Goal: Task Accomplishment & Management: Manage account settings

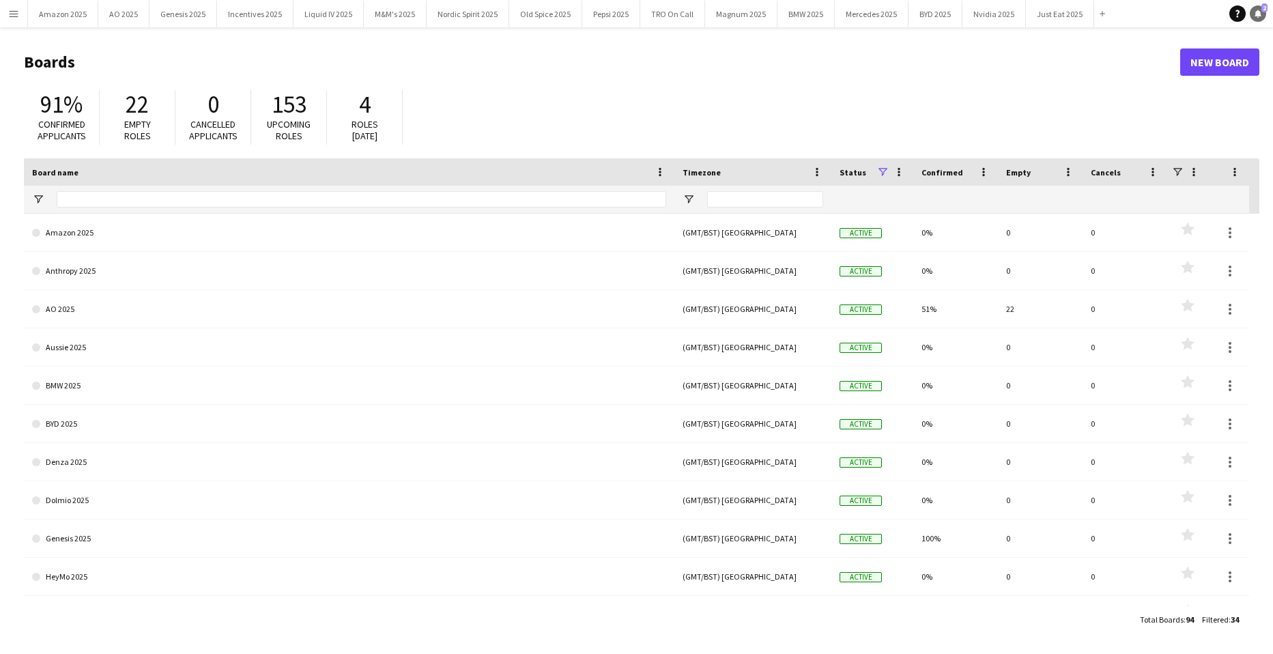
click at [1252, 11] on link "Notifications 2" at bounding box center [1258, 13] width 16 height 16
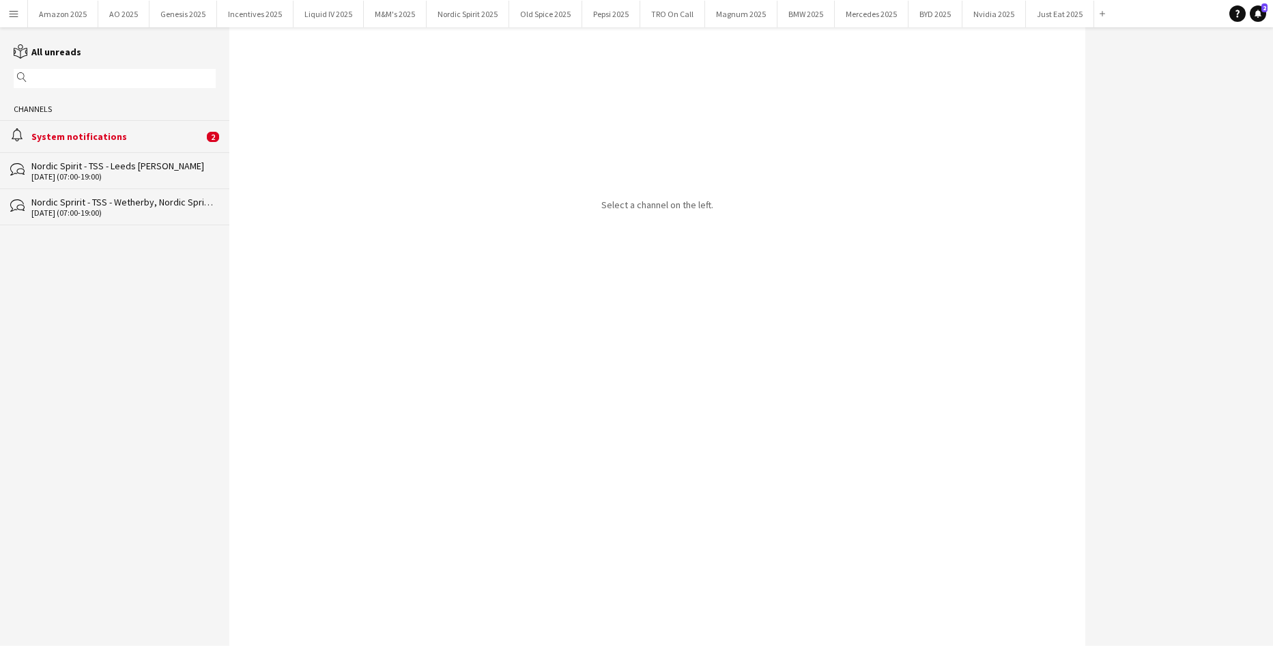
click at [96, 136] on div "System notifications" at bounding box center [117, 136] width 172 height 12
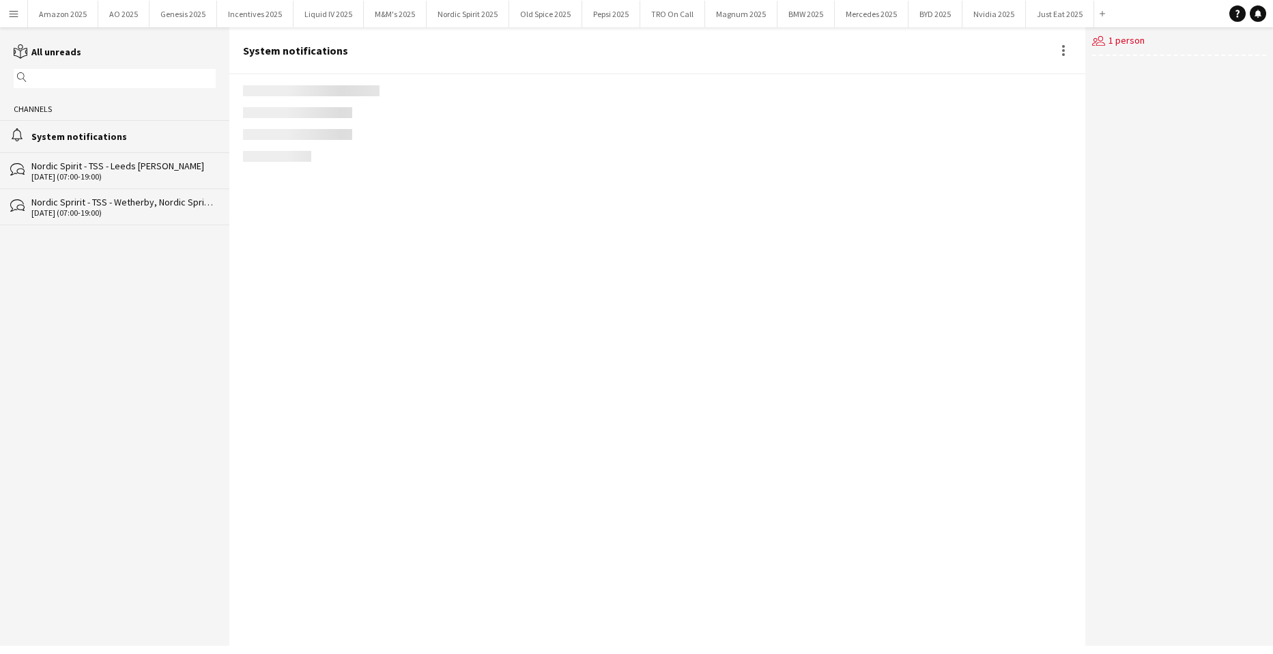
scroll to position [1530, 0]
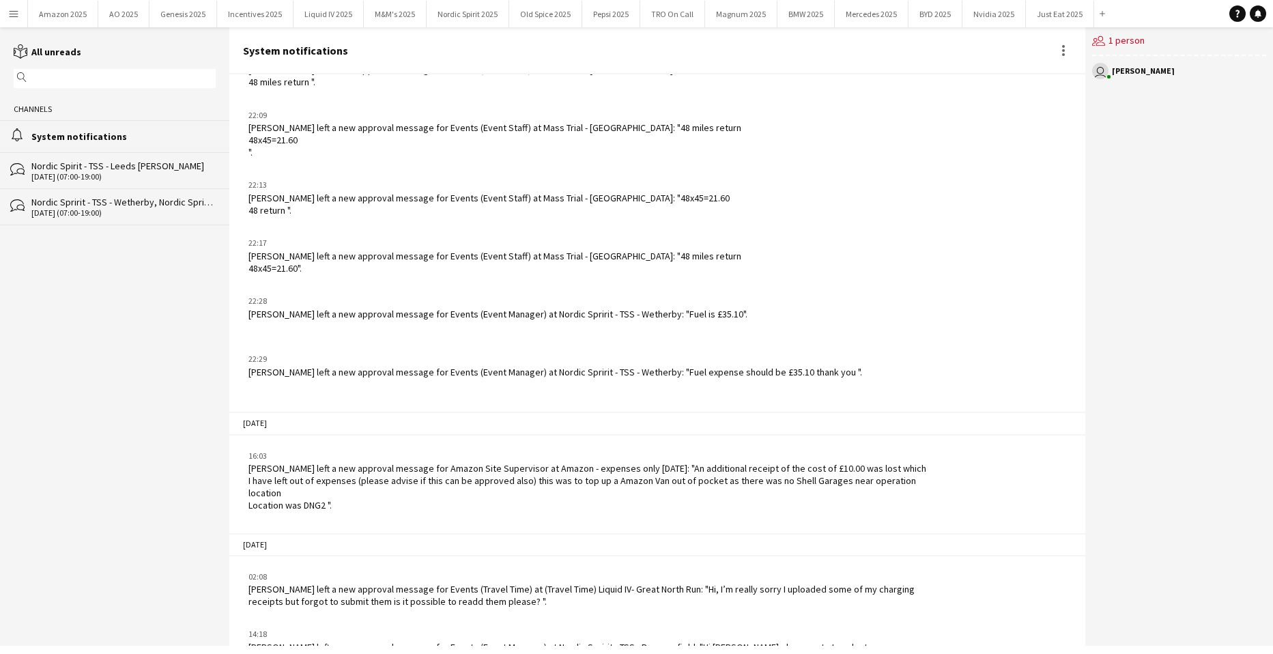
click at [15, 16] on app-icon "Menu" at bounding box center [13, 13] width 11 height 11
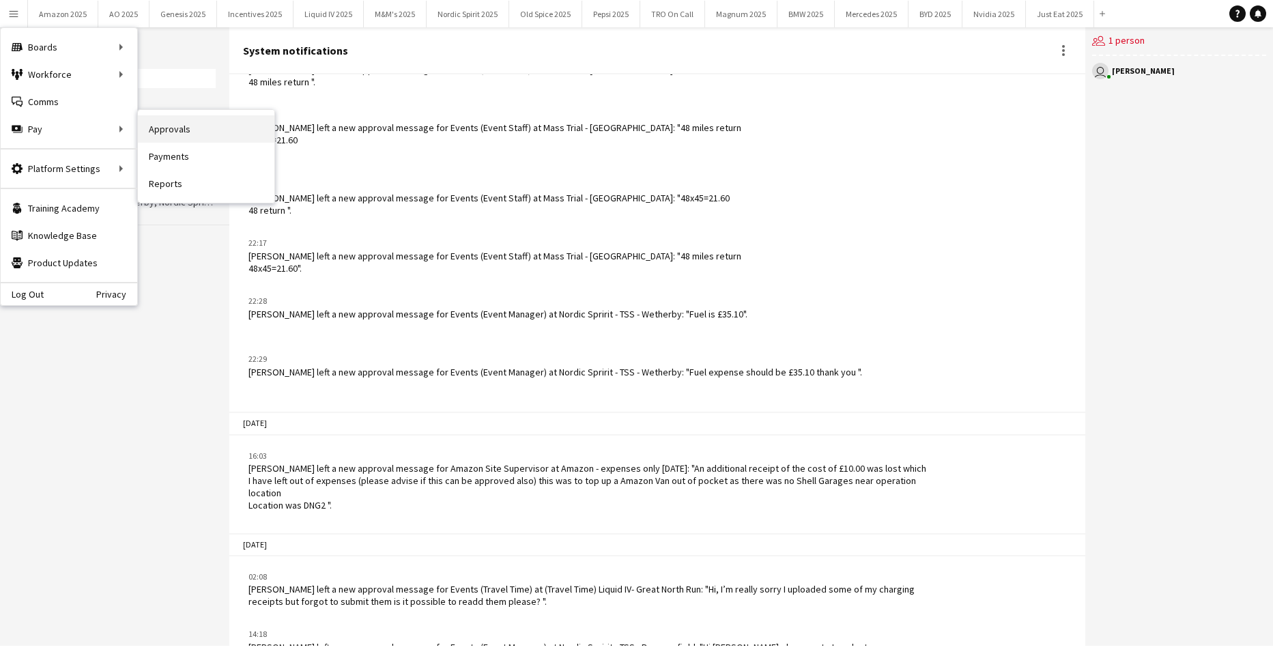
click at [172, 129] on link "Approvals" at bounding box center [206, 128] width 136 height 27
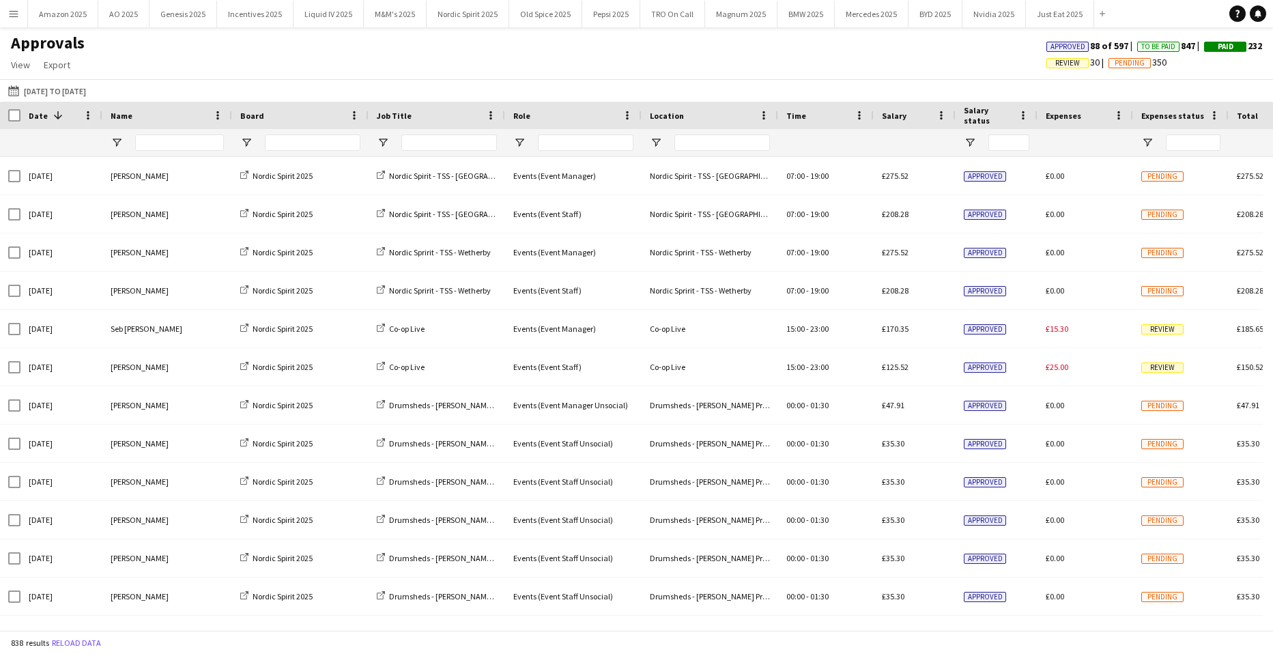
click at [654, 57] on div "Approvals View Customise view Customise filters Reset Filters Reset View Reset …" at bounding box center [636, 56] width 1273 height 46
click at [252, 142] on span "Open Filter Menu" at bounding box center [246, 142] width 12 height 12
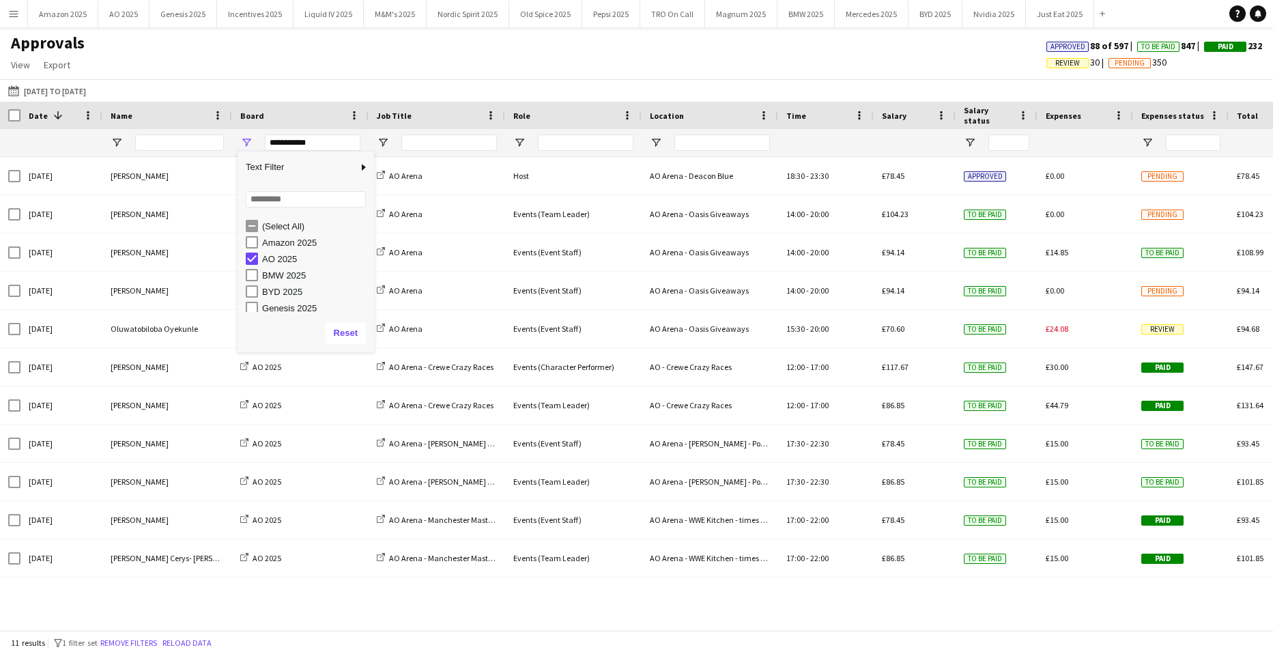
click at [399, 93] on div "[DATE] to [DATE] [DATE] to [DATE] [DATE] This Week This Month [DATE] Last Week …" at bounding box center [636, 90] width 1273 height 23
click at [1055, 61] on span "Review" at bounding box center [1067, 63] width 25 height 9
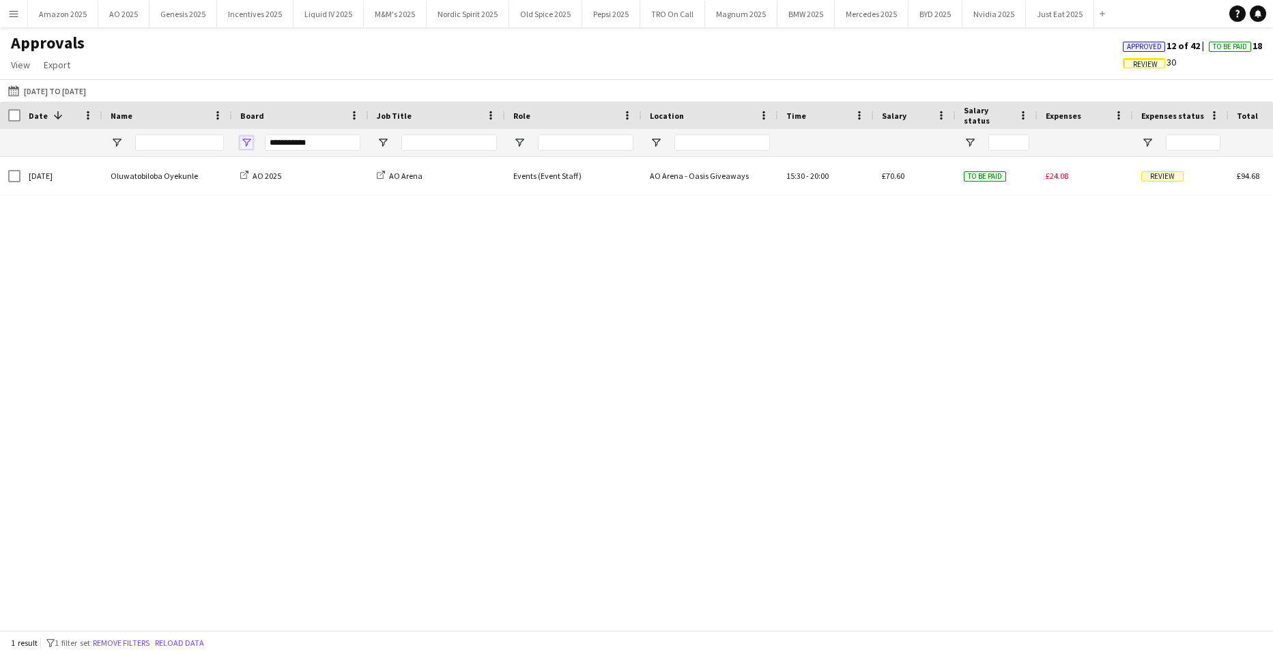
click at [252, 140] on span "Open Filter Menu" at bounding box center [246, 142] width 12 height 12
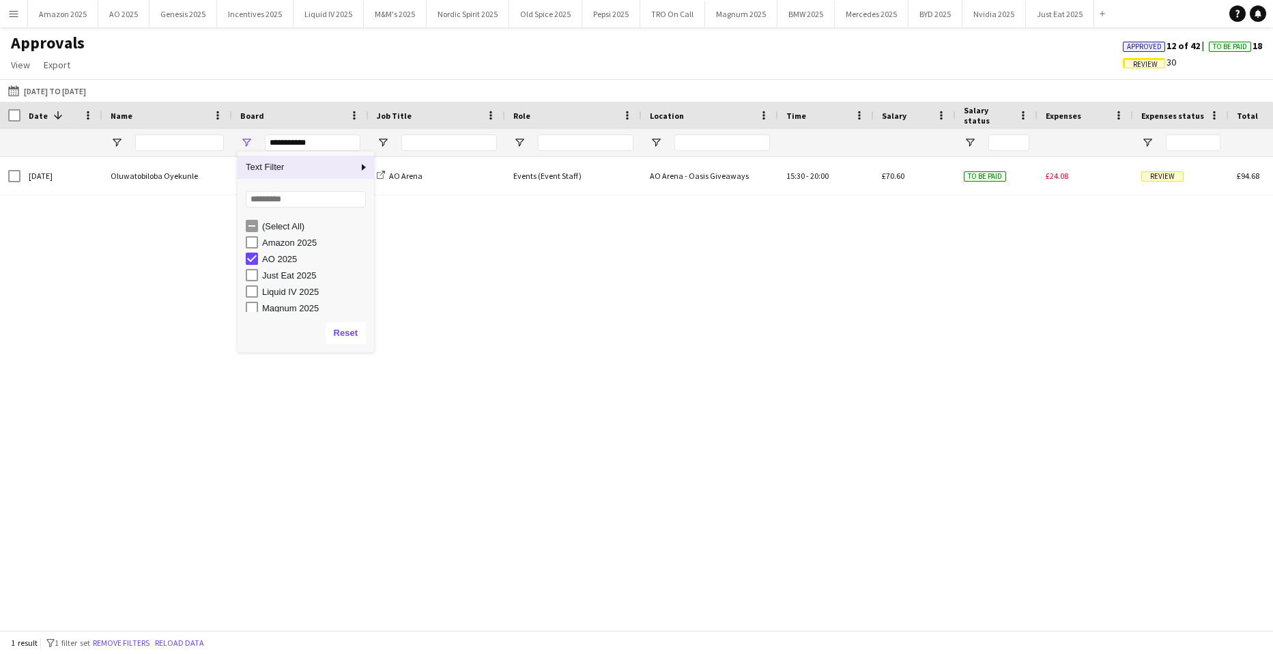
click at [259, 277] on div "Just Eat 2025" at bounding box center [310, 275] width 128 height 16
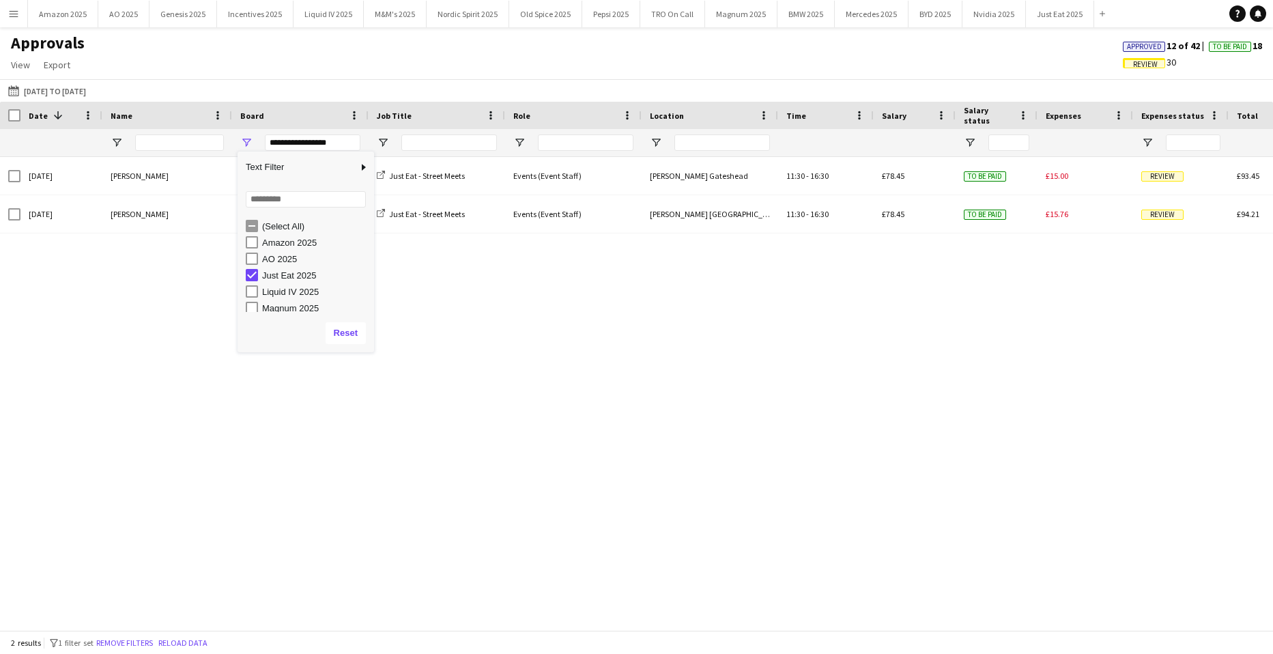
click at [555, 65] on div "Approvals View Customise view Customise filters Reset Filters Reset View Reset …" at bounding box center [636, 56] width 1273 height 46
click at [250, 142] on span "Open Filter Menu" at bounding box center [246, 142] width 12 height 12
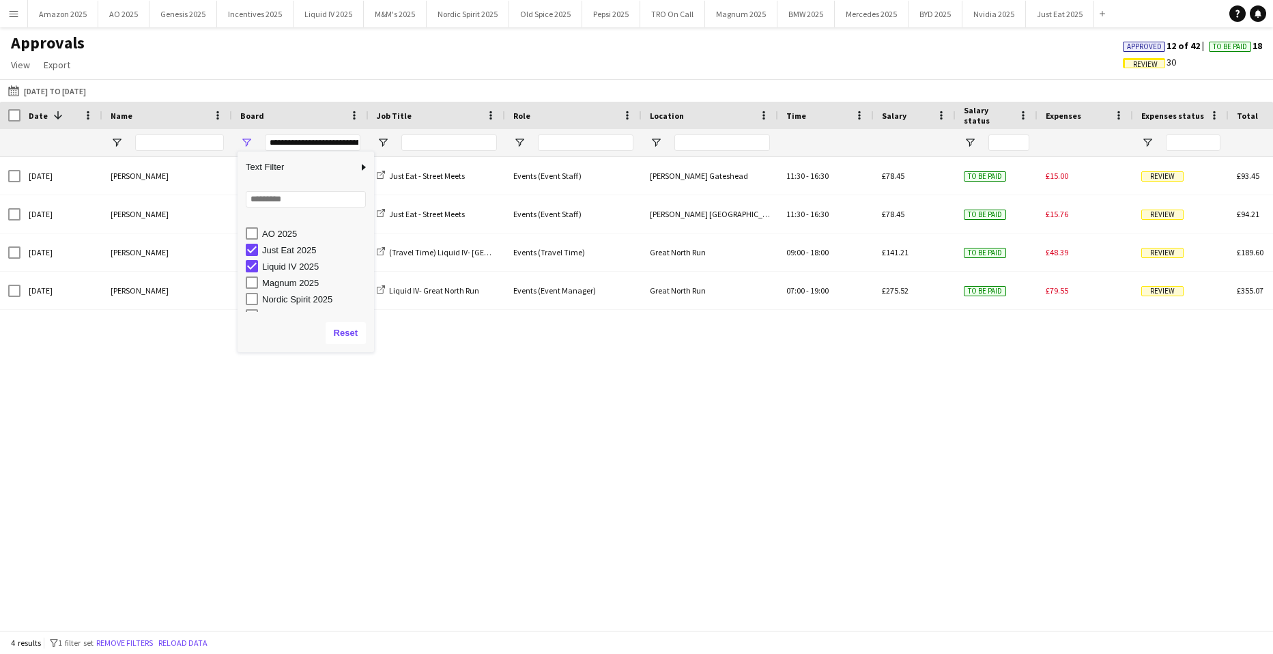
scroll to position [37, 0]
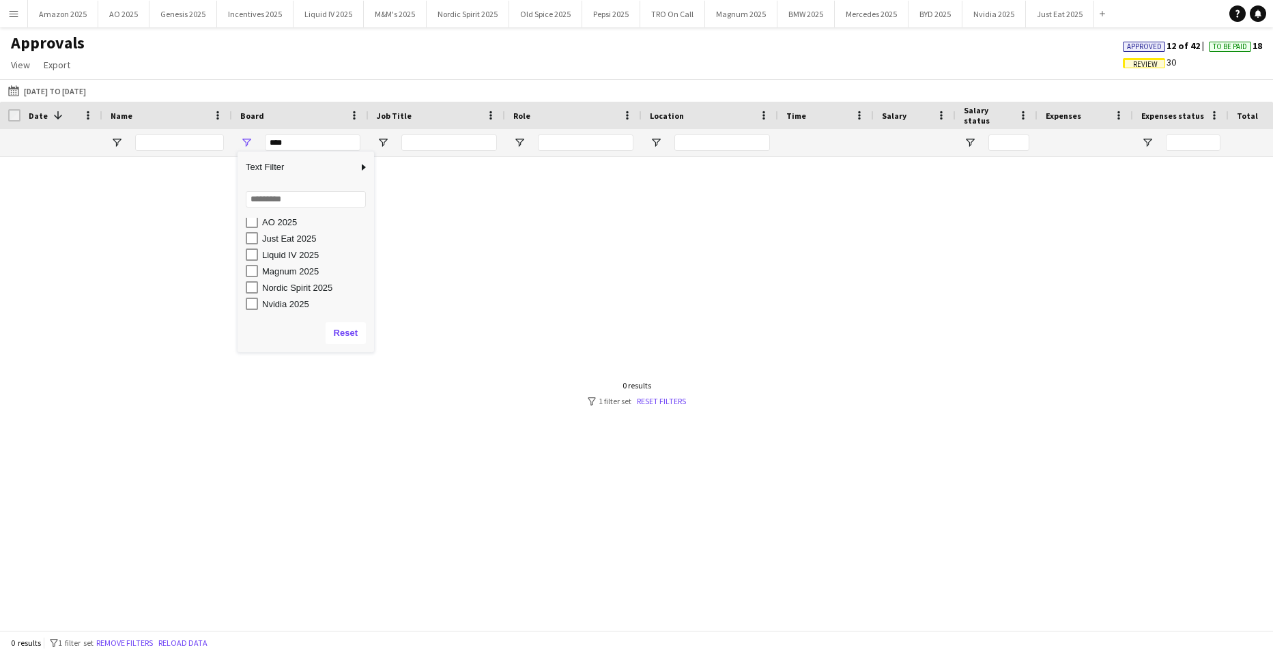
click at [248, 264] on div "Magnum 2025" at bounding box center [310, 271] width 128 height 16
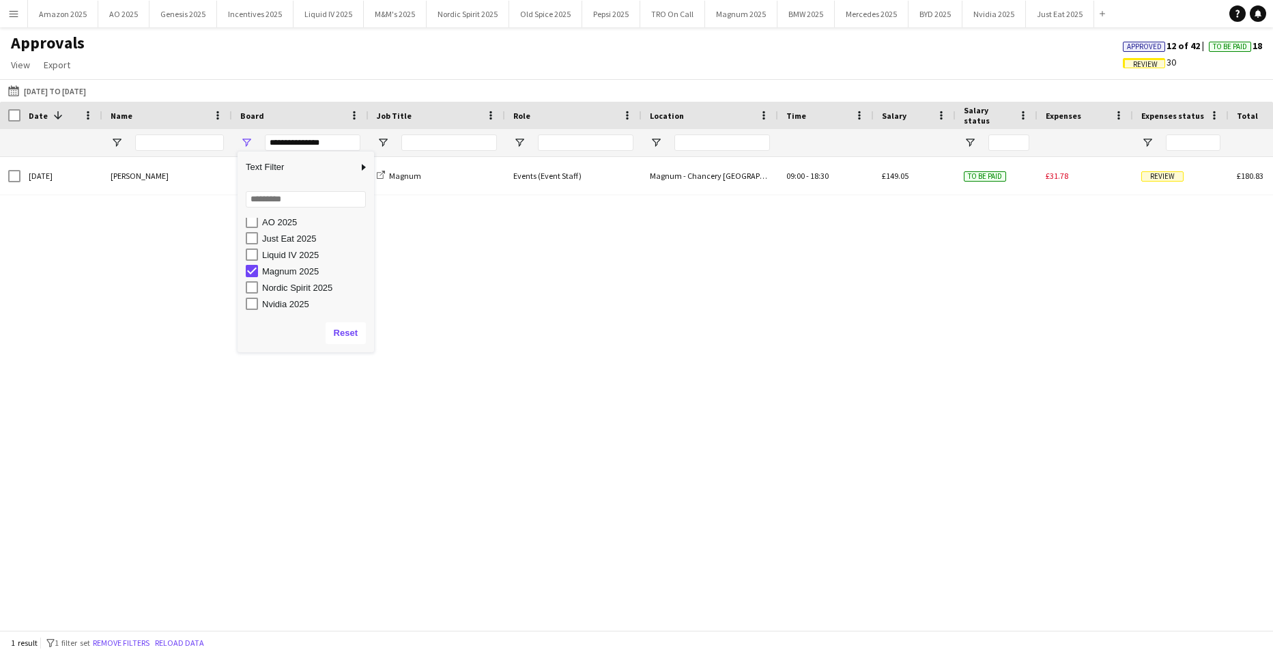
click at [458, 391] on div "[DATE] [PERSON_NAME] Magnum 2025 Magnum Events (Event Staff) Magnum - Chancery …" at bounding box center [636, 388] width 1273 height 463
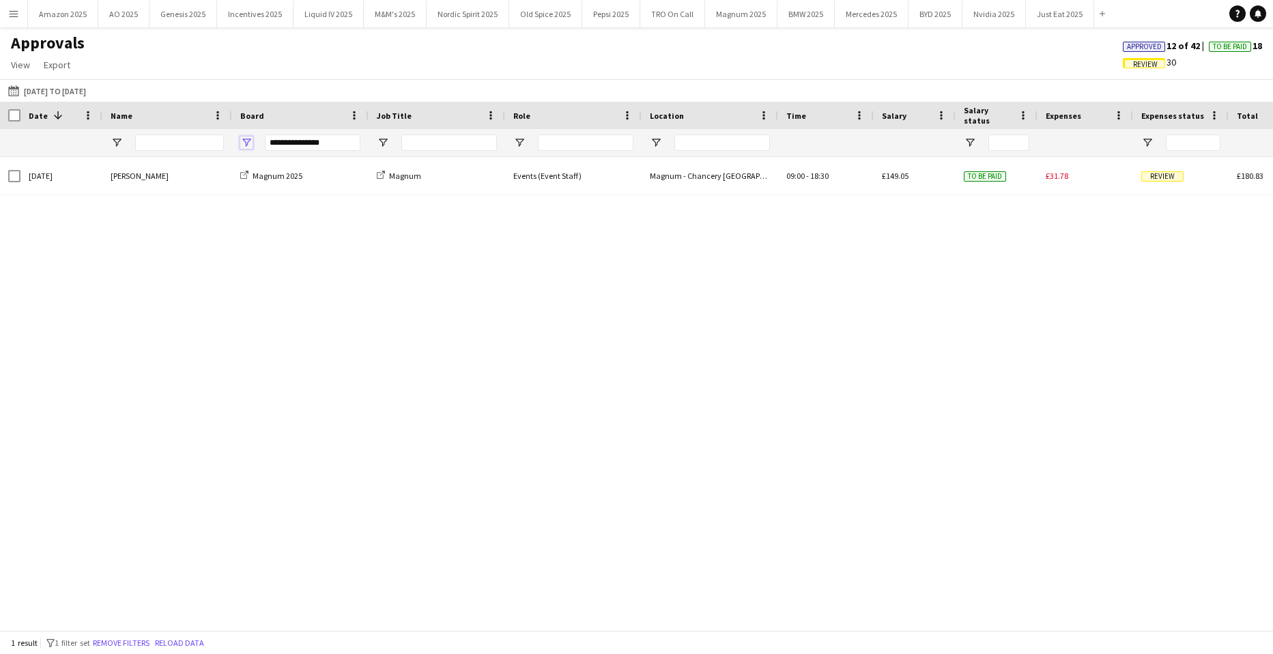
click at [245, 144] on span "Open Filter Menu" at bounding box center [246, 142] width 12 height 12
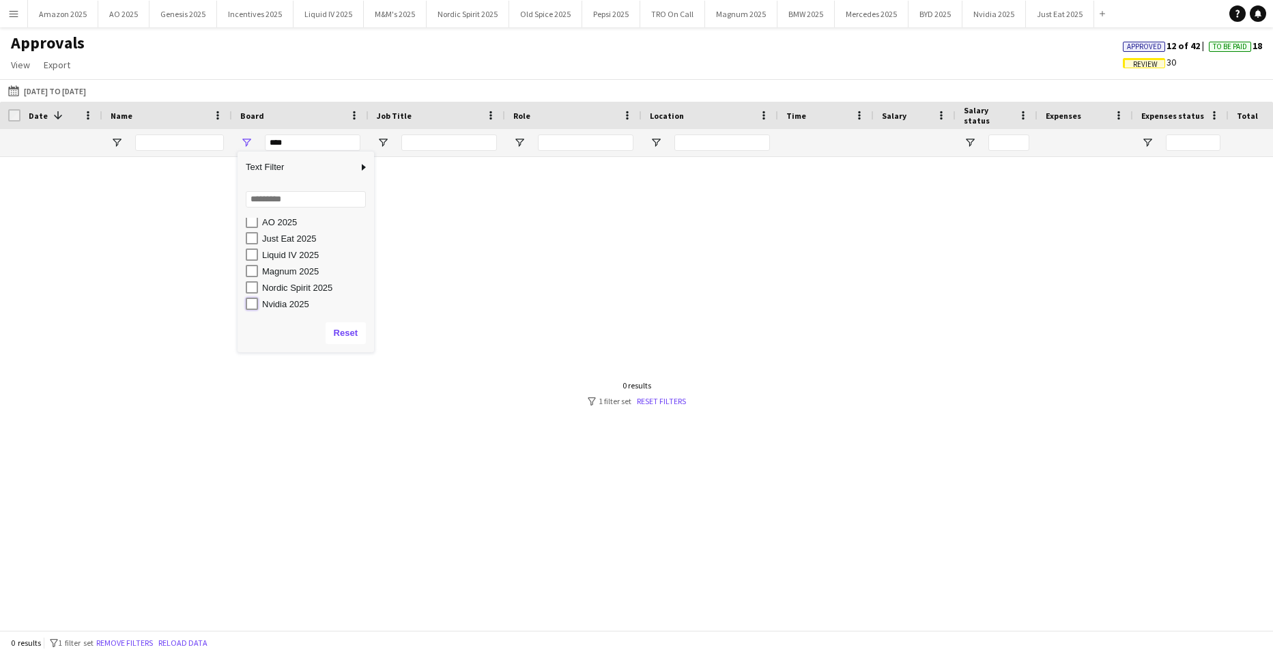
type input "**********"
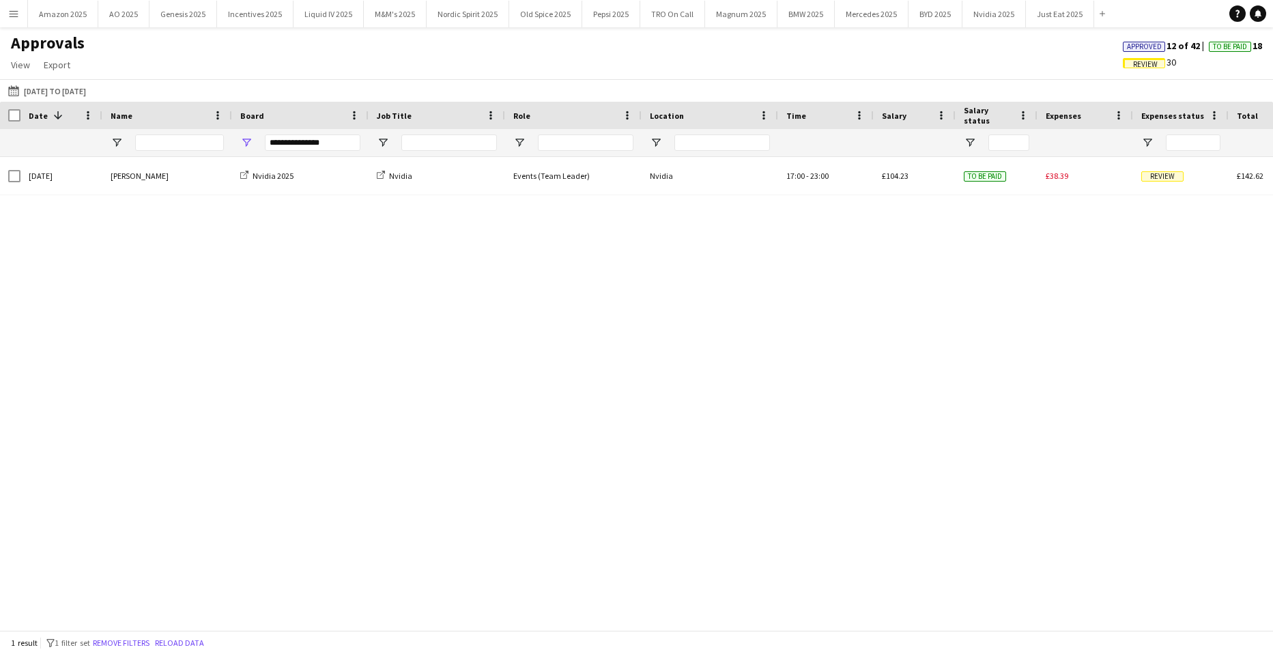
click at [413, 364] on div "[DATE] [PERSON_NAME] Nvidia 2025 Nvidia Events (Team Leader) Nvidia 17:00 - 23:…" at bounding box center [636, 388] width 1273 height 463
click at [244, 141] on span "Open Filter Menu" at bounding box center [246, 142] width 12 height 12
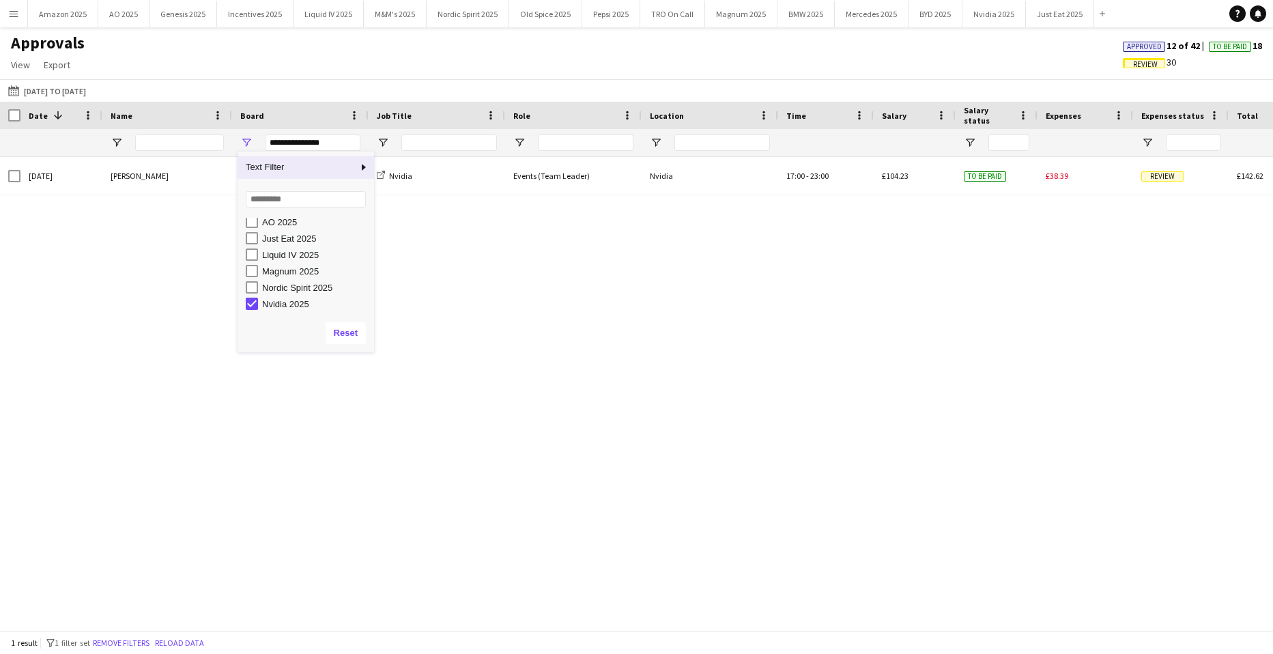
scroll to position [0, 0]
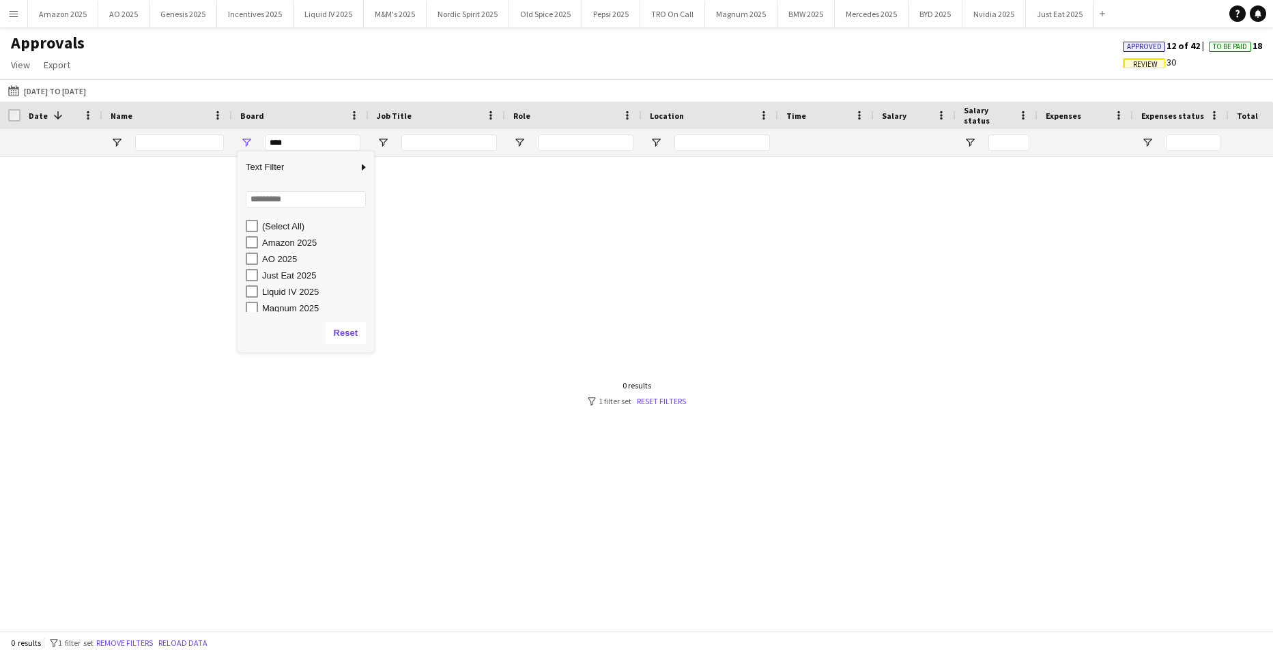
click at [251, 265] on div "AO 2025" at bounding box center [310, 258] width 128 height 16
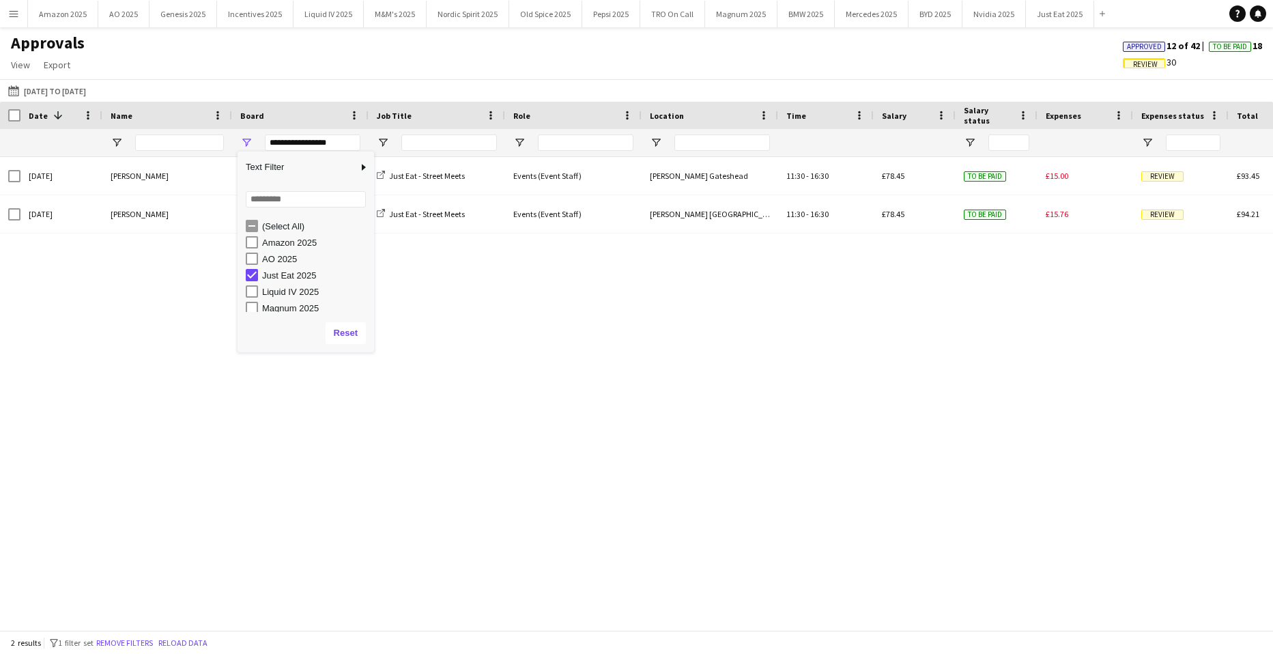
click at [248, 268] on div "Just Eat 2025" at bounding box center [310, 275] width 128 height 16
click at [582, 349] on div "Mon, 8 Sep 2025 Brima Fullah Liquid IV 2025 (Travel Time) Liquid IV- Great Nort…" at bounding box center [636, 388] width 1273 height 463
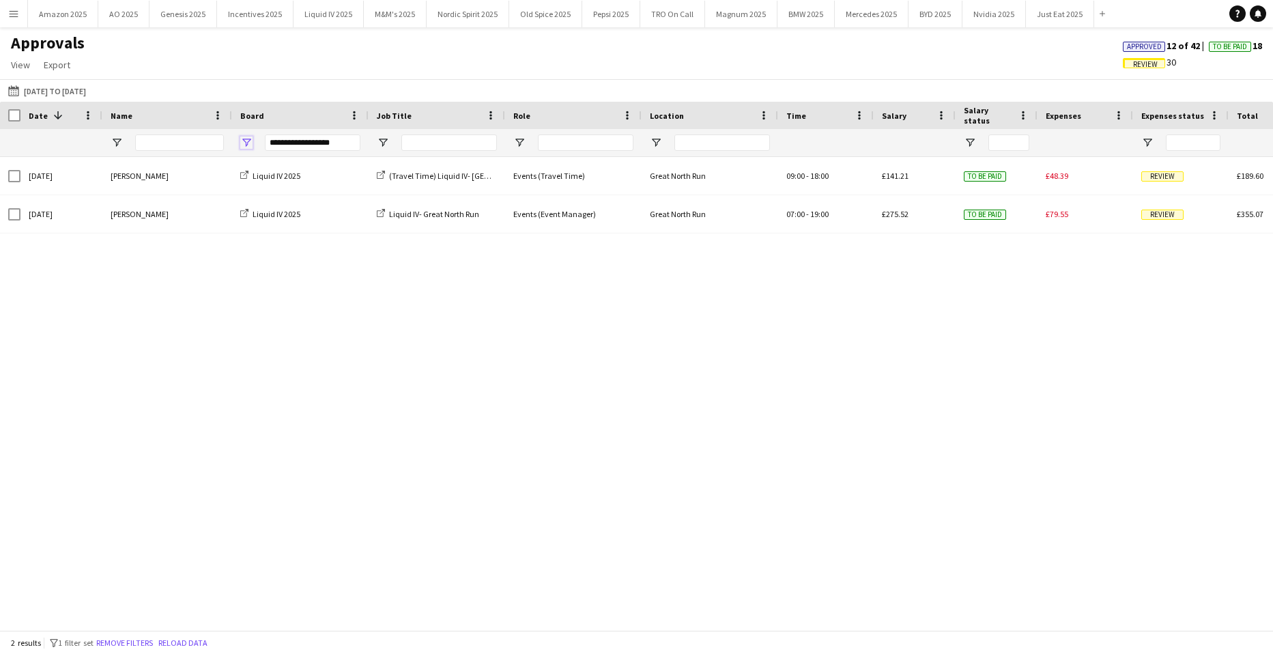
click at [248, 141] on span "Open Filter Menu" at bounding box center [246, 142] width 12 height 12
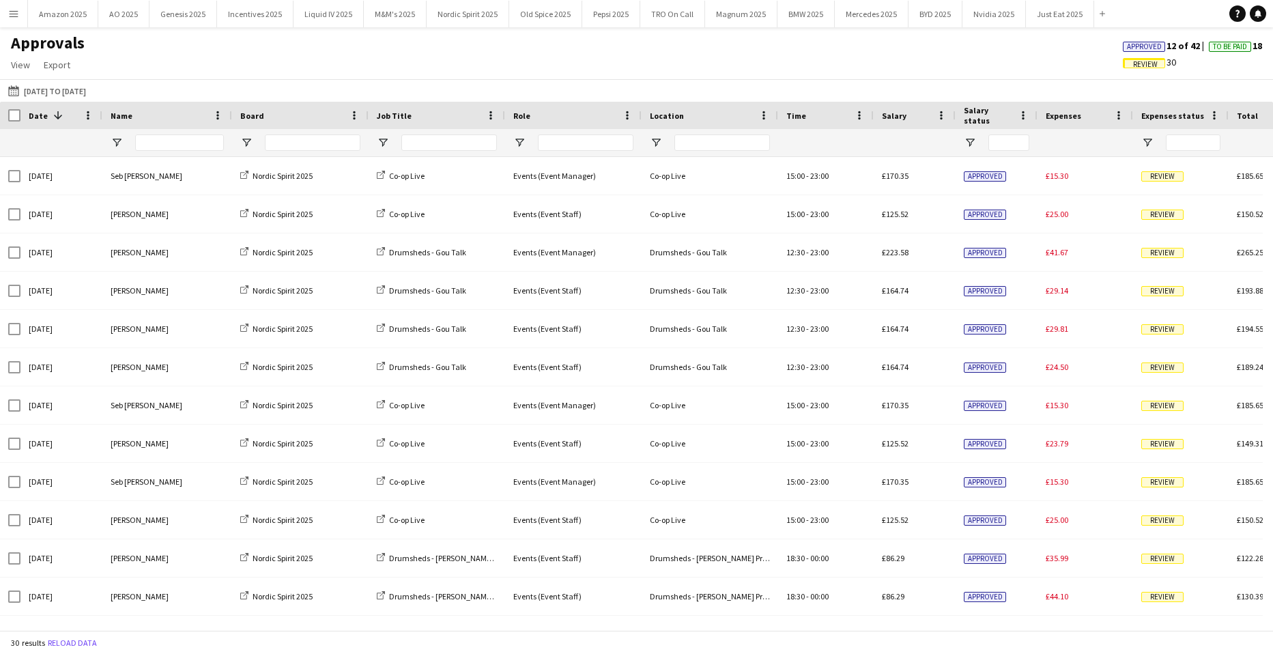
click at [930, 44] on div "Approvals View Customise view Customise filters Reset Filters Reset View Reset …" at bounding box center [636, 56] width 1273 height 46
click at [1127, 49] on span "Approved" at bounding box center [1144, 46] width 35 height 9
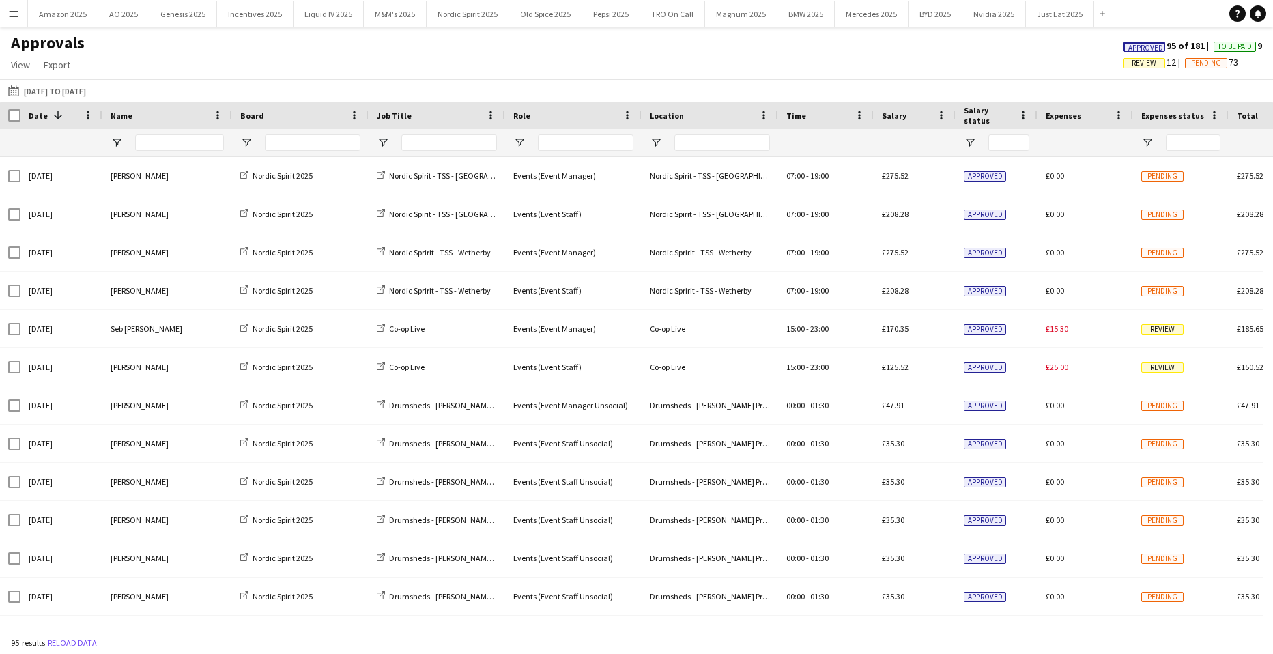
click at [1135, 45] on span "Approved" at bounding box center [1145, 48] width 35 height 9
click at [1055, 63] on span "Review" at bounding box center [1067, 63] width 25 height 9
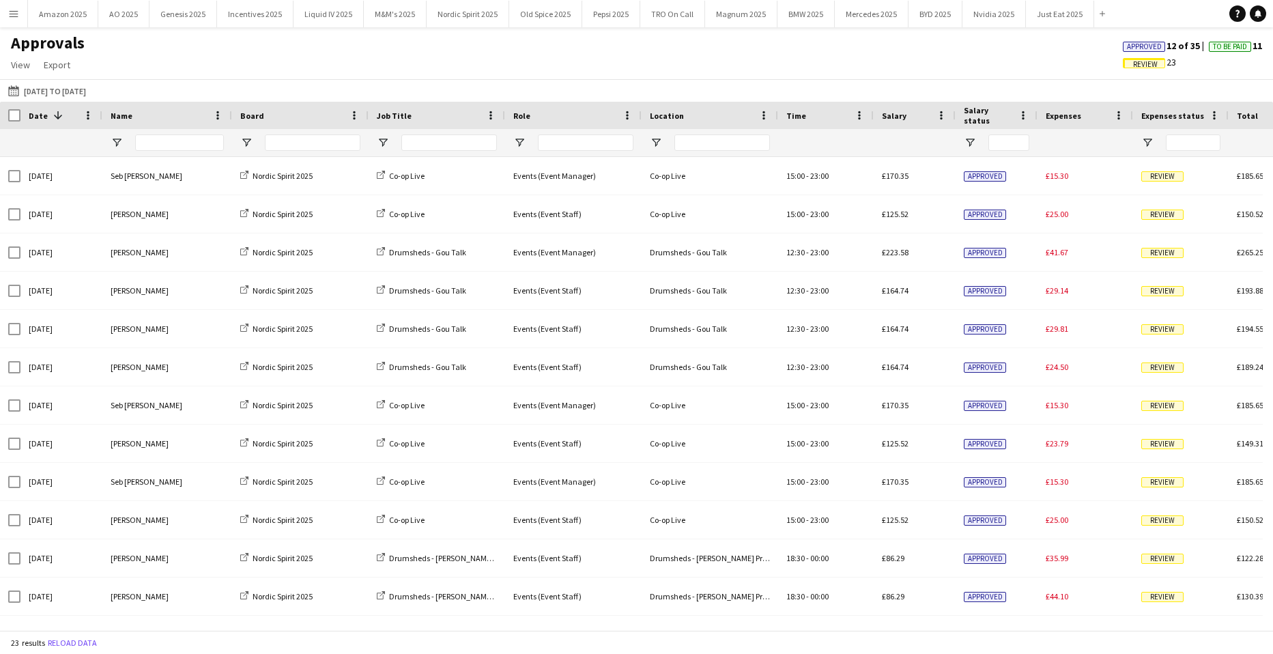
drag, startPoint x: 254, startPoint y: 143, endPoint x: 231, endPoint y: 143, distance: 22.5
click at [246, 144] on div at bounding box center [300, 142] width 136 height 27
click at [241, 140] on span "Open Filter Menu" at bounding box center [246, 142] width 12 height 12
click at [459, 68] on div "Approvals View Customise view Customise filters Reset Filters Reset View Reset …" at bounding box center [636, 56] width 1273 height 46
click at [1123, 48] on span "Approved" at bounding box center [1144, 47] width 42 height 10
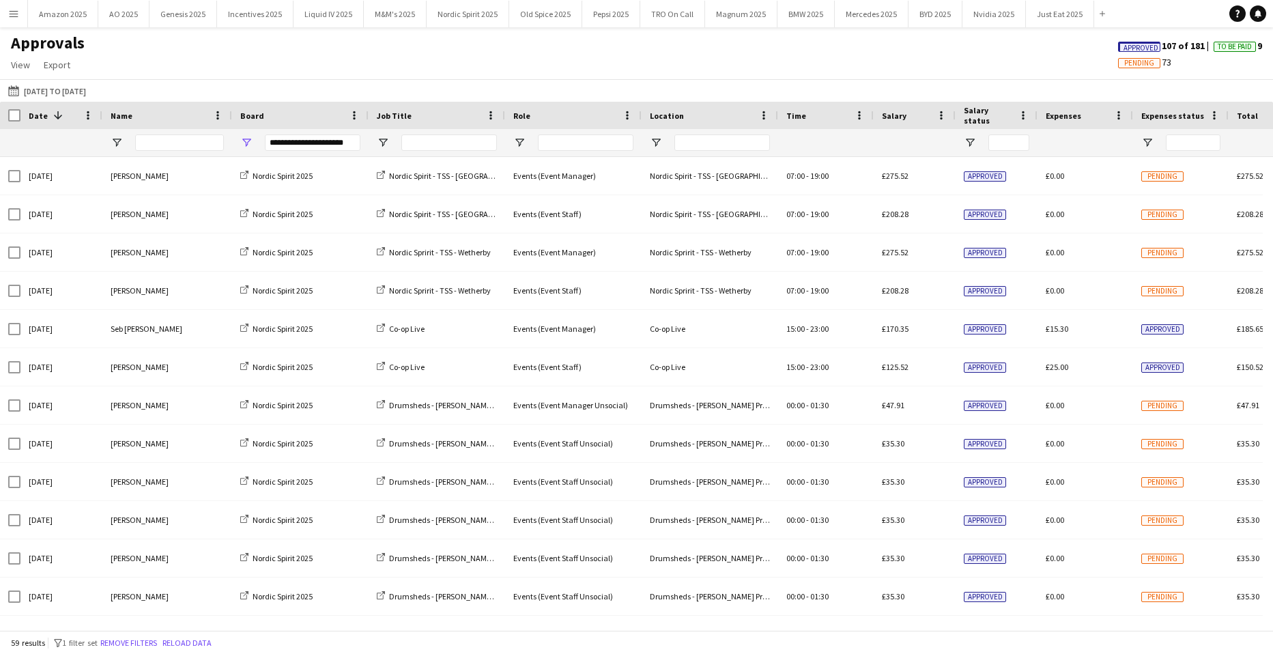
click at [1125, 44] on span "Approved" at bounding box center [1140, 48] width 35 height 9
click at [1065, 63] on span "Review" at bounding box center [1062, 63] width 42 height 10
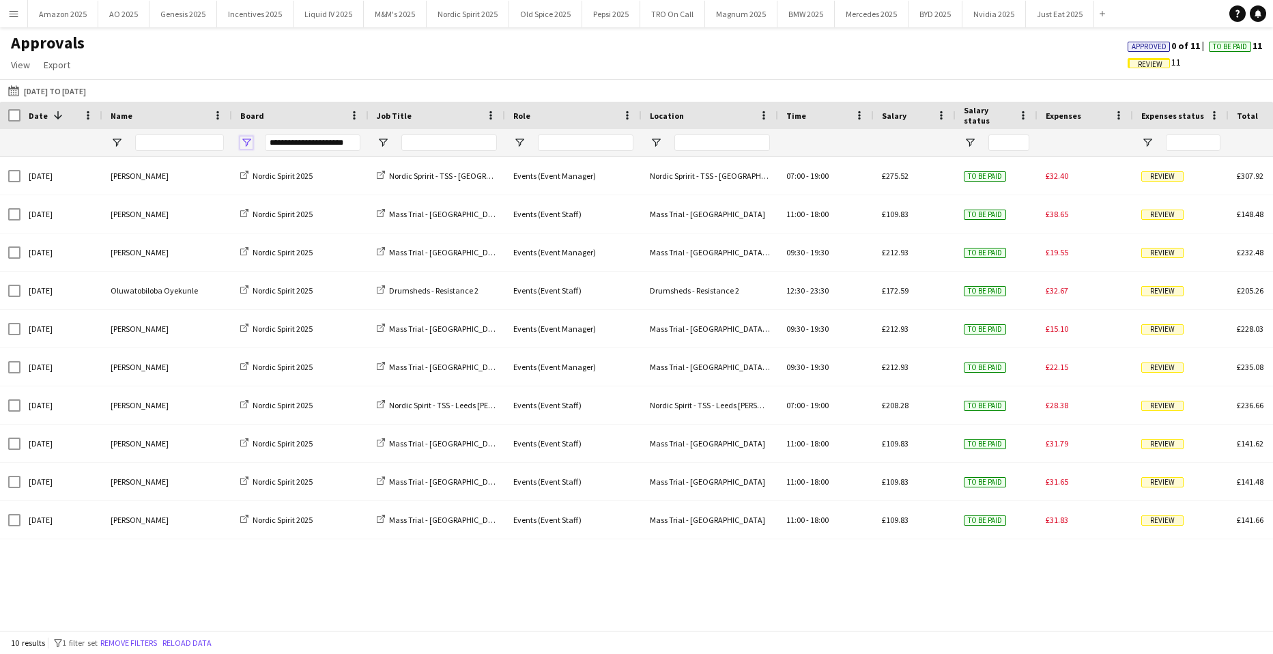
click at [242, 141] on span "Open Filter Menu" at bounding box center [246, 142] width 12 height 12
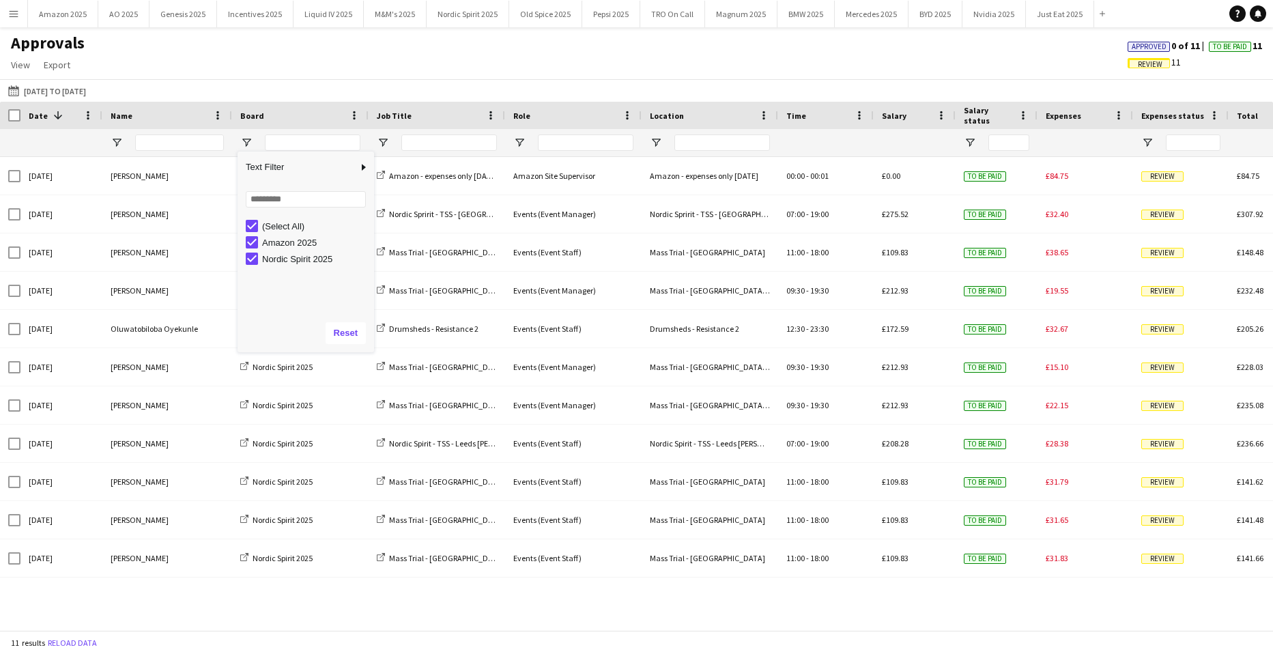
drag, startPoint x: 797, startPoint y: 63, endPoint x: 877, endPoint y: 55, distance: 80.3
click at [798, 62] on div "Approvals View Customise view Customise filters Reset Filters Reset View Reset …" at bounding box center [636, 56] width 1273 height 46
click at [1135, 45] on span "Approved" at bounding box center [1148, 46] width 35 height 9
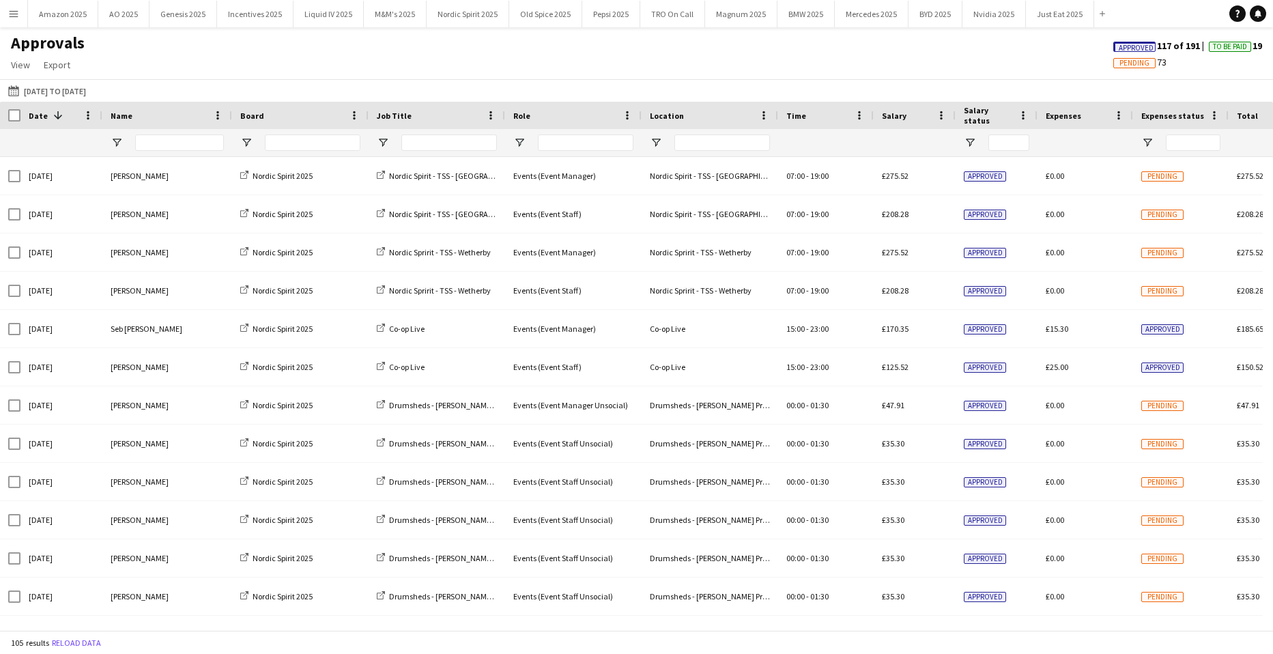
click at [1118, 46] on span "Approved" at bounding box center [1135, 48] width 35 height 9
click at [247, 139] on span "Open Filter Menu" at bounding box center [246, 142] width 12 height 12
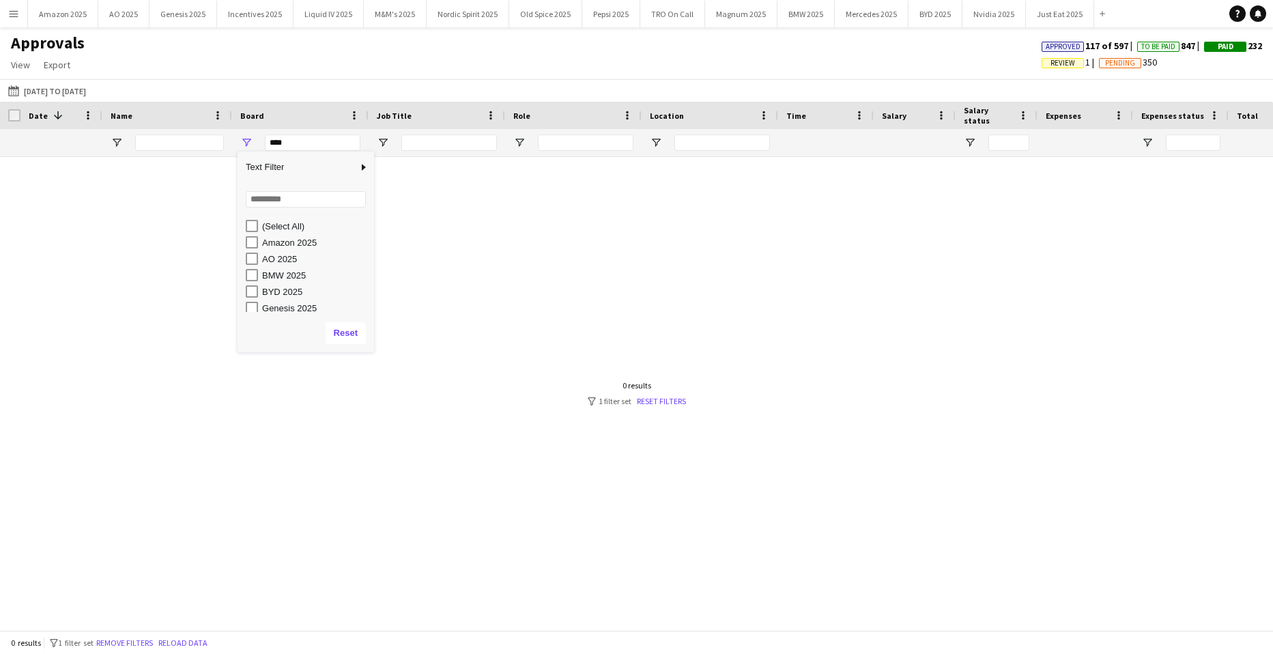
scroll to position [151, 0]
click at [288, 250] on div "Nordic Spirit 2025" at bounding box center [316, 255] width 108 height 10
type input "**********"
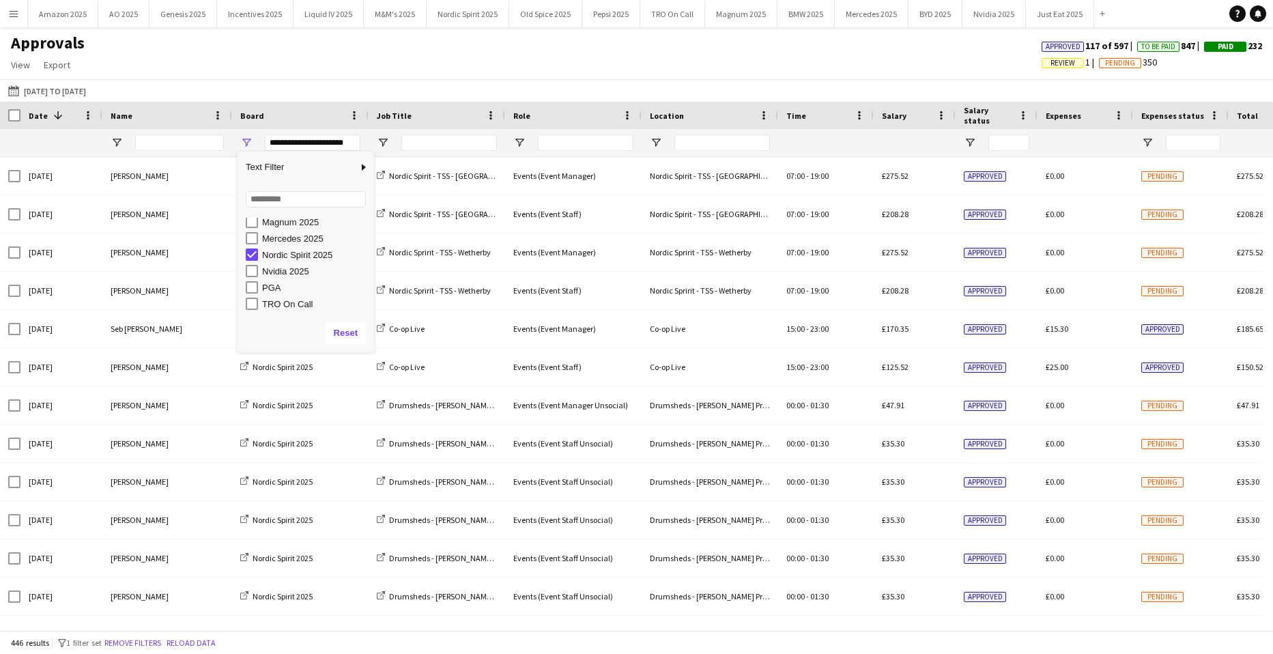
click at [428, 95] on div "01-09-2025 to 05-10-2025 01-09-2025 to 05-10-2025 Today This Week This Month Ye…" at bounding box center [636, 90] width 1273 height 23
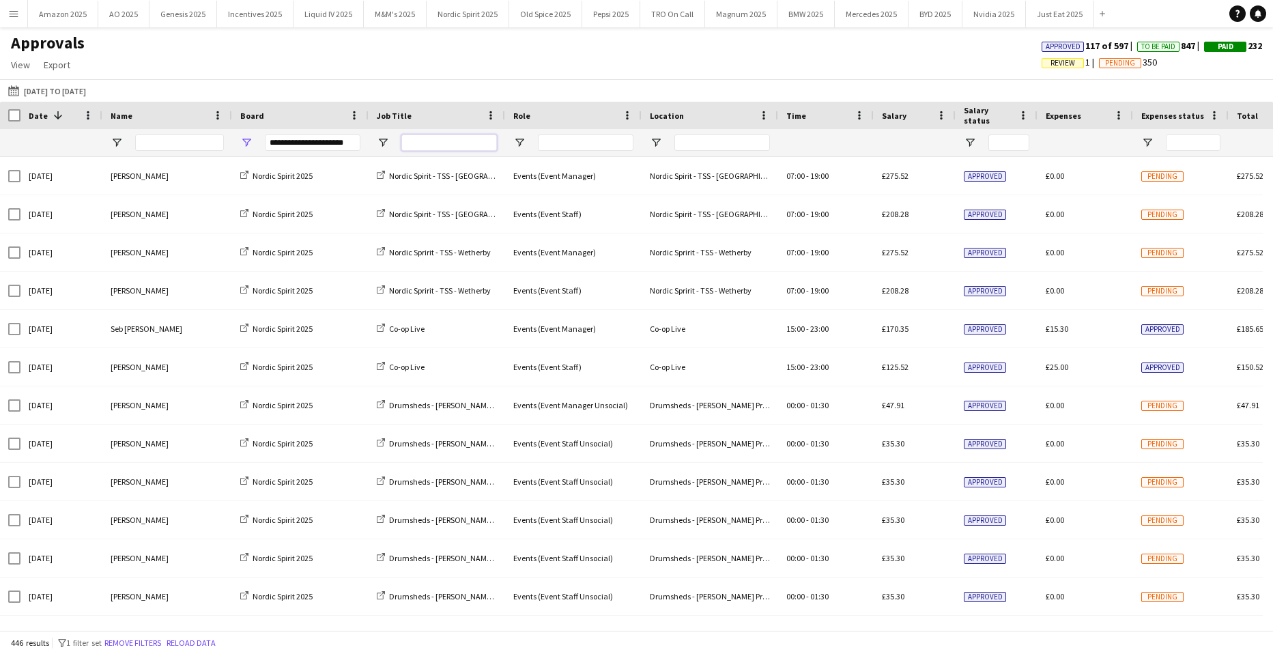
click at [428, 145] on input "Job Title Filter Input" at bounding box center [449, 142] width 96 height 16
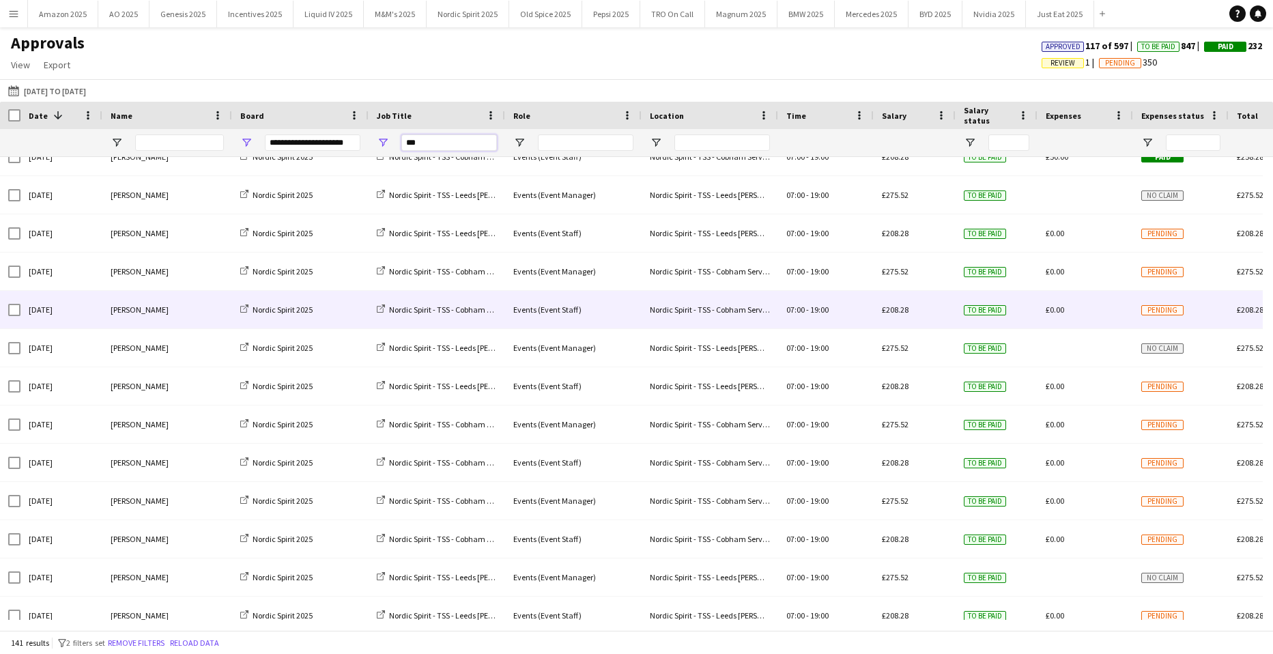
scroll to position [3643, 0]
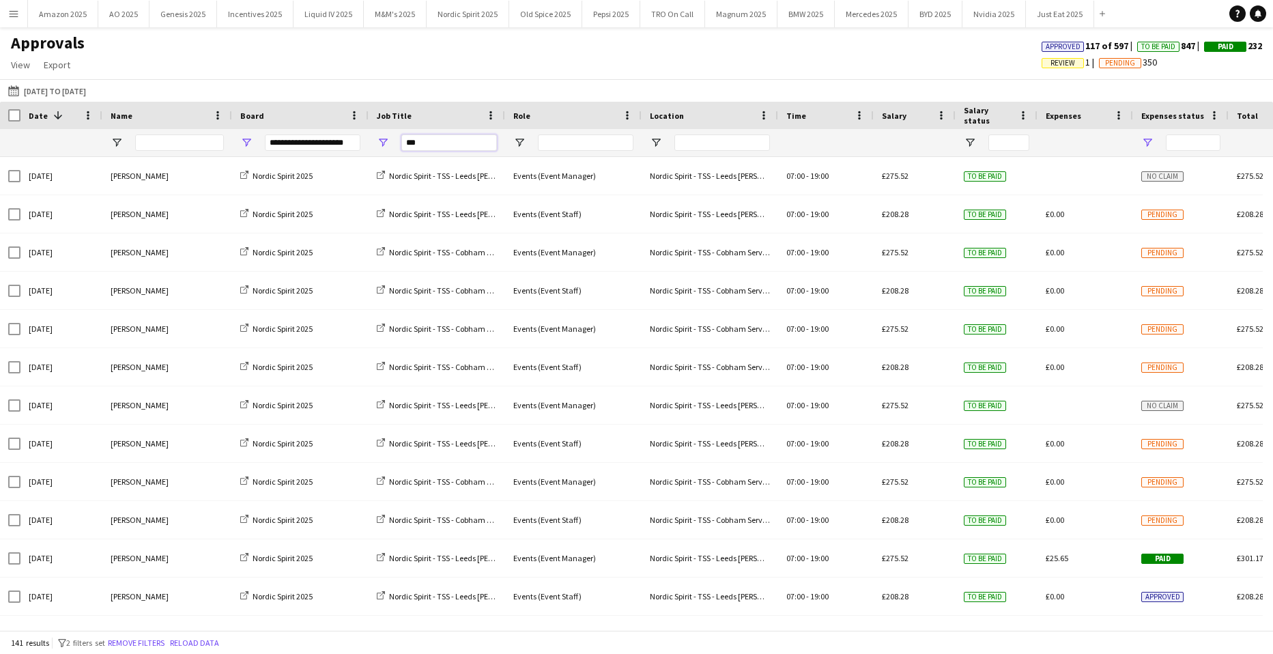
type input "***"
click at [1149, 141] on span "Open Filter Menu" at bounding box center [1147, 142] width 12 height 12
click at [1154, 225] on div "(Select All)" at bounding box center [1208, 226] width 128 height 16
type input "***"
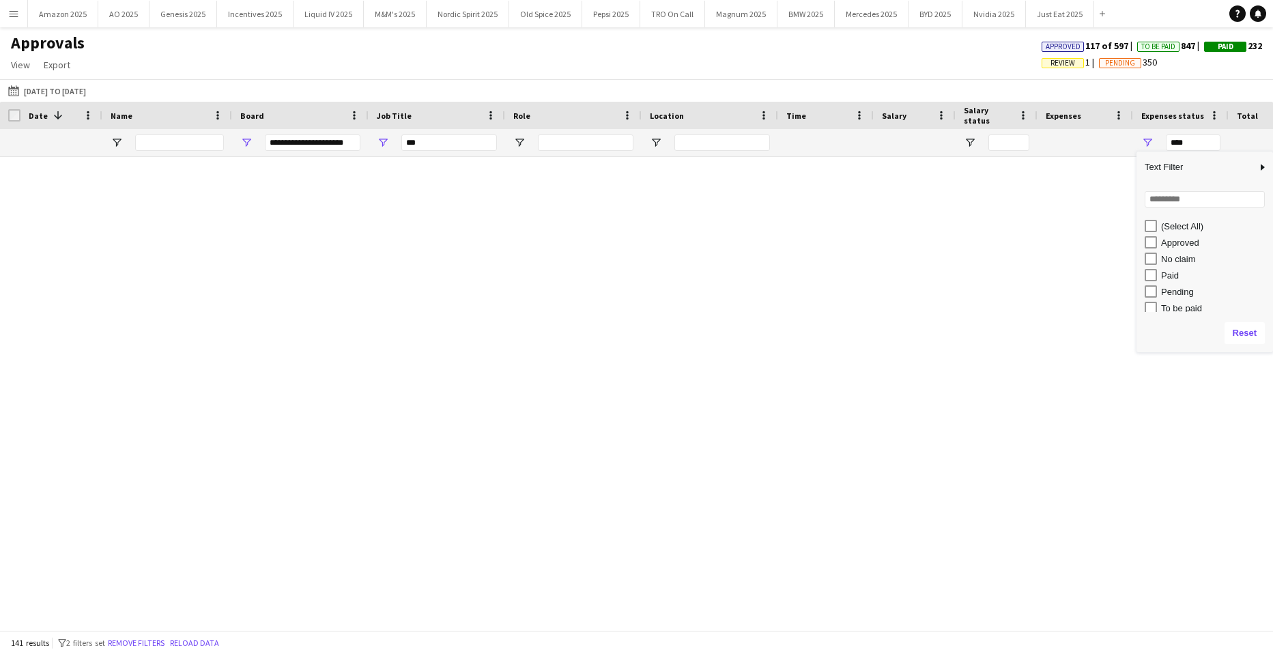
type input "***"
click at [1149, 298] on div "Pending" at bounding box center [1208, 291] width 128 height 16
type input "**********"
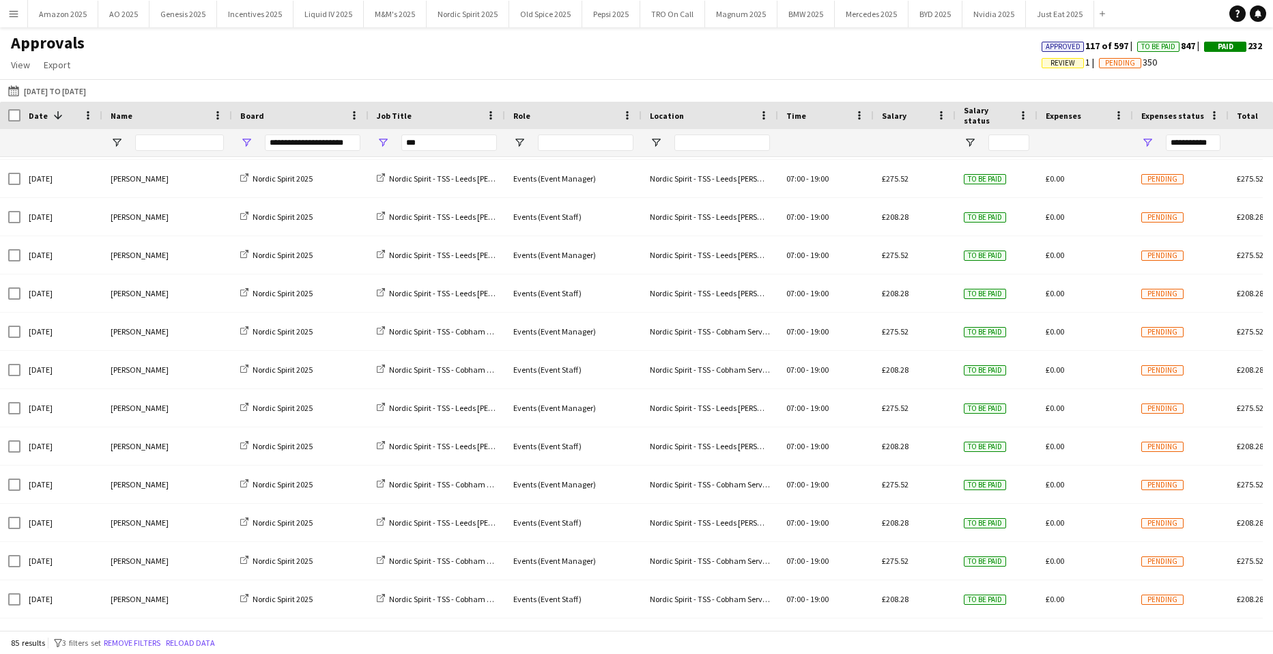
click at [993, 62] on div "Approvals View Customise view Customise filters Reset Filters Reset View Reset …" at bounding box center [636, 56] width 1273 height 46
click at [66, 71] on link "Export" at bounding box center [57, 65] width 38 height 18
click at [91, 97] on span "Export as XLSX" at bounding box center [79, 94] width 59 height 12
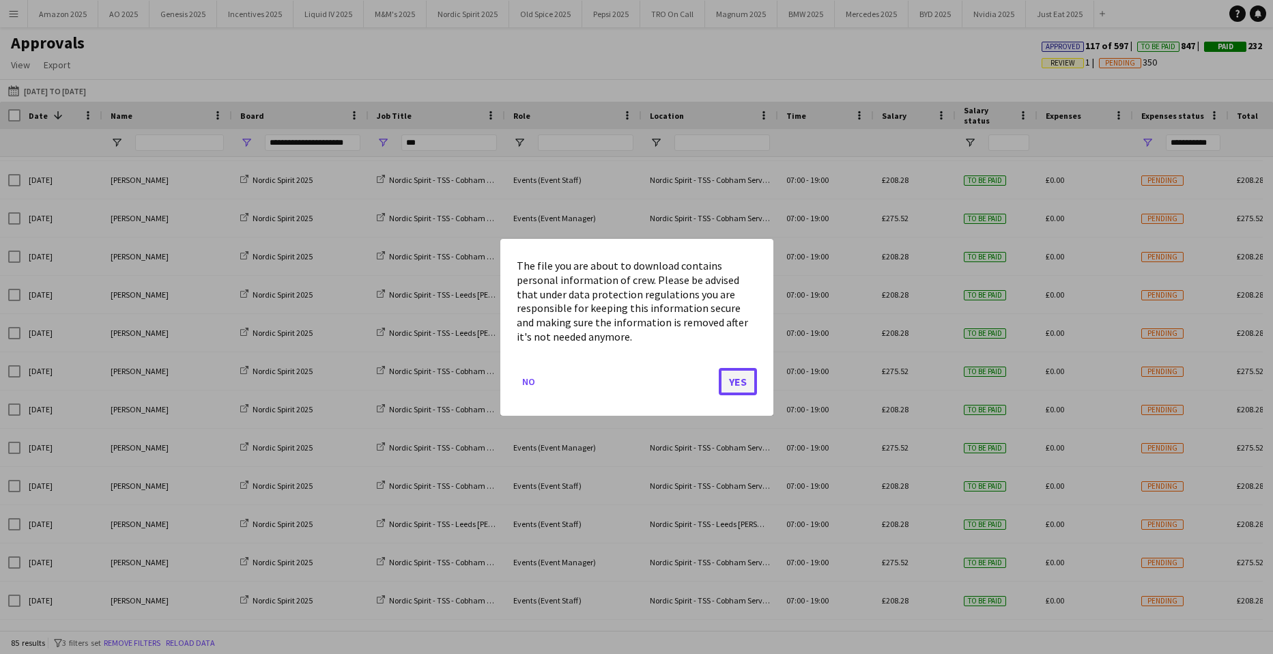
click at [730, 380] on button "Yes" at bounding box center [738, 380] width 38 height 27
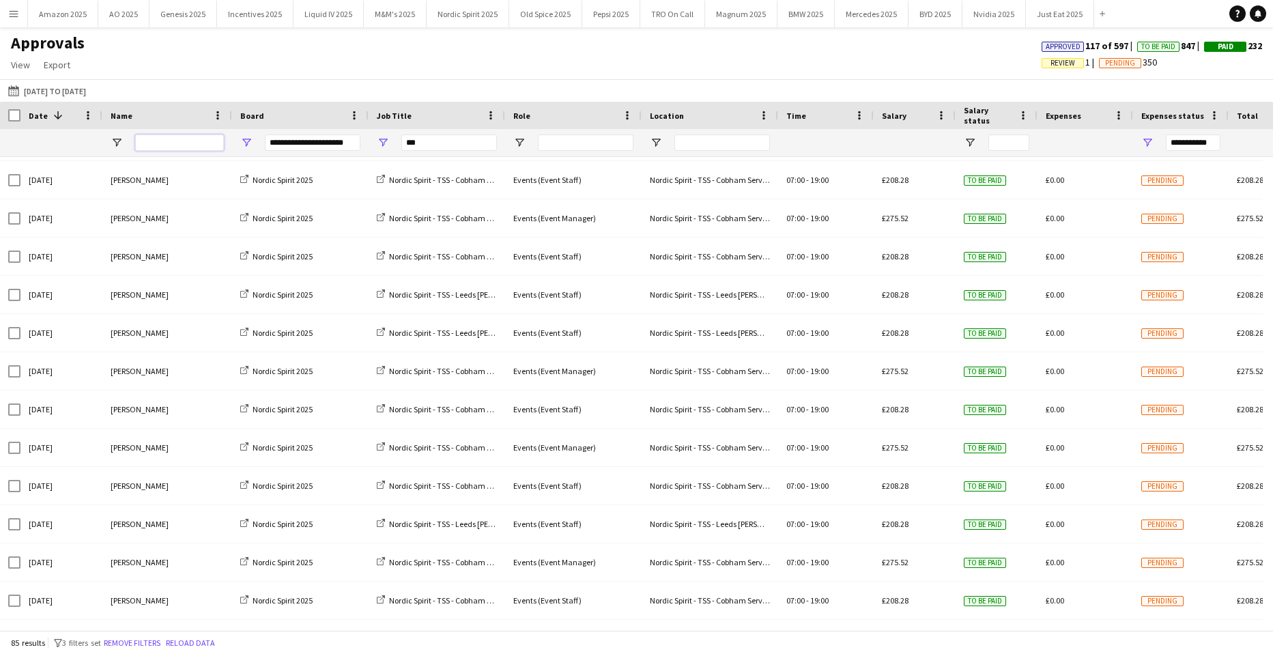
click at [192, 143] on input "Name Filter Input" at bounding box center [179, 142] width 89 height 16
type input "*"
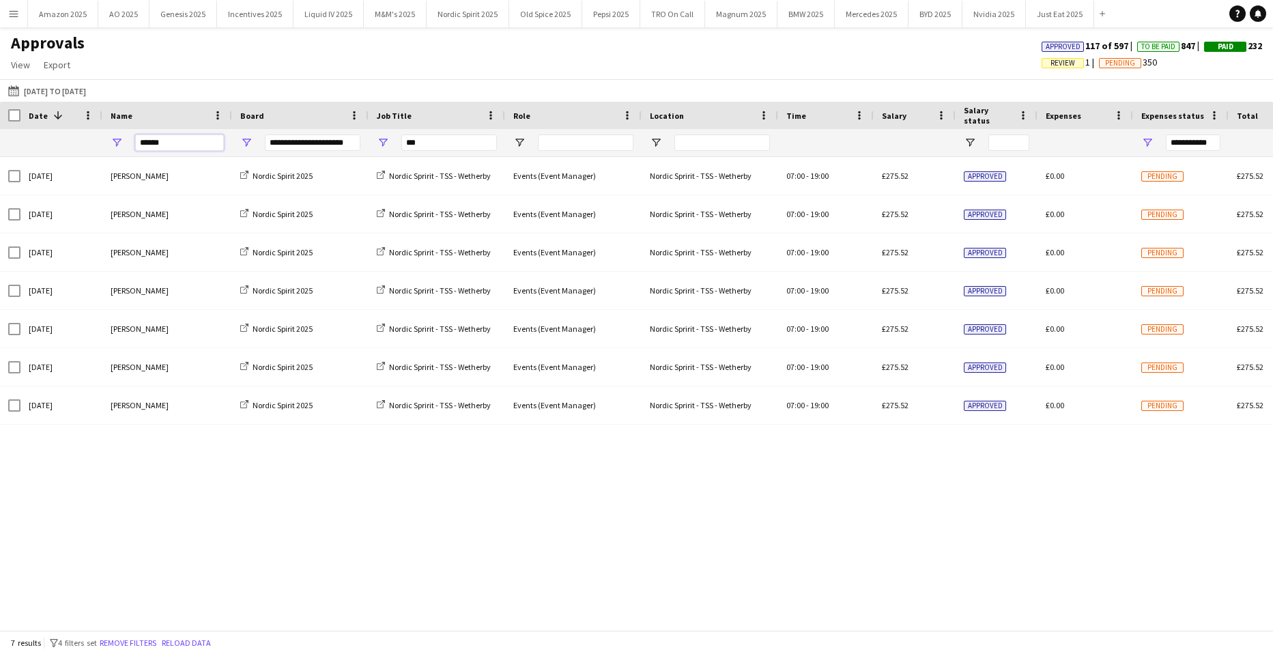
type input "******"
click at [1146, 139] on span "Open Filter Menu" at bounding box center [1147, 142] width 12 height 12
click at [1147, 231] on div "(Select All)" at bounding box center [1204, 226] width 136 height 16
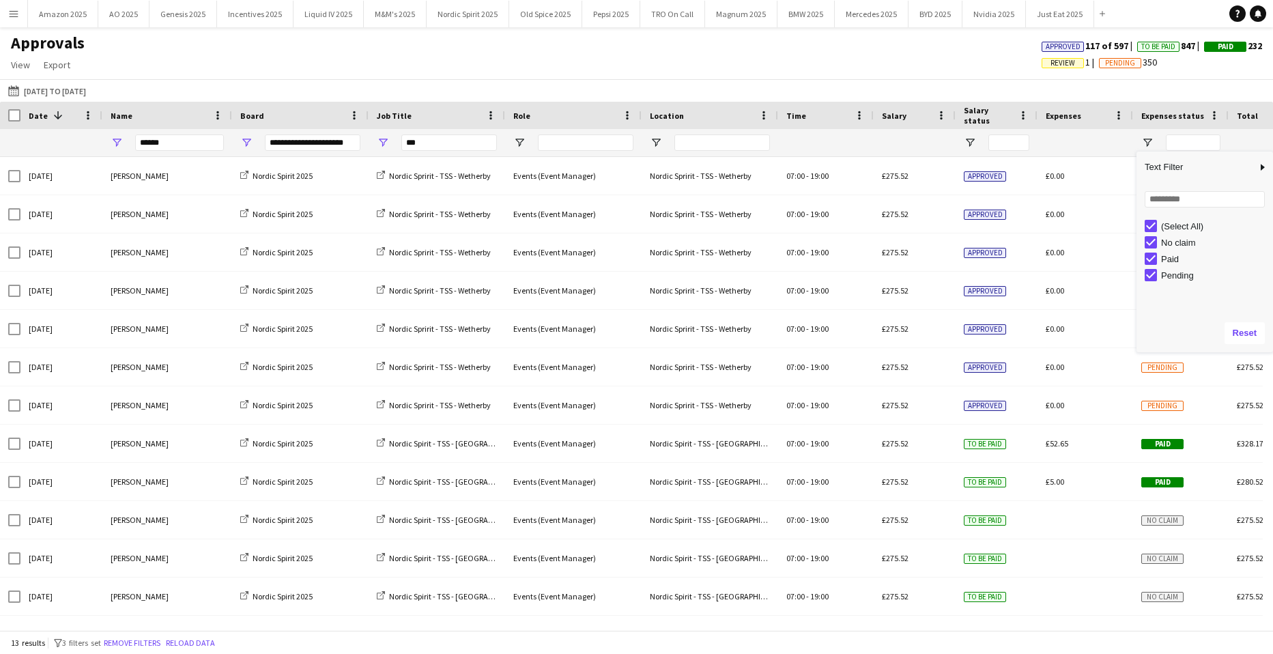
click at [764, 39] on div "Approvals View Customise view Customise filters Reset Filters Reset View Reset …" at bounding box center [636, 56] width 1273 height 46
drag, startPoint x: 164, startPoint y: 144, endPoint x: -22, endPoint y: 137, distance: 185.7
click at [0, 137] on html "Menu Boards Boards Boards All jobs Status Workforce Workforce My Workforce Recr…" at bounding box center [636, 327] width 1273 height 654
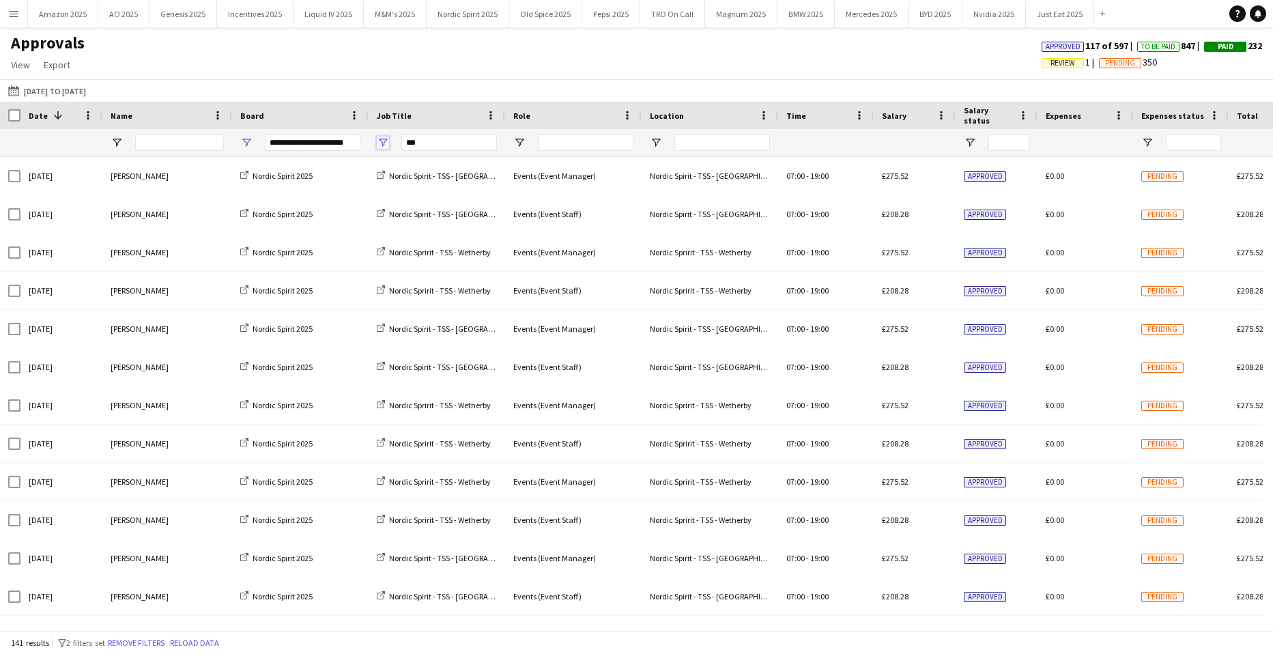
click at [387, 142] on span "Open Filter Menu" at bounding box center [383, 142] width 12 height 12
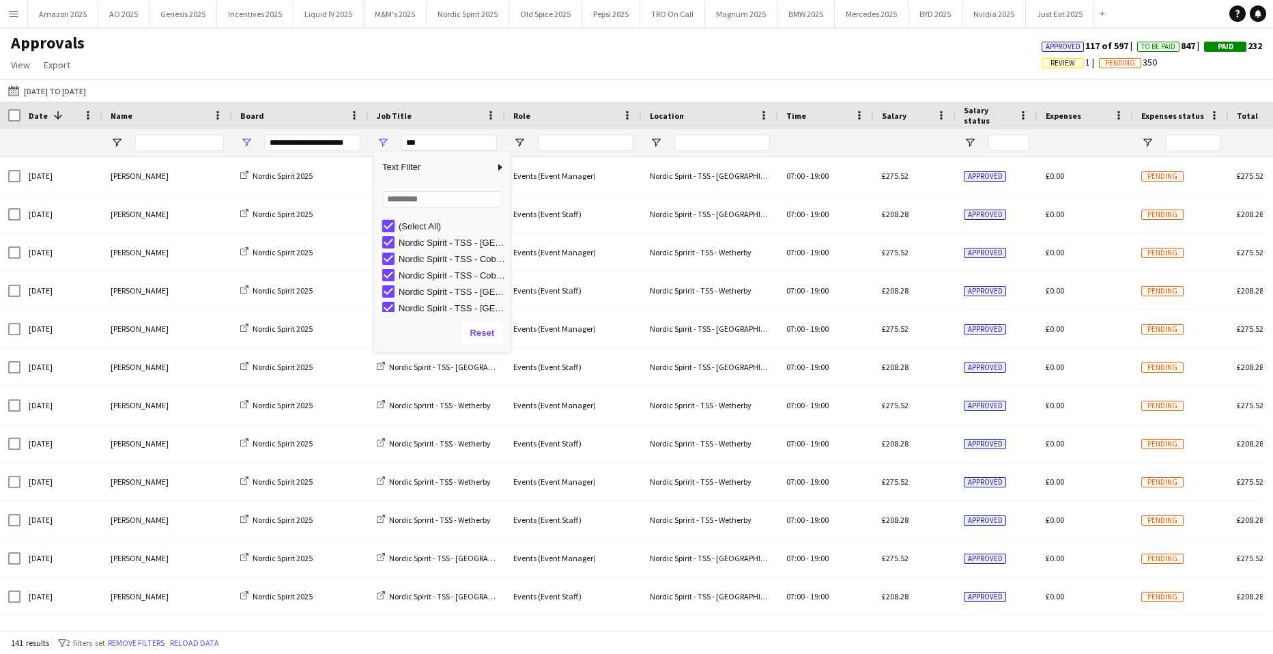
type input "***"
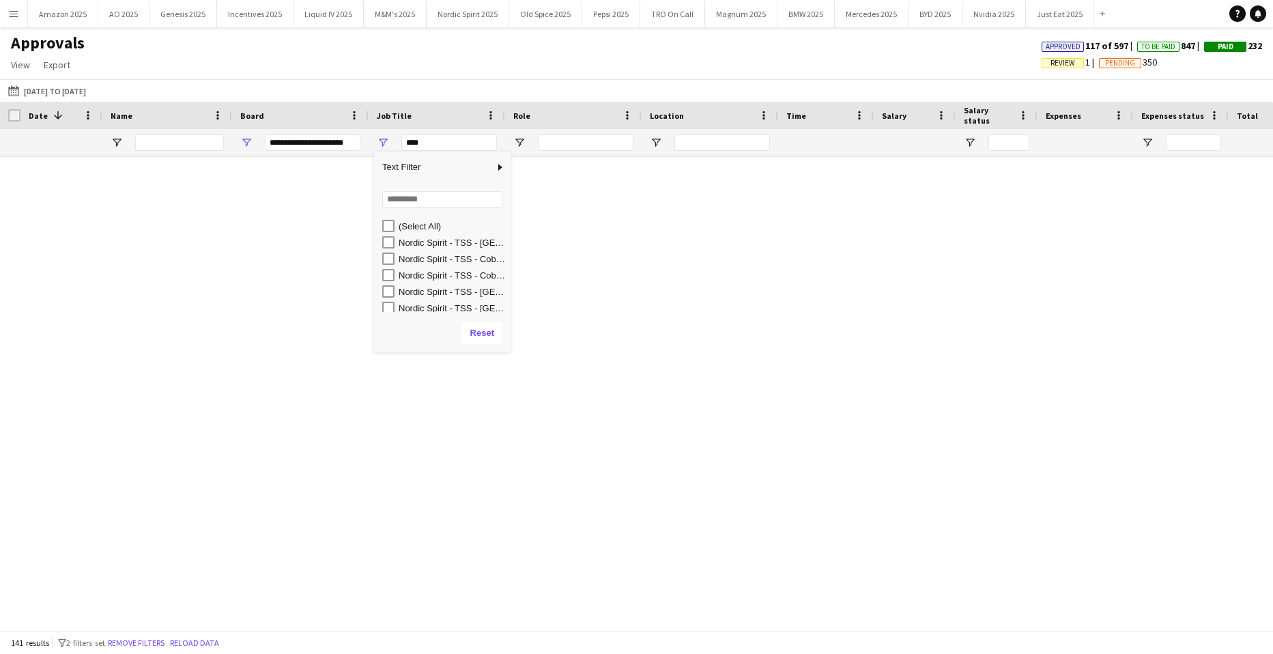
type input "***"
click at [460, 306] on div "Nordic Spririt - TSS - Wetherby" at bounding box center [453, 304] width 108 height 10
type input "**********"
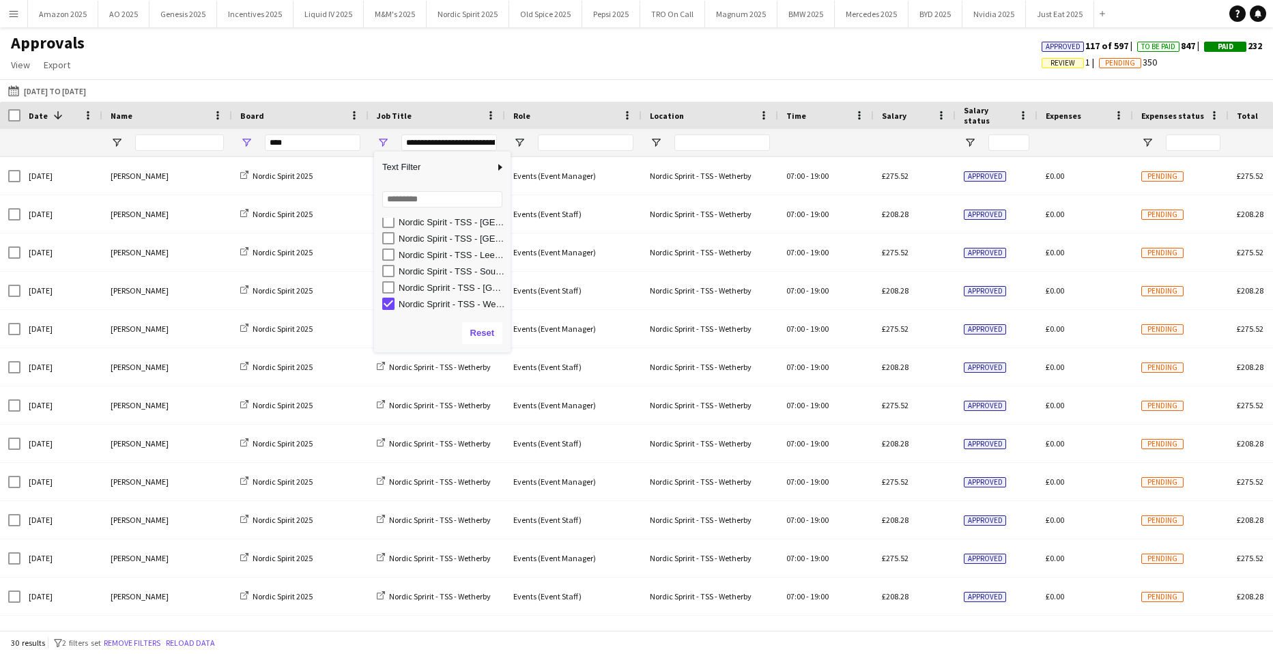
type input "**********"
click at [555, 71] on div "Approvals View Customise view Customise filters Reset Filters Reset View Reset …" at bounding box center [636, 56] width 1273 height 46
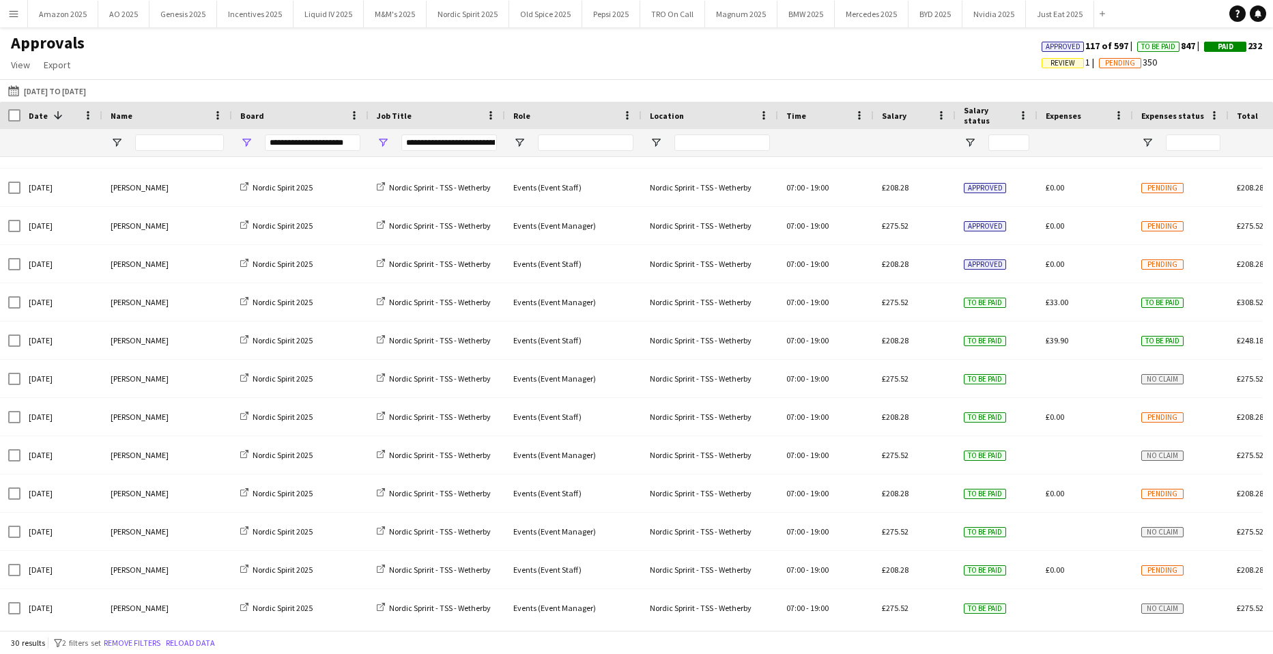
scroll to position [409, 0]
click at [1148, 136] on span "Open Filter Menu" at bounding box center [1147, 142] width 12 height 12
type input "***"
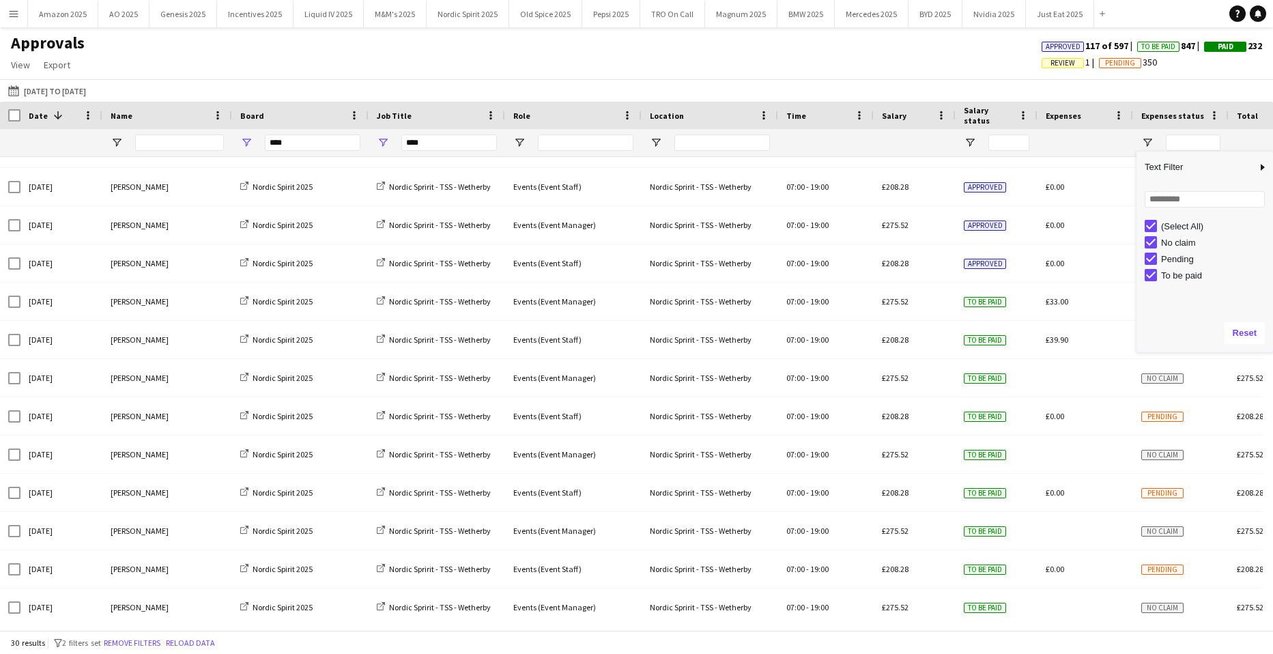
scroll to position [0, 0]
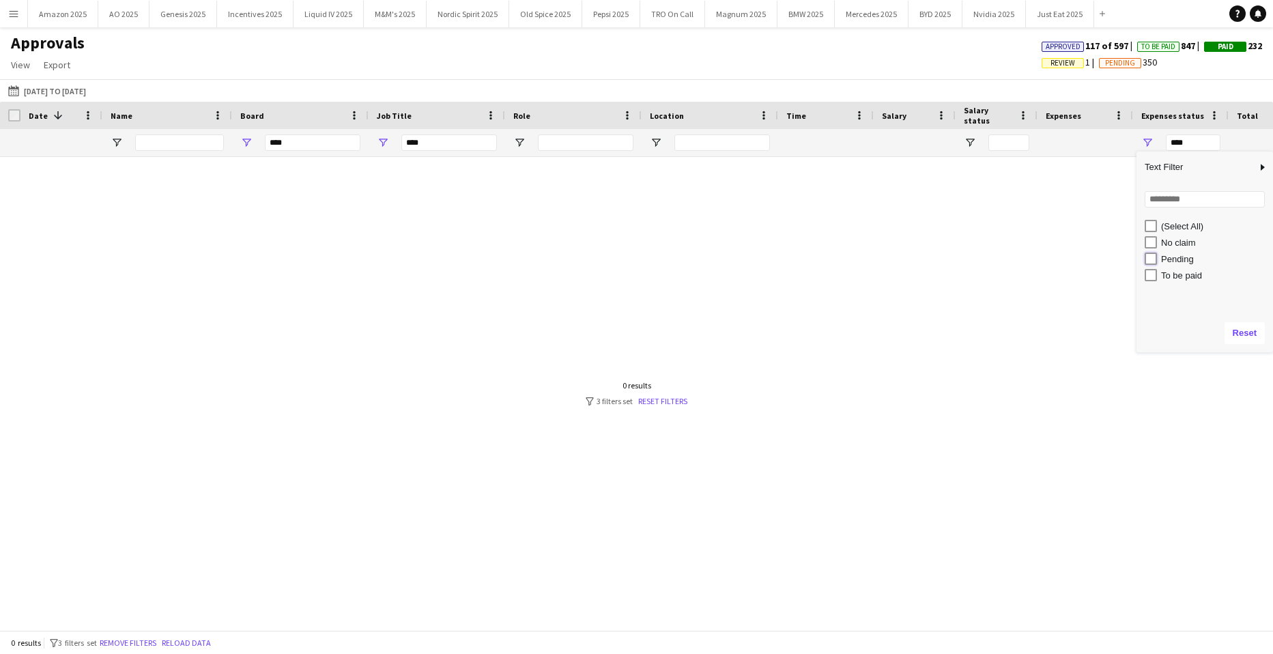
type input "**********"
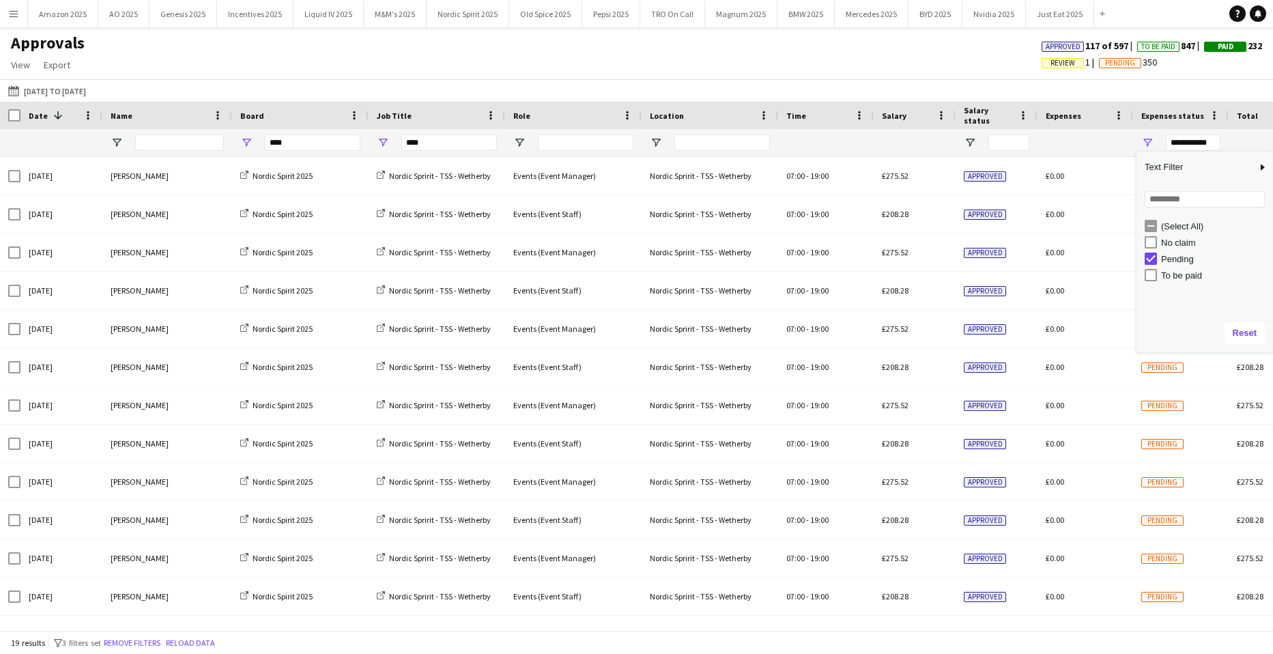
type input "**********"
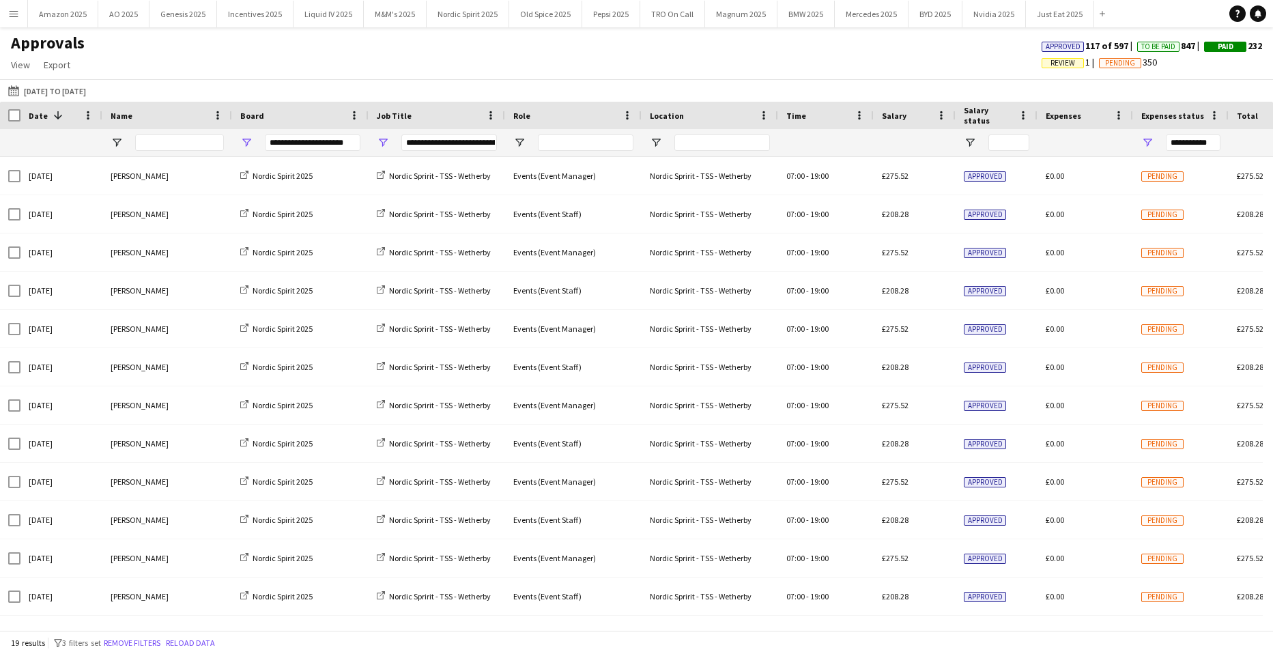
click at [752, 84] on div "01-09-2025 to 05-10-2025 01-09-2025 to 05-10-2025 Today This Week This Month Ye…" at bounding box center [636, 90] width 1273 height 23
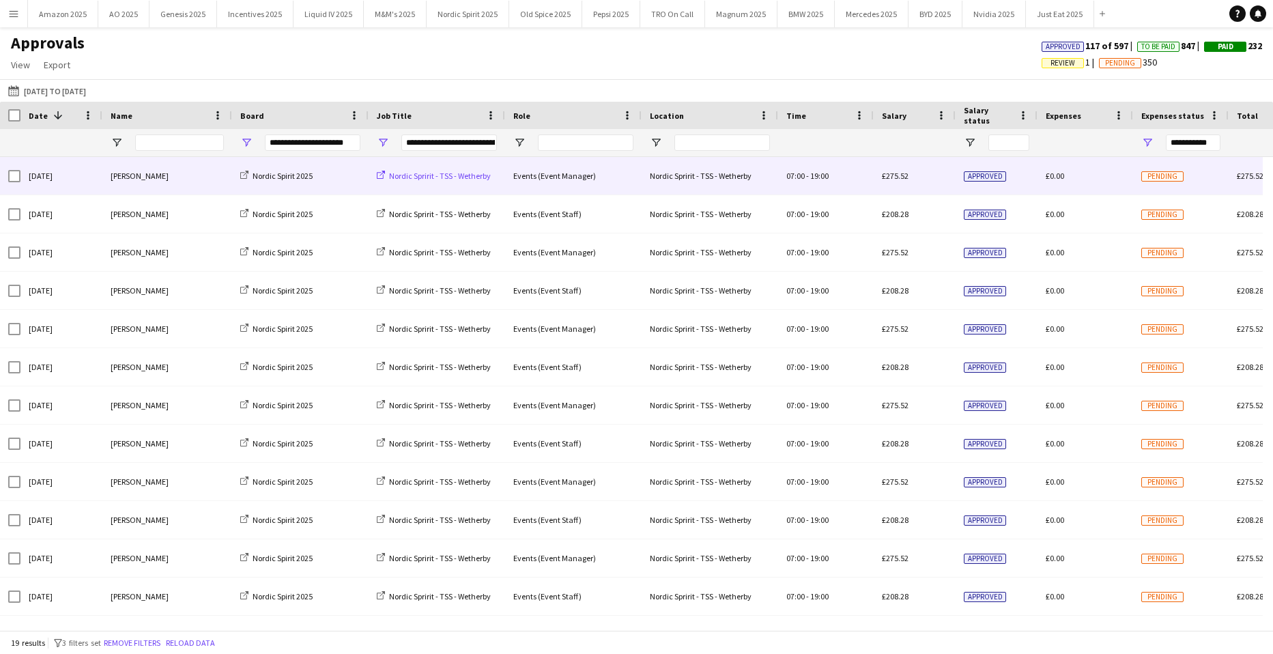
click at [447, 177] on span "Nordic Spririt - TSS - Wetherby" at bounding box center [440, 176] width 102 height 10
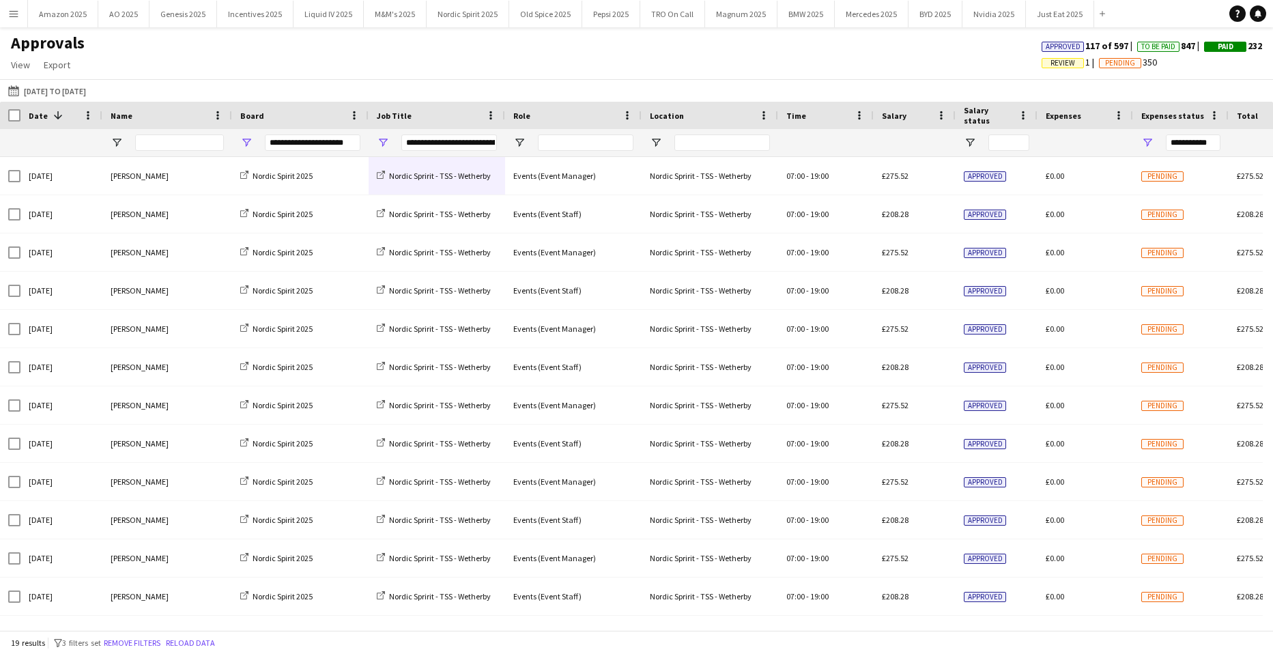
click at [15, 13] on app-icon "Menu" at bounding box center [13, 13] width 11 height 11
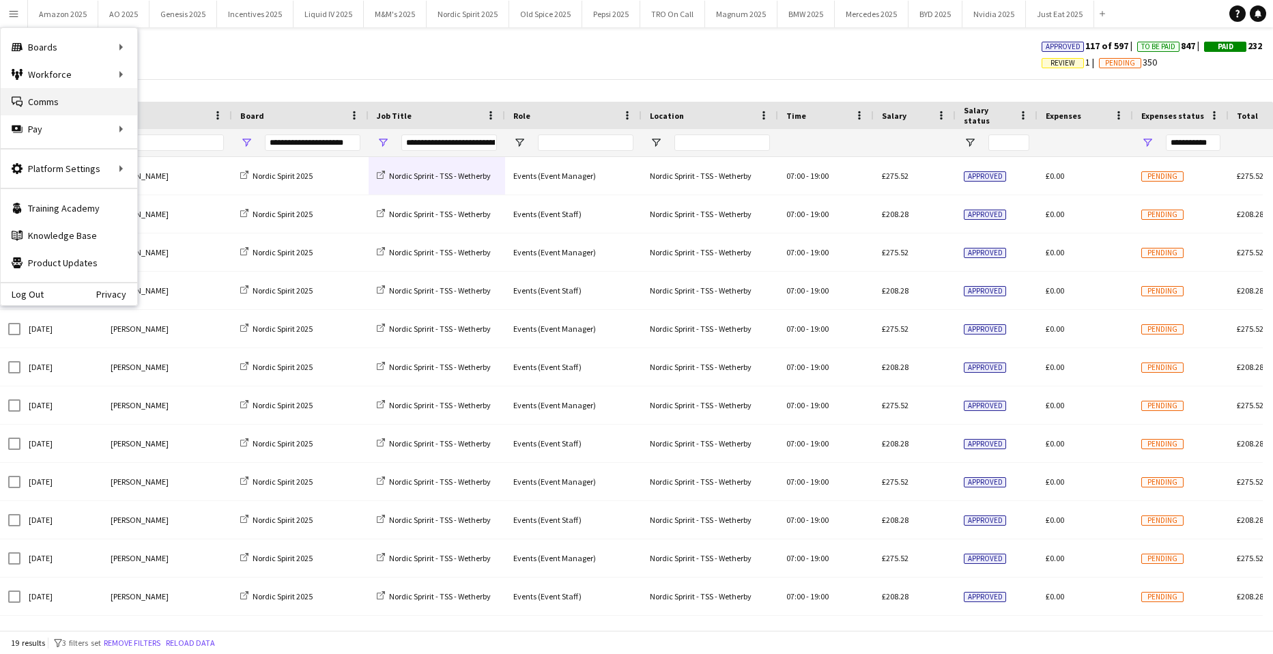
click at [27, 109] on link "Comms Comms" at bounding box center [69, 101] width 136 height 27
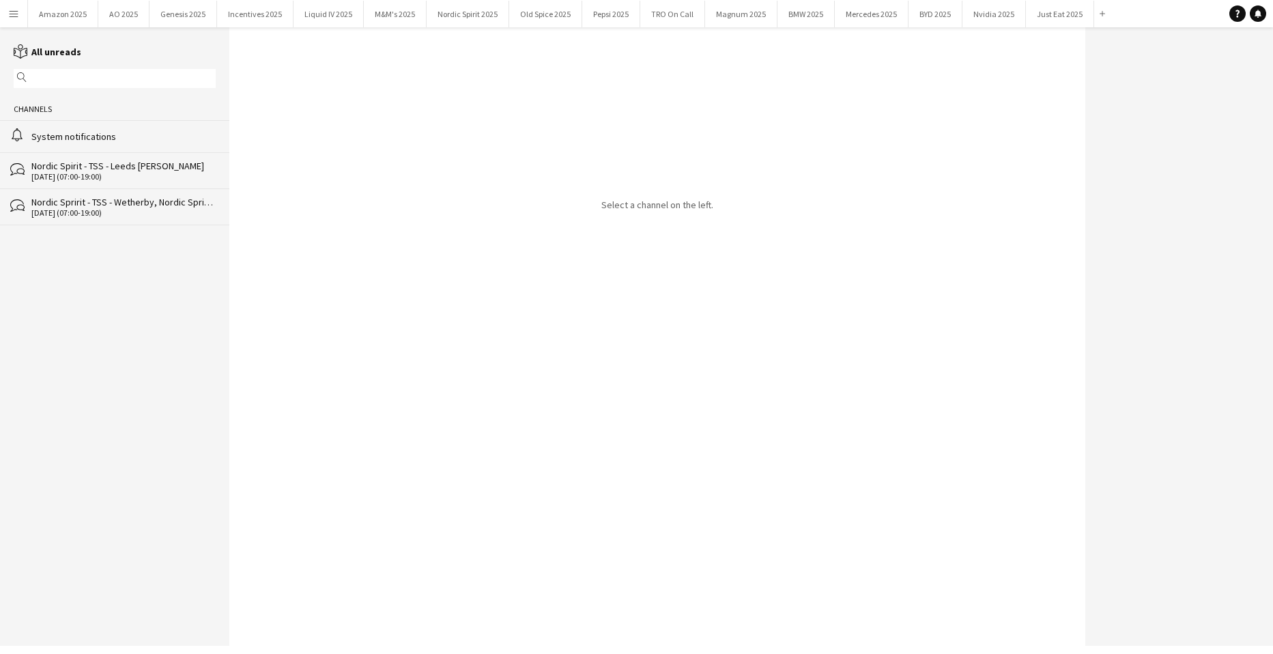
click at [72, 136] on div "System notifications" at bounding box center [123, 136] width 184 height 12
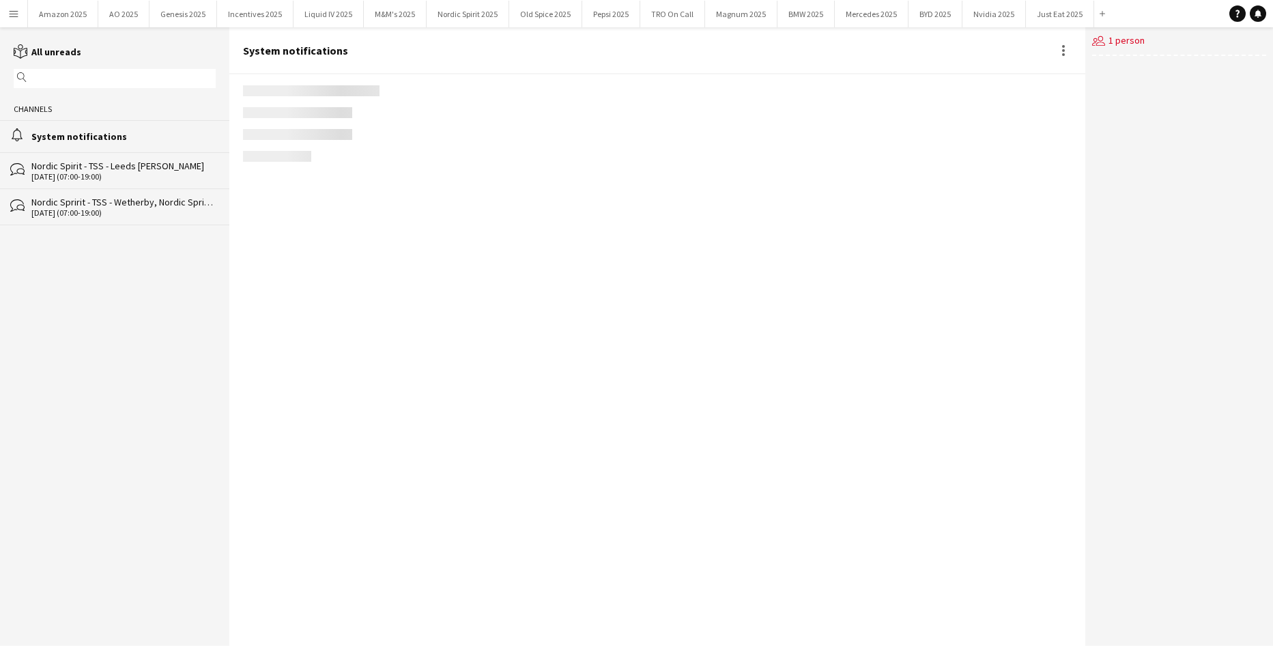
scroll to position [1530, 0]
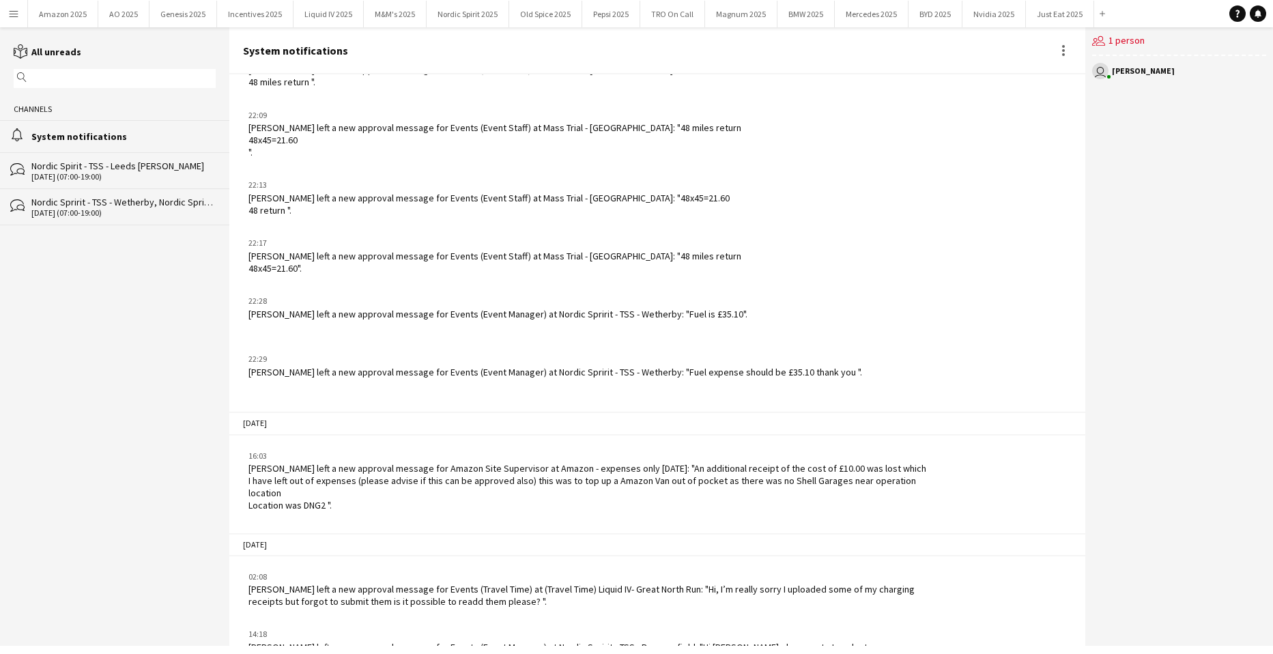
click at [14, 20] on button "Menu" at bounding box center [13, 13] width 27 height 27
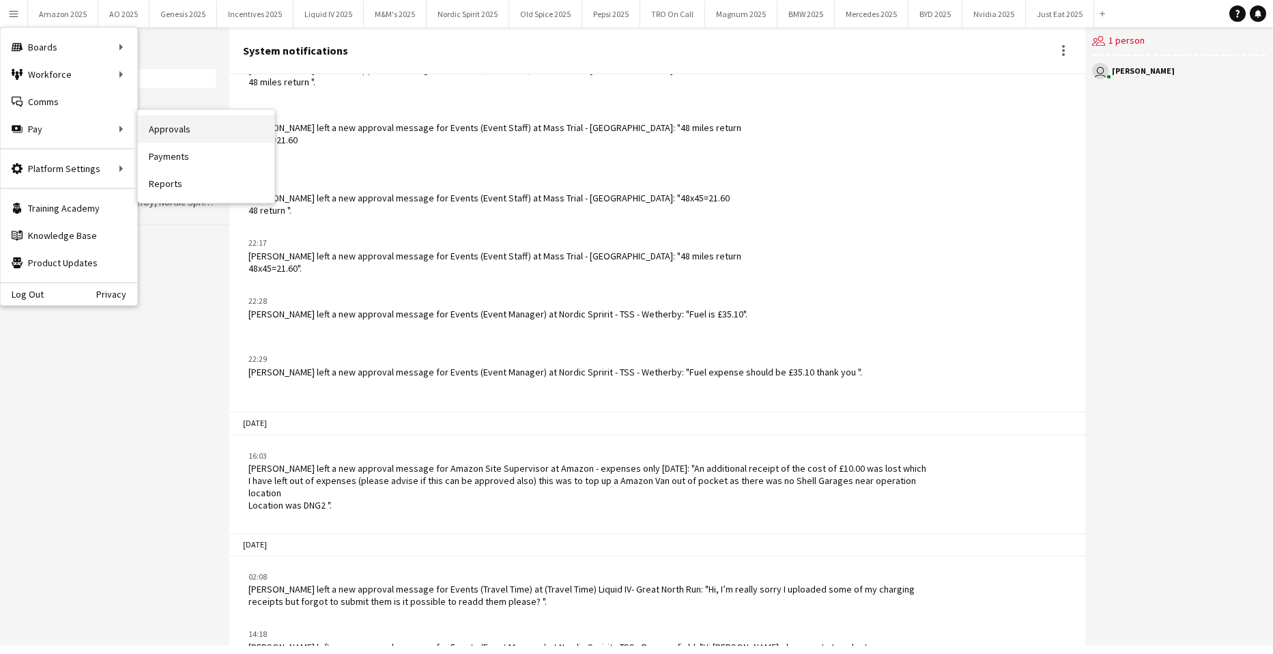
click at [155, 127] on link "Approvals" at bounding box center [206, 128] width 136 height 27
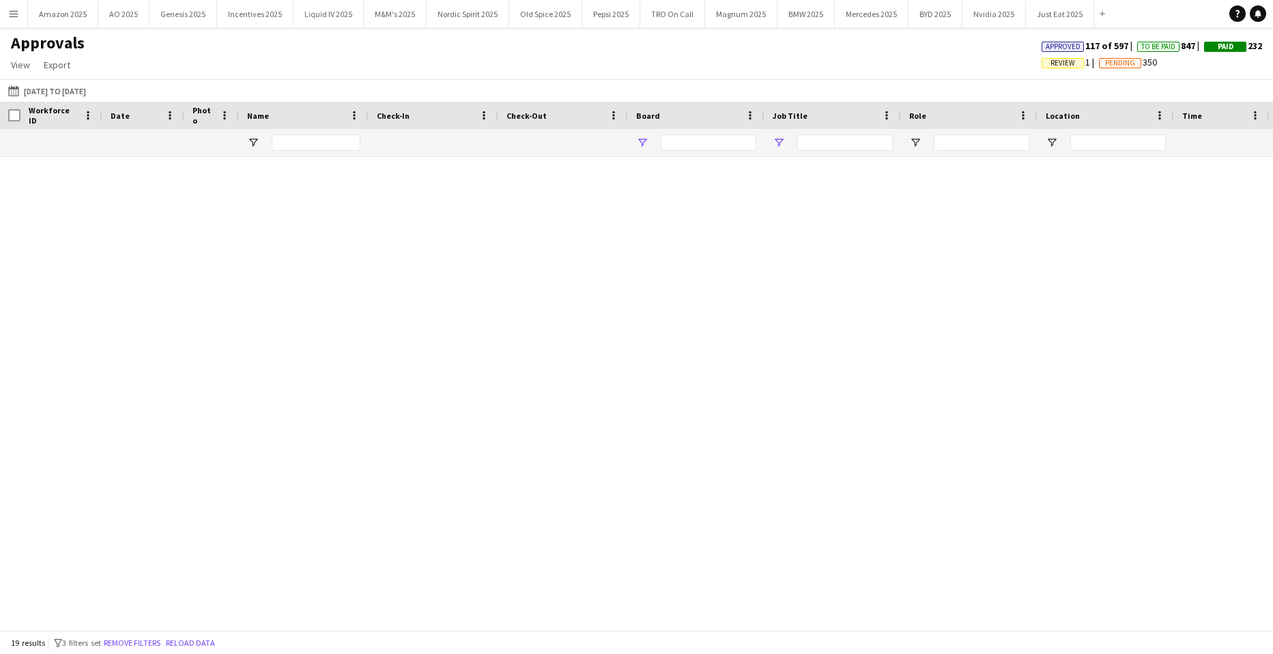
type input "**********"
type input "***"
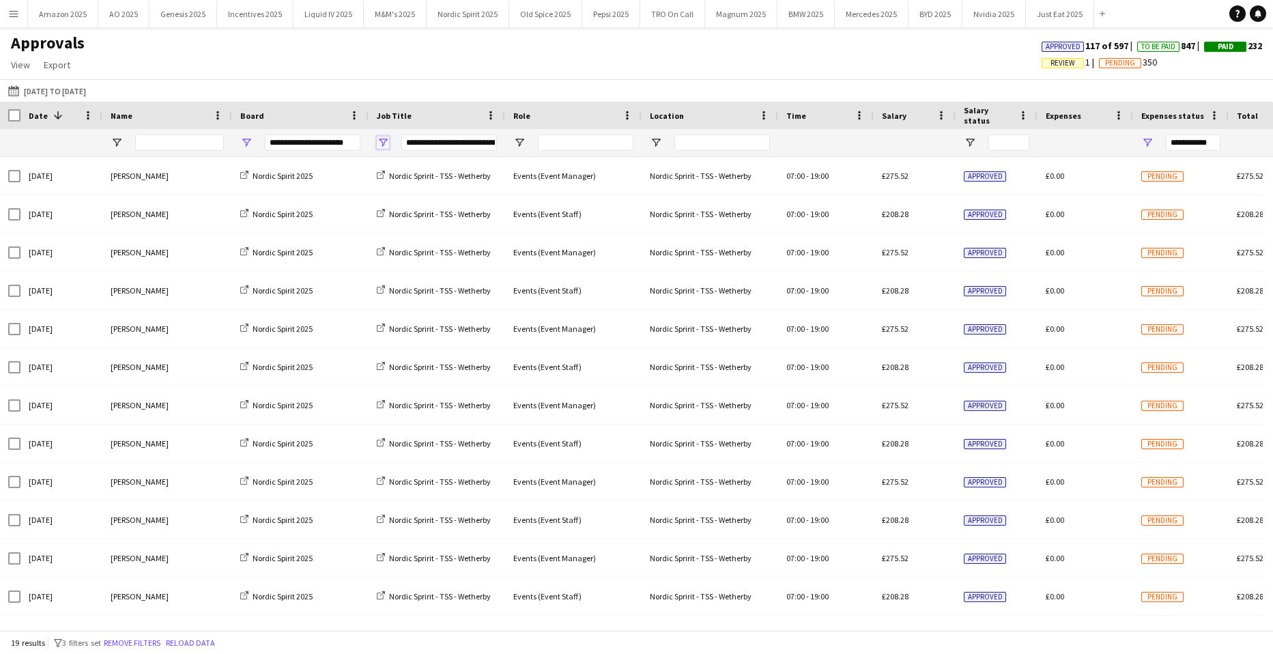
click at [386, 143] on span "Open Filter Menu" at bounding box center [383, 142] width 12 height 12
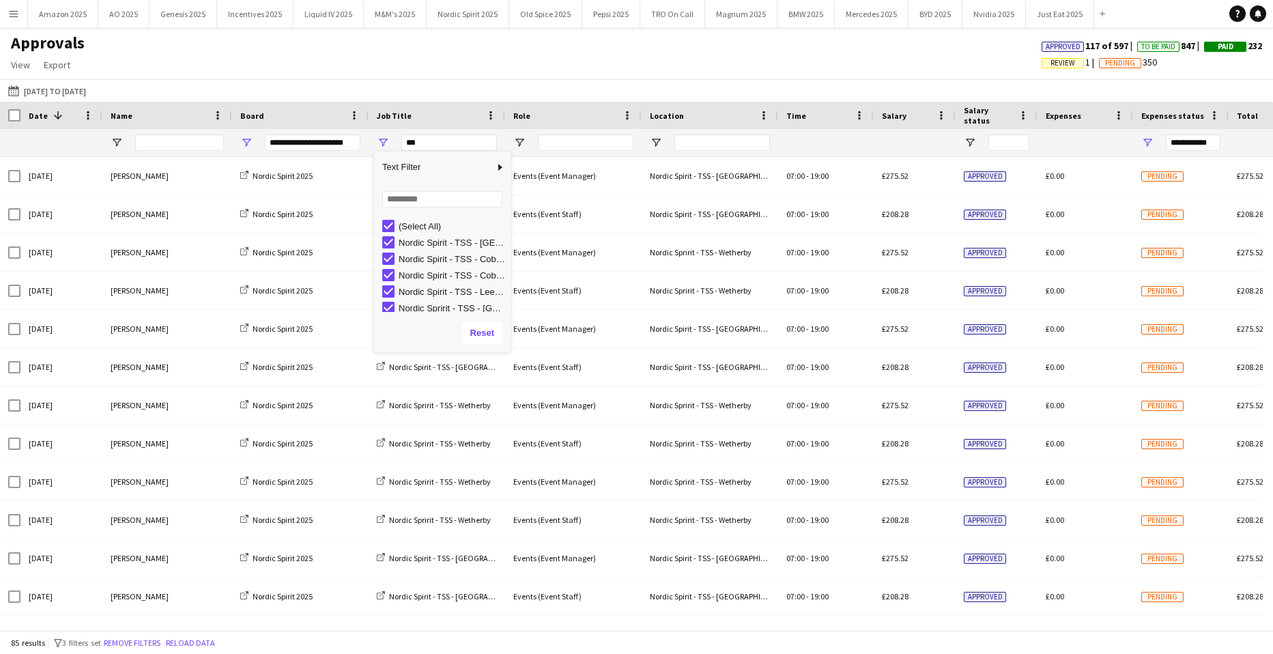
type input "***"
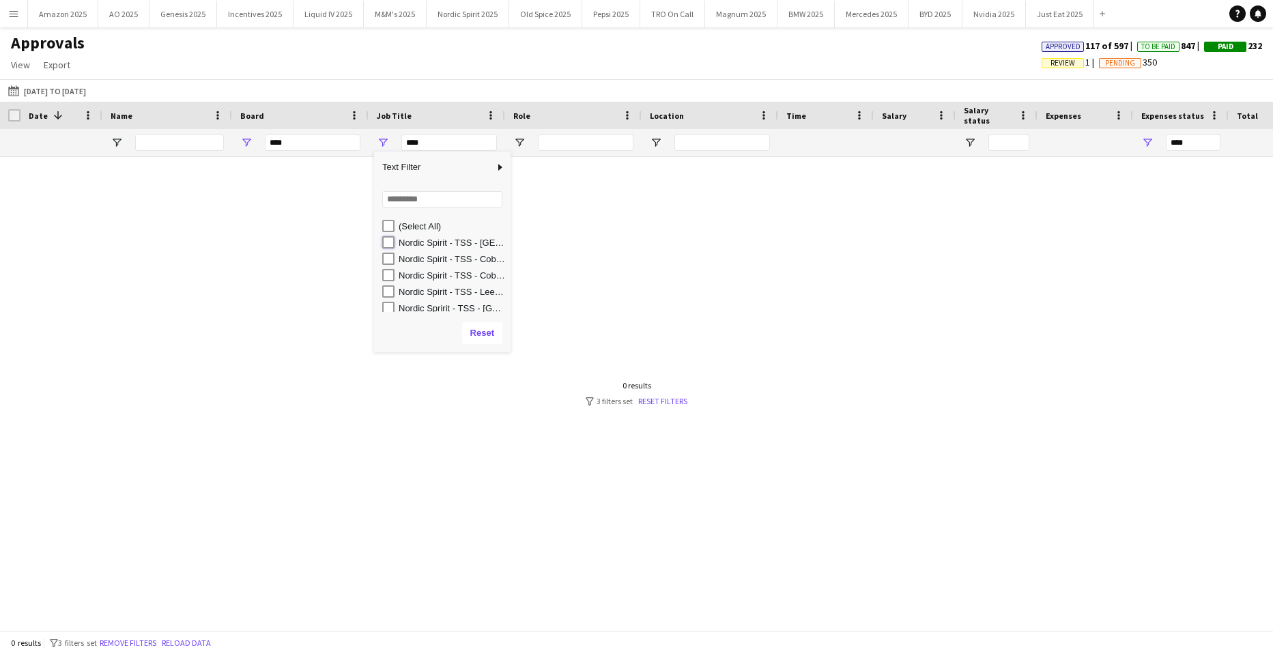
type input "**********"
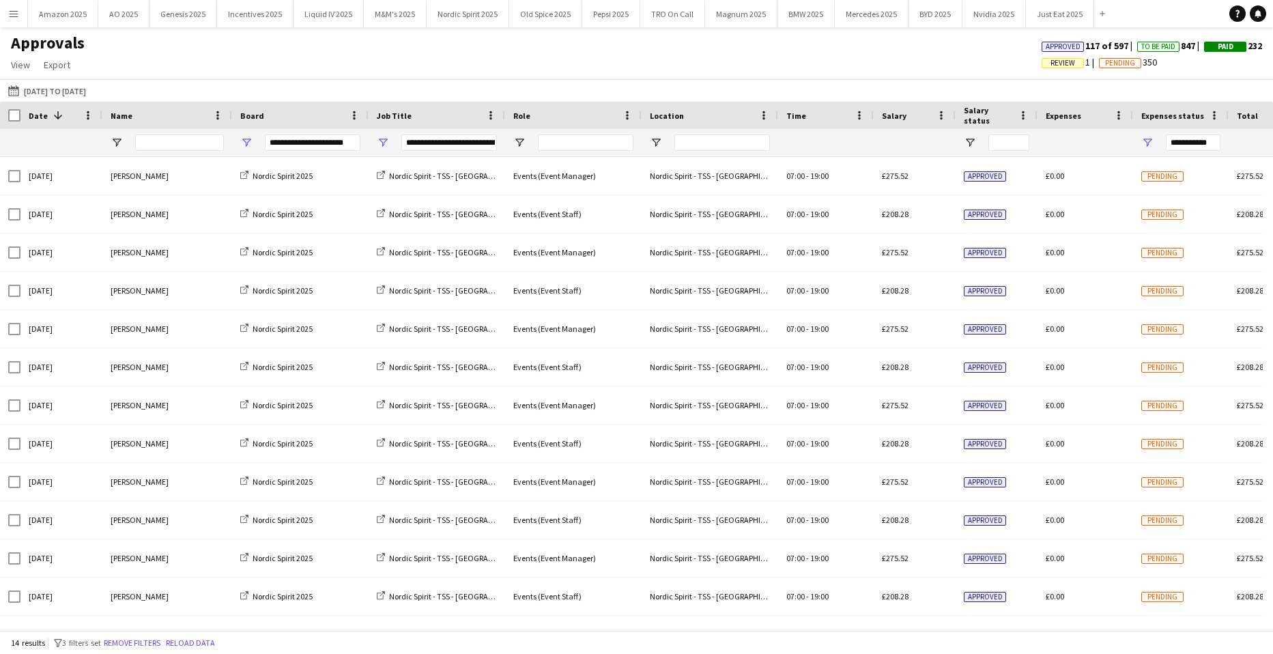
click at [488, 71] on div "Approvals View Customise view Customise filters Reset Filters Reset View Reset …" at bounding box center [636, 56] width 1273 height 46
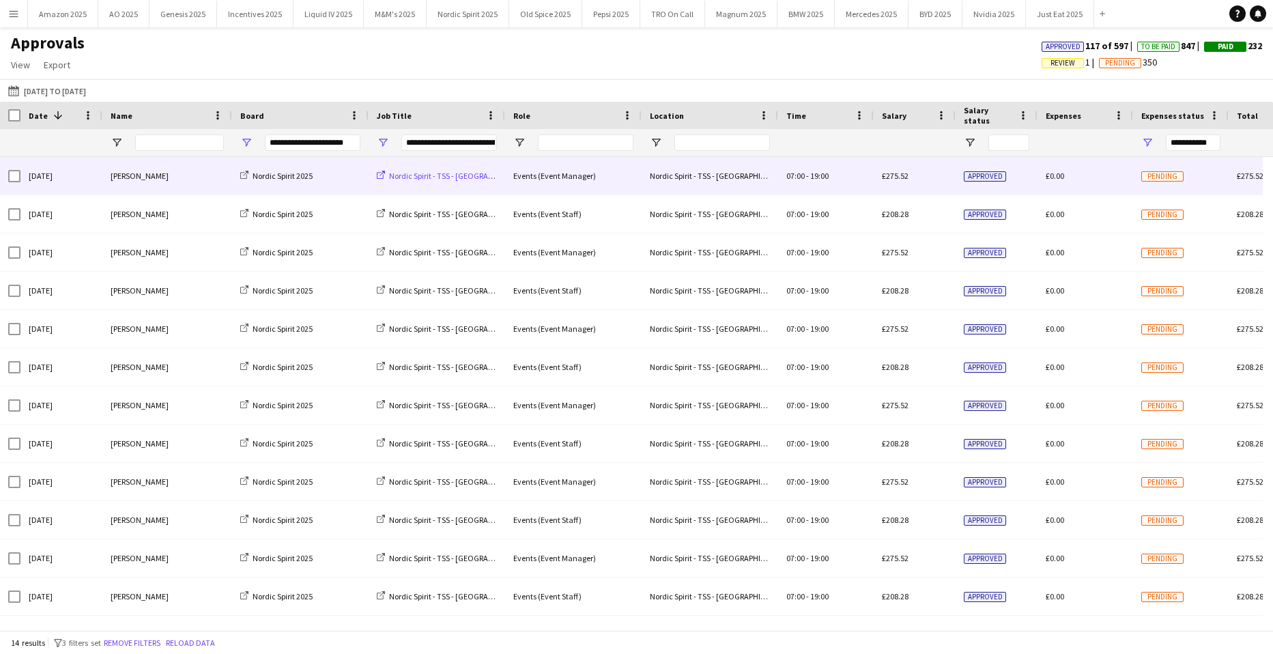
click at [457, 176] on span "Nordic Spirit - TSS - [GEOGRAPHIC_DATA]" at bounding box center [459, 176] width 141 height 10
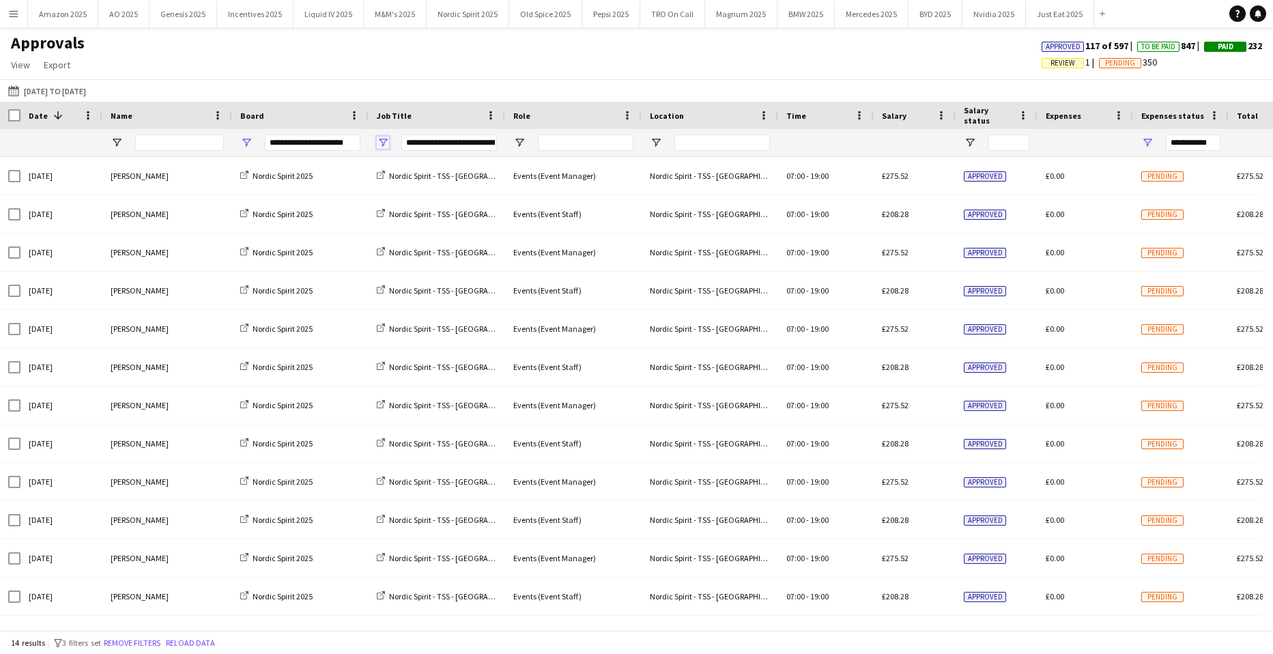
click at [384, 139] on span "Open Filter Menu" at bounding box center [383, 142] width 12 height 12
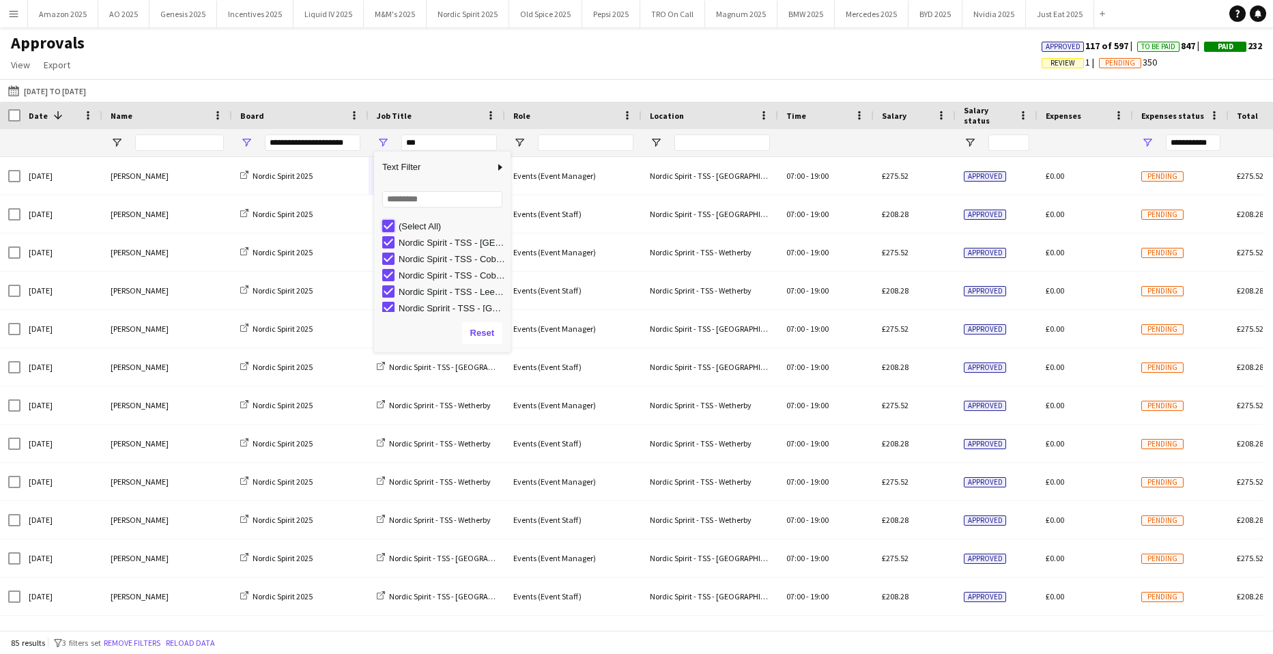
type input "***"
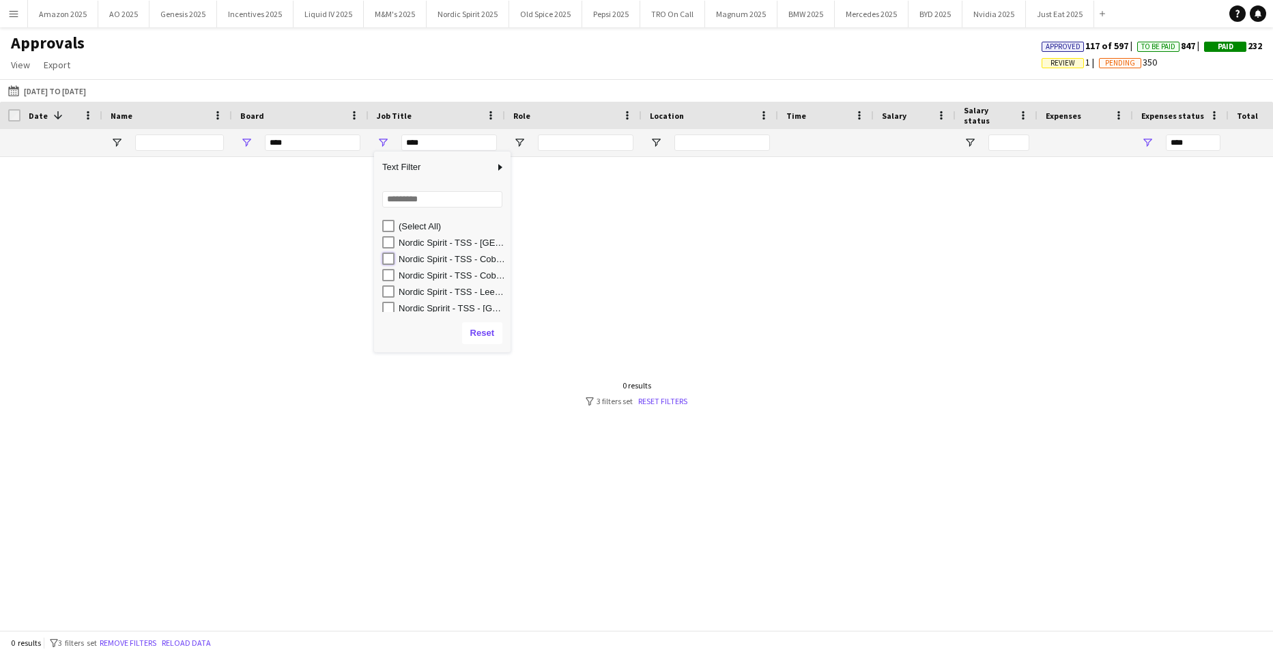
type input "**********"
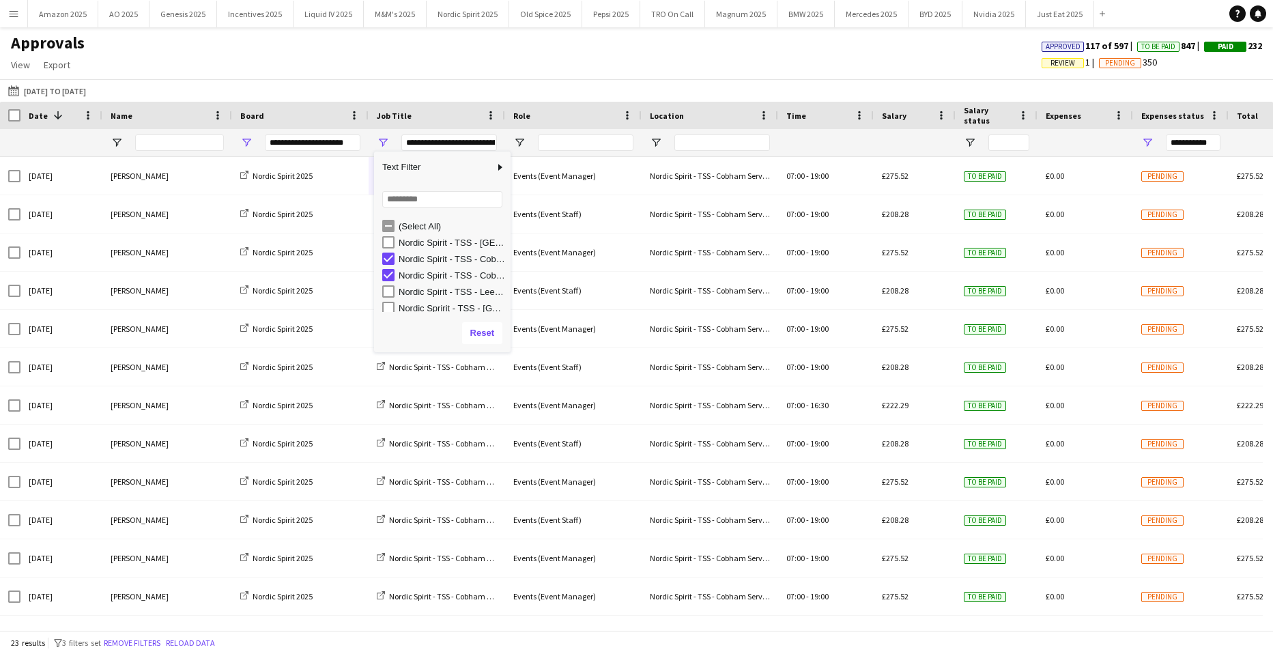
click at [276, 86] on div "01-09-2025 to 05-10-2025 01-09-2025 to 05-10-2025 Today This Week This Month Ye…" at bounding box center [636, 90] width 1273 height 23
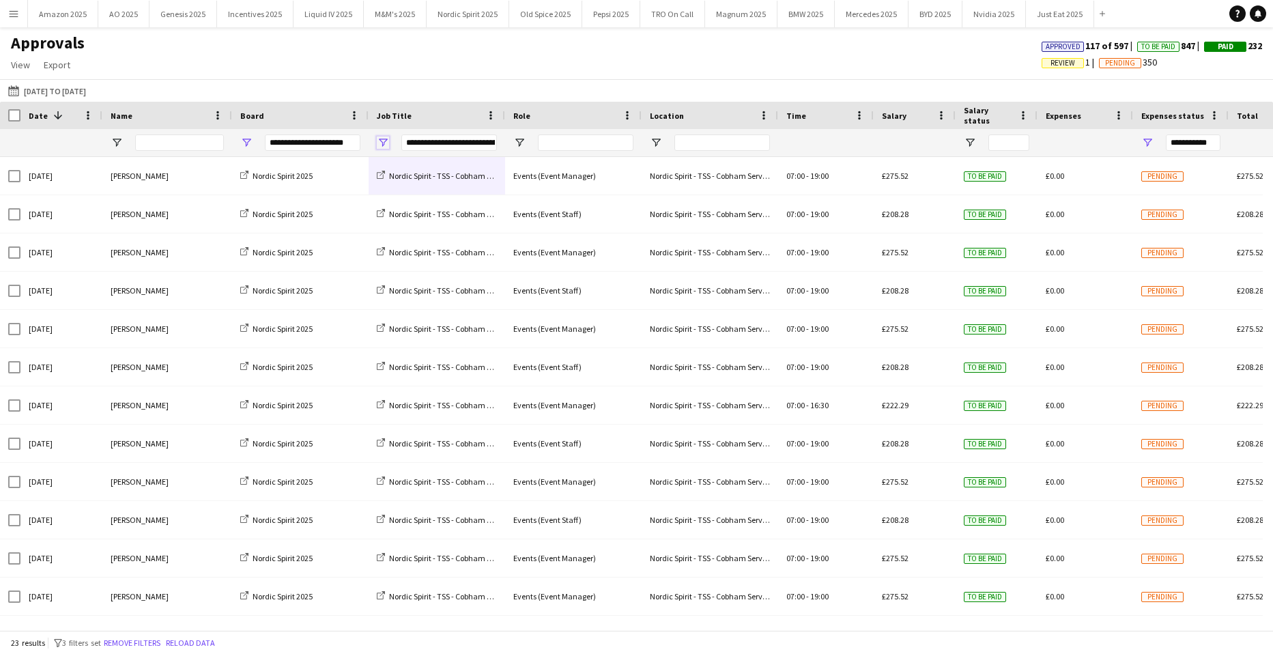
click at [386, 144] on span "Open Filter Menu" at bounding box center [383, 142] width 12 height 12
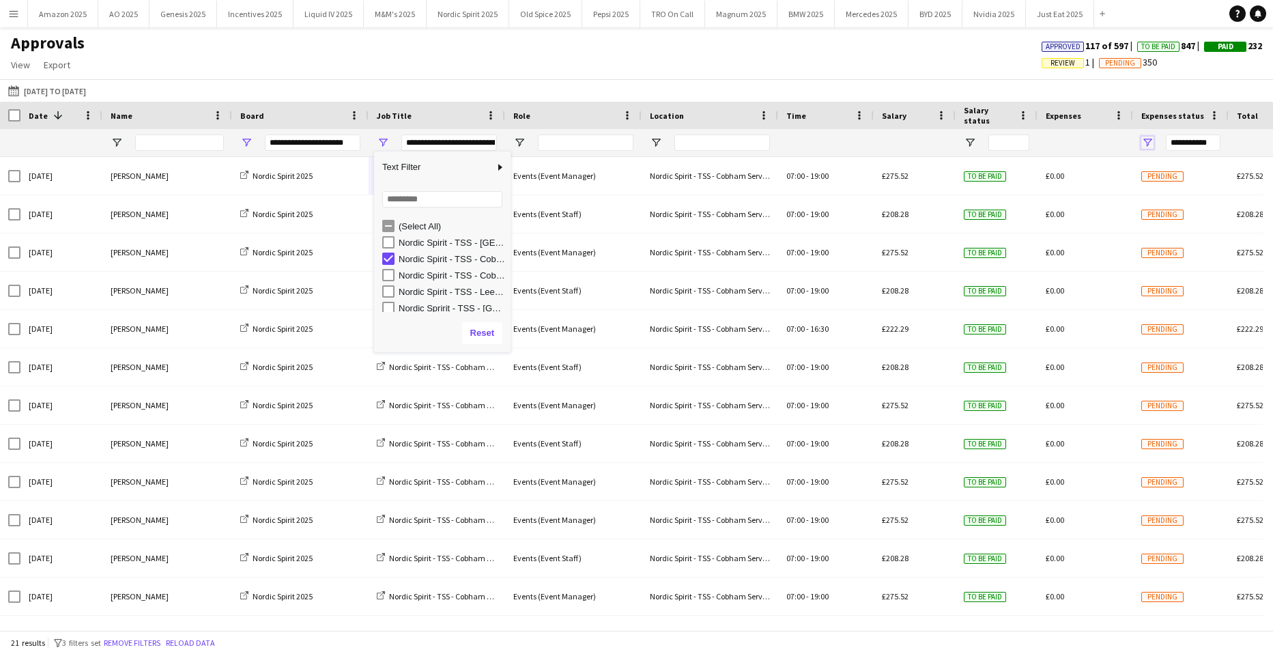
click at [1148, 141] on span "Open Filter Menu" at bounding box center [1147, 142] width 12 height 12
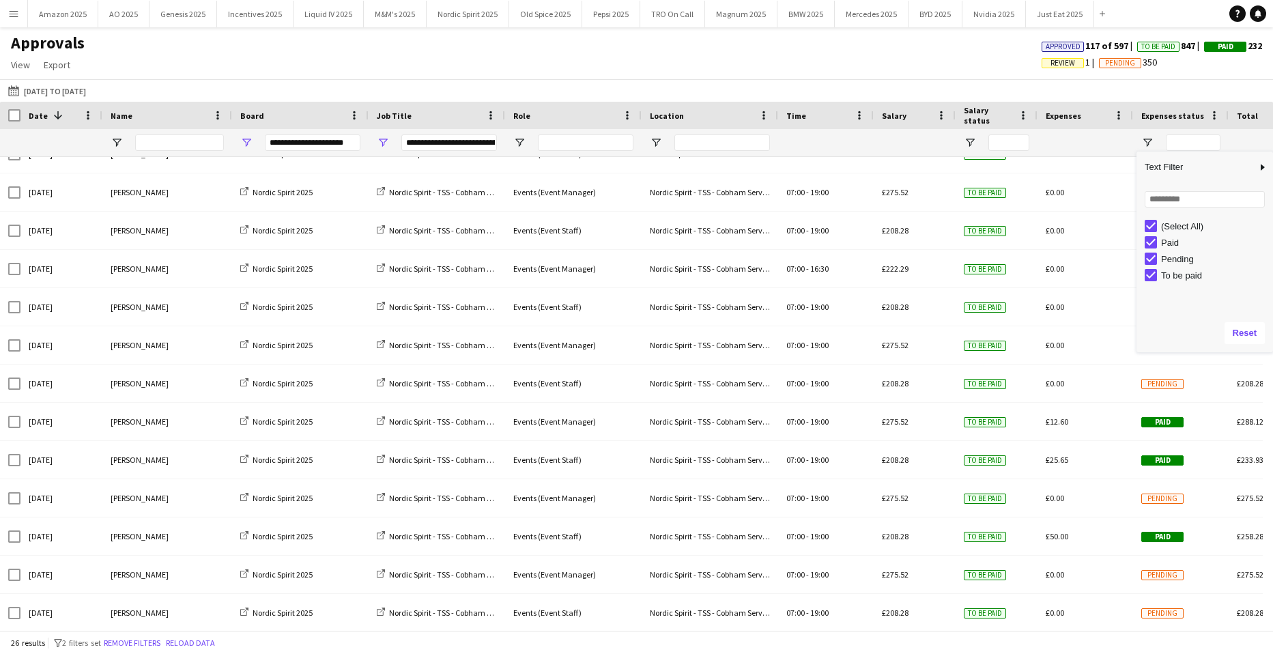
click at [880, 56] on div "Approvals View Customise view Customise filters Reset Filters Reset View Reset …" at bounding box center [636, 56] width 1273 height 46
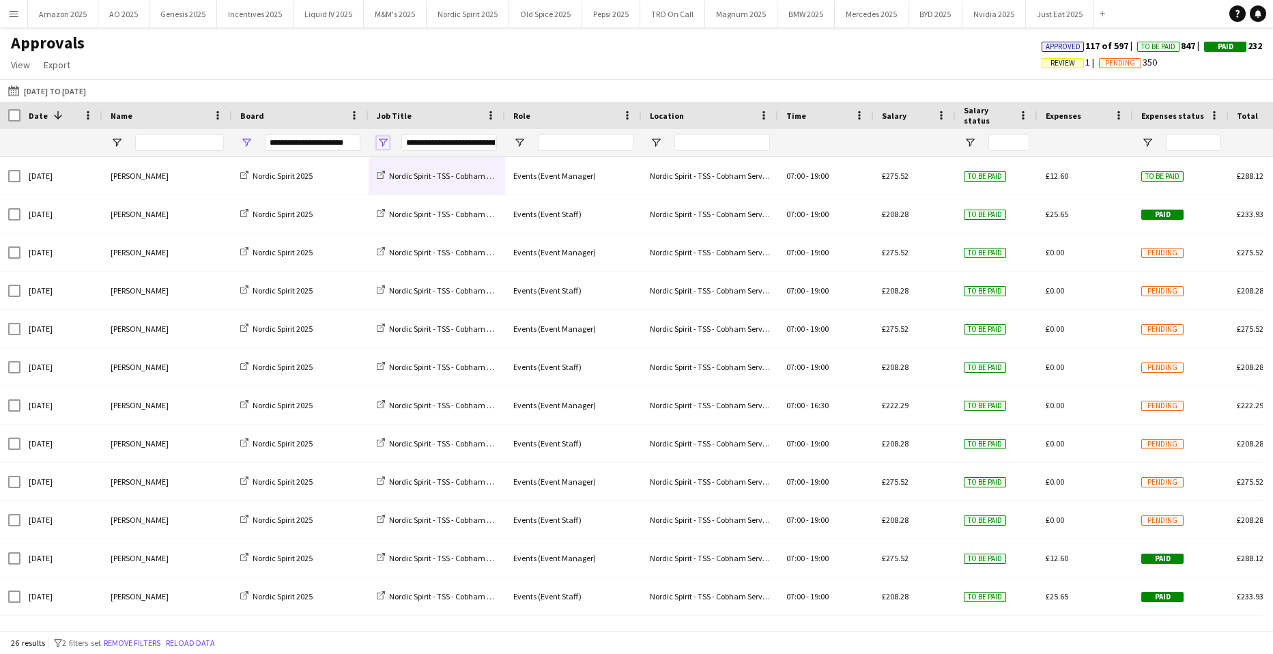
click at [379, 141] on span "Open Filter Menu" at bounding box center [383, 142] width 12 height 12
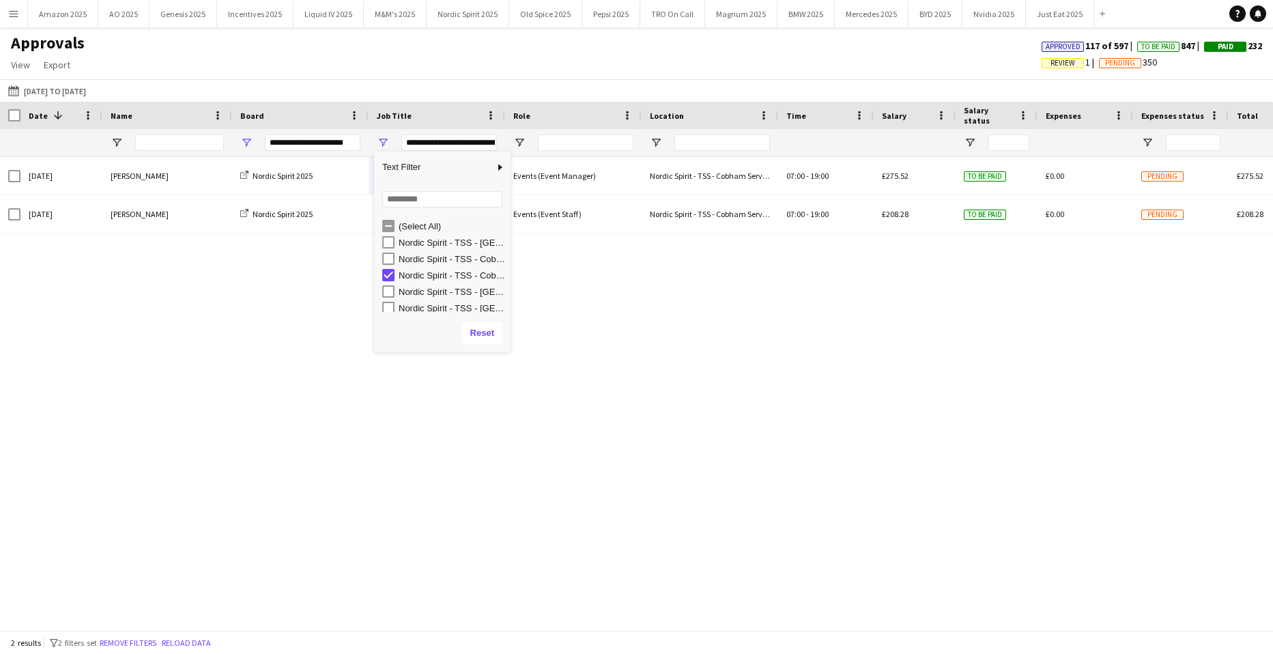
click at [463, 59] on div "Approvals View Customise view Customise filters Reset Filters Reset View Reset …" at bounding box center [636, 56] width 1273 height 46
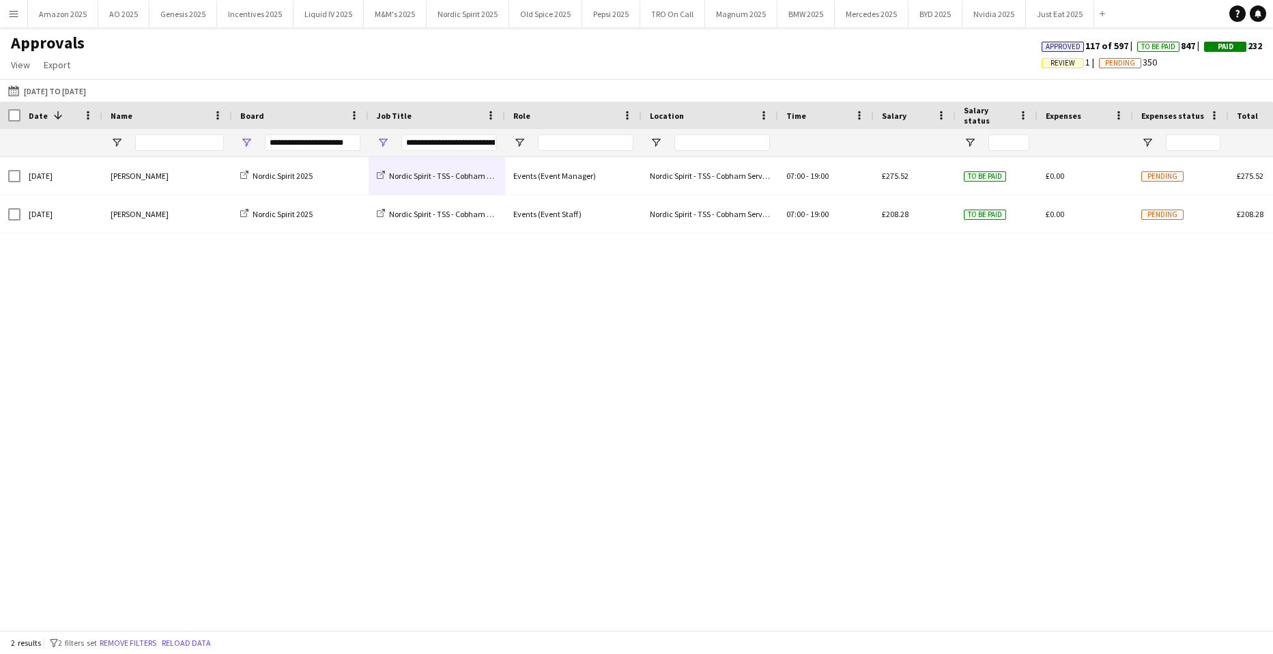
click at [392, 139] on div "**********" at bounding box center [437, 142] width 136 height 27
click at [384, 142] on span "Open Filter Menu" at bounding box center [383, 142] width 12 height 12
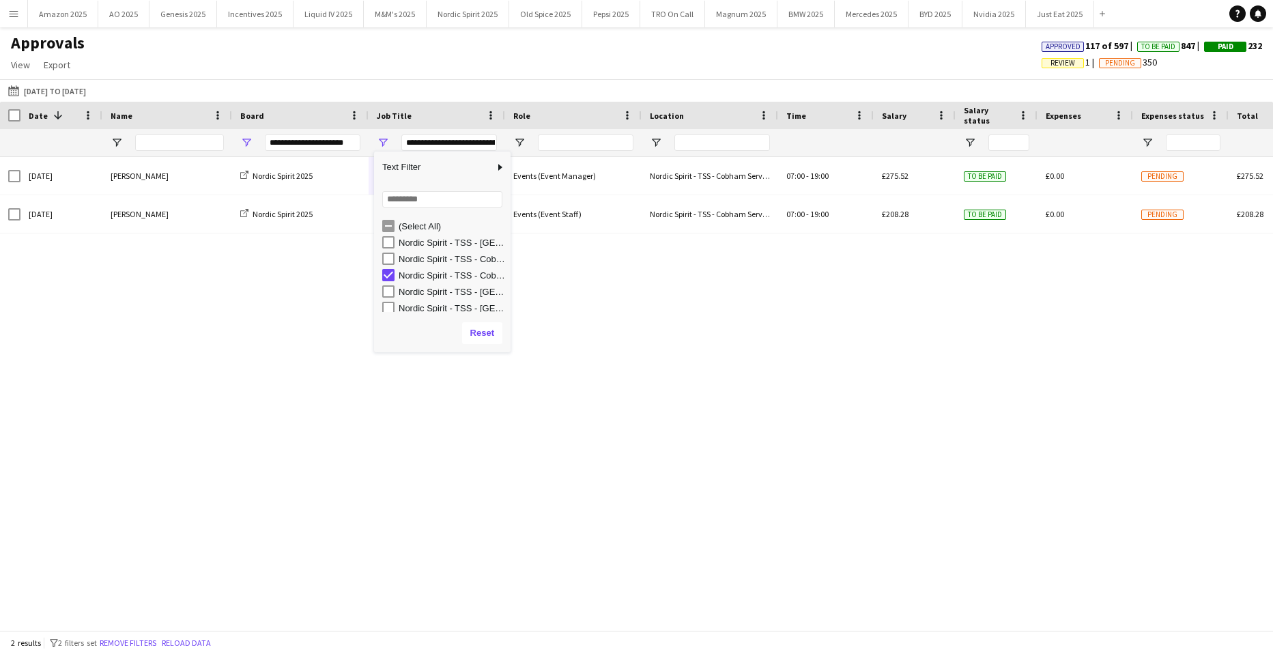
click at [381, 257] on div "Nordic Spirit - TSS - Cobham Services" at bounding box center [442, 258] width 136 height 16
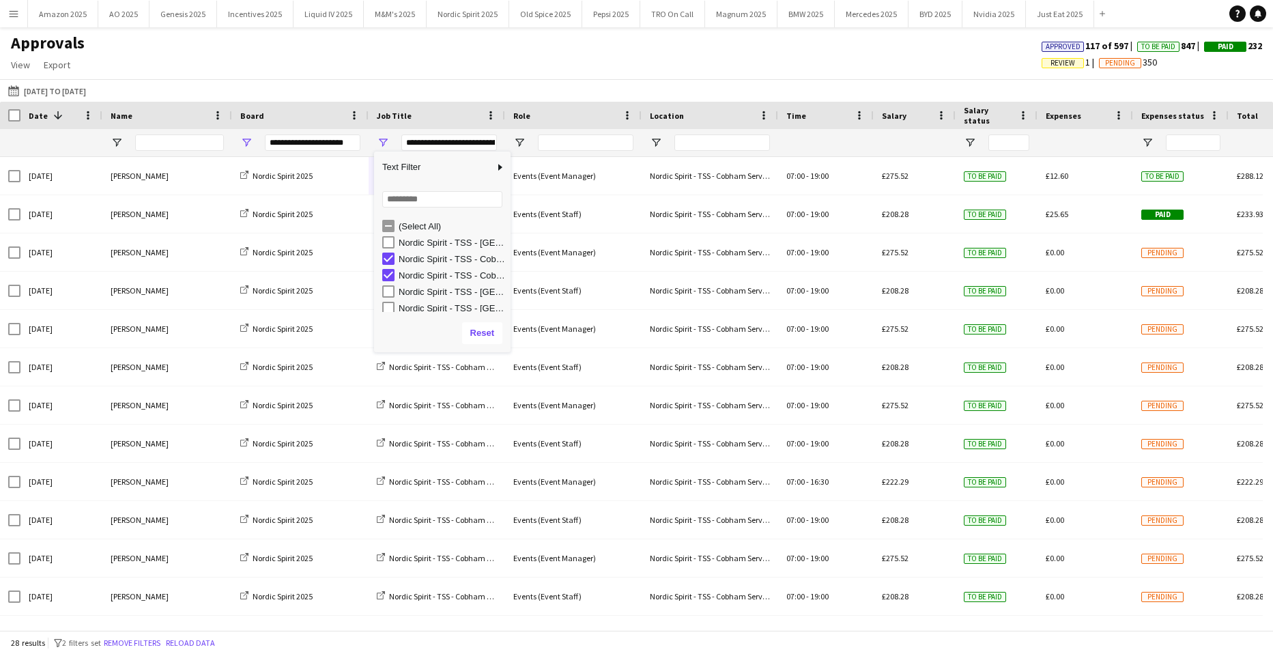
click at [377, 56] on div "Approvals View Customise view Customise filters Reset Filters Reset View Reset …" at bounding box center [636, 56] width 1273 height 46
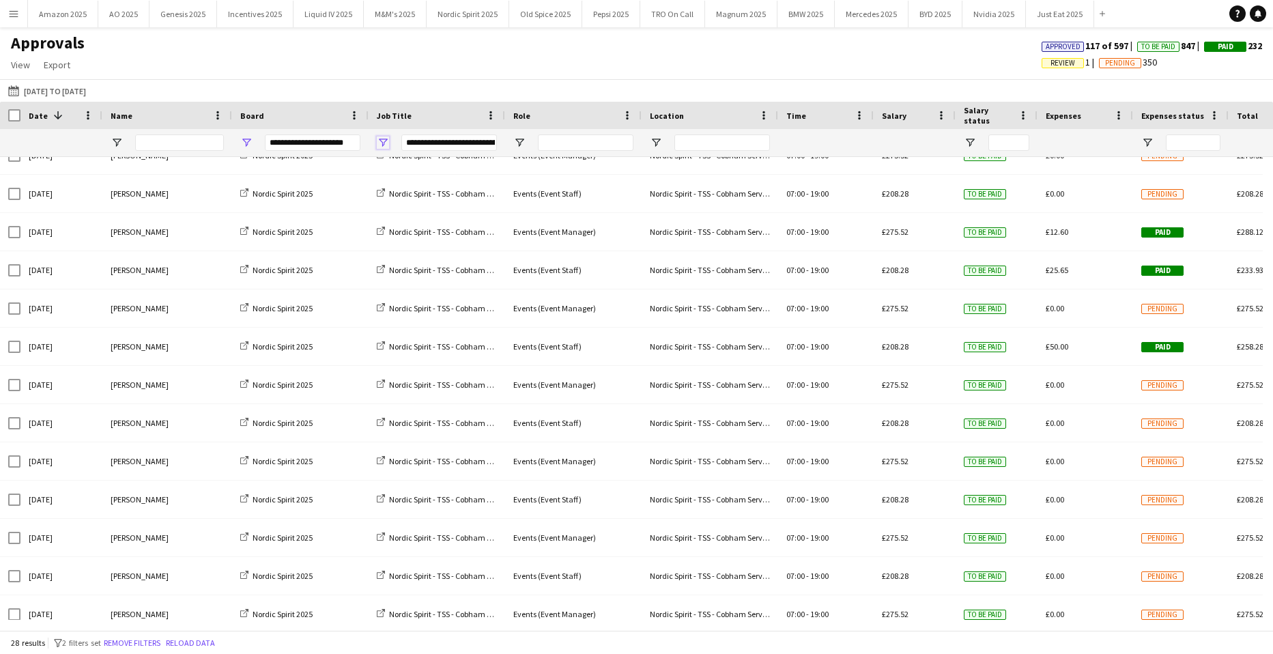
click at [384, 139] on span "Open Filter Menu" at bounding box center [383, 142] width 12 height 12
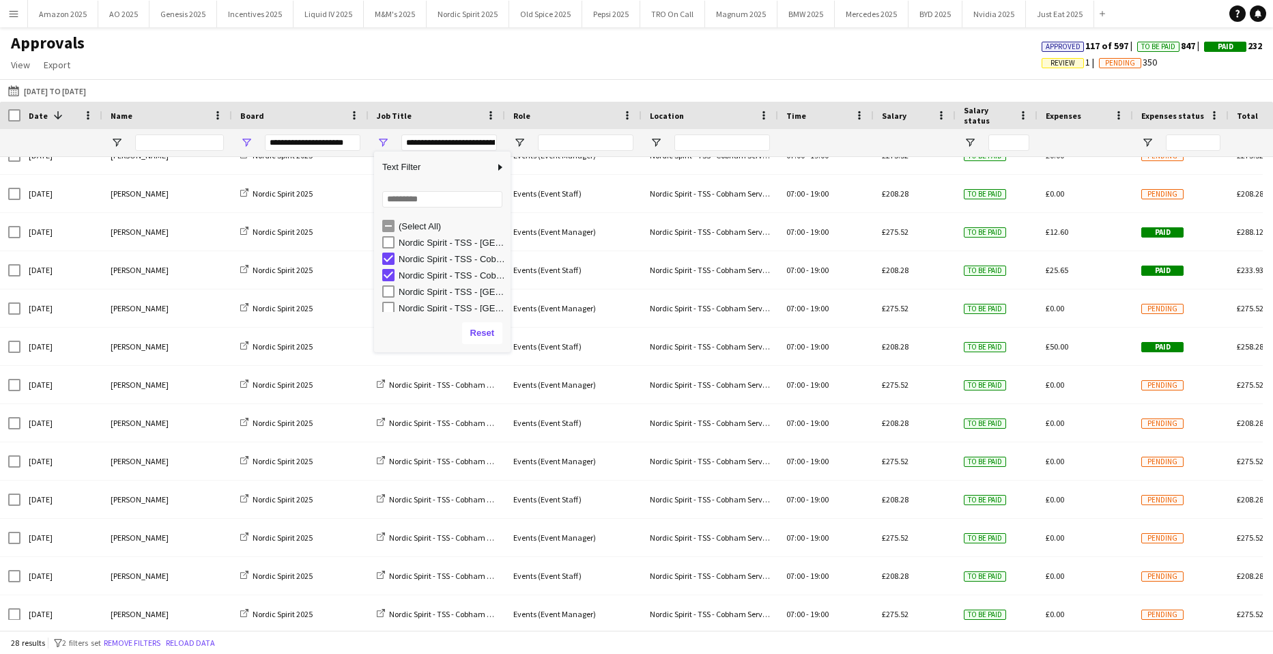
click at [383, 273] on div "Nordic Spirit - TSS - Cobham Servicesc" at bounding box center [442, 275] width 136 height 16
type input "**********"
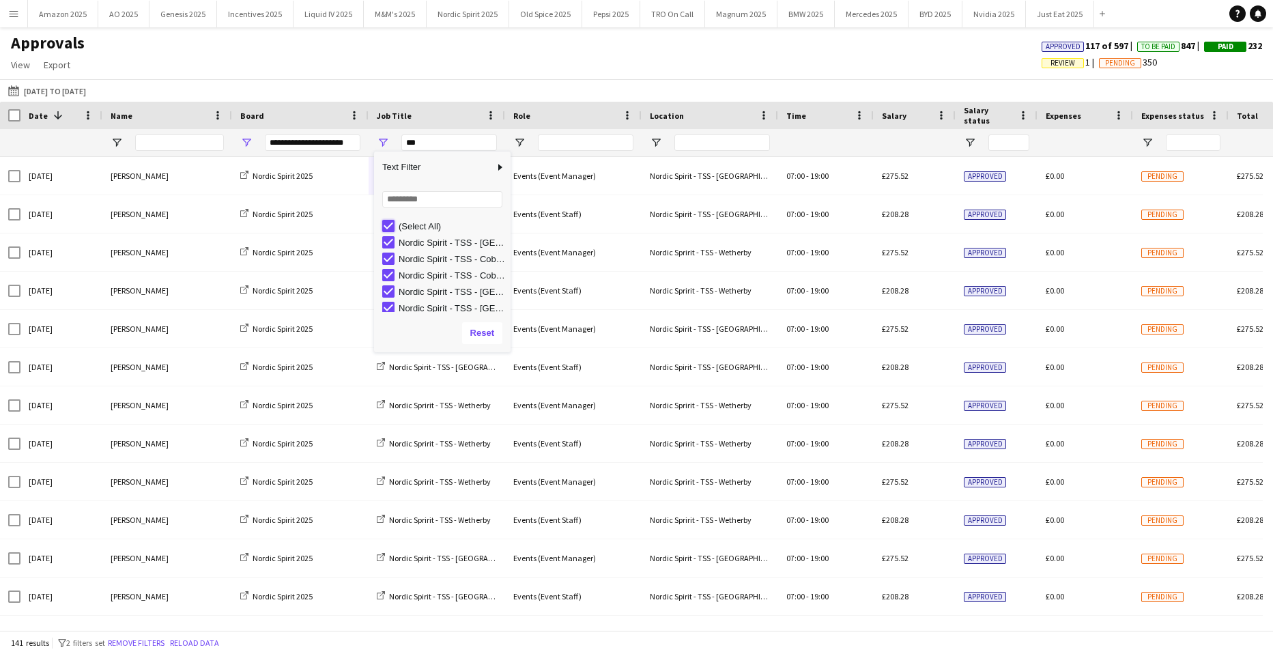
type input "***"
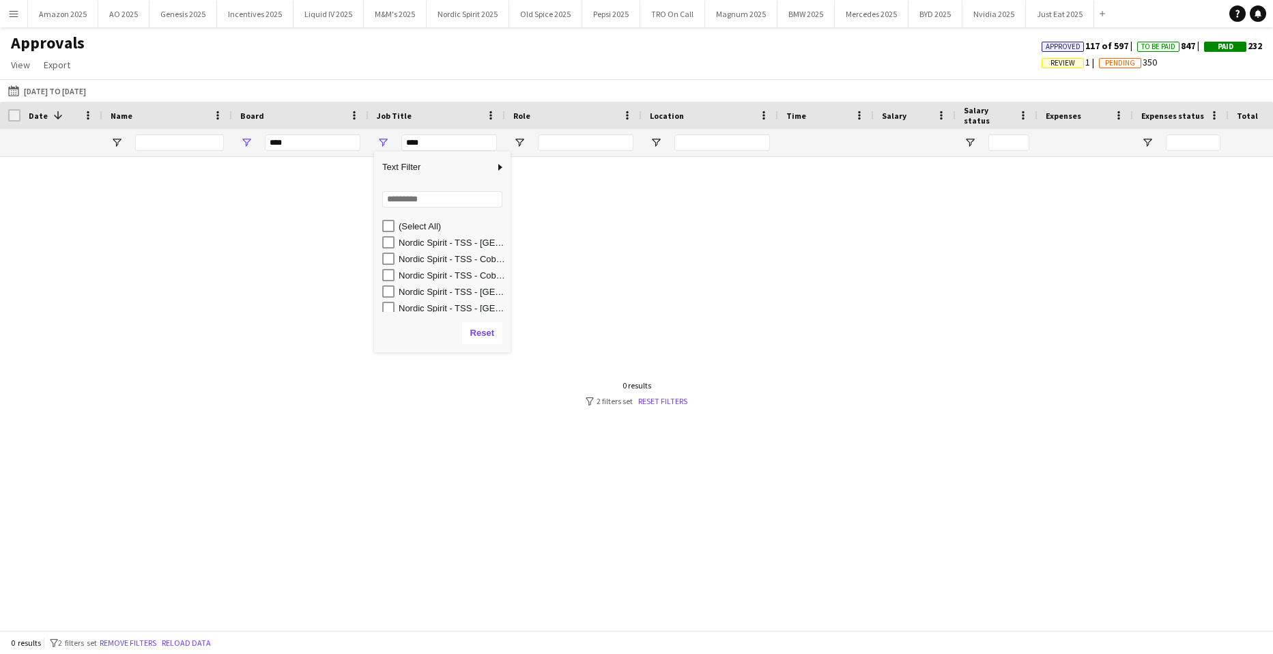
click at [396, 292] on div "Nordic Spirit - TSS - Donington Park" at bounding box center [446, 291] width 128 height 16
type input "**********"
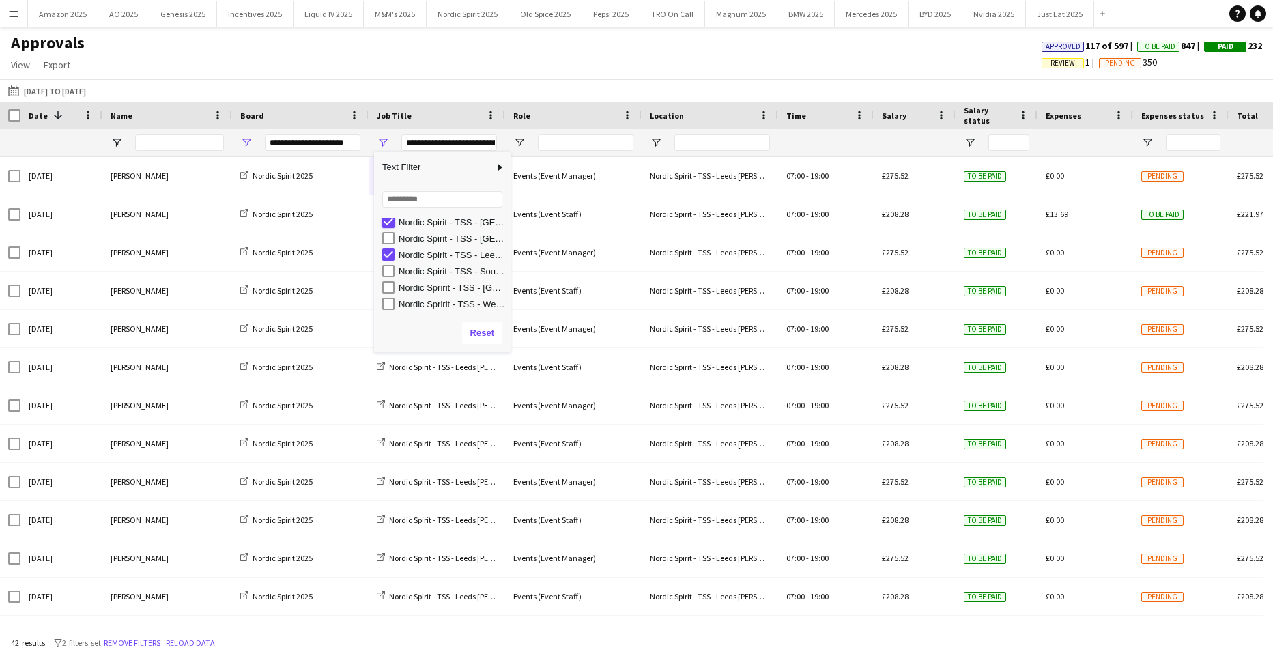
type input "**********"
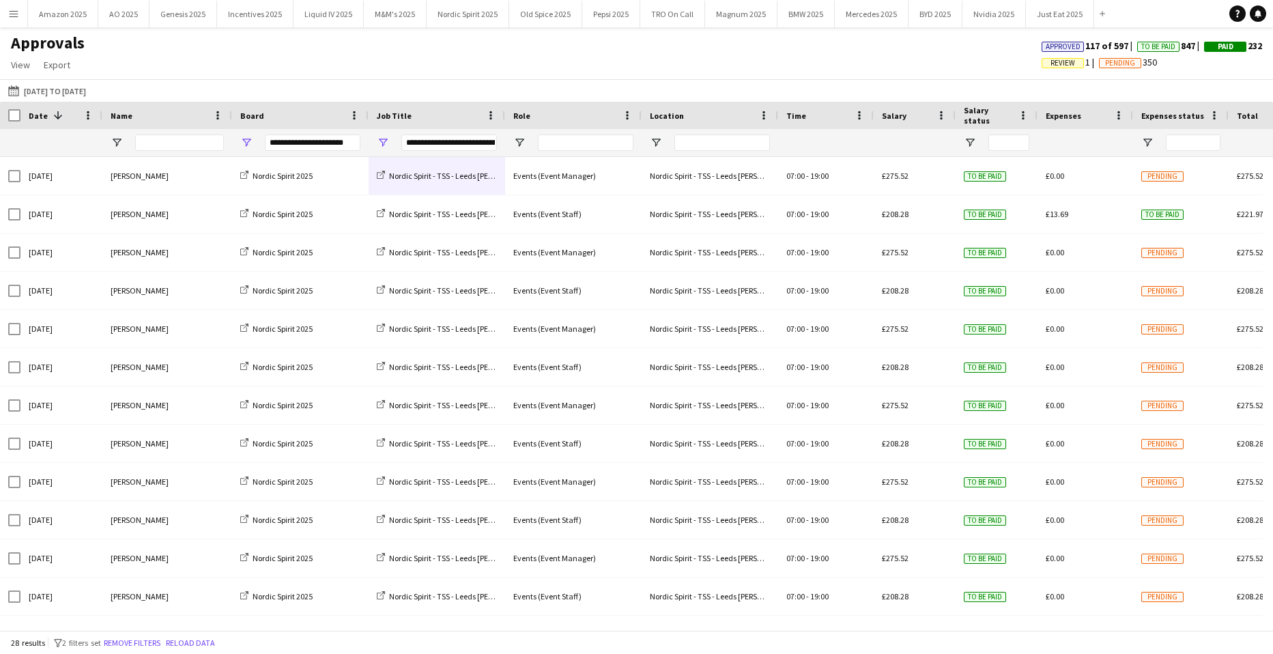
click at [636, 59] on div "Approvals View Customise view Customise filters Reset Filters Reset View Reset …" at bounding box center [636, 56] width 1273 height 46
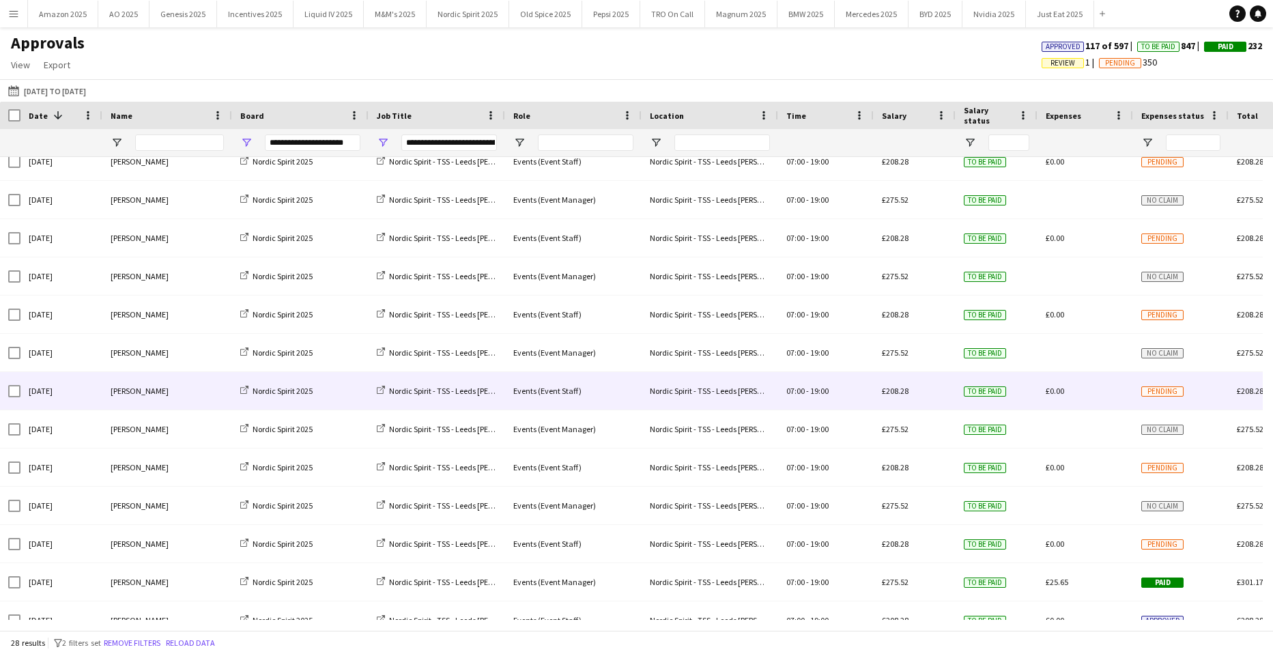
scroll to position [607, 0]
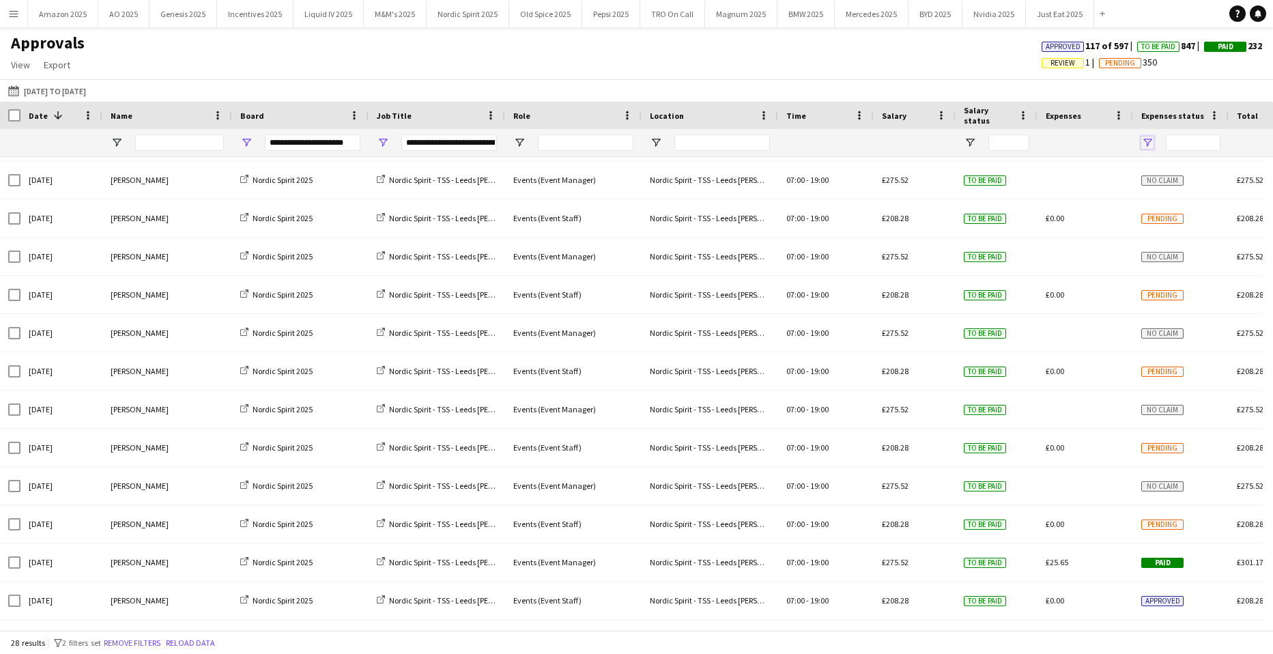
click at [1150, 141] on span "Open Filter Menu" at bounding box center [1147, 142] width 12 height 12
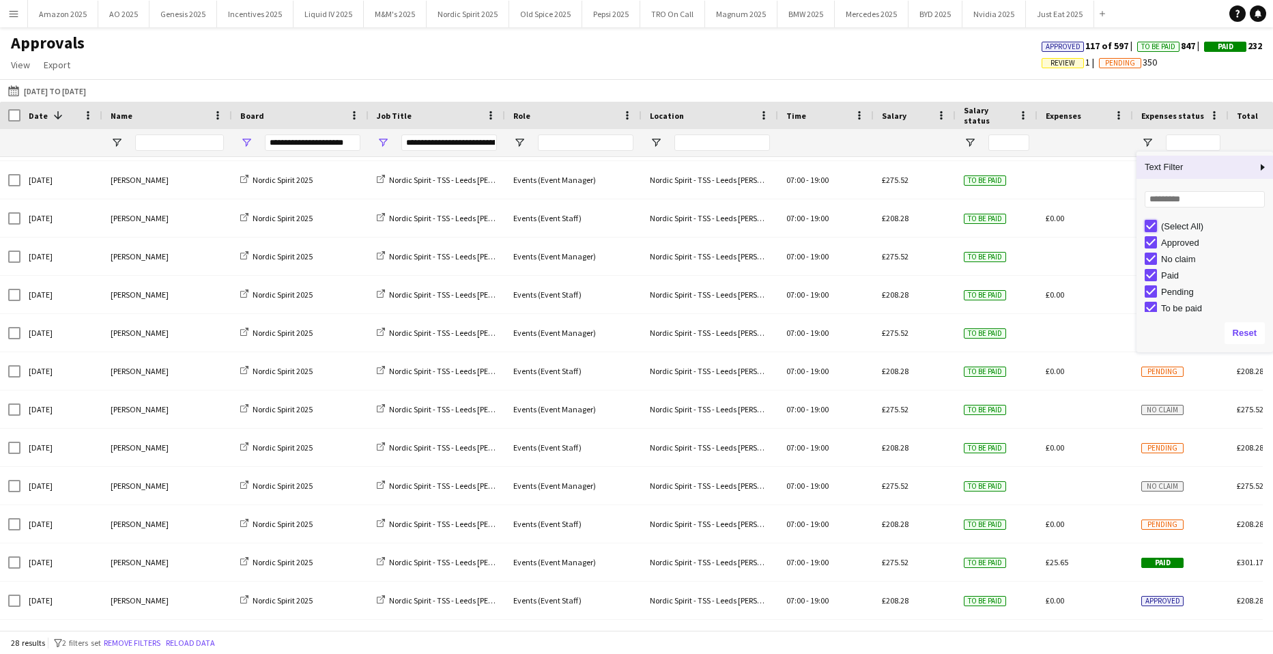
type input "***"
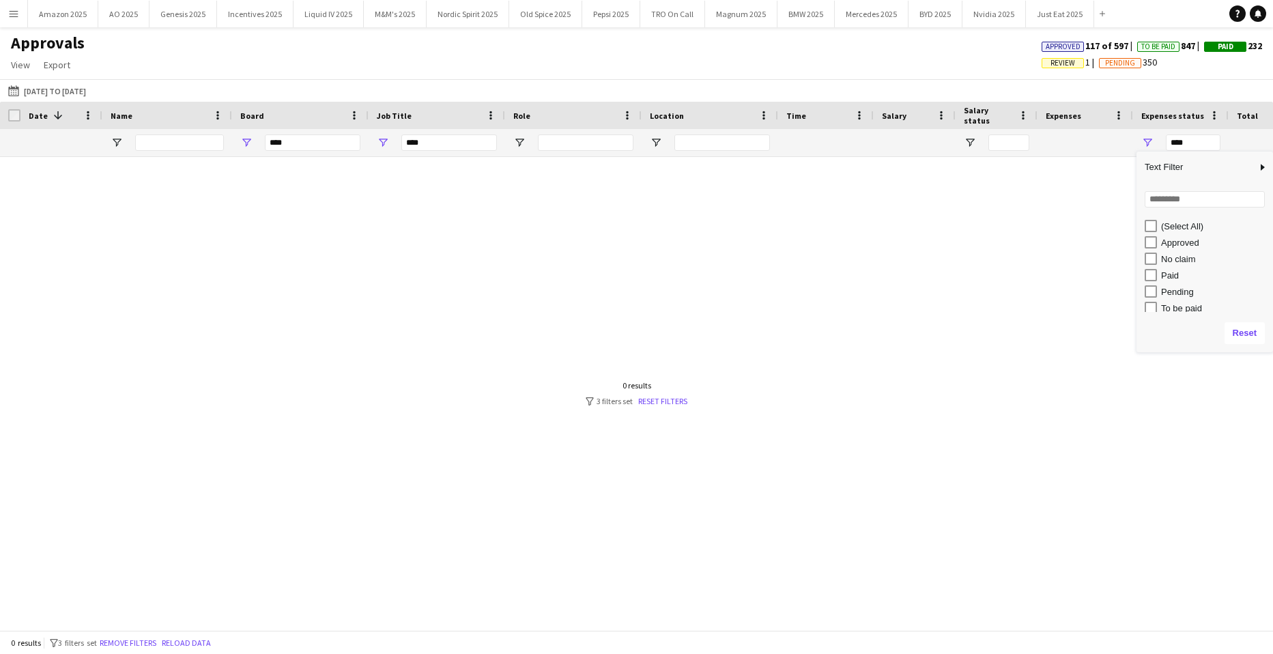
scroll to position [0, 0]
type input "**********"
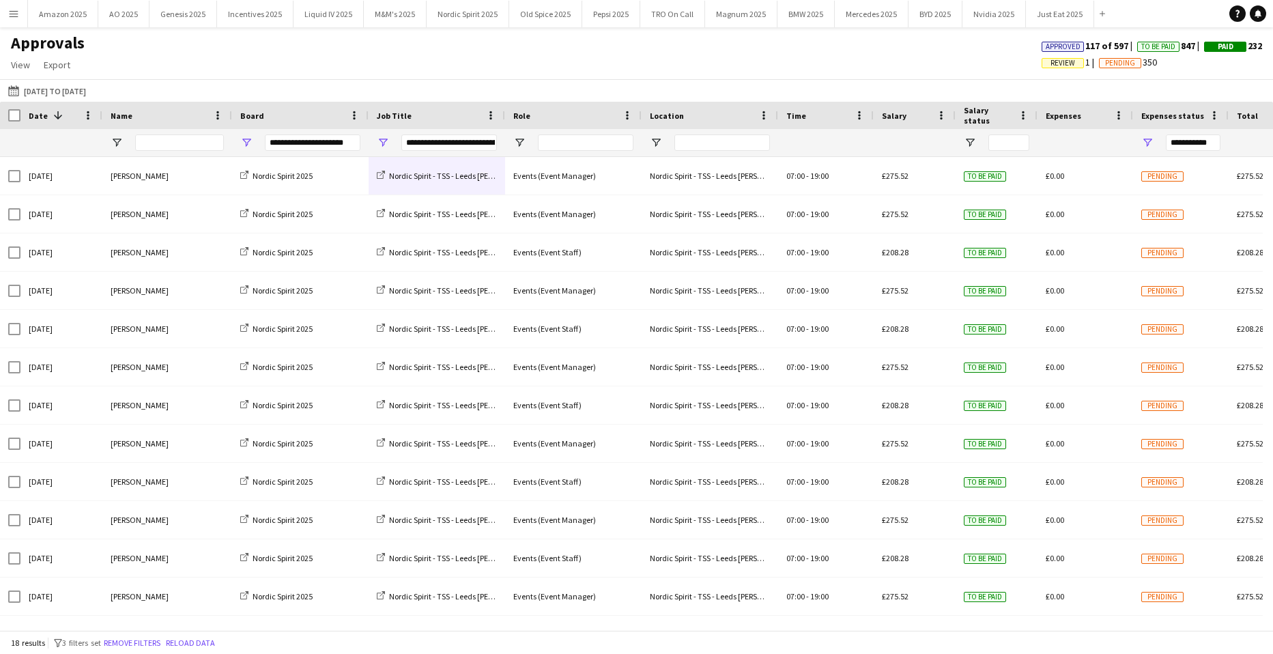
click at [582, 81] on div "01-09-2025 to 05-10-2025 01-09-2025 to 05-10-2025 Today This Week This Month Ye…" at bounding box center [636, 90] width 1273 height 23
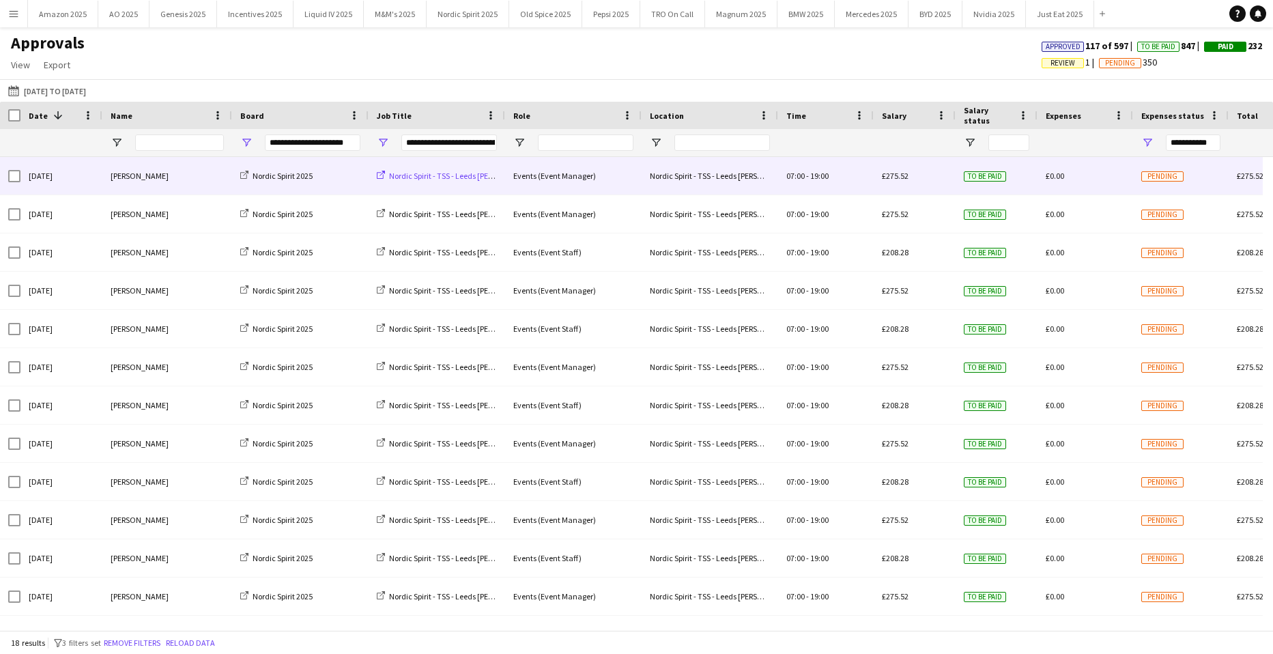
click at [451, 179] on span "Nordic Spirit - TSS - Leeds [PERSON_NAME]" at bounding box center [462, 176] width 146 height 10
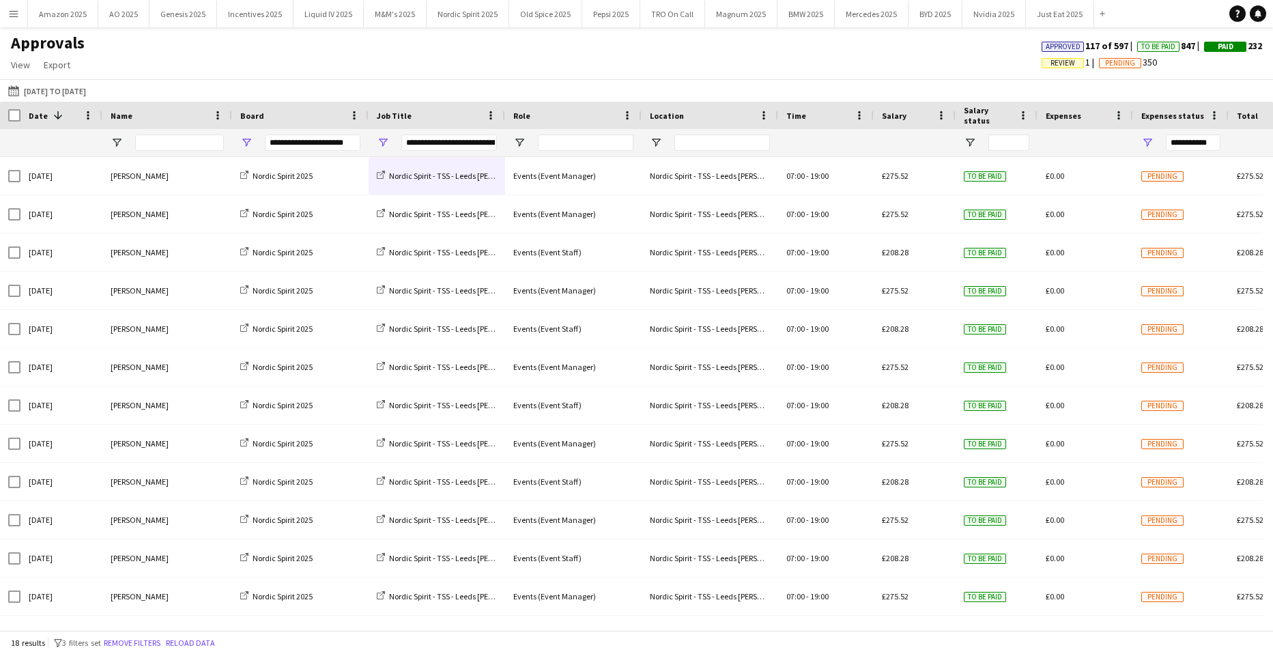
click at [395, 141] on div "**********" at bounding box center [437, 142] width 136 height 27
click at [383, 142] on span "Open Filter Menu" at bounding box center [383, 142] width 12 height 12
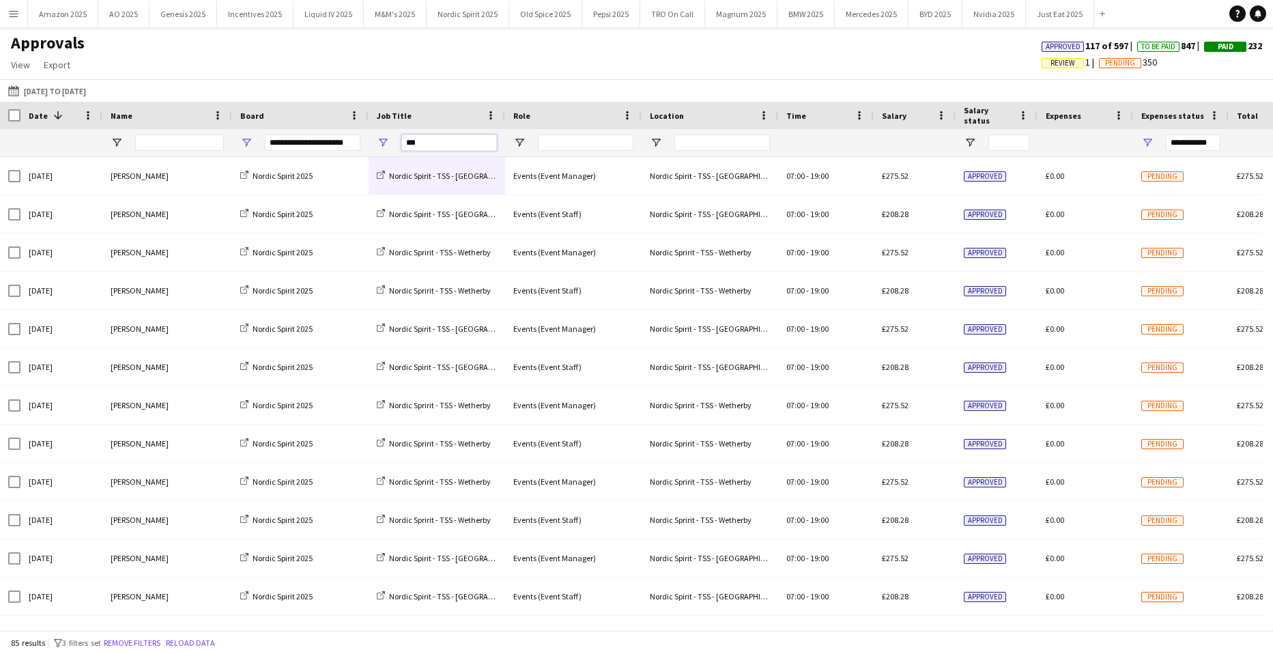
drag, startPoint x: 435, startPoint y: 146, endPoint x: 151, endPoint y: 158, distance: 284.8
click at [270, 149] on div "**********" at bounding box center [832, 142] width 1665 height 27
click at [244, 141] on span "Open Filter Menu" at bounding box center [246, 142] width 12 height 12
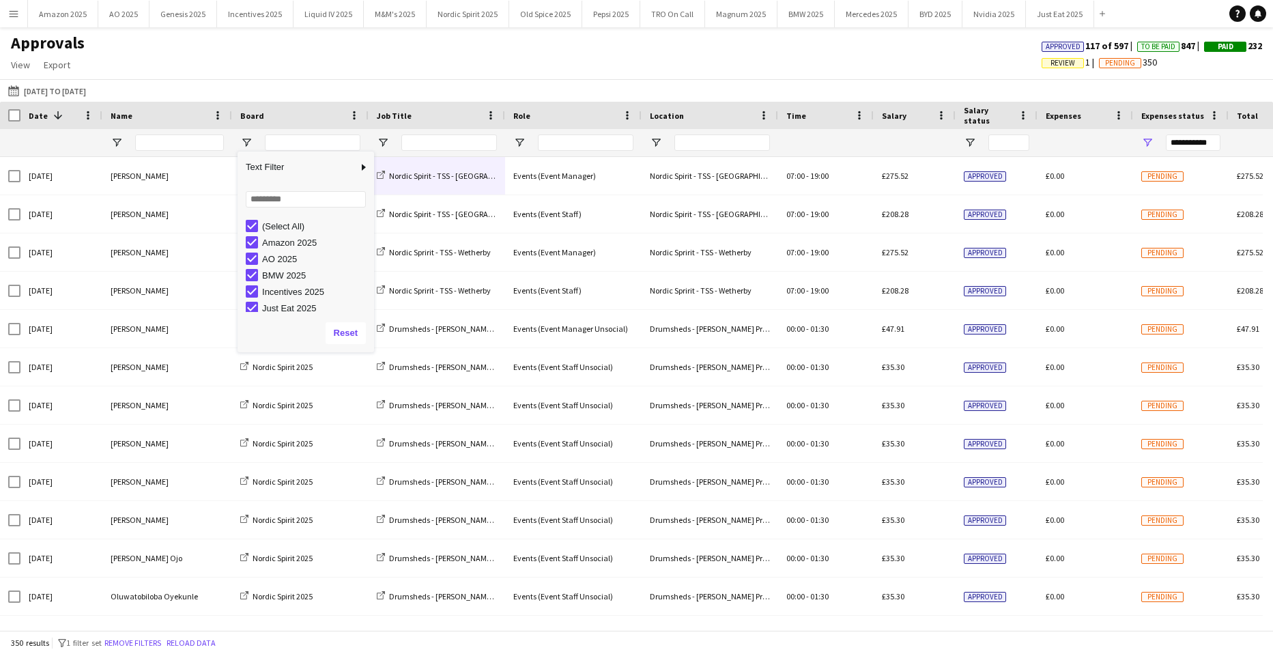
click at [412, 80] on div "01-09-2025 to 05-10-2025 01-09-2025 to 05-10-2025 Today This Week This Month Ye…" at bounding box center [636, 90] width 1273 height 23
click at [22, 12] on button "Menu" at bounding box center [13, 13] width 27 height 27
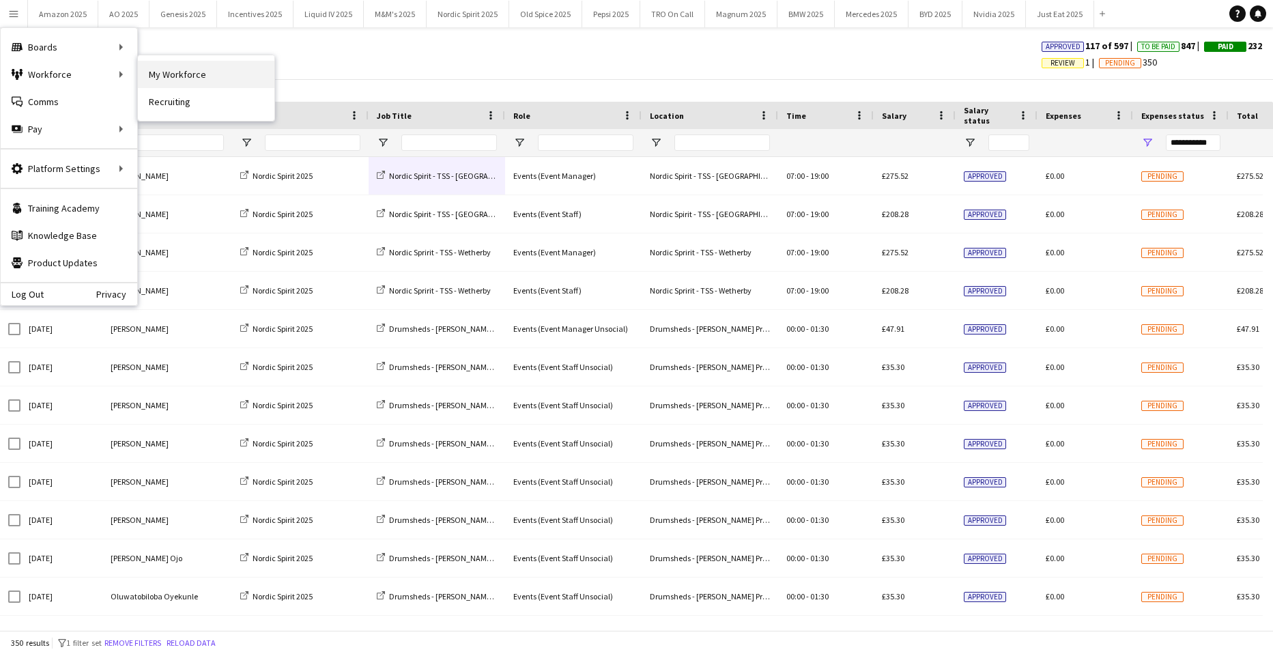
click at [156, 72] on link "My Workforce" at bounding box center [206, 74] width 136 height 27
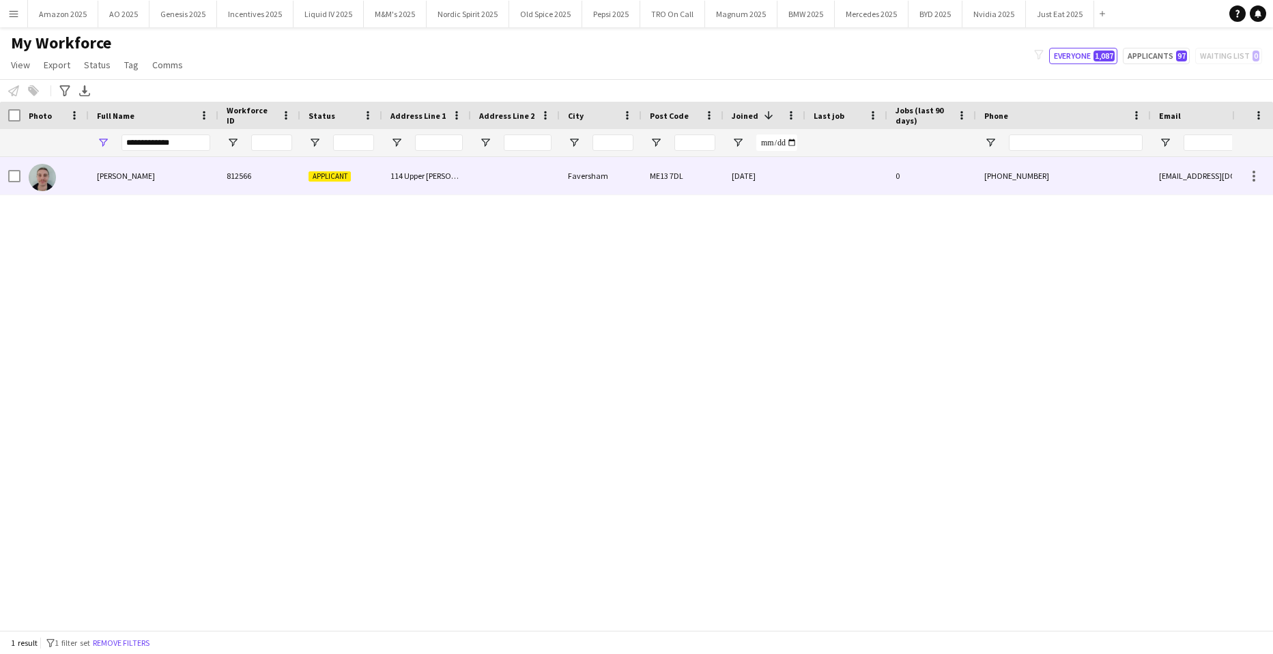
type input "**********"
drag, startPoint x: 146, startPoint y: 175, endPoint x: 323, endPoint y: 160, distance: 177.3
click at [145, 175] on span "Matthew Moore" at bounding box center [126, 176] width 58 height 10
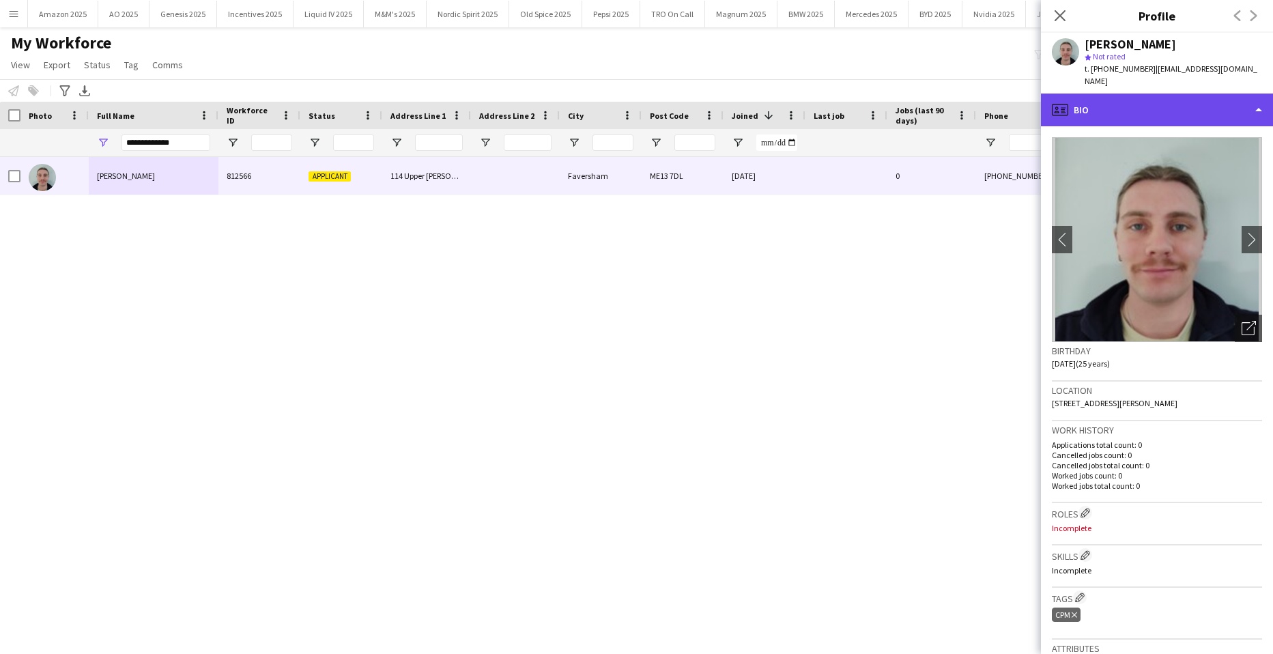
click at [1198, 113] on div "profile Bio" at bounding box center [1157, 109] width 232 height 33
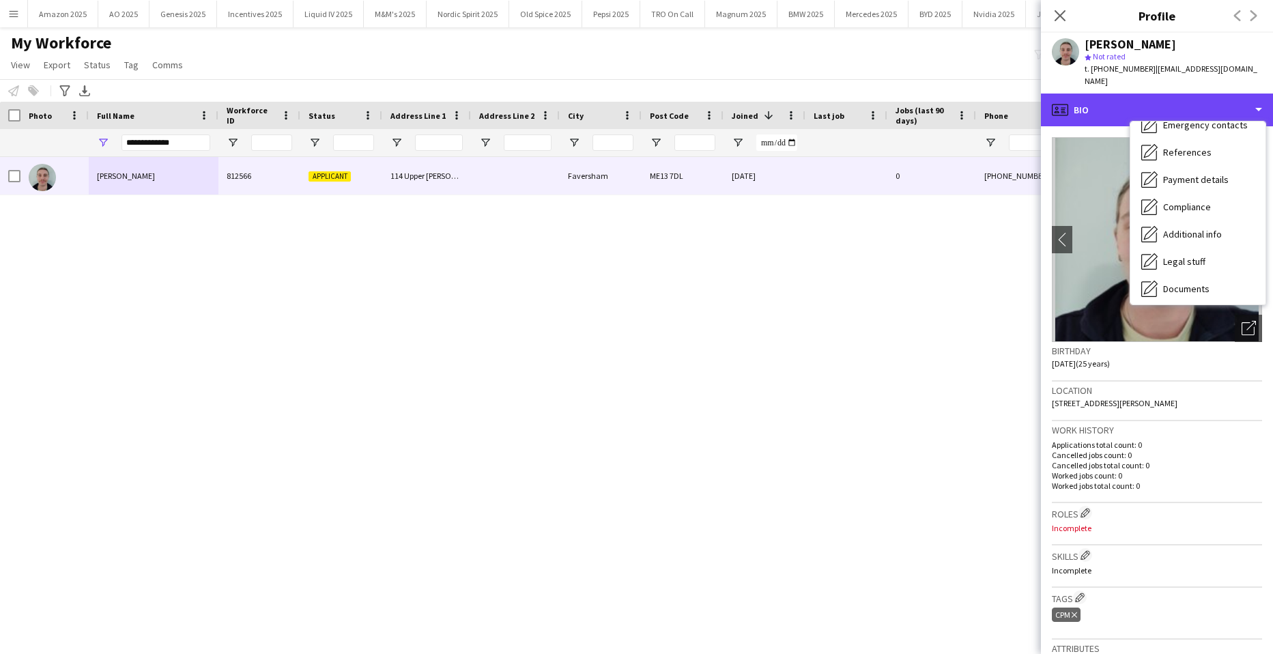
scroll to position [183, 0]
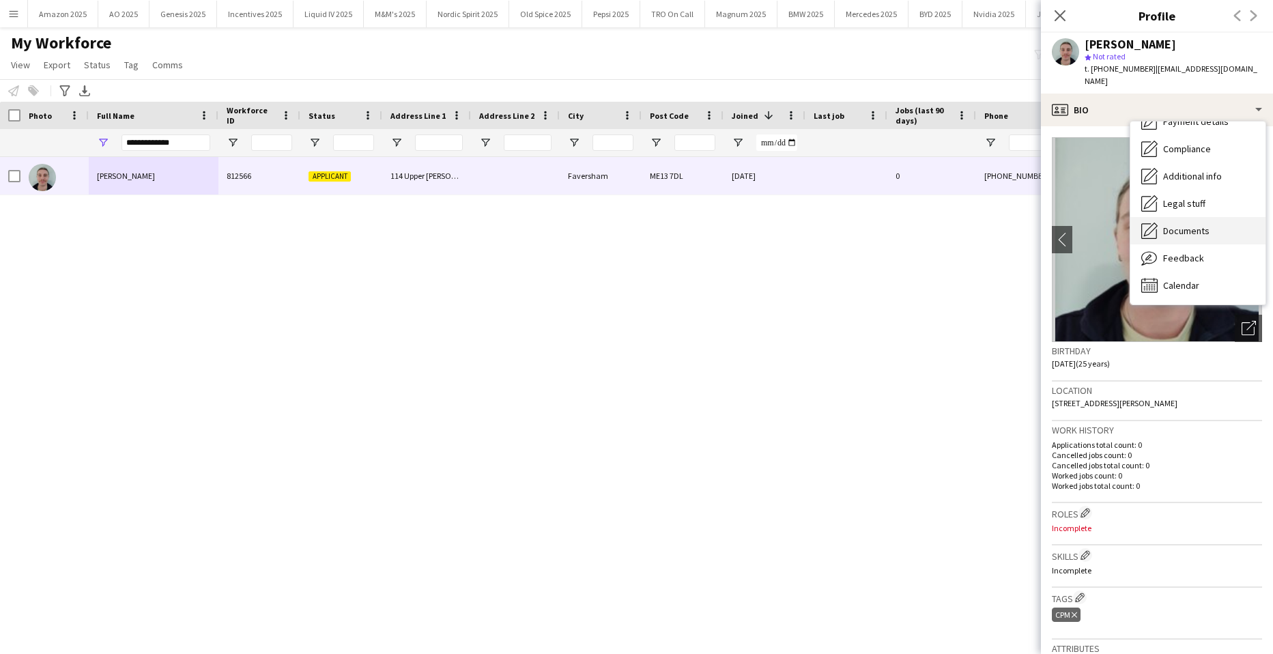
click at [1189, 225] on span "Documents" at bounding box center [1186, 231] width 46 height 12
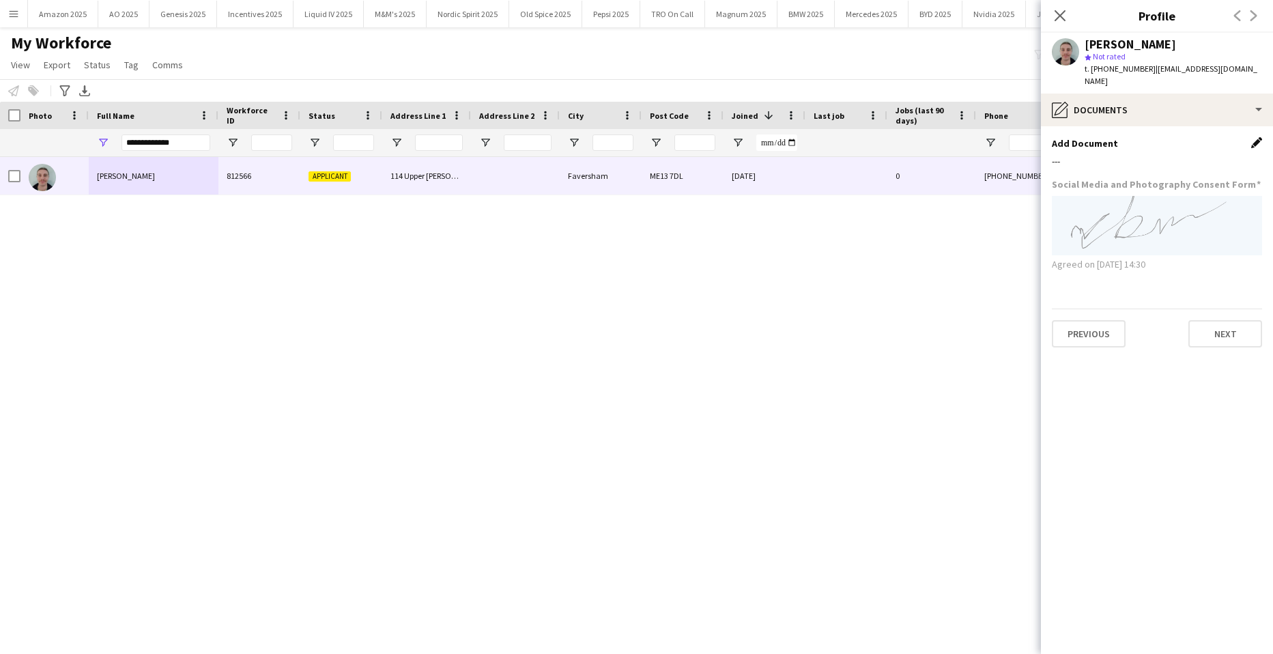
click at [1258, 143] on app-icon "Edit this field" at bounding box center [1256, 142] width 11 height 11
click at [1241, 164] on button "Upload new file" at bounding box center [1218, 166] width 85 height 22
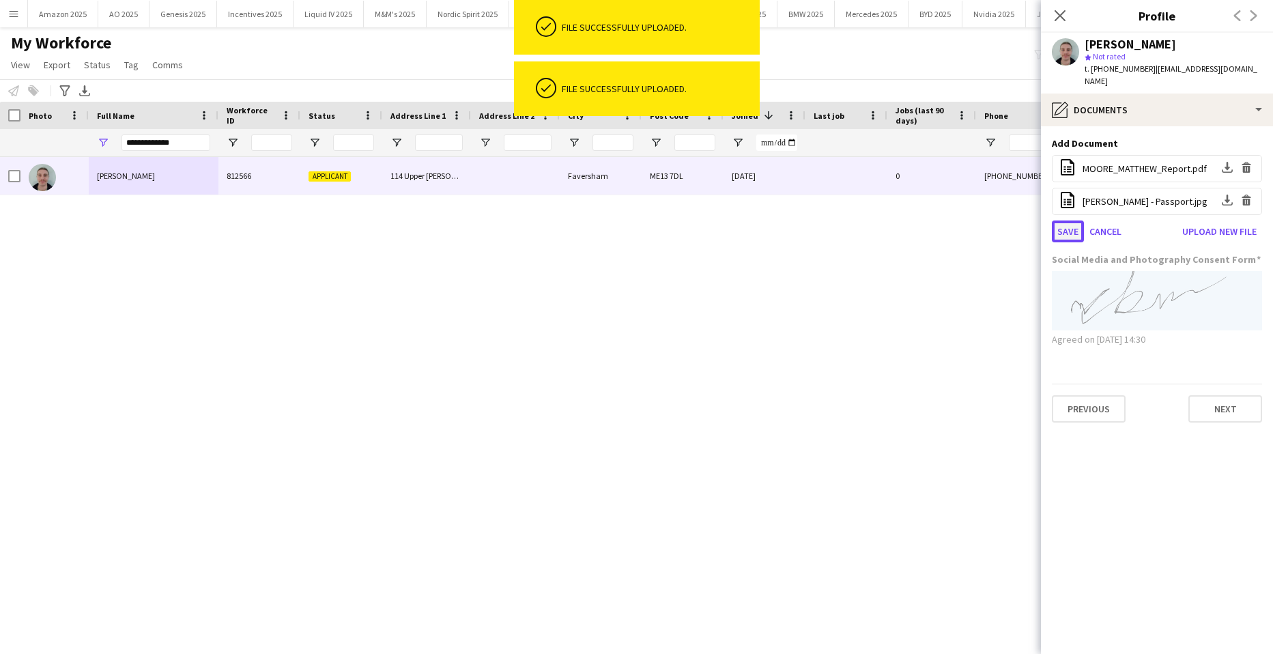
click at [1067, 233] on button "Save" at bounding box center [1068, 231] width 32 height 22
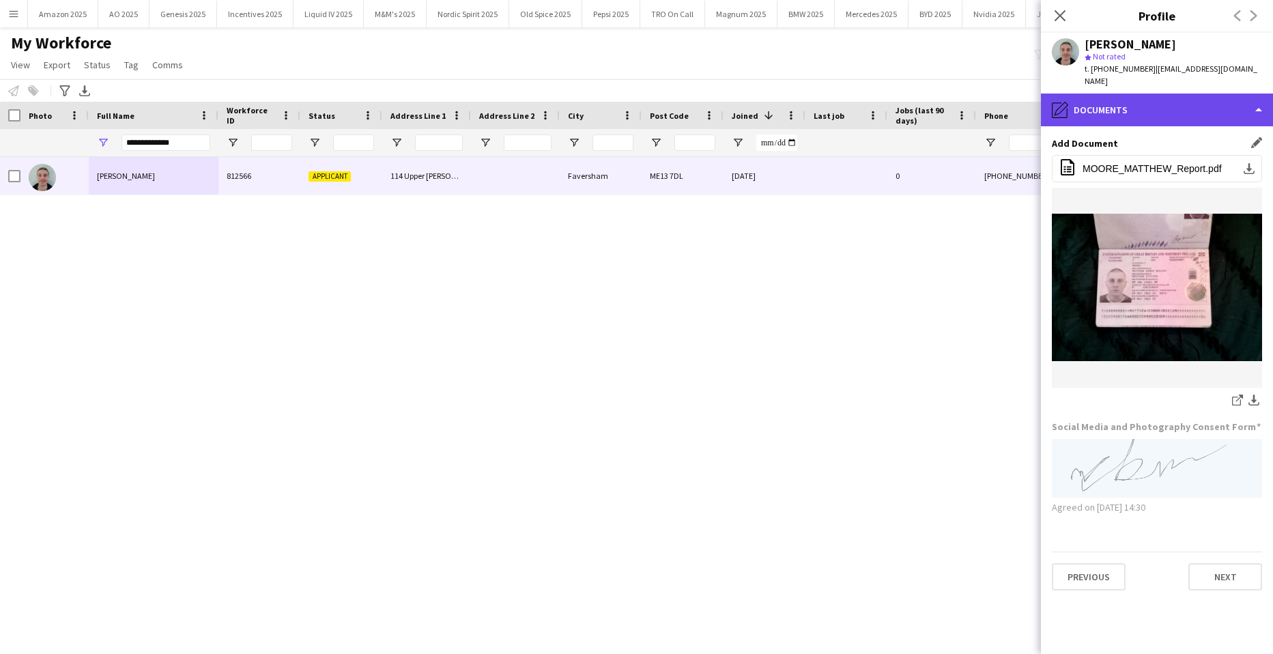
click at [1230, 106] on div "pencil4 Documents" at bounding box center [1157, 109] width 232 height 33
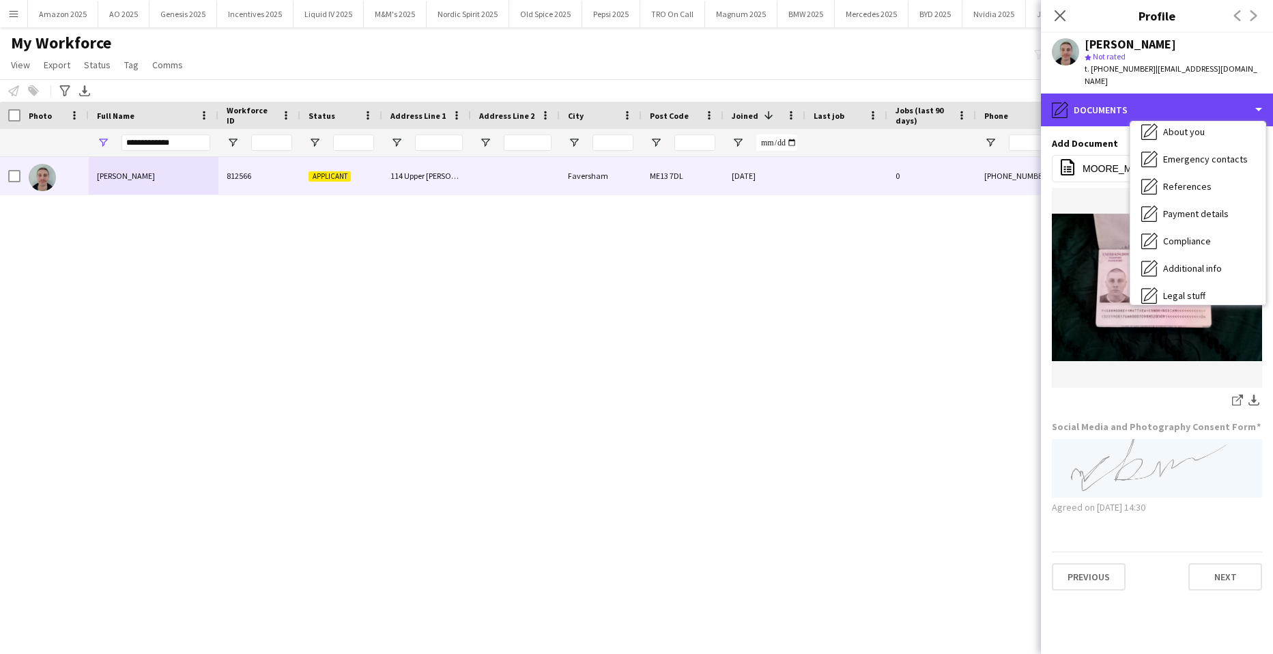
scroll to position [0, 0]
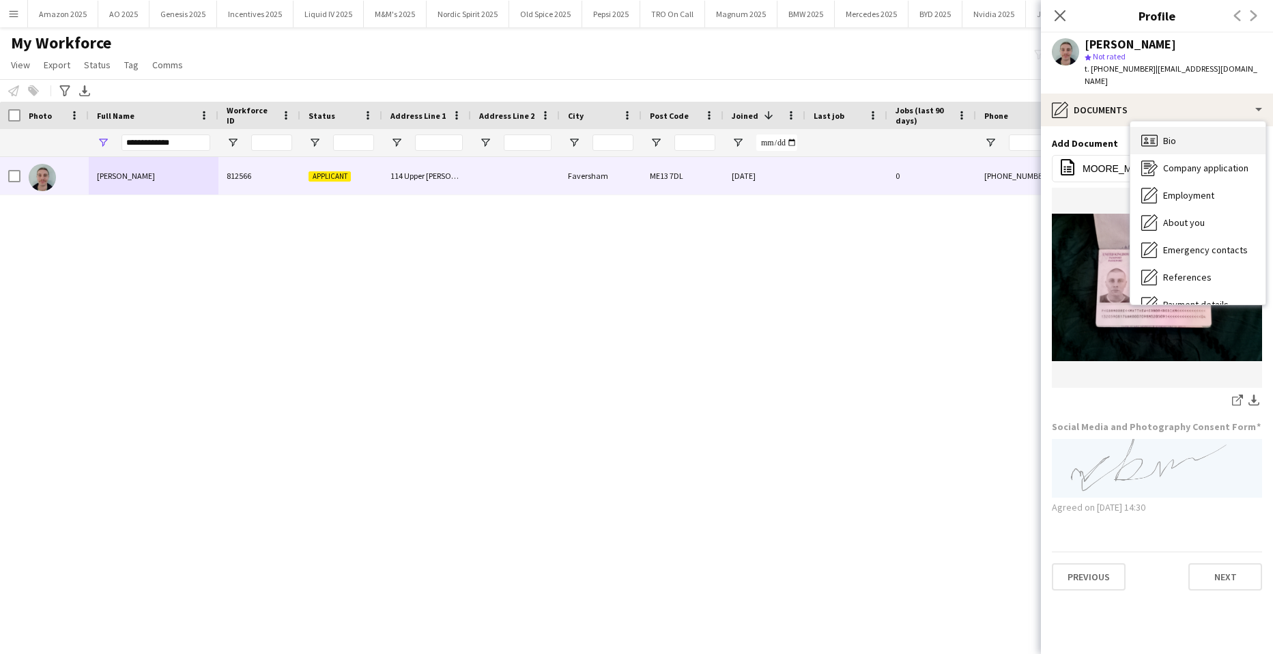
click at [1204, 144] on div "Bio Bio" at bounding box center [1197, 140] width 135 height 27
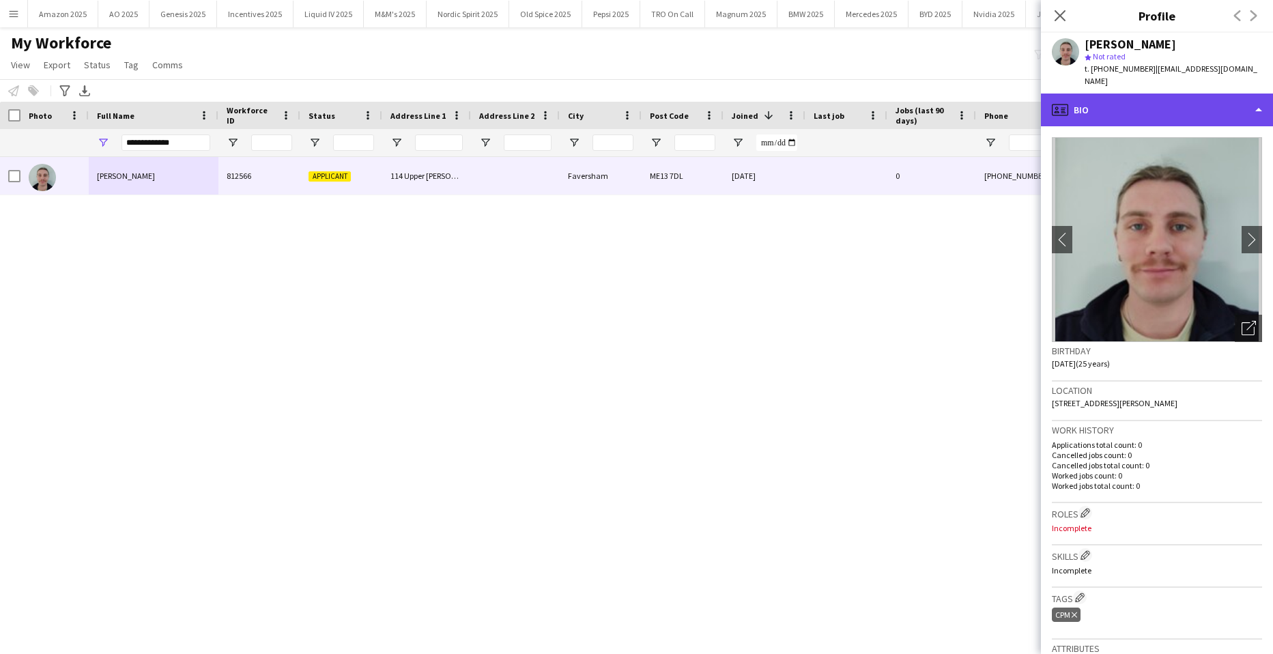
click at [1247, 116] on div "profile Bio" at bounding box center [1157, 109] width 232 height 33
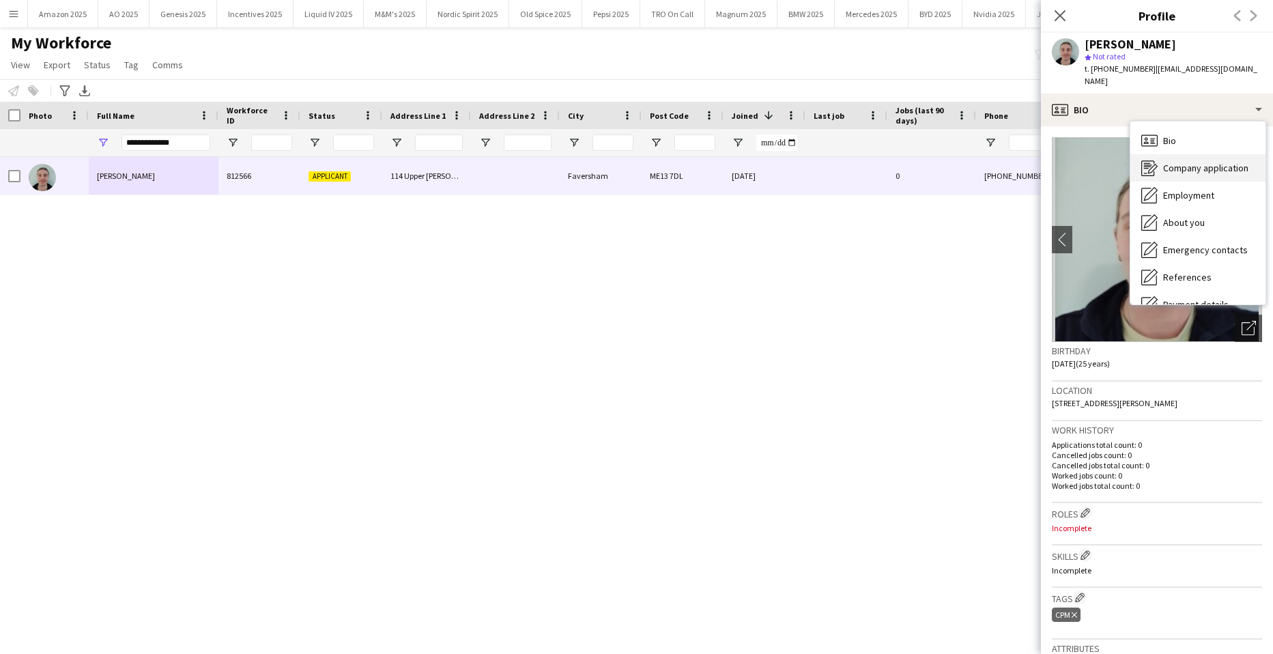
click at [1241, 171] on span "Company application" at bounding box center [1205, 168] width 85 height 12
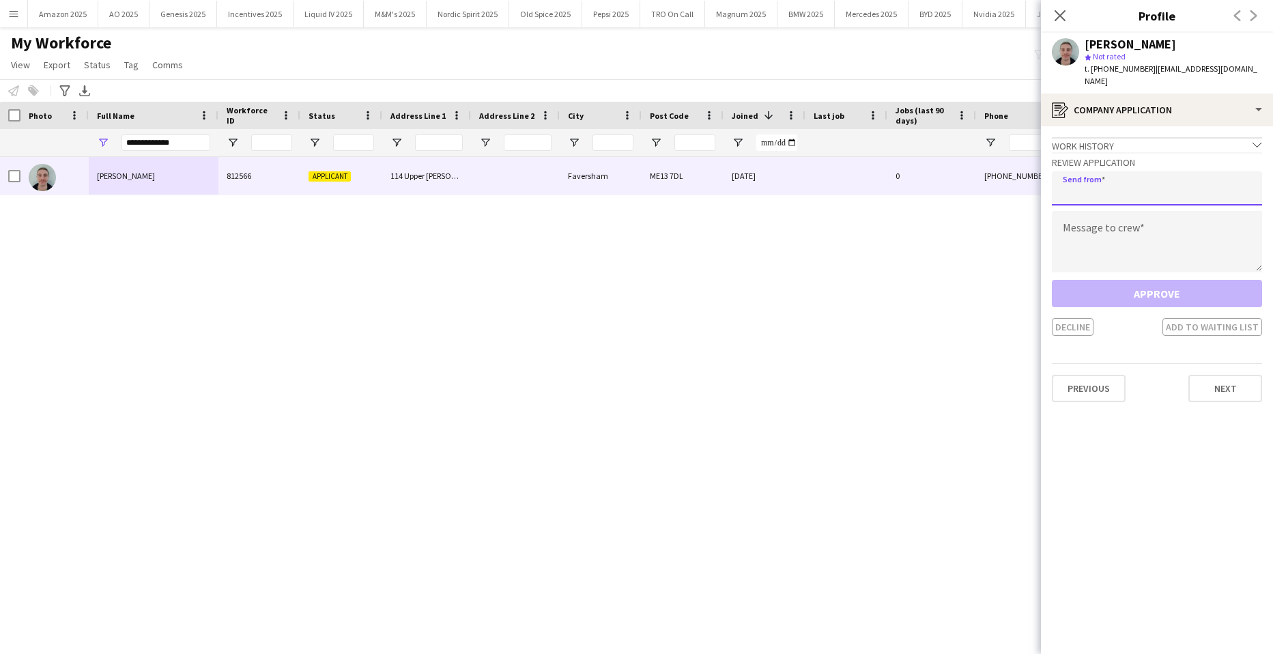
click at [1169, 193] on input "email" at bounding box center [1157, 188] width 210 height 34
type input "**********"
click at [1106, 229] on textarea at bounding box center [1157, 241] width 210 height 61
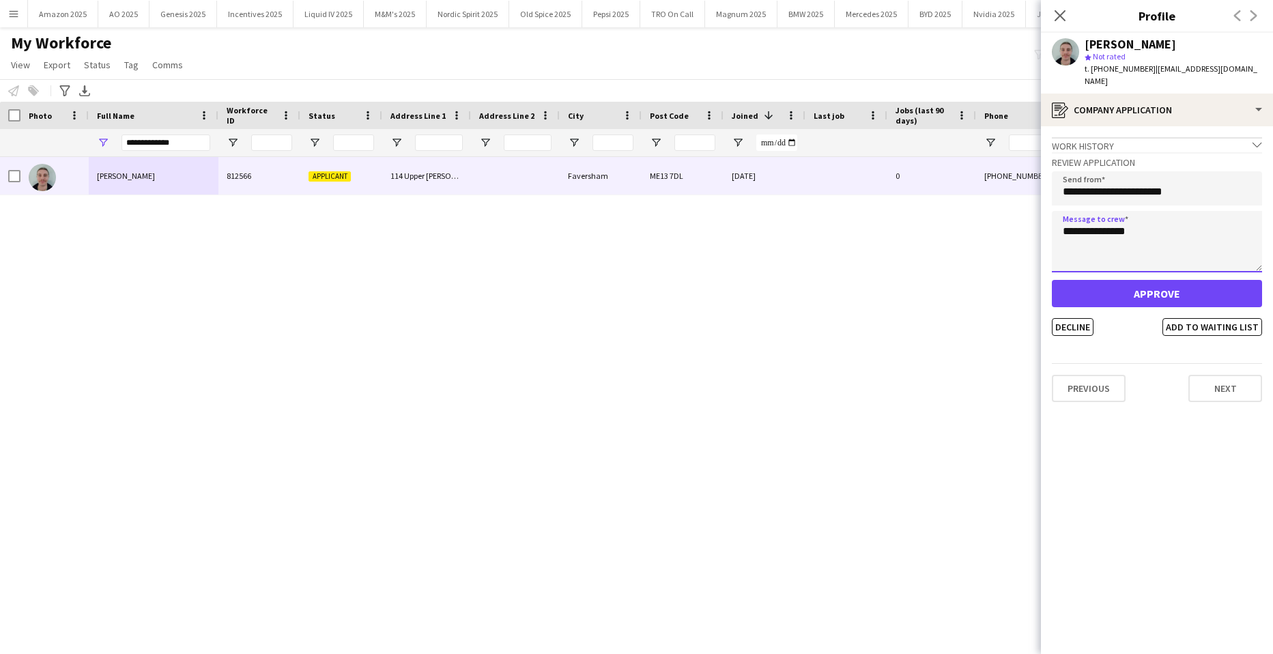
type textarea "**********"
click at [1131, 286] on button "Approve" at bounding box center [1157, 293] width 210 height 27
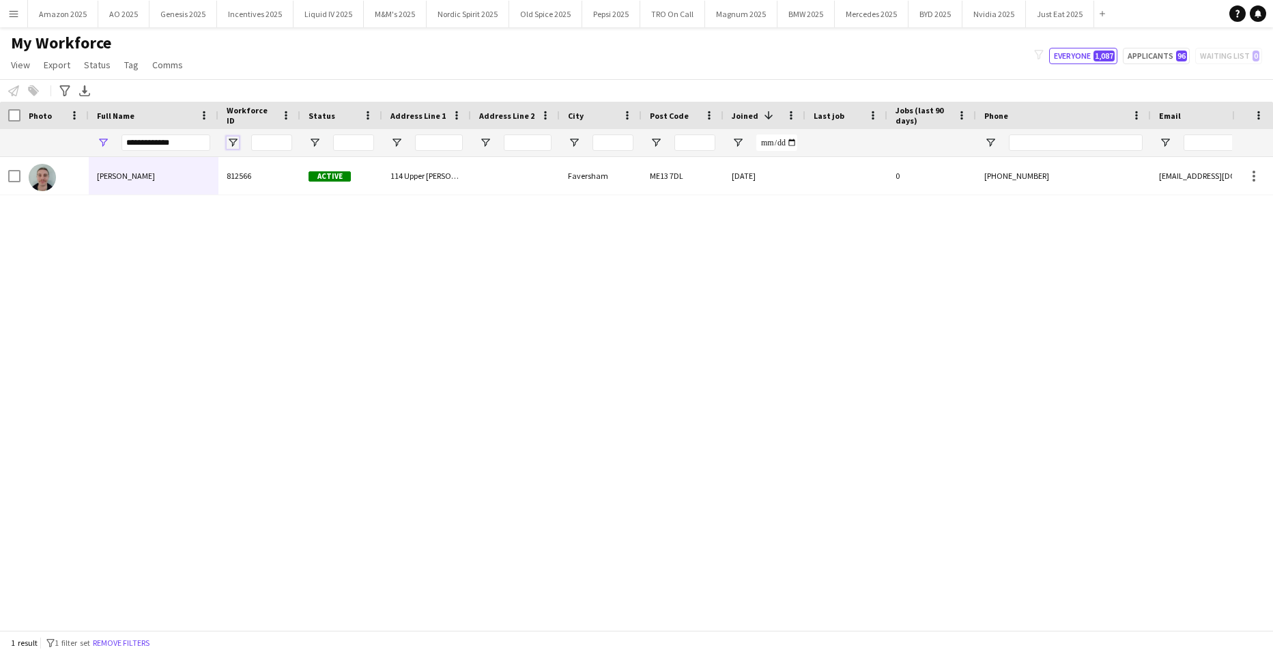
drag, startPoint x: 233, startPoint y: 136, endPoint x: 194, endPoint y: 136, distance: 39.6
click at [203, 136] on div "**********" at bounding box center [893, 142] width 1787 height 27
drag, startPoint x: 192, startPoint y: 138, endPoint x: 9, endPoint y: 122, distance: 184.2
click at [0, 144] on html "Menu Boards Boards Boards All jobs Status Workforce Workforce My Workforce Recr…" at bounding box center [636, 327] width 1273 height 654
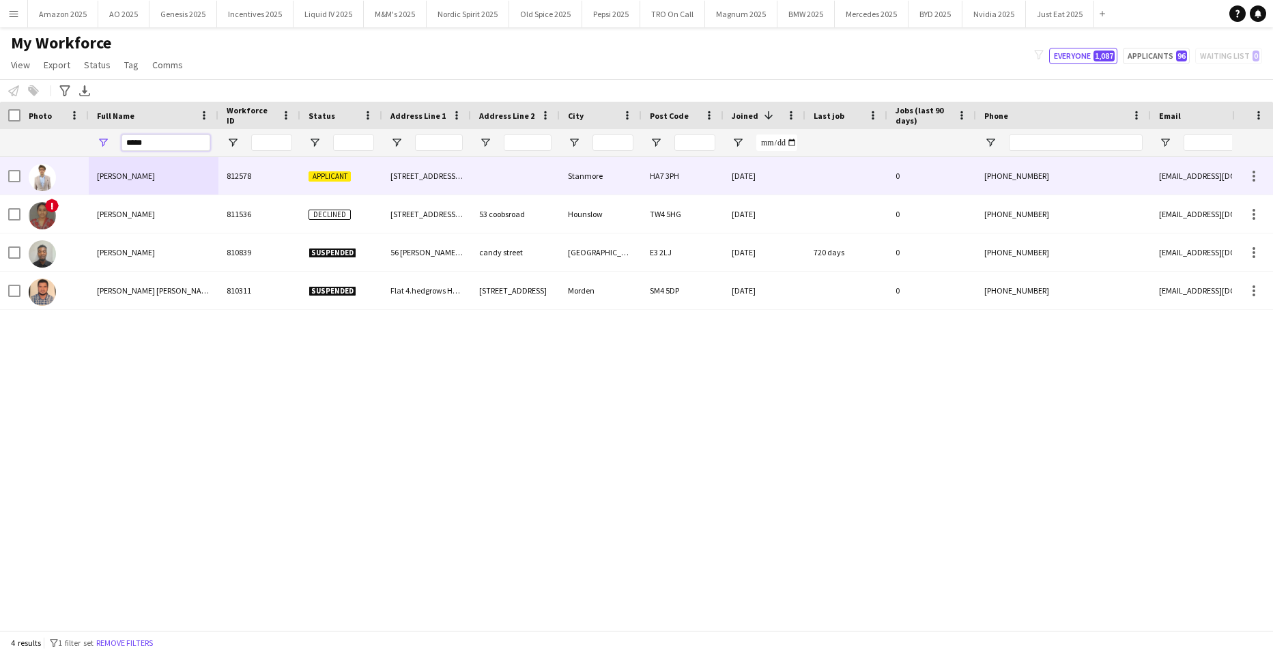
type input "*****"
click at [124, 179] on span "Kamal Mcentee Amziane" at bounding box center [126, 176] width 58 height 10
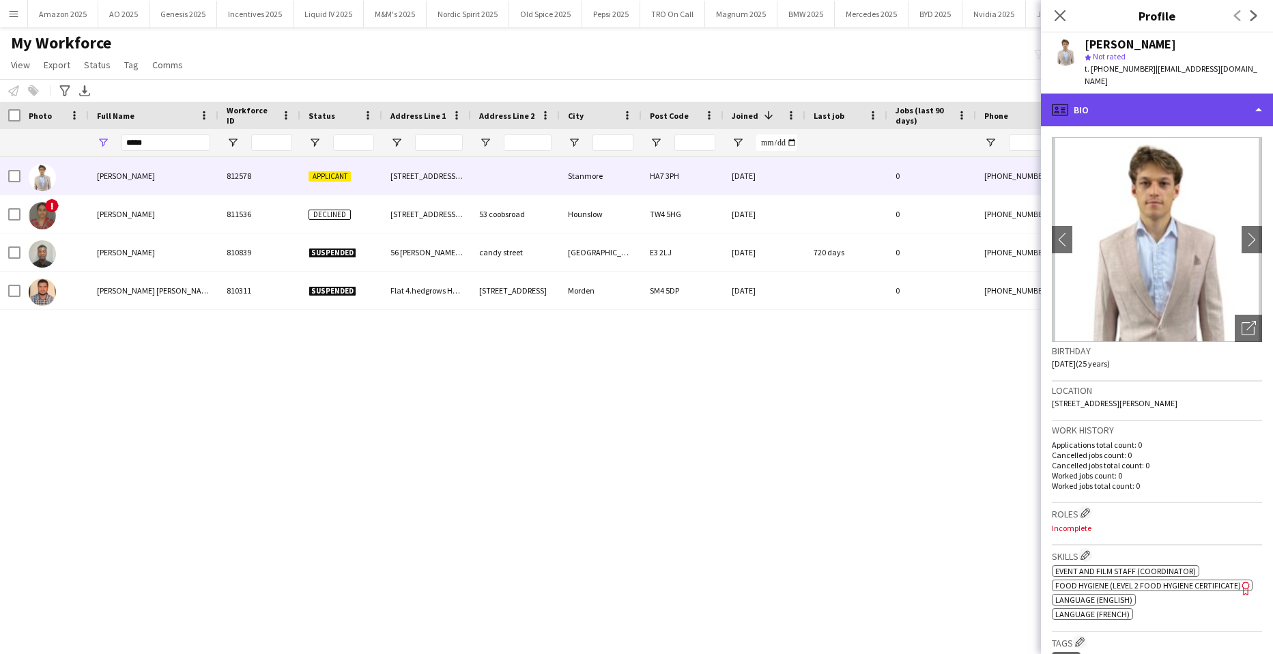
click at [1204, 98] on div "profile Bio" at bounding box center [1157, 109] width 232 height 33
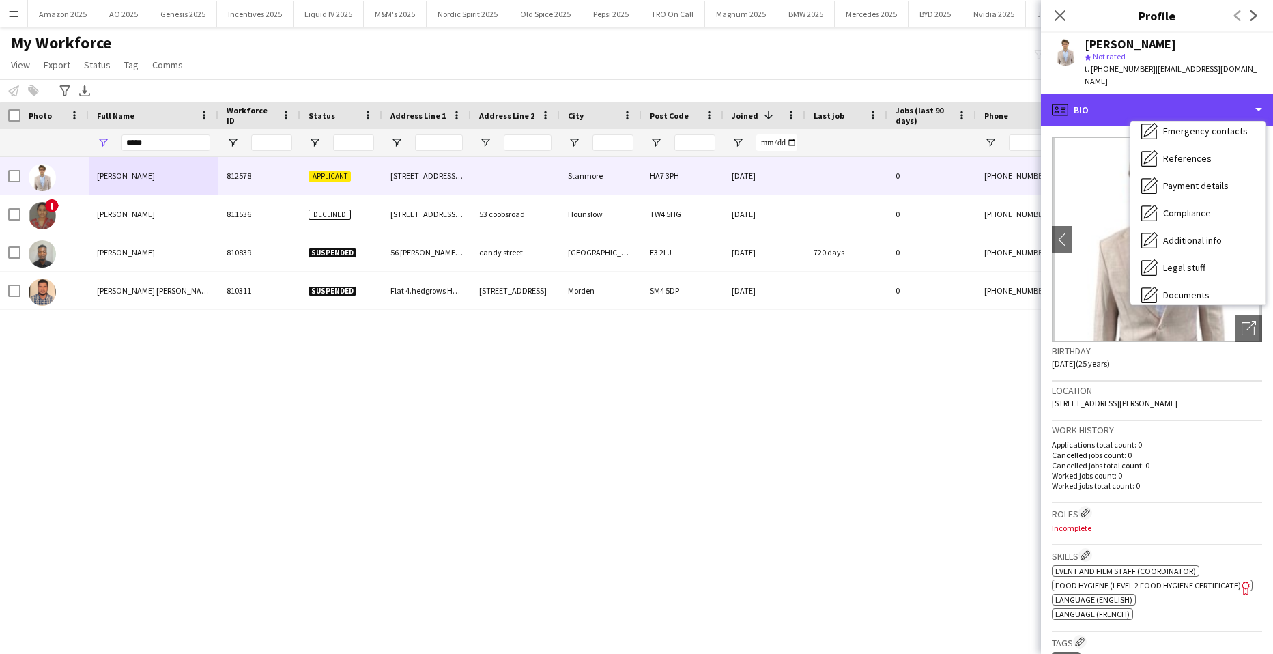
scroll to position [183, 0]
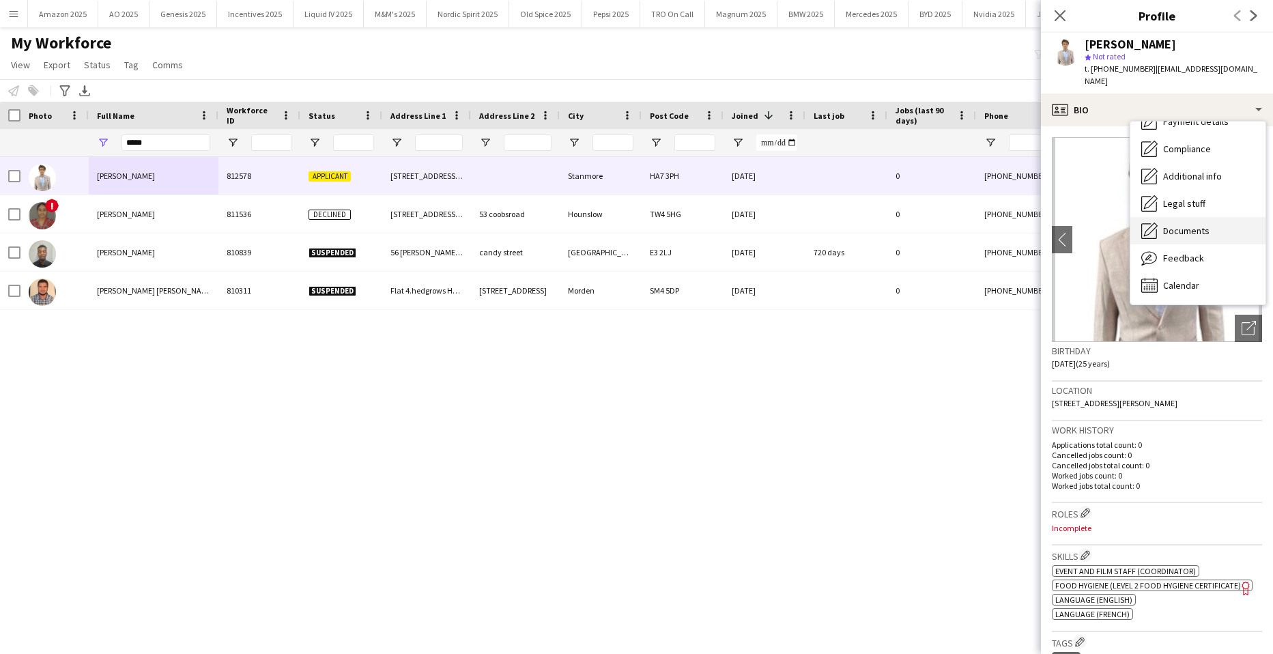
click at [1206, 225] on span "Documents" at bounding box center [1186, 231] width 46 height 12
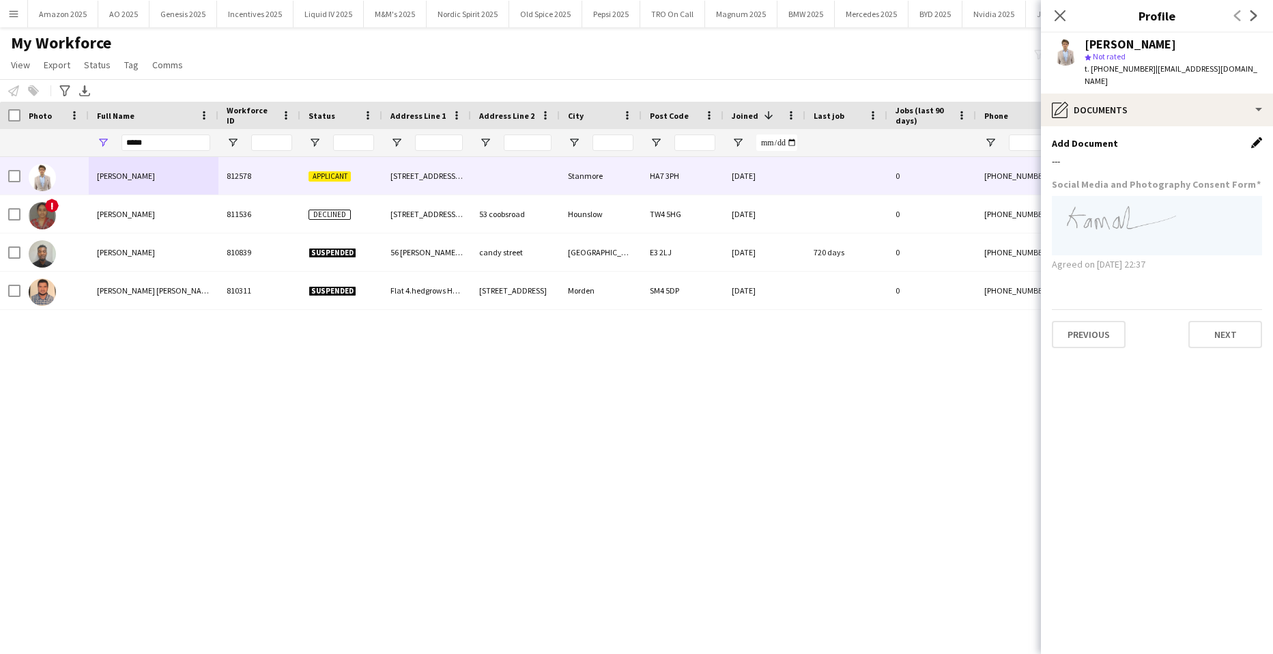
click at [1259, 137] on app-icon "Edit this field" at bounding box center [1256, 142] width 11 height 11
click at [1211, 155] on button "Upload new file" at bounding box center [1218, 166] width 85 height 22
click at [1226, 156] on button "Upload new file" at bounding box center [1218, 166] width 85 height 22
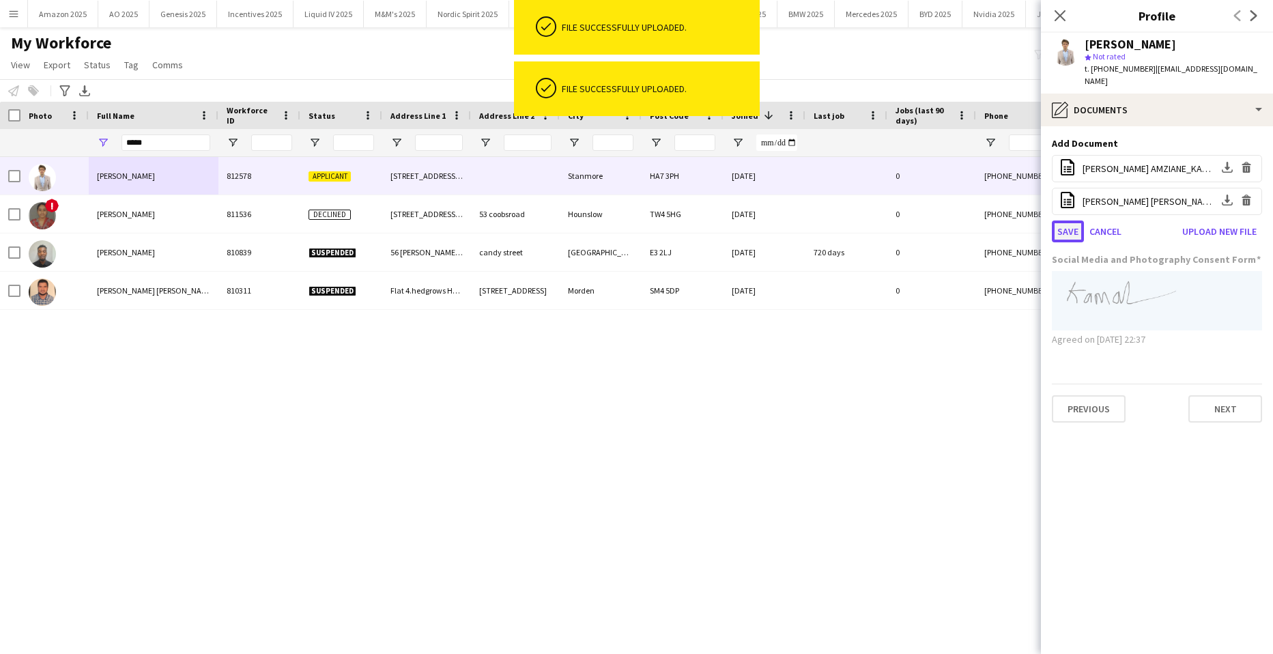
click at [1063, 220] on button "Save" at bounding box center [1068, 231] width 32 height 22
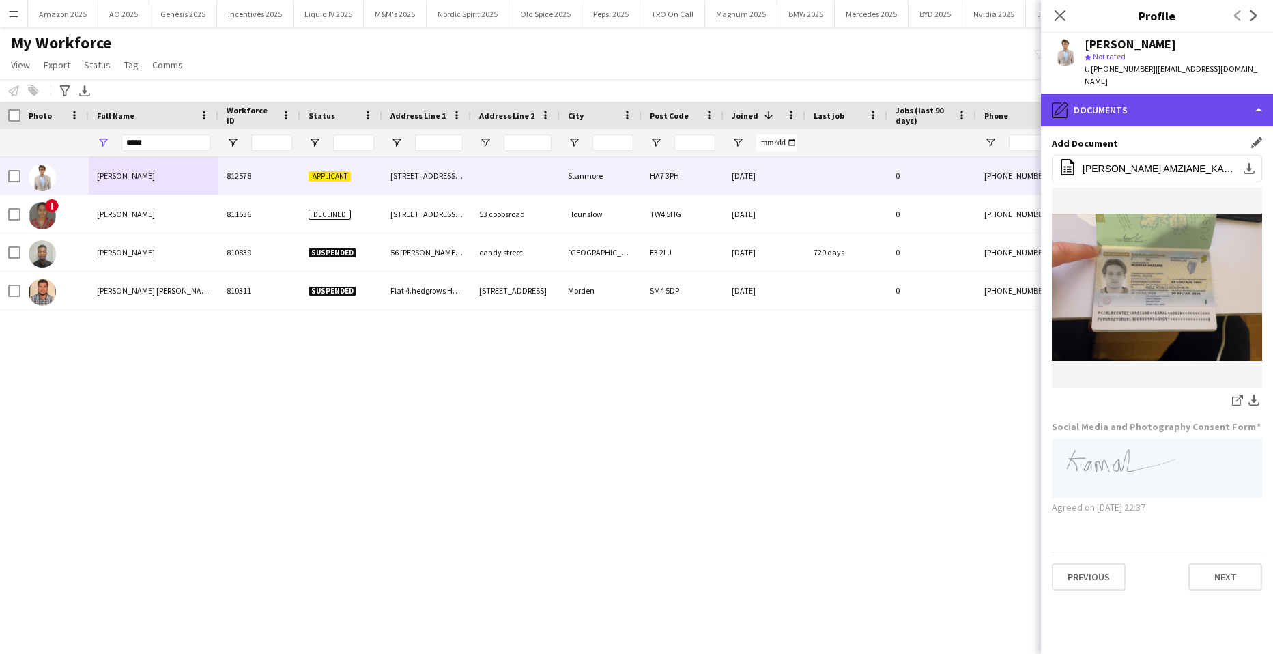
click at [1207, 98] on div "pencil4 Documents" at bounding box center [1157, 109] width 232 height 33
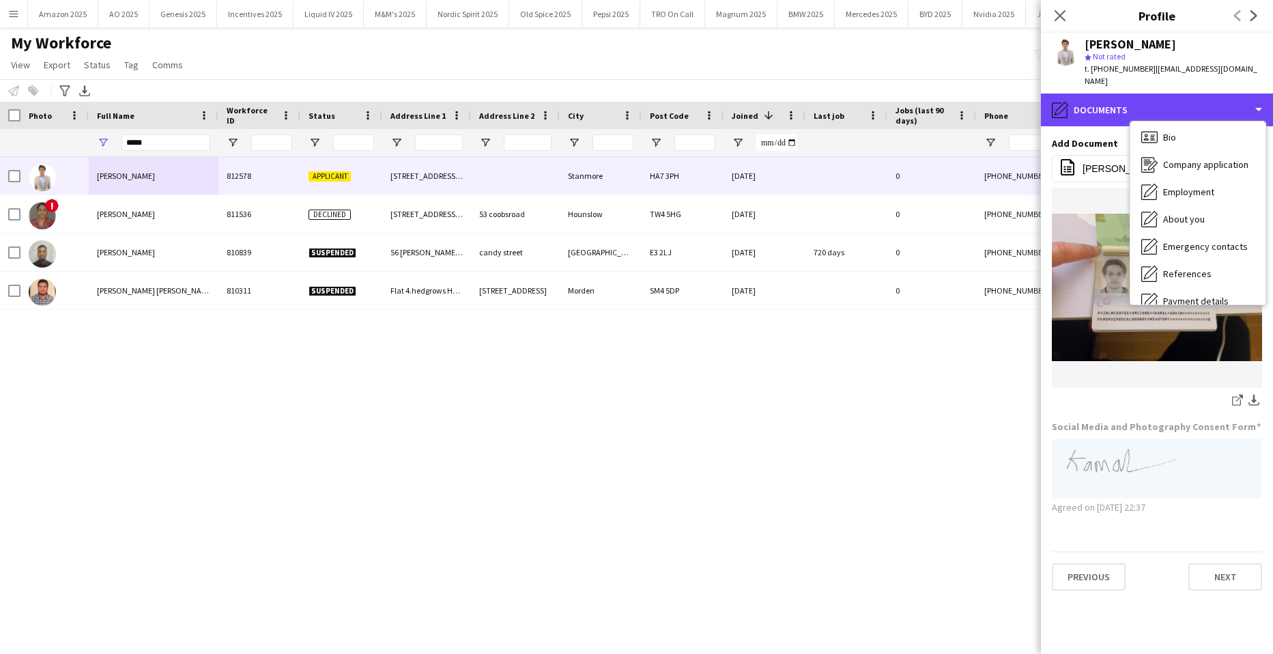
scroll to position [0, 0]
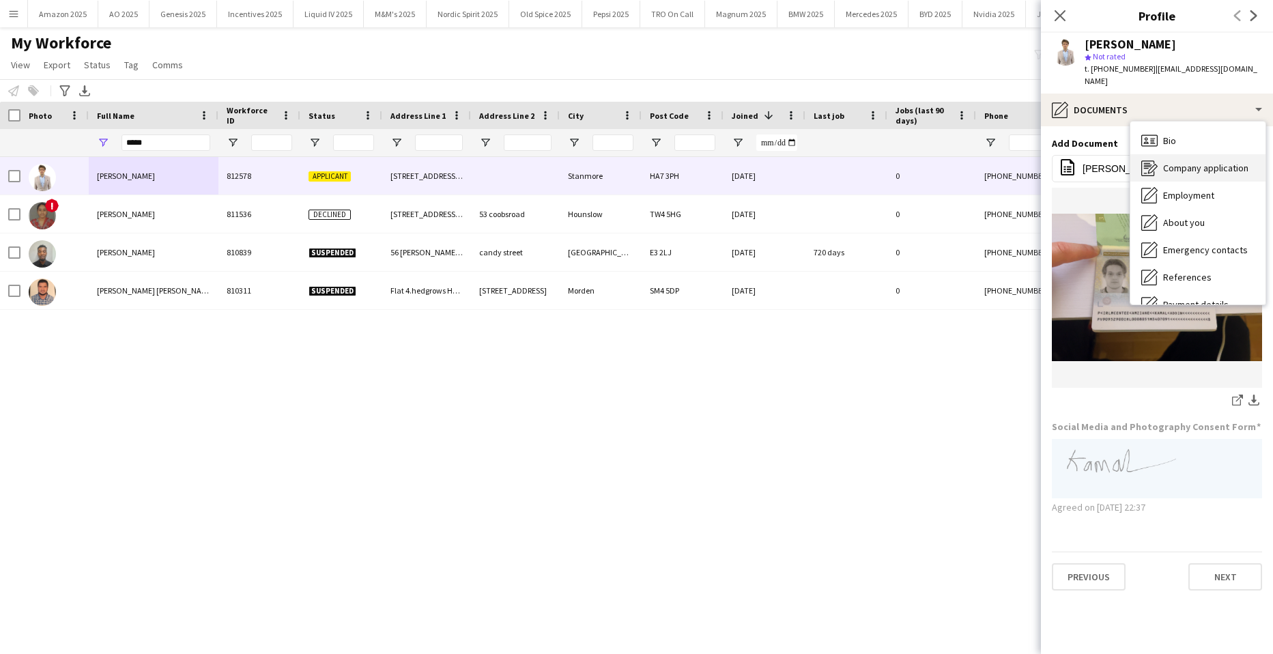
click at [1202, 162] on span "Company application" at bounding box center [1205, 168] width 85 height 12
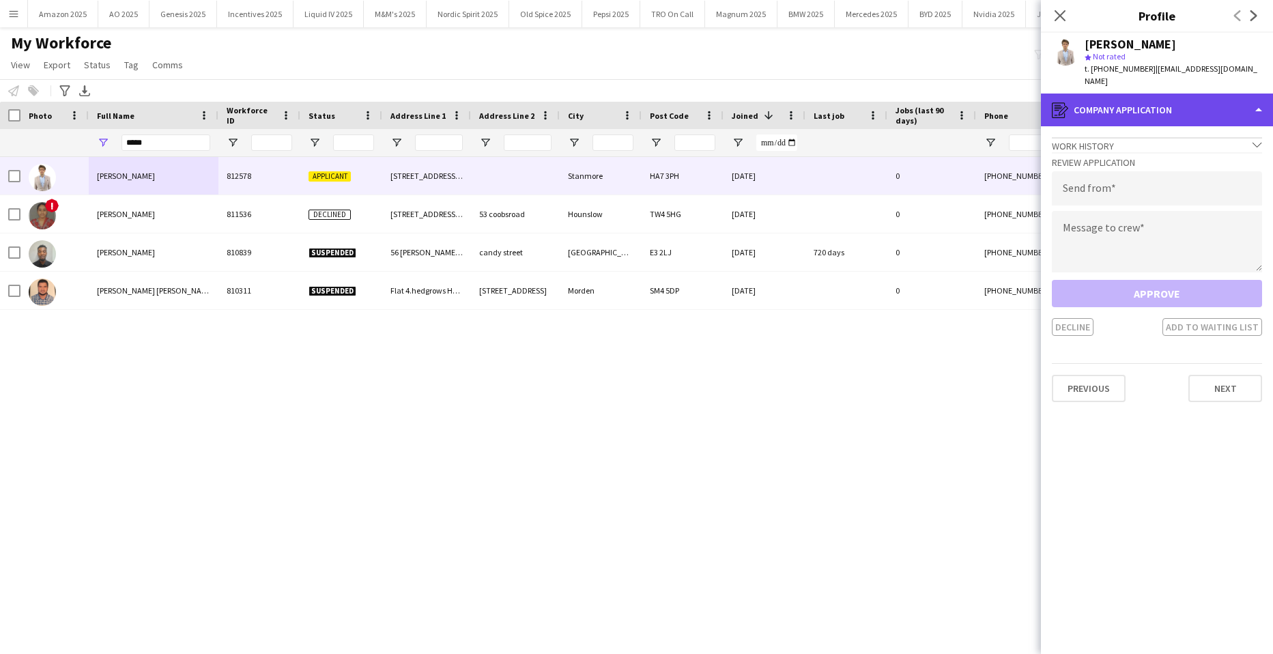
click at [1211, 102] on div "register Company application" at bounding box center [1157, 109] width 232 height 33
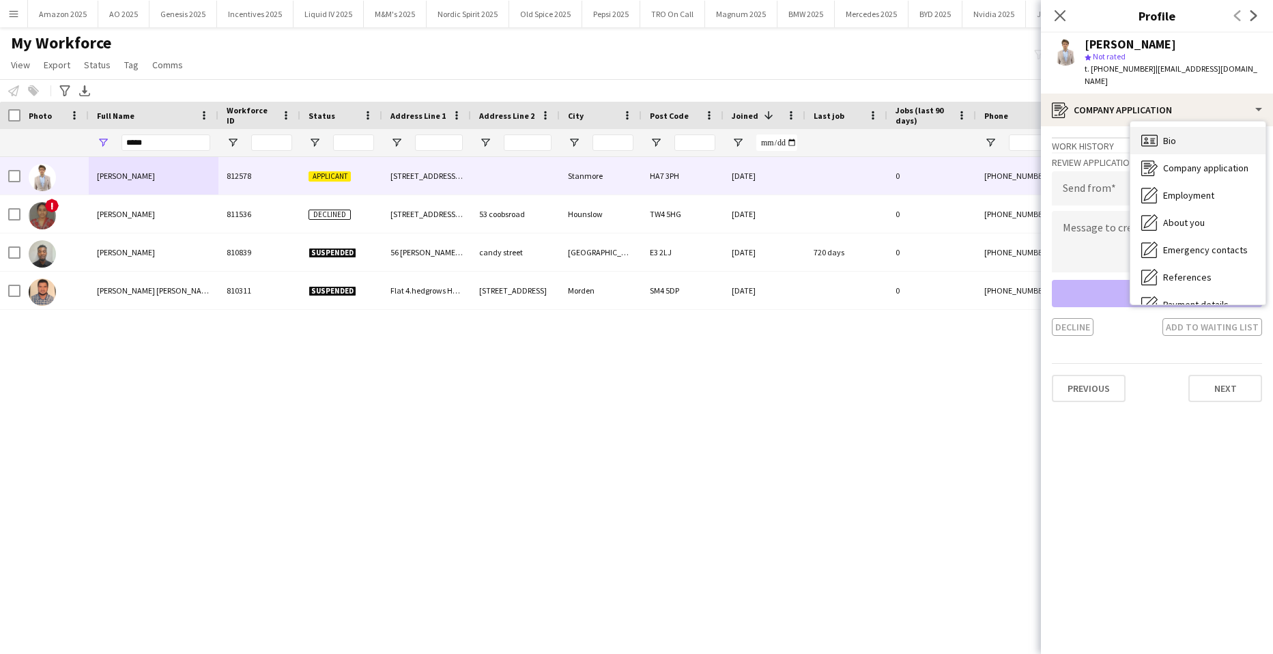
click at [1217, 127] on div "Bio Bio" at bounding box center [1197, 140] width 135 height 27
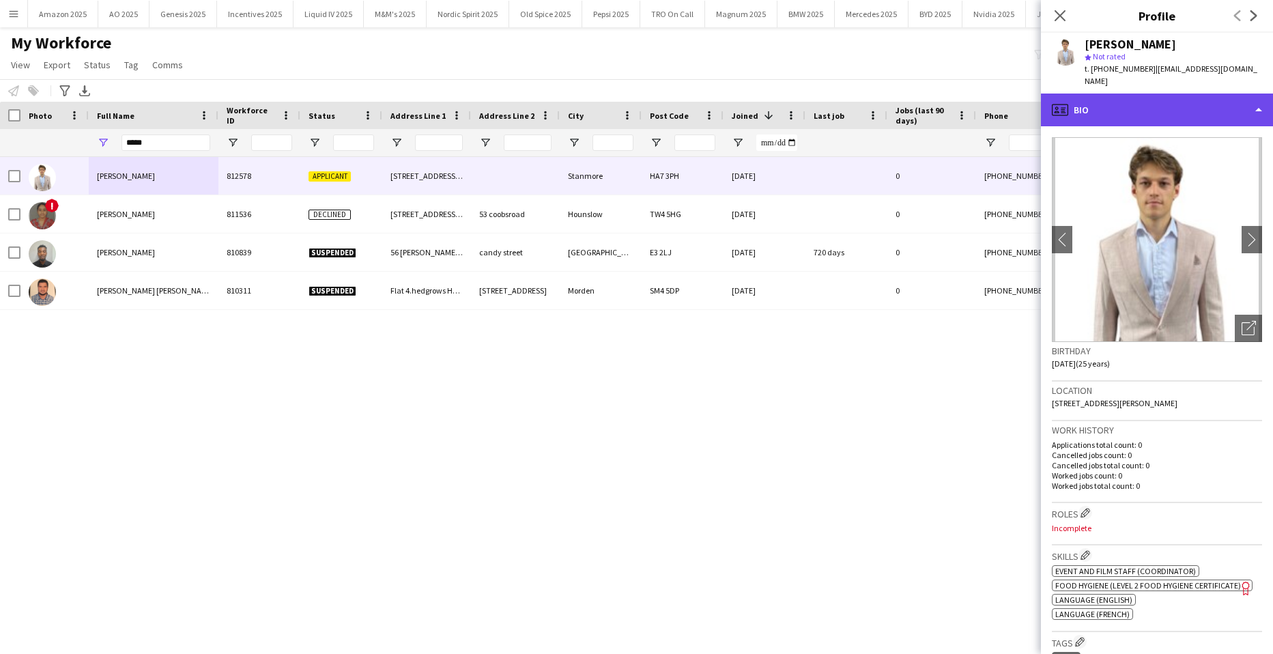
click at [1222, 98] on div "profile Bio" at bounding box center [1157, 109] width 232 height 33
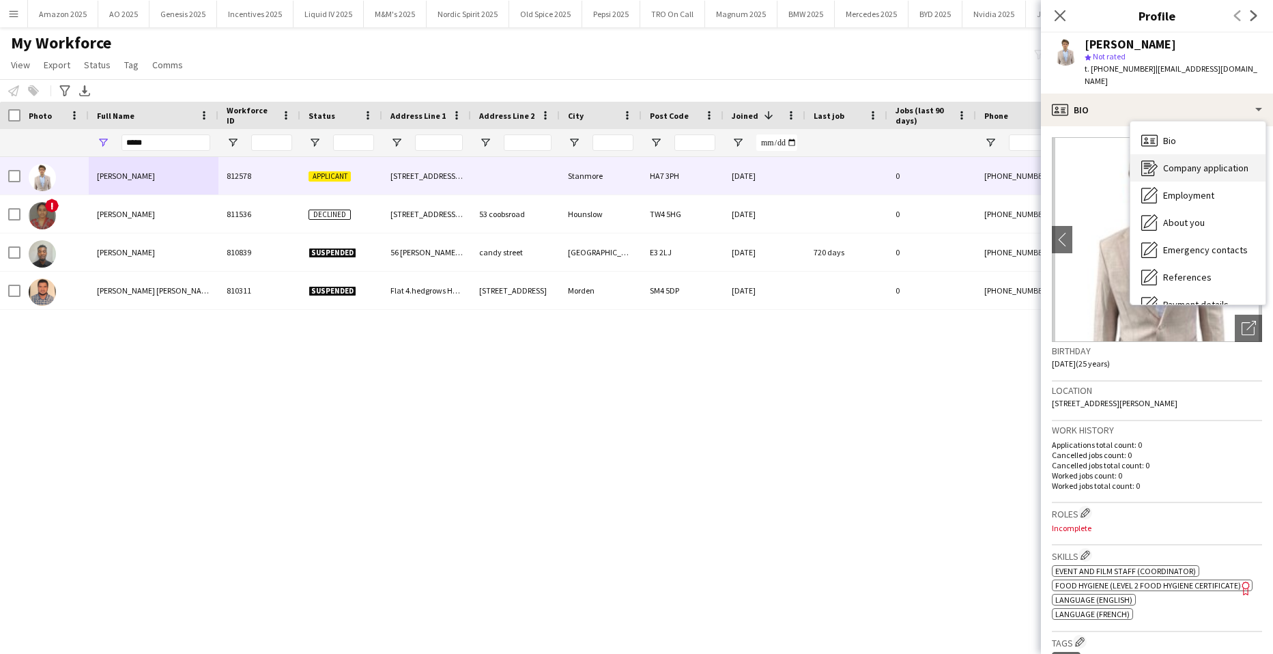
click at [1196, 162] on span "Company application" at bounding box center [1205, 168] width 85 height 12
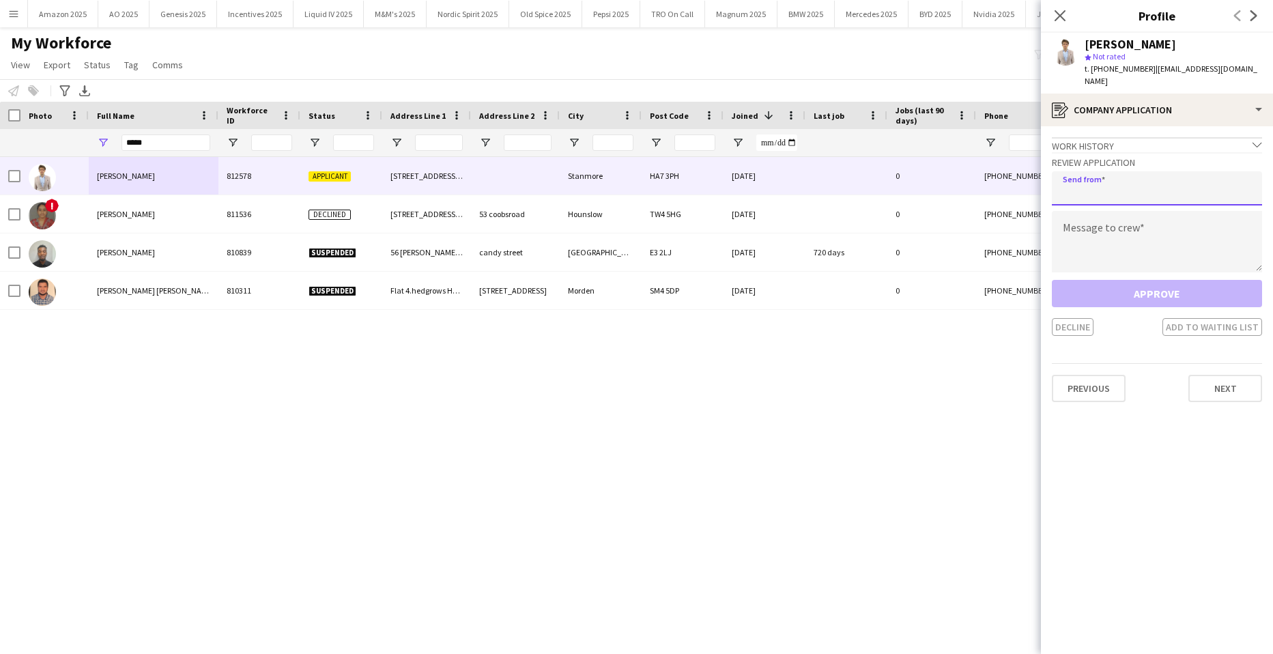
click at [1154, 184] on input "email" at bounding box center [1157, 188] width 210 height 34
type input "**********"
click at [1127, 227] on textarea at bounding box center [1157, 241] width 210 height 61
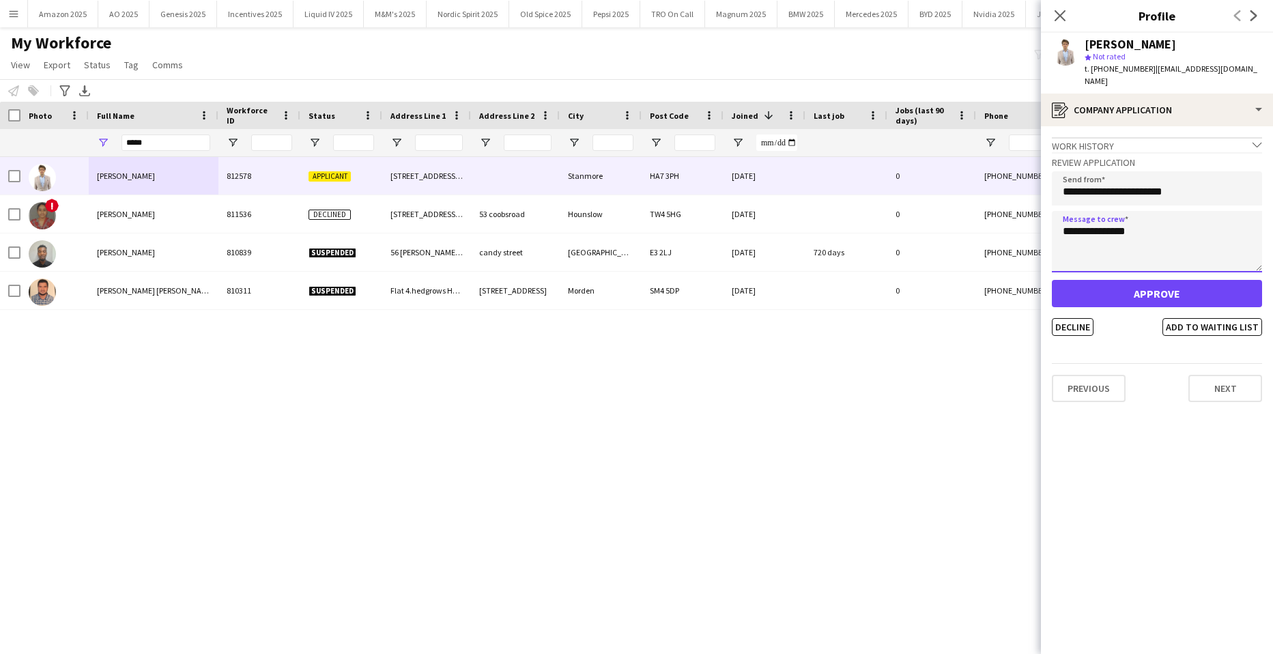
type textarea "**********"
click at [1128, 281] on button "Approve" at bounding box center [1157, 293] width 210 height 27
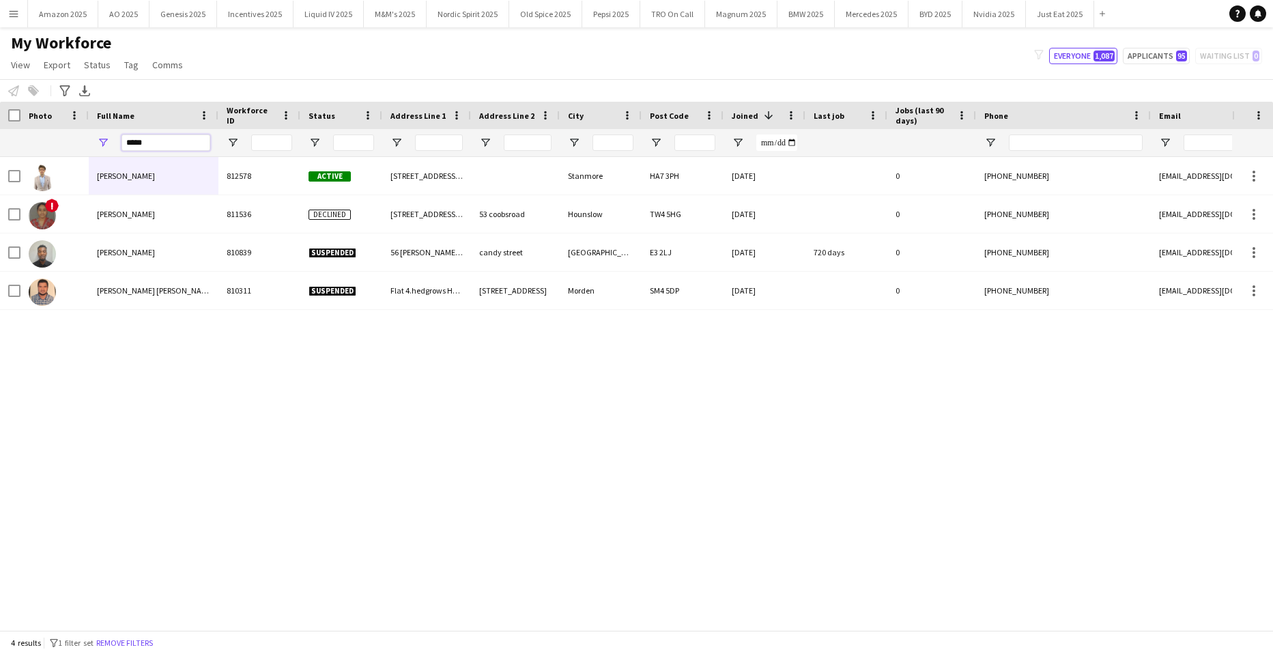
drag, startPoint x: 169, startPoint y: 147, endPoint x: -35, endPoint y: 143, distance: 203.4
click at [0, 143] on html "Menu Boards Boards Boards All jobs Status Workforce Workforce My Workforce Recr…" at bounding box center [636, 327] width 1273 height 654
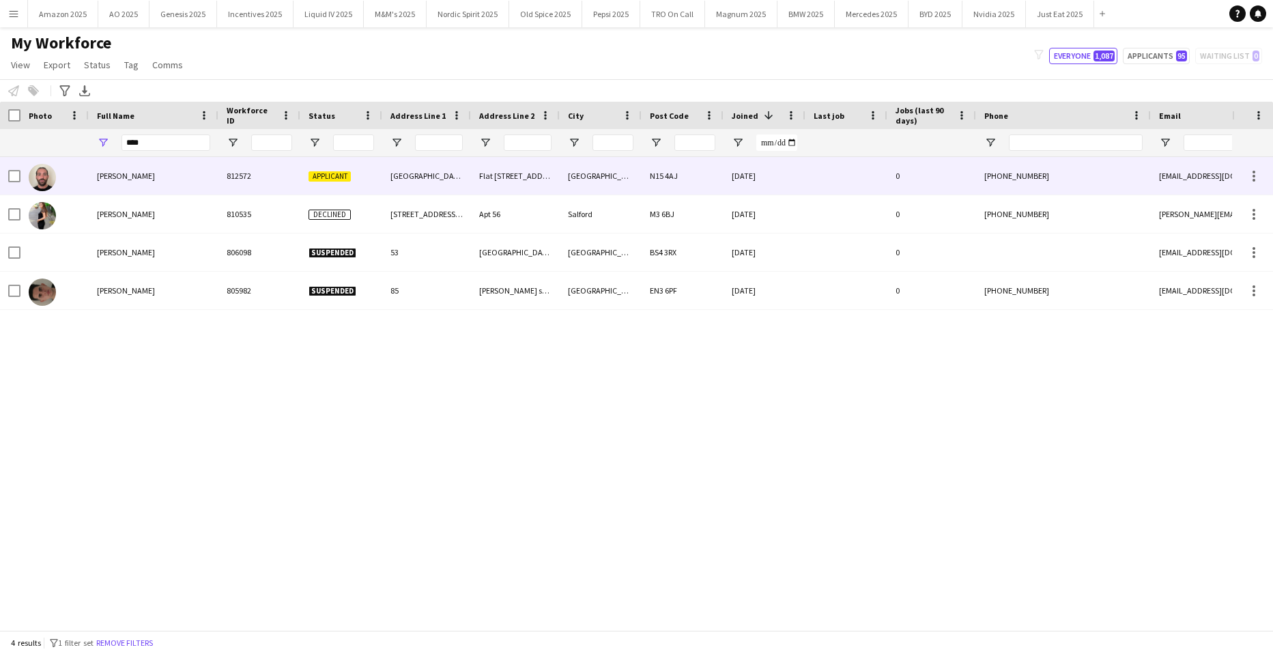
click at [126, 177] on span "Luis Enrique Galindo" at bounding box center [126, 176] width 58 height 10
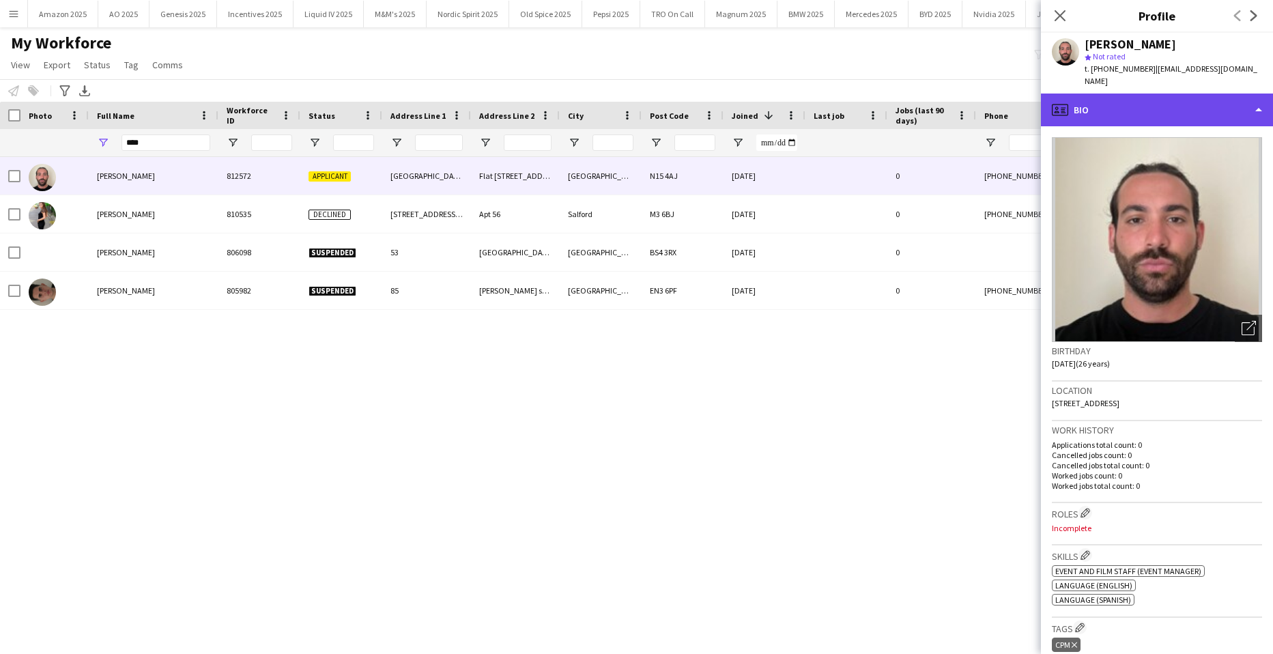
click at [1214, 99] on div "profile Bio" at bounding box center [1157, 109] width 232 height 33
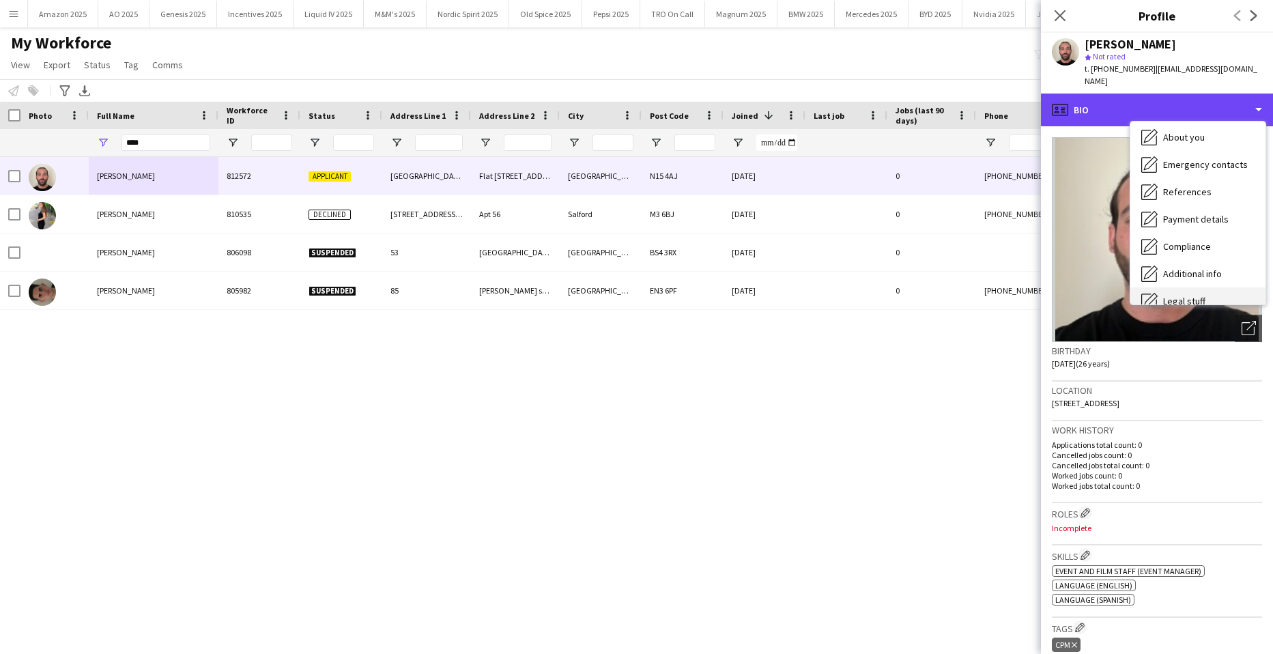
scroll to position [183, 0]
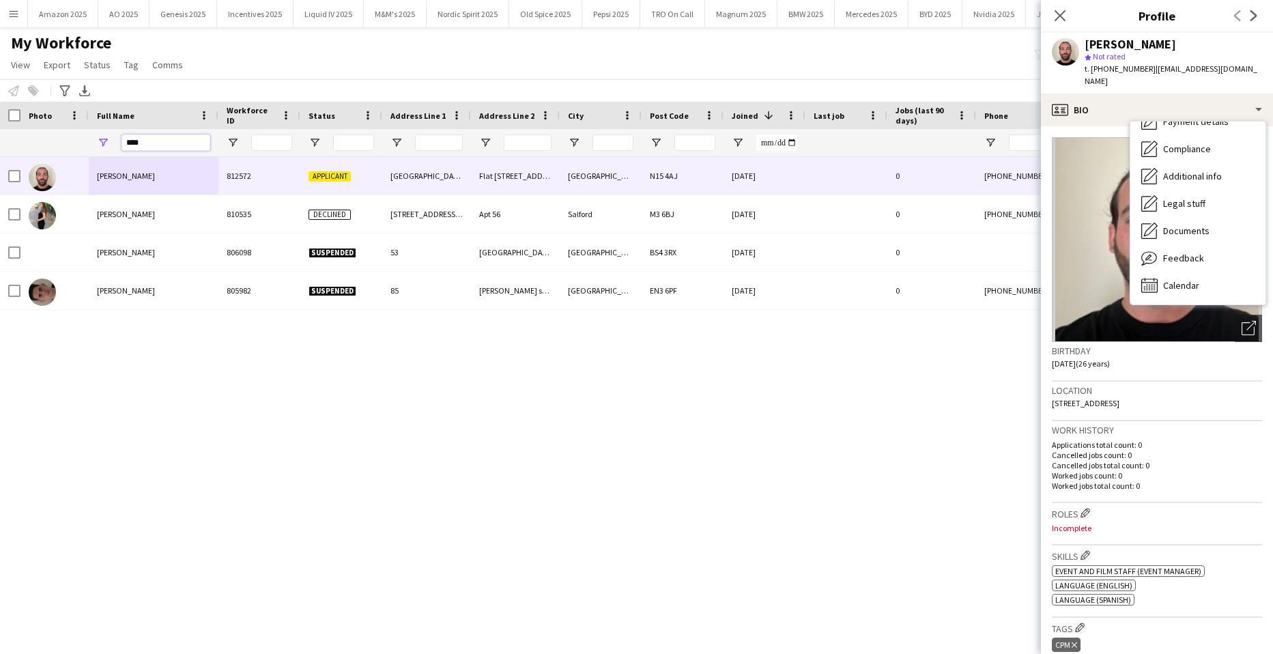
drag, startPoint x: 160, startPoint y: 145, endPoint x: 27, endPoint y: 166, distance: 134.0
click at [0, 156] on html "Menu Boards Boards Boards All jobs Status Workforce Workforce My Workforce Recr…" at bounding box center [636, 327] width 1273 height 654
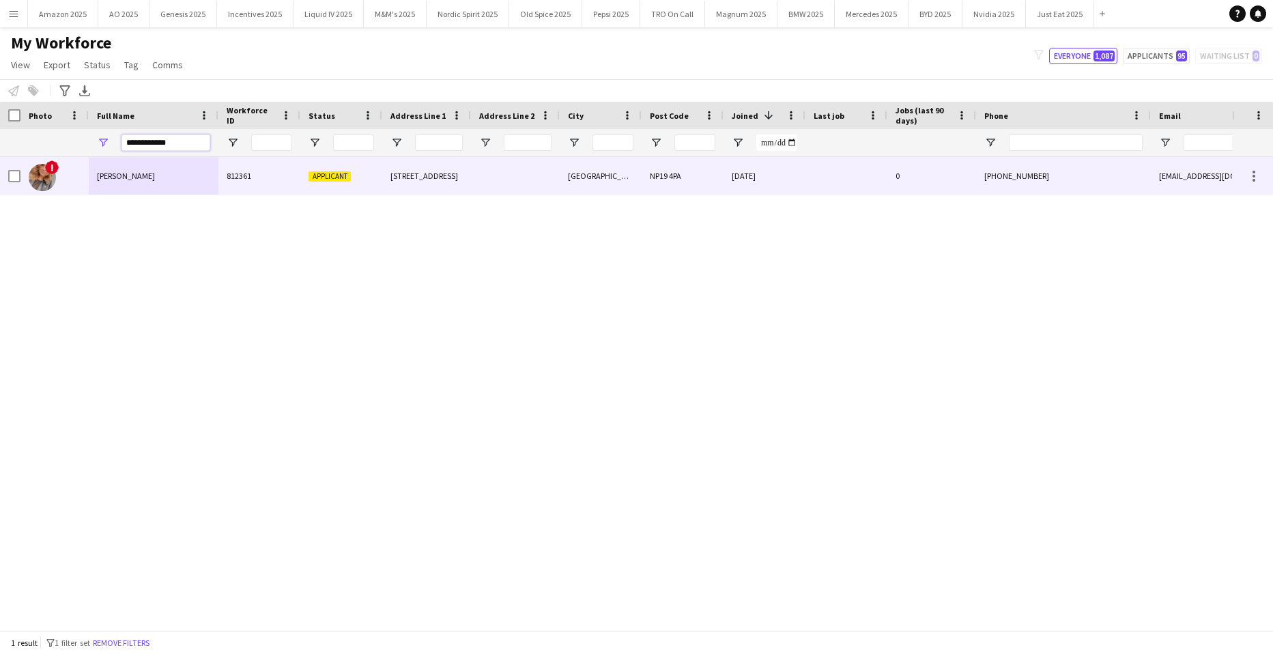
type input "**********"
click at [103, 187] on div "Lucy Jackson" at bounding box center [154, 176] width 130 height 38
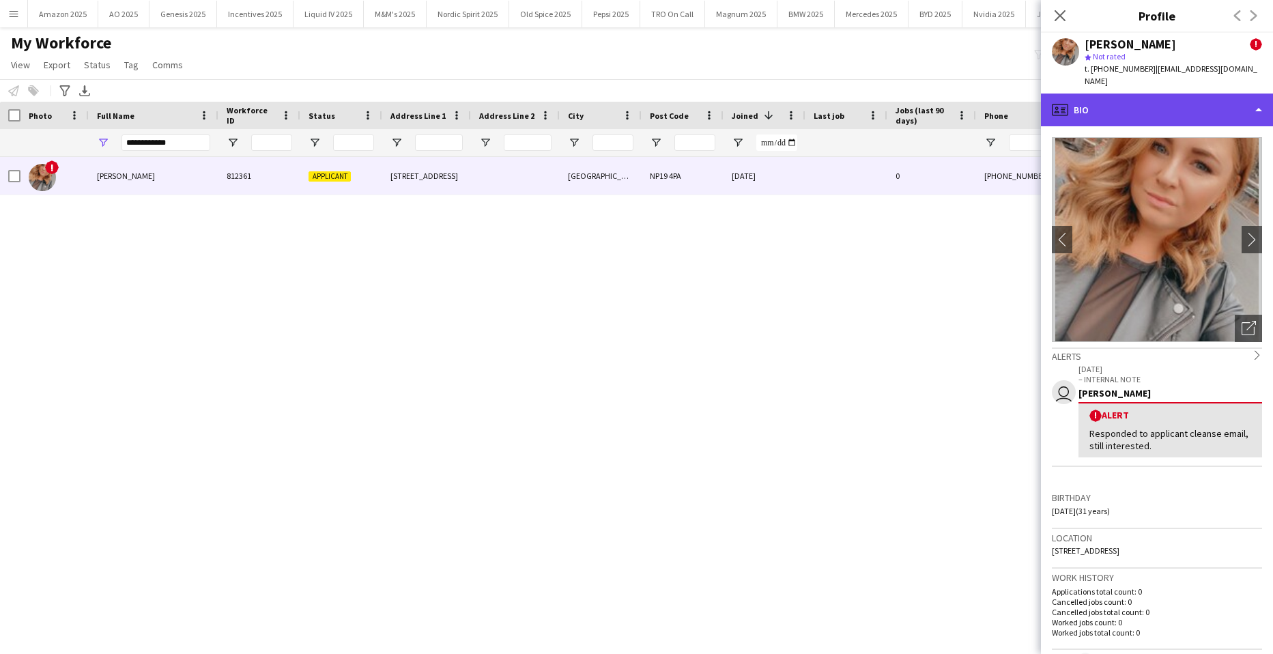
click at [1228, 93] on div "profile Bio" at bounding box center [1157, 109] width 232 height 33
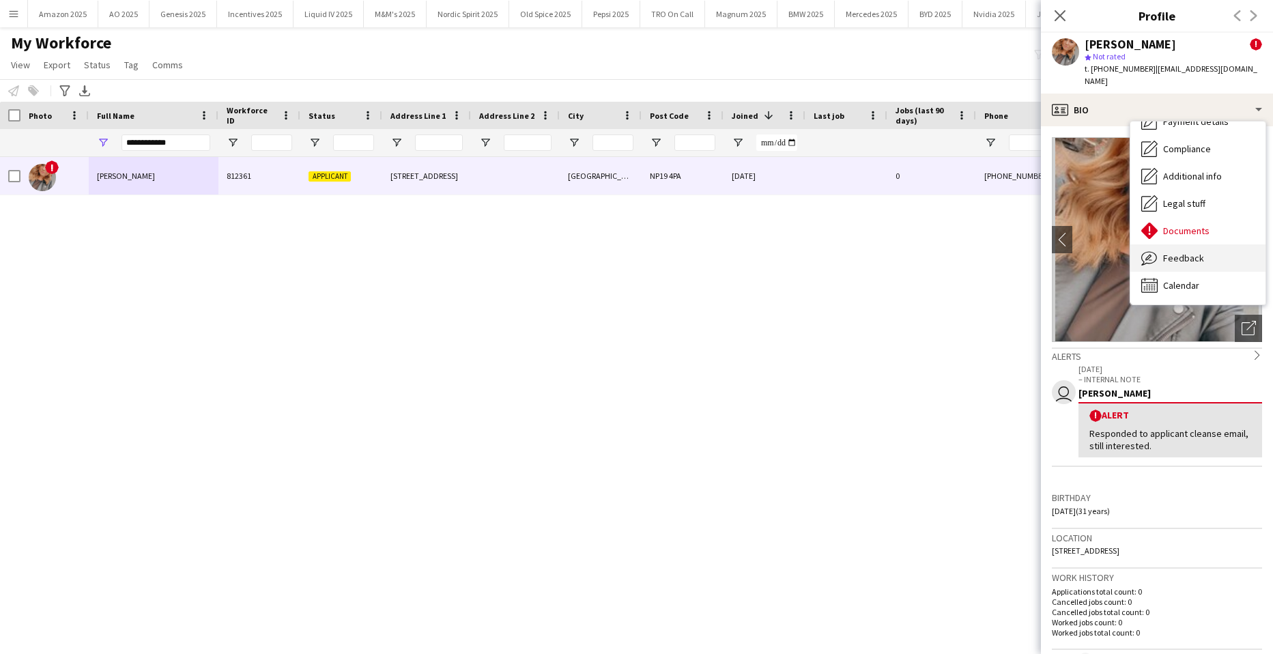
click at [1217, 246] on div "Feedback Feedback" at bounding box center [1197, 257] width 135 height 27
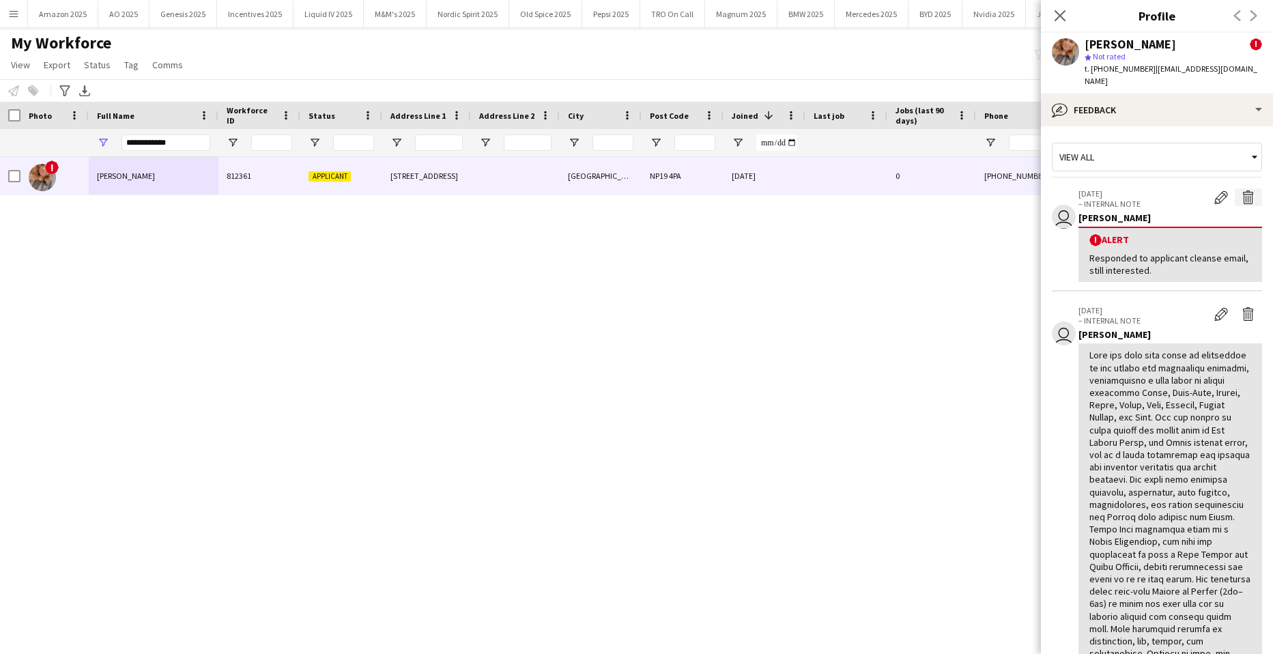
click at [1241, 190] on app-icon "Delete alert" at bounding box center [1248, 197] width 14 height 14
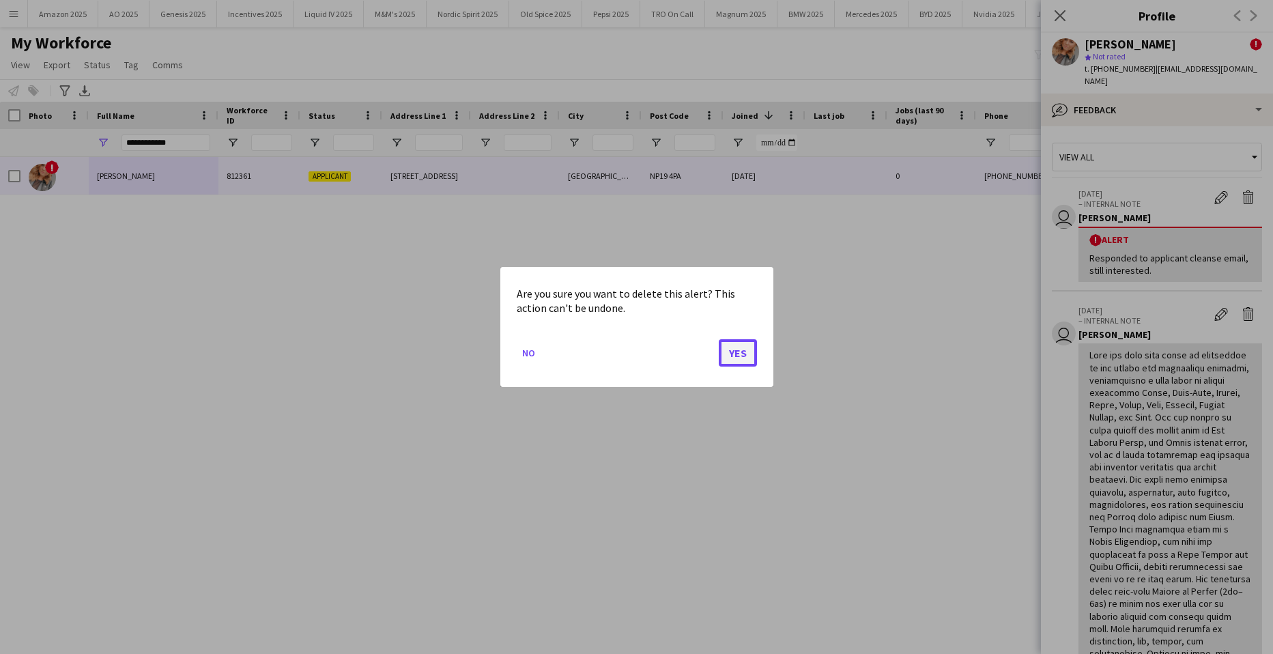
click at [726, 358] on button "Yes" at bounding box center [738, 352] width 38 height 27
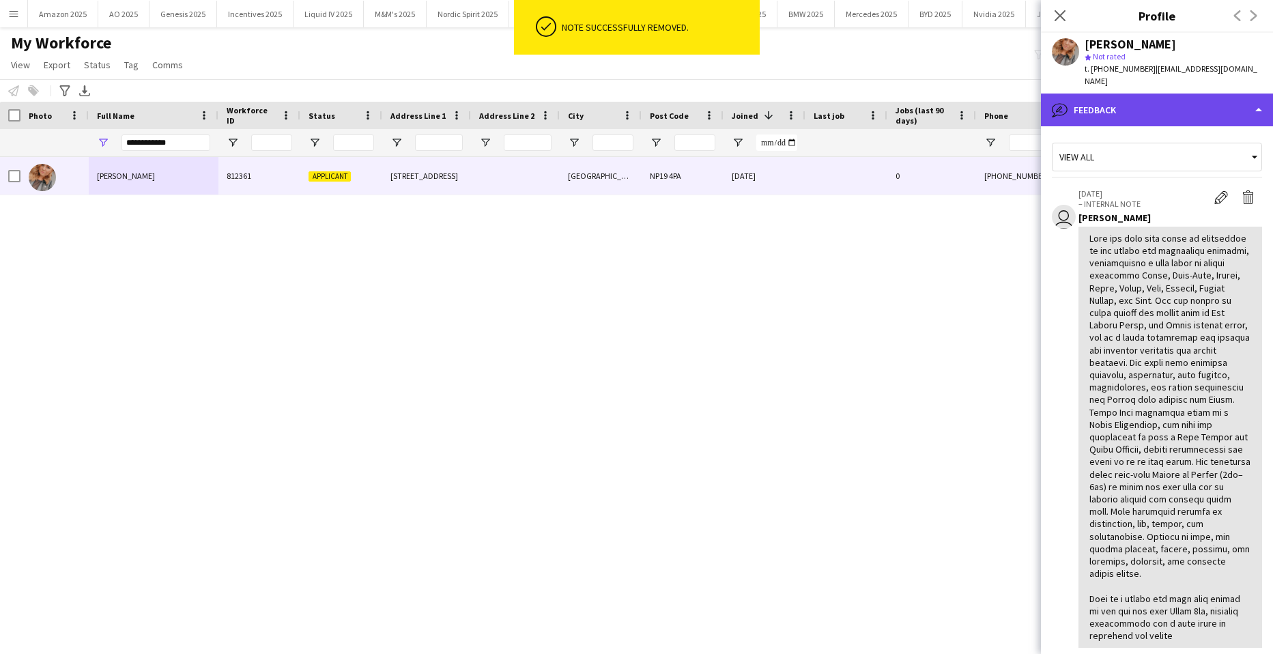
click at [1218, 98] on div "bubble-pencil Feedback" at bounding box center [1157, 109] width 232 height 33
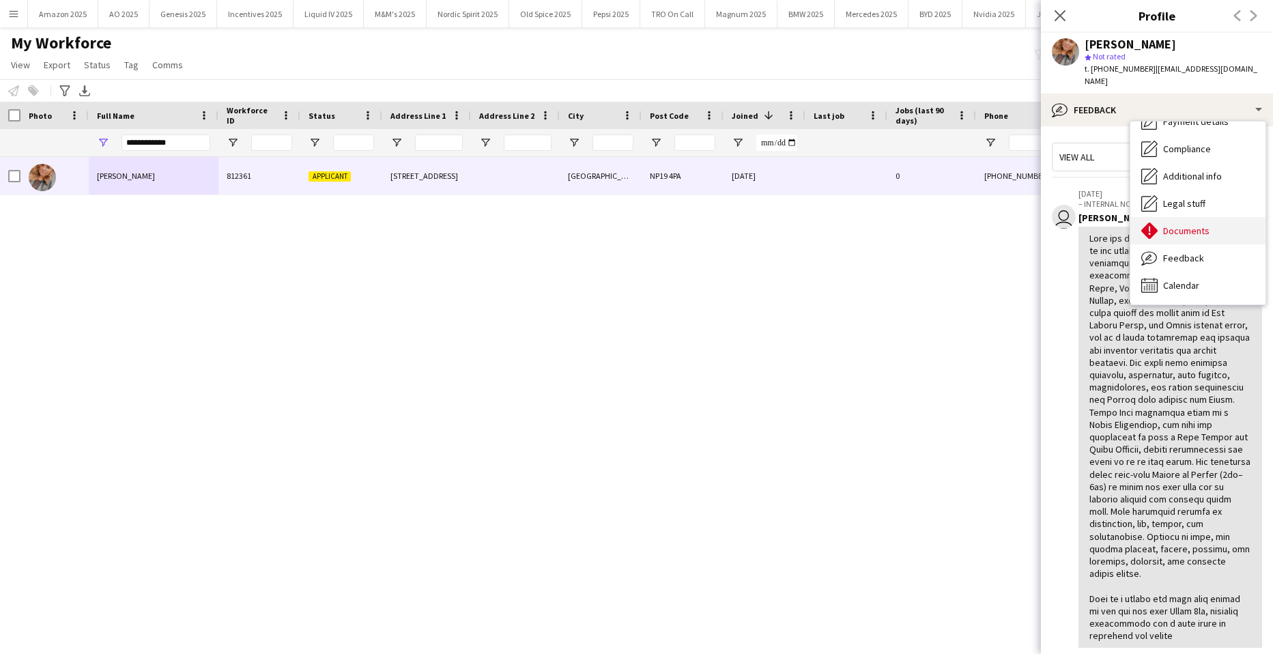
click at [1189, 225] on span "Documents" at bounding box center [1186, 231] width 46 height 12
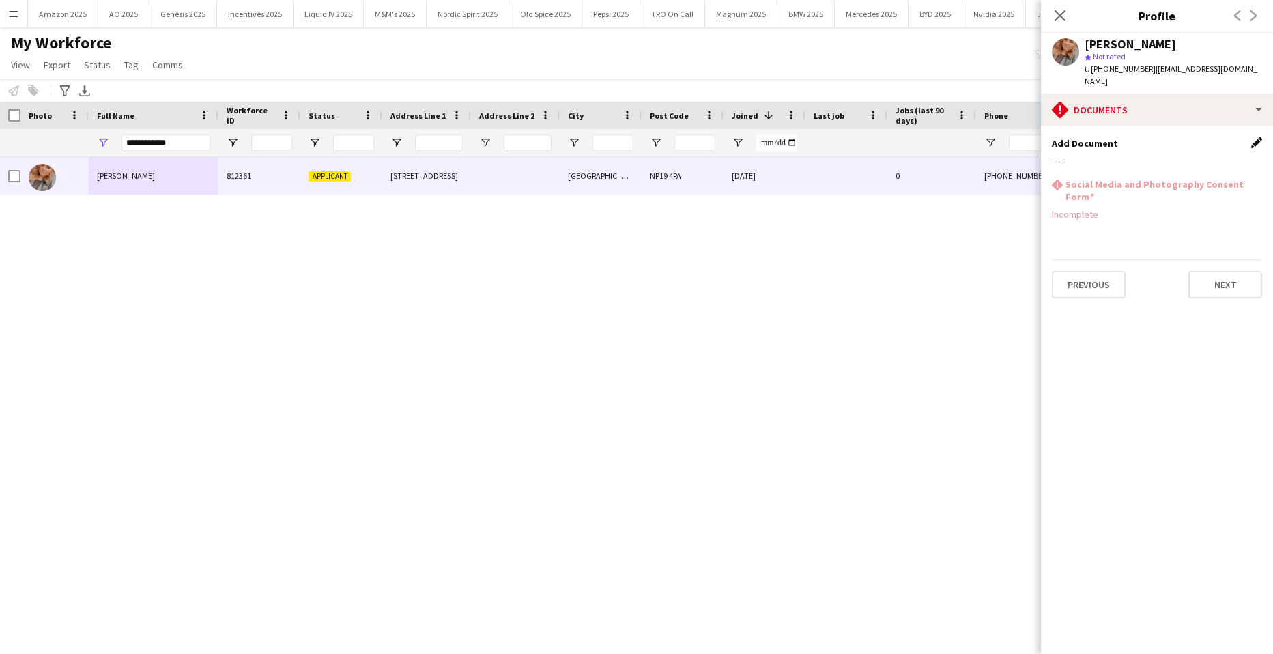
click at [1254, 137] on app-icon "Edit this field" at bounding box center [1256, 142] width 11 height 11
click at [1205, 155] on button "Upload new file" at bounding box center [1218, 166] width 85 height 22
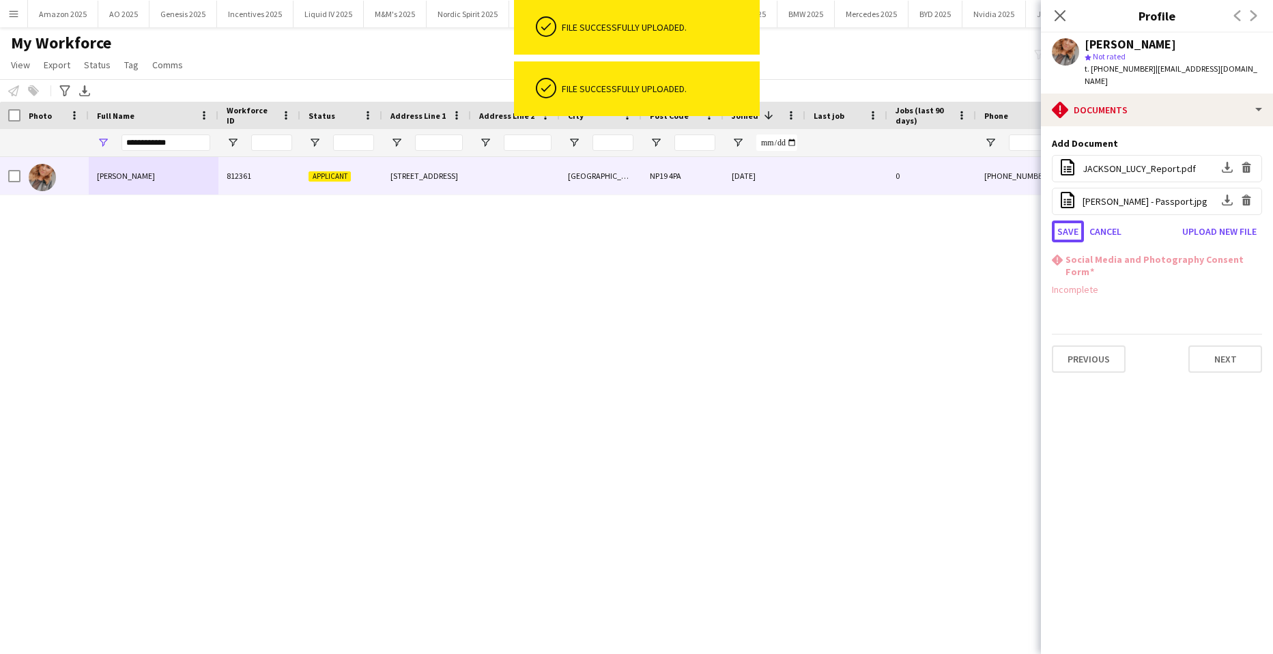
drag, startPoint x: 1067, startPoint y: 214, endPoint x: 1074, endPoint y: 206, distance: 10.6
click at [1067, 220] on button "Save" at bounding box center [1068, 231] width 32 height 22
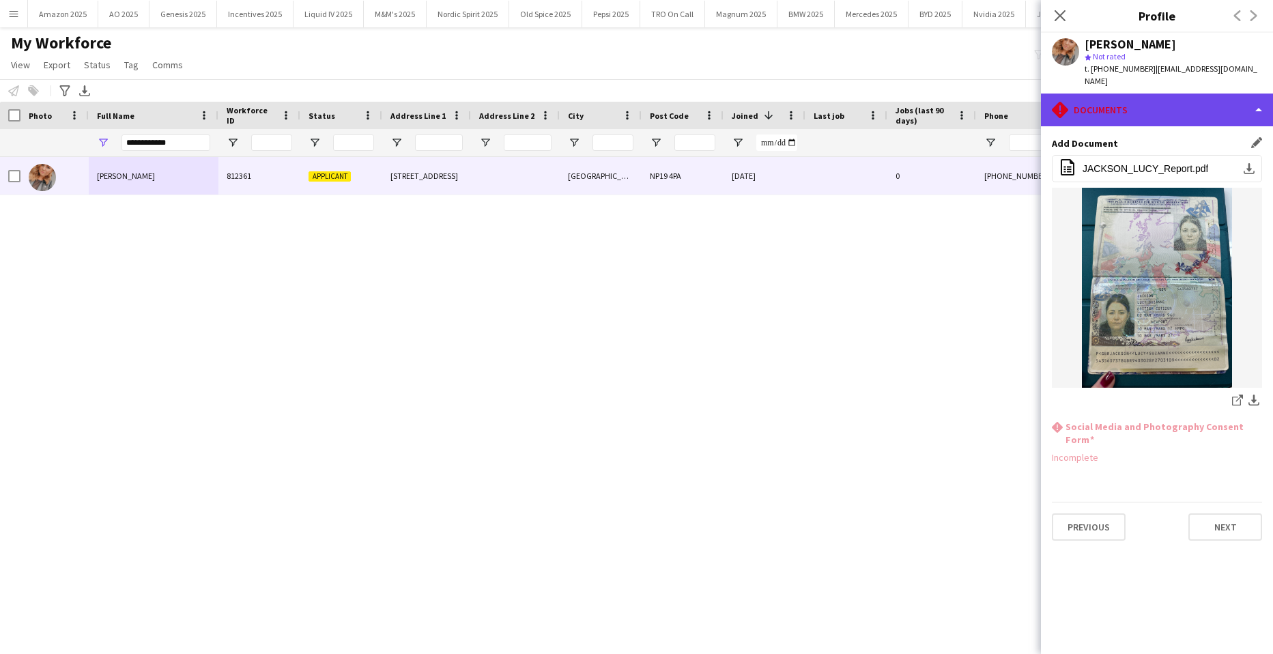
click at [1215, 100] on div "rhombus-alert Documents" at bounding box center [1157, 109] width 232 height 33
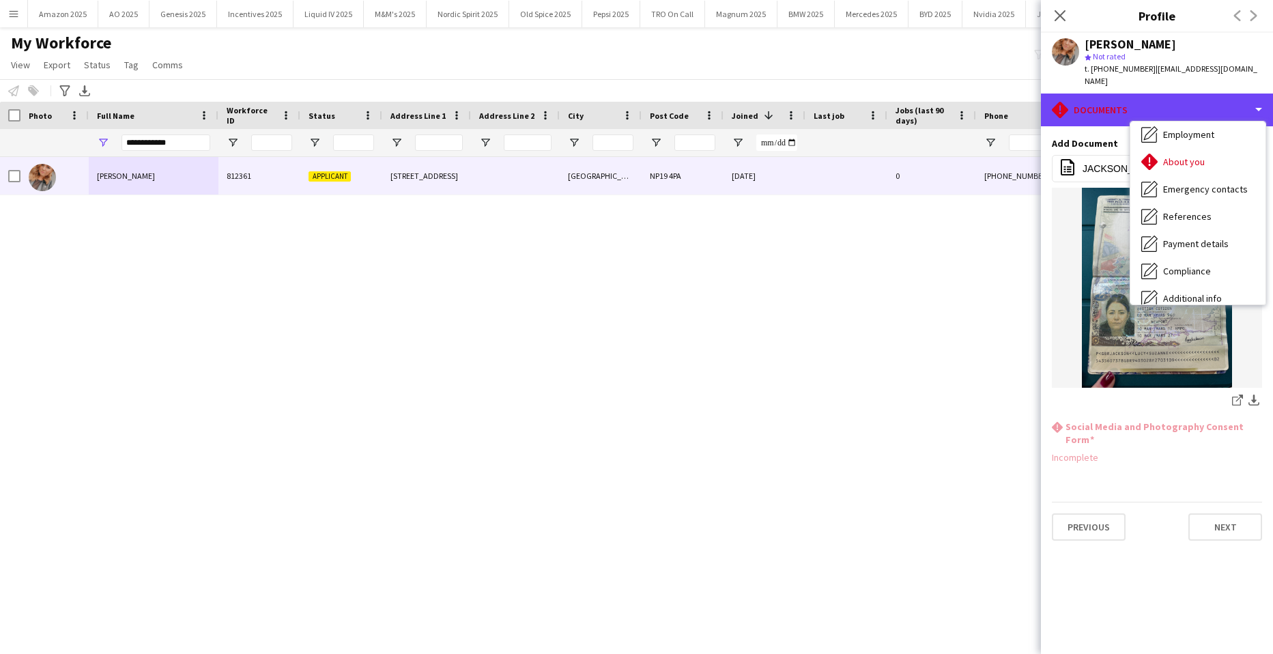
scroll to position [0, 0]
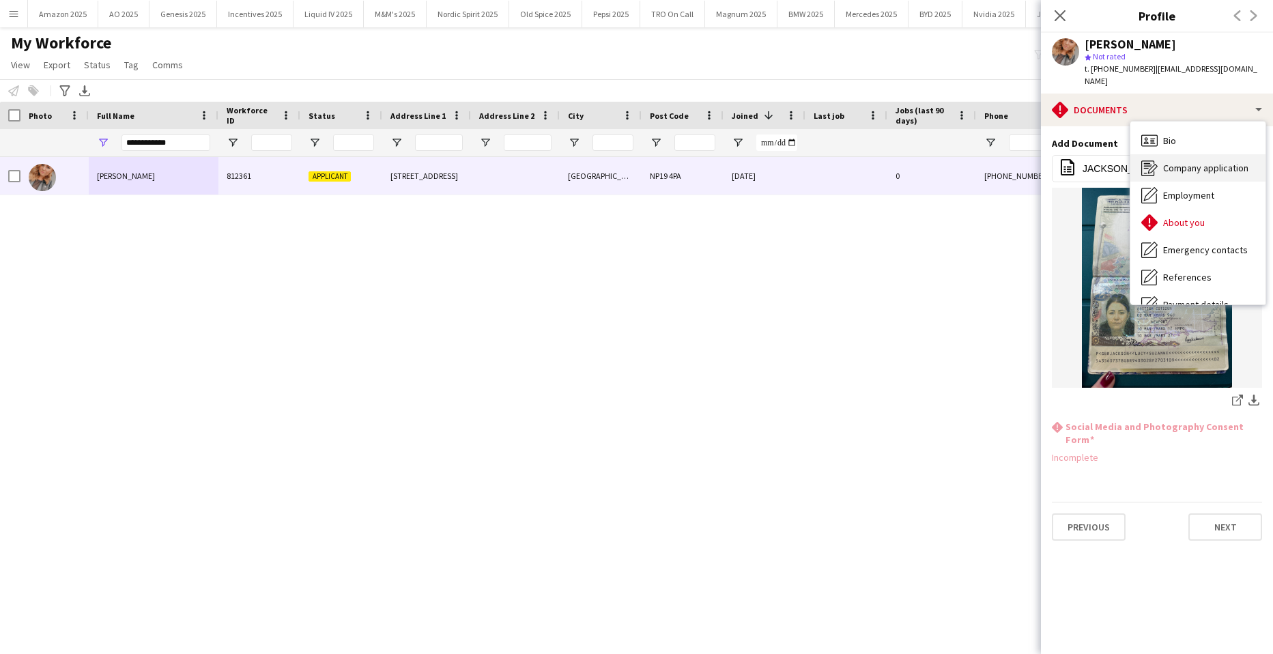
click at [1208, 162] on span "Company application" at bounding box center [1205, 168] width 85 height 12
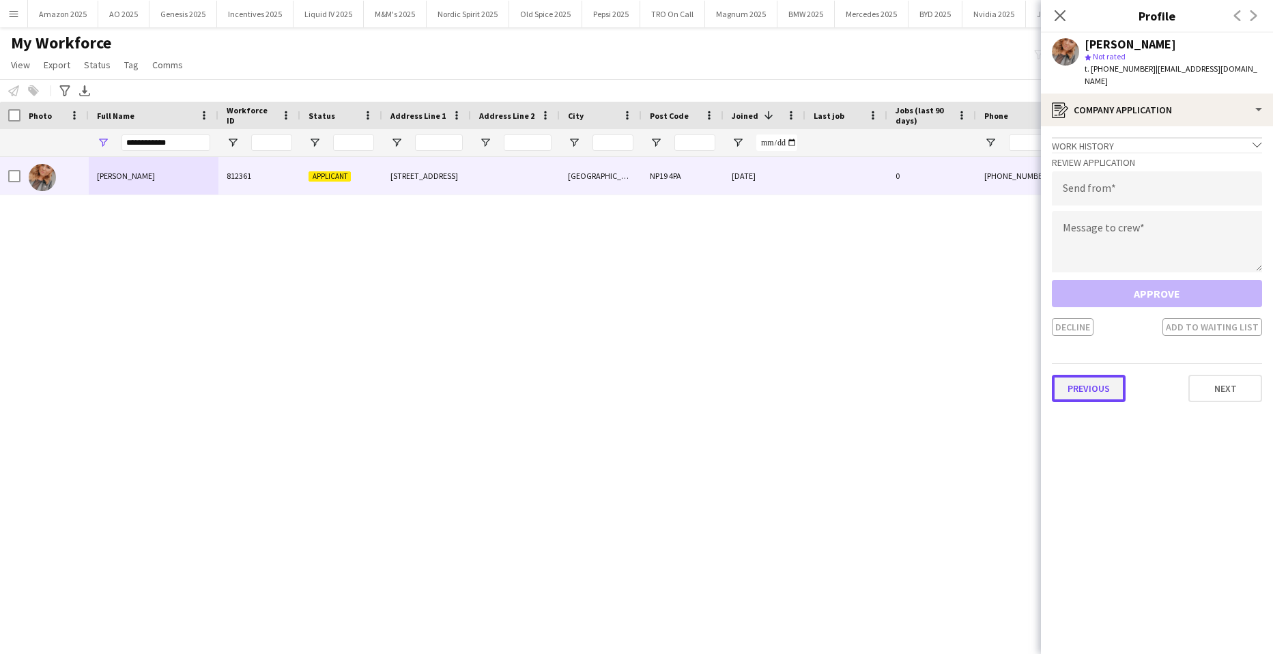
click at [1100, 375] on button "Previous" at bounding box center [1089, 388] width 74 height 27
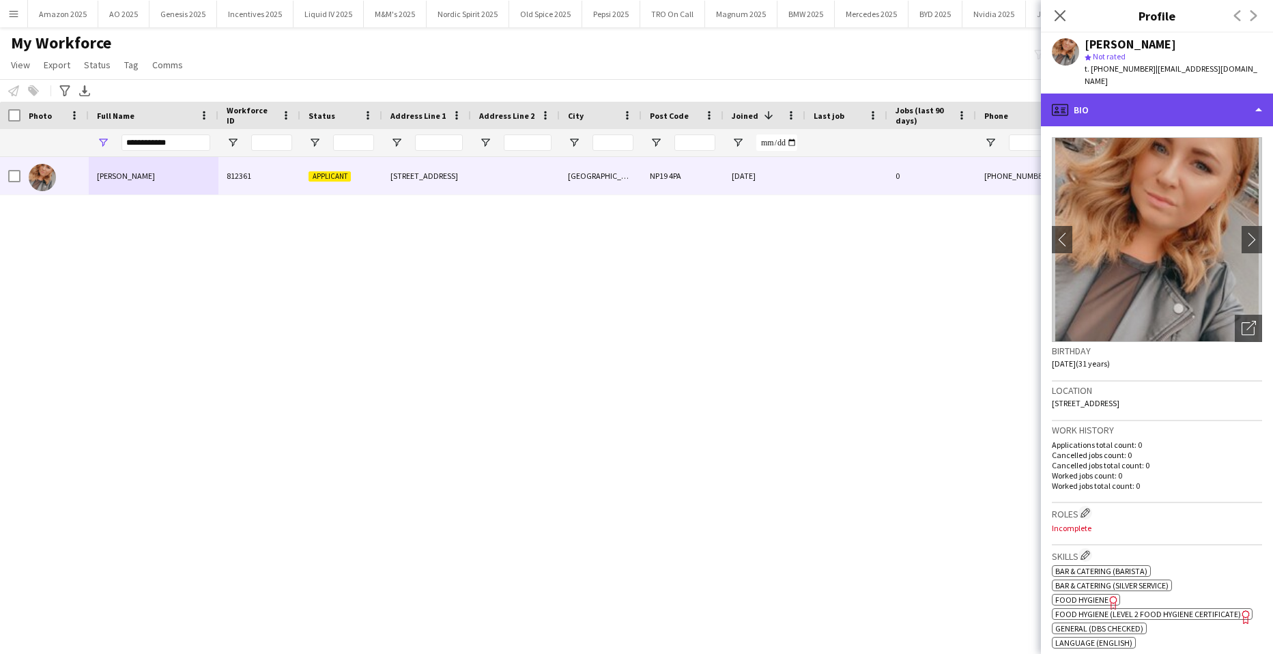
click at [1211, 99] on div "profile Bio" at bounding box center [1157, 109] width 232 height 33
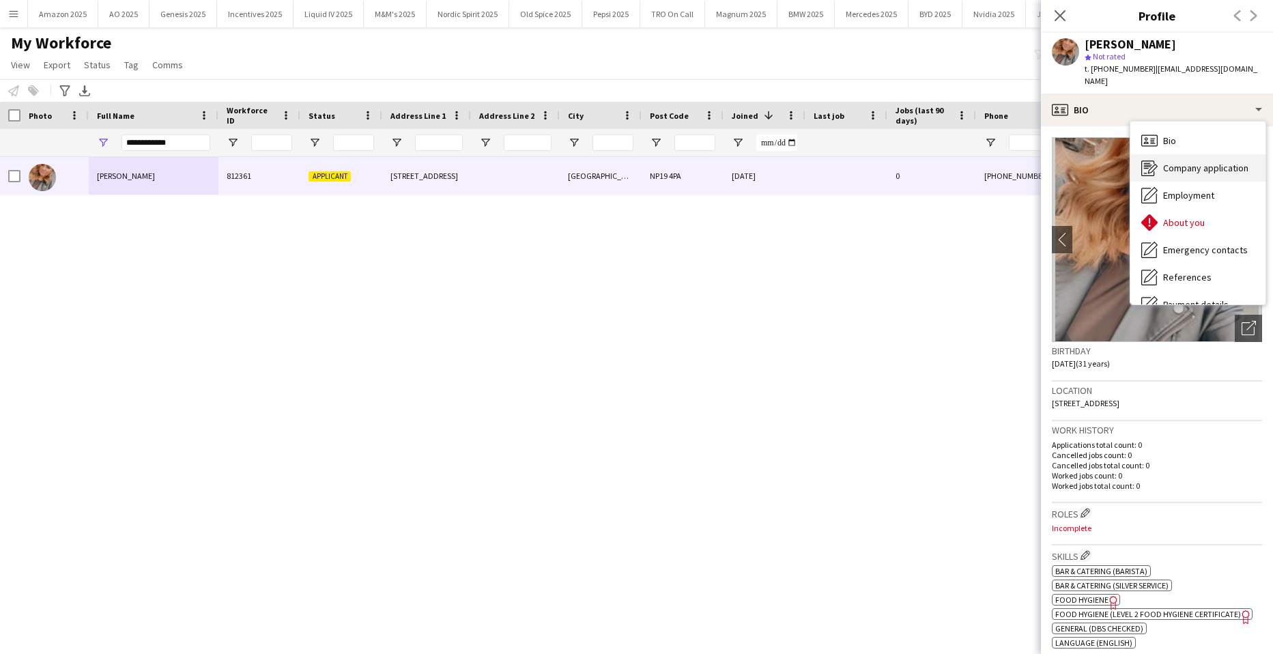
click at [1213, 162] on span "Company application" at bounding box center [1205, 168] width 85 height 12
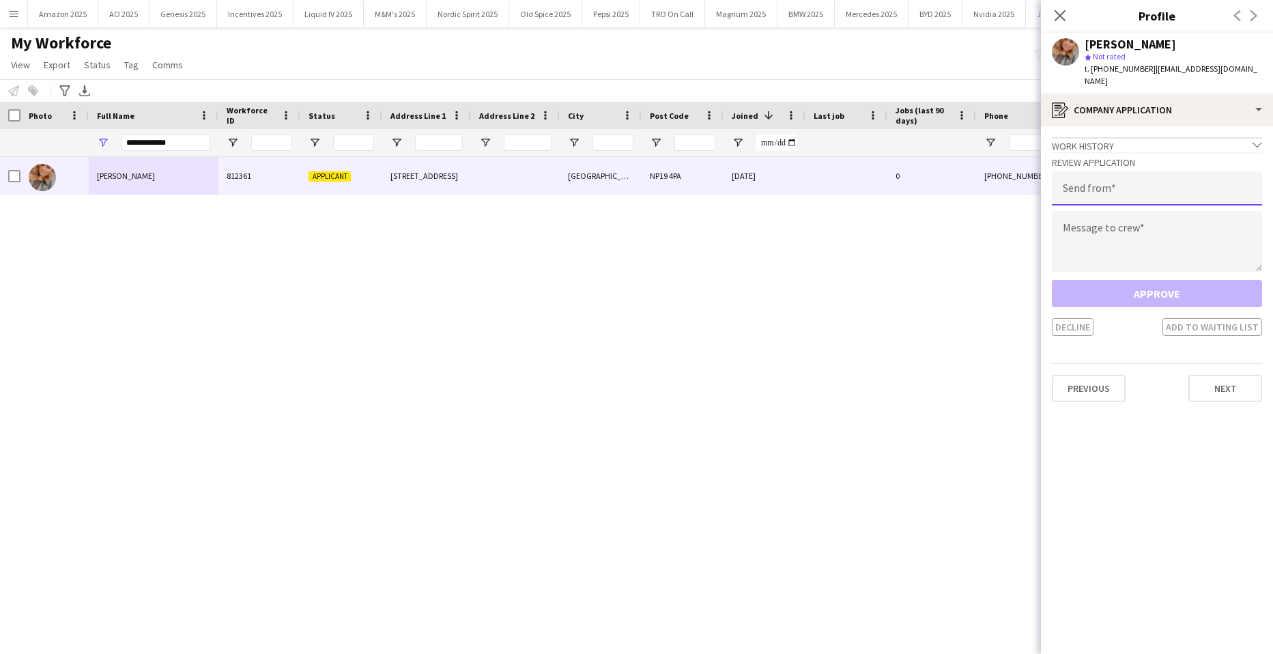
click at [1121, 187] on input "email" at bounding box center [1157, 188] width 210 height 34
type input "**********"
click at [1098, 214] on textarea at bounding box center [1157, 241] width 210 height 61
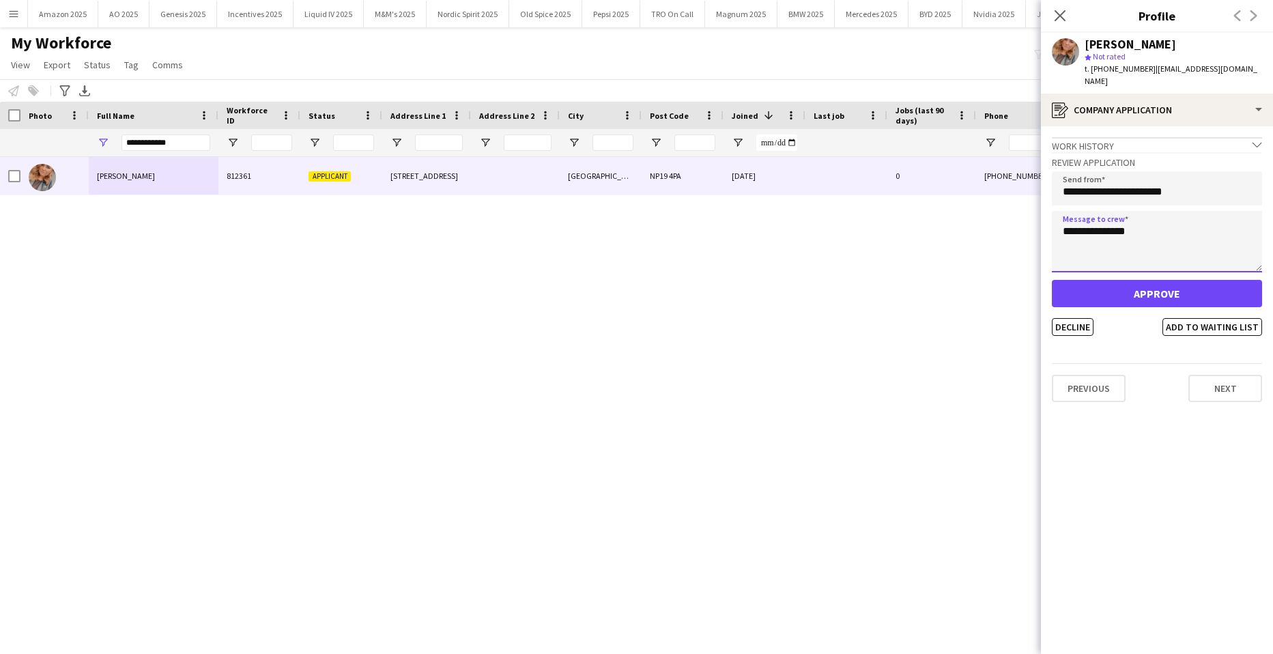
type textarea "**********"
click at [1169, 289] on button "Approve" at bounding box center [1157, 293] width 210 height 27
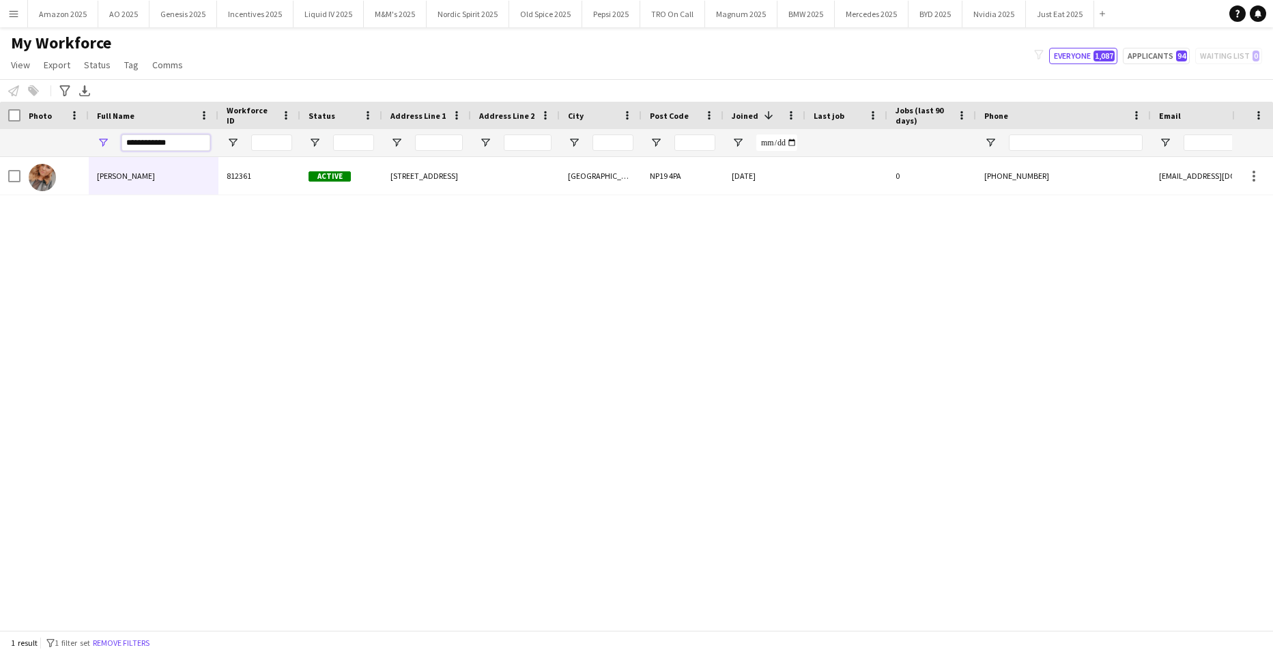
drag, startPoint x: 186, startPoint y: 141, endPoint x: -35, endPoint y: 158, distance: 221.8
click at [0, 158] on html "Menu Boards Boards Boards All jobs Status Workforce Workforce My Workforce Recr…" at bounding box center [636, 327] width 1273 height 654
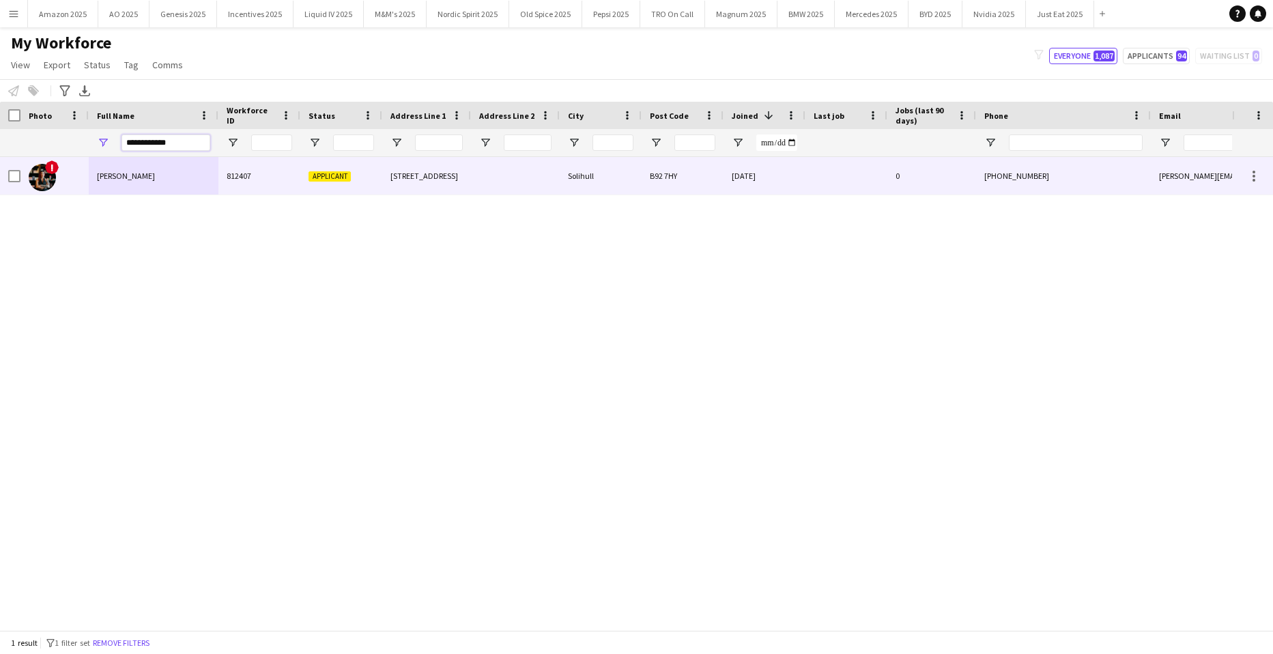
type input "**********"
click at [145, 169] on div "Laura Polson" at bounding box center [154, 176] width 130 height 38
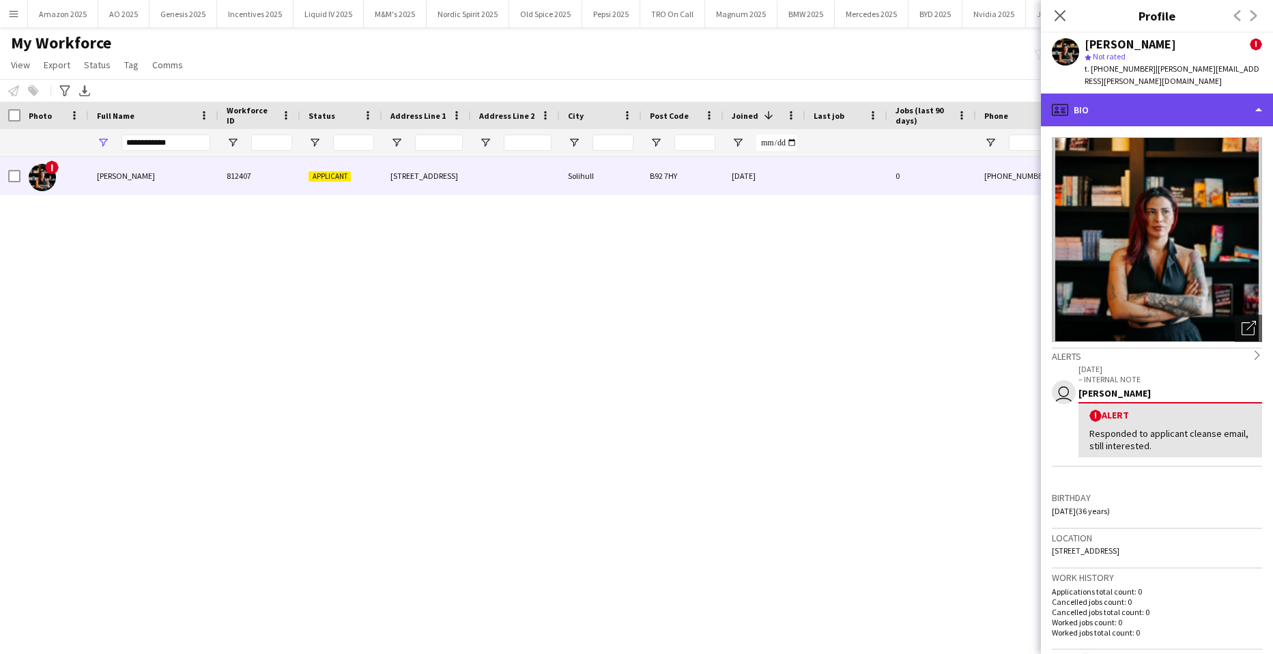
click at [1206, 94] on div "profile Bio" at bounding box center [1157, 109] width 232 height 33
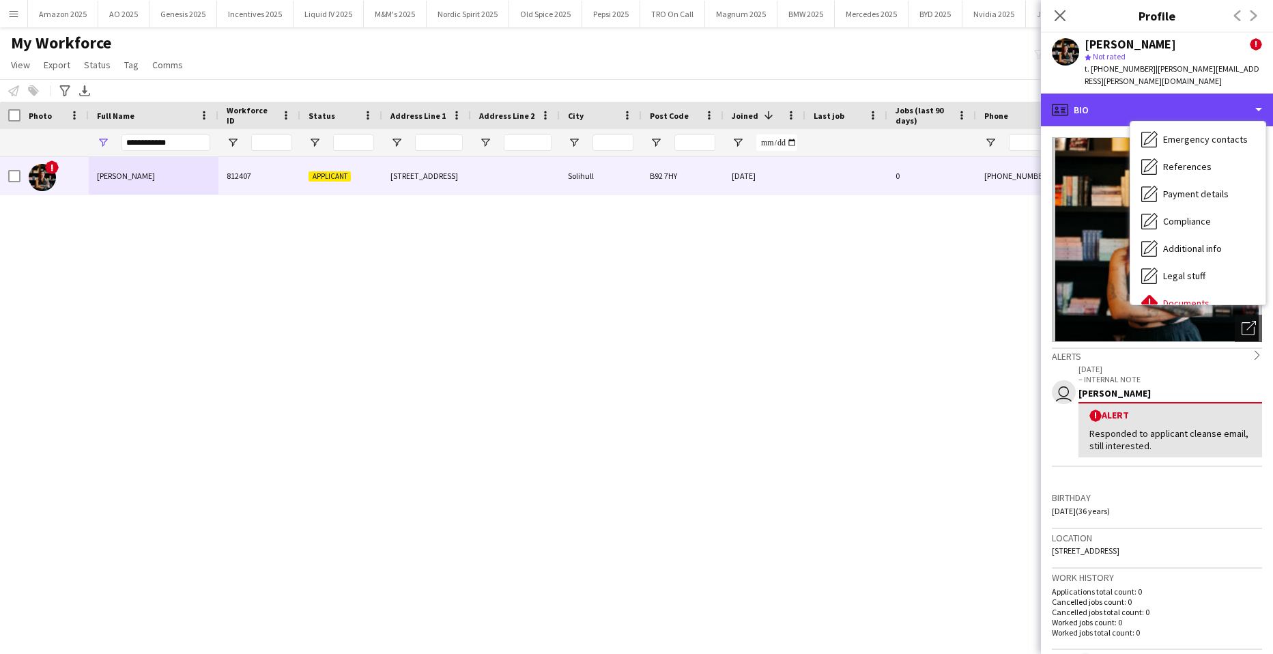
scroll to position [183, 0]
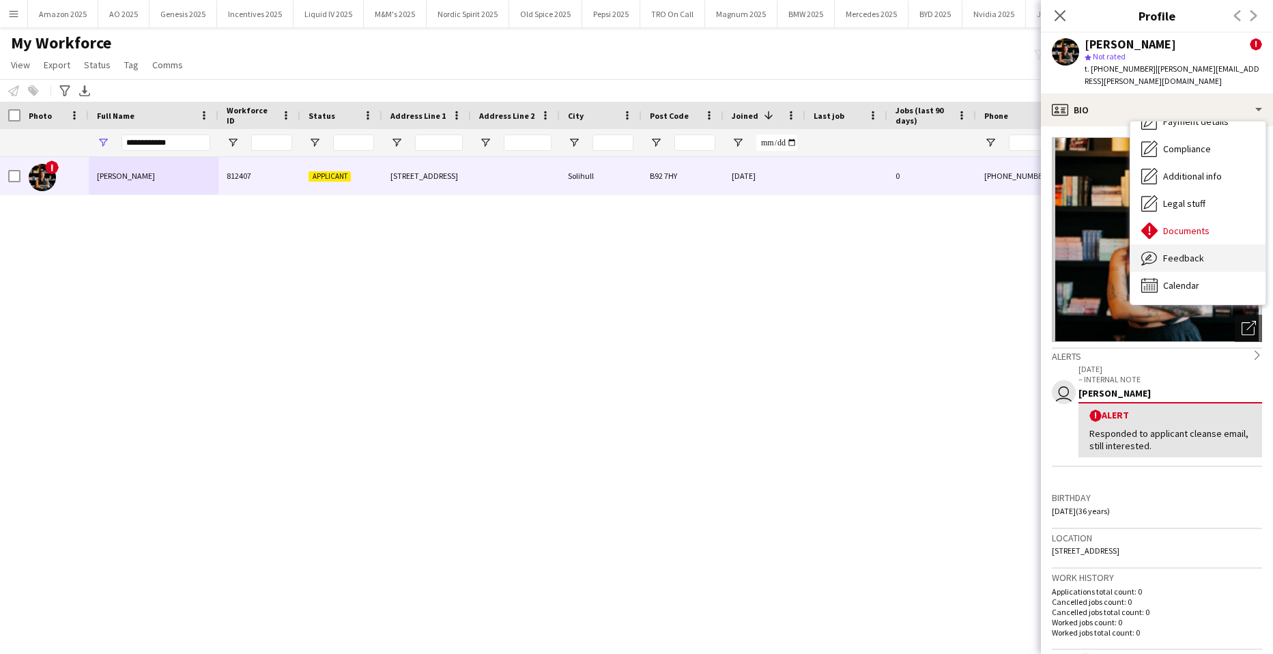
click at [1208, 247] on div "Feedback Feedback" at bounding box center [1197, 257] width 135 height 27
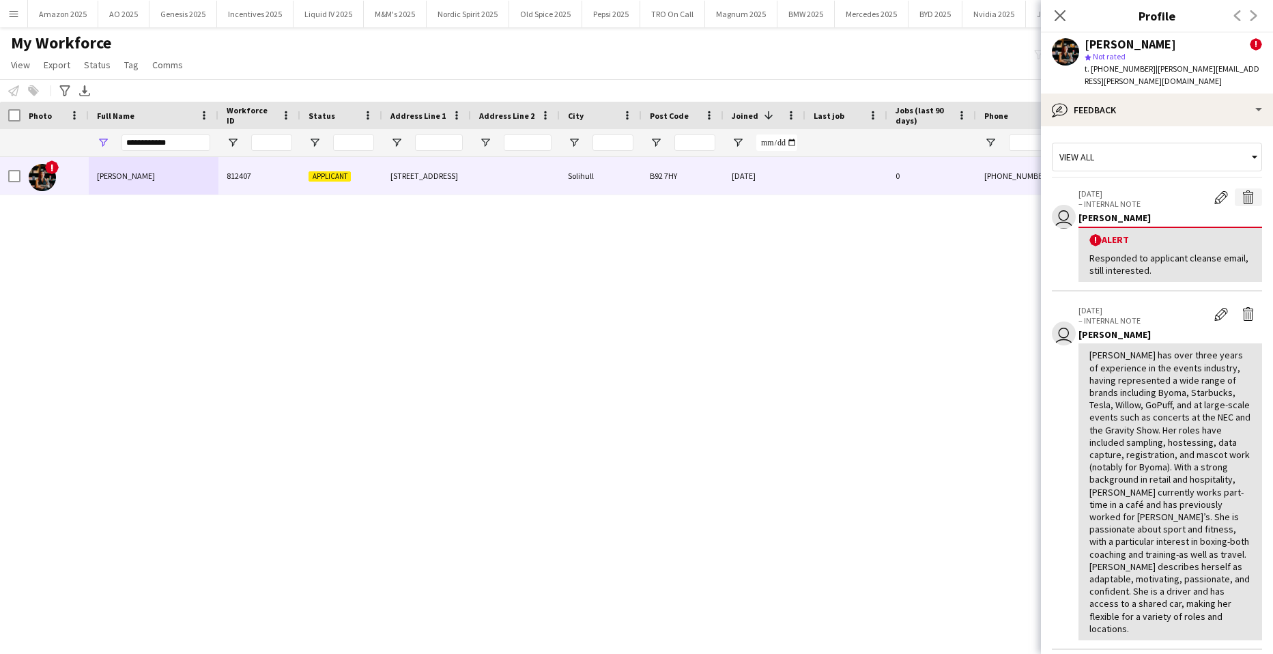
click at [1241, 190] on app-icon "Delete alert" at bounding box center [1248, 197] width 14 height 14
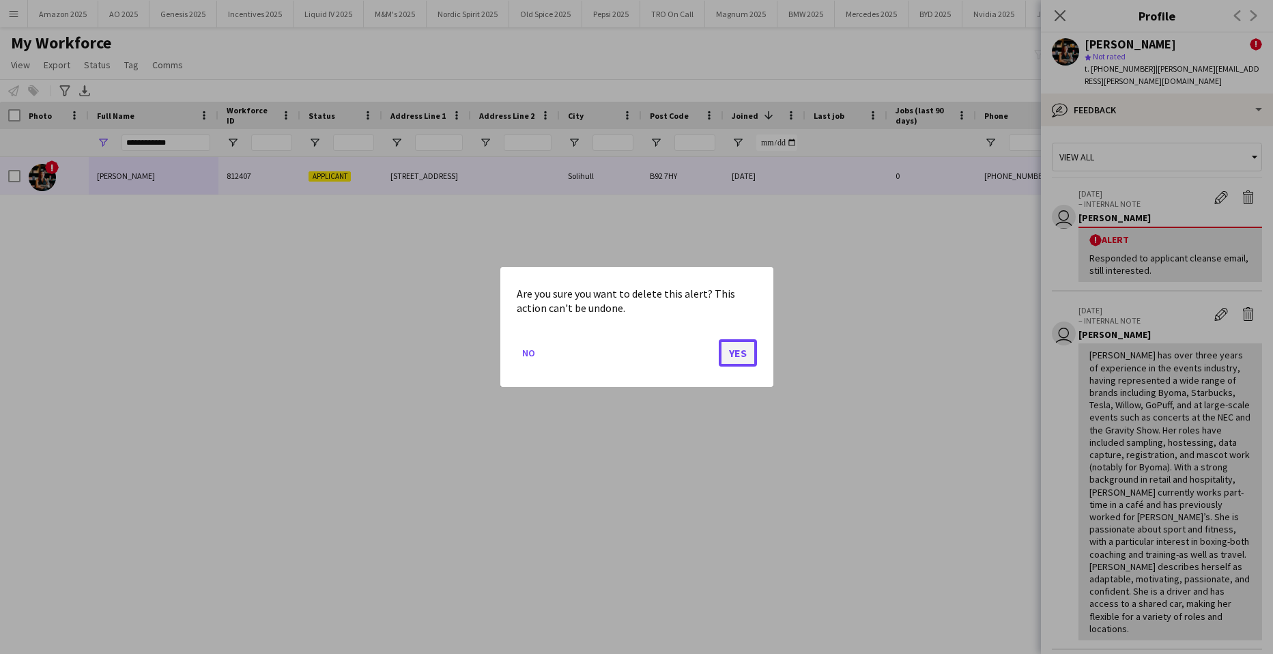
click at [730, 351] on button "Yes" at bounding box center [738, 352] width 38 height 27
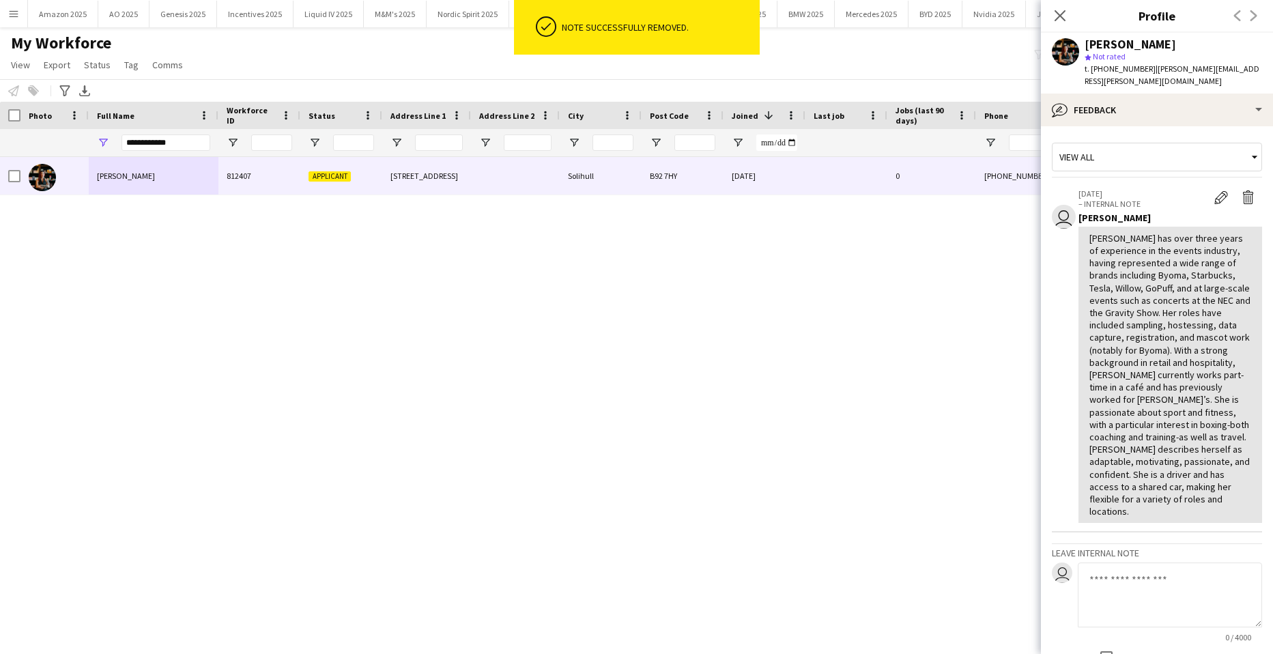
scroll to position [119, 0]
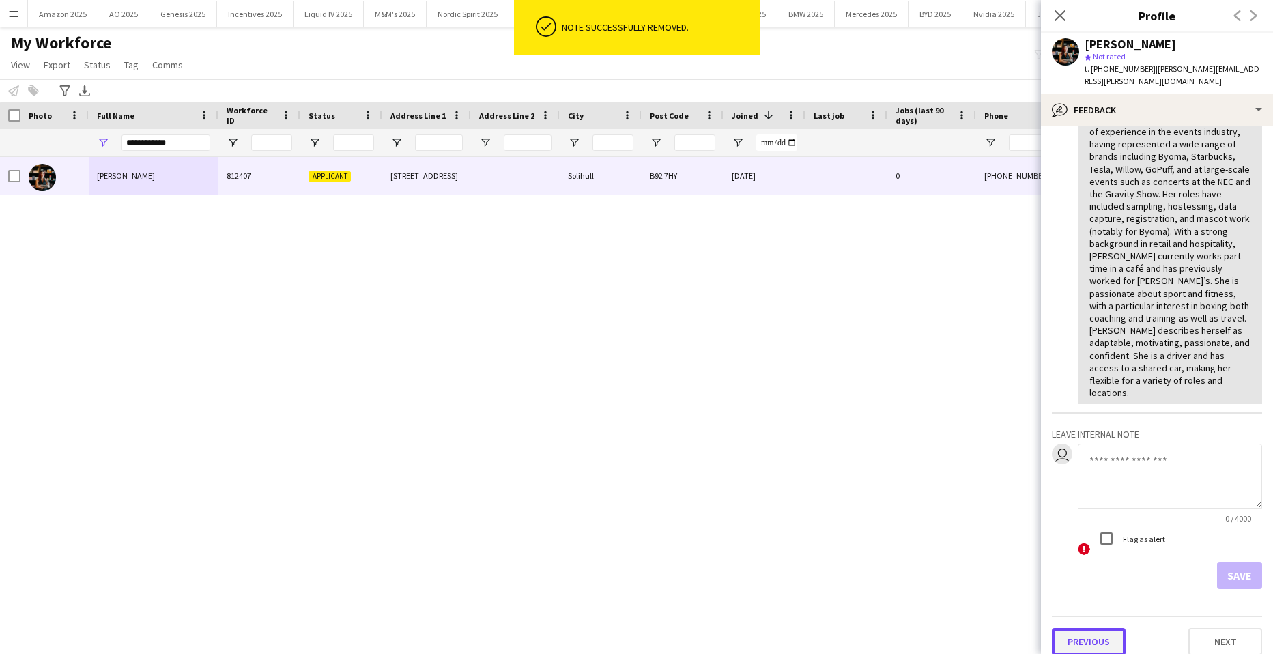
click at [1113, 630] on button "Previous" at bounding box center [1089, 641] width 74 height 27
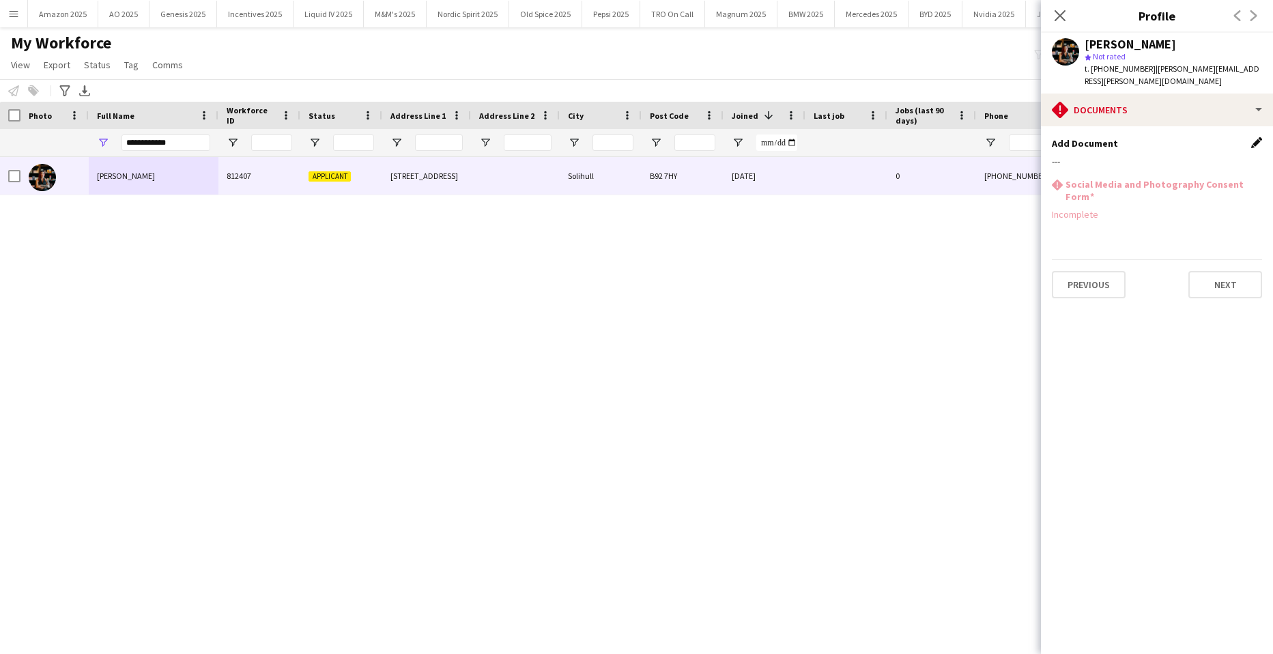
click at [1254, 137] on app-icon "Edit this field" at bounding box center [1256, 142] width 11 height 11
click at [1236, 155] on button "Upload new file" at bounding box center [1218, 166] width 85 height 22
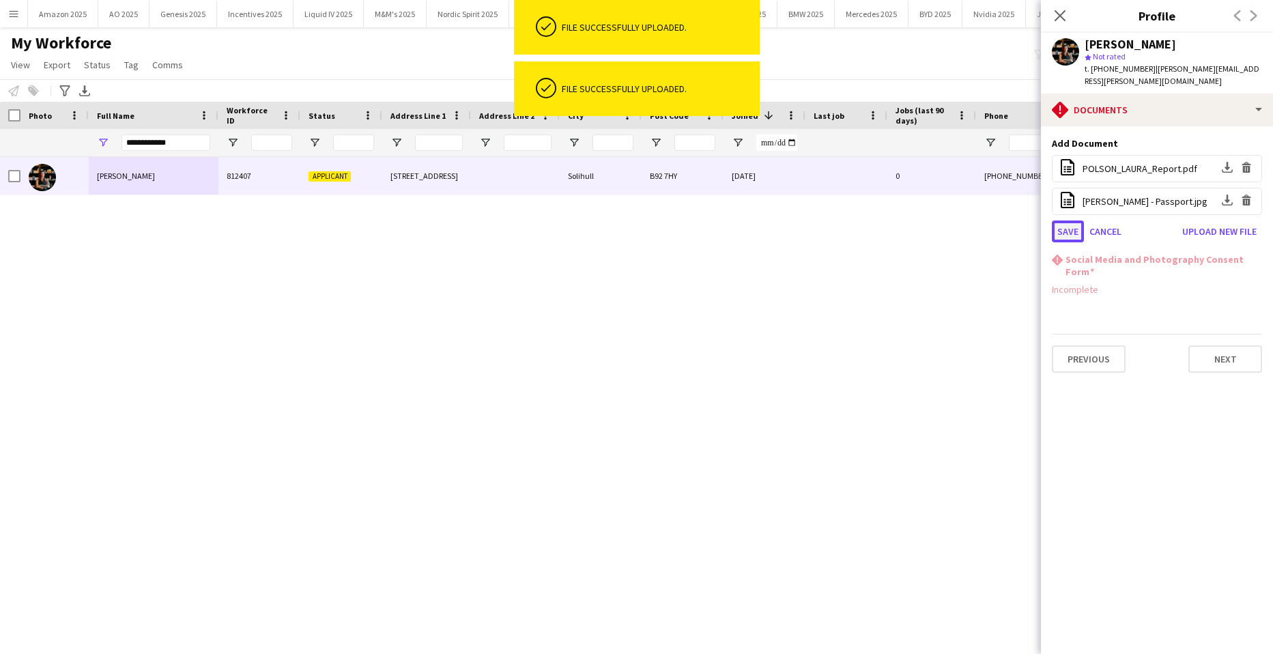
click at [1065, 220] on button "Save" at bounding box center [1068, 231] width 32 height 22
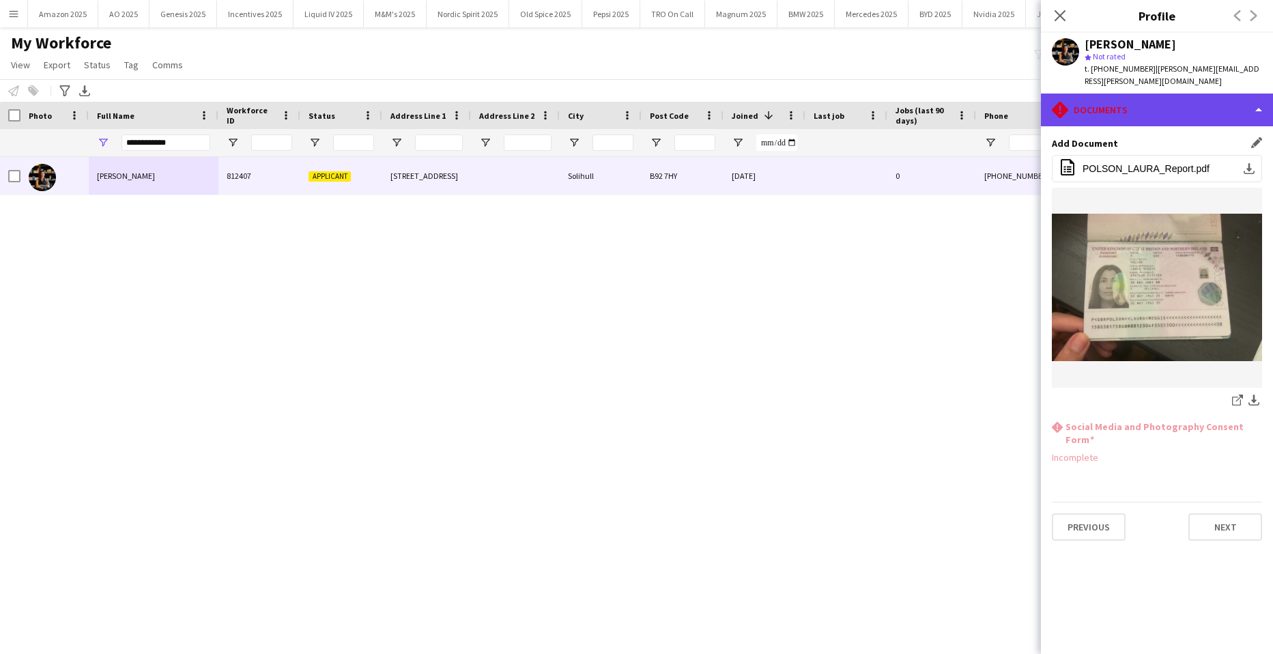
click at [1184, 103] on div "rhombus-alert Documents" at bounding box center [1157, 109] width 232 height 33
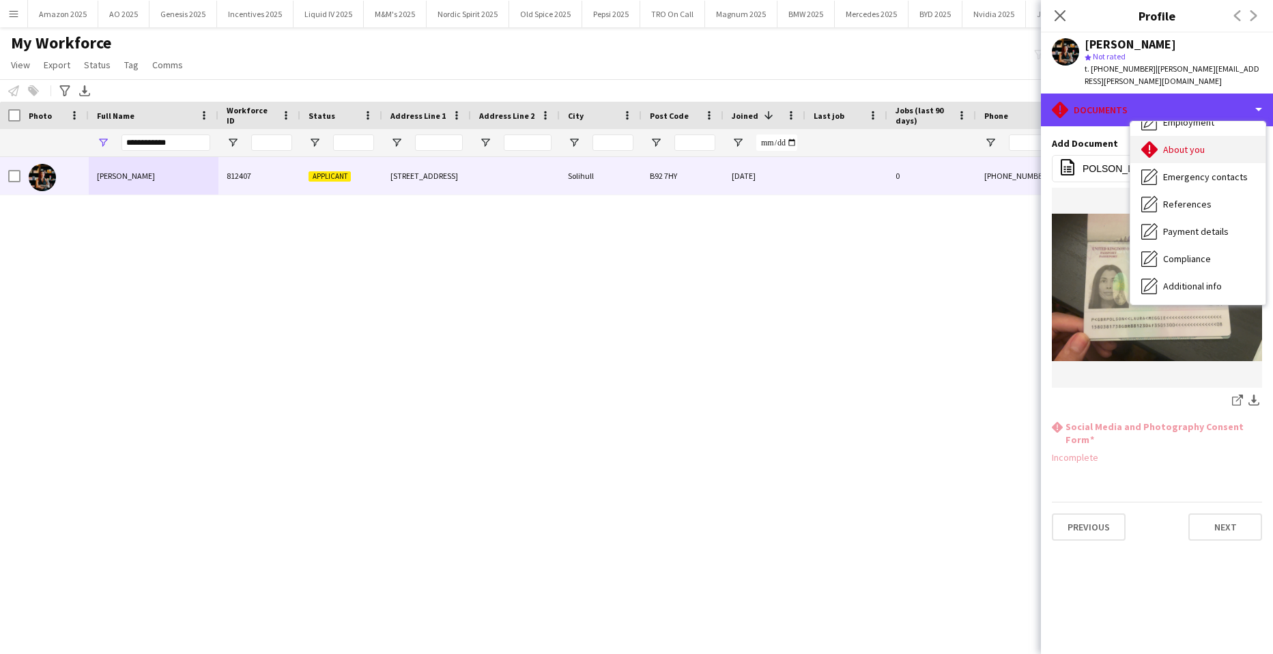
scroll to position [0, 0]
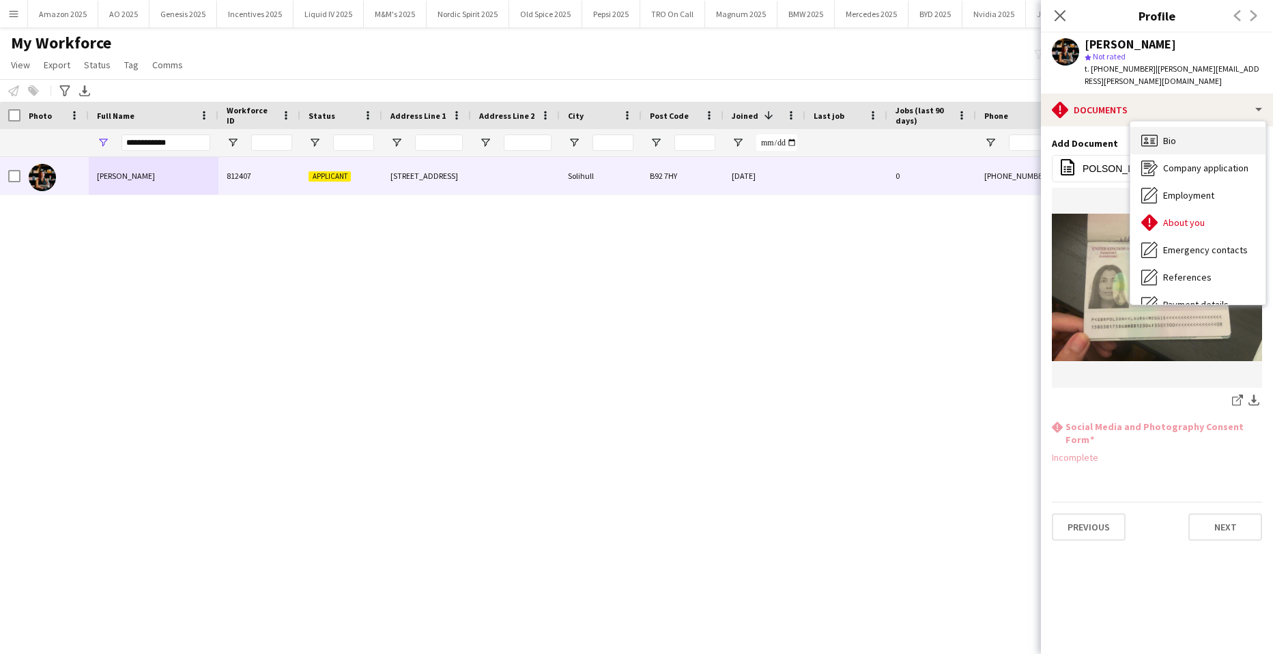
click at [1174, 134] on span "Bio" at bounding box center [1169, 140] width 13 height 12
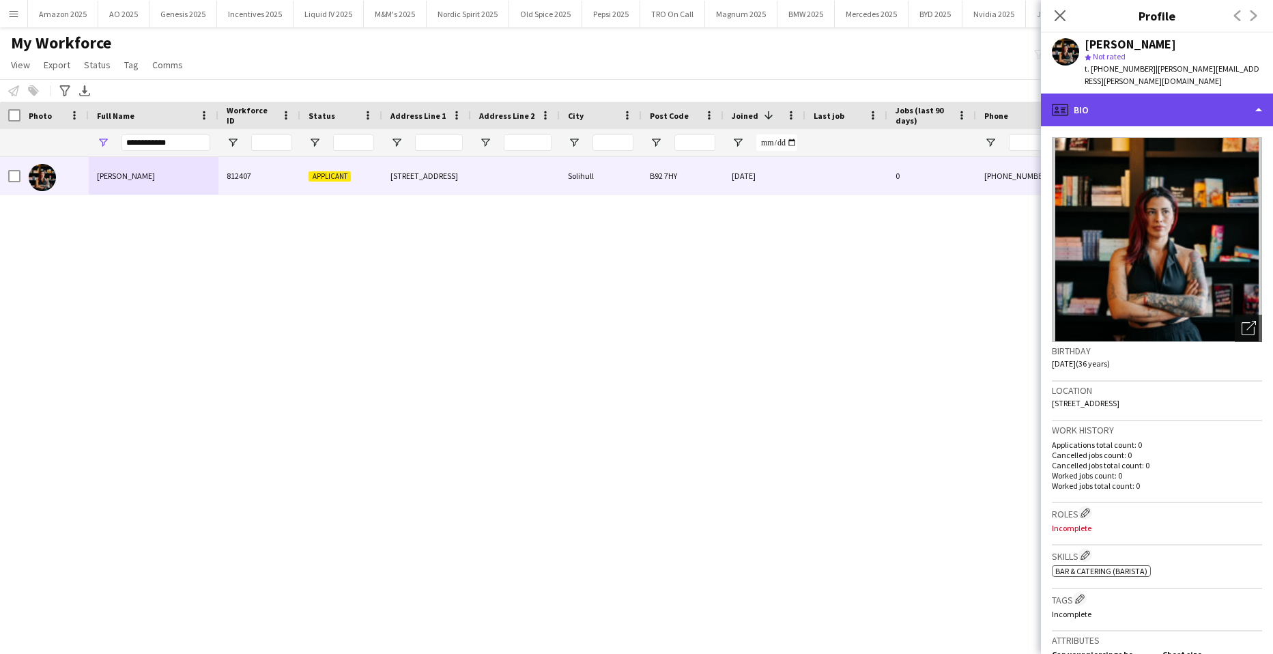
click at [1208, 93] on div "profile Bio" at bounding box center [1157, 109] width 232 height 33
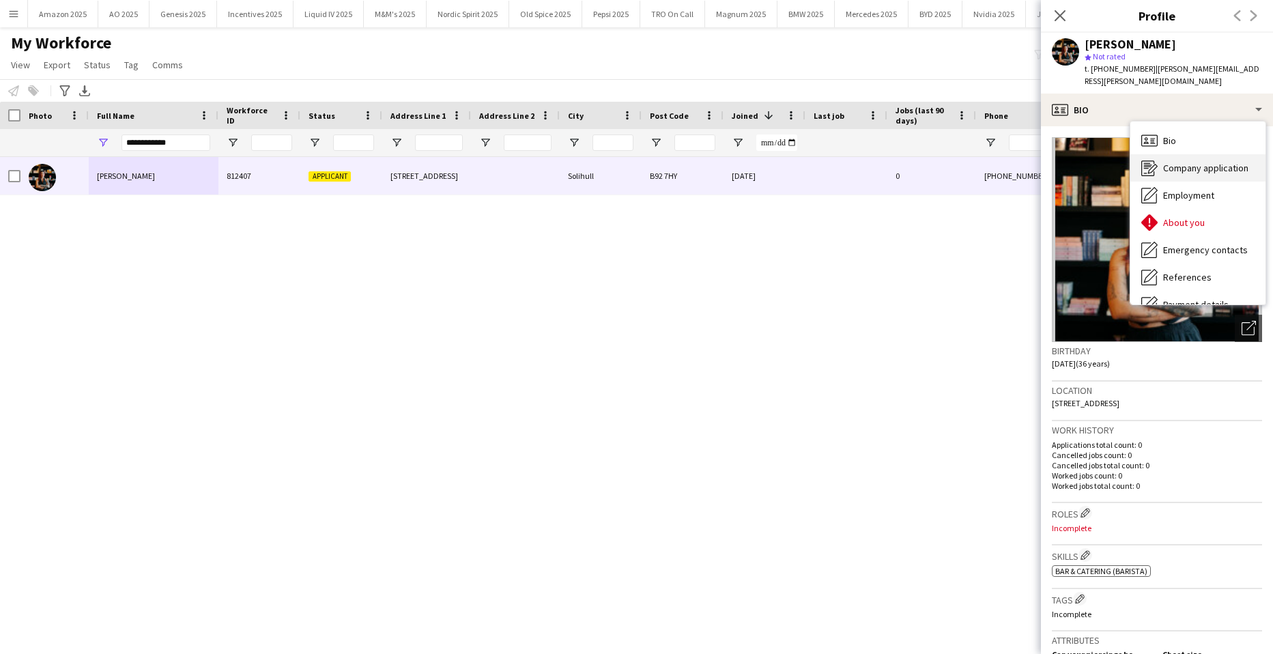
click at [1187, 162] on span "Company application" at bounding box center [1205, 168] width 85 height 12
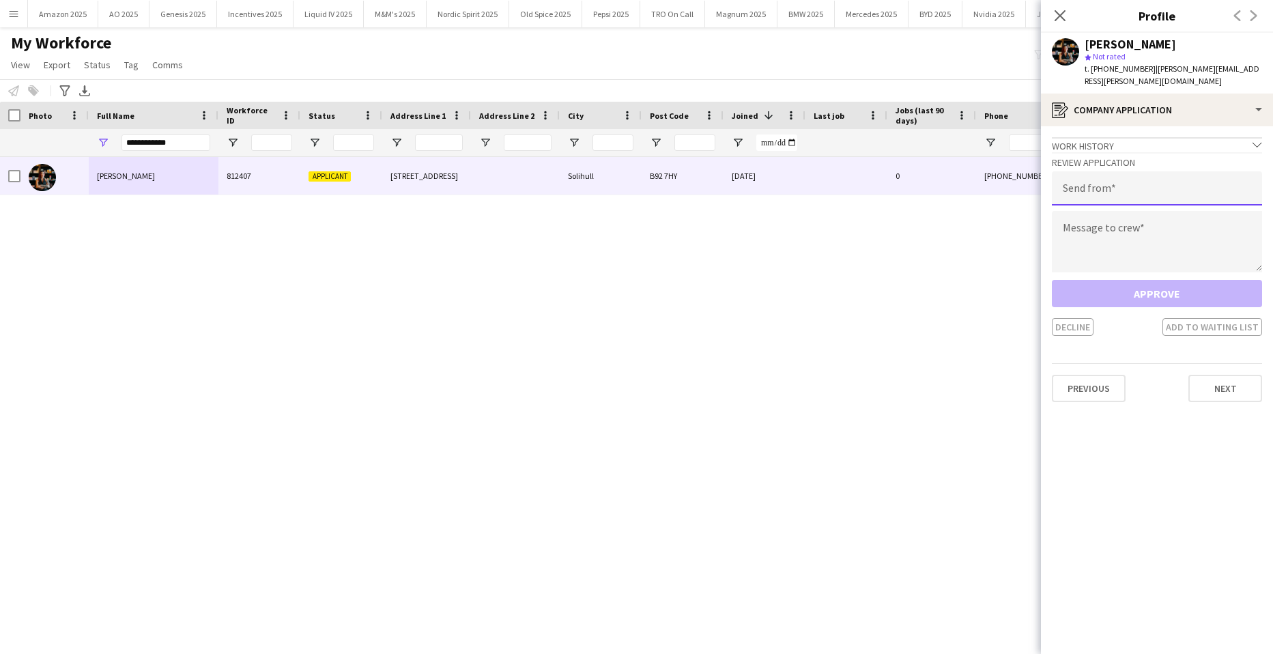
click at [1135, 180] on input "email" at bounding box center [1157, 188] width 210 height 34
type input "**********"
click at [1103, 214] on textarea at bounding box center [1157, 241] width 210 height 61
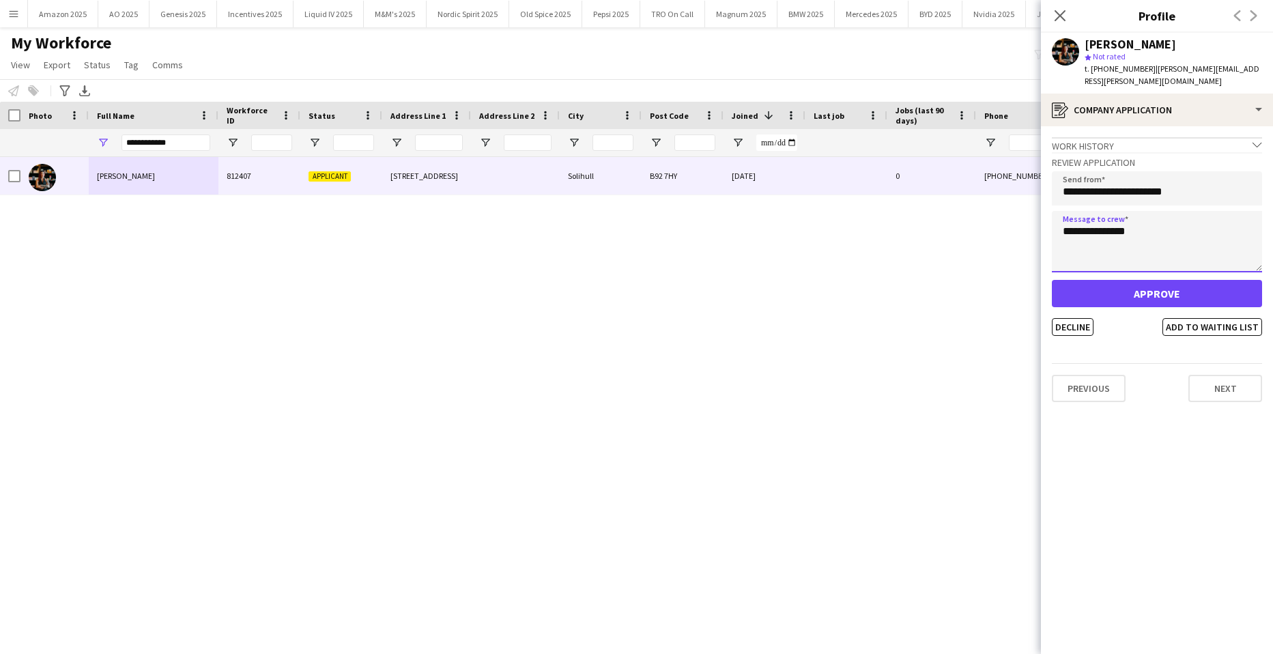
type textarea "**********"
click at [1135, 285] on button "Approve" at bounding box center [1157, 293] width 210 height 27
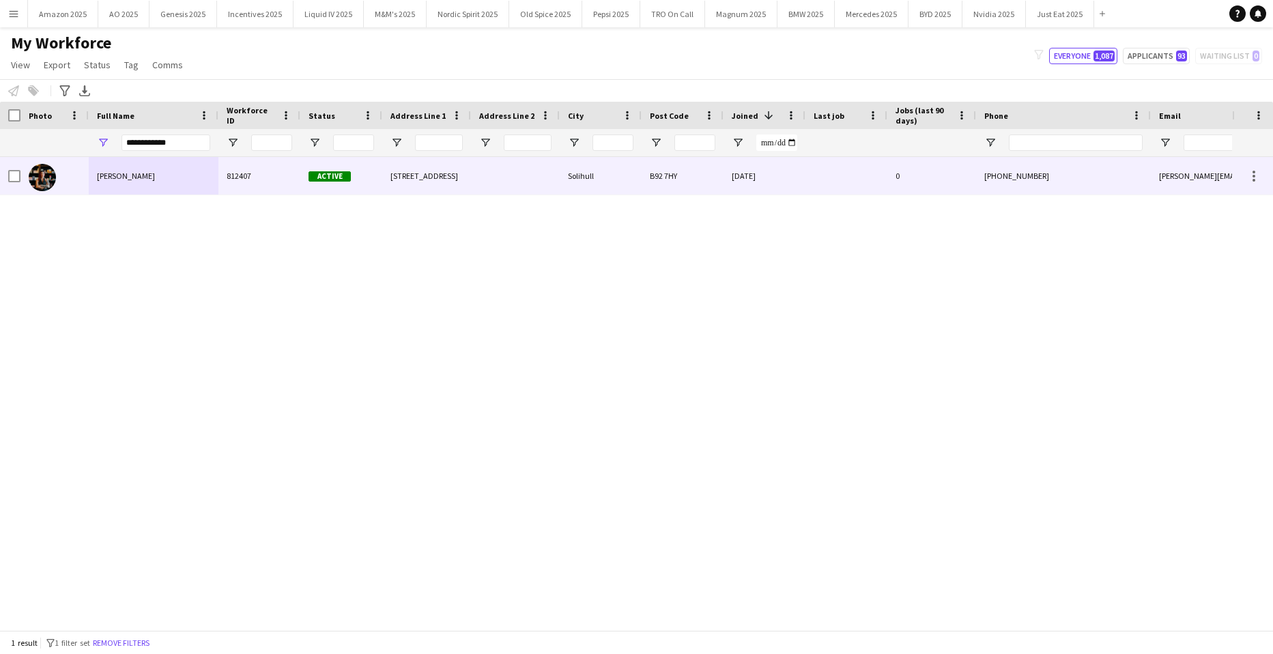
click at [117, 175] on span "Laura Polson" at bounding box center [126, 176] width 58 height 10
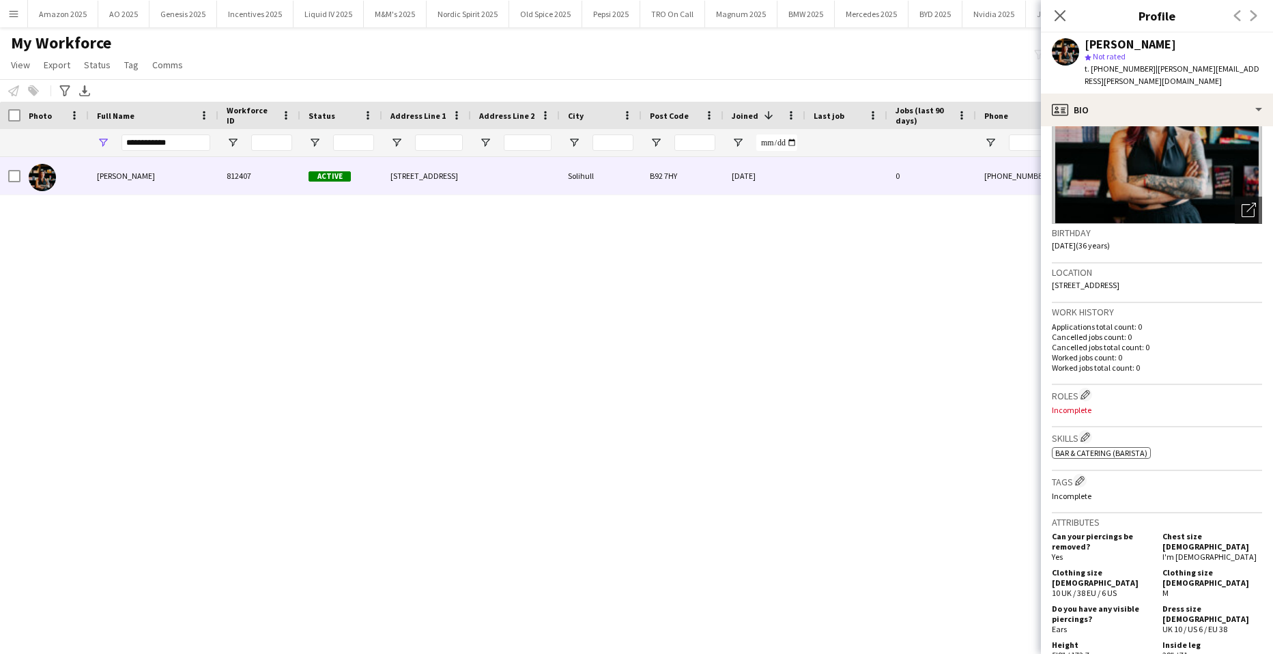
scroll to position [136, 0]
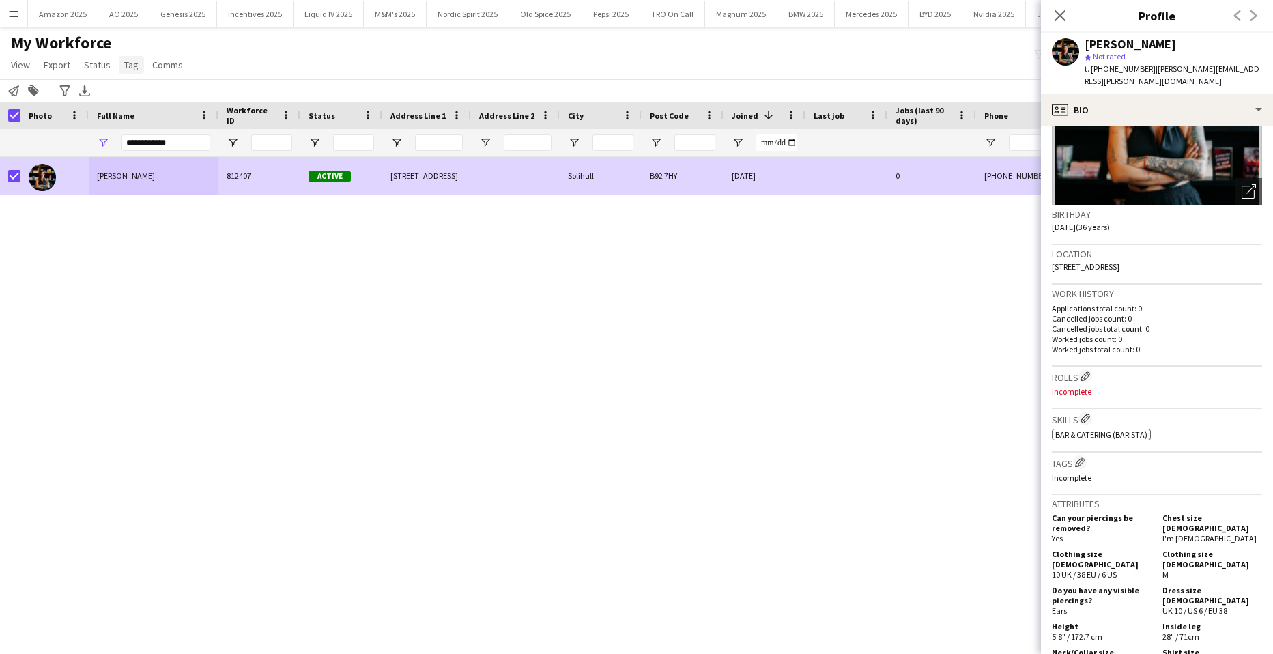
click at [128, 65] on span "Tag" at bounding box center [131, 65] width 14 height 12
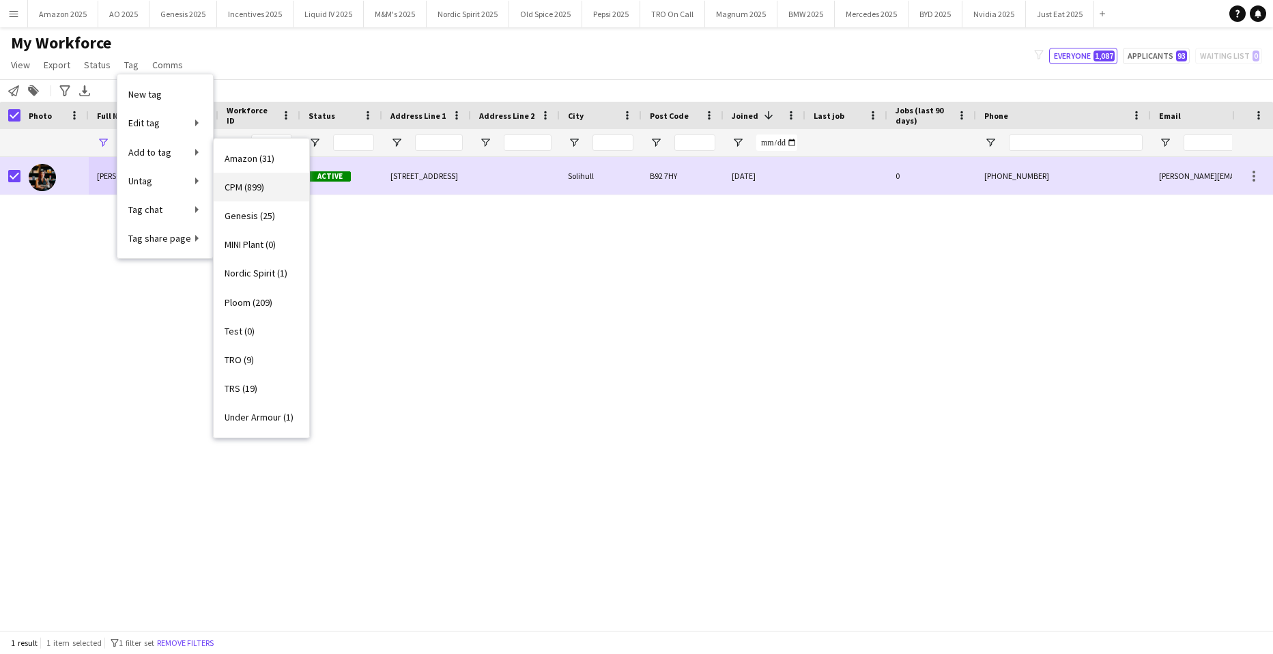
click at [236, 191] on span "CPM (899)" at bounding box center [245, 187] width 40 height 12
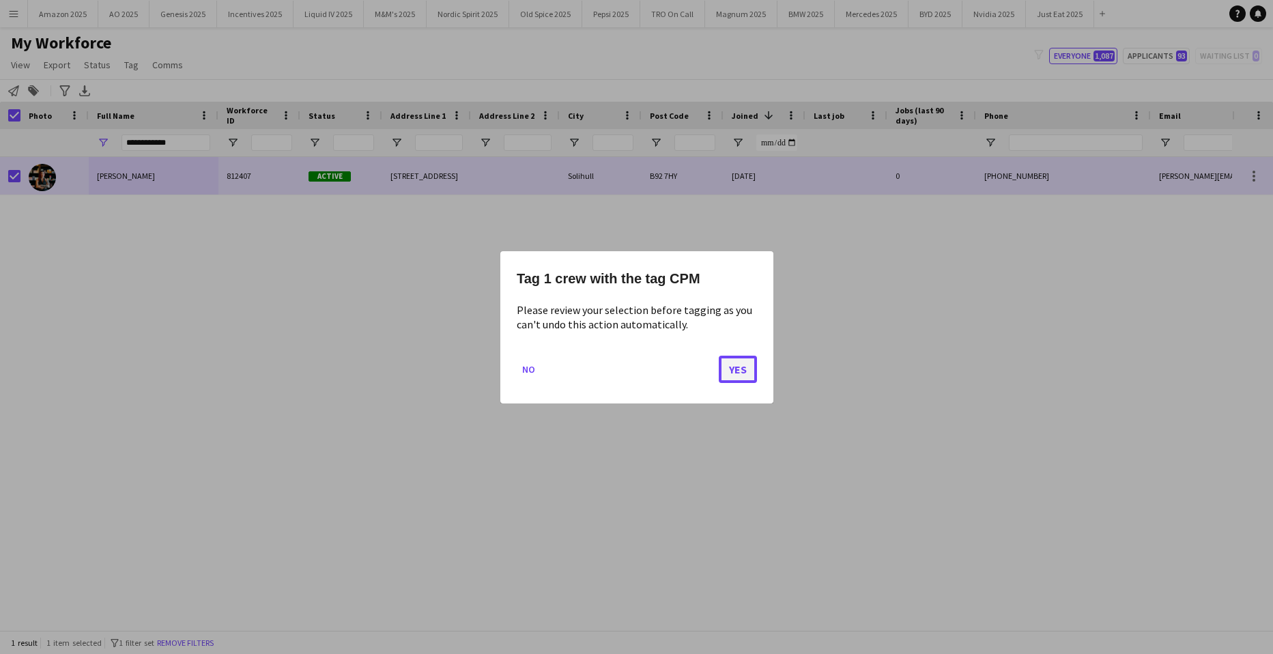
click at [732, 375] on button "Yes" at bounding box center [738, 368] width 38 height 27
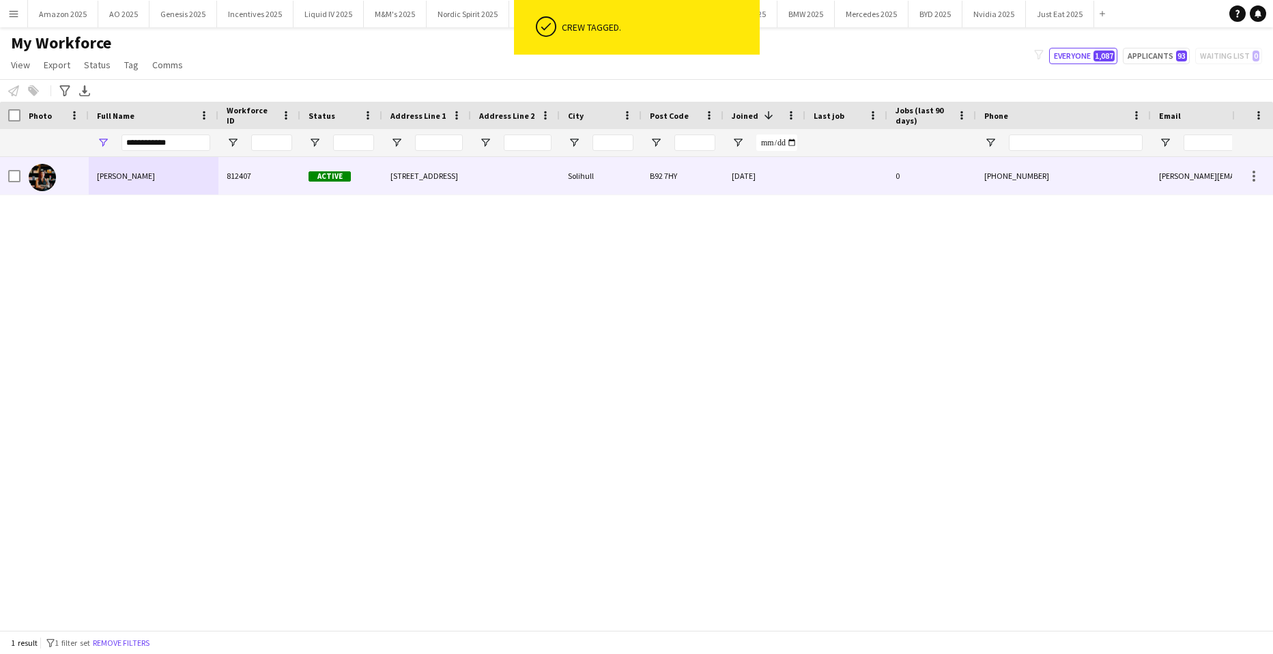
drag, startPoint x: 134, startPoint y: 175, endPoint x: 181, endPoint y: 194, distance: 51.1
click at [134, 175] on span "Laura Polson" at bounding box center [126, 176] width 58 height 10
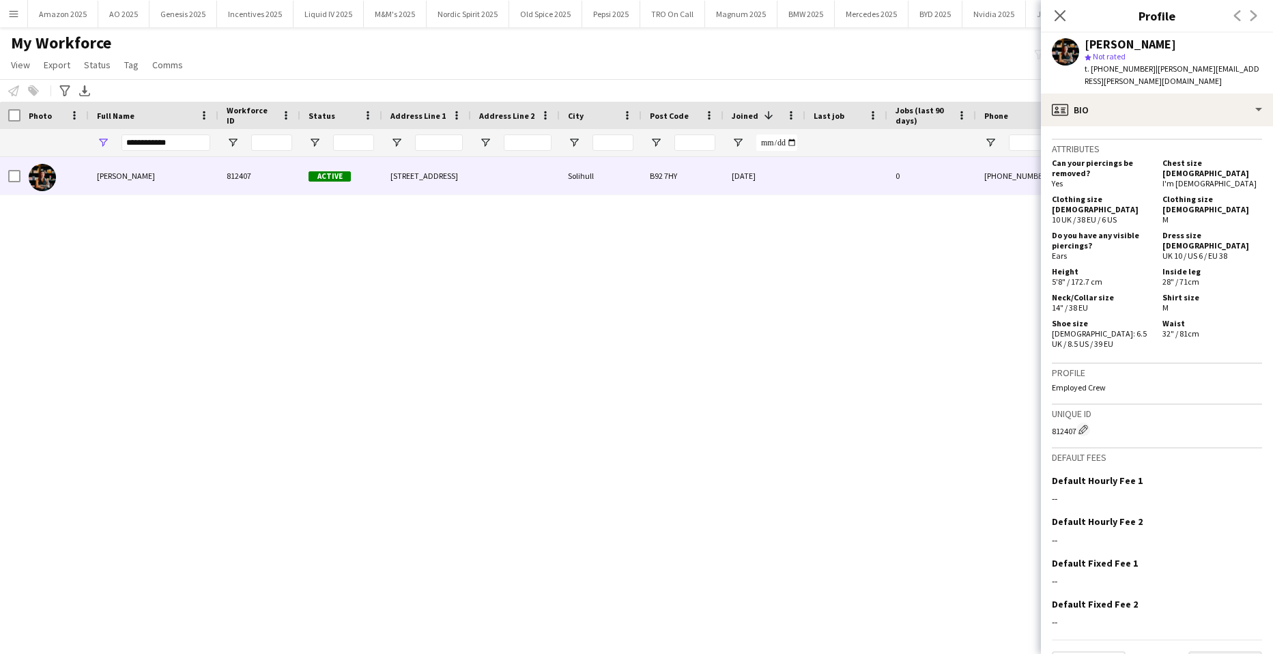
scroll to position [513, 0]
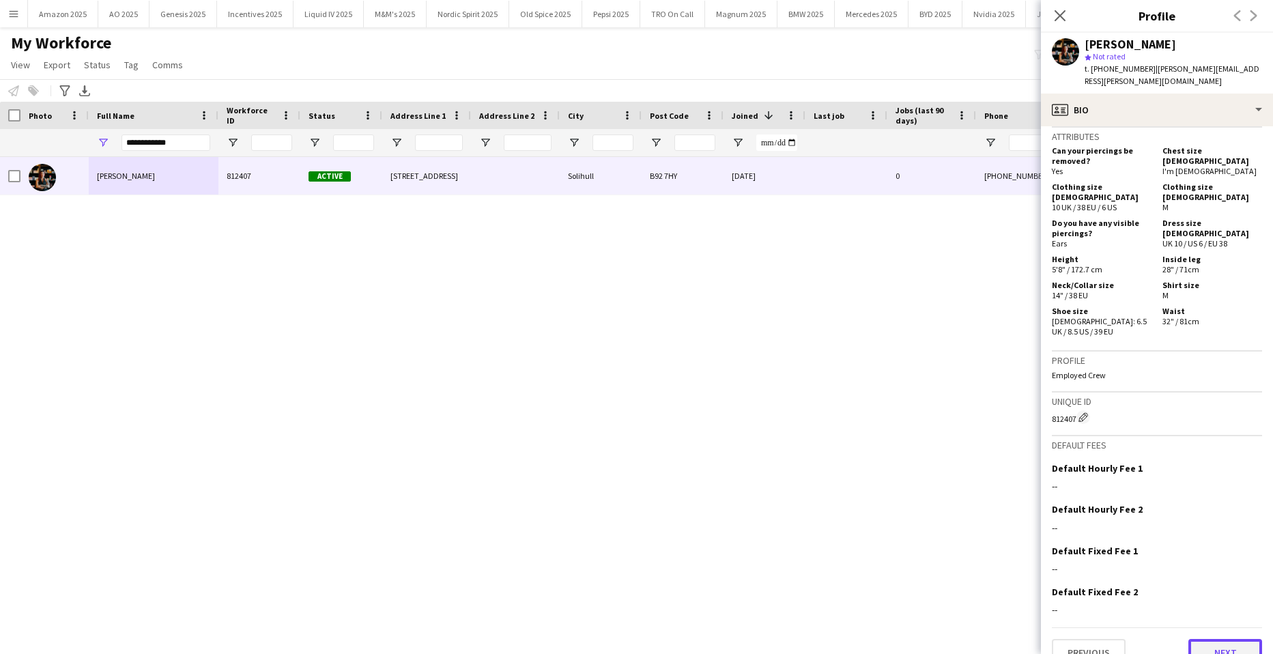
click at [1230, 639] on button "Next" at bounding box center [1225, 652] width 74 height 27
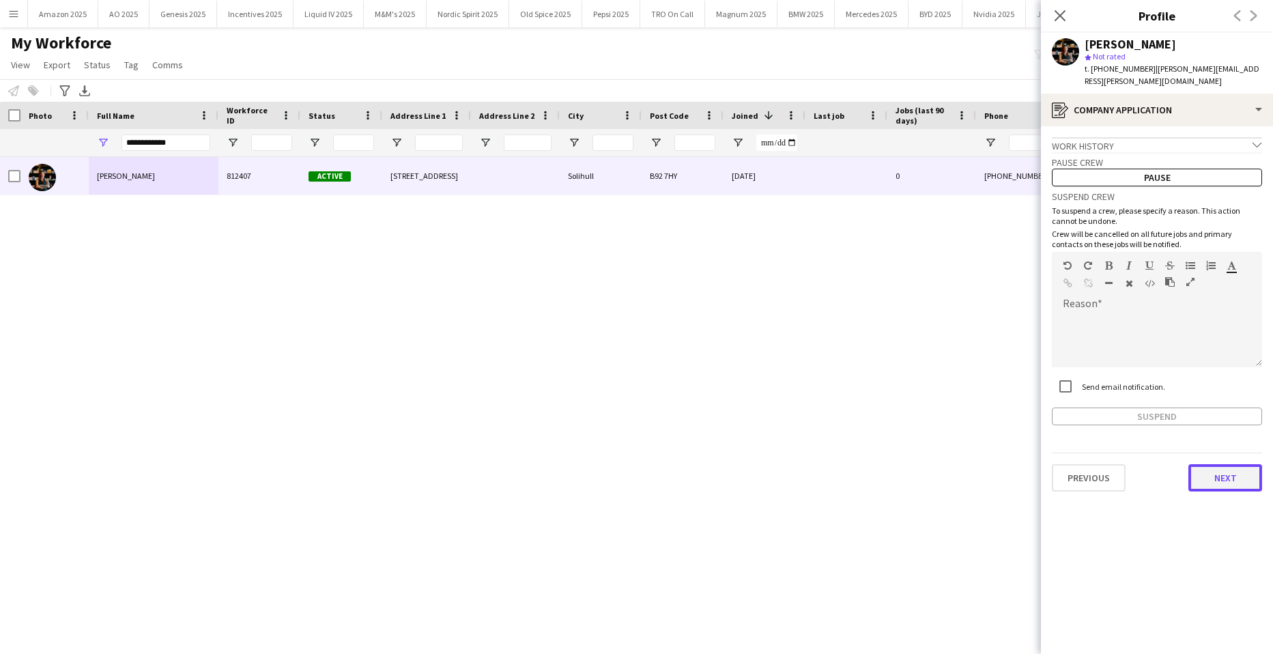
click at [1225, 471] on button "Next" at bounding box center [1225, 477] width 74 height 27
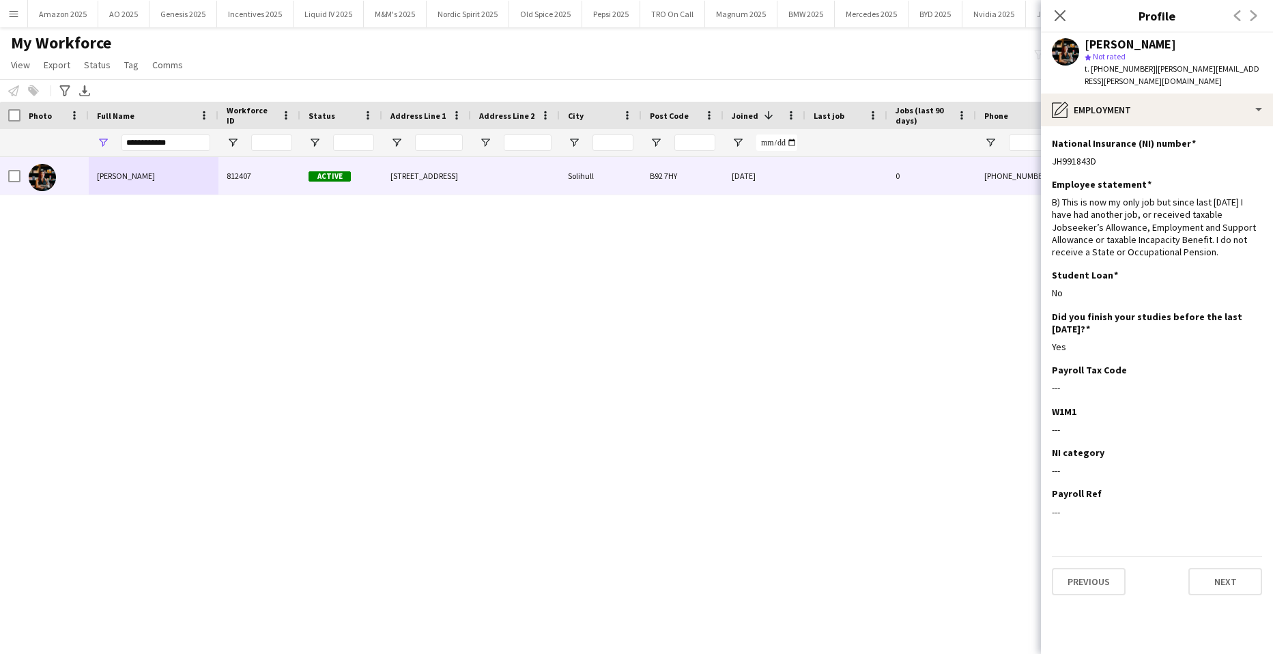
click at [1235, 593] on app-section-data-types "National Insurance (NI) number Edit this field JH991843D Employee statement Edi…" at bounding box center [1157, 390] width 232 height 528
click at [1228, 571] on button "Next" at bounding box center [1225, 581] width 74 height 27
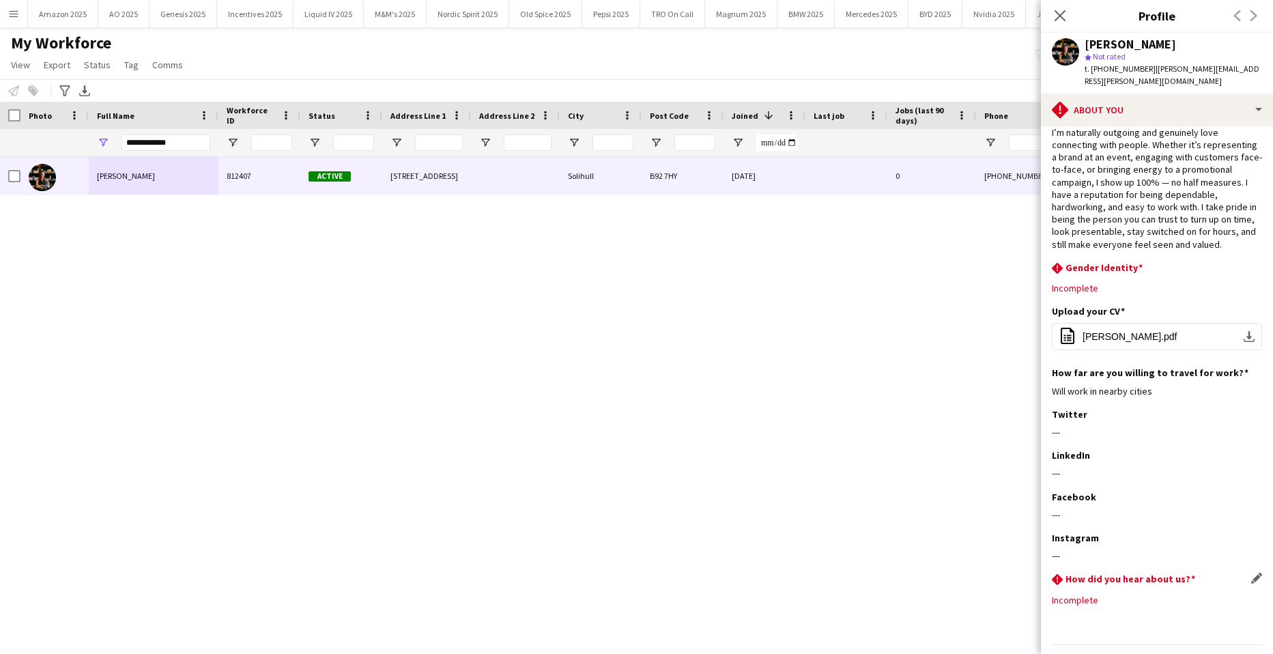
scroll to position [68, 0]
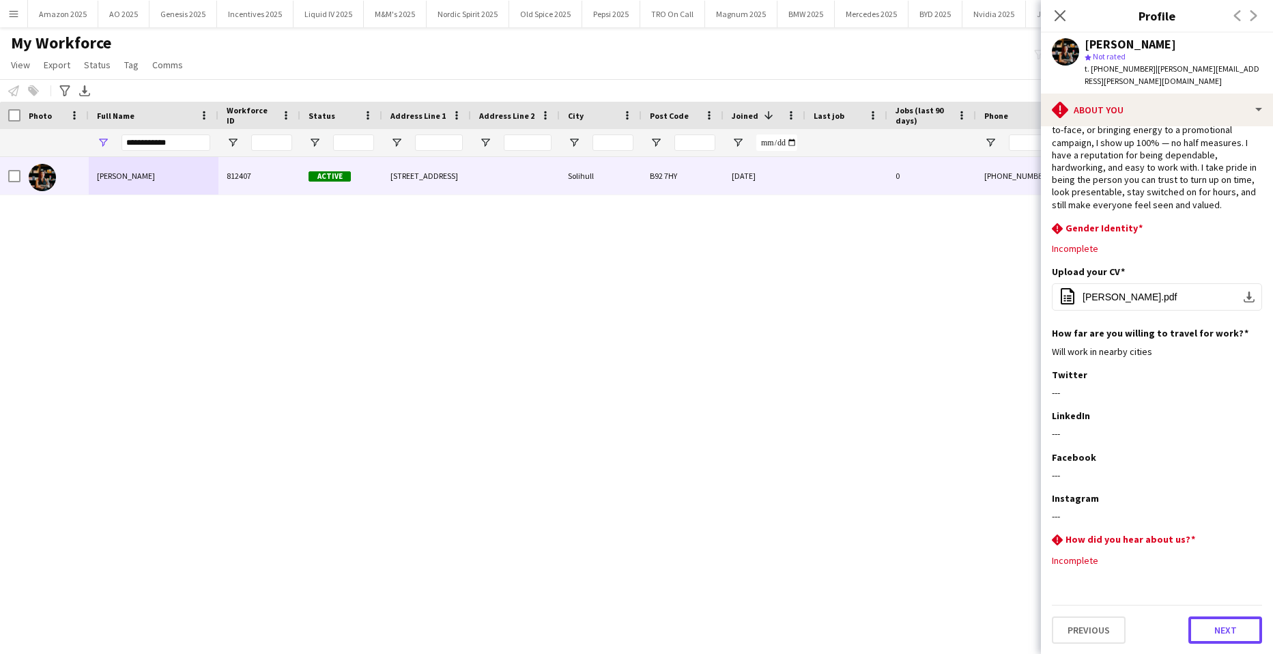
click at [1225, 626] on button "Next" at bounding box center [1225, 629] width 74 height 27
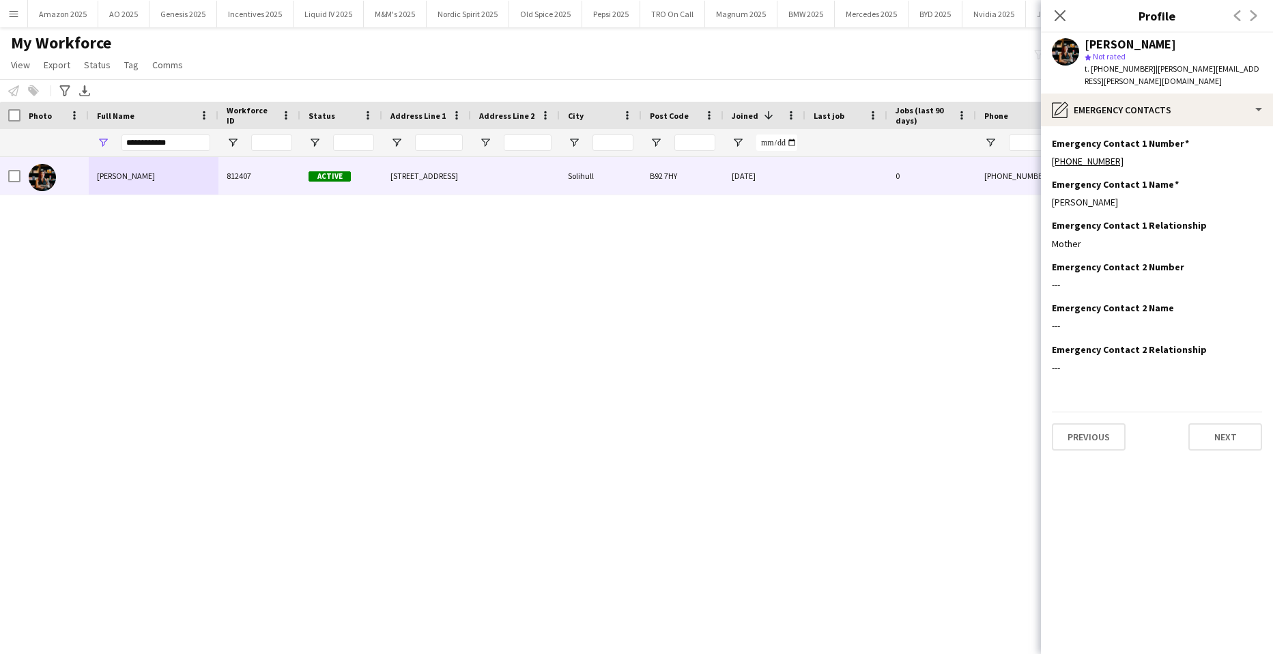
scroll to position [0, 0]
click at [1231, 427] on button "Next" at bounding box center [1225, 436] width 74 height 27
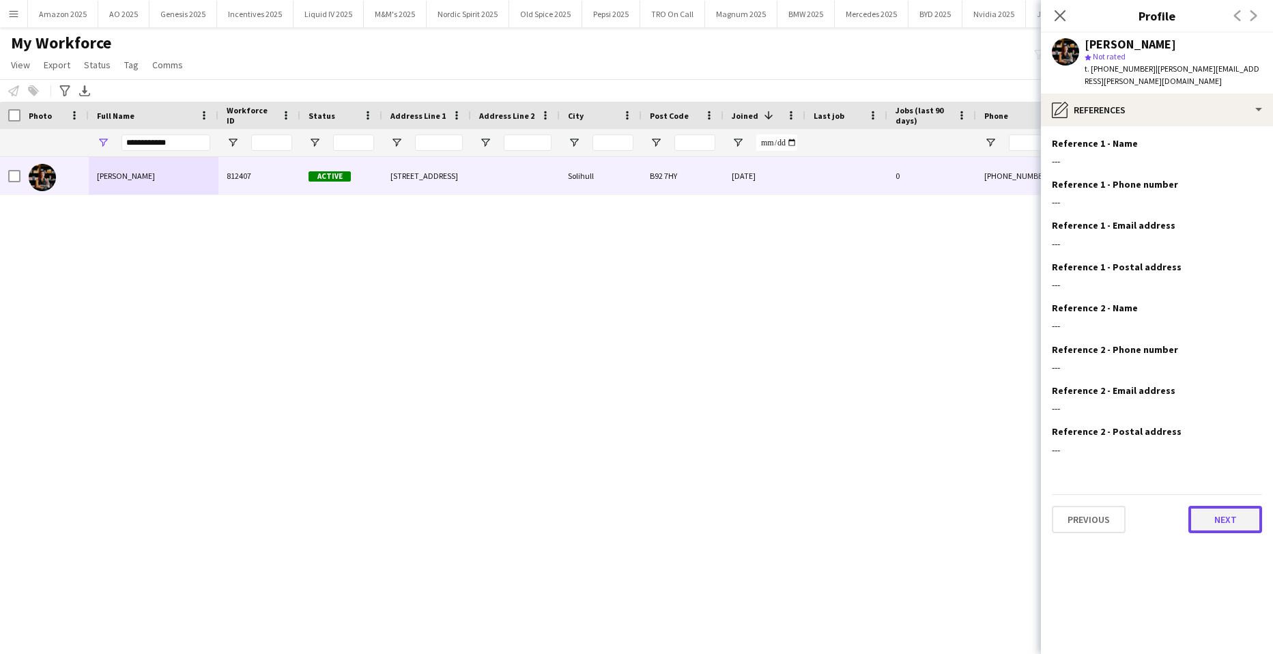
click at [1230, 506] on button "Next" at bounding box center [1225, 519] width 74 height 27
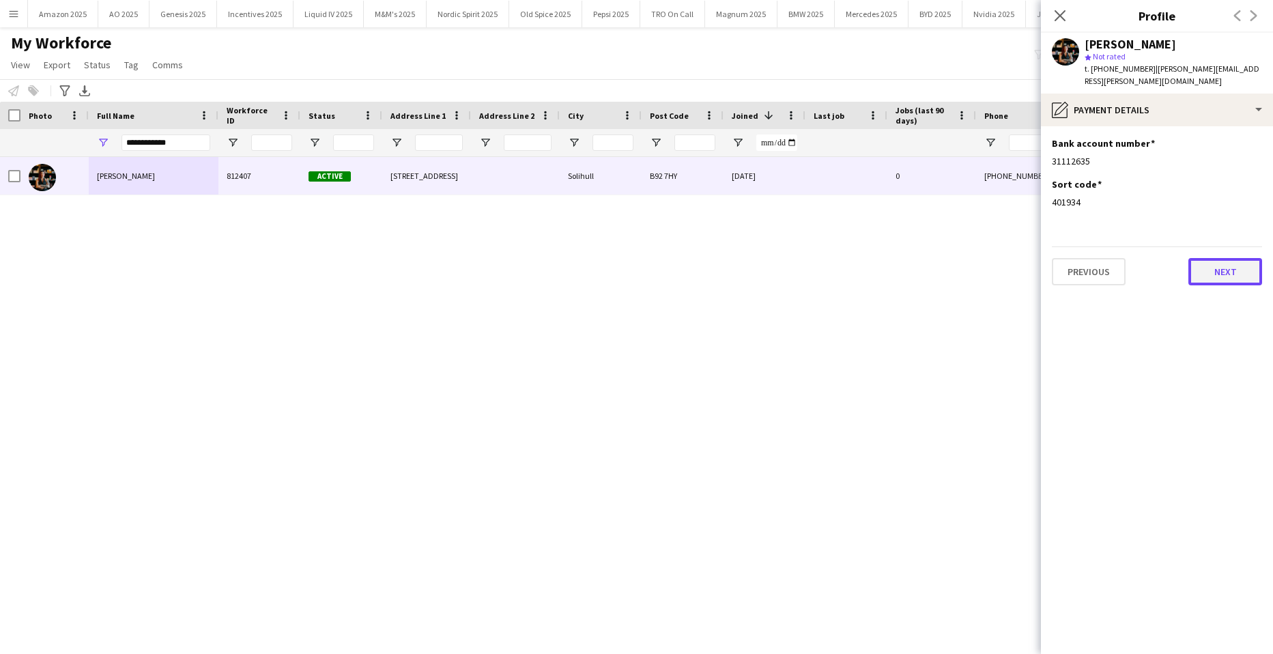
click at [1224, 266] on button "Next" at bounding box center [1225, 271] width 74 height 27
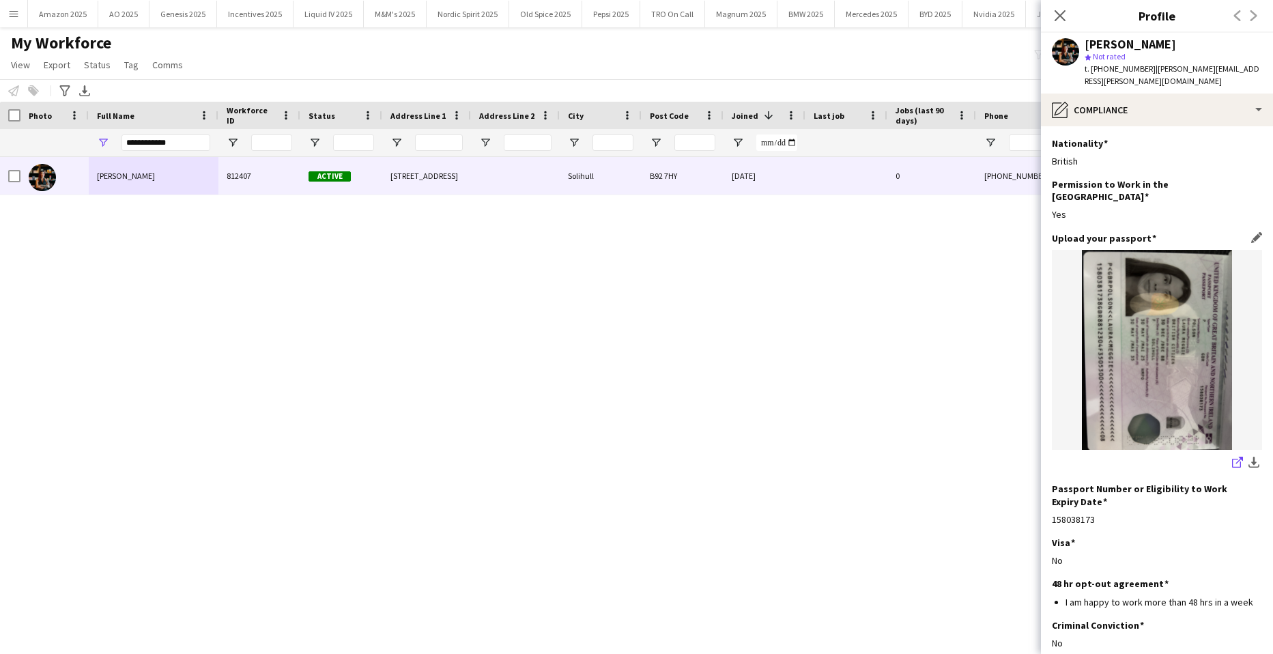
click at [1232, 457] on icon "share-external-link-1" at bounding box center [1237, 462] width 11 height 11
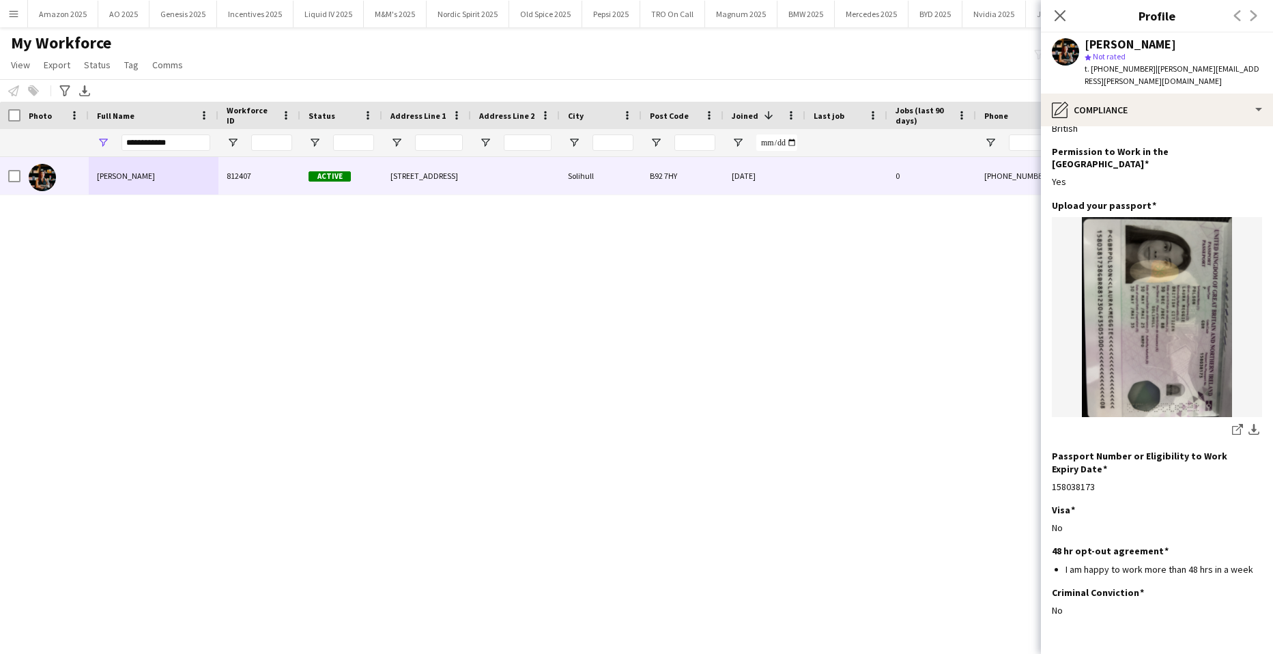
scroll to position [58, 0]
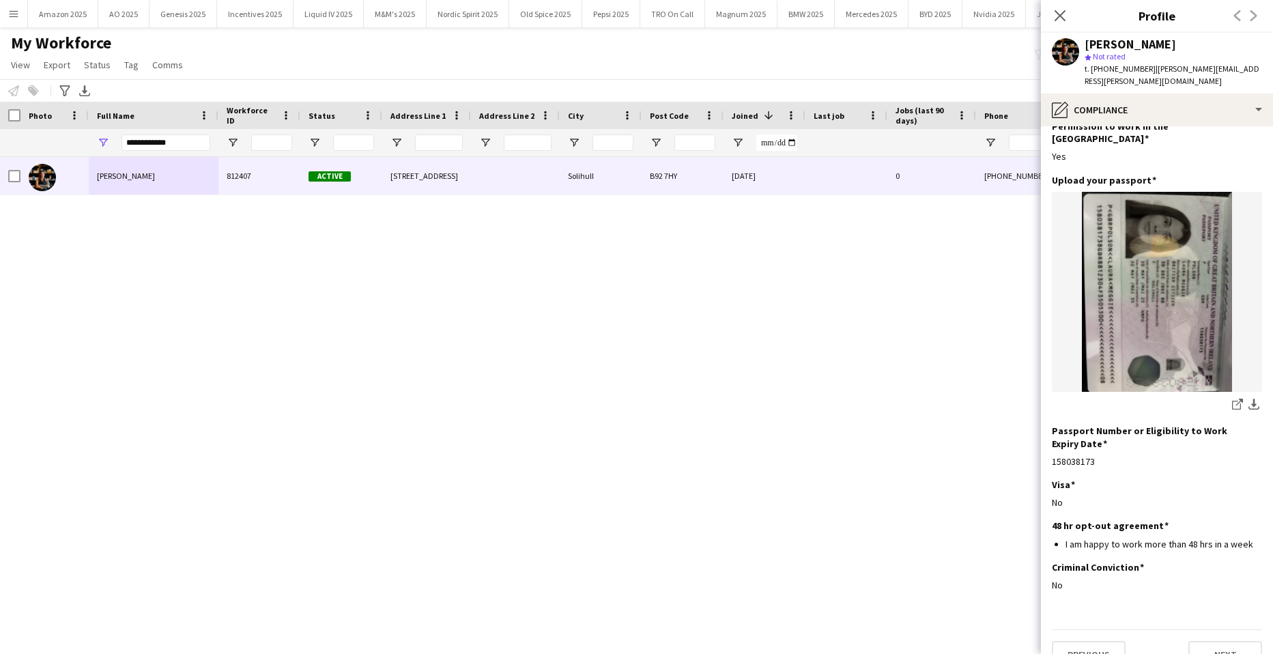
click at [1218, 629] on div "Previous Next" at bounding box center [1157, 648] width 210 height 39
drag, startPoint x: 1218, startPoint y: 614, endPoint x: 1219, endPoint y: 633, distance: 19.1
click at [1219, 641] on button "Next" at bounding box center [1225, 654] width 74 height 27
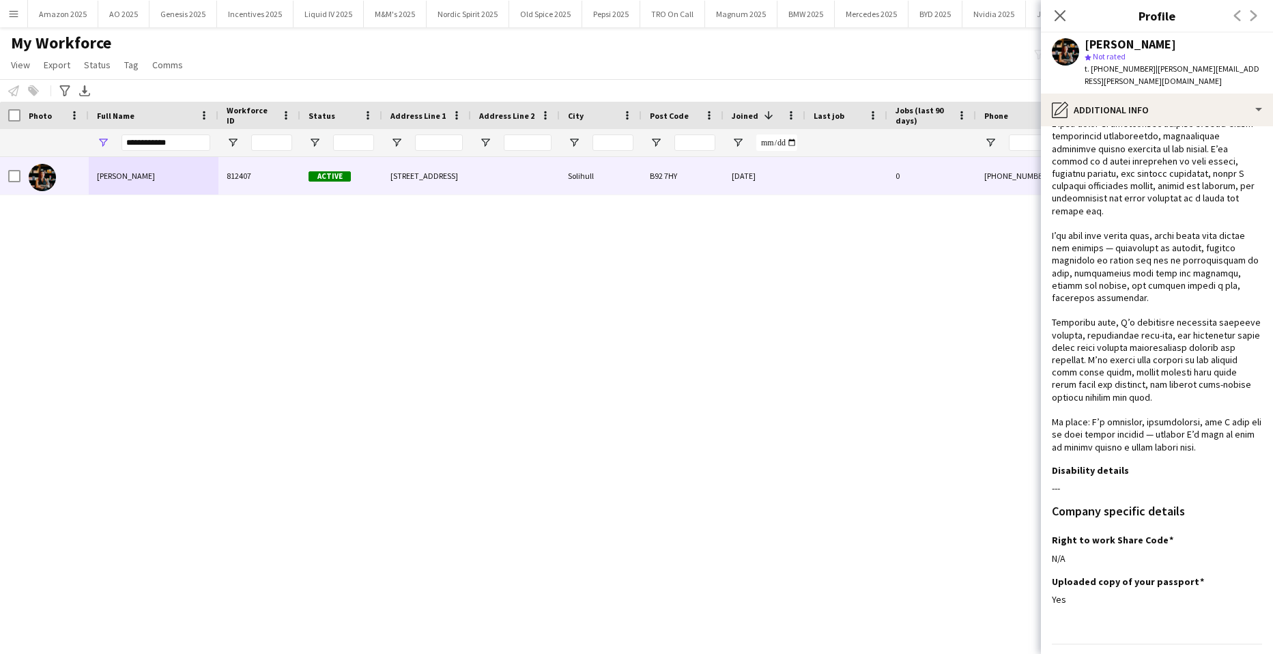
scroll to position [106, 0]
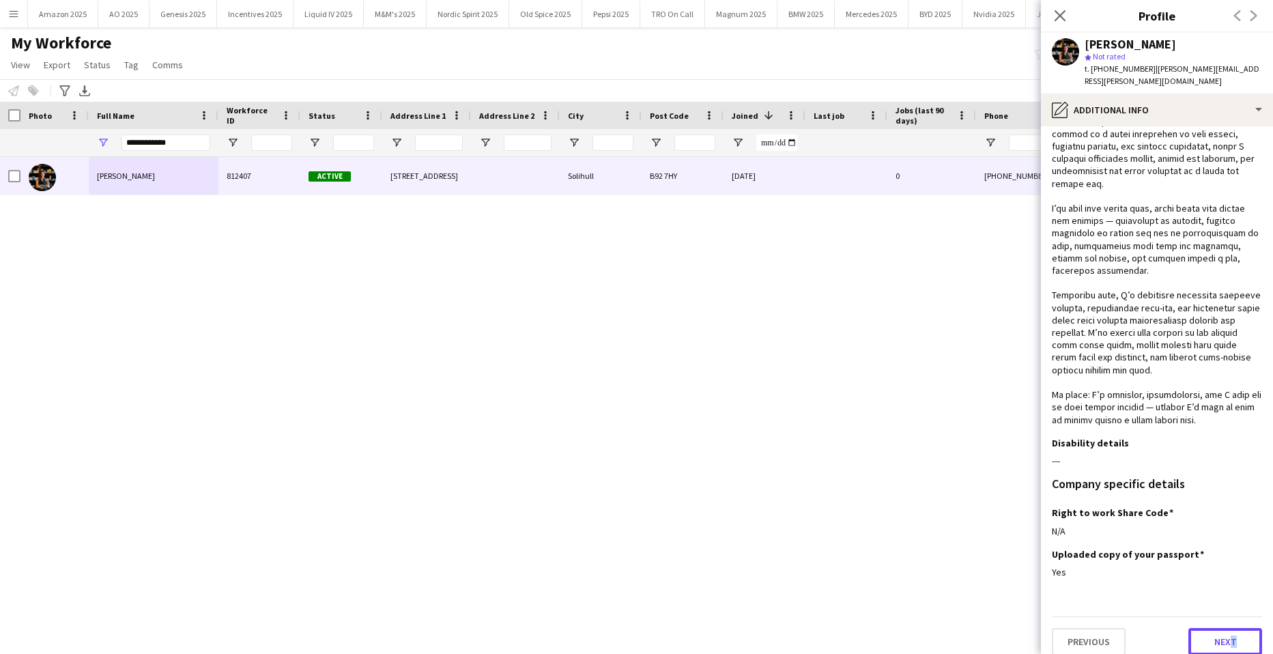
click at [1217, 633] on button "Next" at bounding box center [1225, 641] width 74 height 27
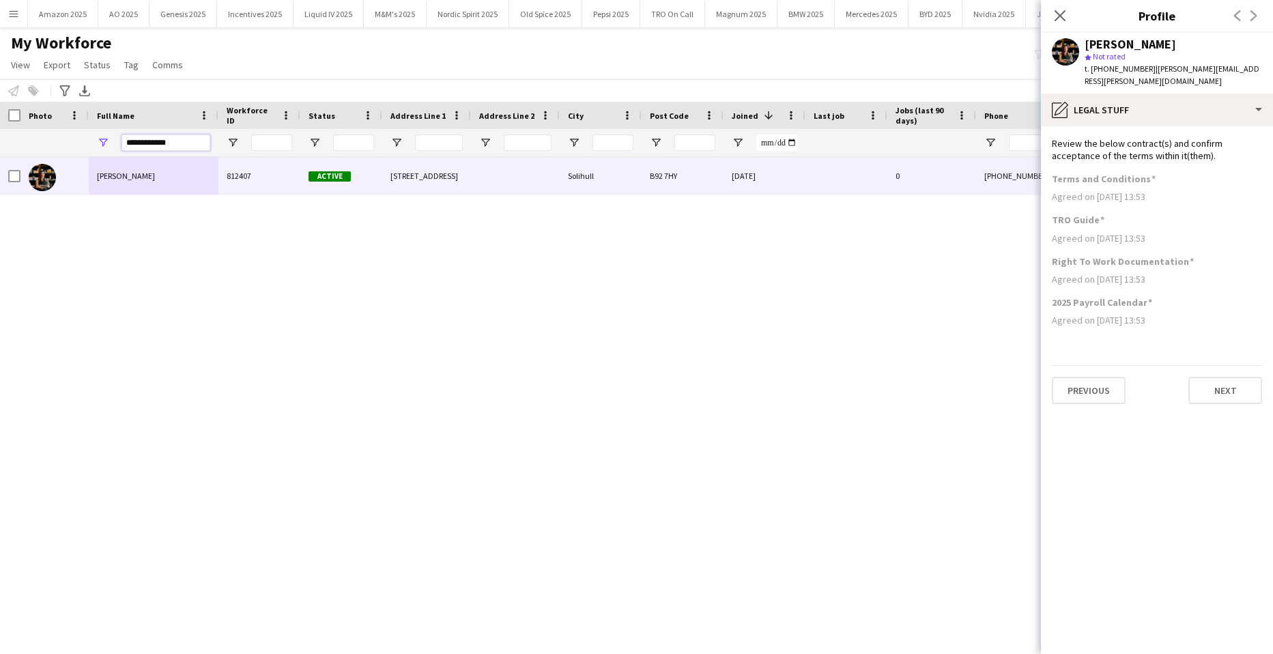
drag, startPoint x: 195, startPoint y: 143, endPoint x: -35, endPoint y: 134, distance: 230.1
click at [0, 134] on html "Menu Boards Boards Boards All jobs Status Workforce Workforce My Workforce Recr…" at bounding box center [636, 327] width 1273 height 654
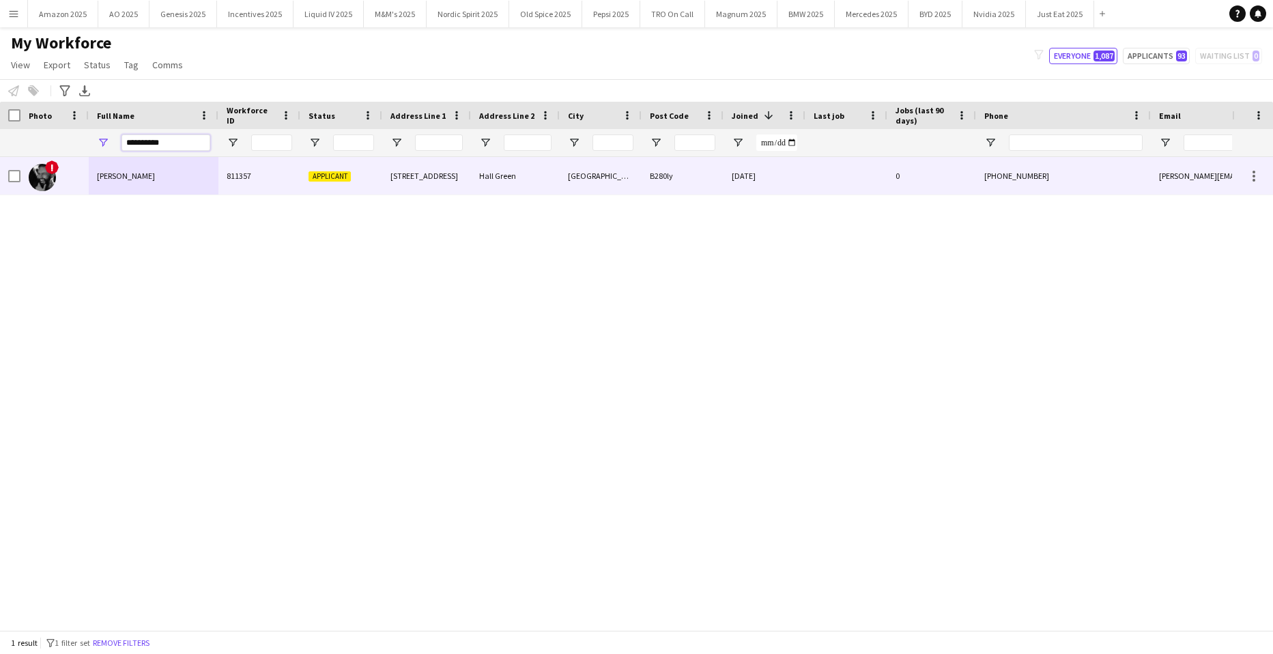
type input "**********"
click at [135, 175] on div "Daniel Lee" at bounding box center [154, 176] width 130 height 38
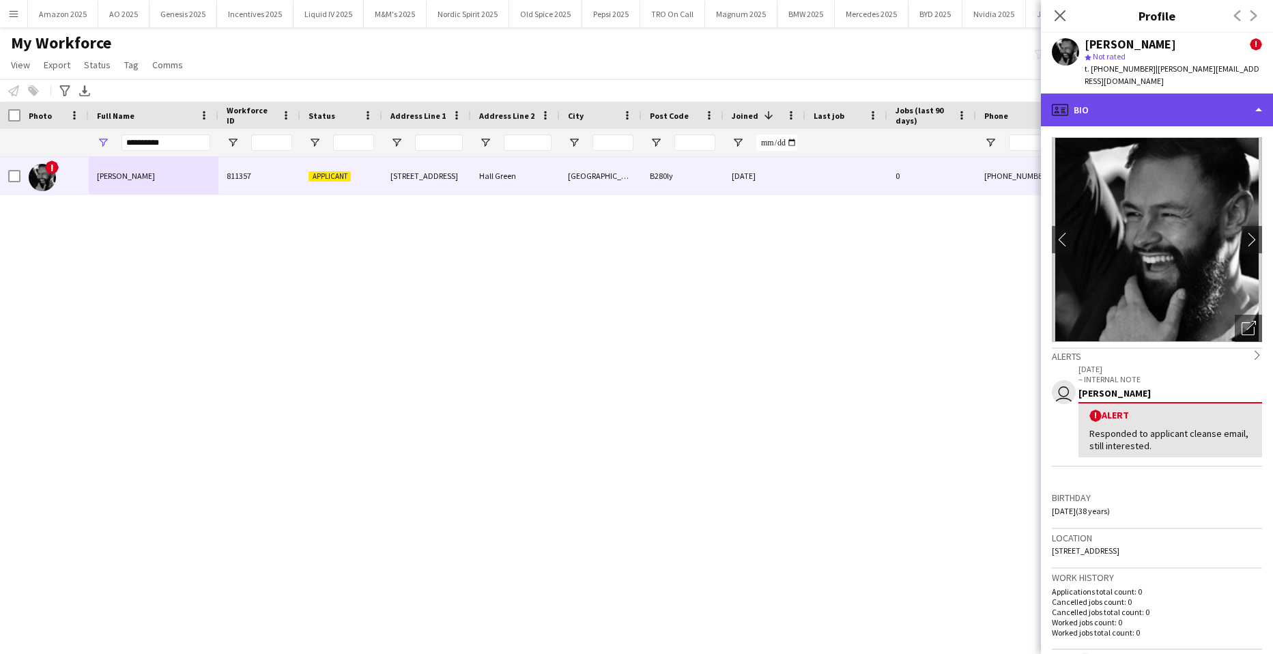
click at [1224, 106] on div "profile Bio" at bounding box center [1157, 109] width 232 height 33
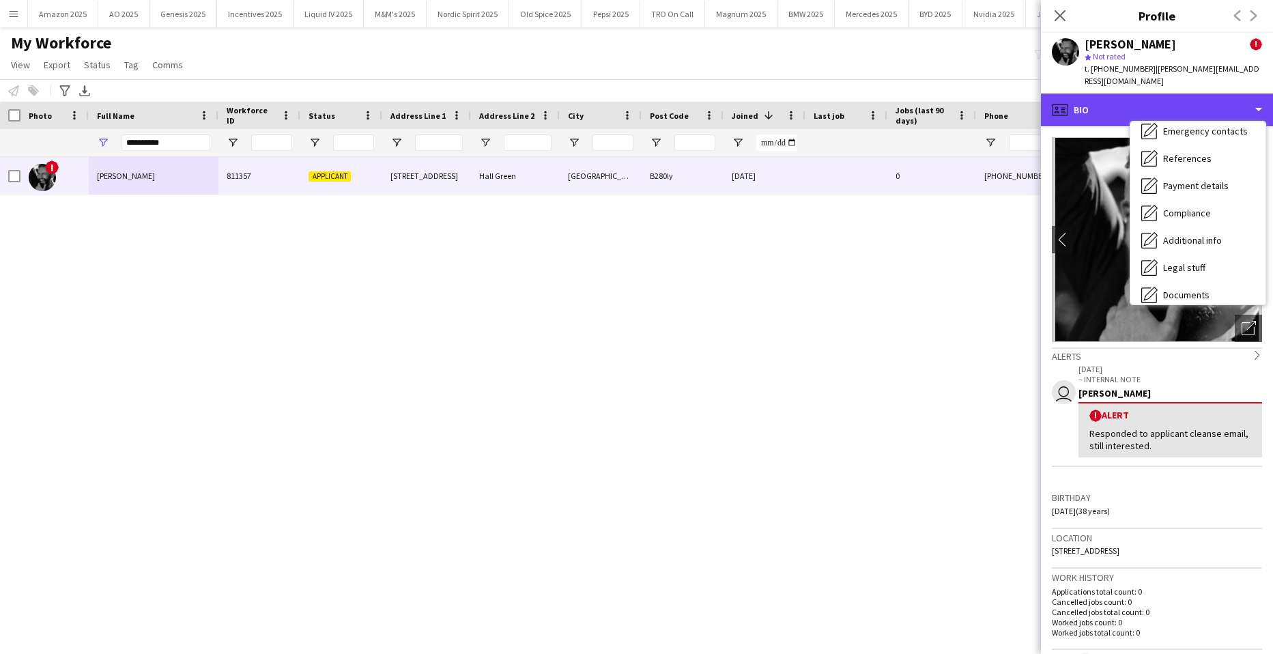
scroll to position [183, 0]
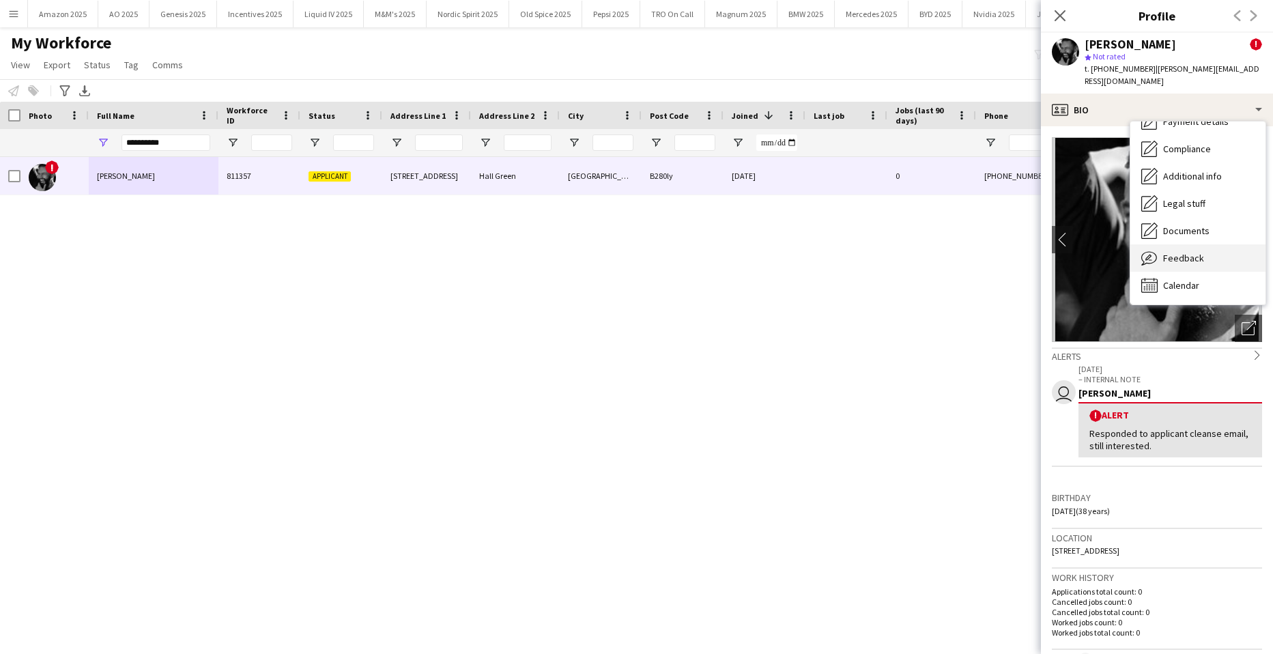
click at [1211, 247] on div "Feedback Feedback" at bounding box center [1197, 257] width 135 height 27
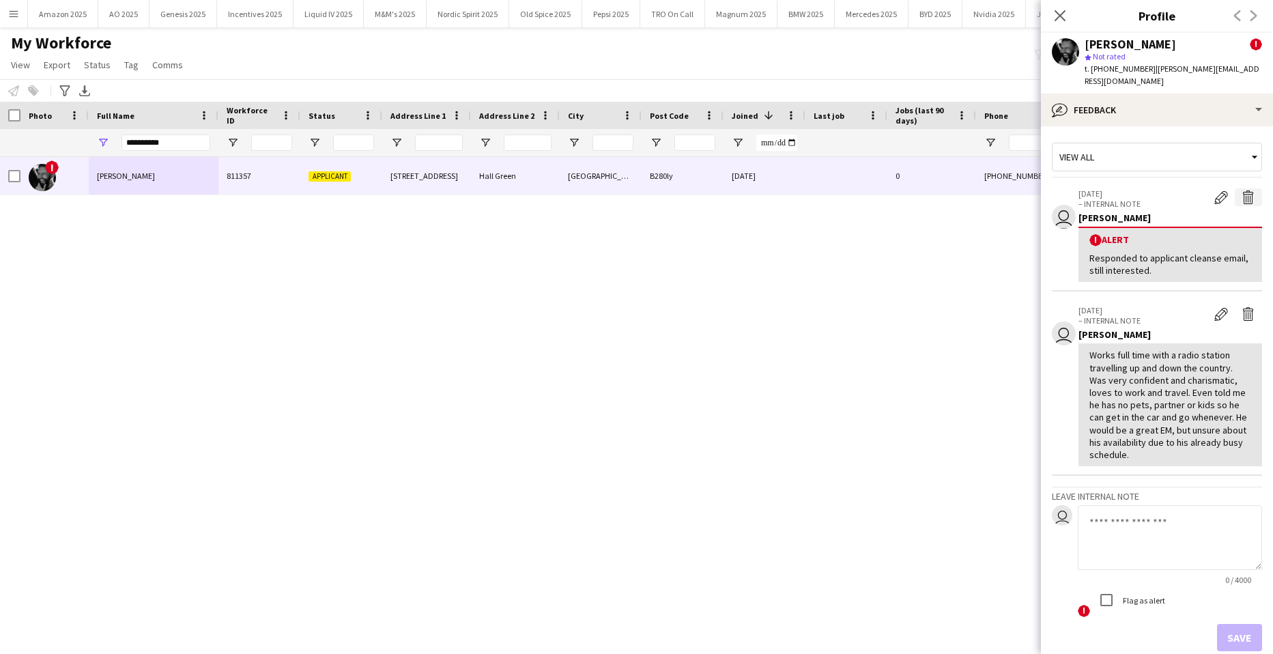
click at [1241, 190] on app-icon "Delete alert" at bounding box center [1248, 197] width 14 height 14
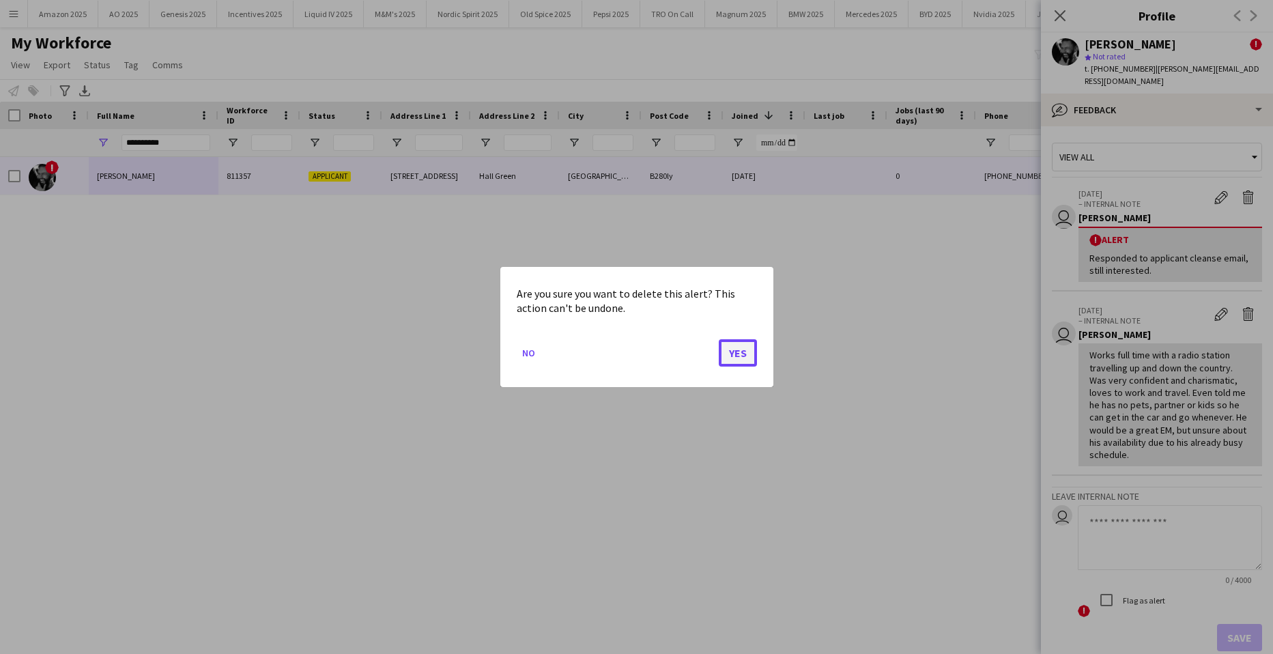
click at [738, 353] on button "Yes" at bounding box center [738, 352] width 38 height 27
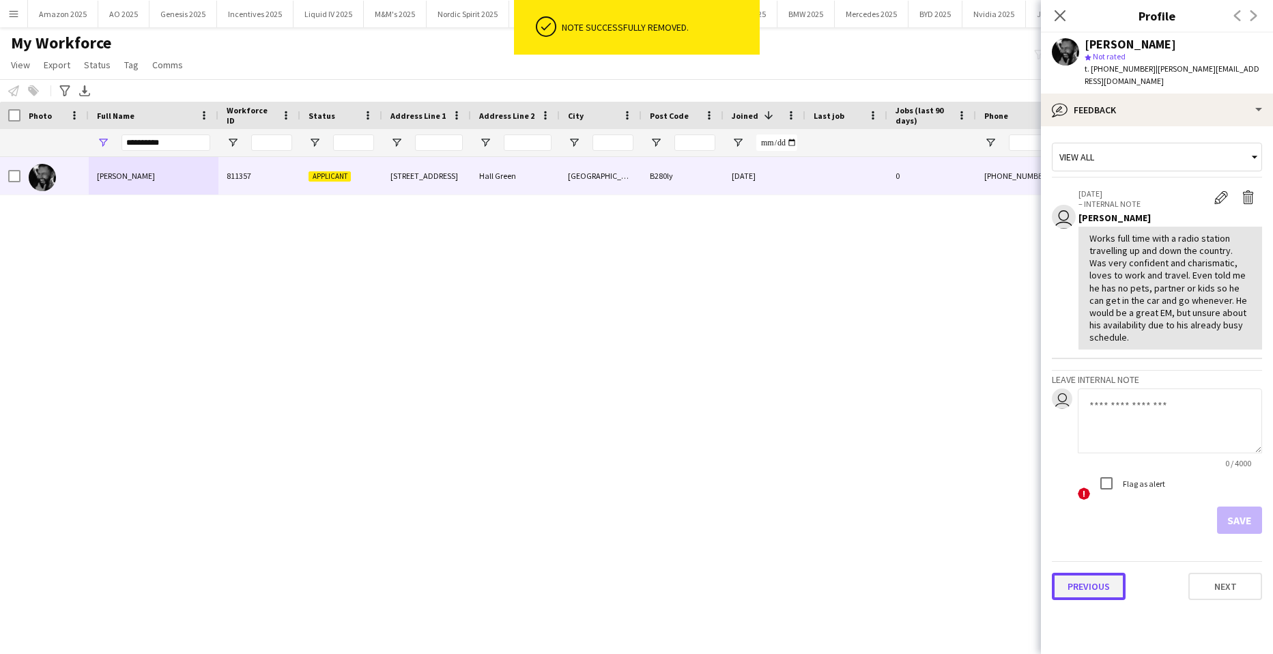
click at [1099, 573] on button "Previous" at bounding box center [1089, 586] width 74 height 27
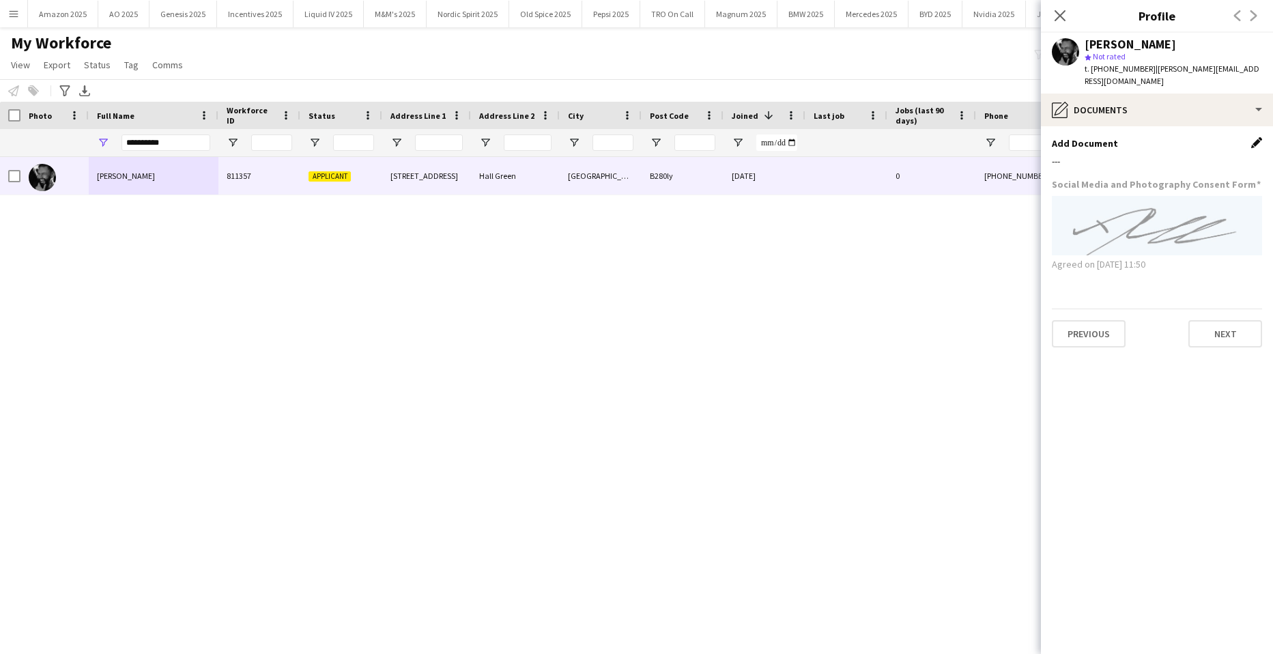
click at [1256, 137] on app-icon "Edit this field" at bounding box center [1256, 142] width 11 height 11
click at [1232, 155] on button "Upload new file" at bounding box center [1218, 166] width 85 height 22
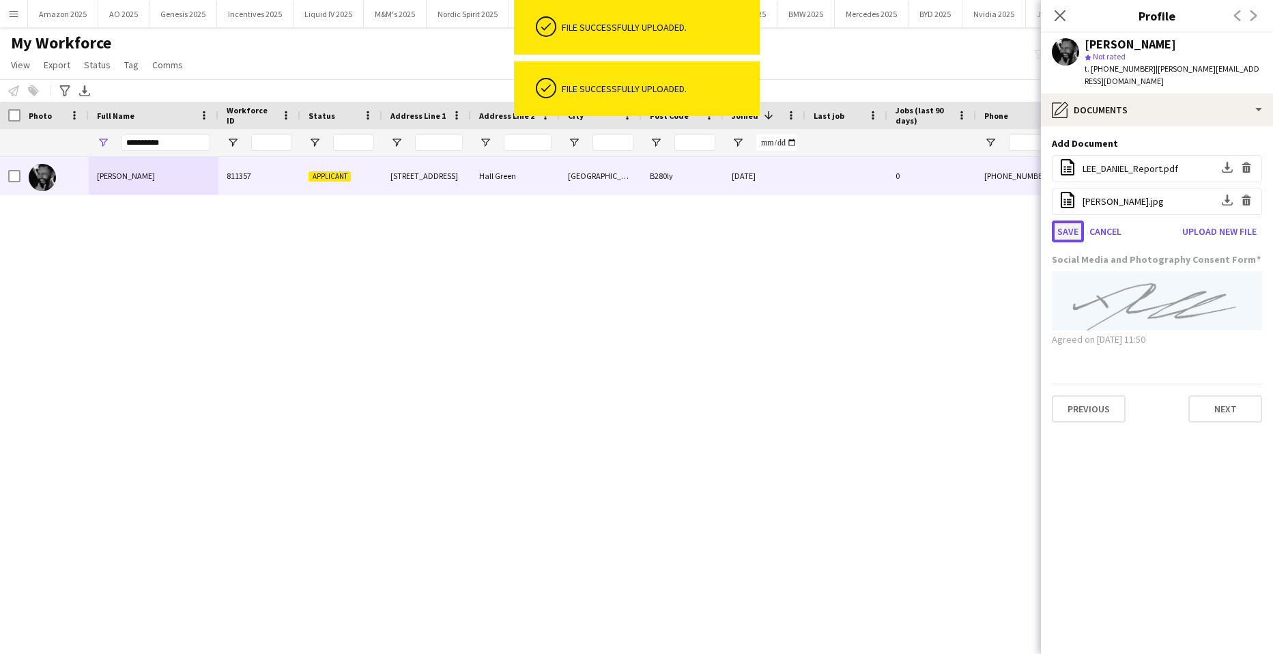
click at [1070, 221] on button "Save" at bounding box center [1068, 231] width 32 height 22
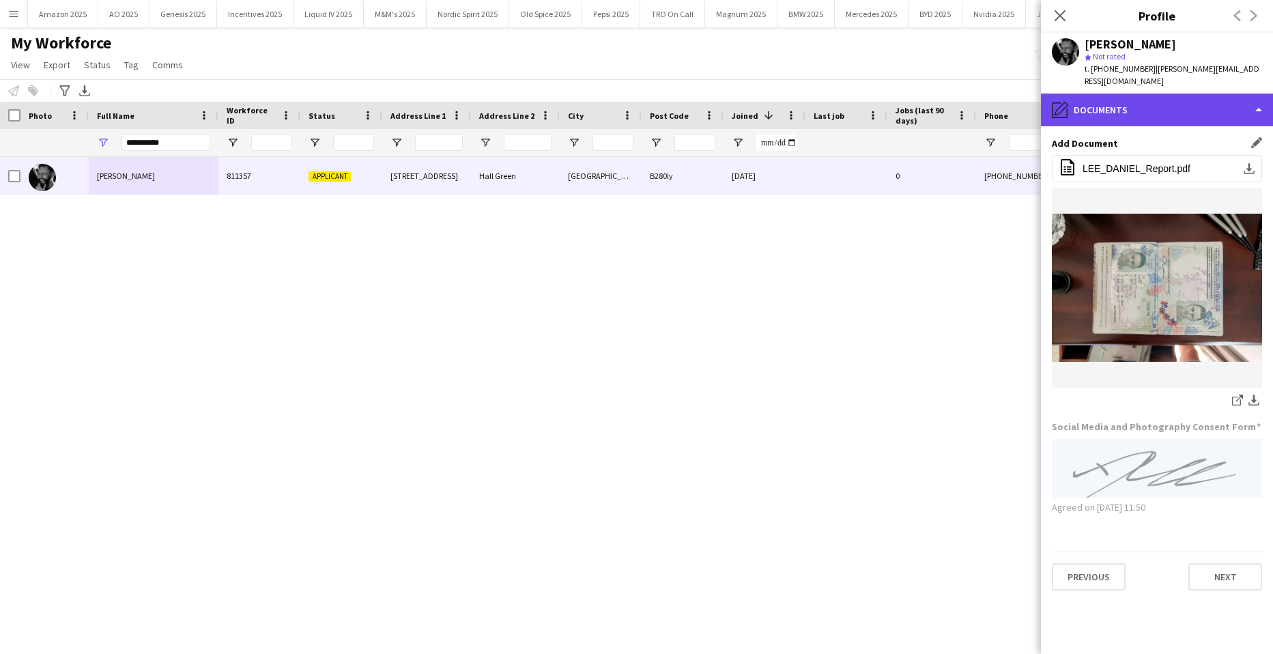
click at [1169, 96] on div "pencil4 Documents" at bounding box center [1157, 109] width 232 height 33
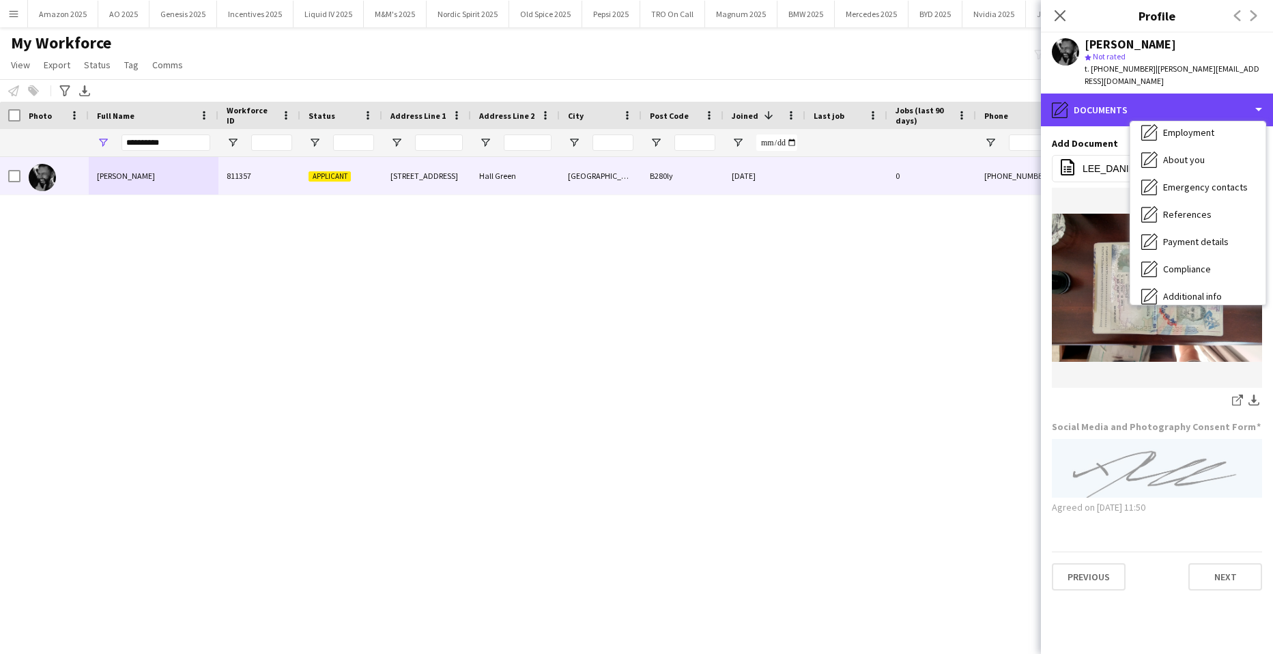
scroll to position [0, 0]
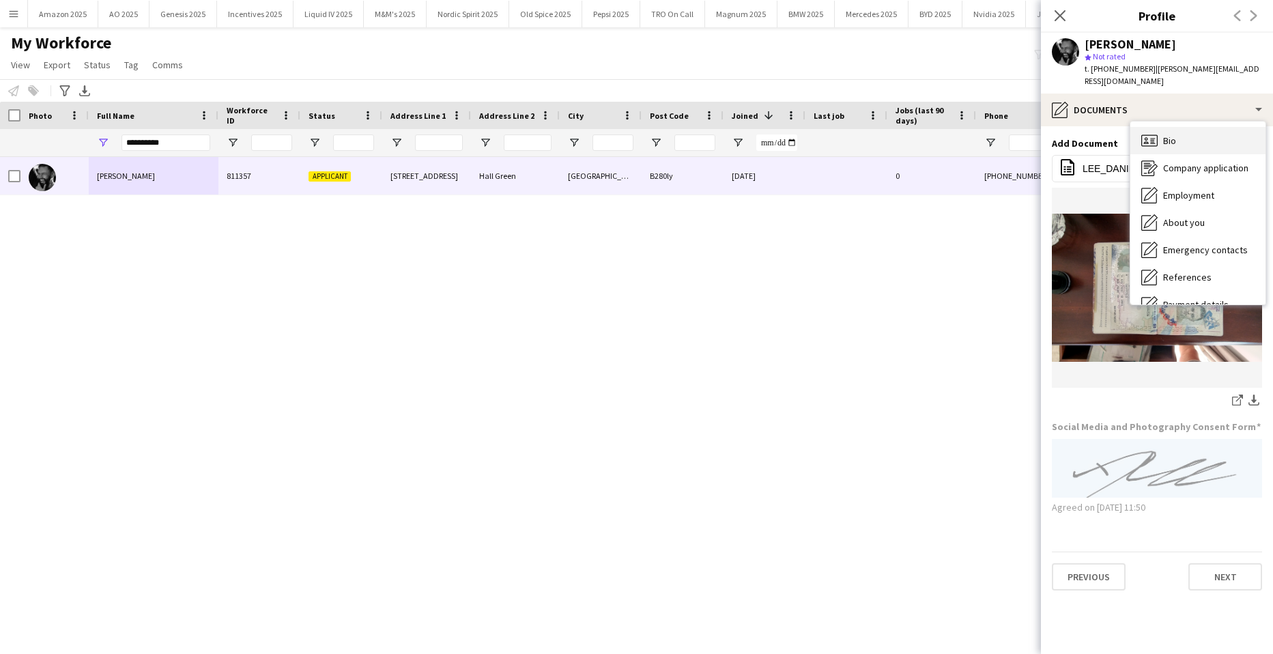
click at [1170, 134] on span "Bio" at bounding box center [1169, 140] width 13 height 12
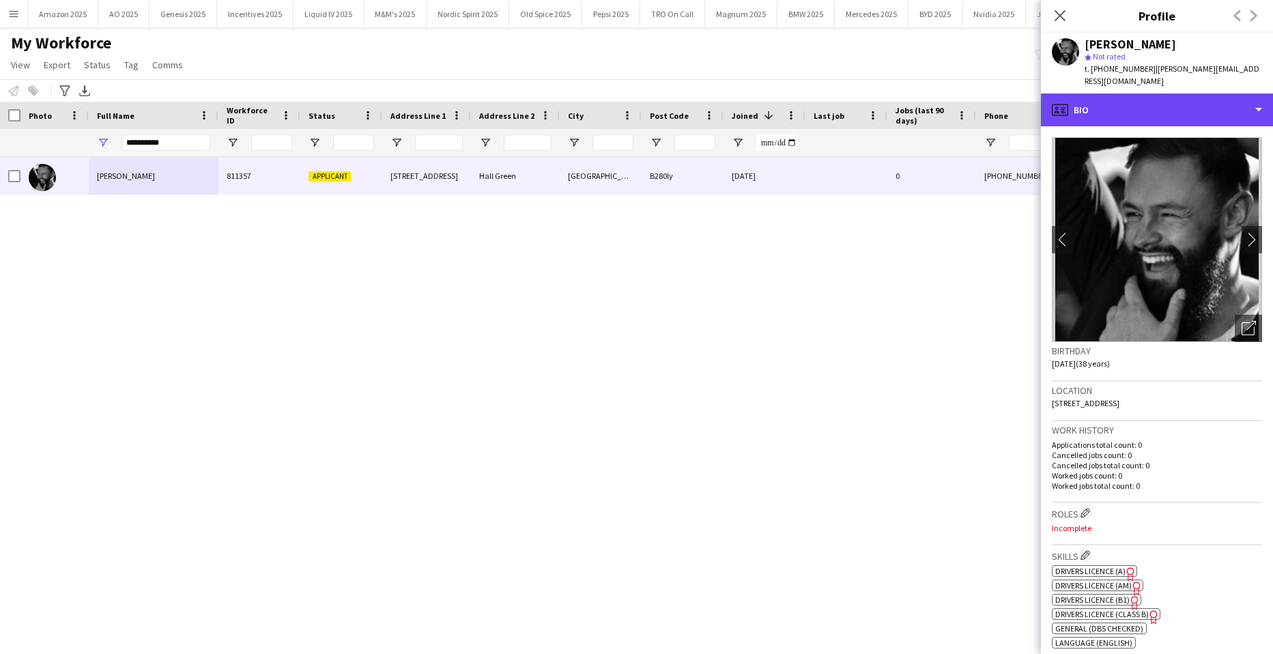
drag, startPoint x: 1239, startPoint y: 87, endPoint x: 1230, endPoint y: 118, distance: 32.2
click at [1240, 93] on div "profile Bio" at bounding box center [1157, 109] width 232 height 33
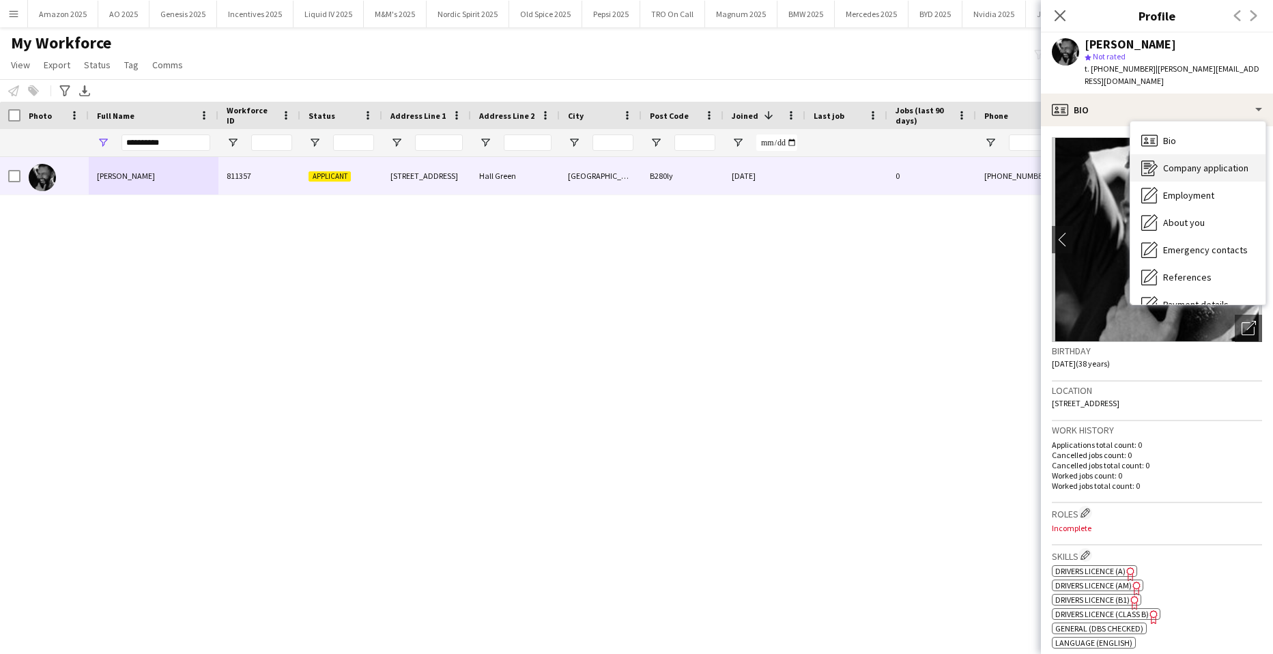
click at [1216, 162] on span "Company application" at bounding box center [1205, 168] width 85 height 12
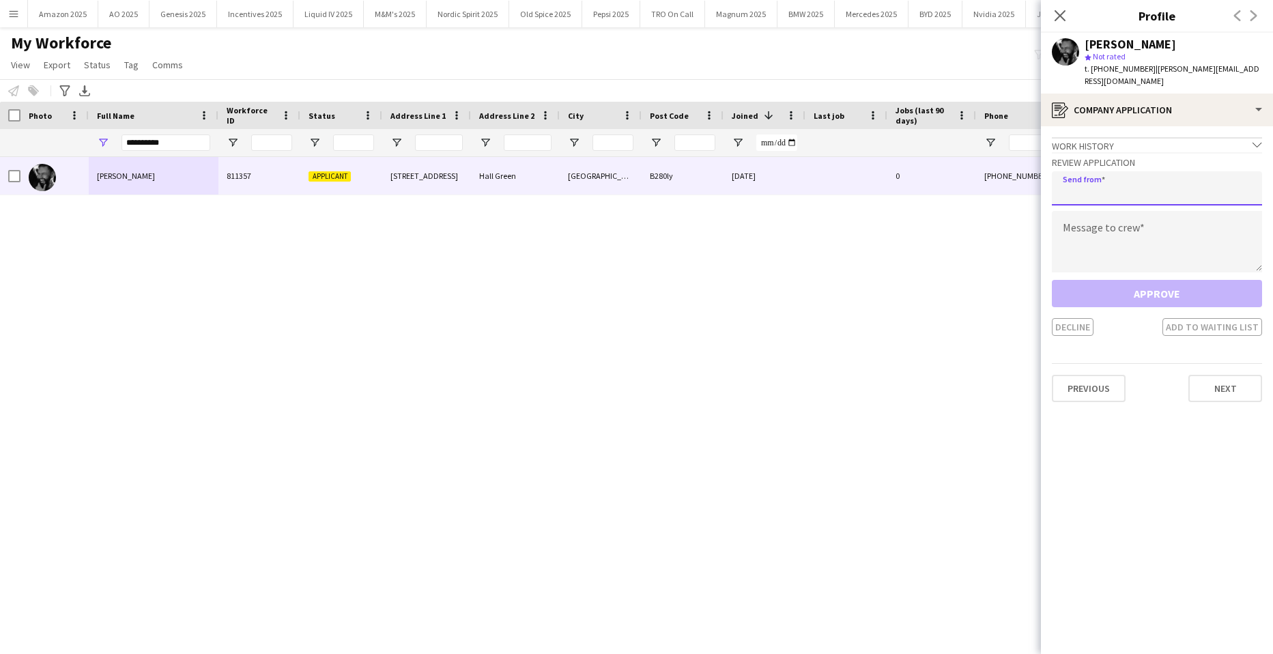
click at [1156, 176] on input "email" at bounding box center [1157, 188] width 210 height 34
type input "**********"
click at [1114, 231] on textarea at bounding box center [1157, 241] width 210 height 61
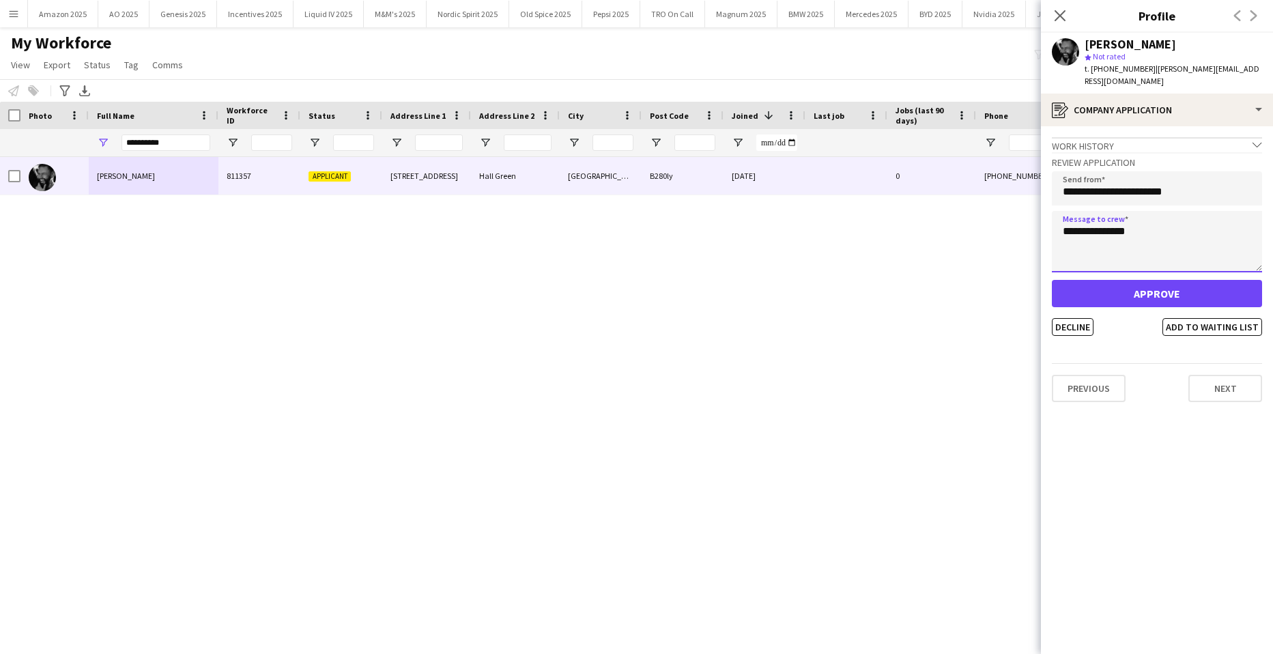
type textarea "**********"
click at [1185, 280] on button "Approve" at bounding box center [1157, 293] width 210 height 27
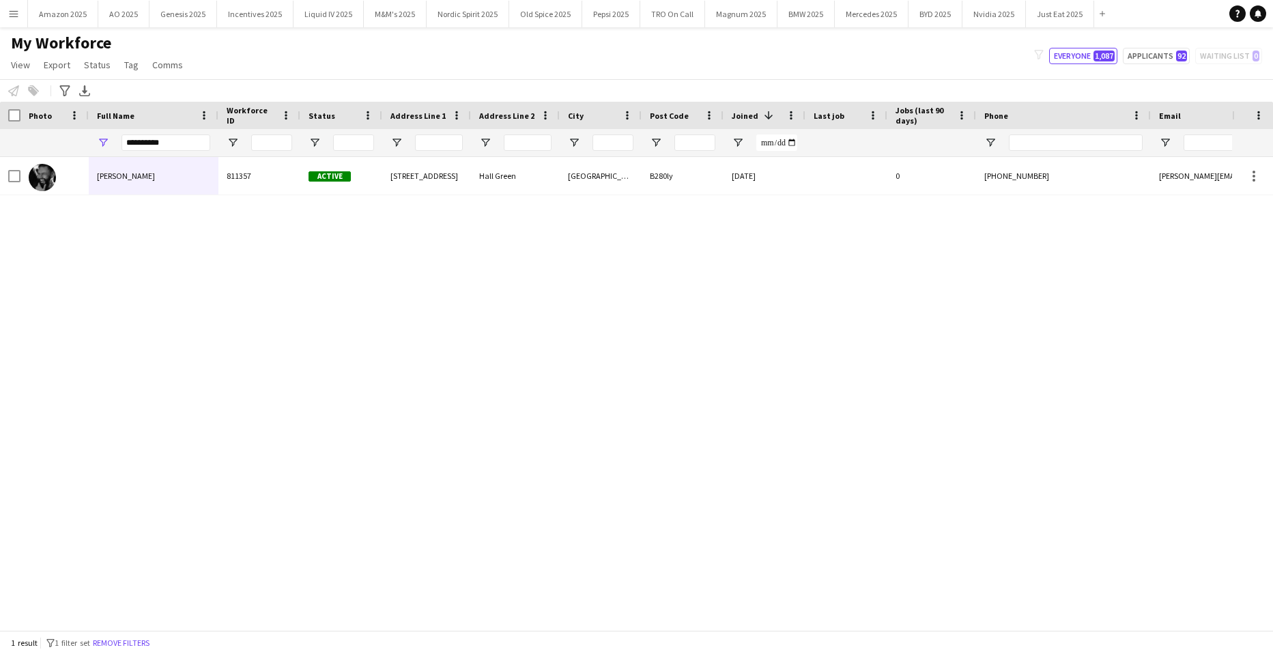
drag, startPoint x: 181, startPoint y: 132, endPoint x: -35, endPoint y: 139, distance: 215.7
click at [0, 139] on html "Menu Boards Boards Boards All jobs Status Workforce Workforce My Workforce Recr…" at bounding box center [636, 327] width 1273 height 654
drag, startPoint x: 172, startPoint y: 147, endPoint x: -35, endPoint y: 158, distance: 207.1
click at [0, 158] on html "Menu Boards Boards Boards All jobs Status Workforce Workforce My Workforce Recr…" at bounding box center [636, 327] width 1273 height 654
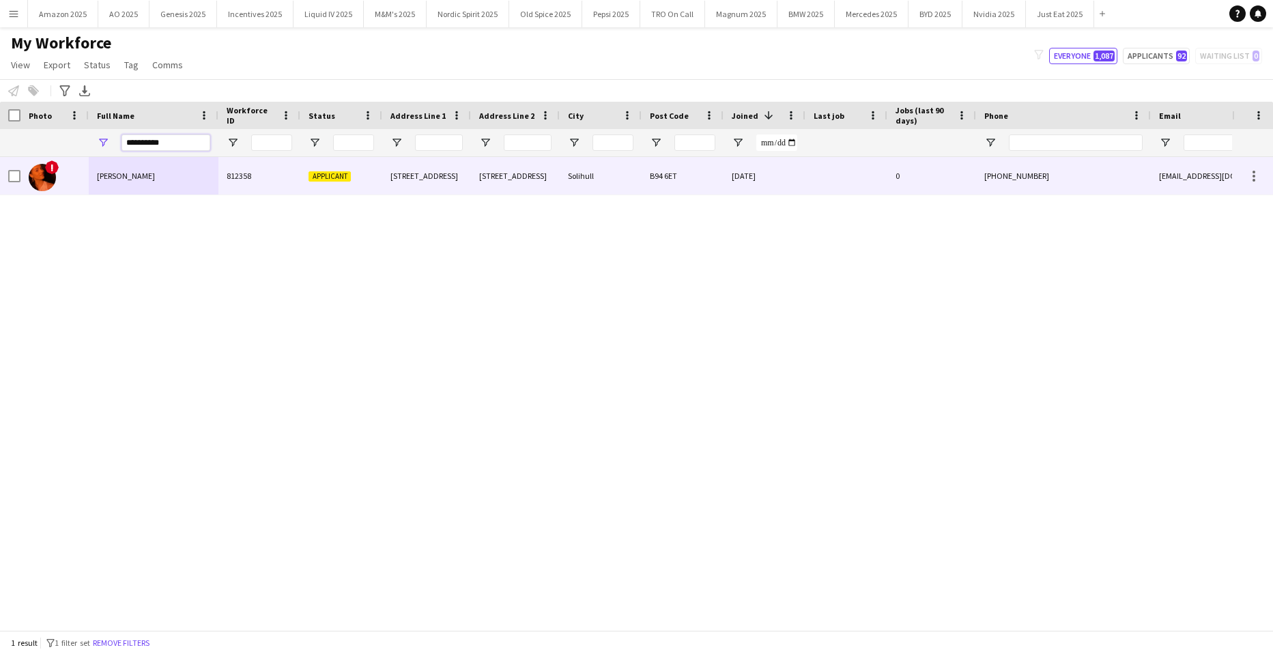
type input "**********"
click at [132, 182] on div "Ella-Marie Evans" at bounding box center [154, 176] width 130 height 38
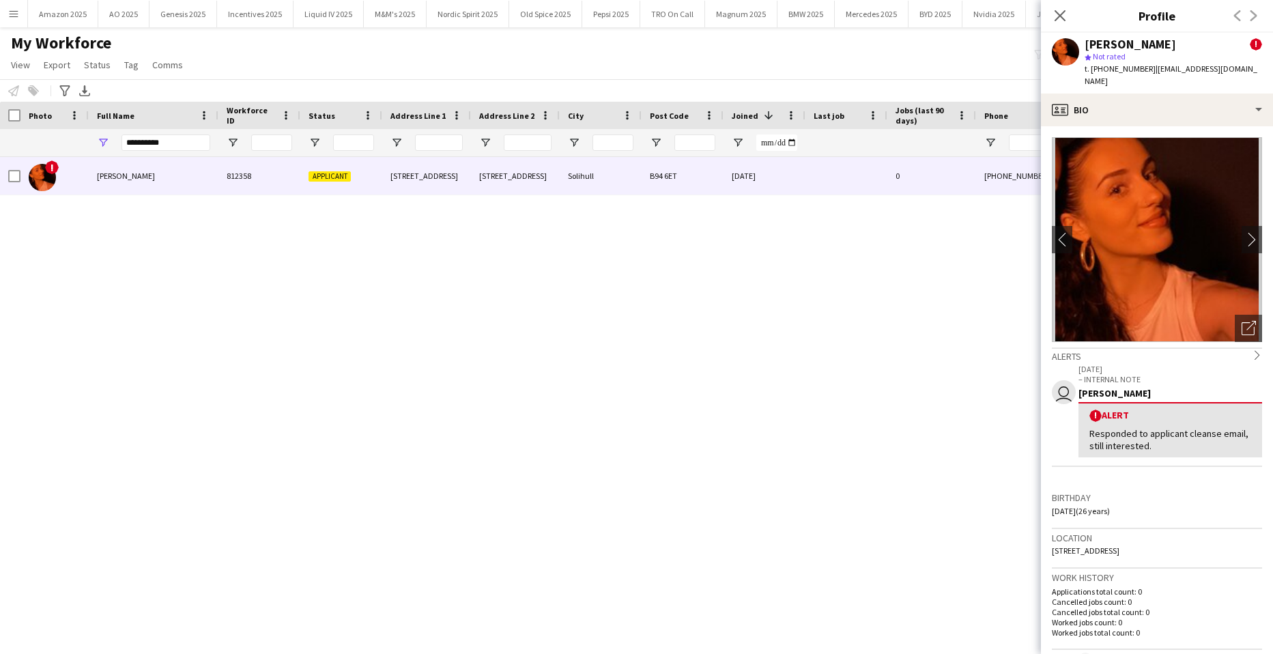
click at [1206, 126] on app-crew-profile-bio "chevron-left chevron-right Open photos pop-in Alerts chevron-right user 16-09-2…" at bounding box center [1157, 390] width 232 height 528
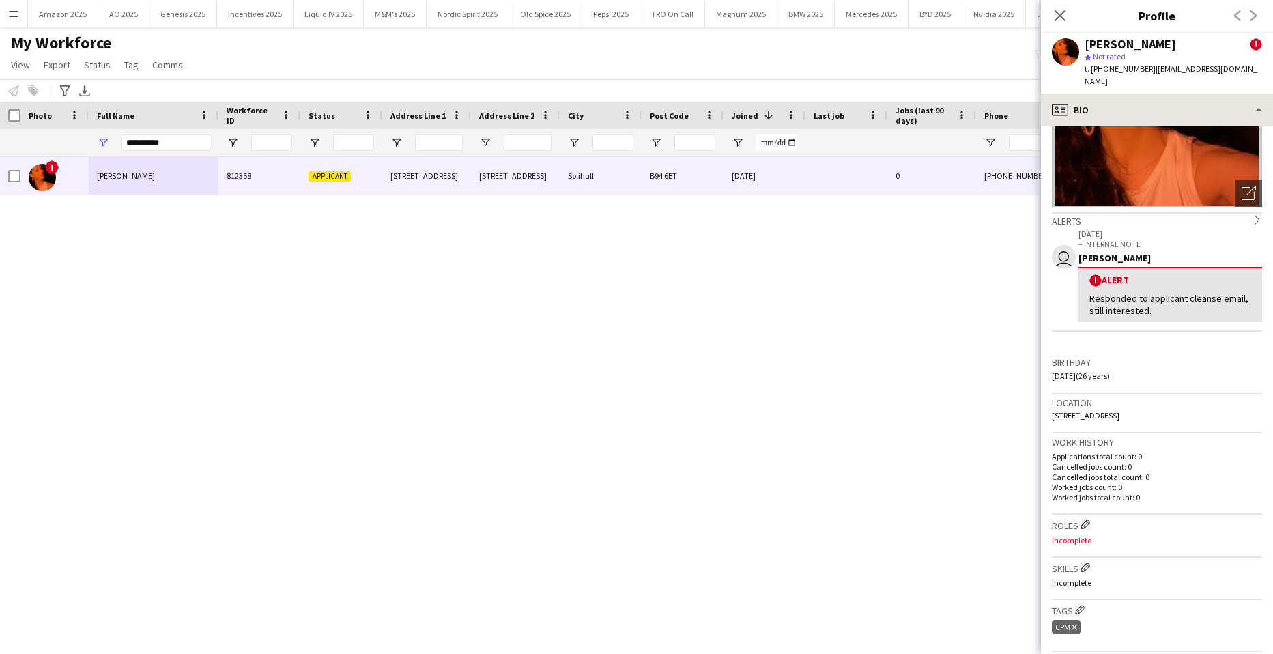
scroll to position [136, 0]
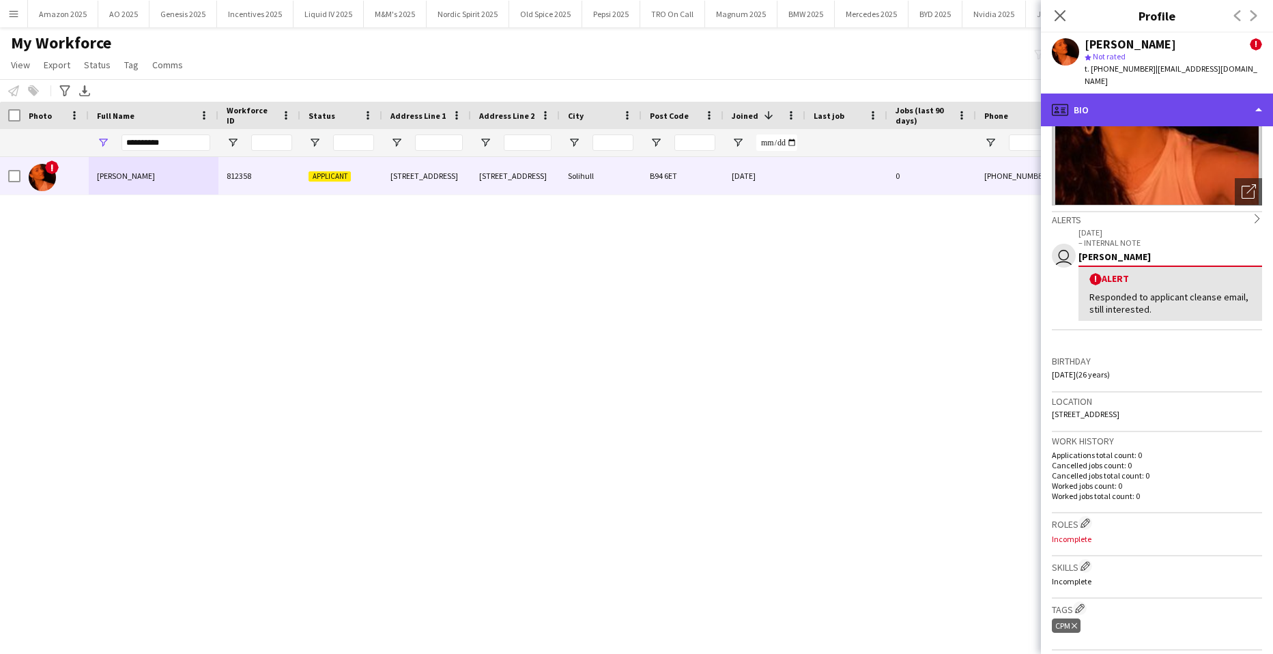
click at [1235, 93] on div "profile Bio" at bounding box center [1157, 109] width 232 height 33
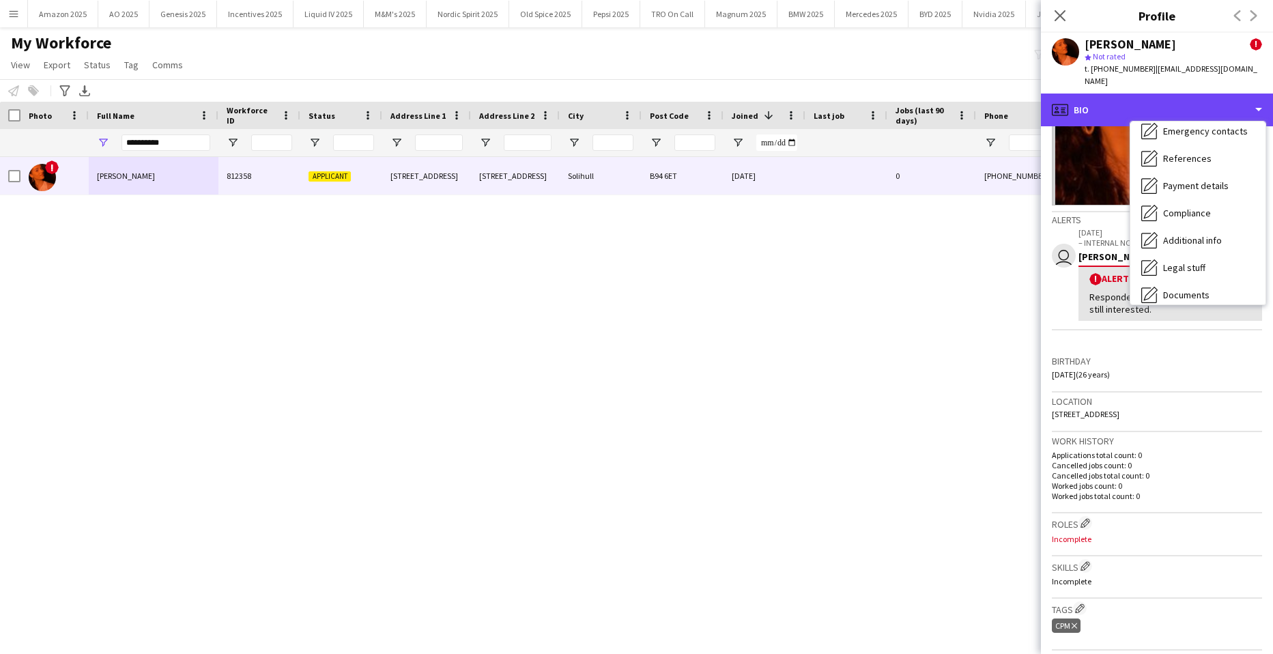
scroll to position [183, 0]
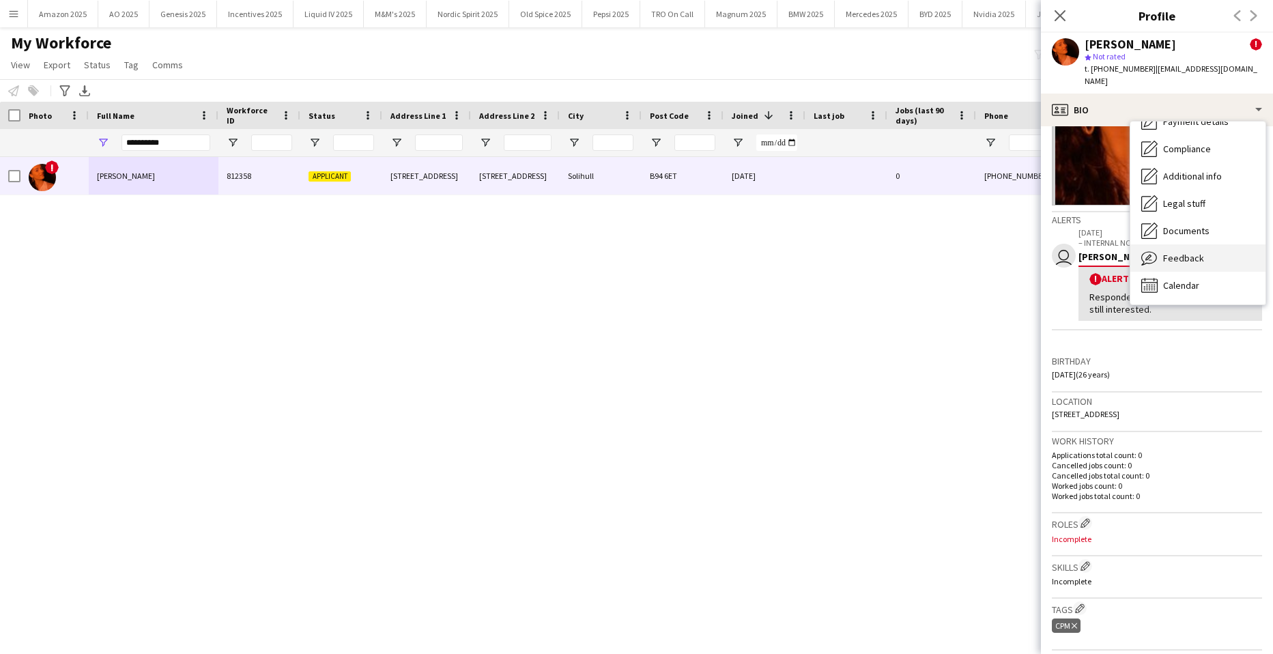
click at [1188, 252] on span "Feedback" at bounding box center [1183, 258] width 41 height 12
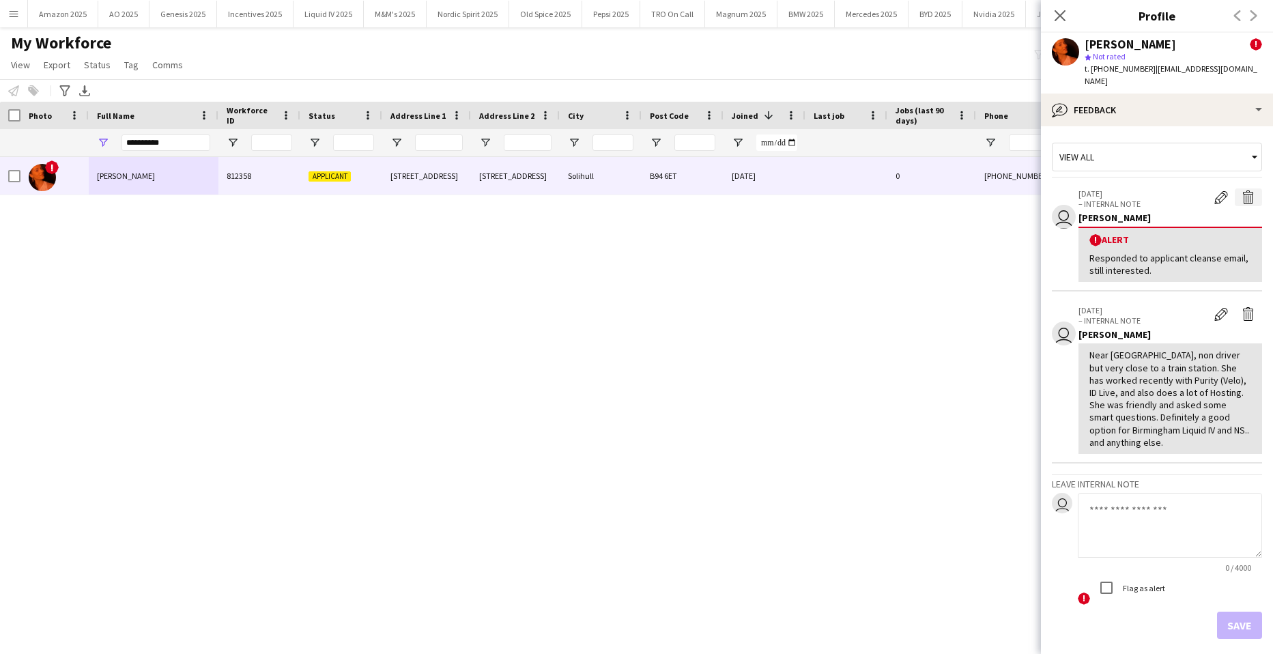
click at [1241, 190] on app-icon "Delete alert" at bounding box center [1248, 197] width 14 height 14
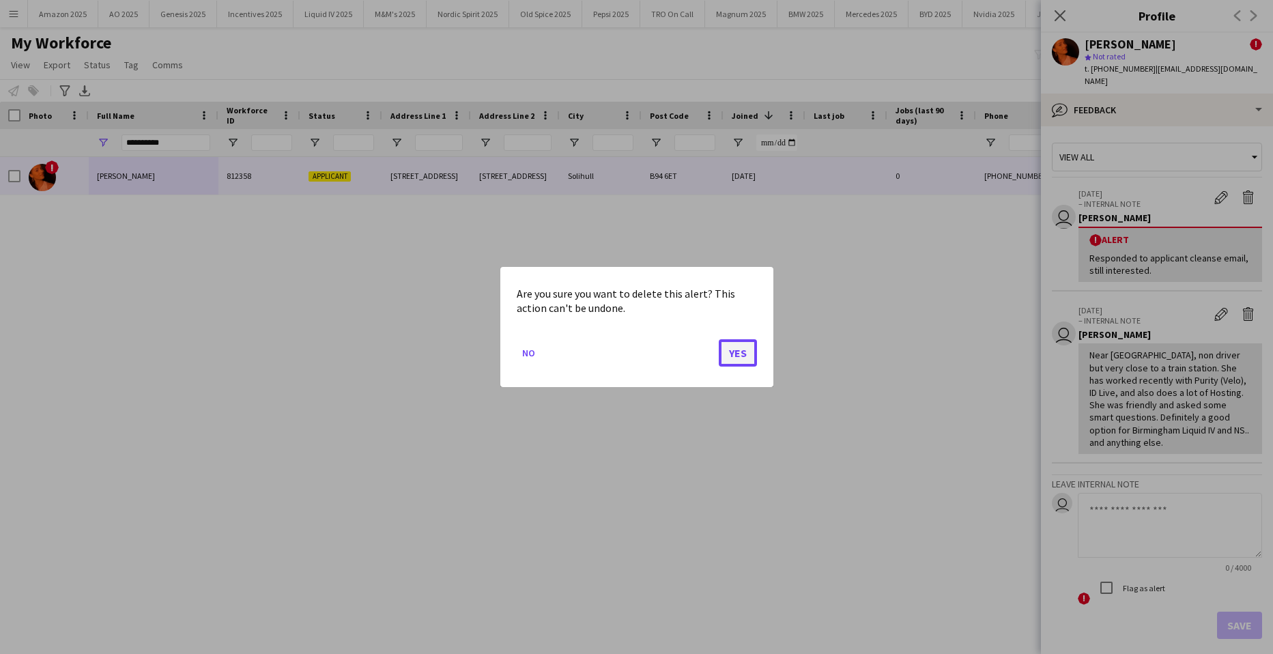
click at [741, 353] on button "Yes" at bounding box center [738, 352] width 38 height 27
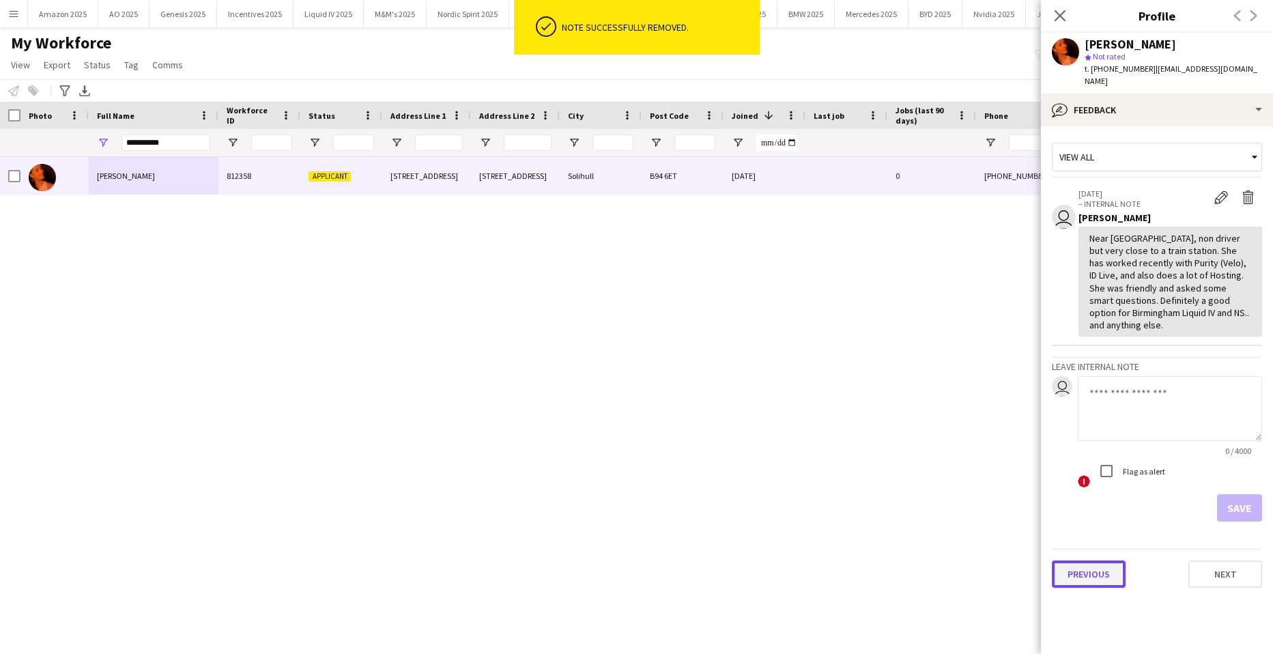
click at [1085, 560] on button "Previous" at bounding box center [1089, 573] width 74 height 27
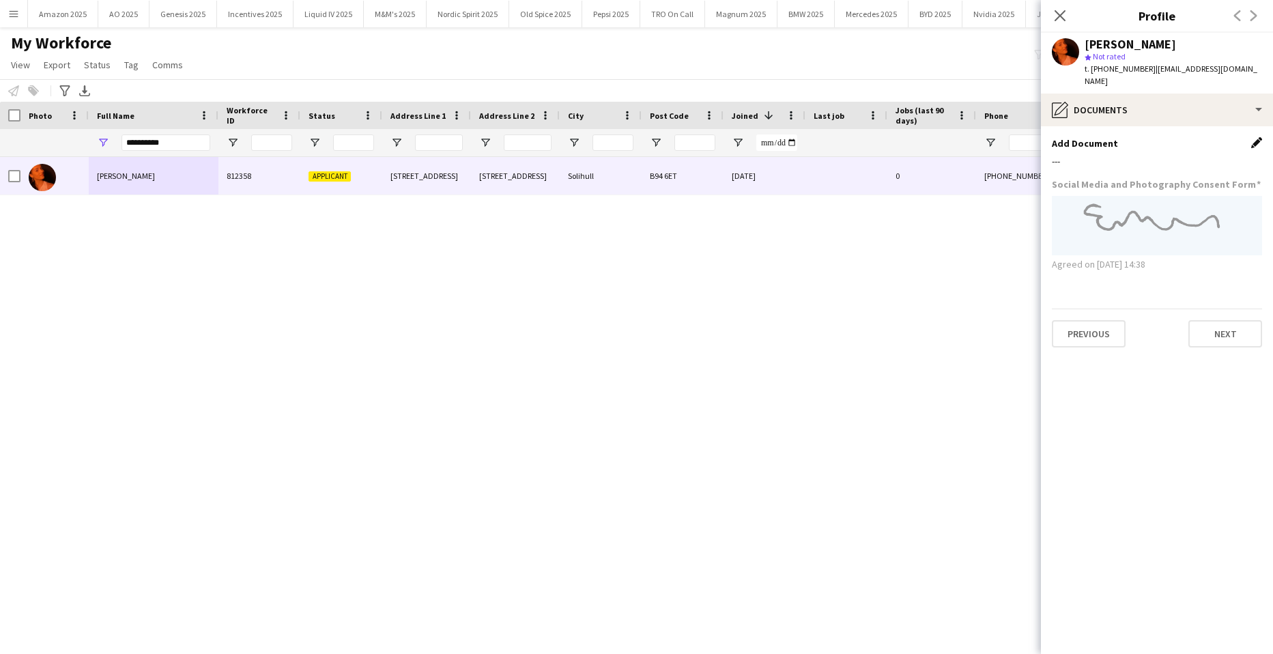
click at [1254, 137] on app-icon "Edit this field" at bounding box center [1256, 142] width 11 height 11
click at [1222, 160] on button "Upload new file" at bounding box center [1218, 166] width 85 height 22
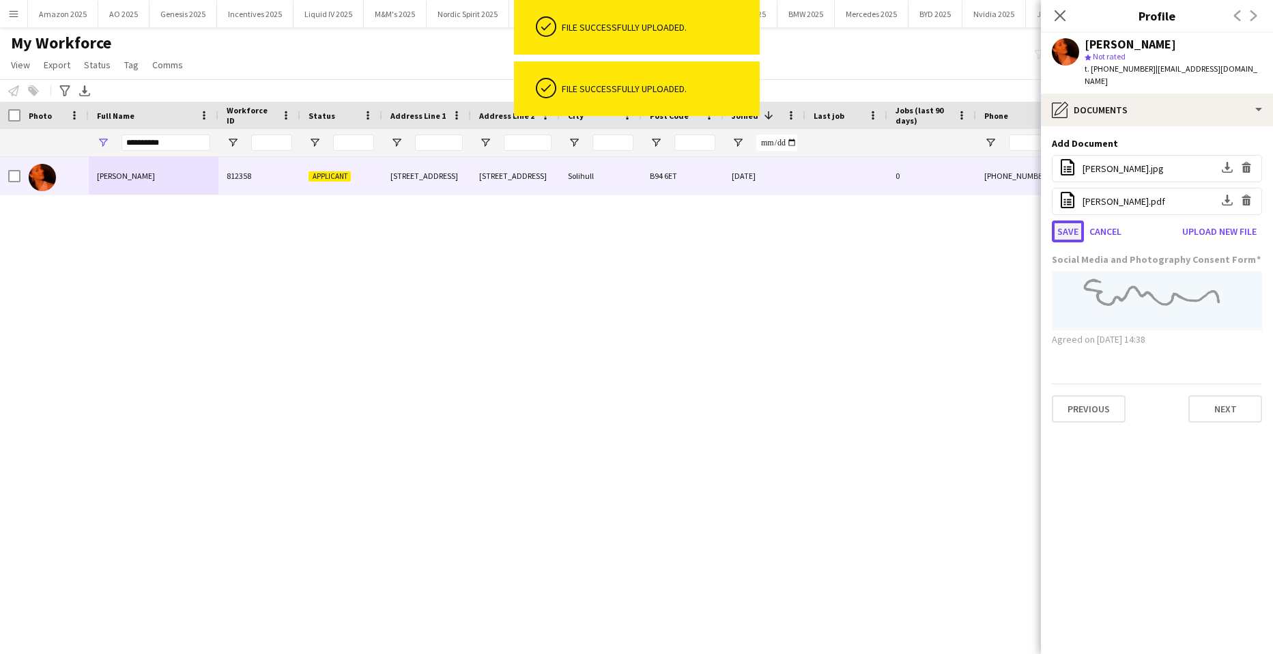
click at [1066, 220] on button "Save" at bounding box center [1068, 231] width 32 height 22
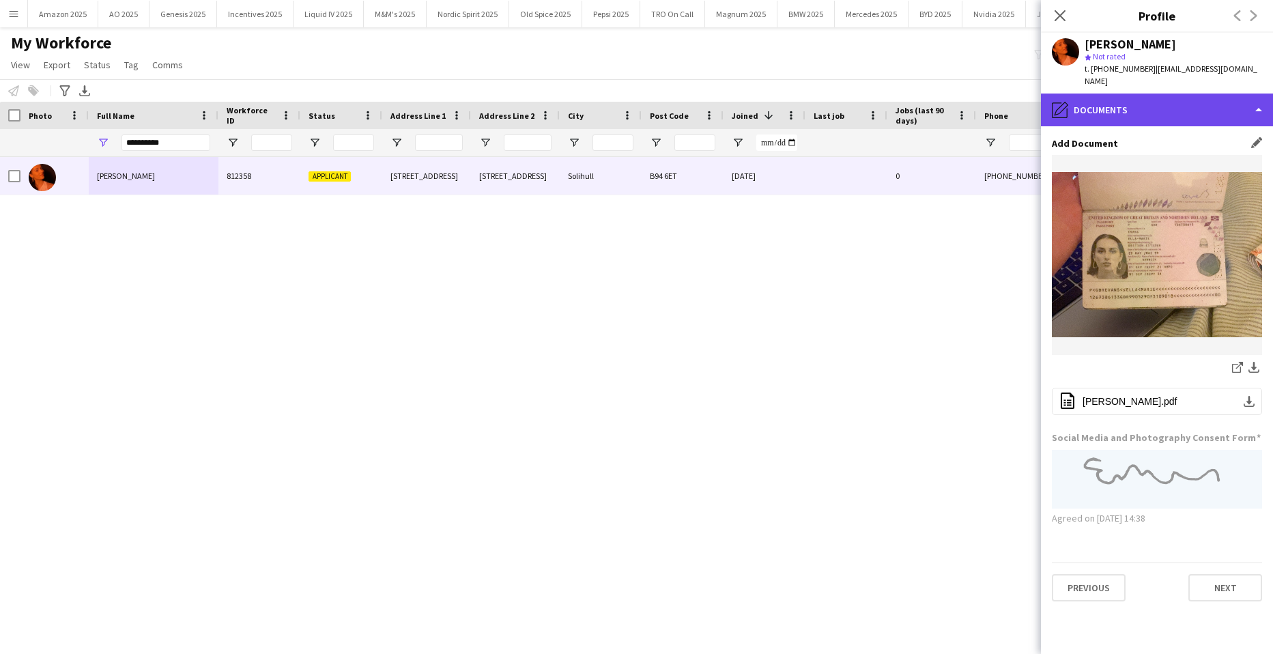
click at [1156, 106] on div "pencil4 Documents" at bounding box center [1157, 109] width 232 height 33
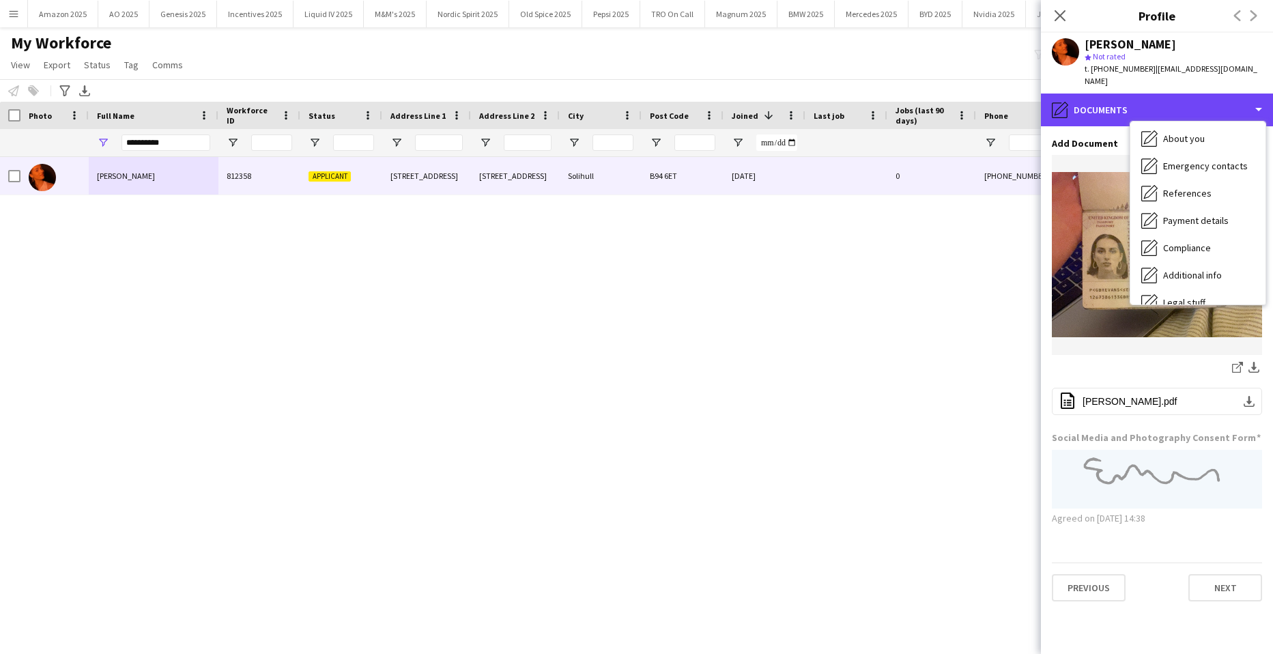
scroll to position [0, 0]
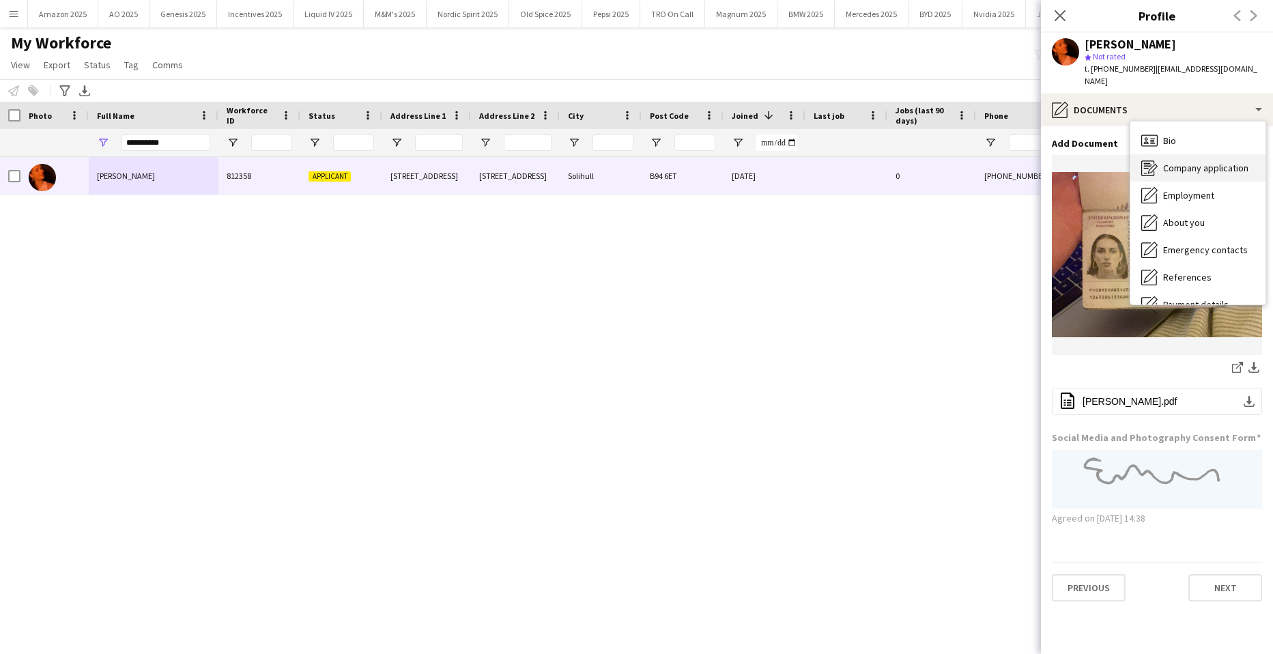
click at [1168, 162] on span "Company application" at bounding box center [1205, 168] width 85 height 12
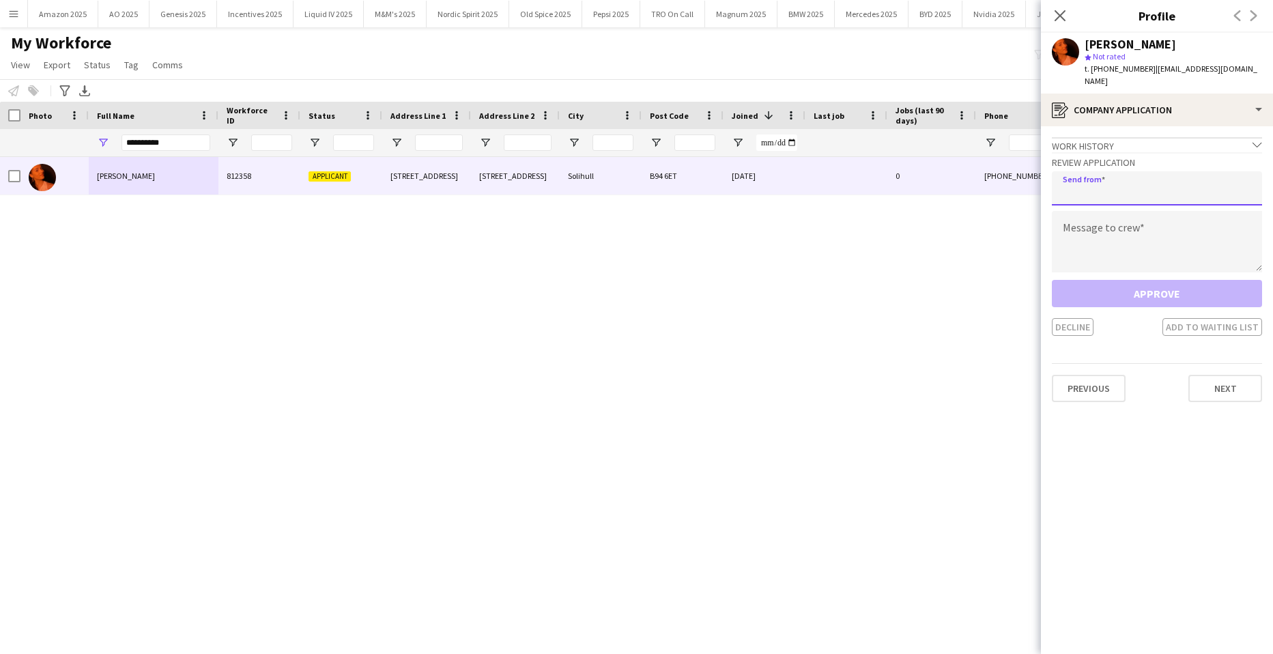
click at [1110, 175] on input "email" at bounding box center [1157, 188] width 210 height 34
type input "**********"
click at [1088, 219] on textarea at bounding box center [1157, 241] width 210 height 61
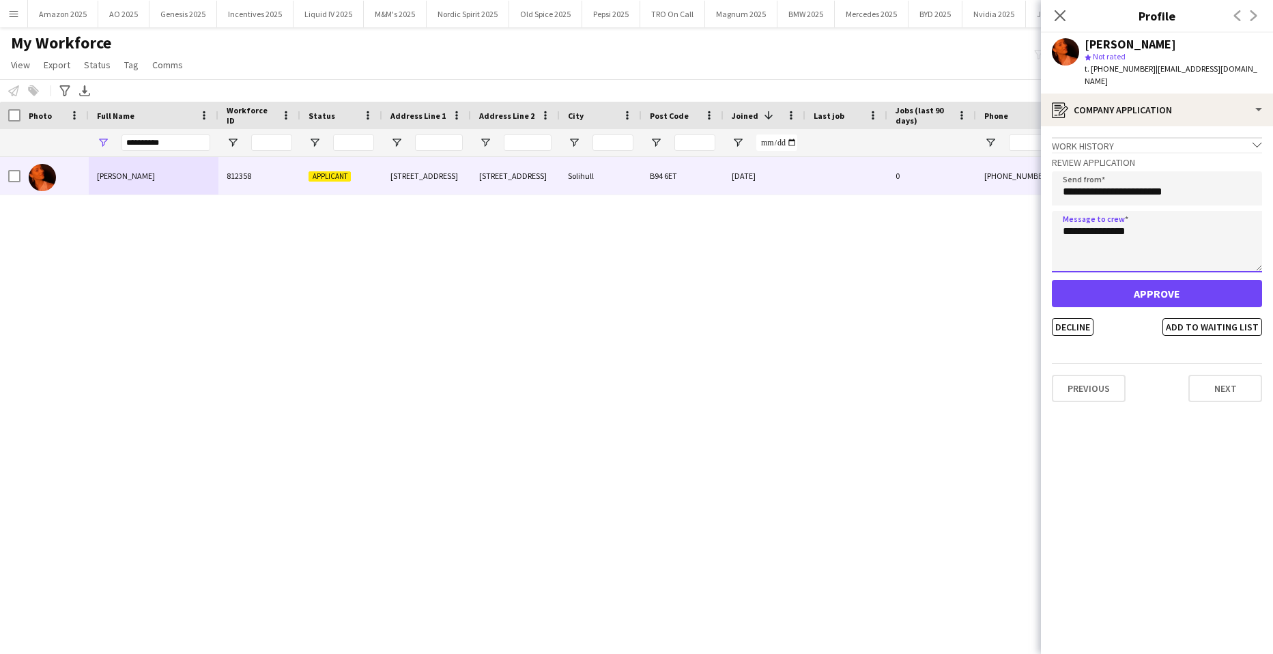
type textarea "**********"
click at [1205, 280] on button "Approve" at bounding box center [1157, 293] width 210 height 27
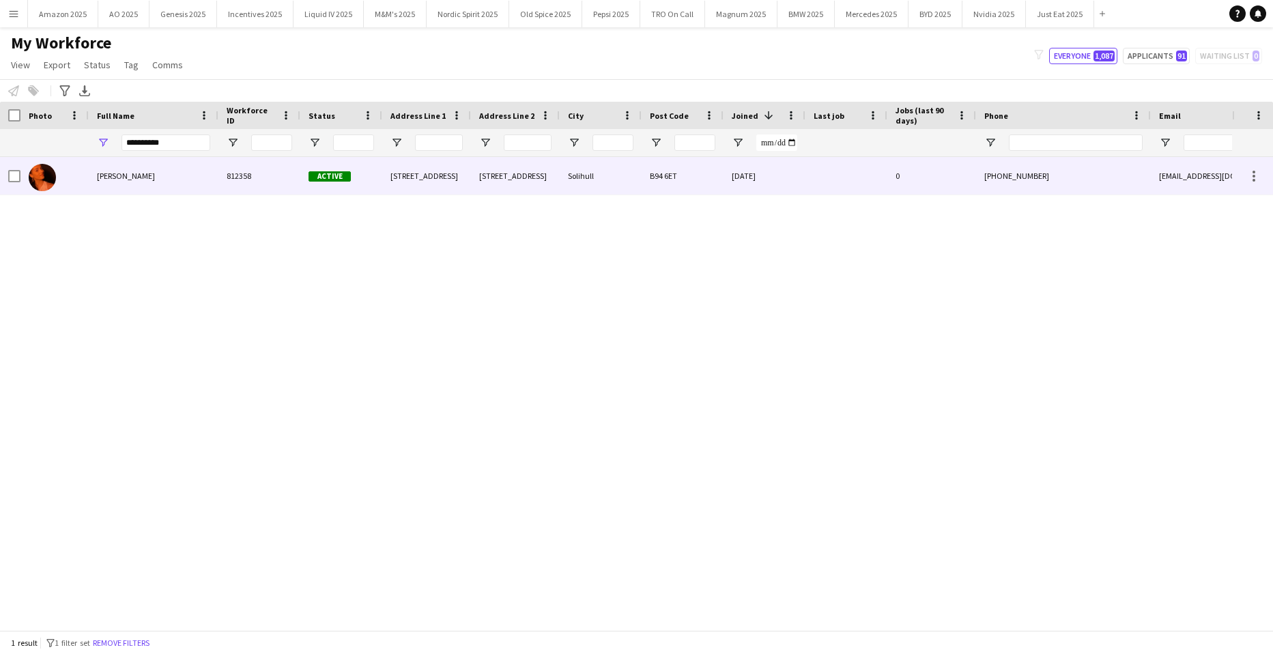
click at [115, 184] on div "Ella-Marie Evans" at bounding box center [154, 176] width 130 height 38
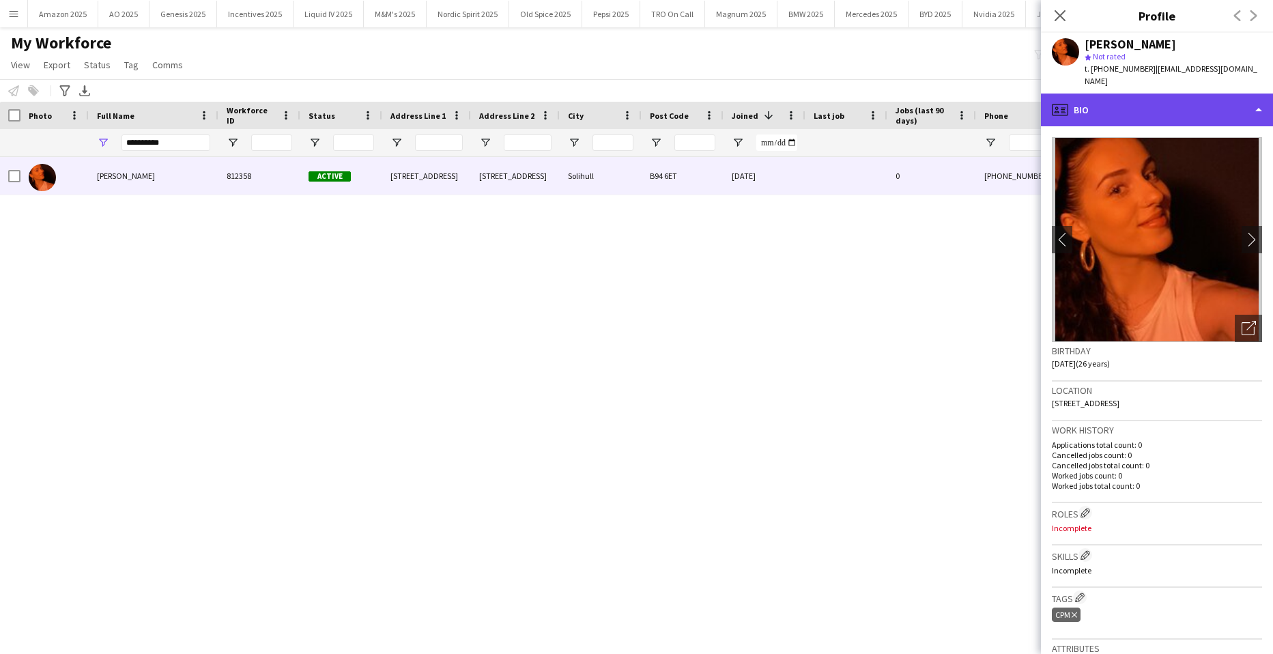
click at [1220, 93] on div "profile Bio" at bounding box center [1157, 109] width 232 height 33
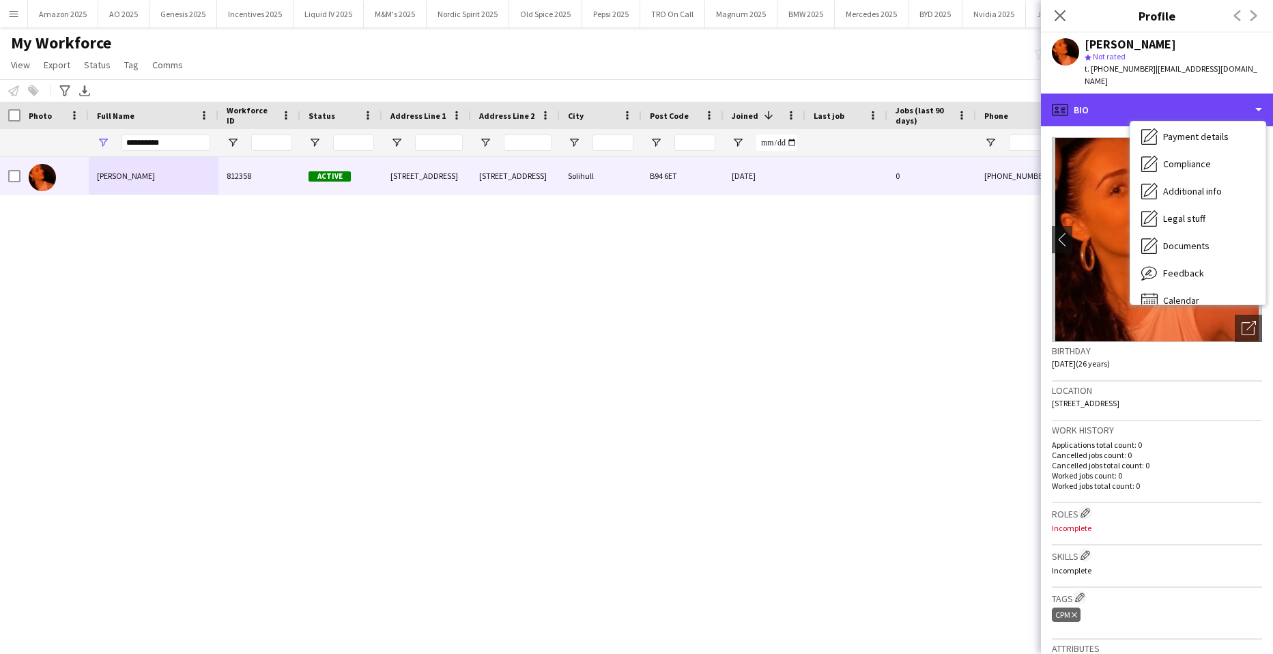
scroll to position [183, 0]
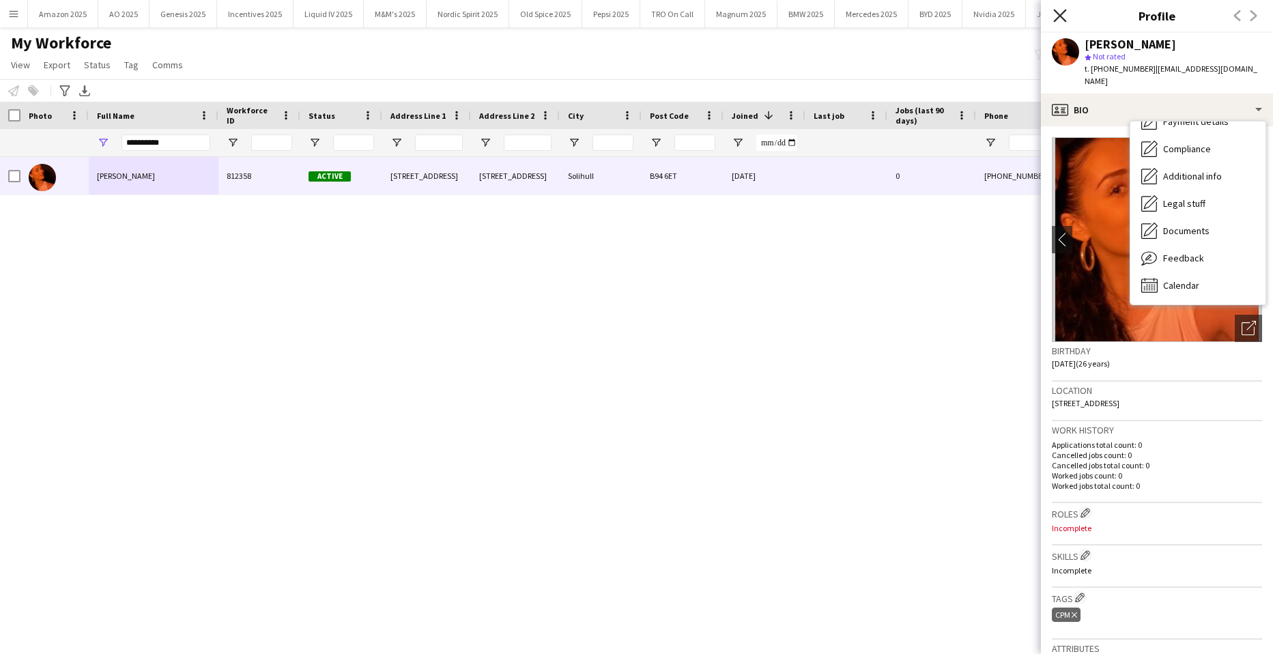
click at [1062, 20] on icon "Close pop-in" at bounding box center [1059, 15] width 13 height 13
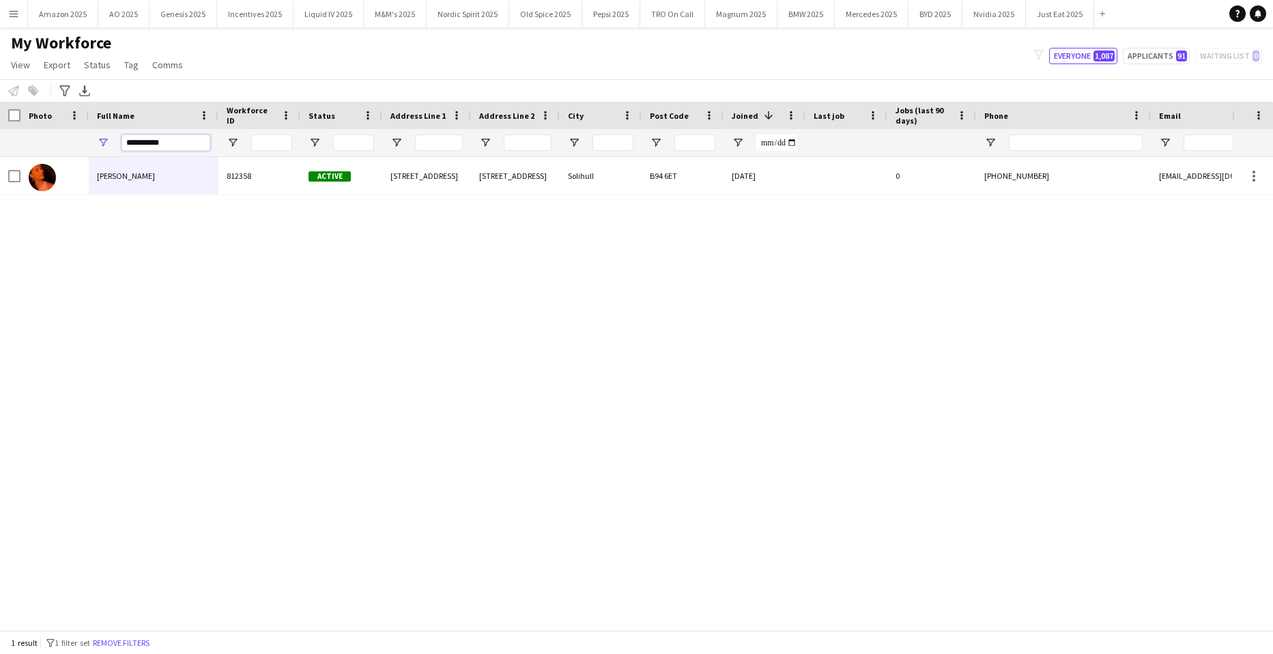
drag, startPoint x: 169, startPoint y: 143, endPoint x: -35, endPoint y: 123, distance: 205.1
click at [0, 123] on html "Menu Boards Boards Boards All jobs Status Workforce Workforce My Workforce Recr…" at bounding box center [636, 327] width 1273 height 654
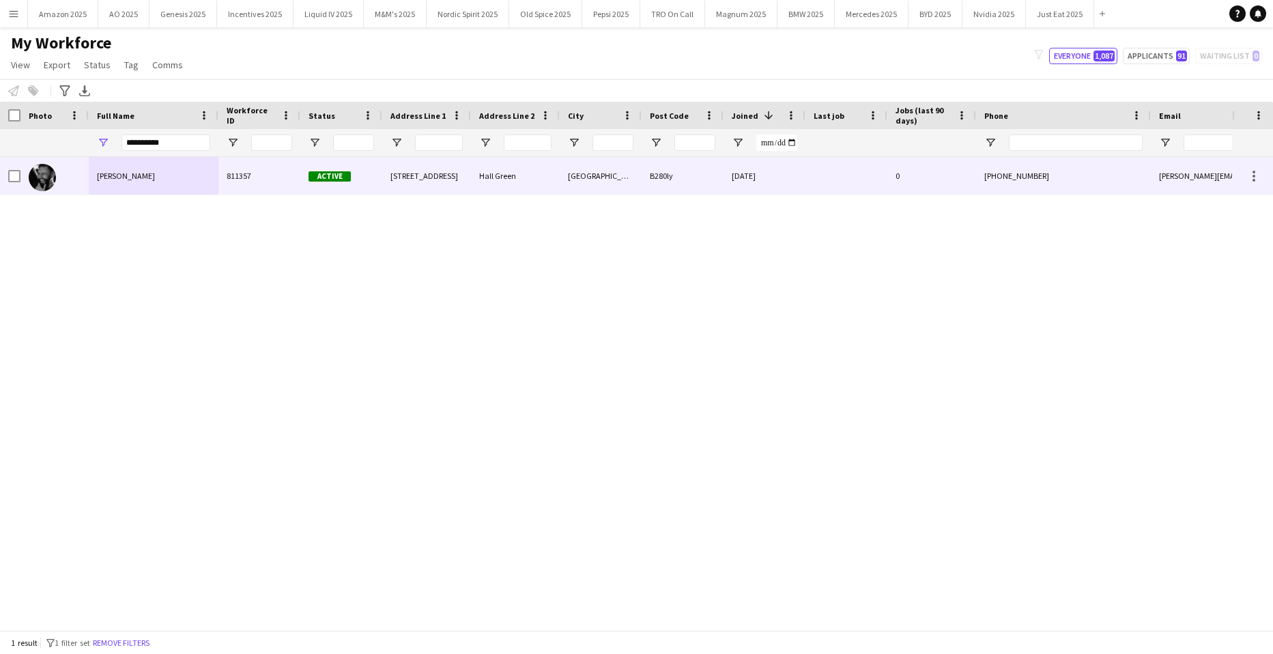
click at [146, 186] on div "Daniel Lee" at bounding box center [154, 176] width 130 height 38
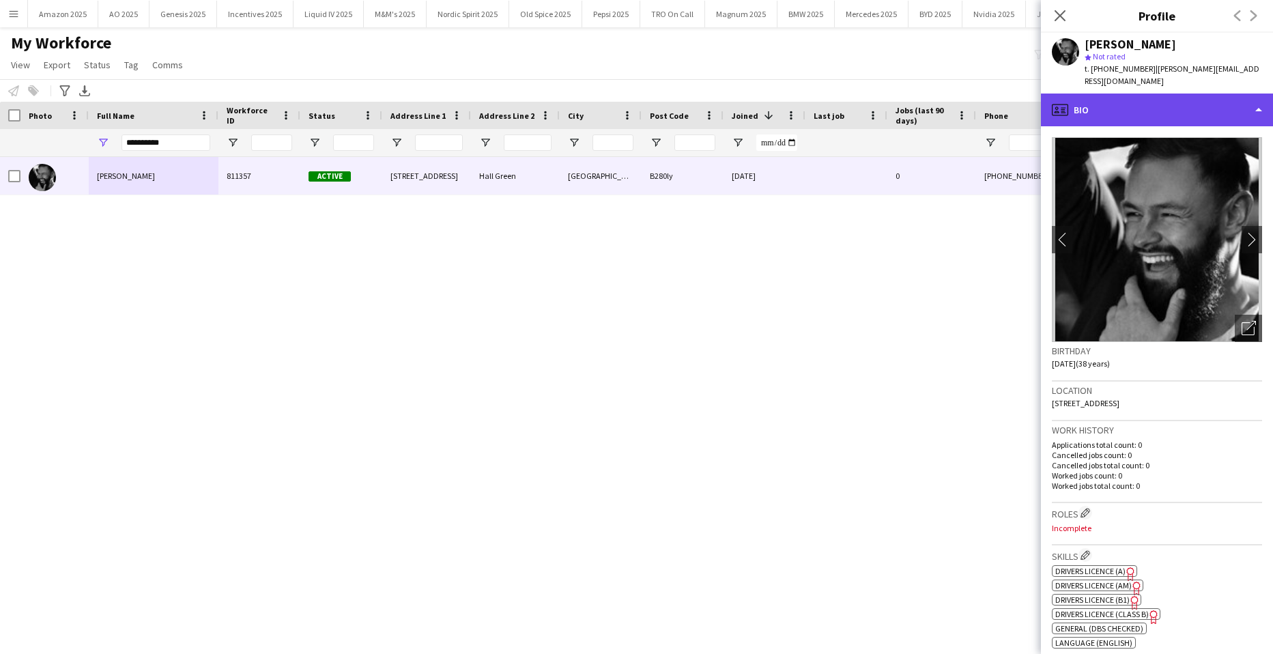
click at [1227, 93] on div "profile Bio" at bounding box center [1157, 109] width 232 height 33
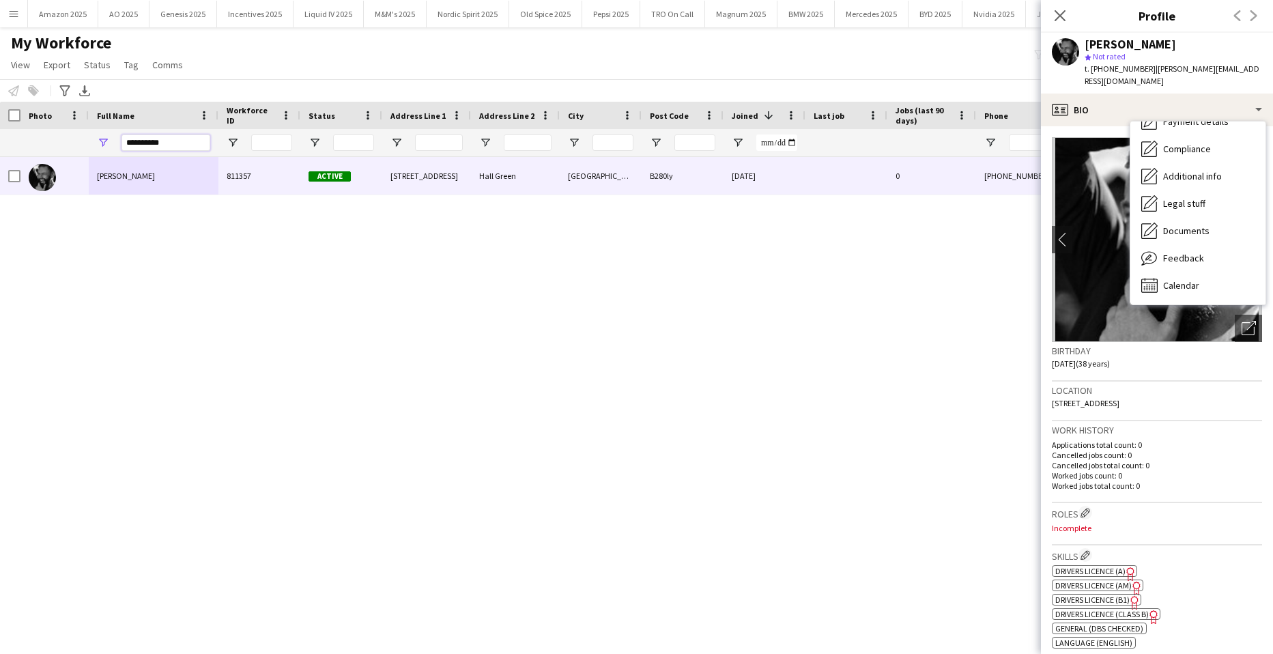
drag, startPoint x: 178, startPoint y: 136, endPoint x: 33, endPoint y: 128, distance: 145.6
click at [60, 143] on div "**********" at bounding box center [893, 142] width 1787 height 27
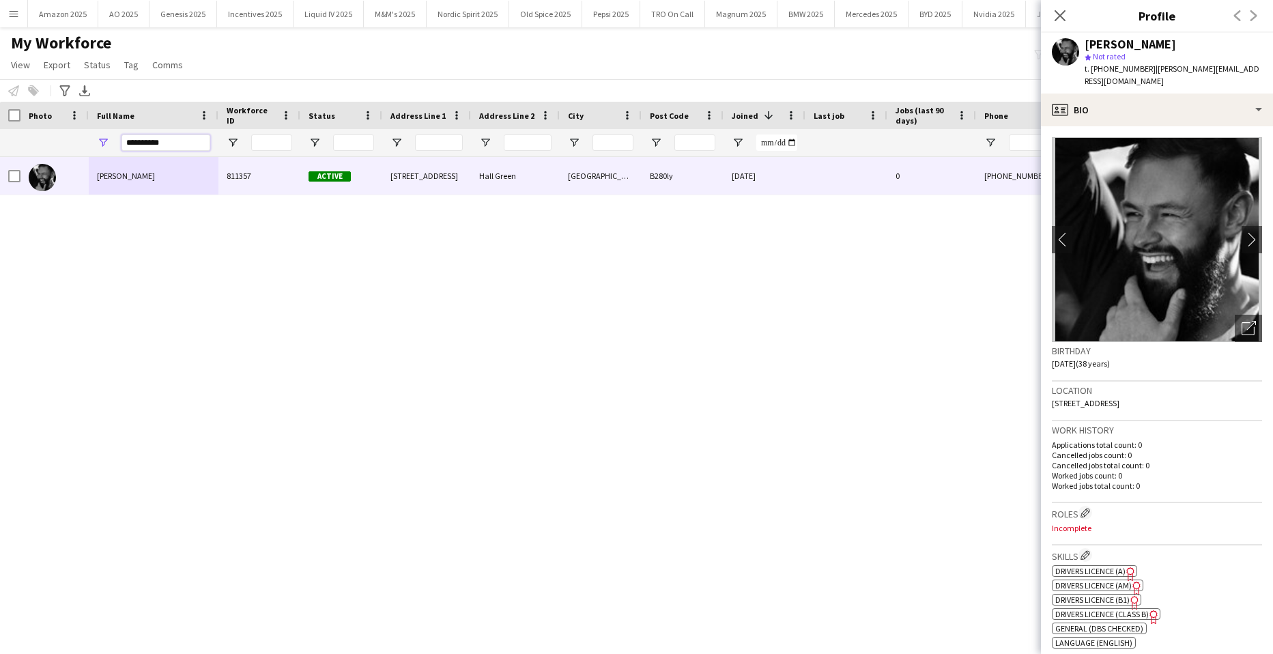
drag, startPoint x: 173, startPoint y: 143, endPoint x: -35, endPoint y: 163, distance: 209.1
click at [0, 163] on html "Menu Boards Boards Boards All jobs Status Workforce Workforce My Workforce Recr…" at bounding box center [636, 327] width 1273 height 654
click at [193, 141] on input "**********" at bounding box center [165, 142] width 89 height 16
drag, startPoint x: 193, startPoint y: 141, endPoint x: 98, endPoint y: 115, distance: 98.5
click at [0, 146] on html "Menu Boards Boards Boards All jobs Status Workforce Workforce My Workforce Recr…" at bounding box center [636, 327] width 1273 height 654
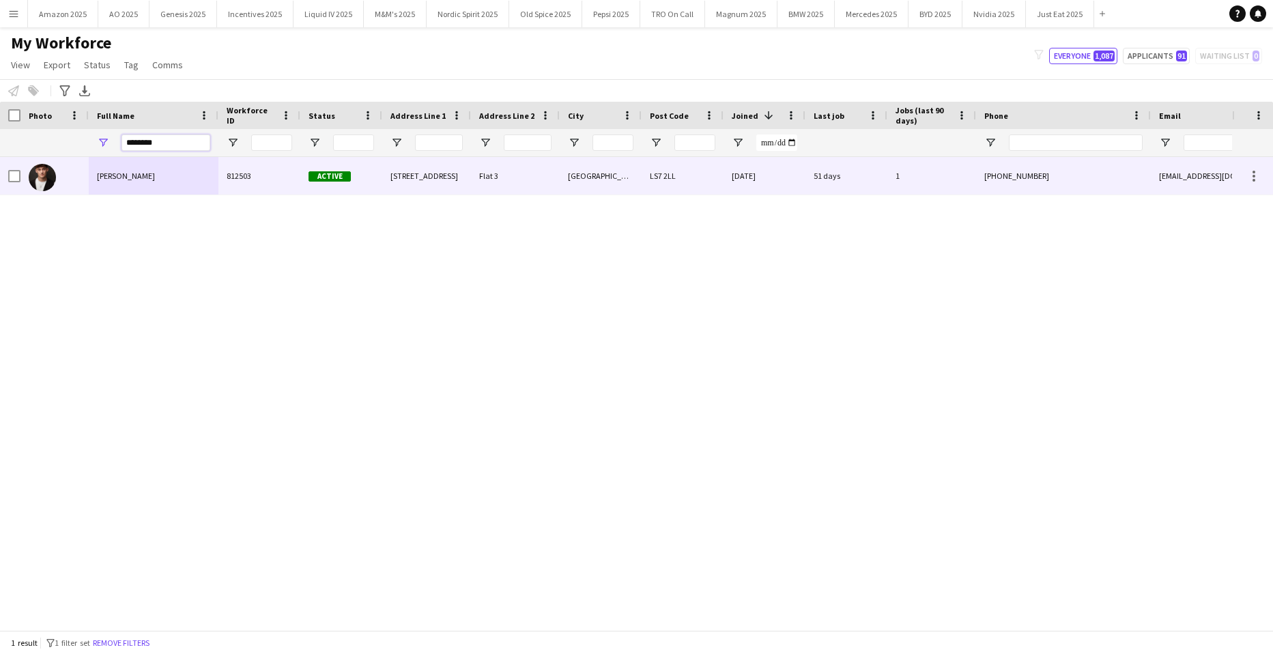
type input "********"
click at [151, 163] on div "Tom Donoghue" at bounding box center [154, 176] width 130 height 38
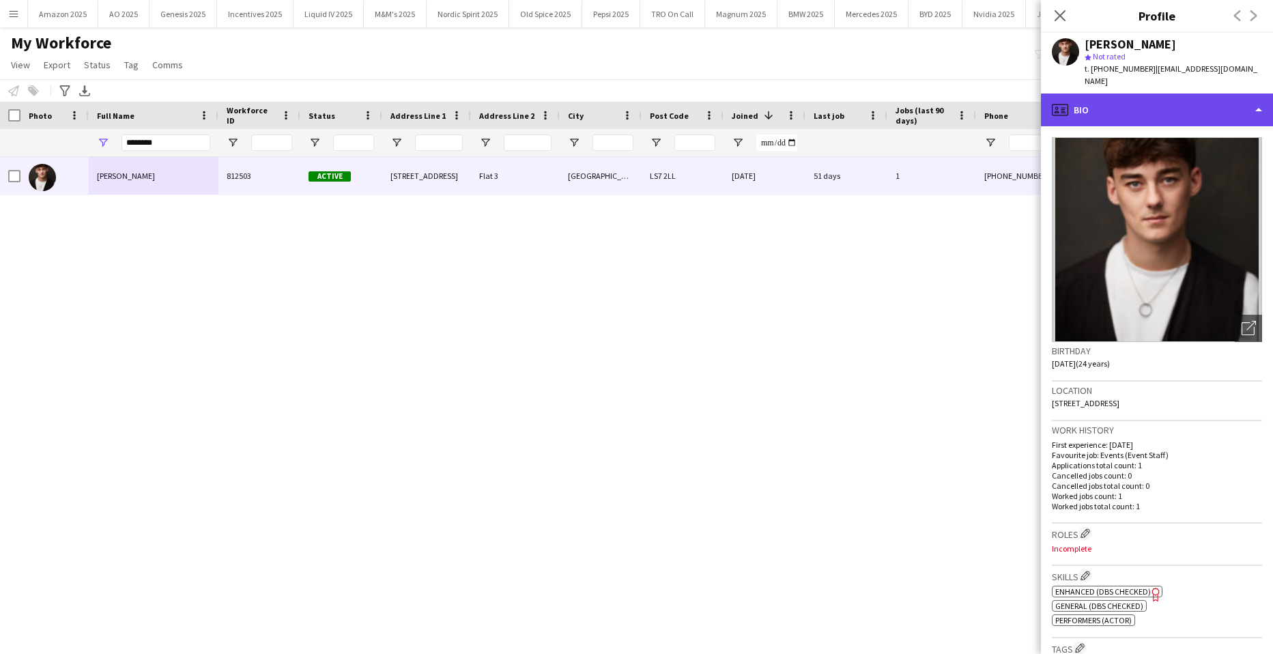
drag, startPoint x: 1194, startPoint y: 101, endPoint x: 1215, endPoint y: 164, distance: 66.3
click at [1195, 101] on div "profile Bio" at bounding box center [1157, 109] width 232 height 33
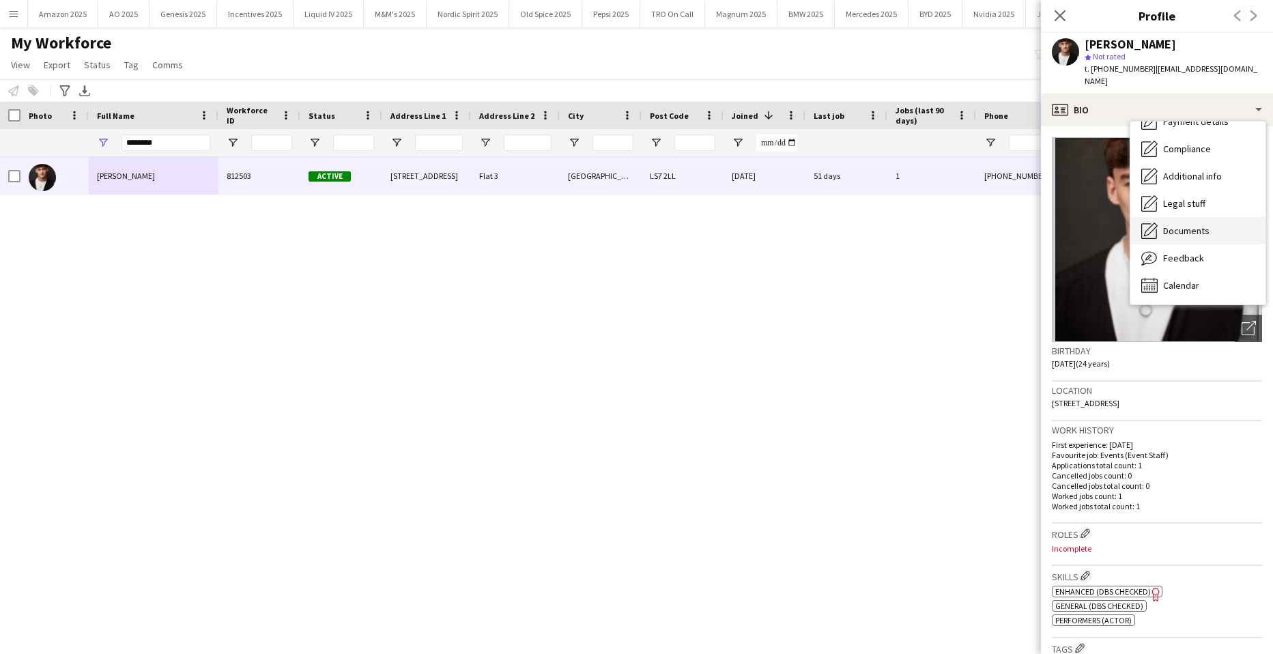
click at [1207, 231] on span "Documents" at bounding box center [1186, 231] width 46 height 12
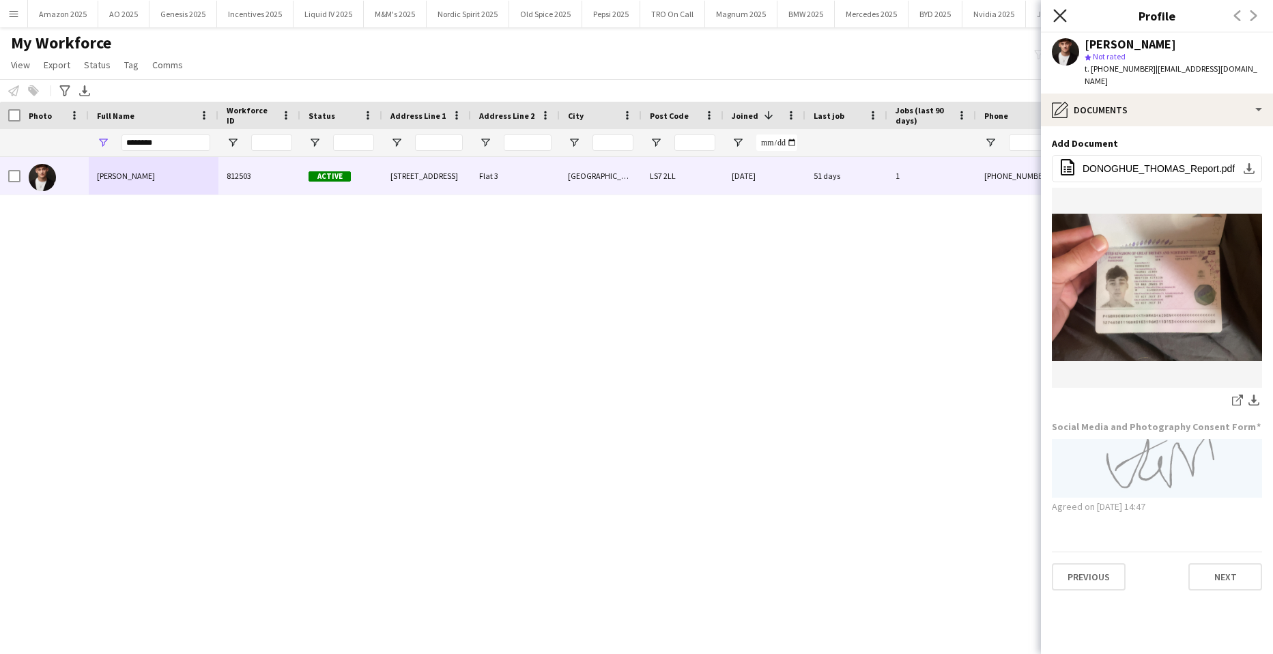
click at [1058, 13] on icon "Close pop-in" at bounding box center [1059, 15] width 13 height 13
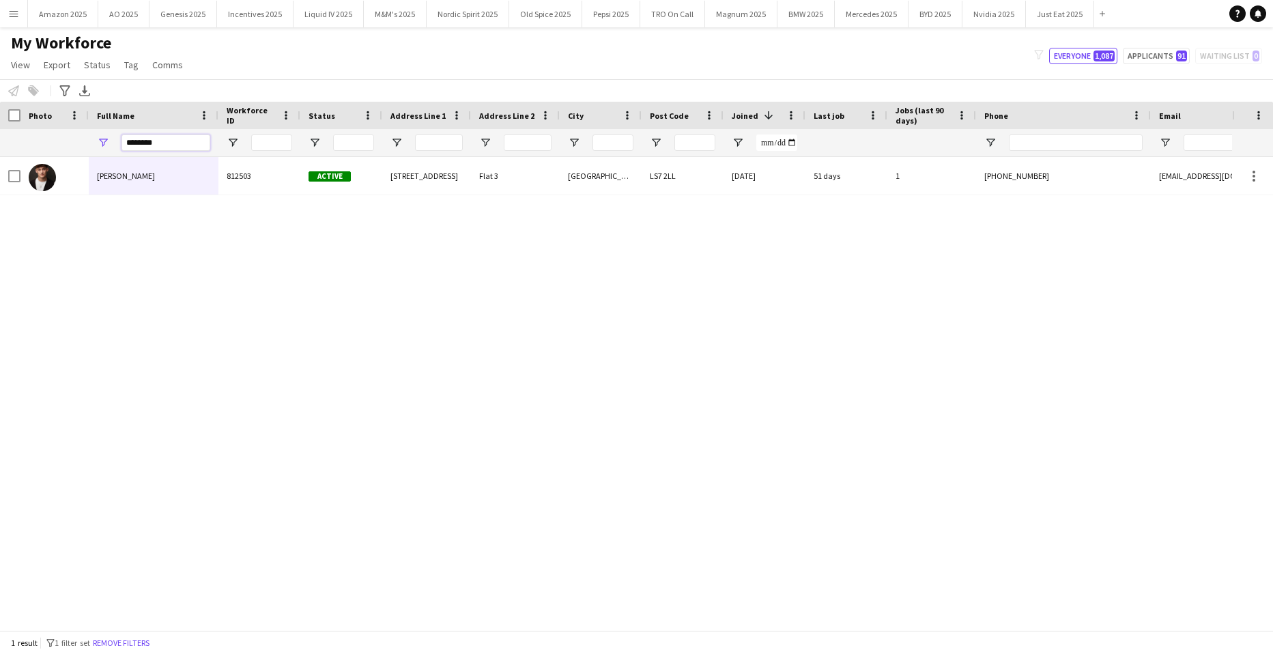
drag, startPoint x: 172, startPoint y: 143, endPoint x: -35, endPoint y: 162, distance: 207.7
click at [0, 162] on html "Menu Boards Boards Boards All jobs Status Workforce Workforce My Workforce Recr…" at bounding box center [636, 327] width 1273 height 654
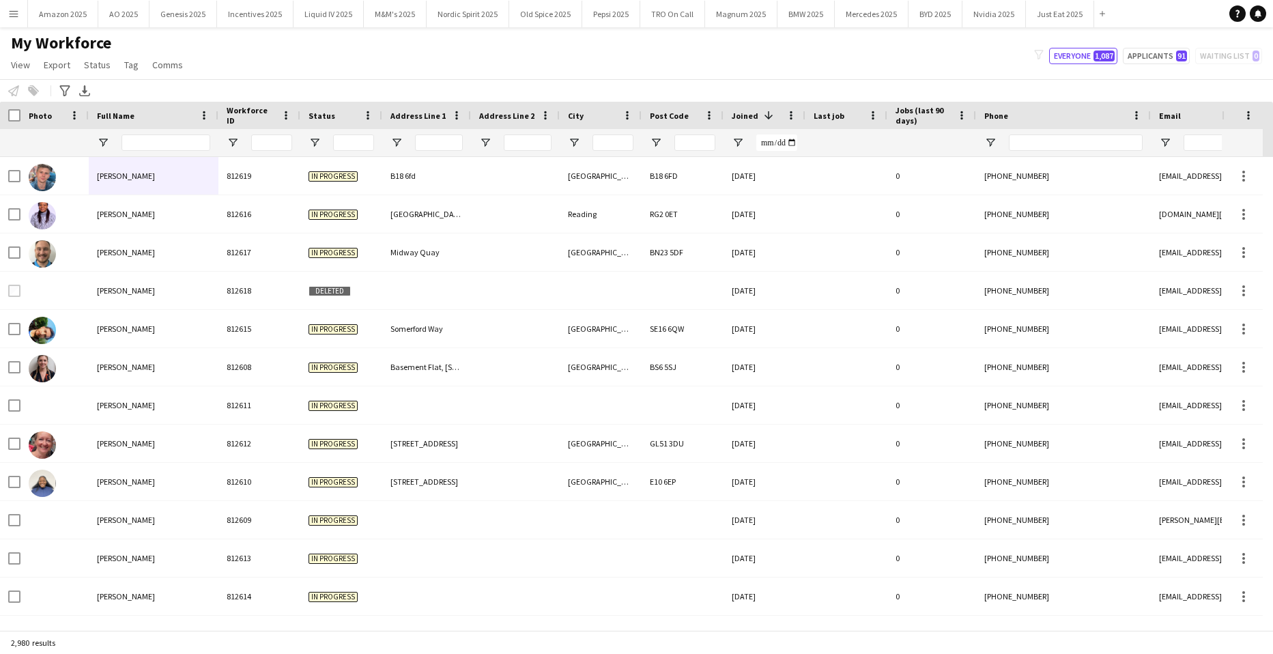
click at [16, 14] on app-icon "Menu" at bounding box center [13, 13] width 11 height 11
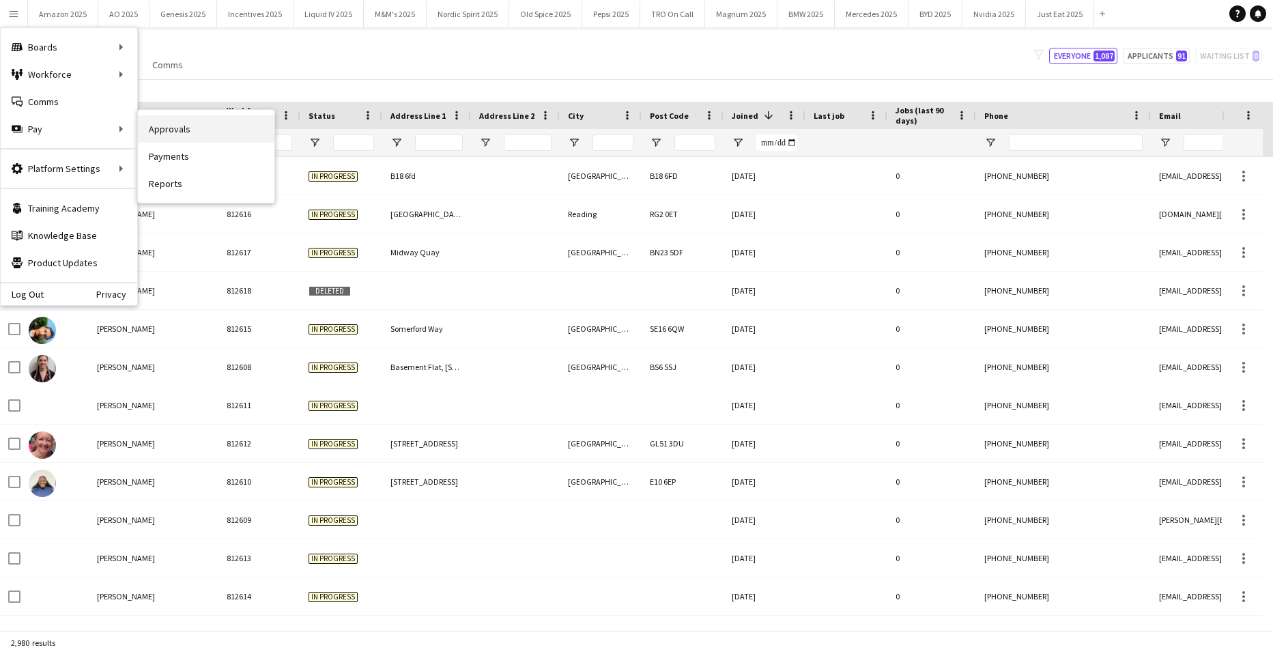
click at [176, 128] on link "Approvals" at bounding box center [206, 128] width 136 height 27
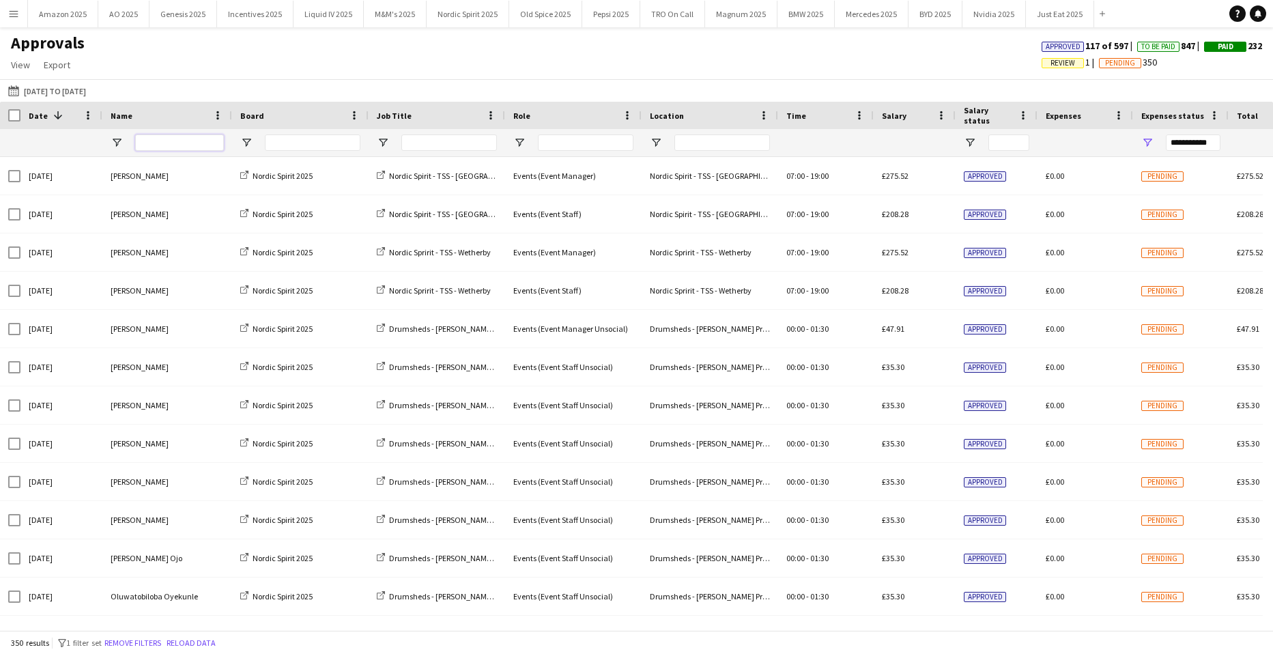
click at [167, 148] on input "Name Filter Input" at bounding box center [179, 142] width 89 height 16
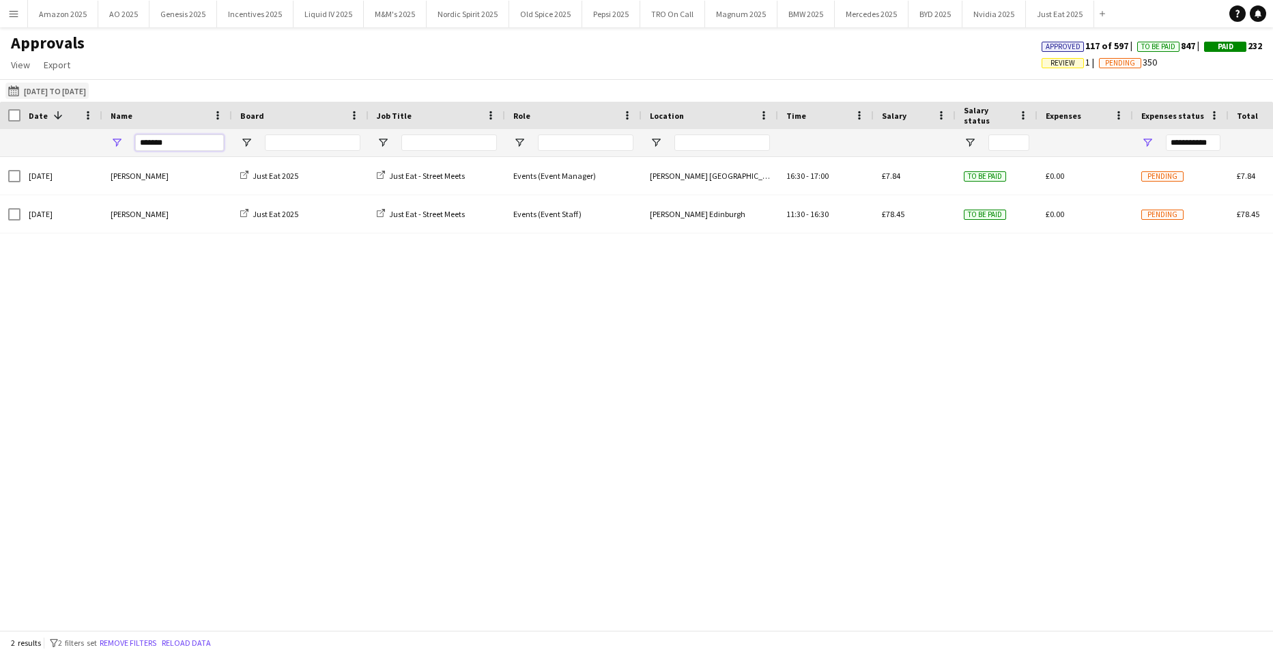
type input "*******"
click at [74, 91] on button "01-09-2025 to 05-10-2025 01-09-2025 to 05-10-2025" at bounding box center [46, 91] width 83 height 16
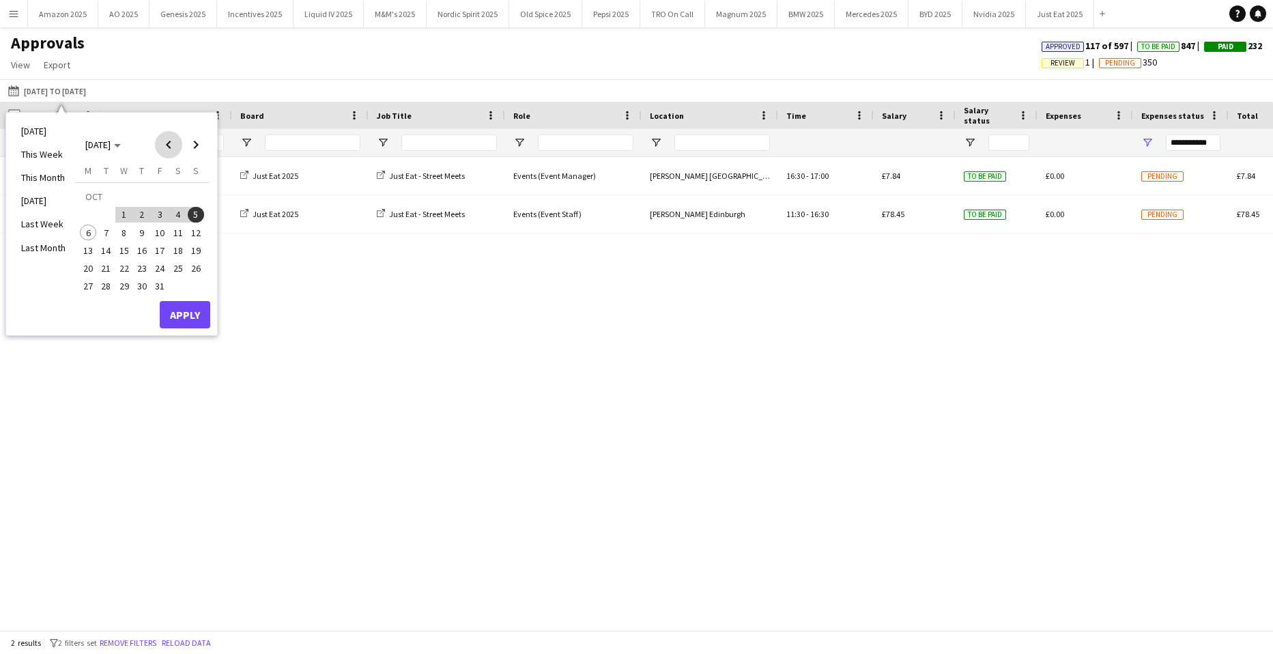
click at [171, 149] on span "Previous month" at bounding box center [168, 144] width 27 height 27
click at [167, 141] on span "Previous month" at bounding box center [168, 144] width 27 height 27
click at [89, 291] on span "30" at bounding box center [88, 290] width 16 height 16
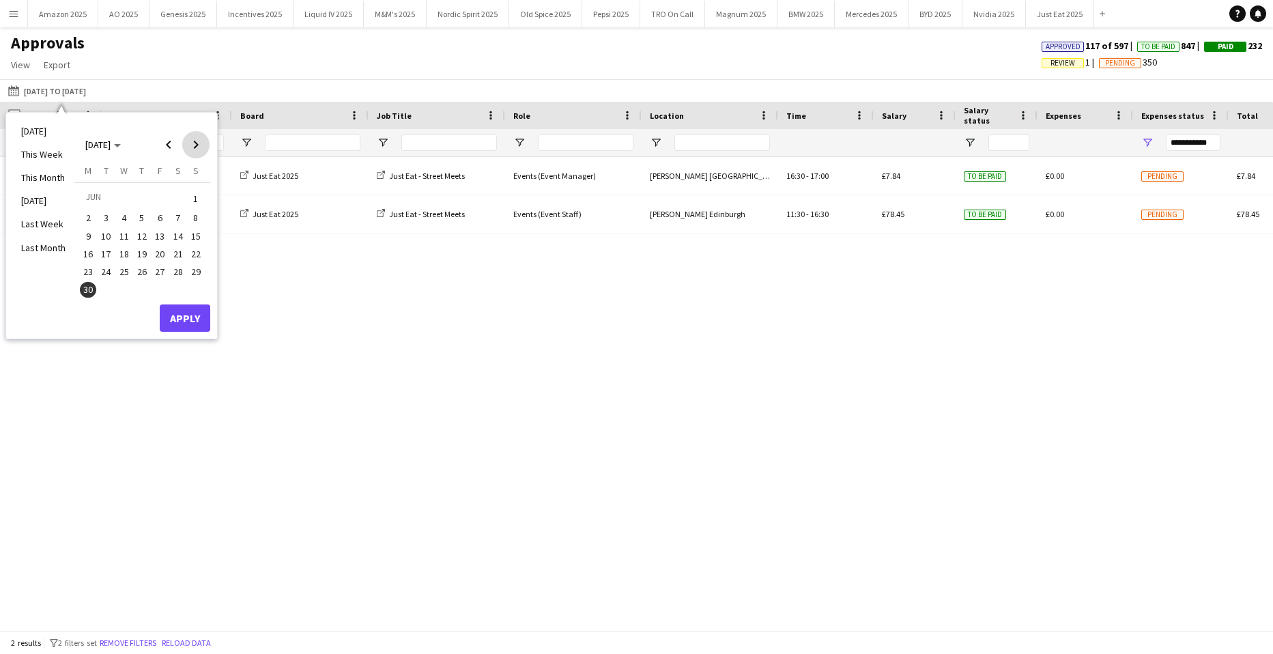
click at [194, 145] on span "Next month" at bounding box center [195, 144] width 27 height 27
click at [201, 268] on span "27" at bounding box center [196, 268] width 16 height 16
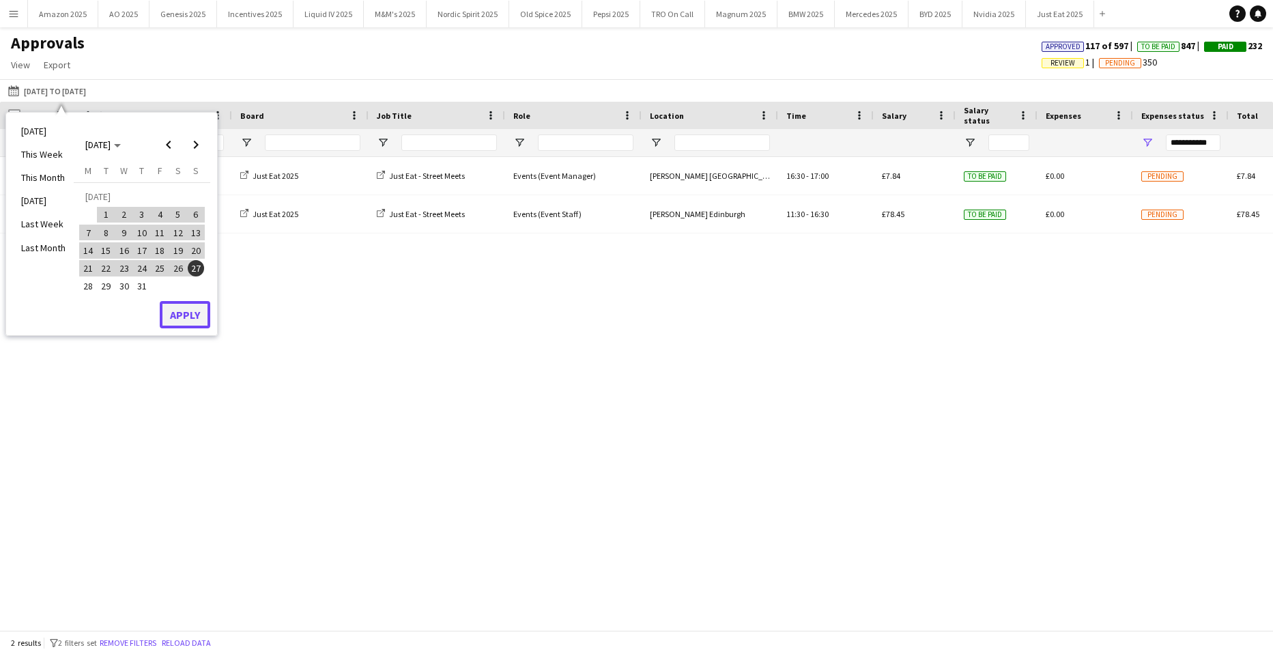
click at [188, 313] on button "Apply" at bounding box center [185, 314] width 50 height 27
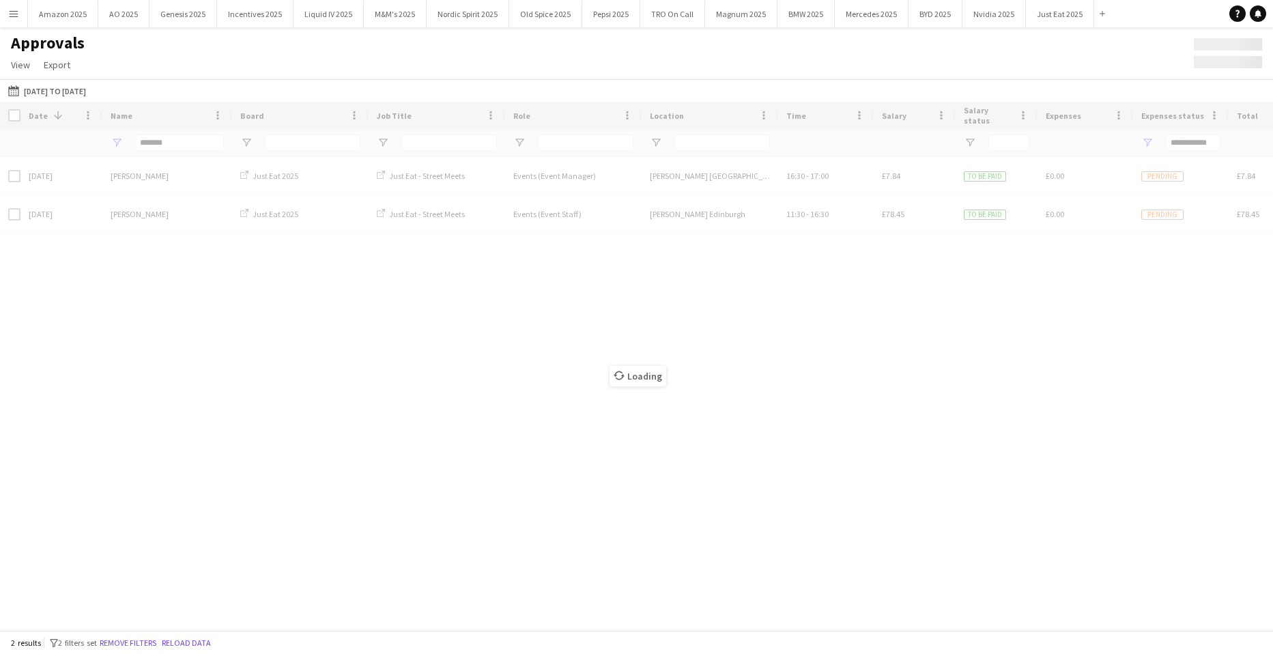
type input "***"
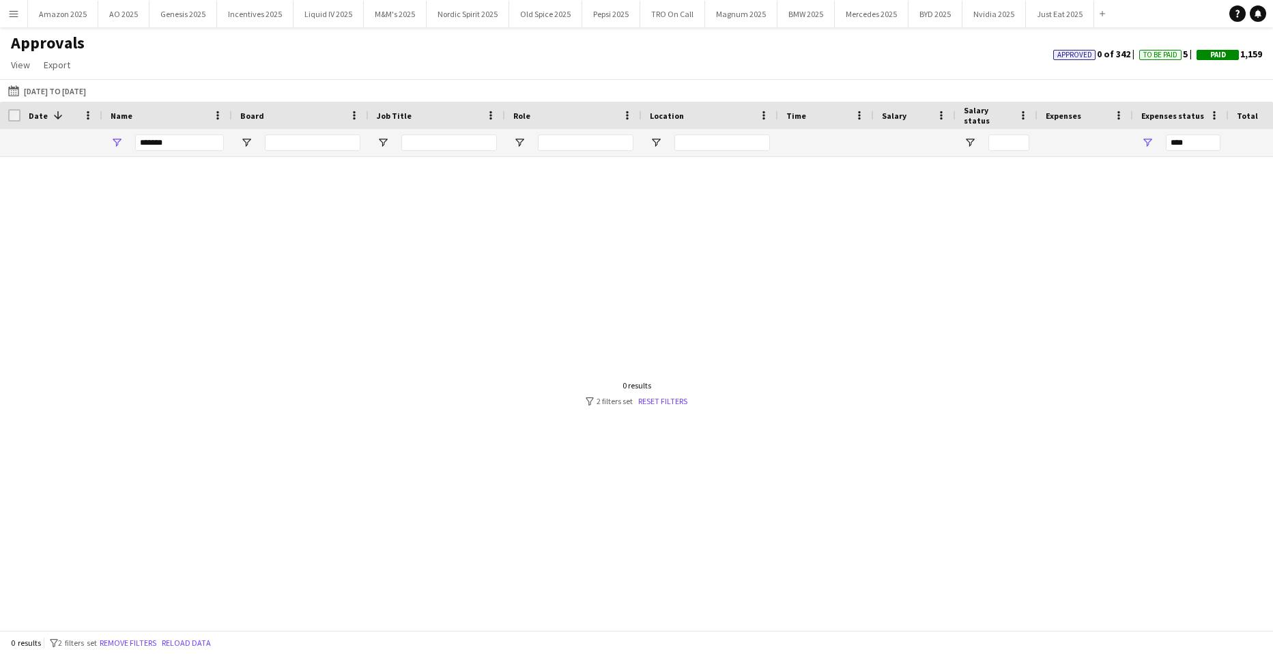
click at [1057, 54] on span "Approved" at bounding box center [1074, 54] width 35 height 9
click at [1211, 56] on span "Approved" at bounding box center [1217, 56] width 35 height 9
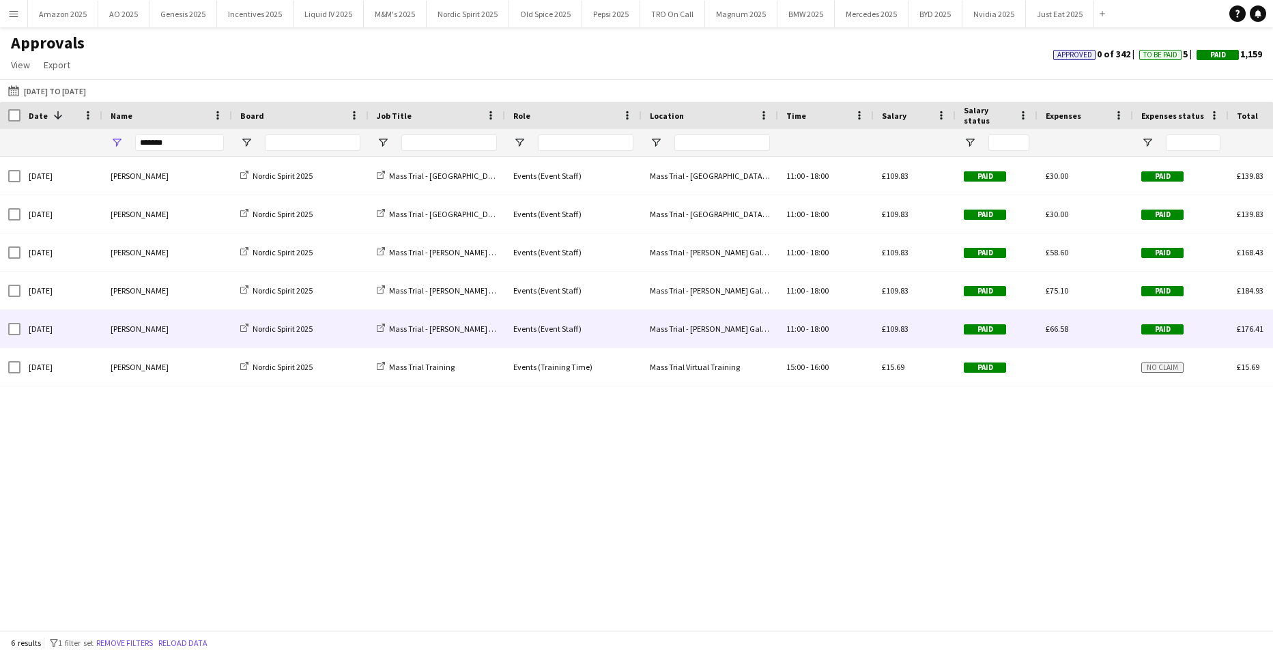
click at [1169, 327] on span "Paid" at bounding box center [1162, 329] width 42 height 10
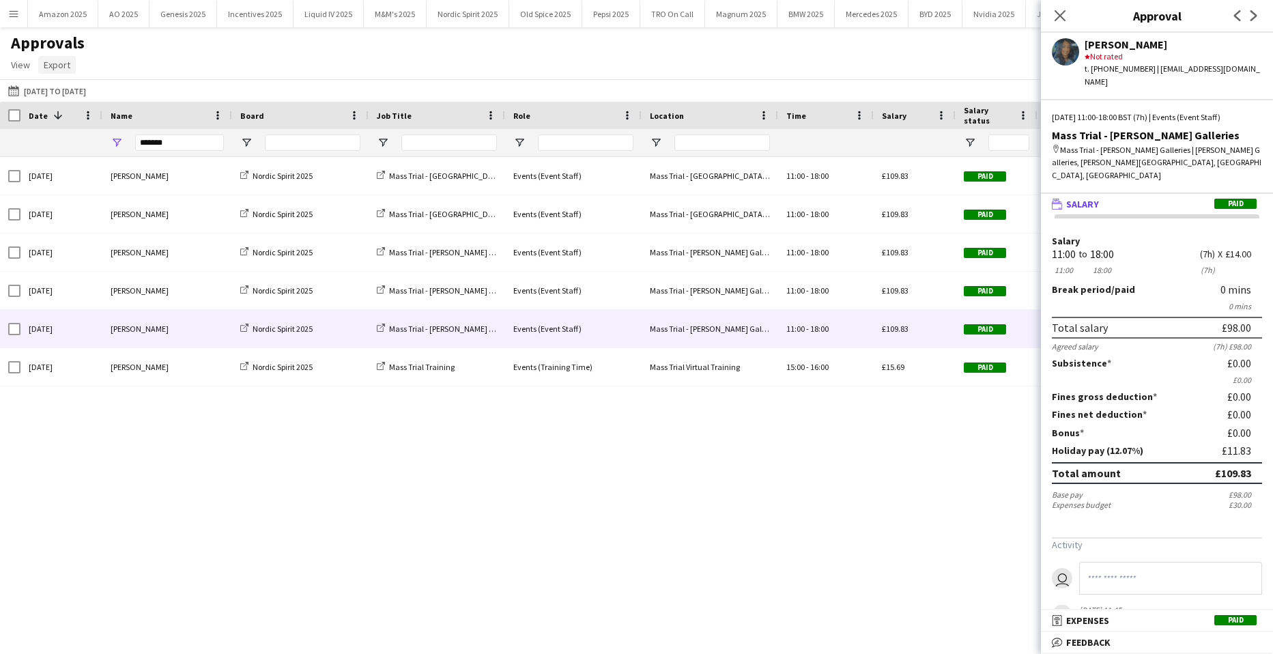
click at [61, 63] on span "Export" at bounding box center [57, 65] width 27 height 12
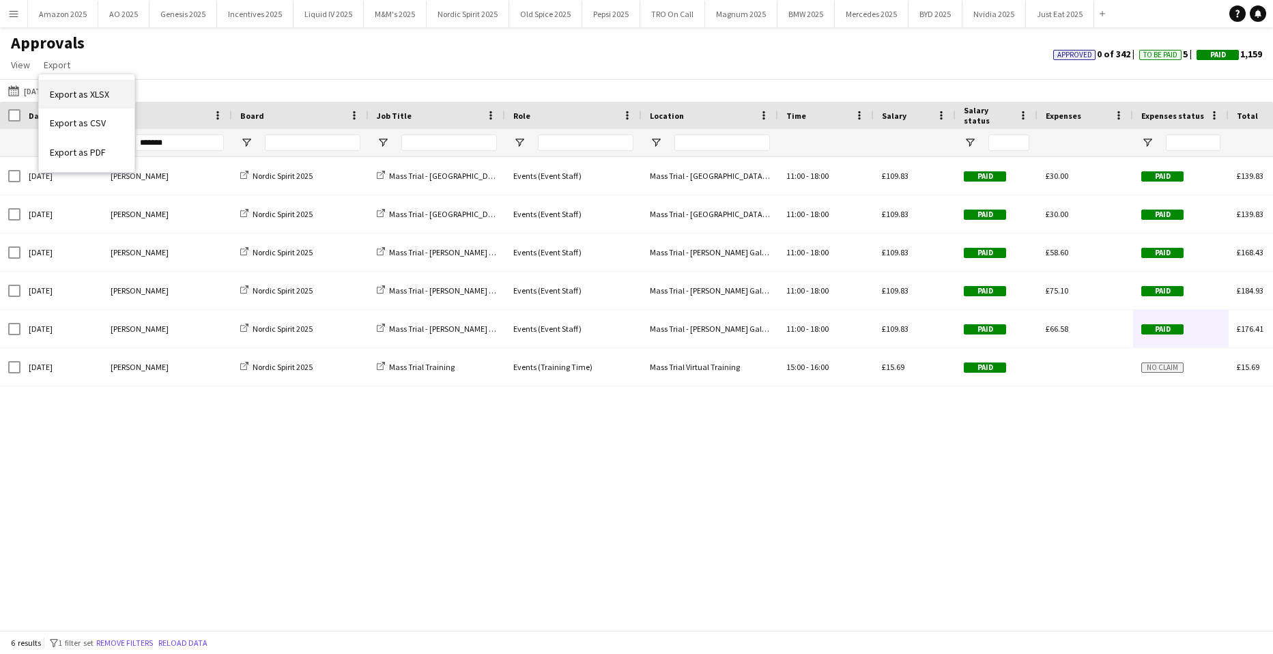
click at [89, 85] on link "Export as XLSX" at bounding box center [87, 94] width 96 height 29
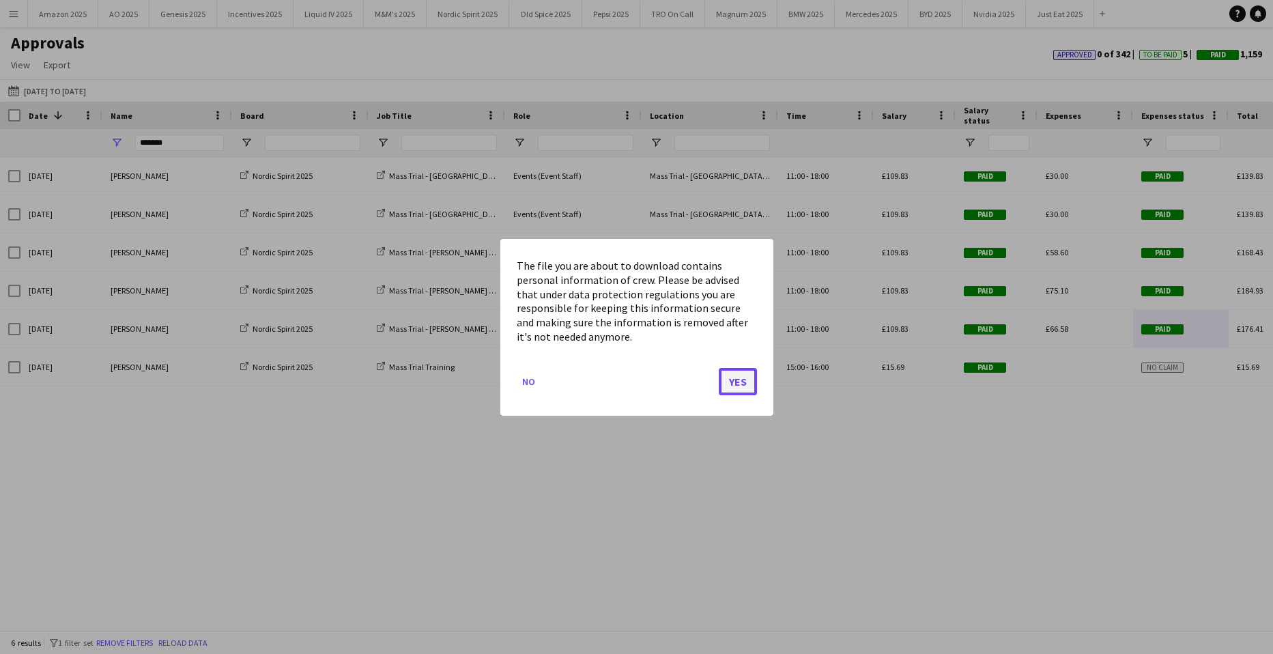
click at [751, 381] on button "Yes" at bounding box center [738, 380] width 38 height 27
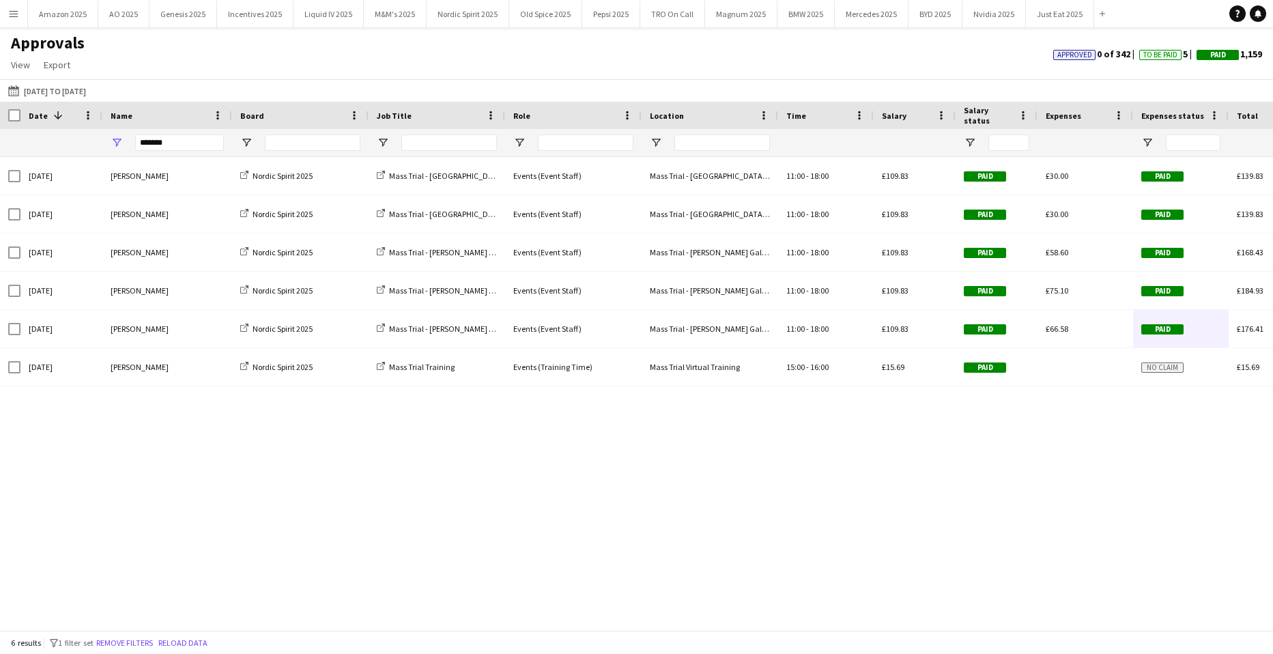
click at [623, 66] on div "Approvals View Customise view Customise filters Reset Filters Reset View Reset …" at bounding box center [636, 56] width 1273 height 46
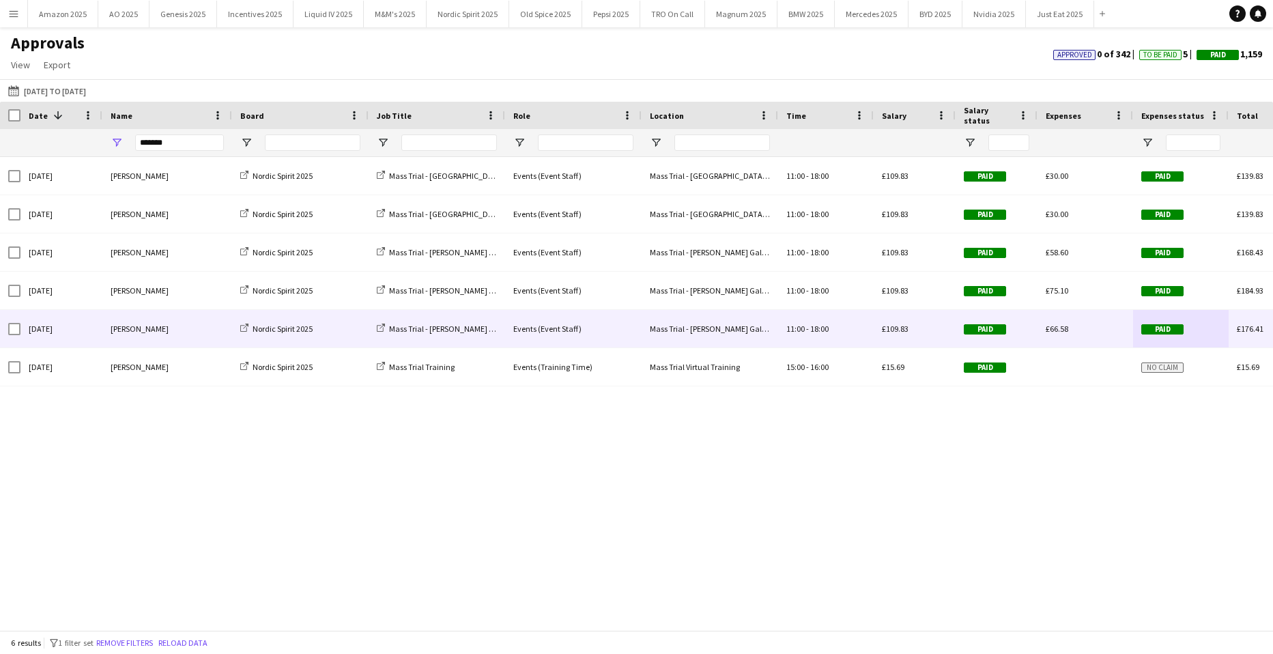
click at [1159, 336] on div "Paid" at bounding box center [1181, 329] width 96 height 38
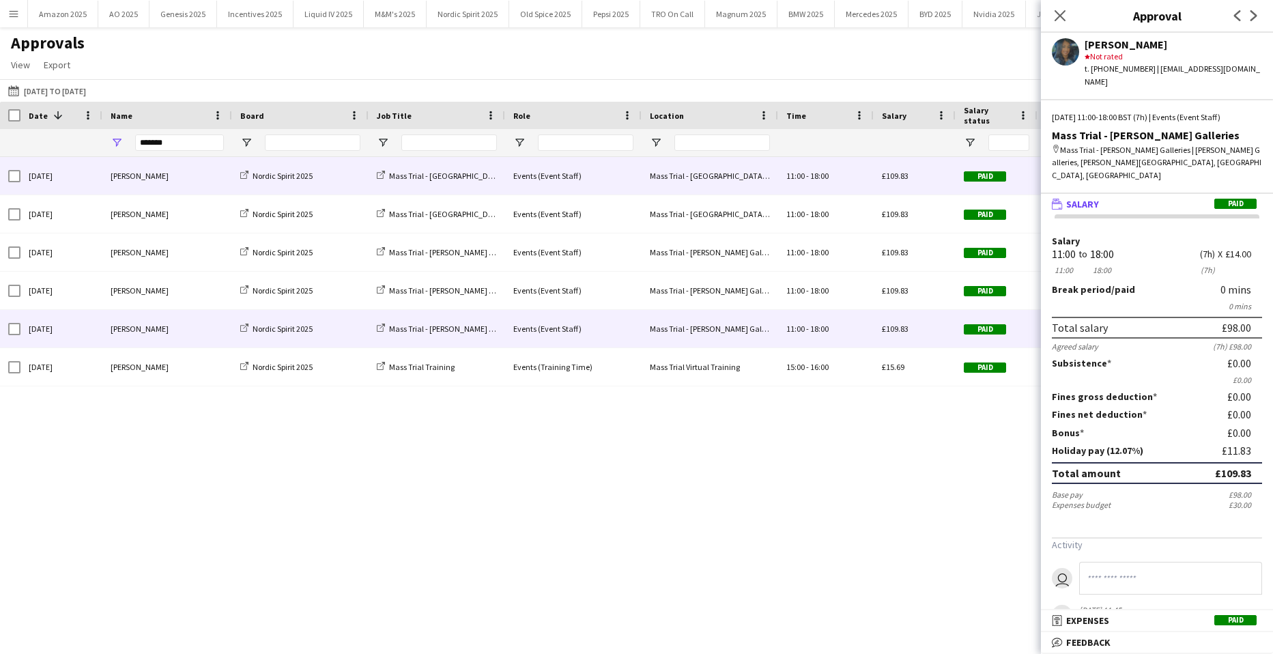
click at [985, 174] on span "Paid" at bounding box center [985, 176] width 42 height 10
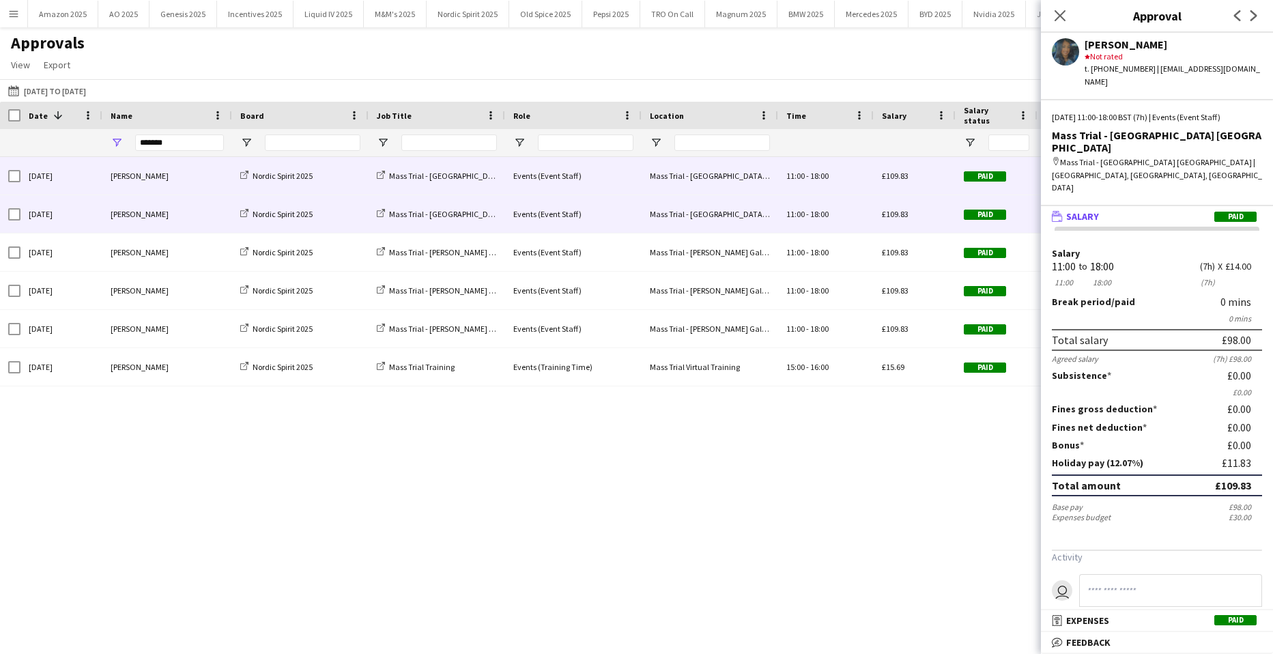
click at [997, 209] on span "Paid" at bounding box center [985, 214] width 42 height 10
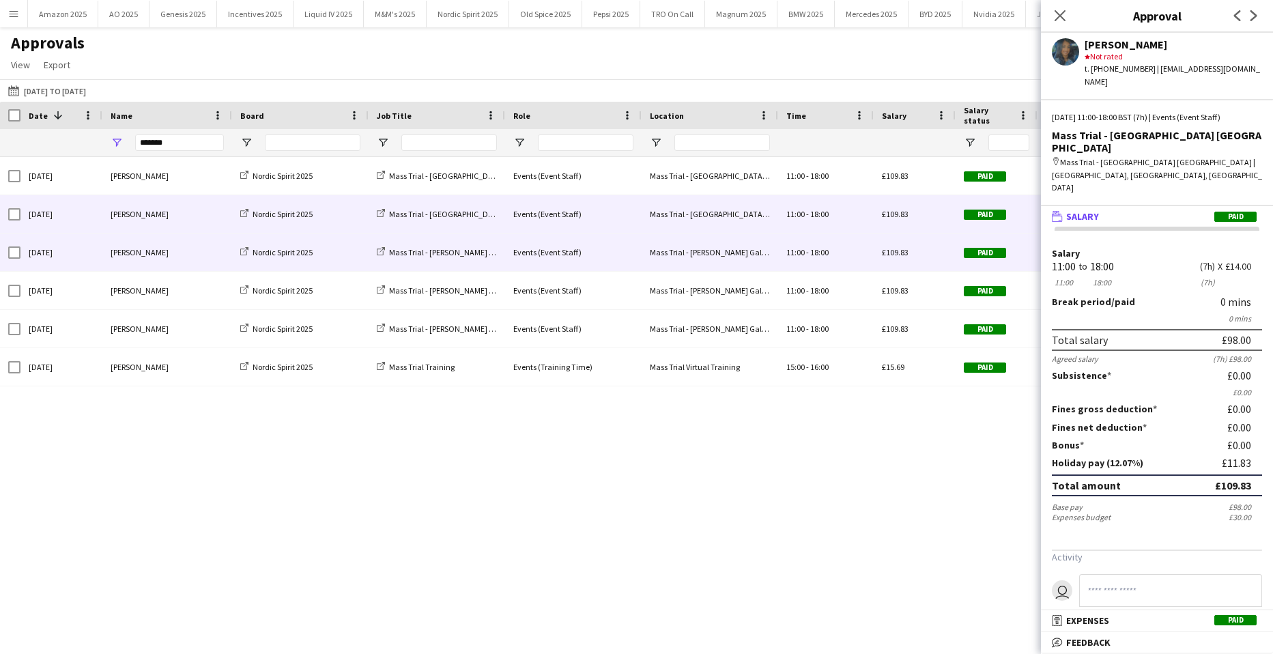
click at [990, 248] on span "Paid" at bounding box center [985, 253] width 42 height 10
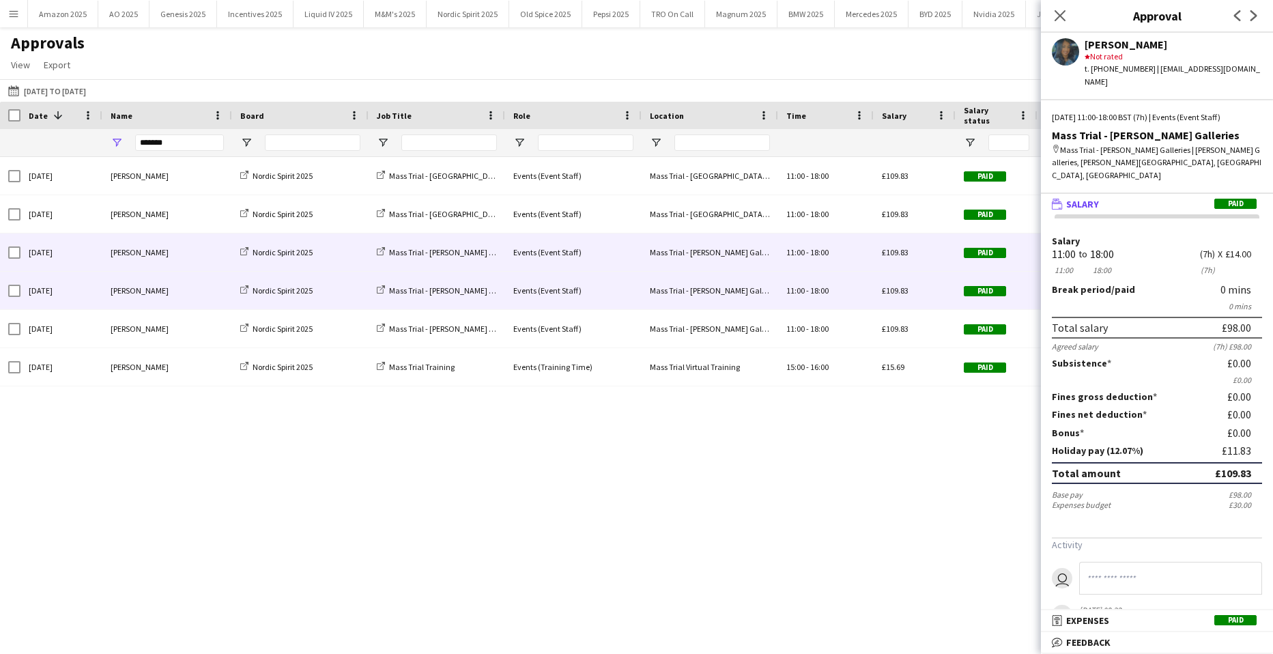
click at [981, 290] on span "Paid" at bounding box center [985, 291] width 42 height 10
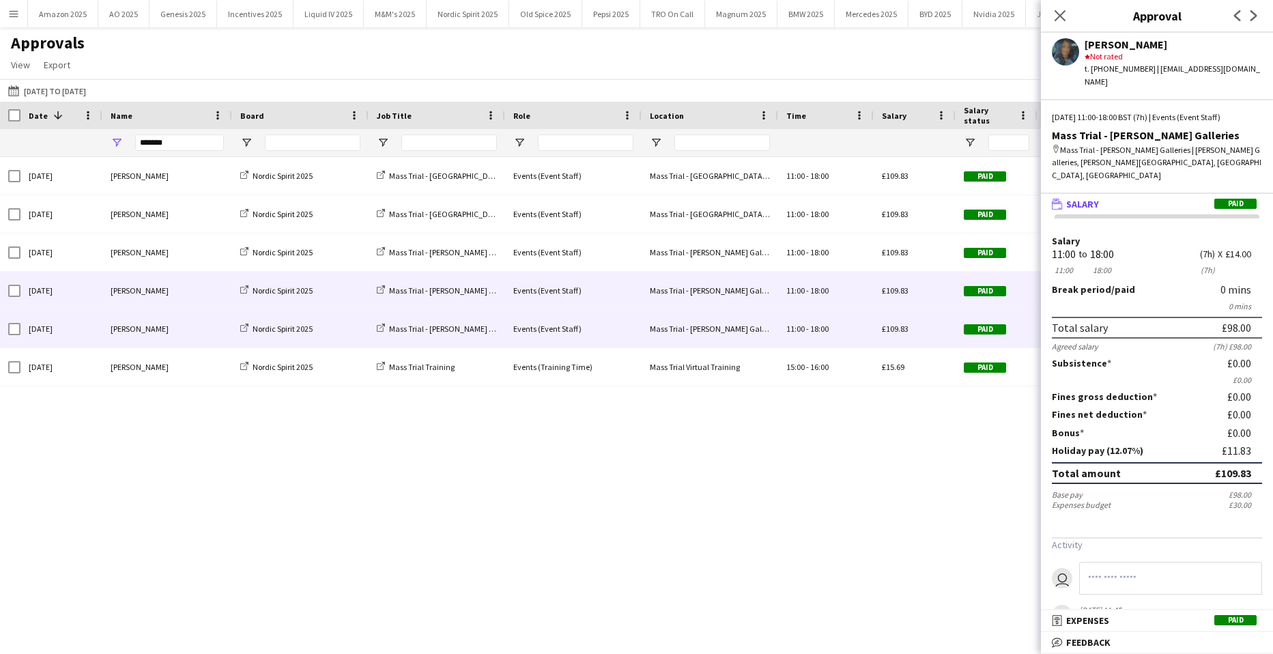
click at [987, 329] on span "Paid" at bounding box center [985, 329] width 42 height 10
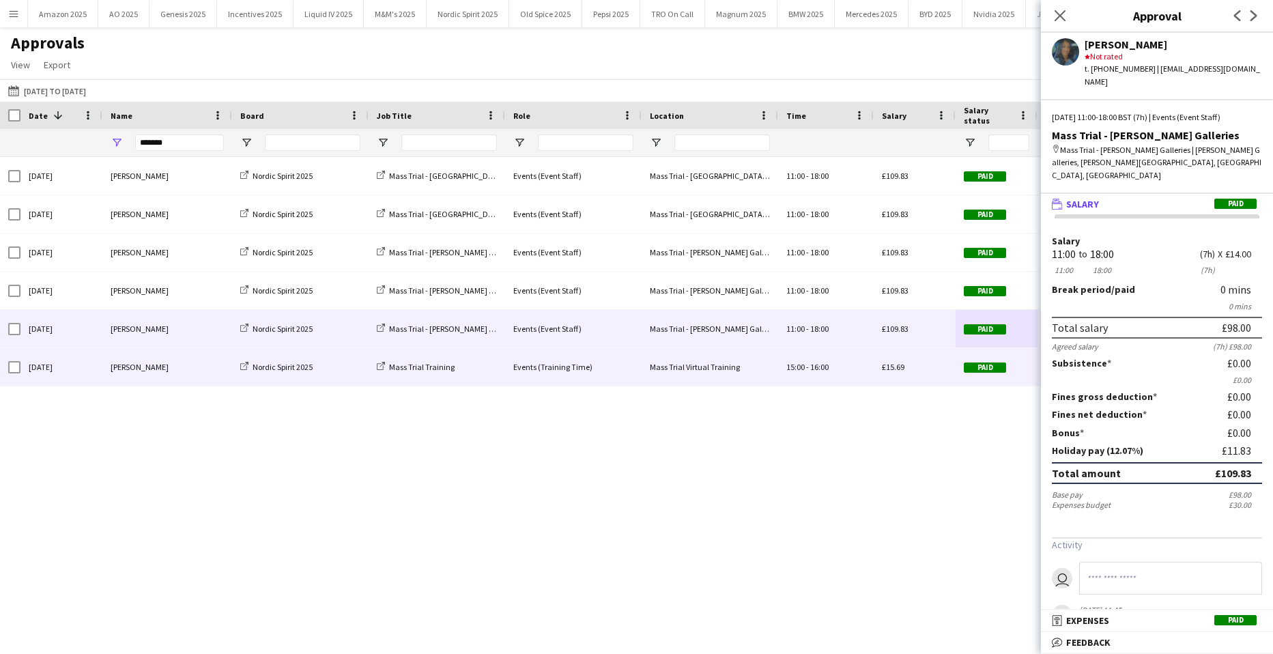
click at [803, 362] on span "15:00" at bounding box center [795, 367] width 18 height 10
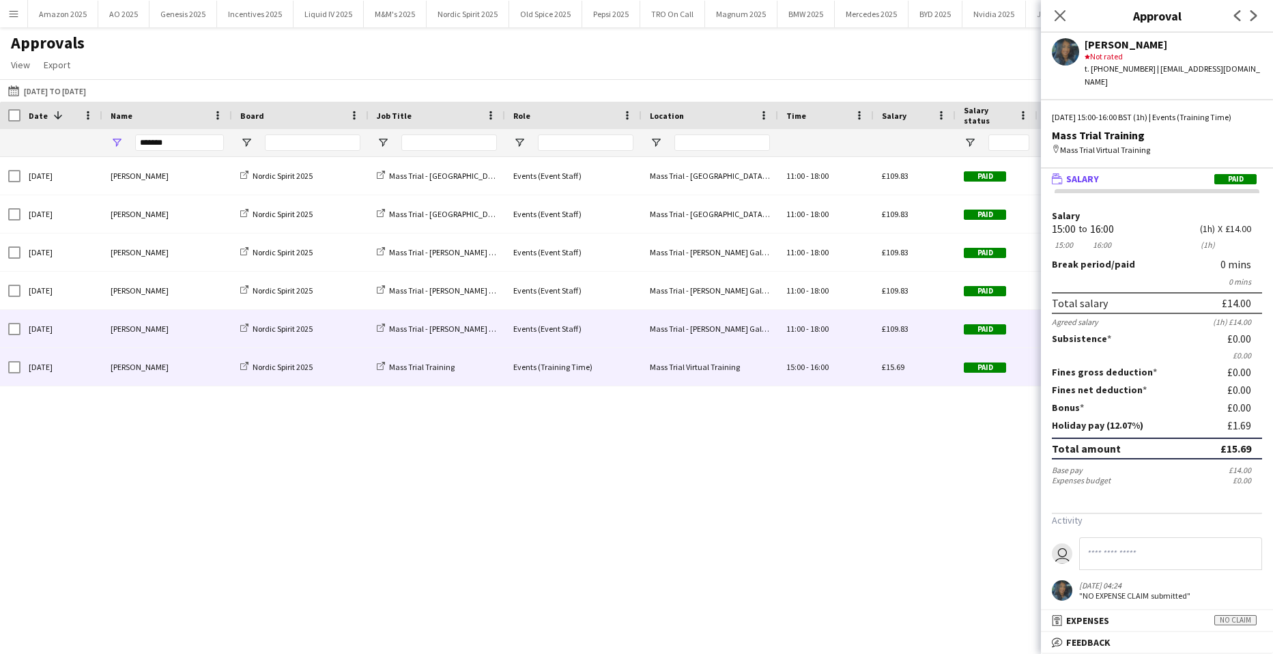
click at [944, 323] on div "£109.83" at bounding box center [915, 329] width 82 height 38
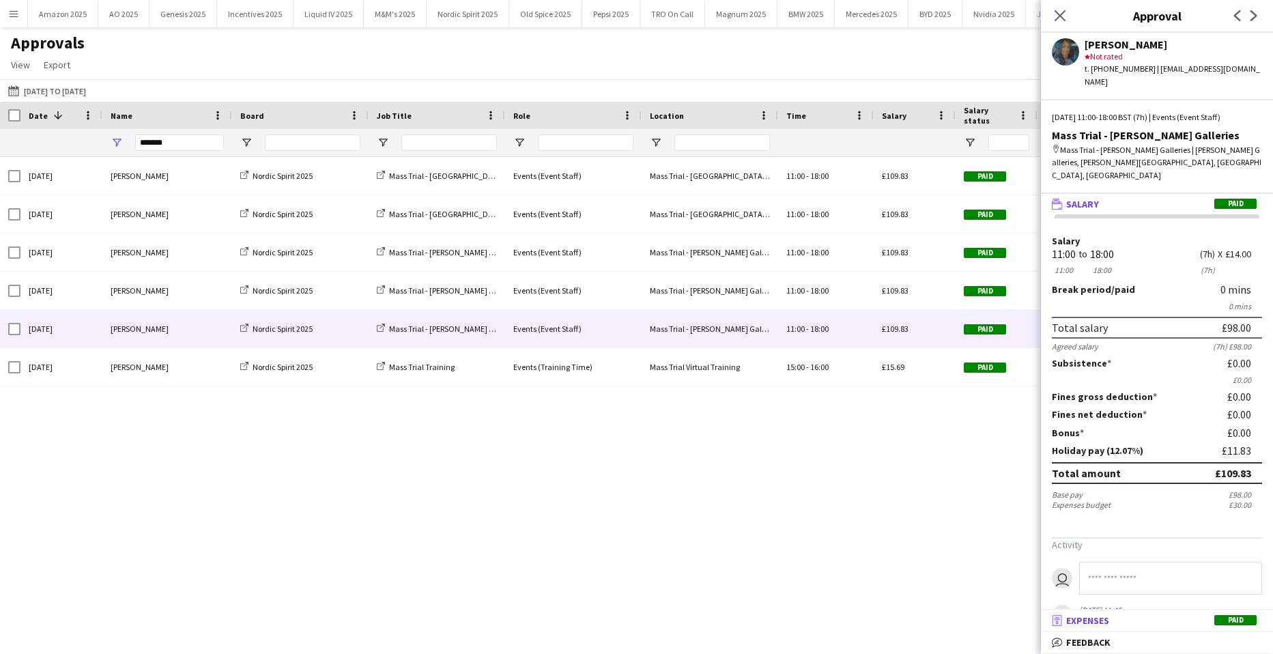
click at [1243, 621] on span "Paid" at bounding box center [1235, 620] width 42 height 10
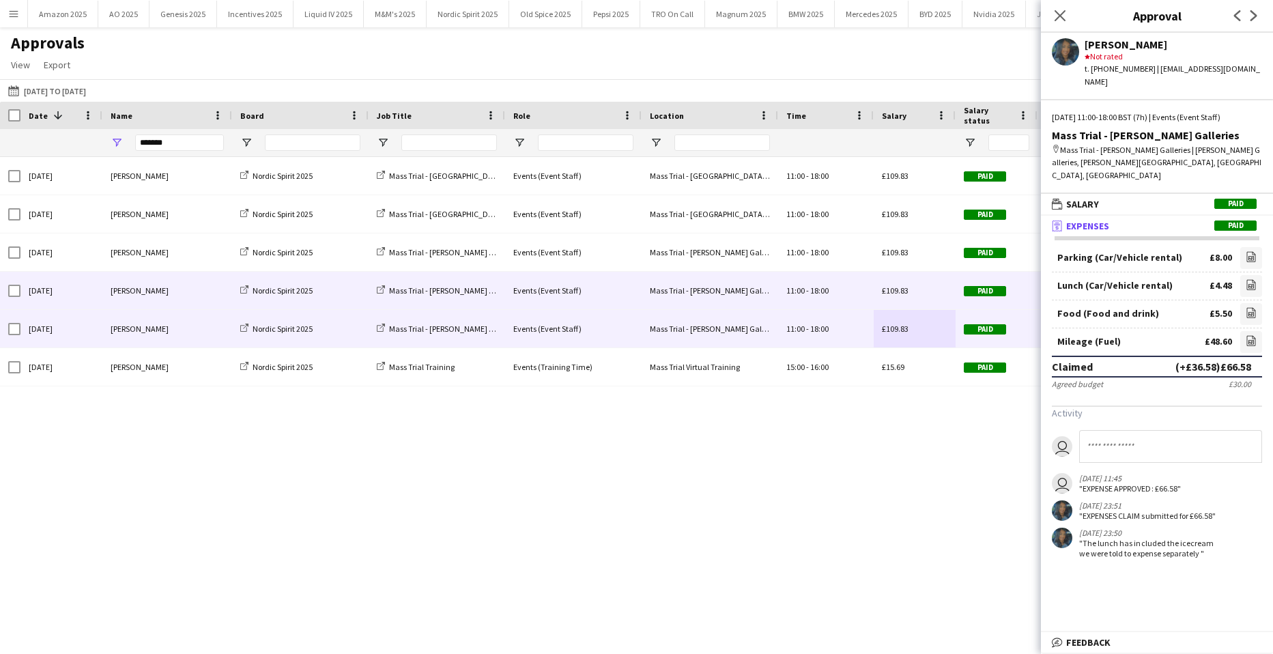
click at [977, 293] on span "Paid" at bounding box center [985, 291] width 42 height 10
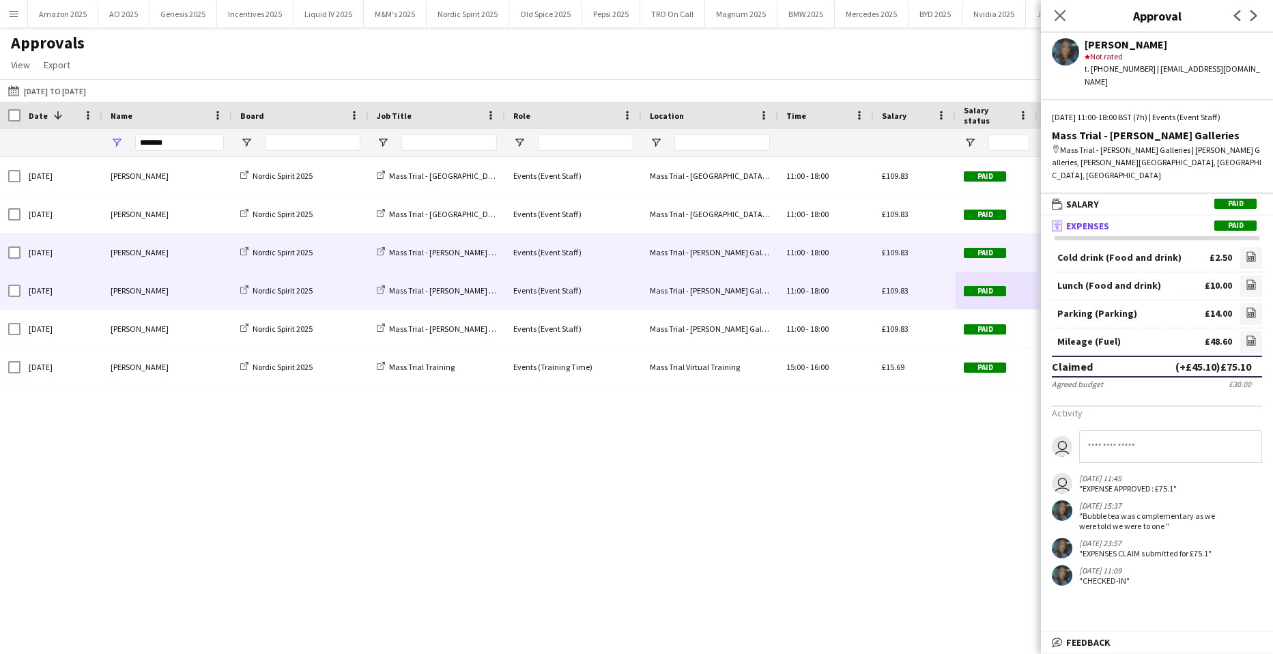
click at [658, 251] on div "Mass Trial - Buchanan Galleries" at bounding box center [709, 252] width 136 height 38
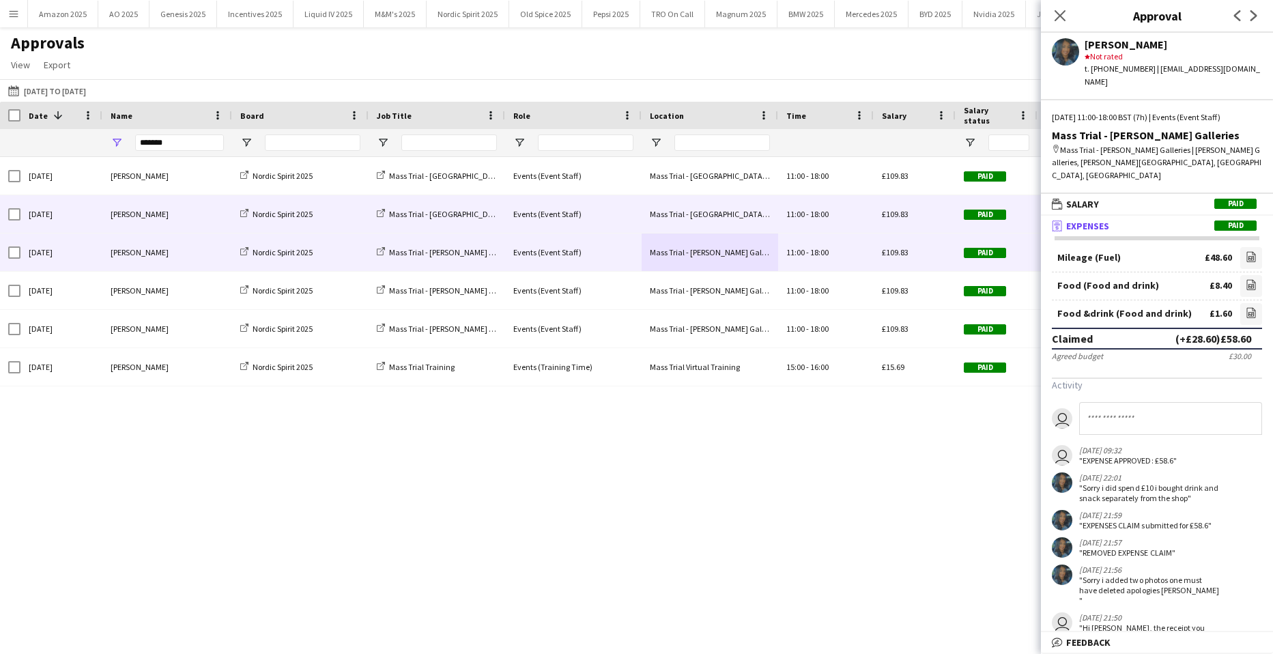
click at [827, 219] on span "18:00" at bounding box center [819, 214] width 18 height 10
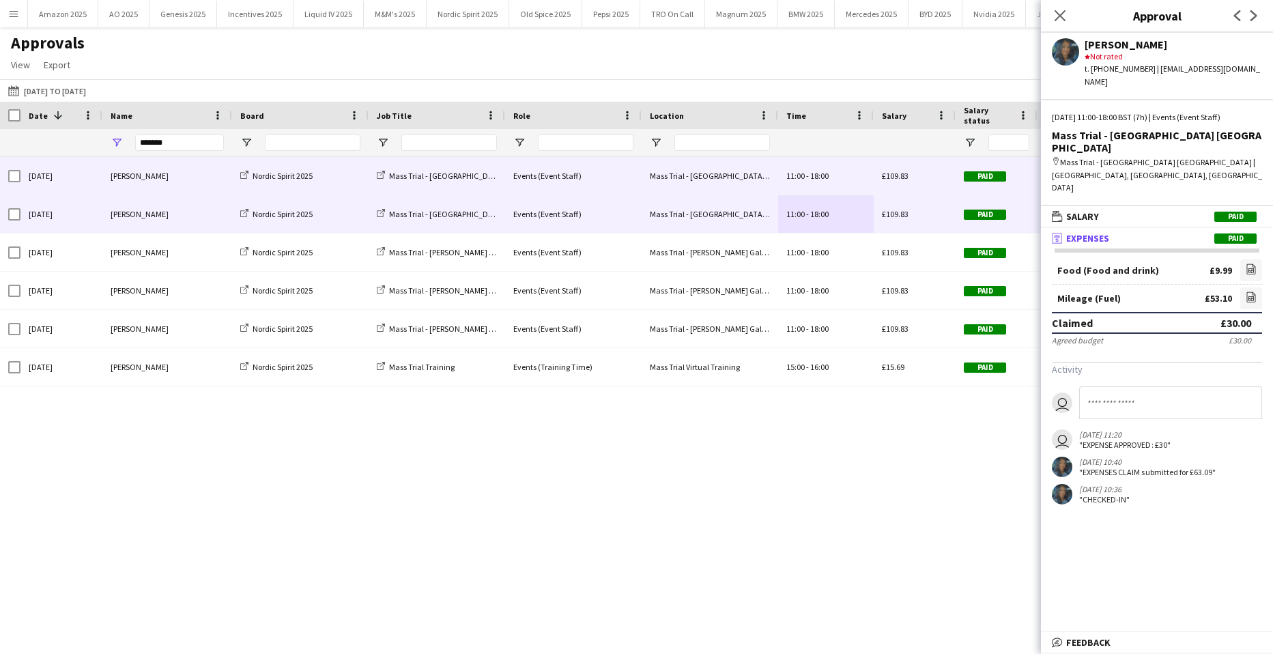
click at [1015, 173] on div "Paid" at bounding box center [996, 176] width 82 height 38
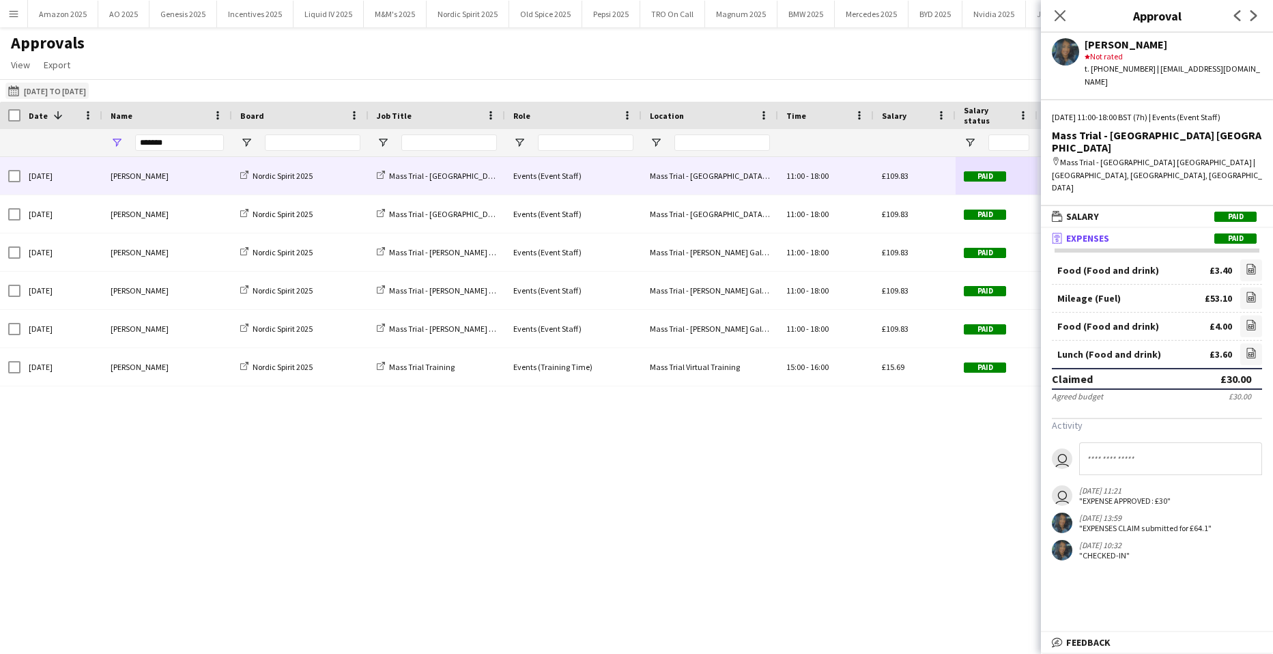
click at [48, 93] on button "01-09-2025 to 05-10-2025 30-06-2025 to 27-07-2025" at bounding box center [46, 91] width 83 height 16
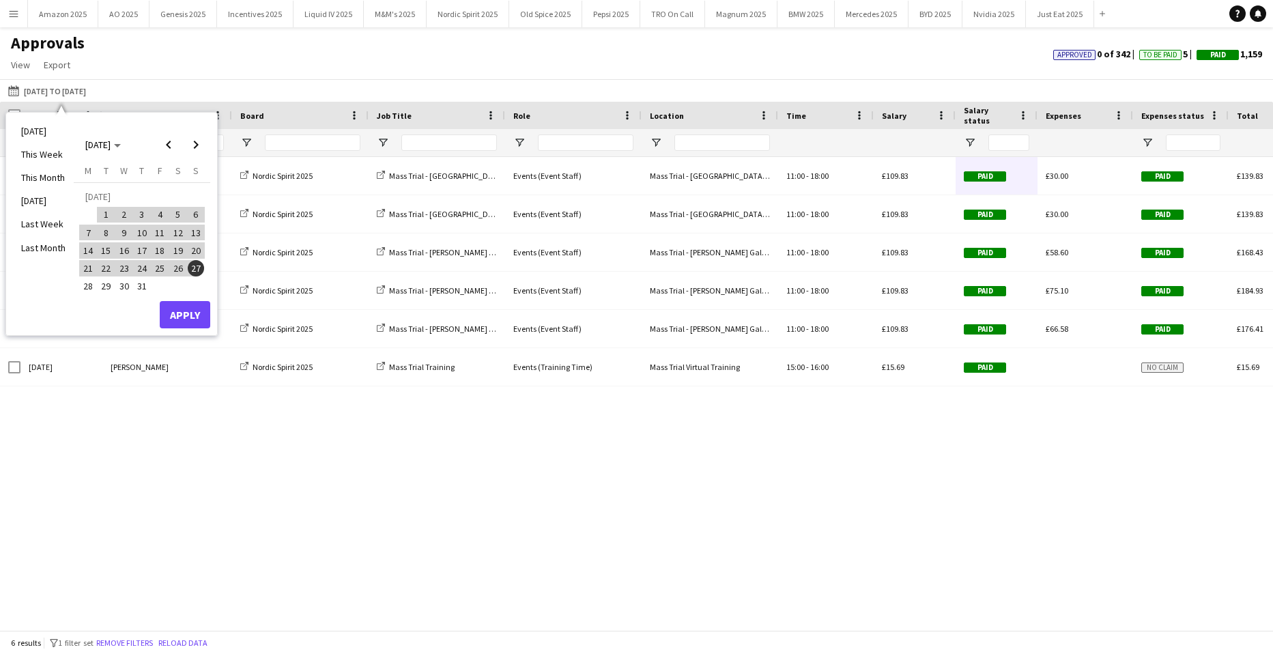
click at [87, 288] on span "28" at bounding box center [88, 286] width 16 height 16
click at [192, 145] on span "Next month" at bounding box center [195, 144] width 27 height 27
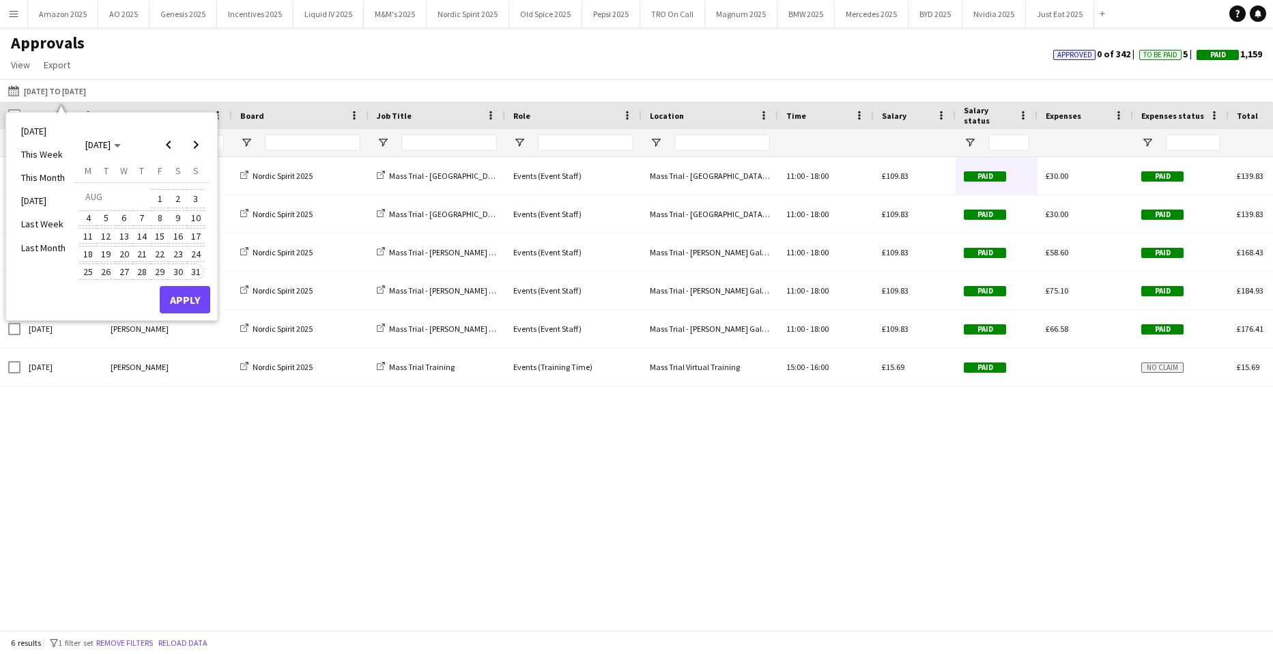
click at [199, 274] on span "31" at bounding box center [196, 271] width 16 height 16
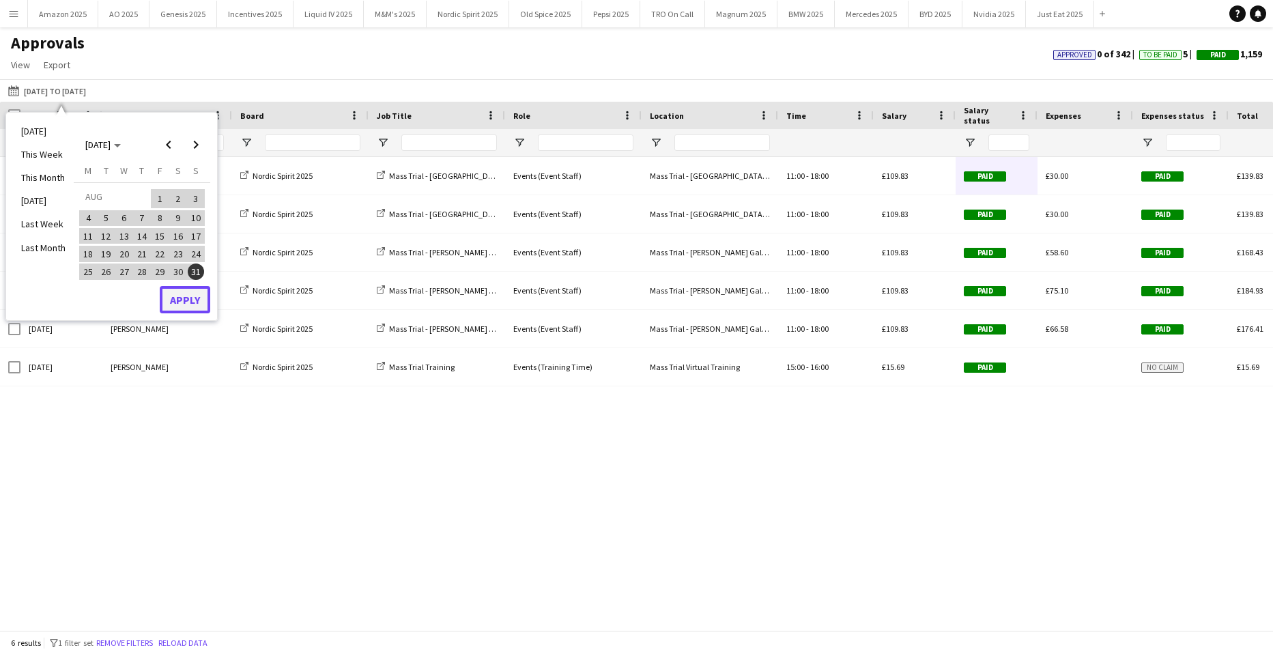
click at [192, 304] on button "Apply" at bounding box center [185, 299] width 50 height 27
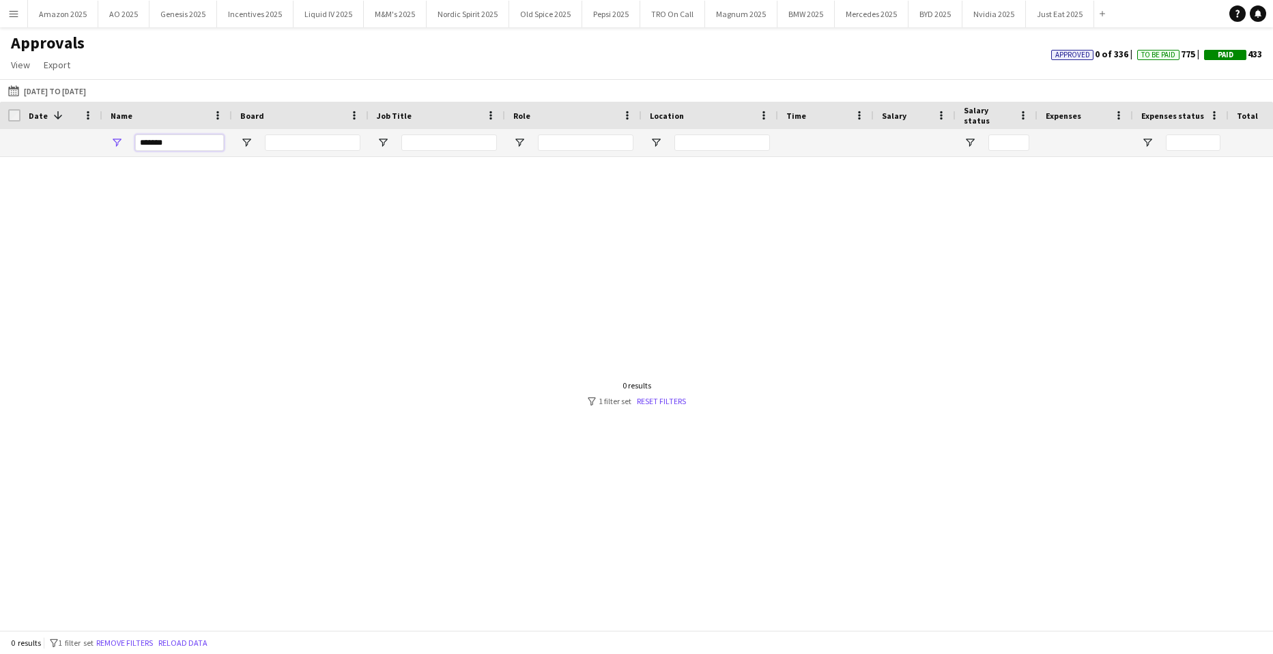
drag, startPoint x: 190, startPoint y: 143, endPoint x: 73, endPoint y: 139, distance: 116.8
click at [85, 140] on div "*******" at bounding box center [832, 142] width 1665 height 27
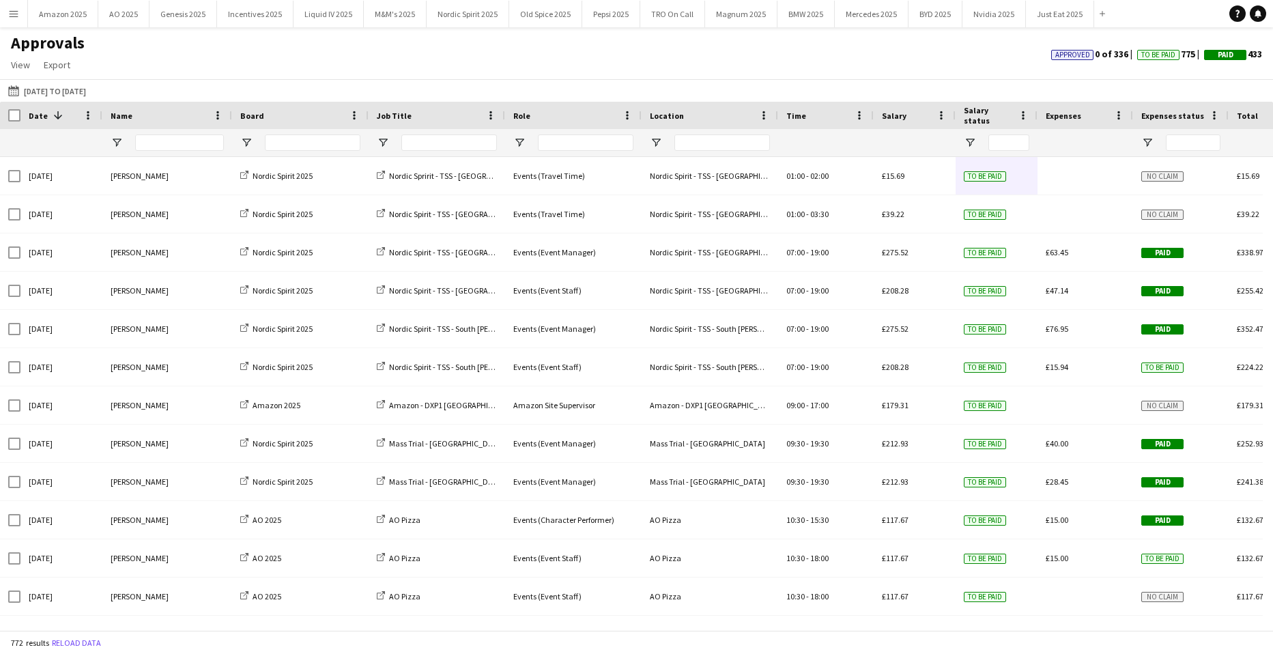
click at [1067, 54] on span "Approved" at bounding box center [1072, 54] width 35 height 9
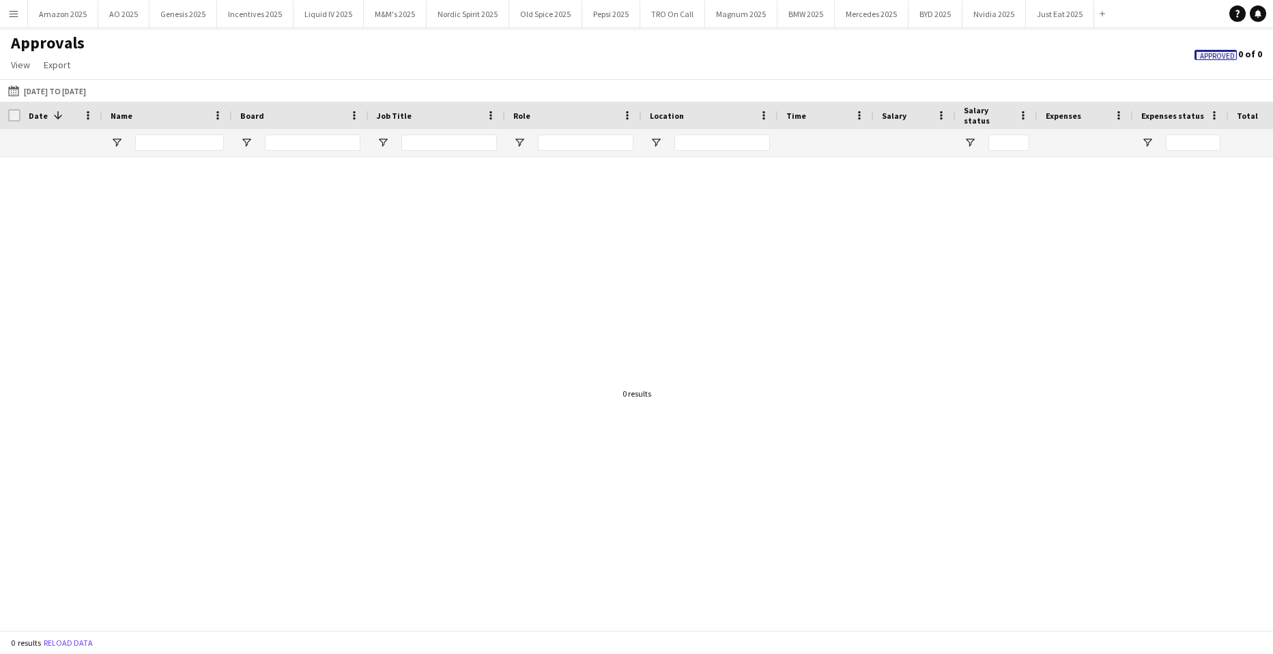
click at [1207, 57] on span "Approved" at bounding box center [1217, 56] width 35 height 9
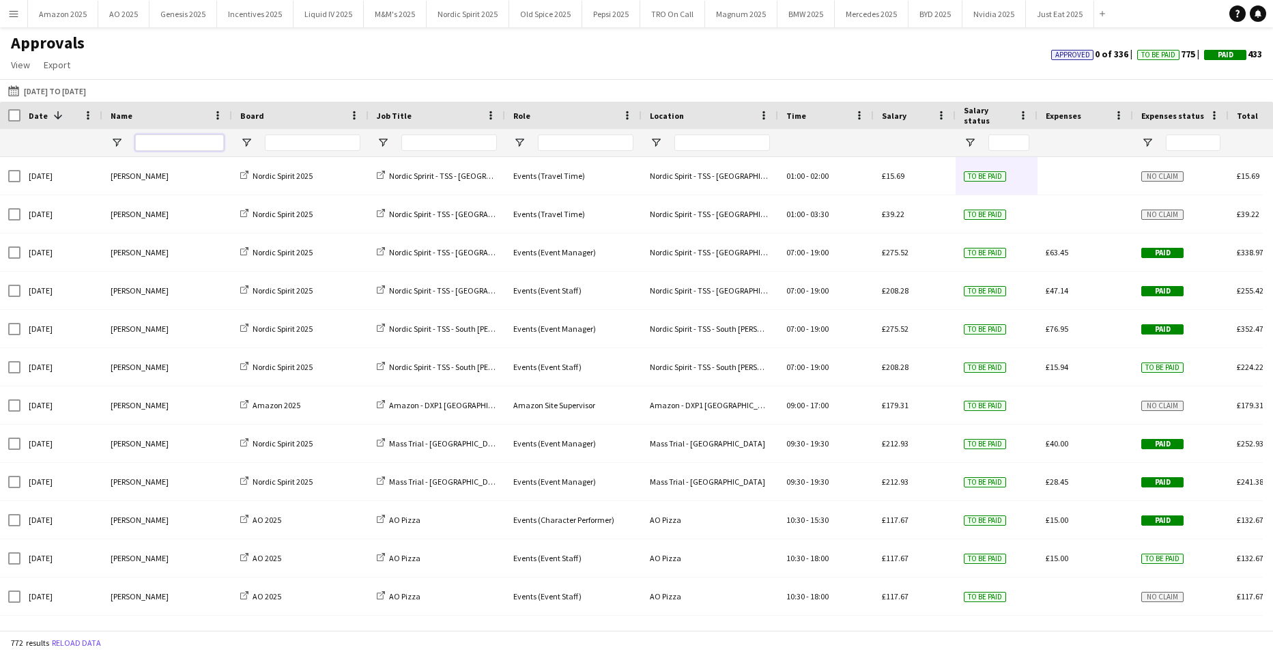
click at [192, 141] on input "Name Filter Input" at bounding box center [179, 142] width 89 height 16
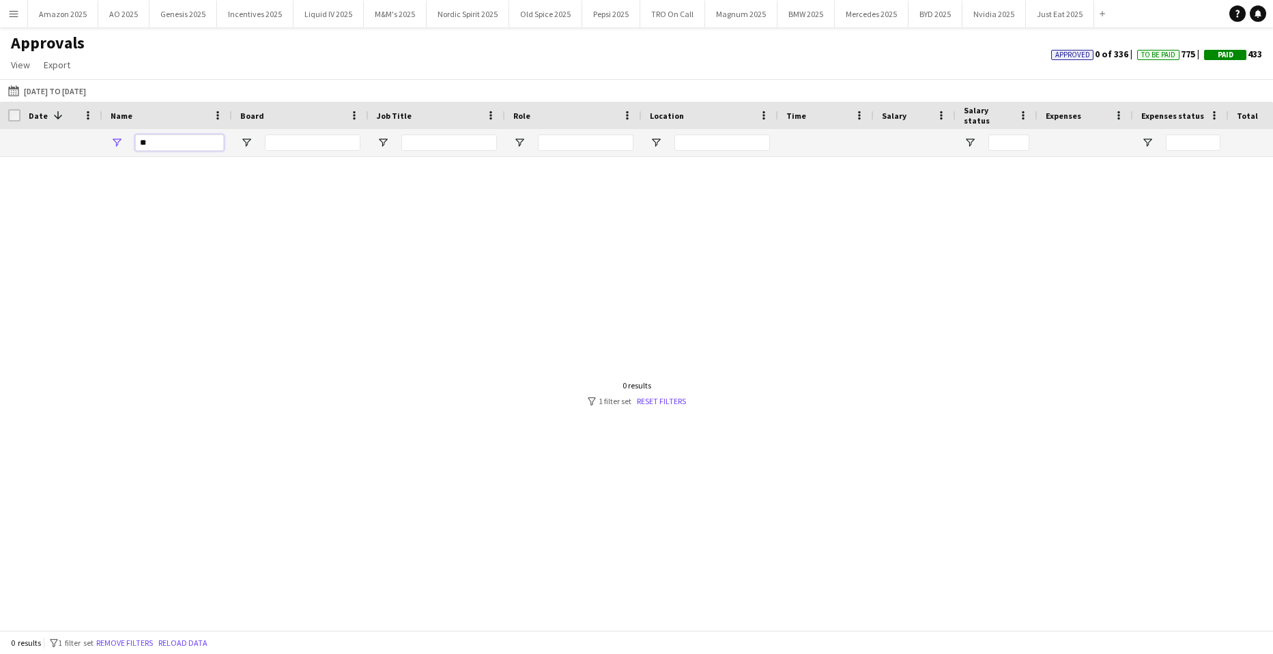
type input "*"
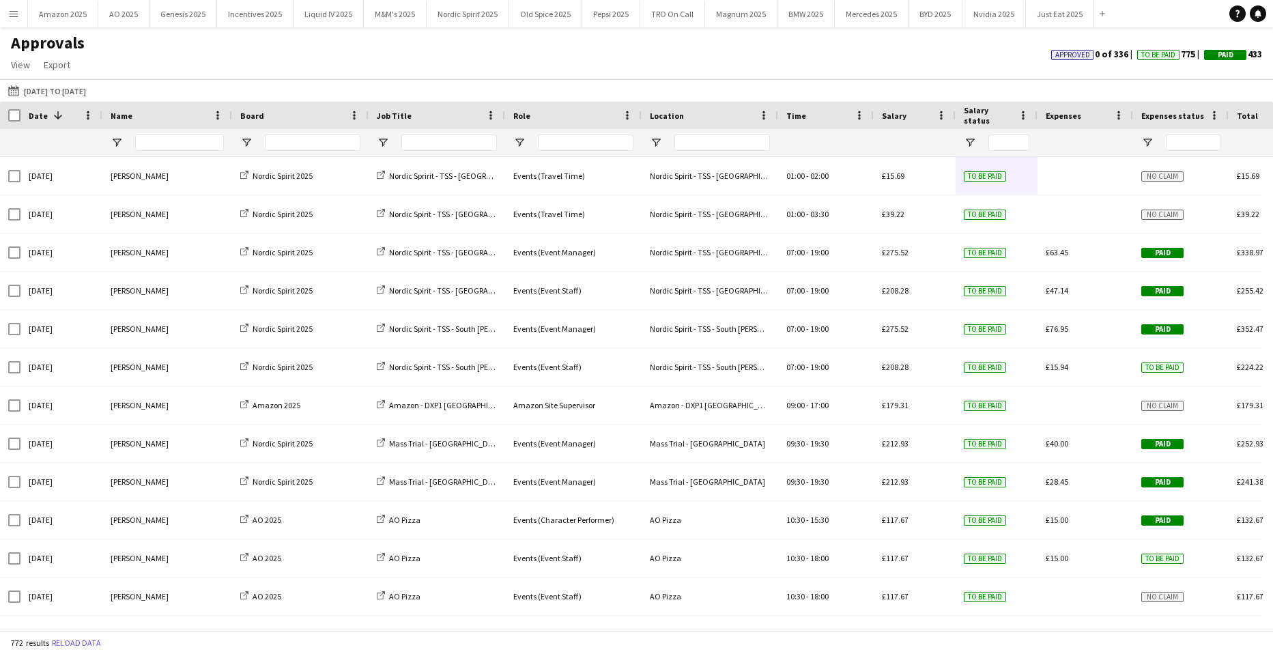
click at [13, 15] on app-icon "Menu" at bounding box center [13, 13] width 11 height 11
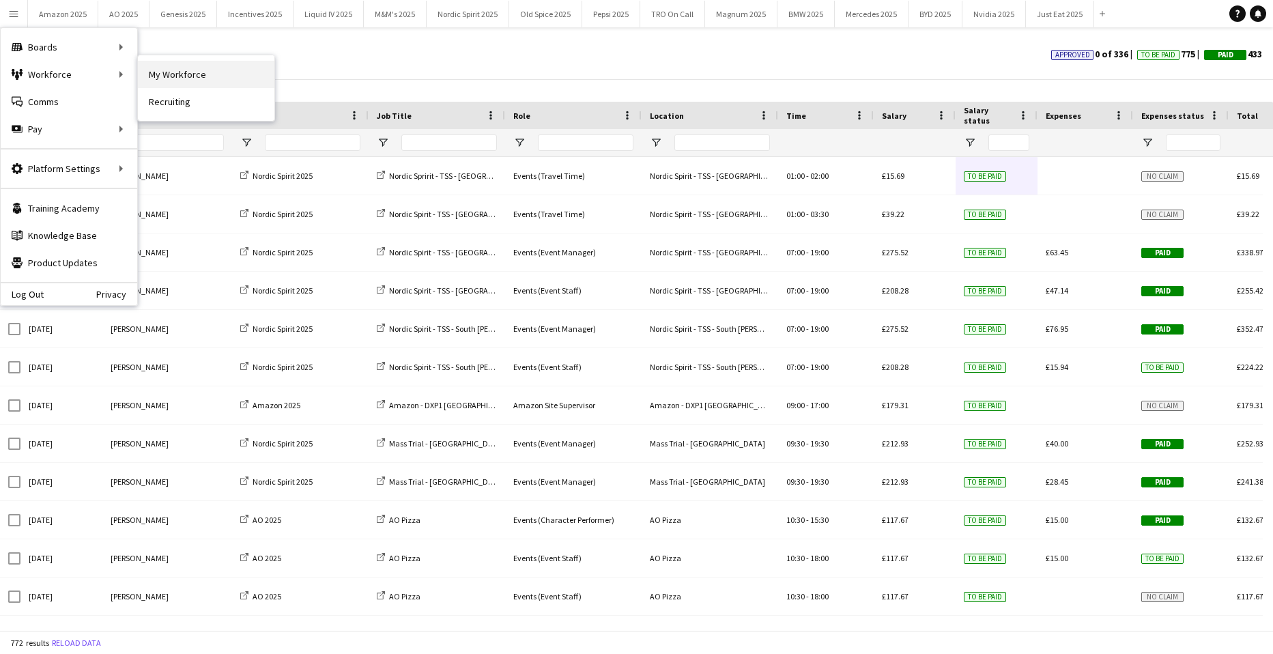
click at [191, 72] on link "My Workforce" at bounding box center [206, 74] width 136 height 27
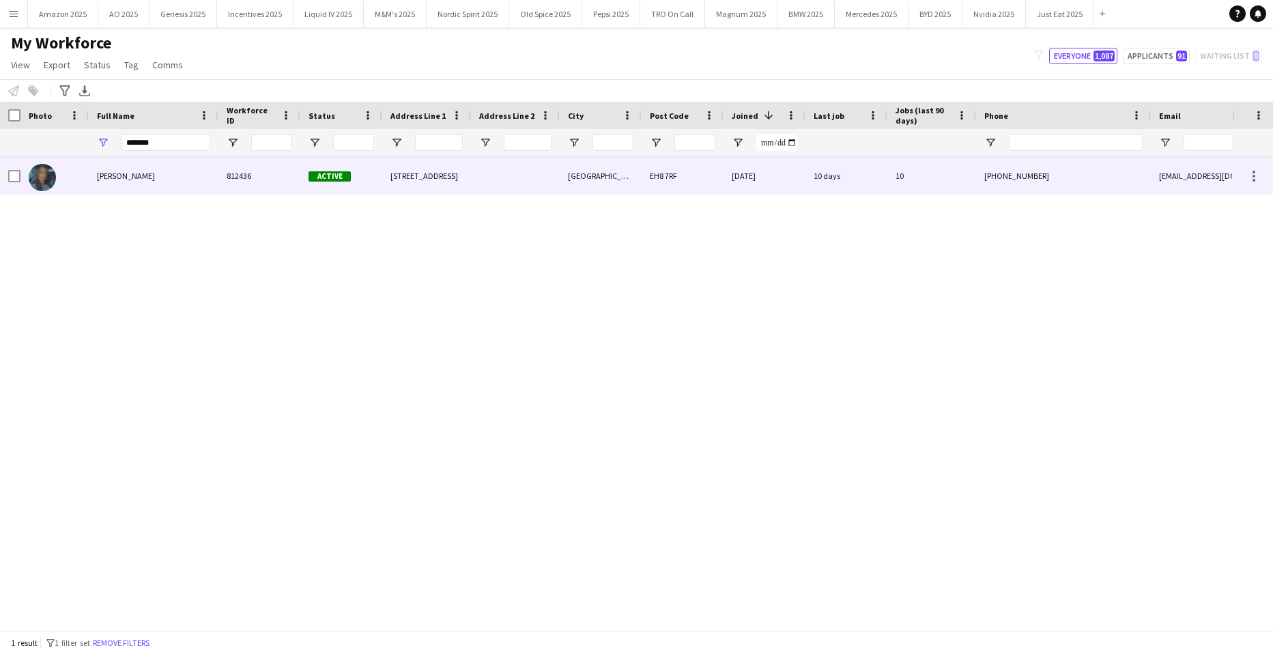
click at [128, 175] on span "Mehreen Parvez" at bounding box center [126, 176] width 58 height 10
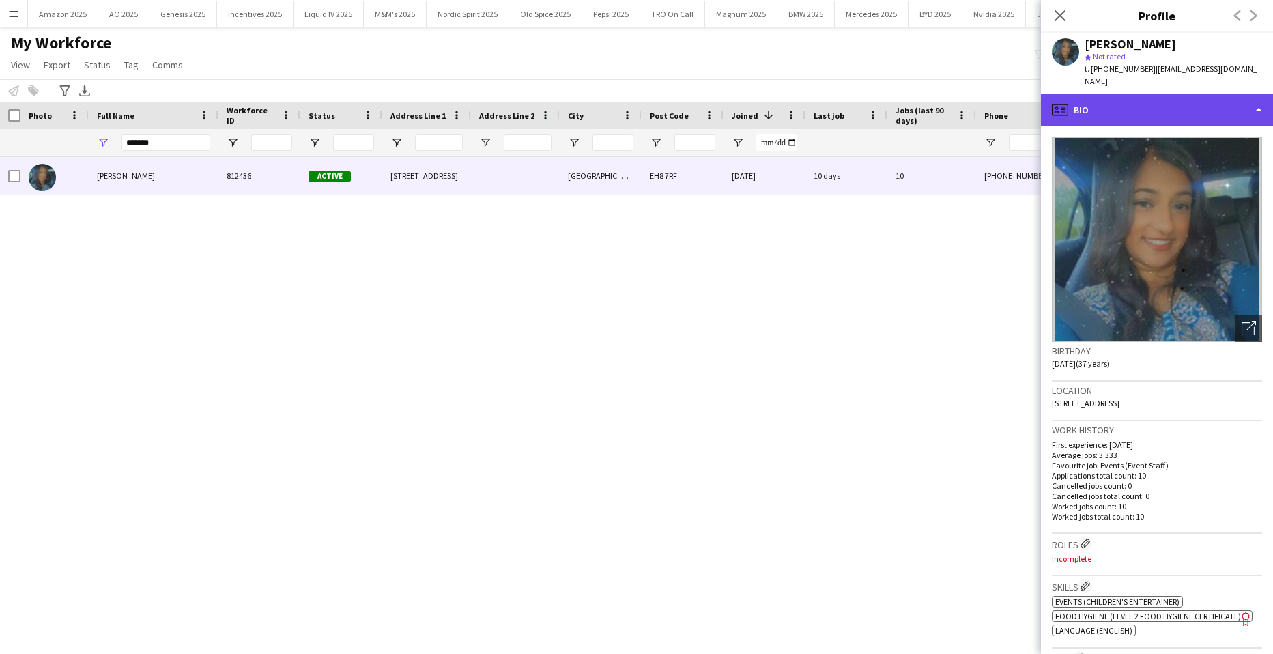
click at [1227, 104] on div "profile Bio" at bounding box center [1157, 109] width 232 height 33
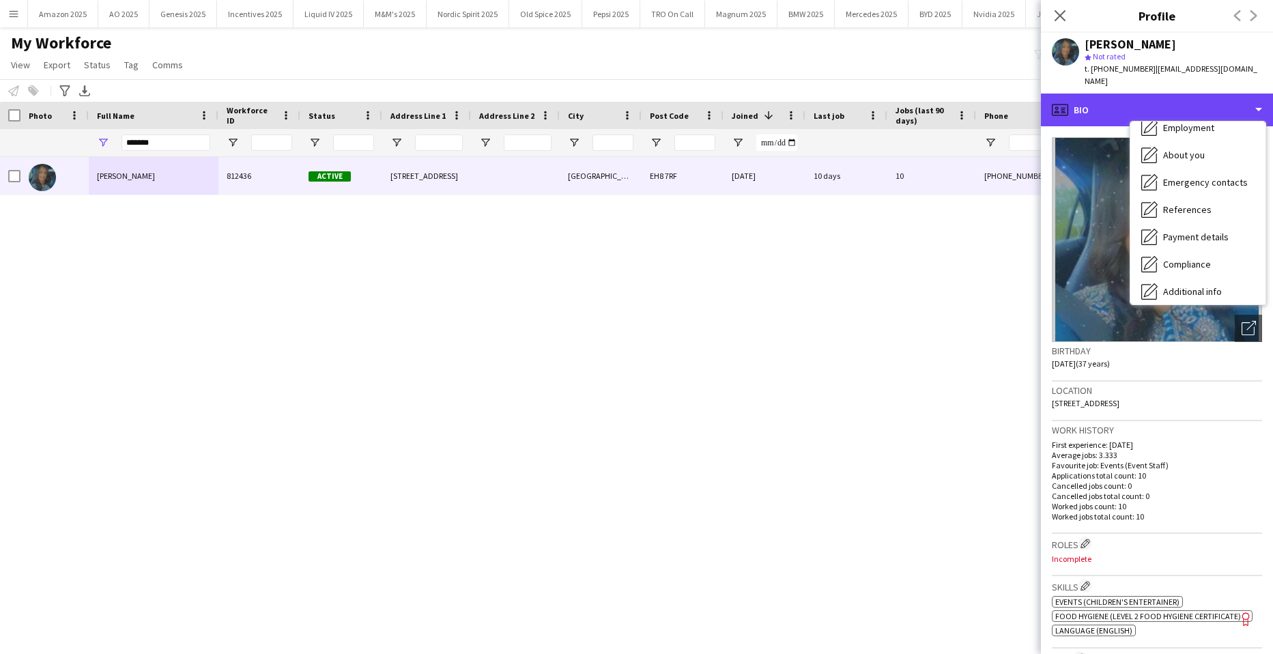
scroll to position [183, 0]
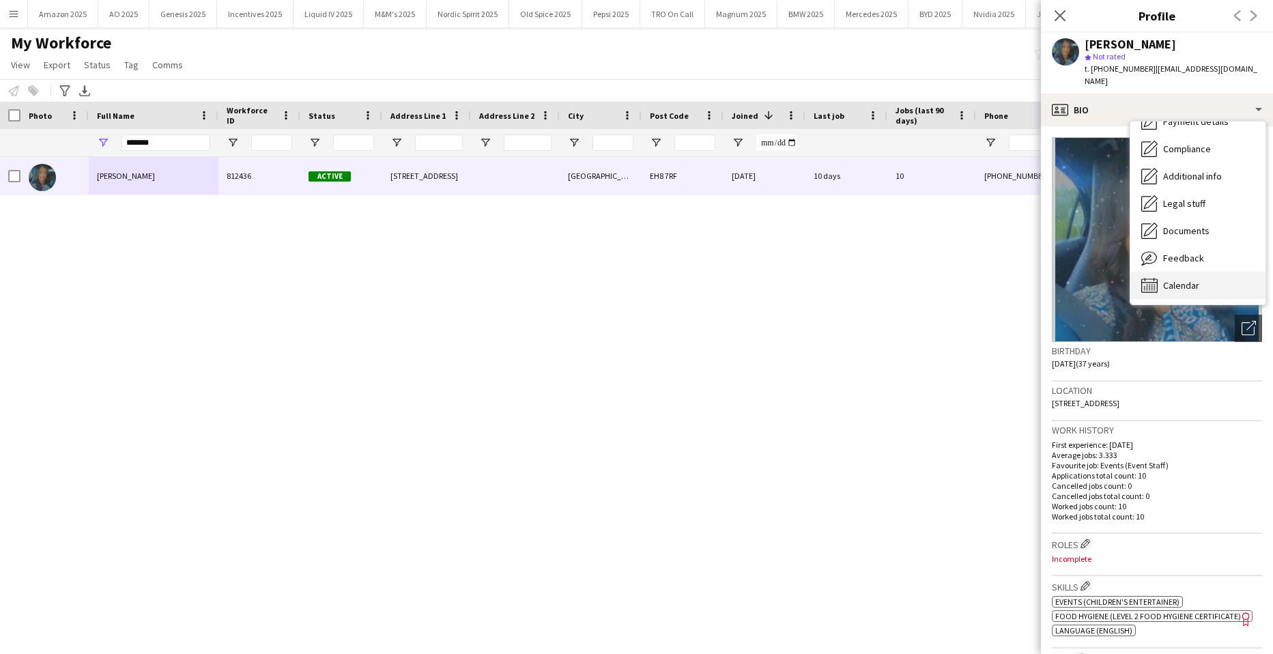
click at [1188, 279] on span "Calendar" at bounding box center [1181, 285] width 36 height 12
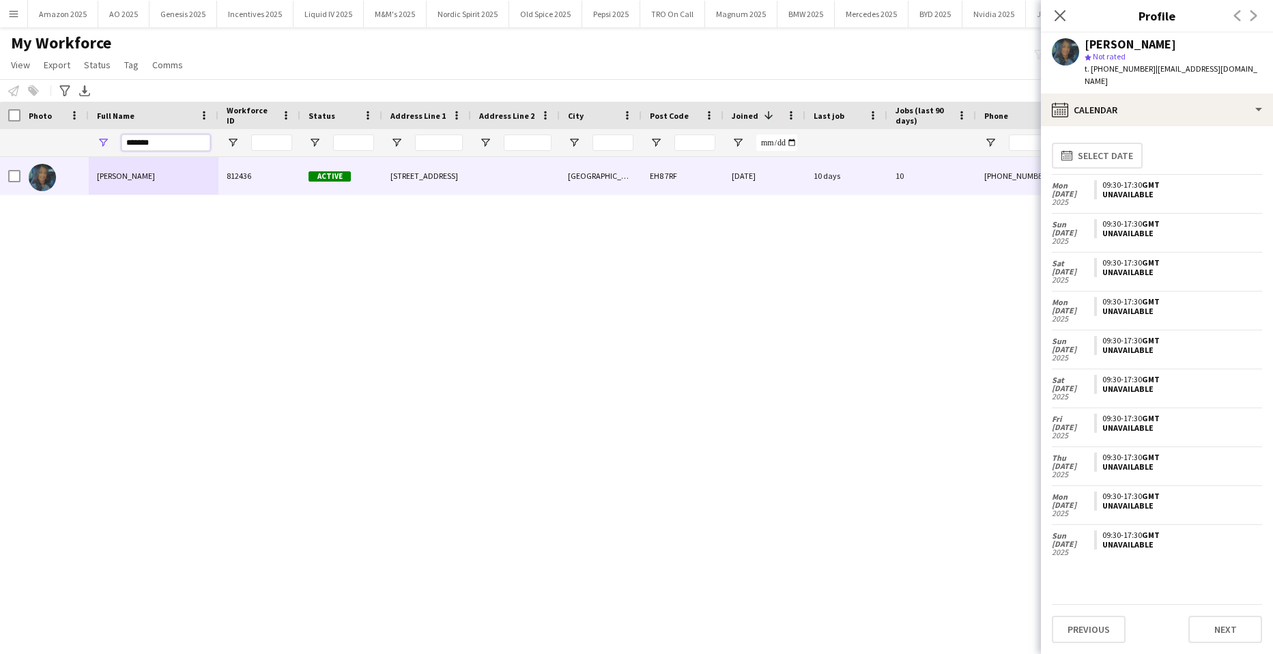
drag, startPoint x: 188, startPoint y: 143, endPoint x: -35, endPoint y: 122, distance: 224.1
click at [0, 122] on html "Menu Boards Boards Boards All jobs Status Workforce Workforce My Workforce Recr…" at bounding box center [636, 327] width 1273 height 654
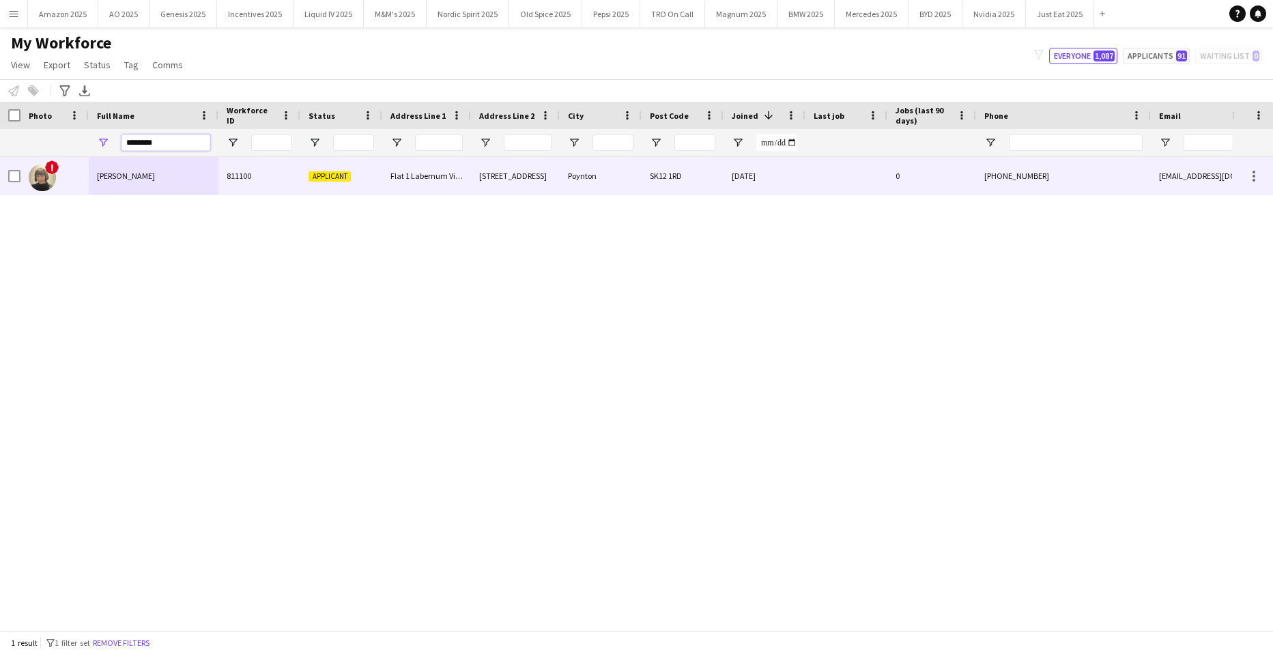
type input "********"
click at [140, 177] on span "Caroline Brownlee" at bounding box center [126, 176] width 58 height 10
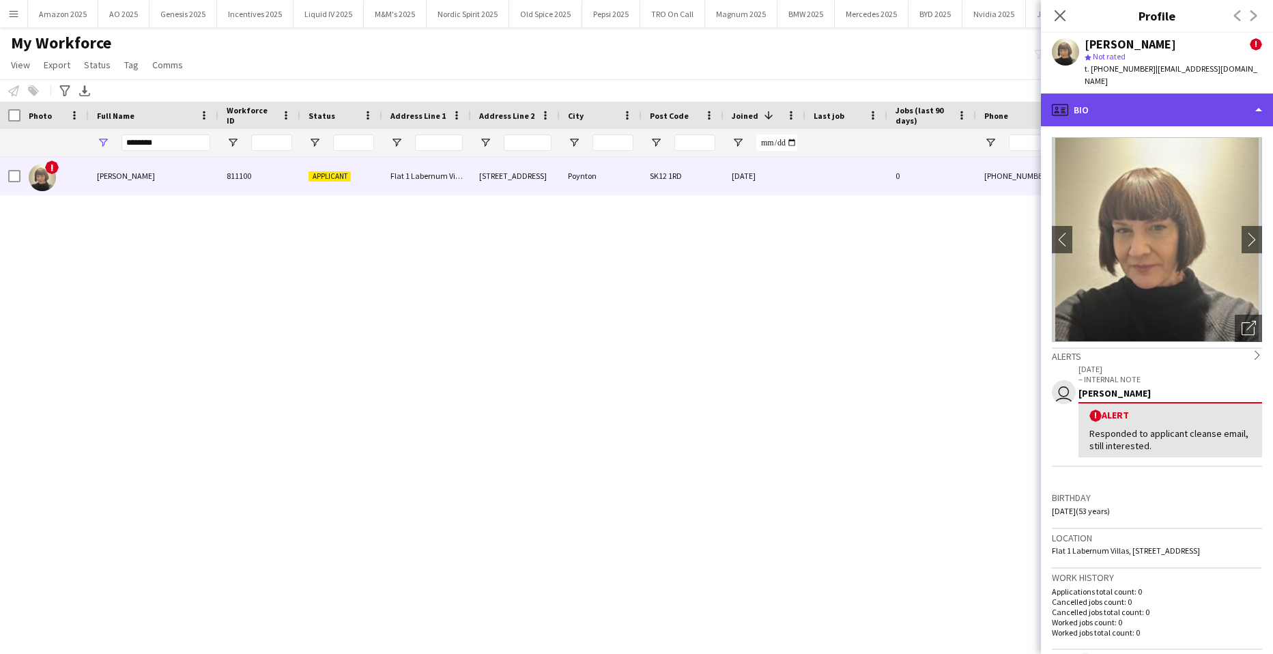
click at [1208, 93] on div "profile Bio" at bounding box center [1157, 109] width 232 height 33
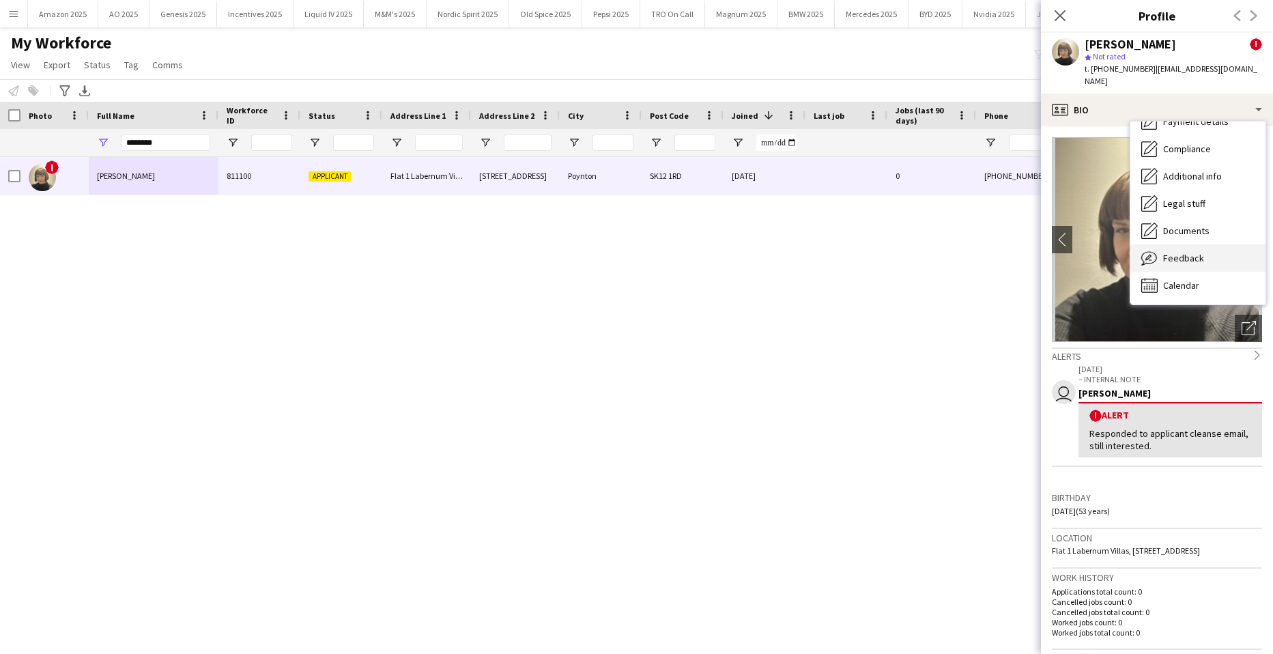
click at [1181, 252] on span "Feedback" at bounding box center [1183, 258] width 41 height 12
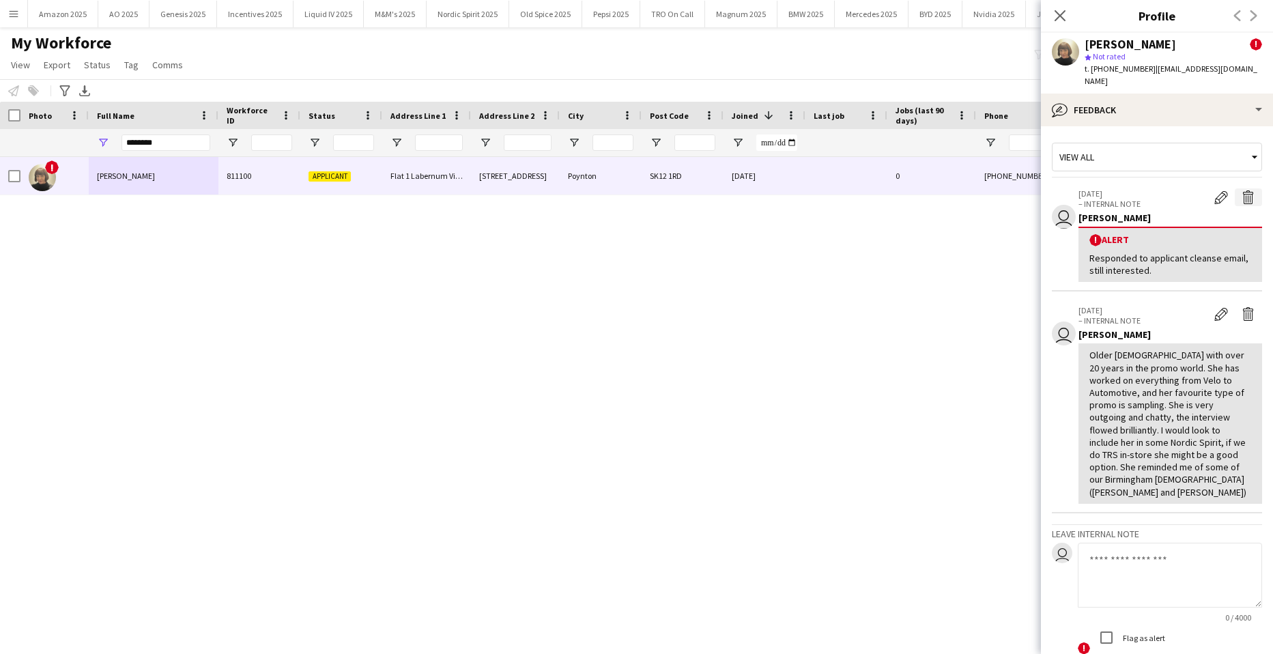
click at [1241, 190] on app-icon "Delete alert" at bounding box center [1248, 197] width 14 height 14
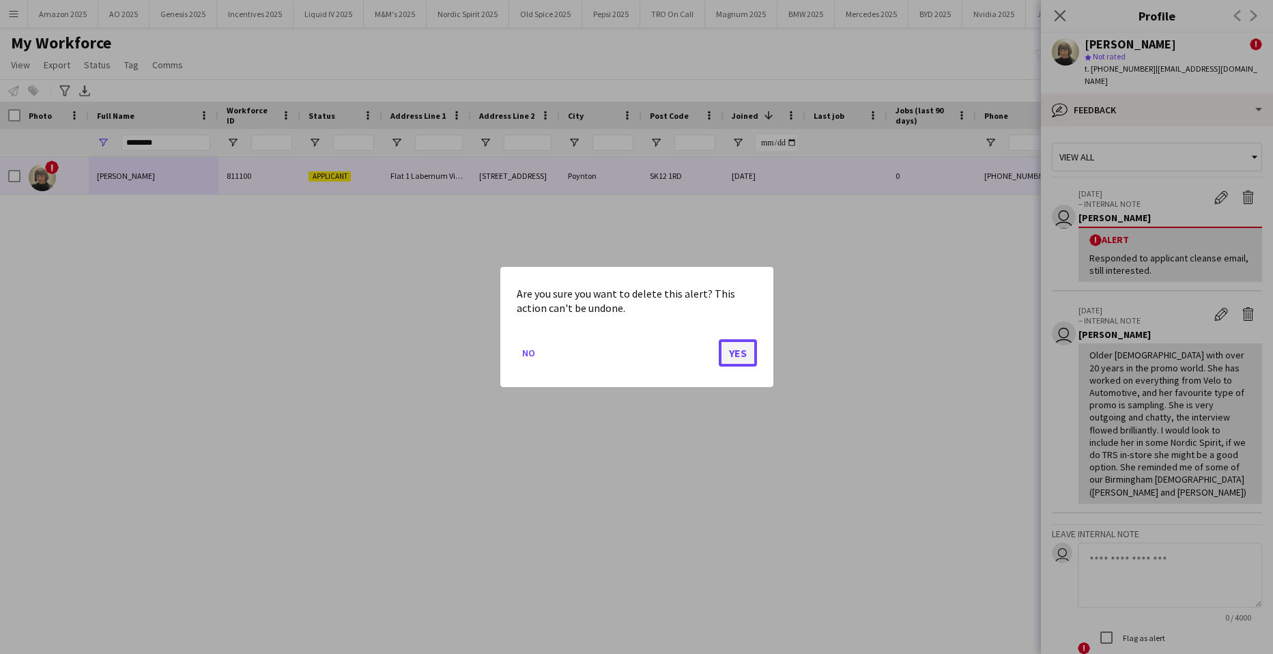
click at [734, 344] on button "Yes" at bounding box center [738, 352] width 38 height 27
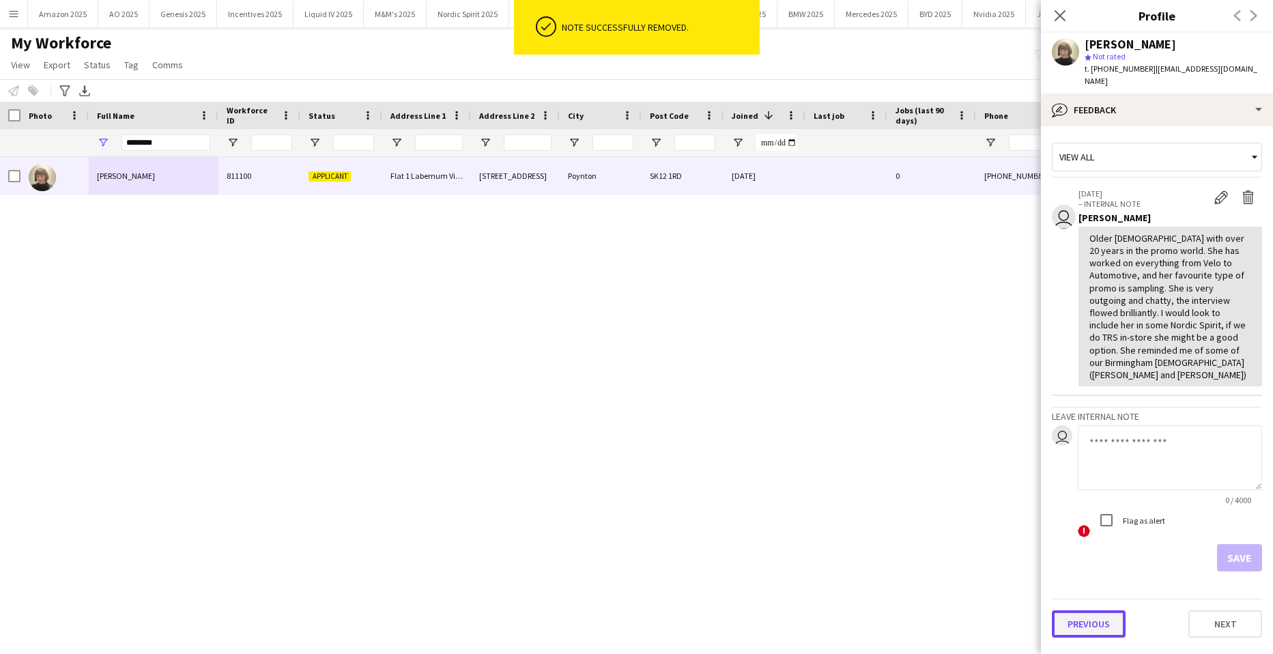
click at [1085, 610] on button "Previous" at bounding box center [1089, 623] width 74 height 27
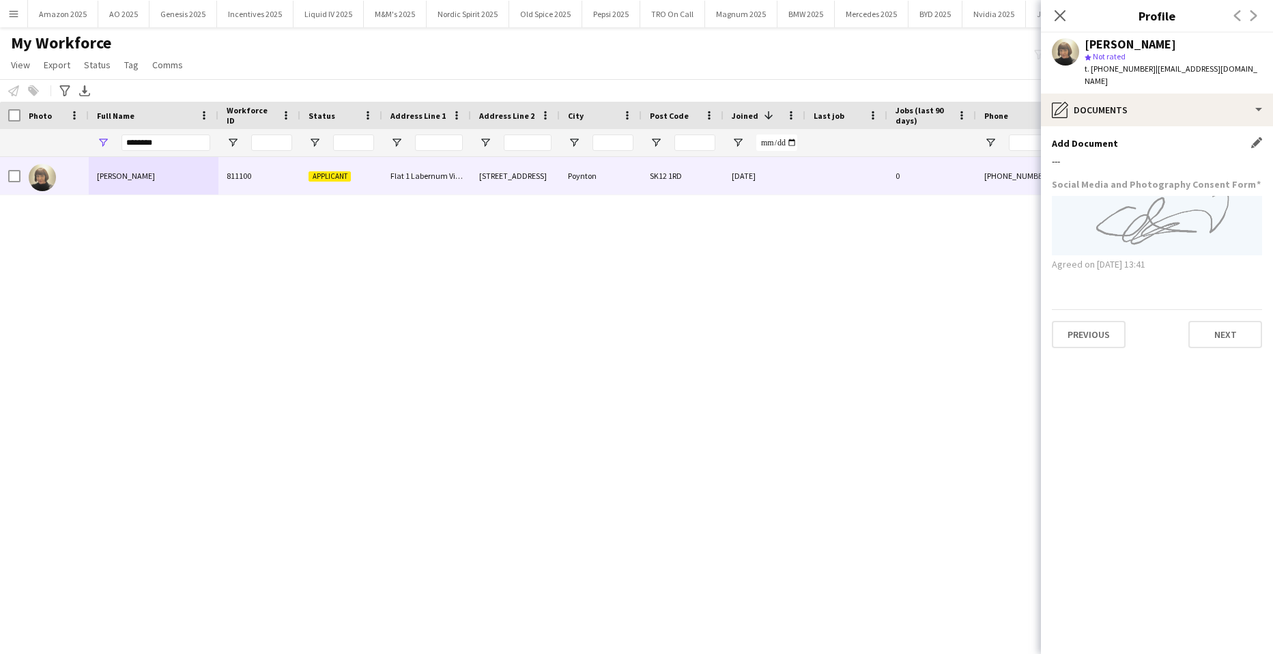
click at [1255, 137] on app-icon "Edit this field" at bounding box center [1256, 142] width 11 height 11
click at [1241, 155] on button "Upload new file" at bounding box center [1218, 166] width 85 height 22
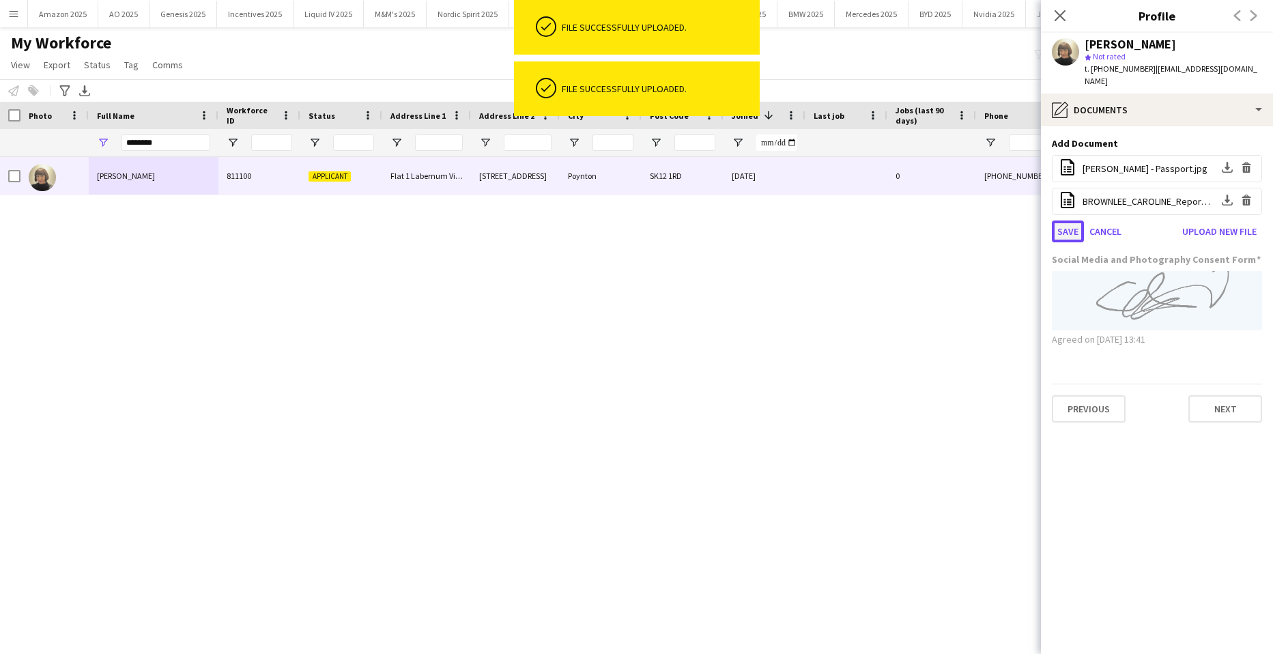
click at [1073, 220] on button "Save" at bounding box center [1068, 231] width 32 height 22
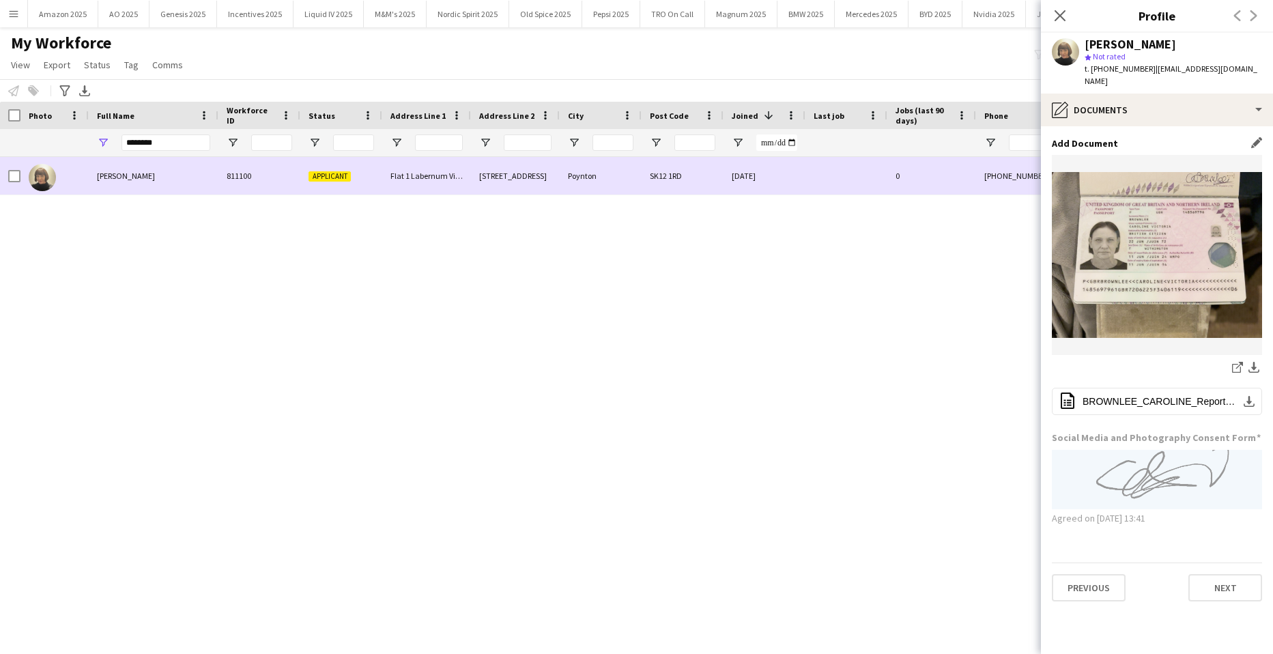
click at [125, 184] on div "Caroline Brownlee" at bounding box center [154, 176] width 130 height 38
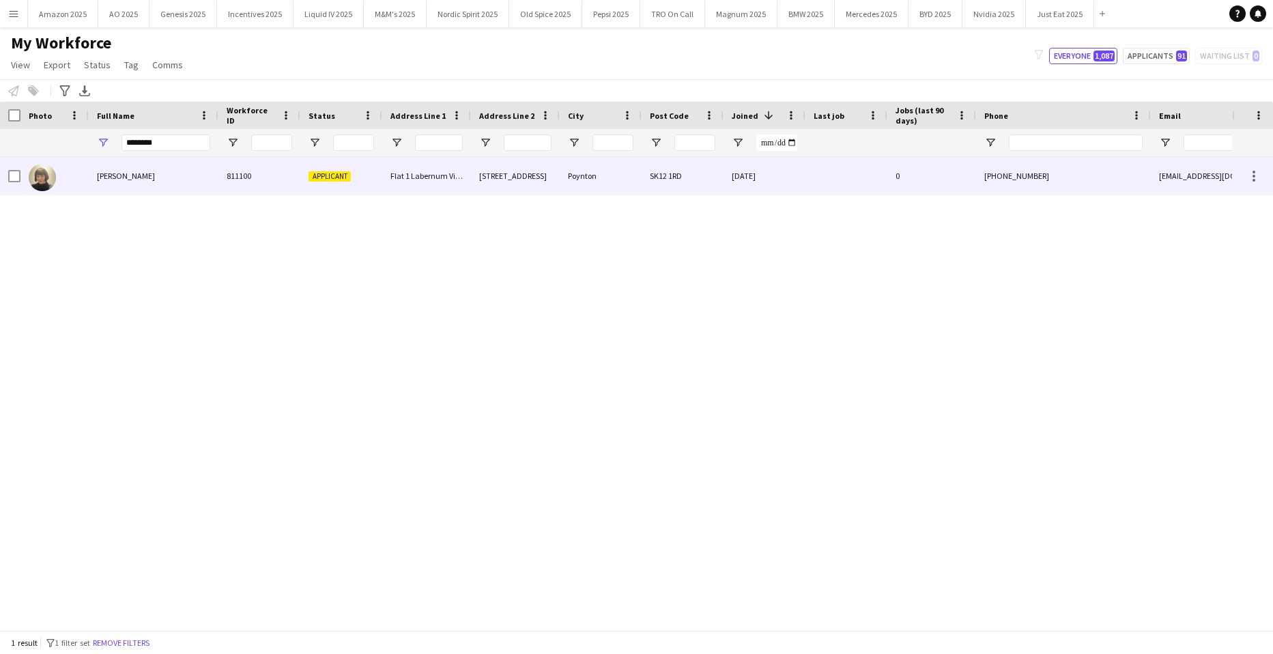
click at [138, 171] on span "Caroline Brownlee" at bounding box center [126, 176] width 58 height 10
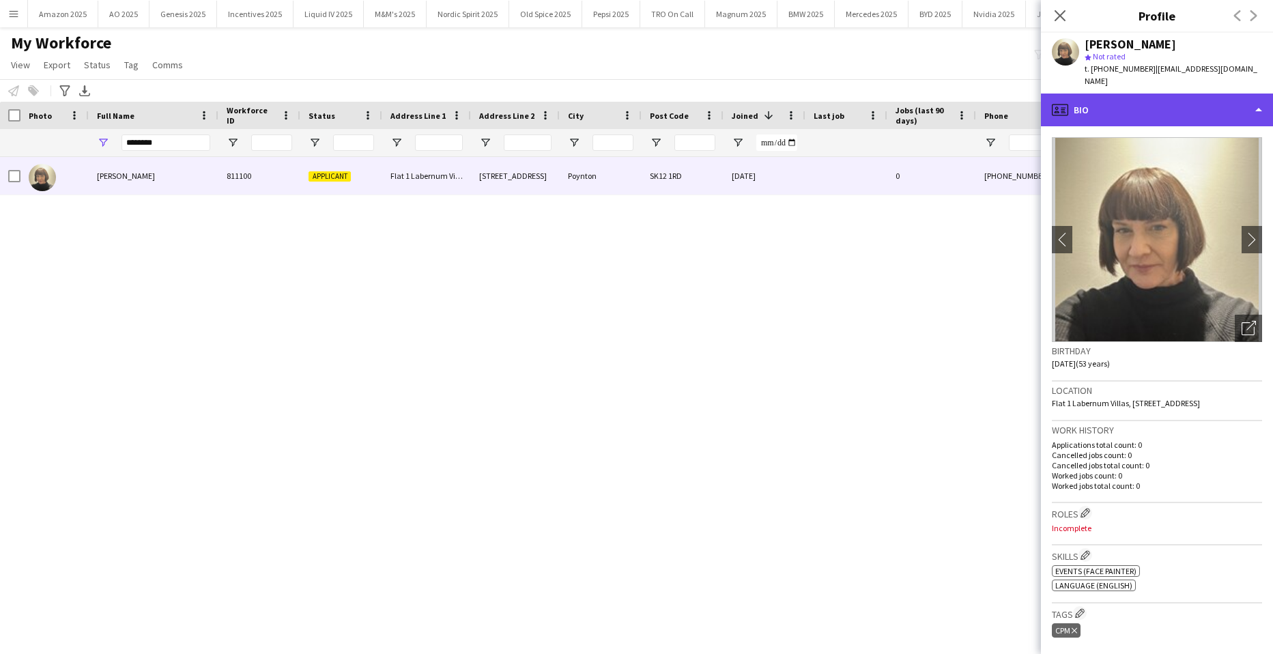
click at [1146, 102] on div "profile Bio" at bounding box center [1157, 109] width 232 height 33
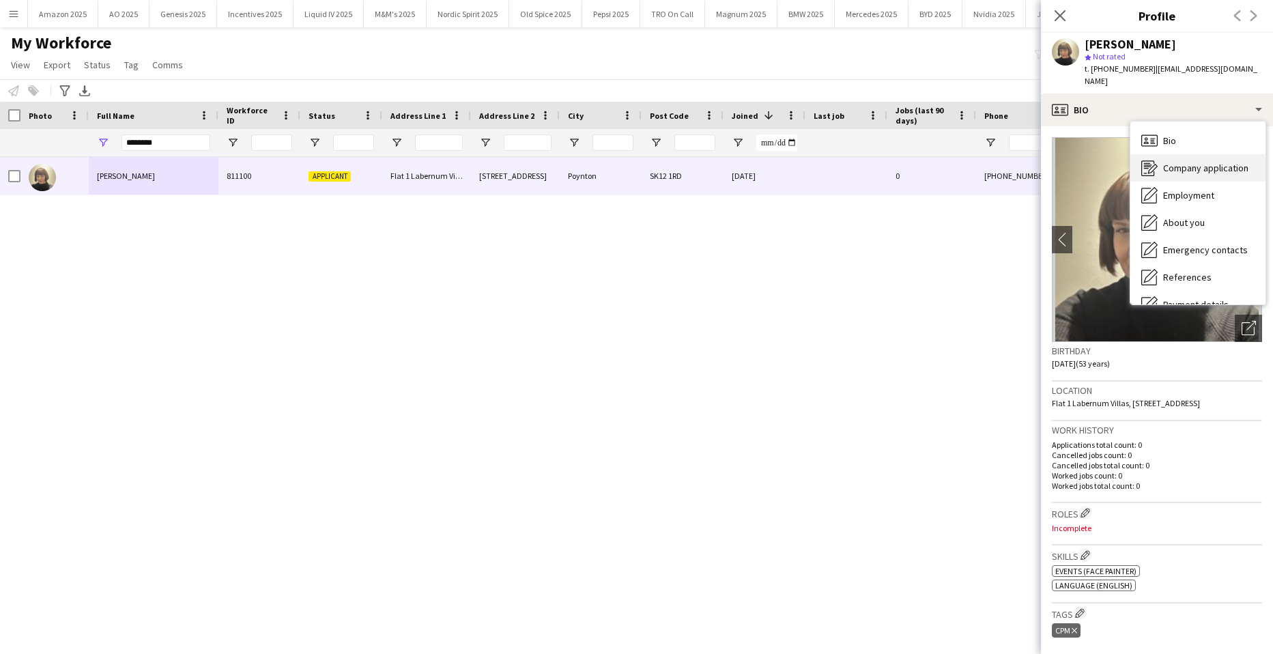
click at [1185, 162] on span "Company application" at bounding box center [1205, 168] width 85 height 12
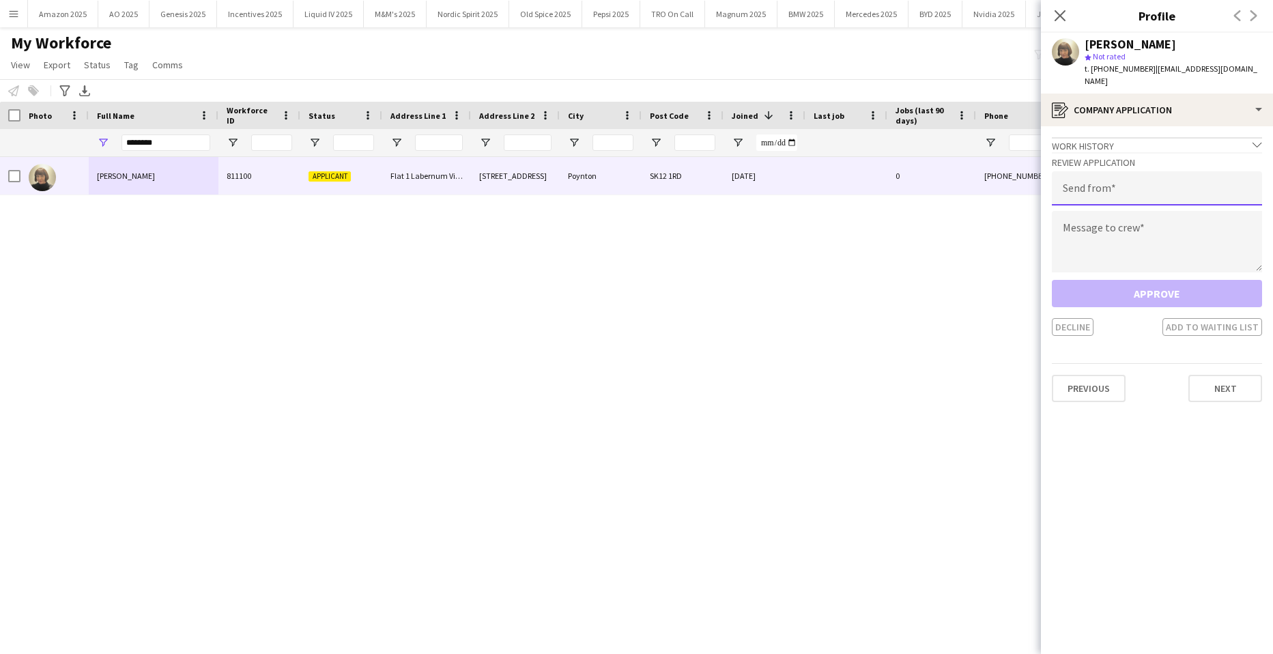
click at [1168, 171] on input "email" at bounding box center [1157, 188] width 210 height 34
type input "**********"
click at [1099, 224] on textarea at bounding box center [1157, 241] width 210 height 61
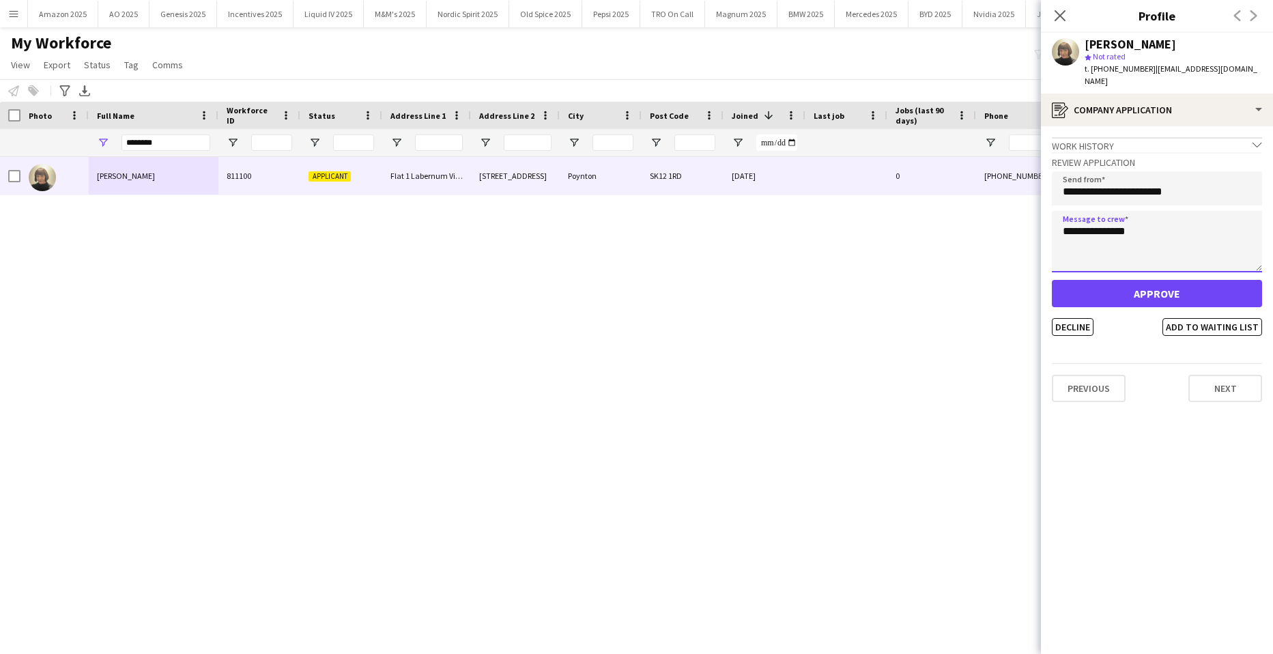
type textarea "**********"
click at [1174, 280] on button "Approve" at bounding box center [1157, 293] width 210 height 27
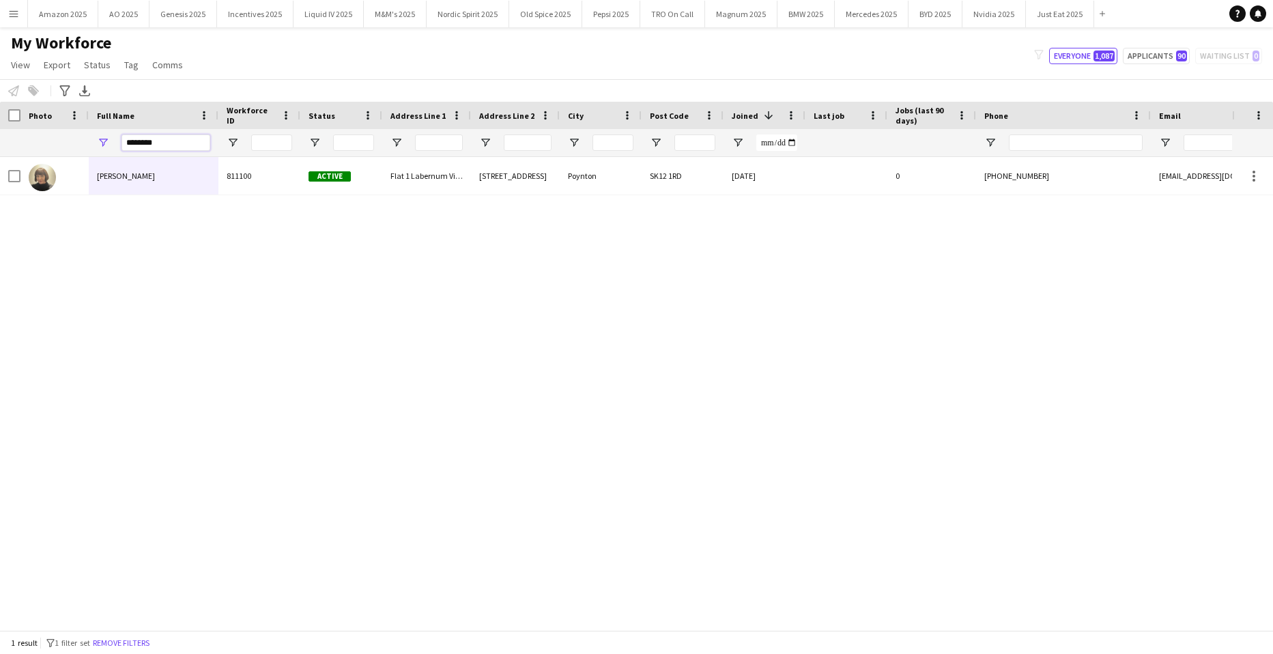
click at [185, 139] on input "********" at bounding box center [165, 142] width 89 height 16
drag, startPoint x: 176, startPoint y: 145, endPoint x: -35, endPoint y: 150, distance: 210.9
click at [0, 150] on html "Menu Boards Boards Boards All jobs Status Workforce Workforce My Workforce Recr…" at bounding box center [636, 327] width 1273 height 654
type input "*******"
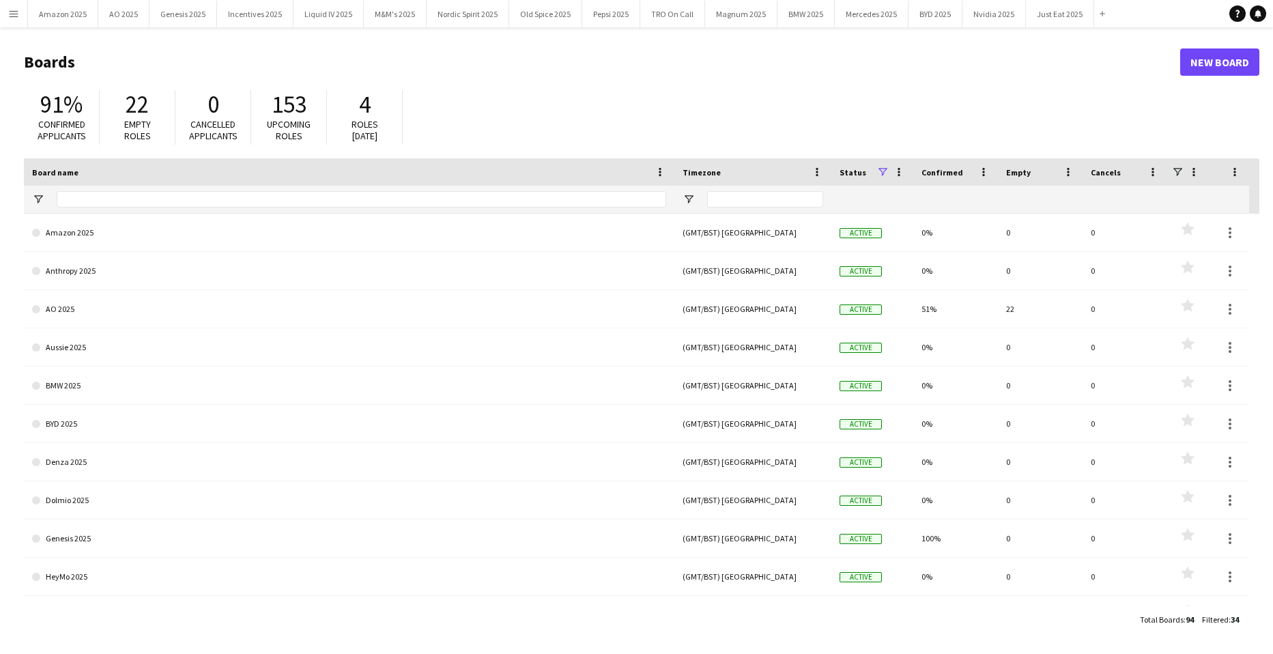
drag, startPoint x: 1097, startPoint y: 72, endPoint x: 1132, endPoint y: 6, distance: 74.2
click at [1098, 72] on h1 "Boards" at bounding box center [602, 62] width 1156 height 20
drag, startPoint x: 18, startPoint y: 9, endPoint x: 19, endPoint y: 110, distance: 101.0
click at [17, 10] on app-icon "Menu" at bounding box center [13, 13] width 11 height 11
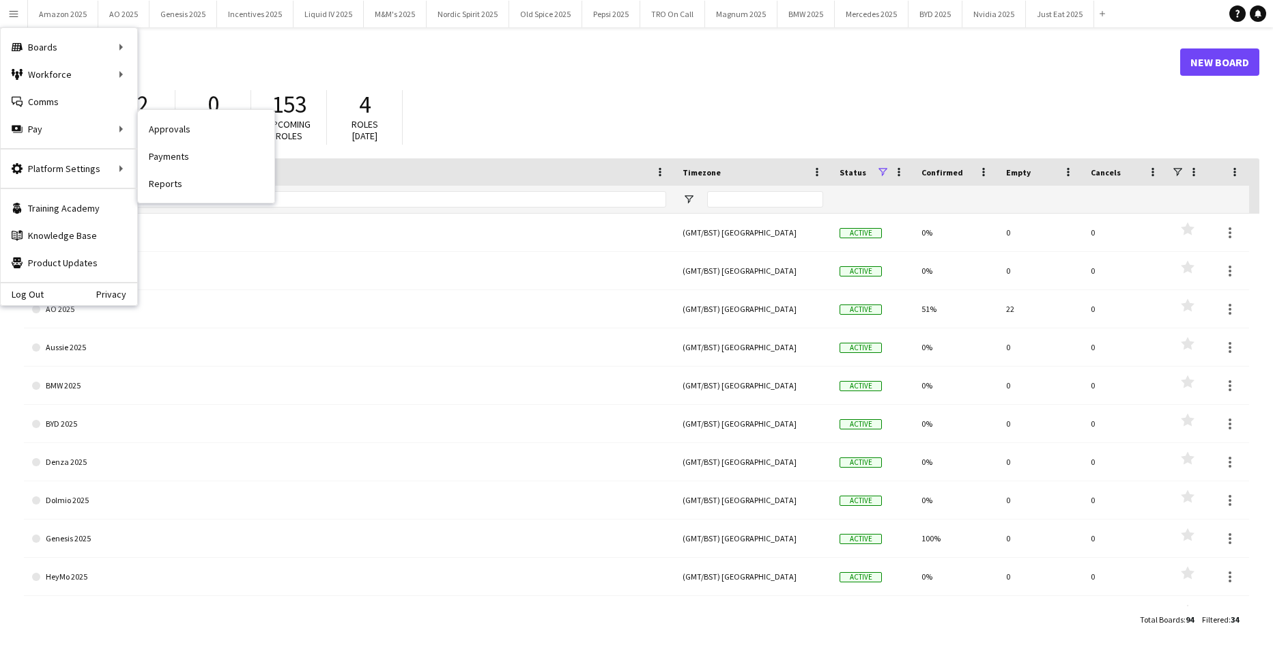
drag, startPoint x: 185, startPoint y: 131, endPoint x: 18, endPoint y: 131, distance: 166.5
click at [185, 131] on link "Approvals" at bounding box center [206, 128] width 136 height 27
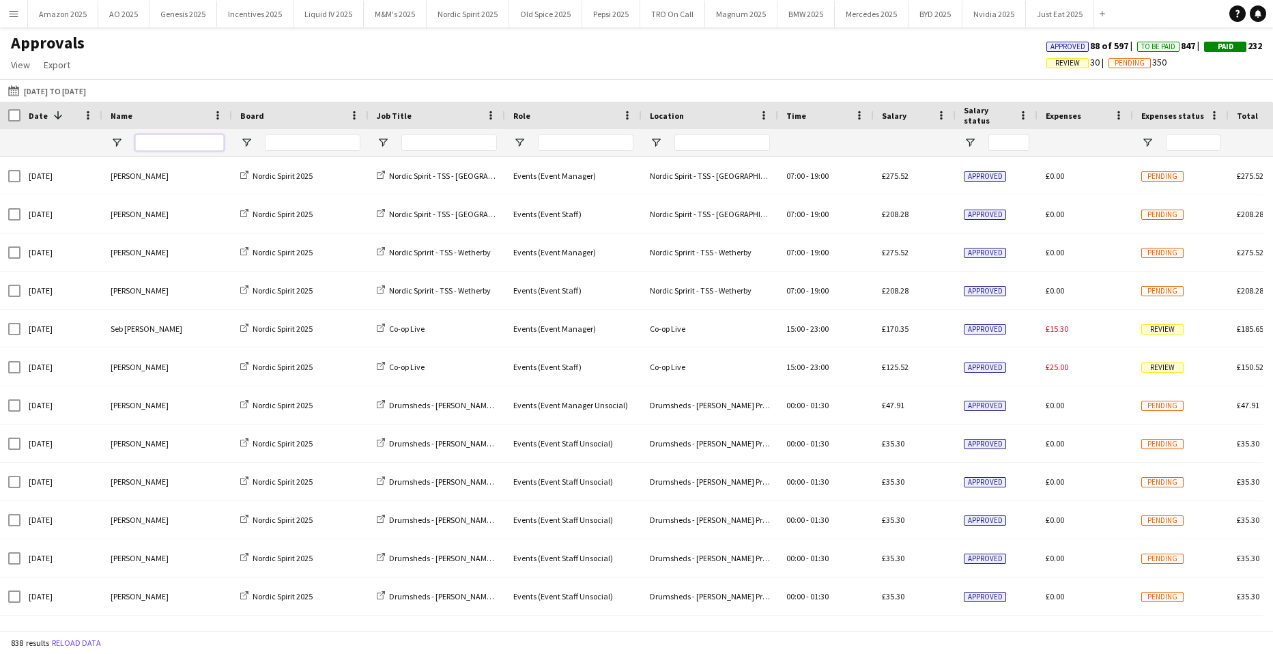
click at [144, 139] on input "Name Filter Input" at bounding box center [179, 142] width 89 height 16
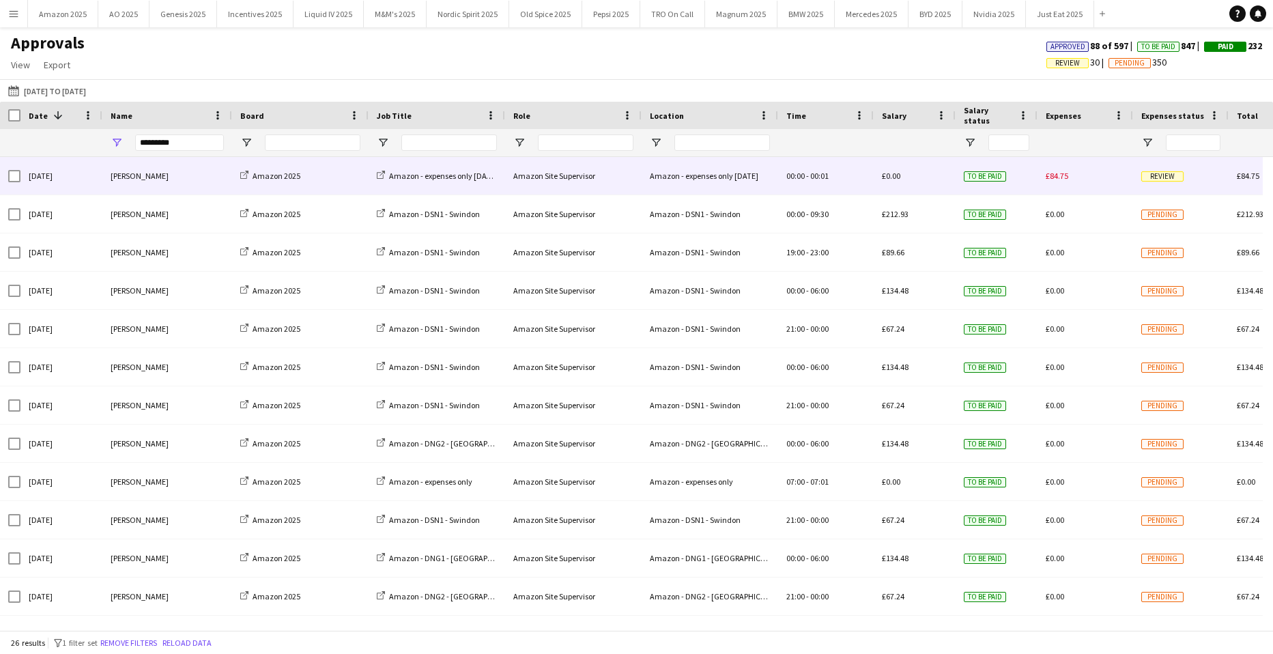
click at [1172, 185] on div "Review" at bounding box center [1181, 176] width 96 height 38
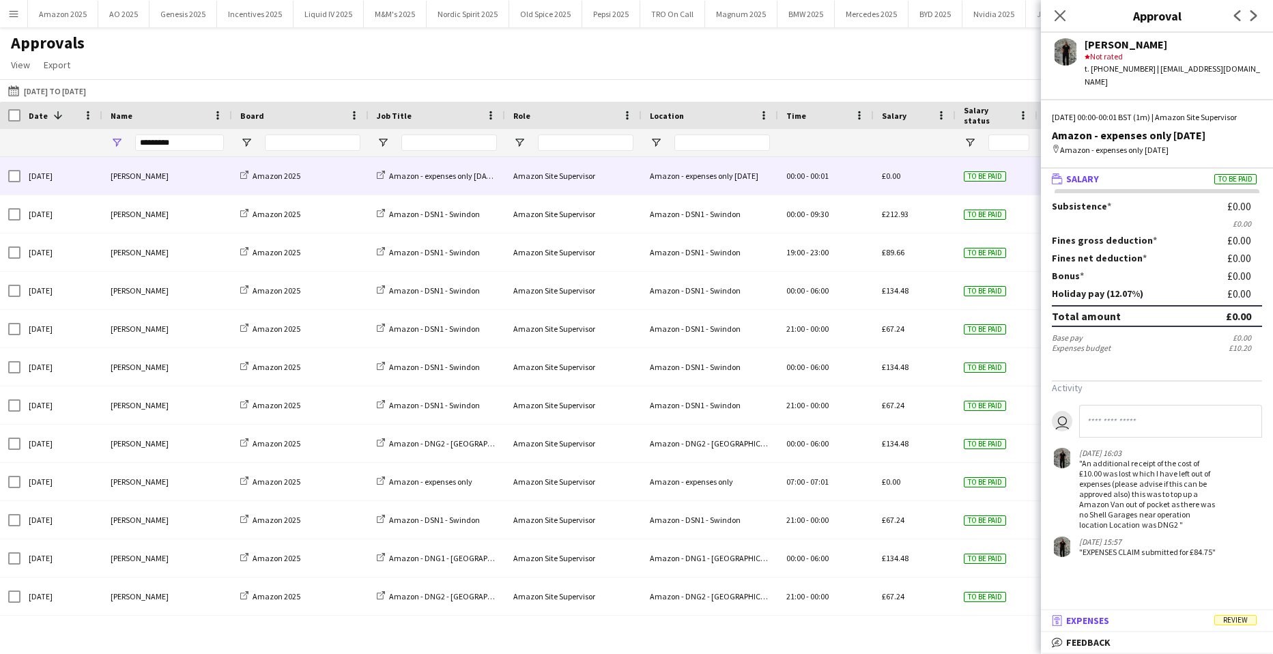
click at [1237, 616] on span "Review" at bounding box center [1235, 620] width 42 height 10
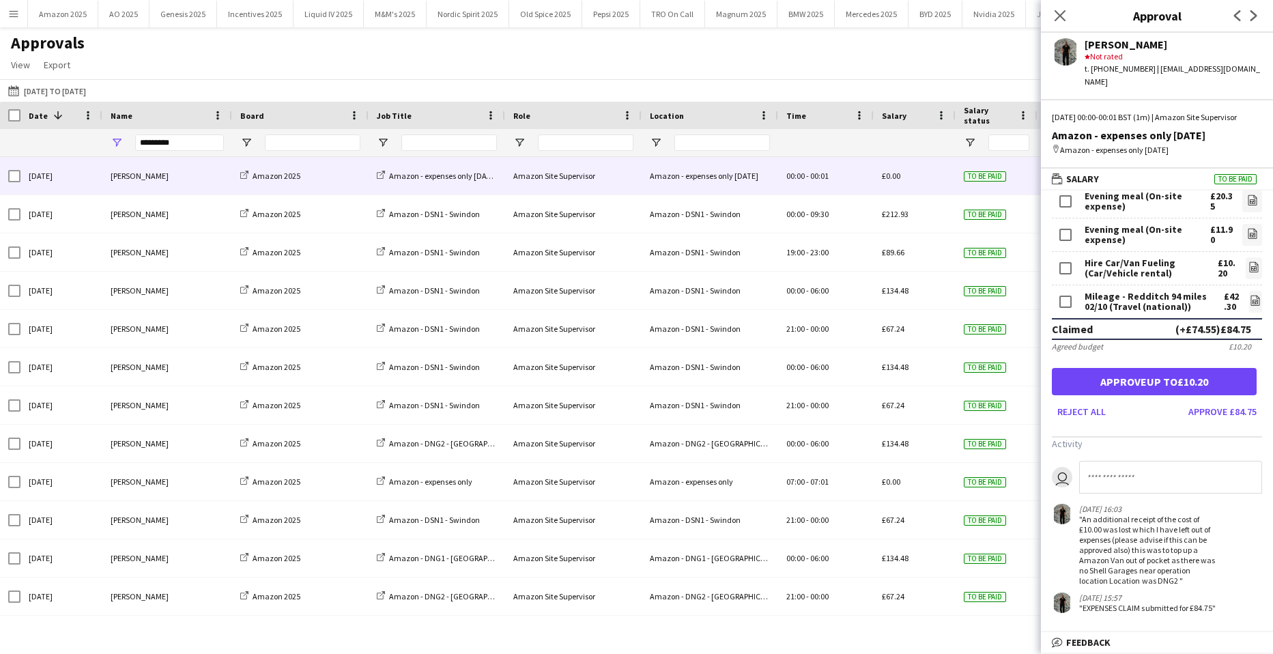
scroll to position [55, 0]
click at [1062, 17] on icon at bounding box center [1059, 15] width 13 height 13
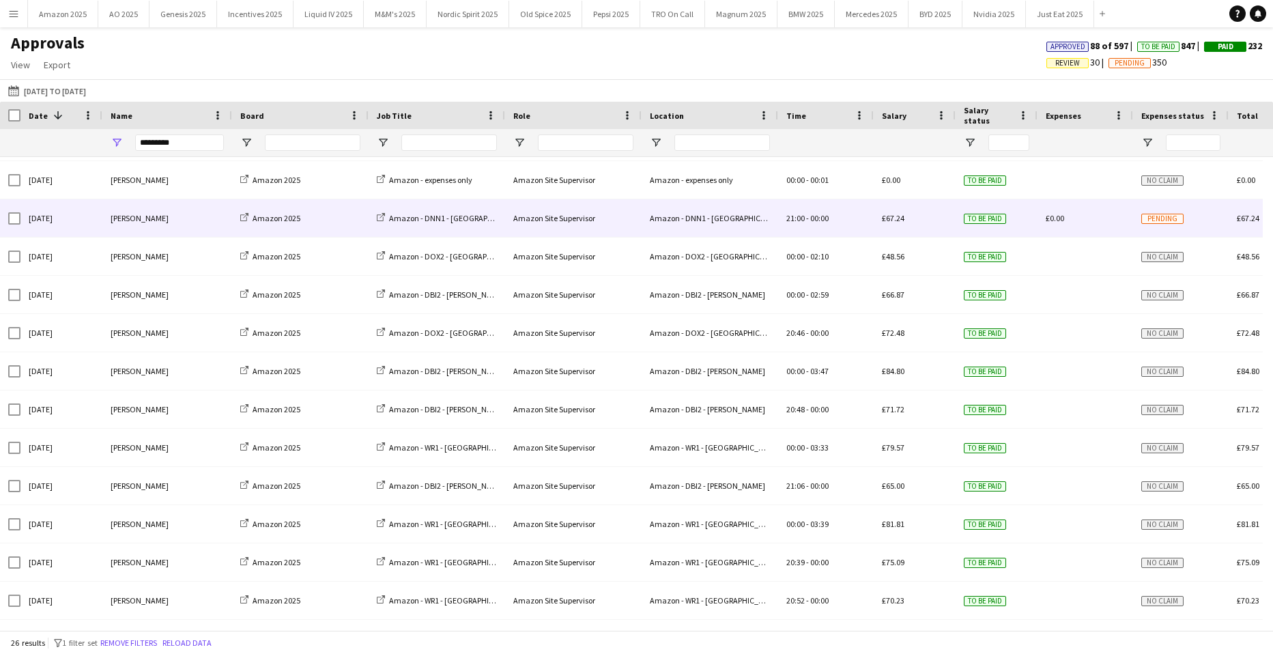
scroll to position [0, 0]
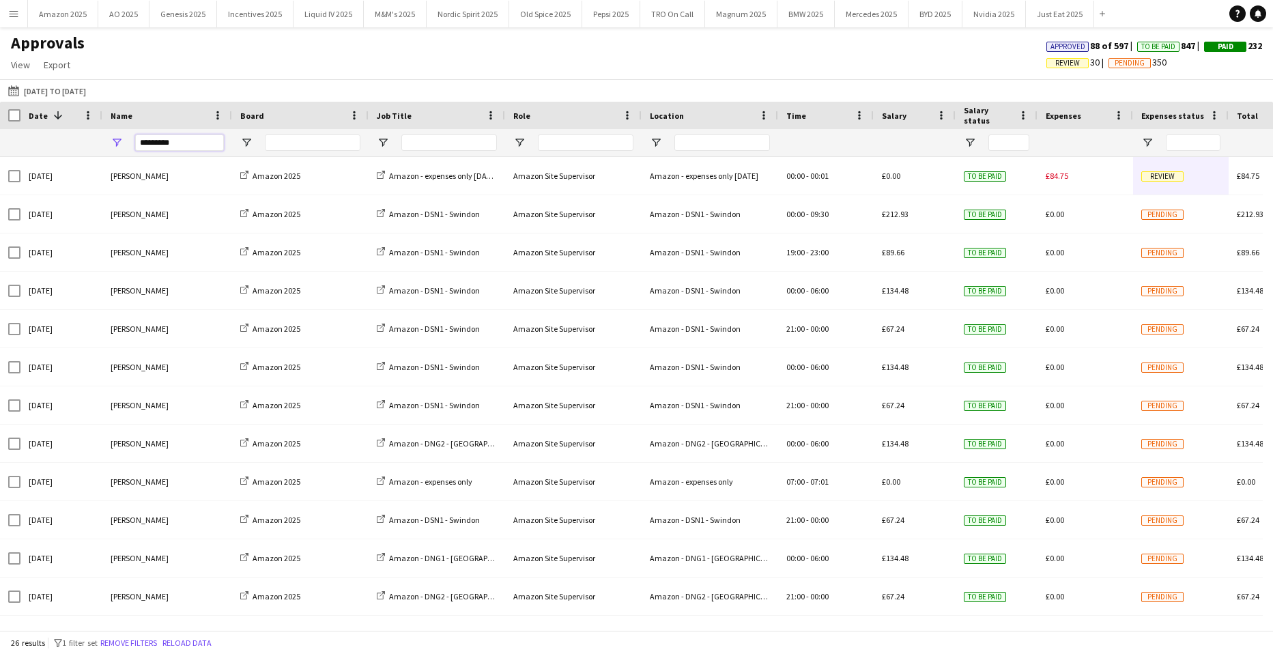
drag, startPoint x: 194, startPoint y: 134, endPoint x: -118, endPoint y: 138, distance: 311.9
click at [0, 138] on html "Menu Boards Boards Boards All jobs Status Workforce Workforce My Workforce Recr…" at bounding box center [636, 327] width 1273 height 654
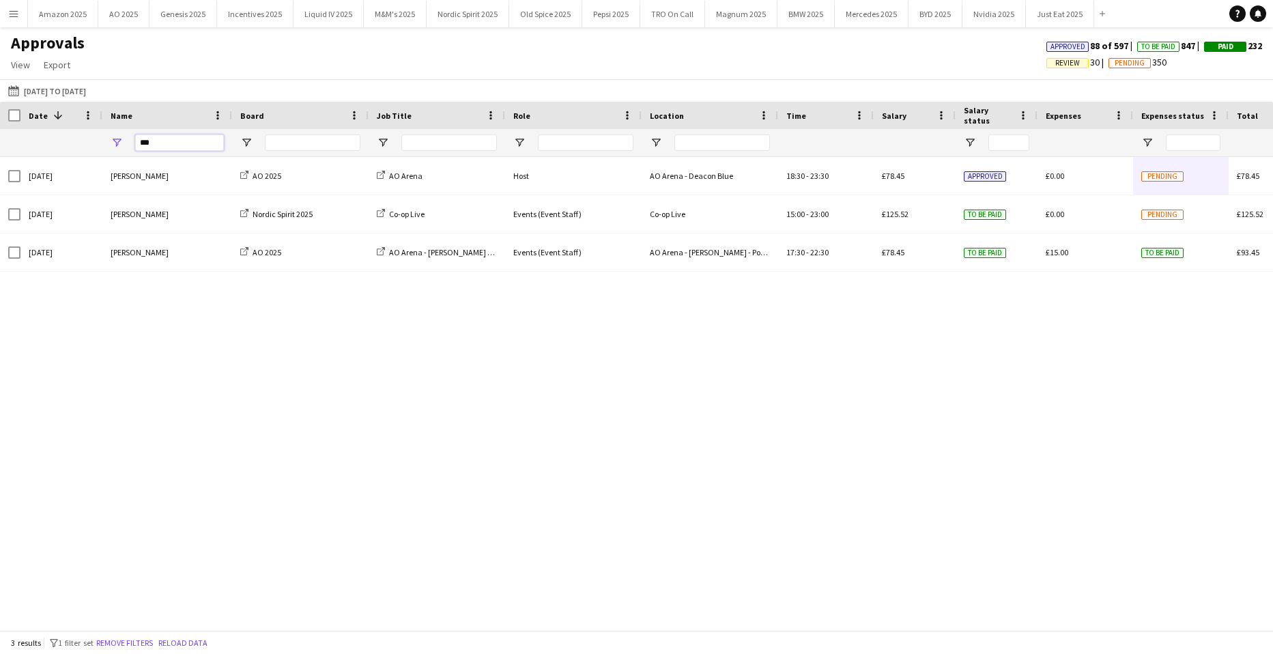
drag, startPoint x: 175, startPoint y: 146, endPoint x: -162, endPoint y: 164, distance: 338.3
click at [0, 164] on html "Menu Boards Boards Boards All jobs Status Workforce Workforce My Workforce Recr…" at bounding box center [636, 327] width 1273 height 654
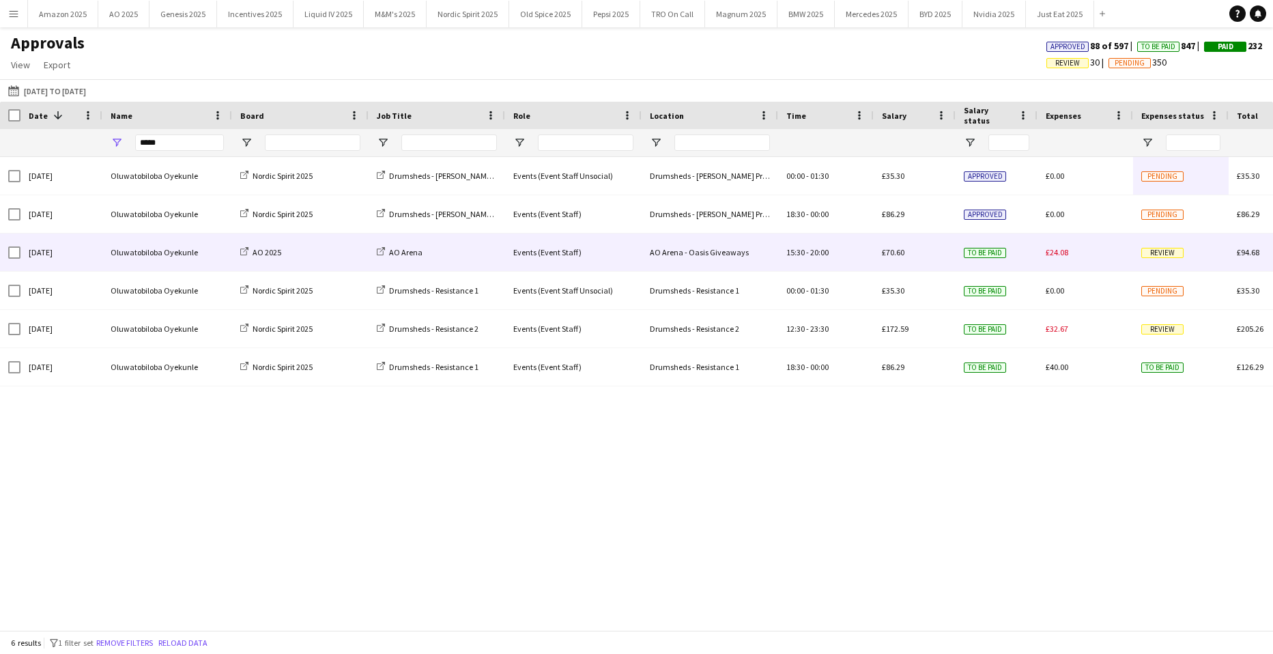
click at [1170, 252] on span "Review" at bounding box center [1162, 253] width 42 height 10
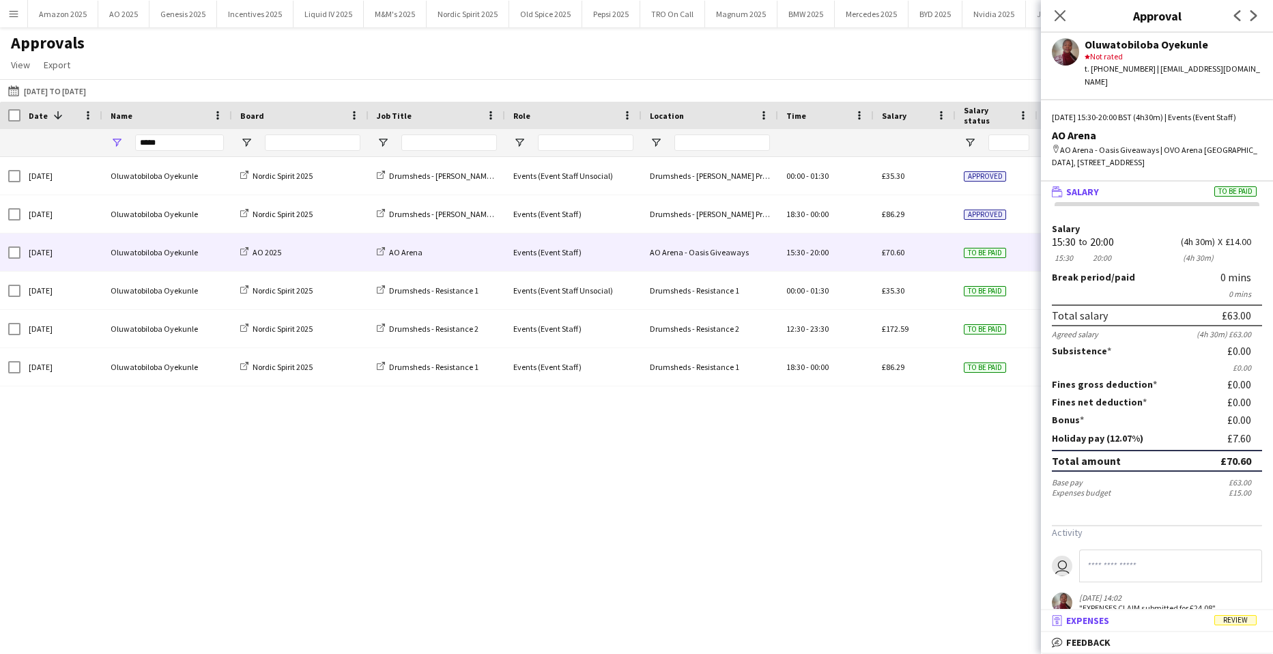
click at [1232, 624] on span "Review" at bounding box center [1235, 620] width 42 height 10
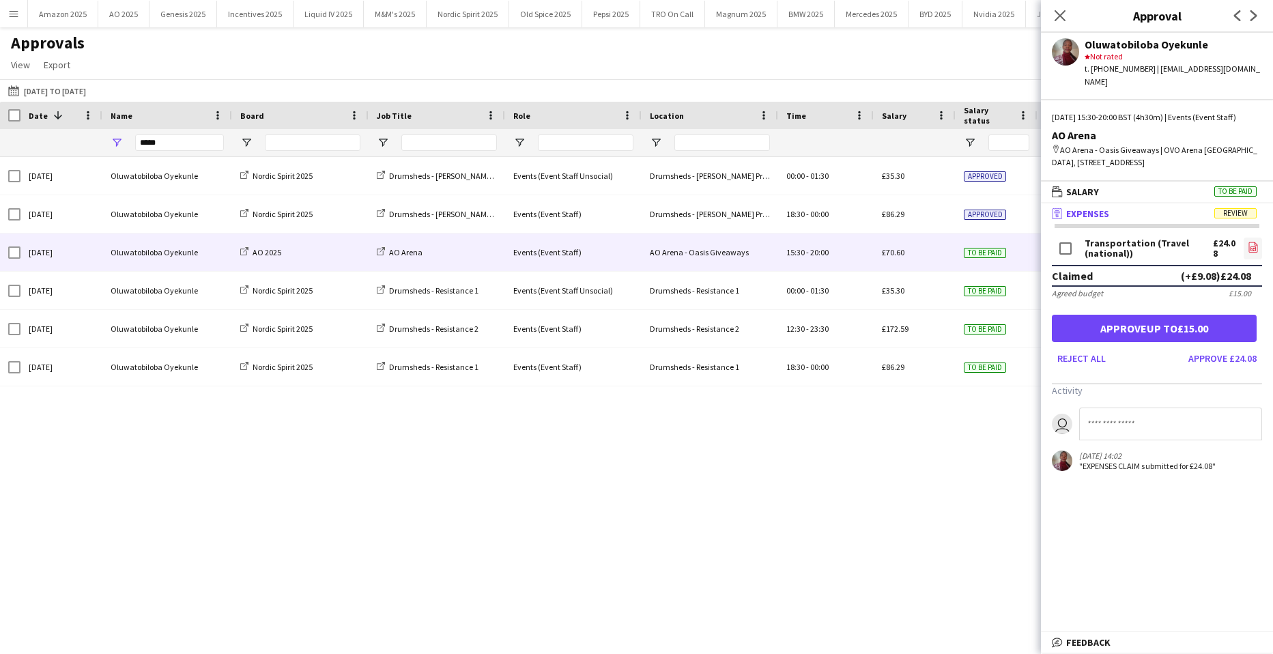
click at [1248, 252] on icon at bounding box center [1252, 247] width 9 height 10
click at [1168, 336] on button "Approve up to £15.00" at bounding box center [1154, 328] width 205 height 27
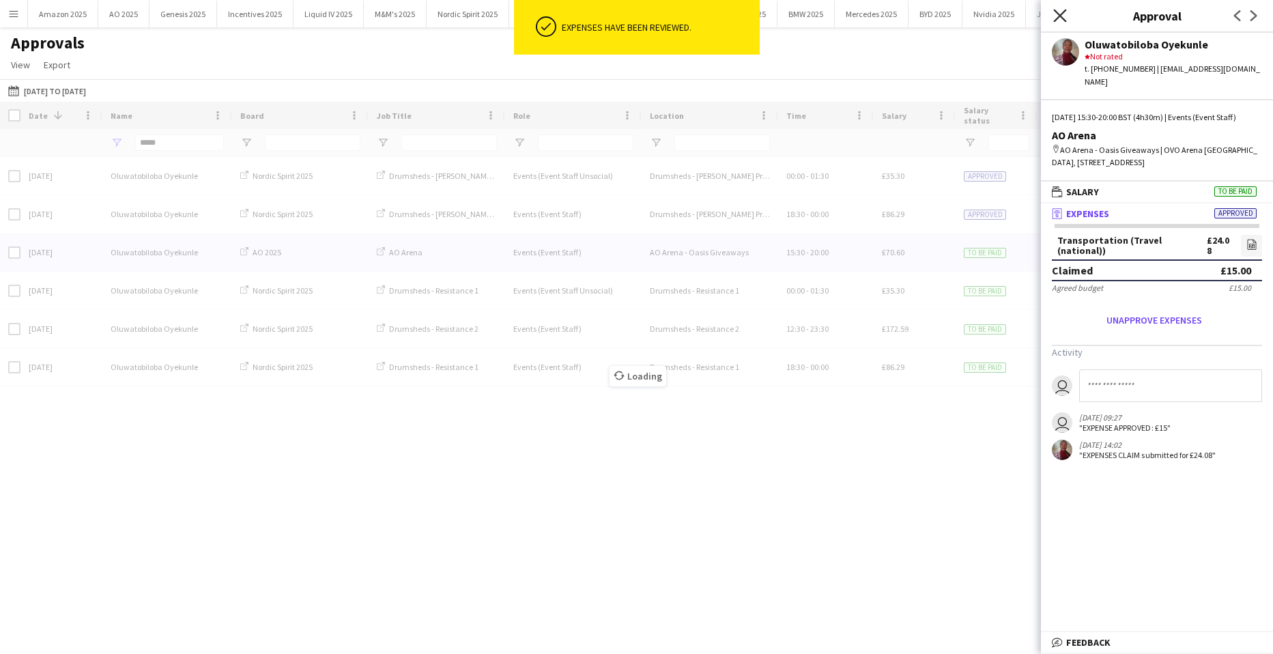
click at [1058, 15] on icon "Close pop-in" at bounding box center [1059, 15] width 13 height 13
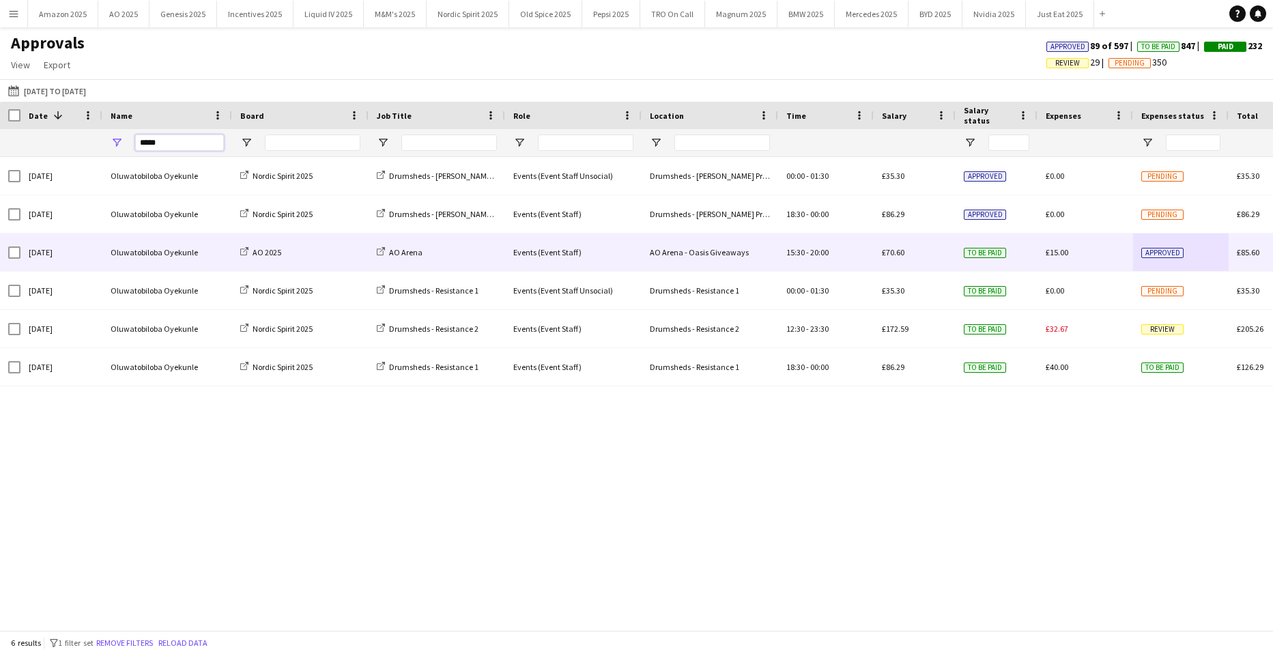
drag, startPoint x: 196, startPoint y: 145, endPoint x: -401, endPoint y: 130, distance: 596.6
click at [0, 130] on html "Menu Boards Boards Boards All jobs Status Workforce Workforce My Workforce Recr…" at bounding box center [636, 327] width 1273 height 654
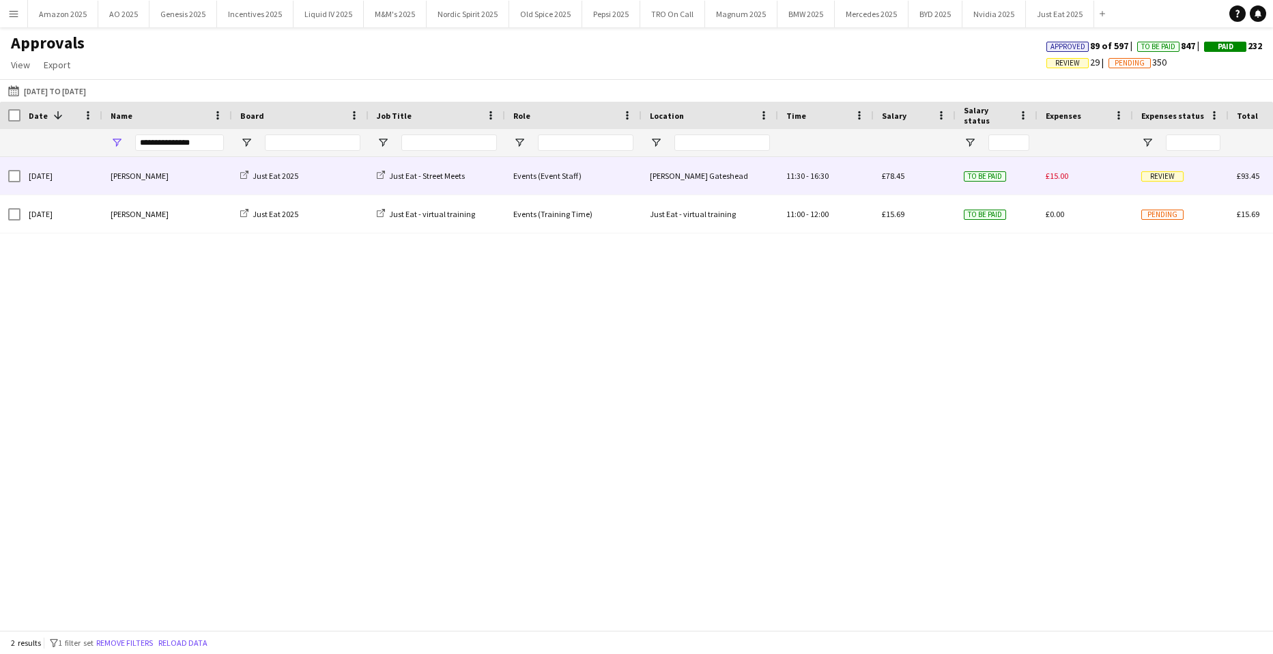
drag, startPoint x: 1168, startPoint y: 173, endPoint x: 1172, endPoint y: 216, distance: 43.9
click at [1168, 173] on span "Review" at bounding box center [1162, 176] width 42 height 10
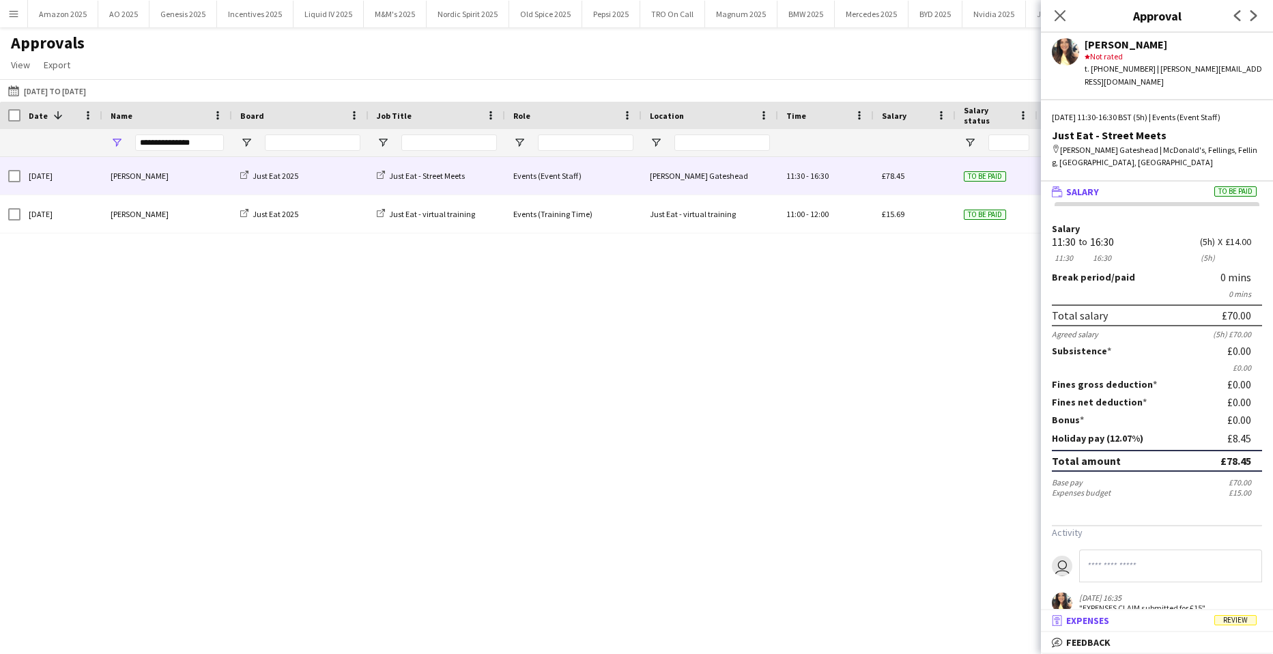
click at [1227, 614] on mat-panel-title "receipt Expenses Review" at bounding box center [1154, 620] width 227 height 12
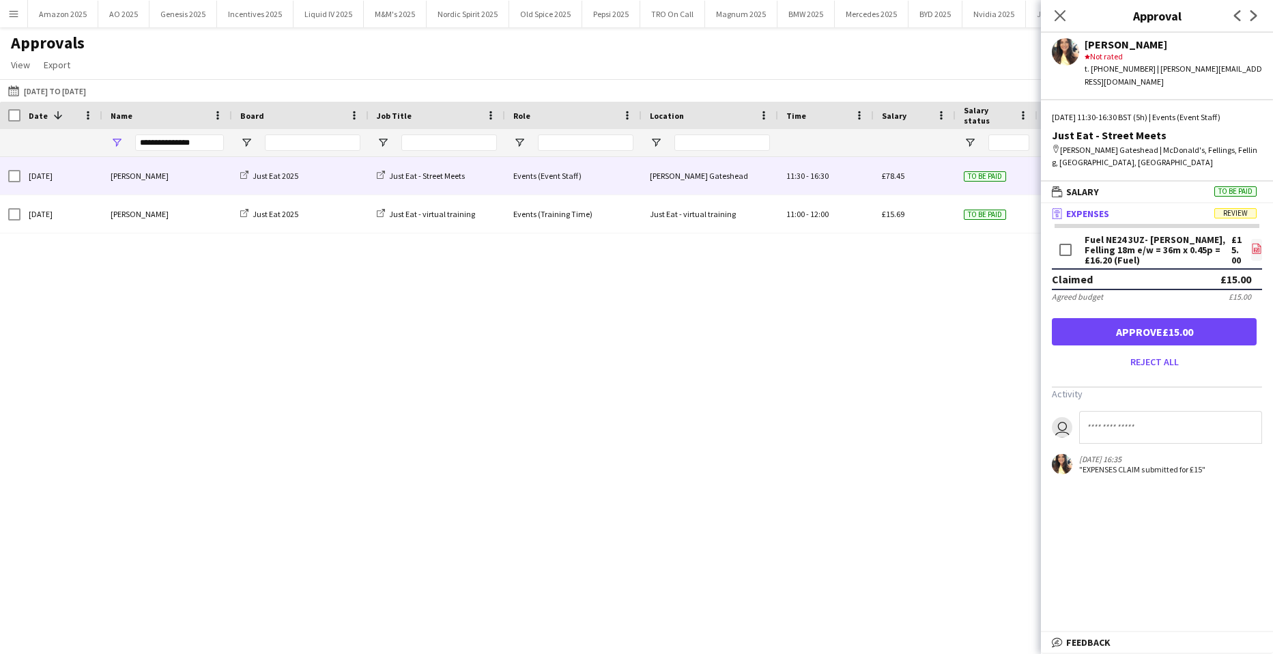
click at [1257, 243] on icon "file-image" at bounding box center [1256, 248] width 11 height 11
click at [1209, 318] on button "Approve £15.00" at bounding box center [1154, 331] width 205 height 27
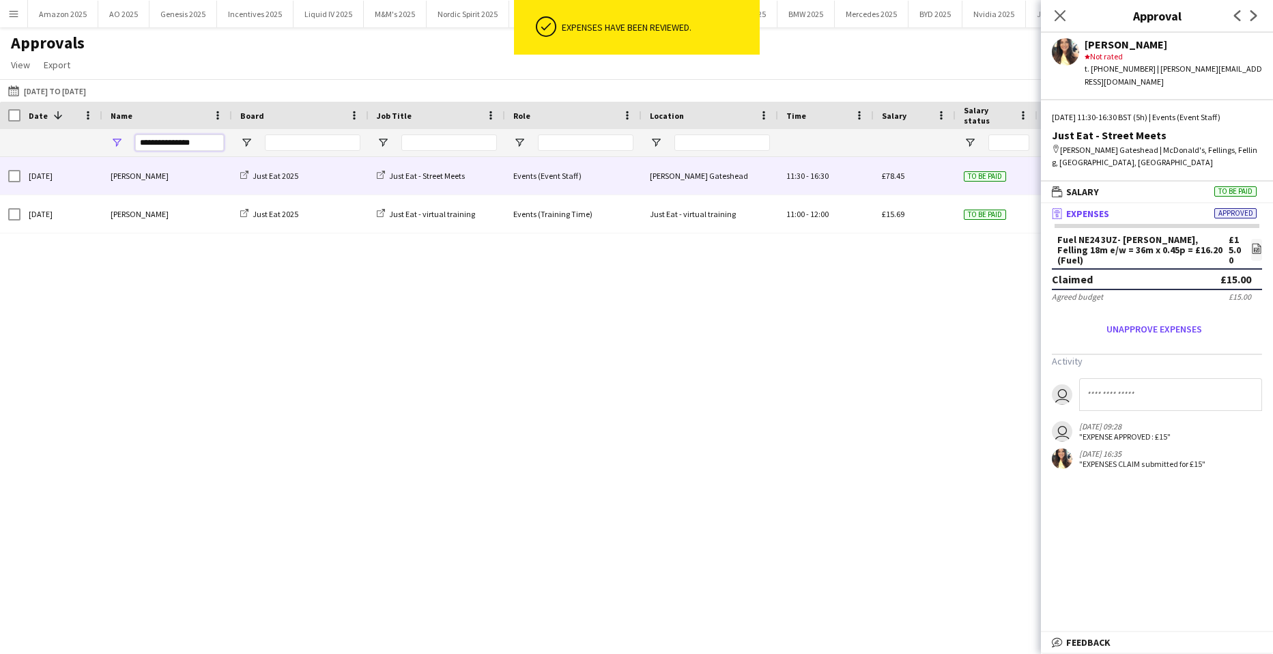
drag, startPoint x: 200, startPoint y: 149, endPoint x: -106, endPoint y: 133, distance: 306.8
click at [0, 133] on html "ok-circled Expenses have been reviewed. Menu Boards Boards Boards All jobs Stat…" at bounding box center [636, 327] width 1273 height 654
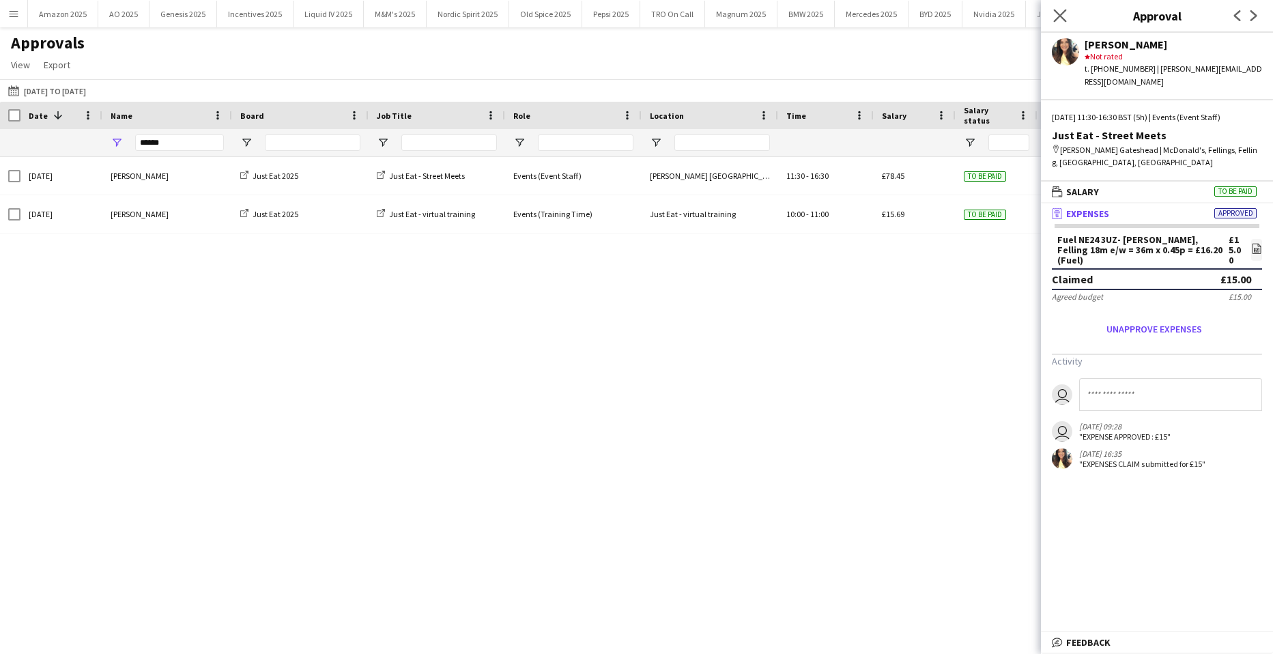
click at [1052, 9] on app-icon "Close pop-in" at bounding box center [1060, 16] width 20 height 20
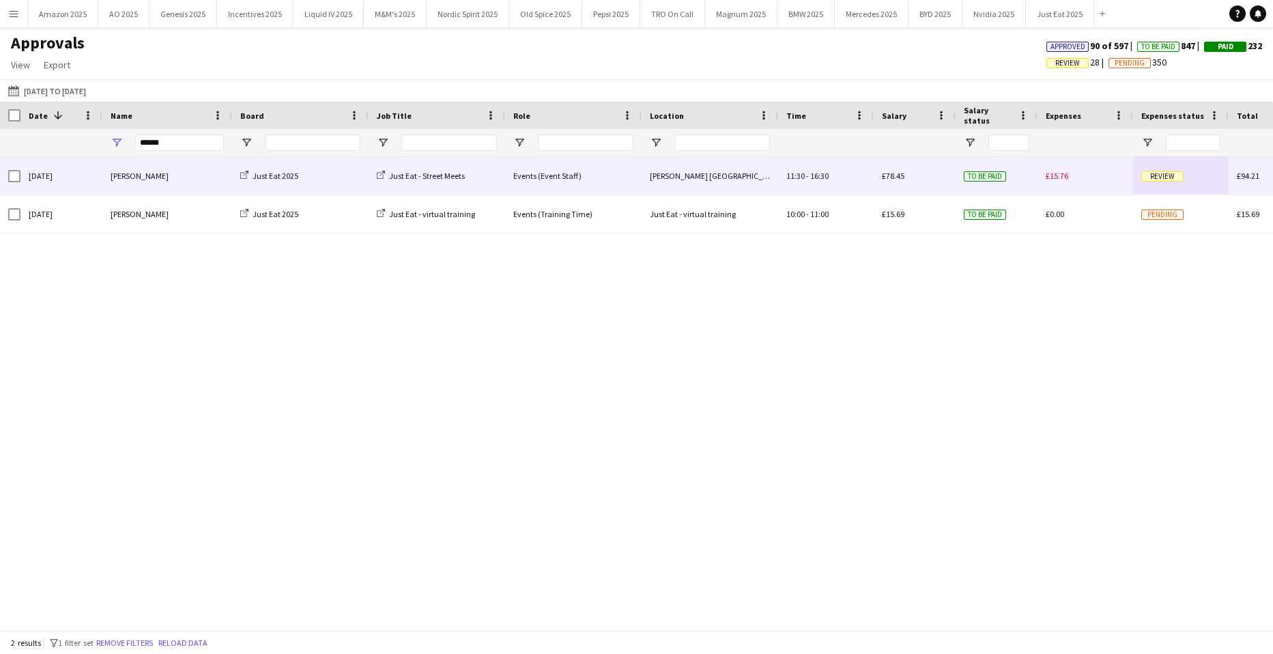
click at [1164, 171] on span "Review" at bounding box center [1162, 176] width 42 height 10
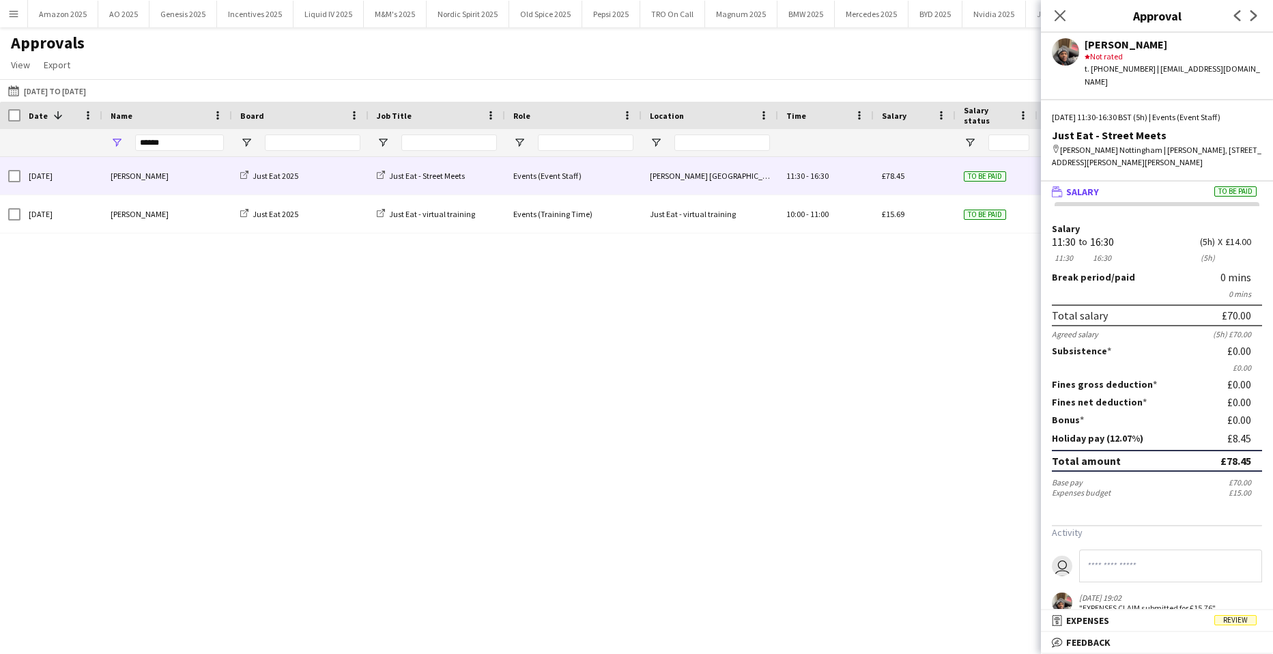
drag, startPoint x: 1238, startPoint y: 624, endPoint x: 1245, endPoint y: 597, distance: 28.3
click at [1238, 624] on span "Review" at bounding box center [1235, 620] width 42 height 10
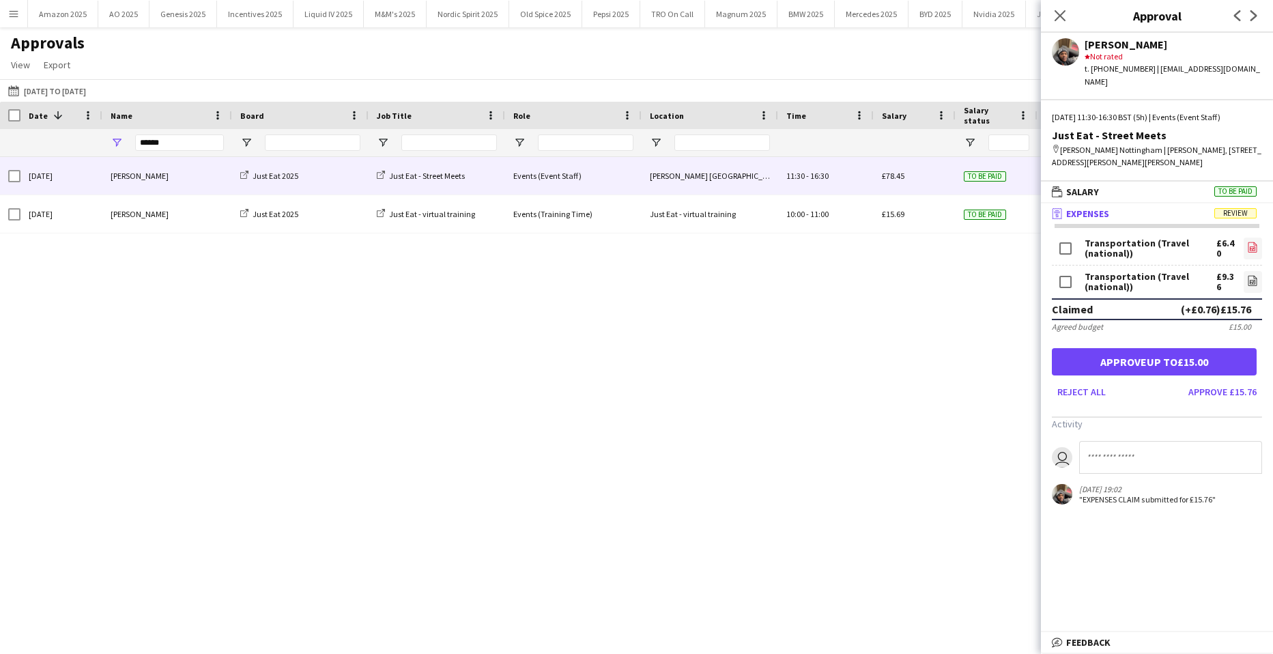
click at [1247, 242] on icon "file-image" at bounding box center [1252, 247] width 11 height 11
click at [1249, 271] on link "file-image" at bounding box center [1252, 282] width 18 height 22
click at [1113, 351] on button "Approve up to £15.00" at bounding box center [1154, 361] width 205 height 27
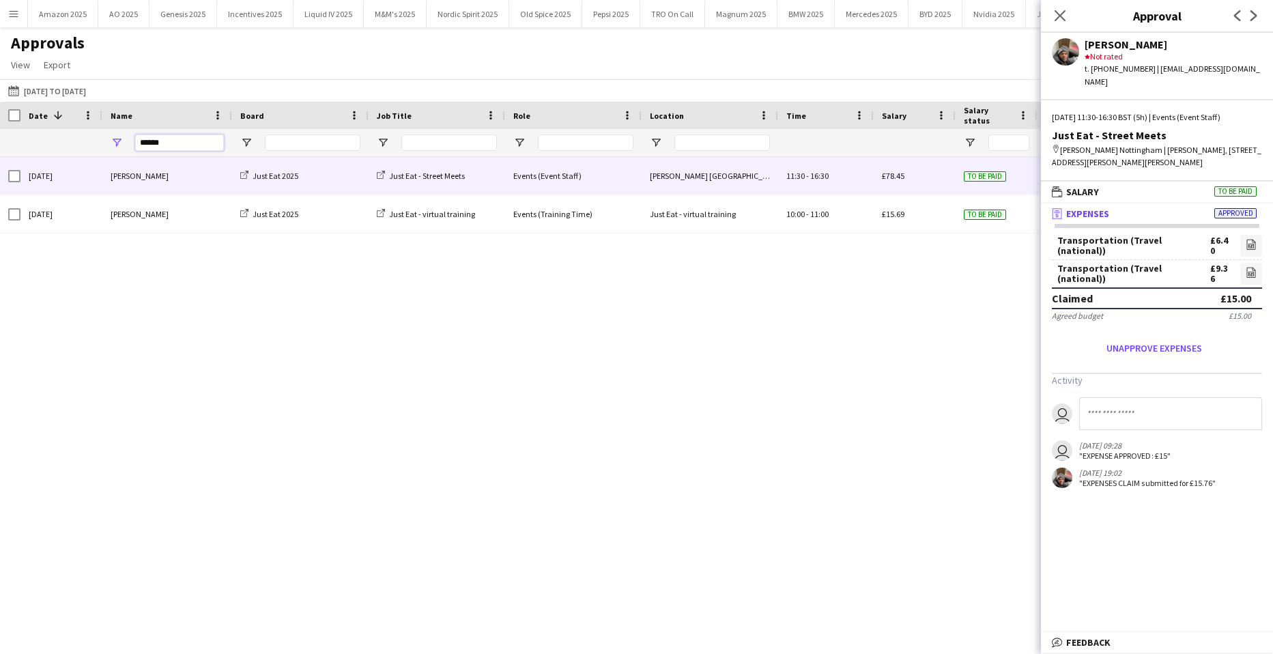
drag, startPoint x: 197, startPoint y: 148, endPoint x: -446, endPoint y: 132, distance: 642.4
click at [0, 132] on html "Menu Boards Boards Boards All jobs Status Workforce Workforce My Workforce Recr…" at bounding box center [636, 327] width 1273 height 654
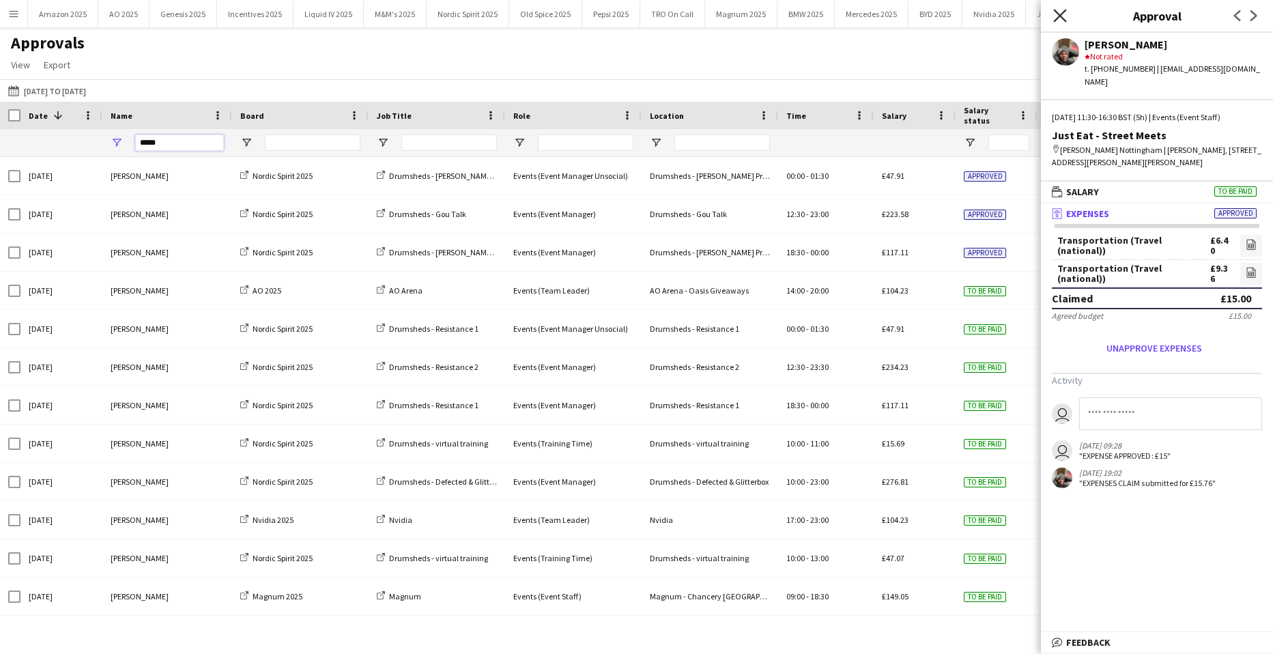
type input "*****"
click at [1063, 12] on icon at bounding box center [1059, 15] width 13 height 13
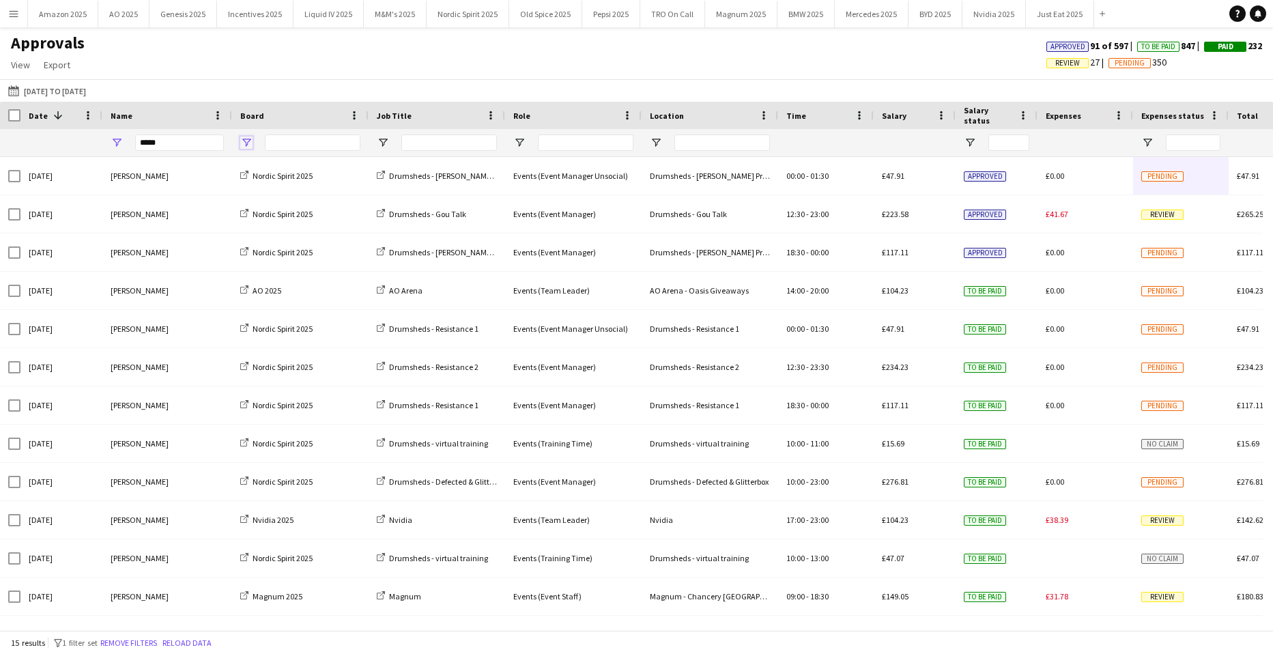
click at [244, 143] on span "Open Filter Menu" at bounding box center [246, 142] width 12 height 12
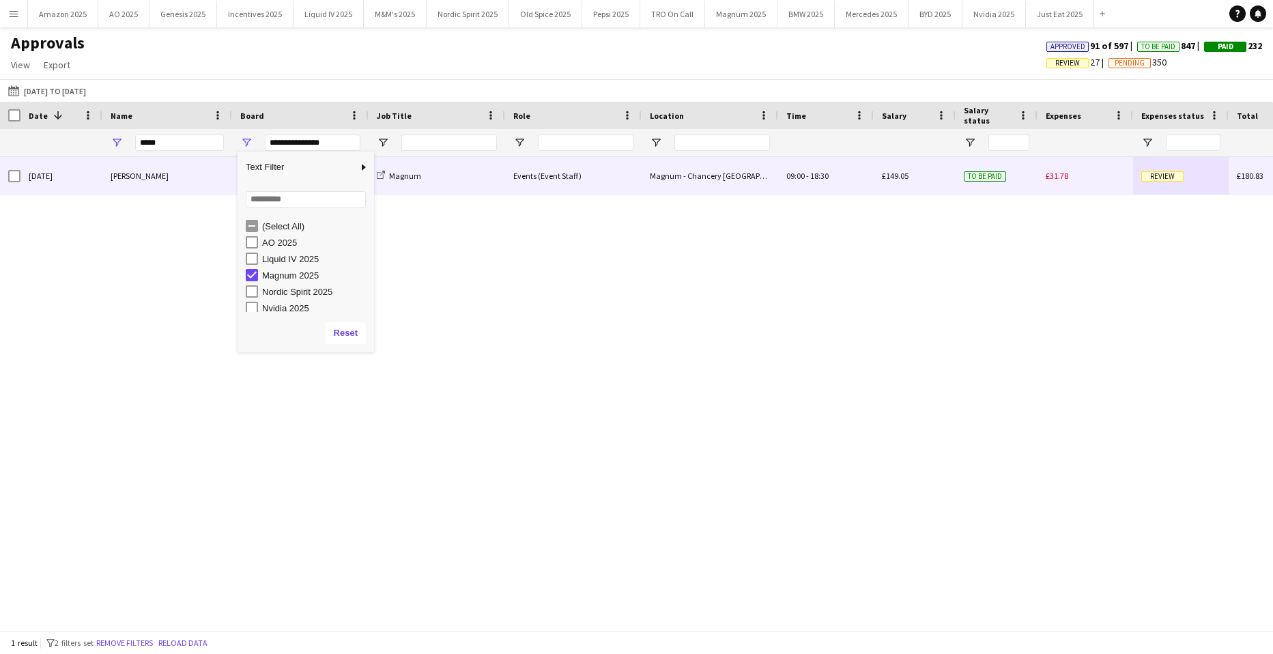
click at [1173, 179] on span "Review" at bounding box center [1162, 176] width 42 height 10
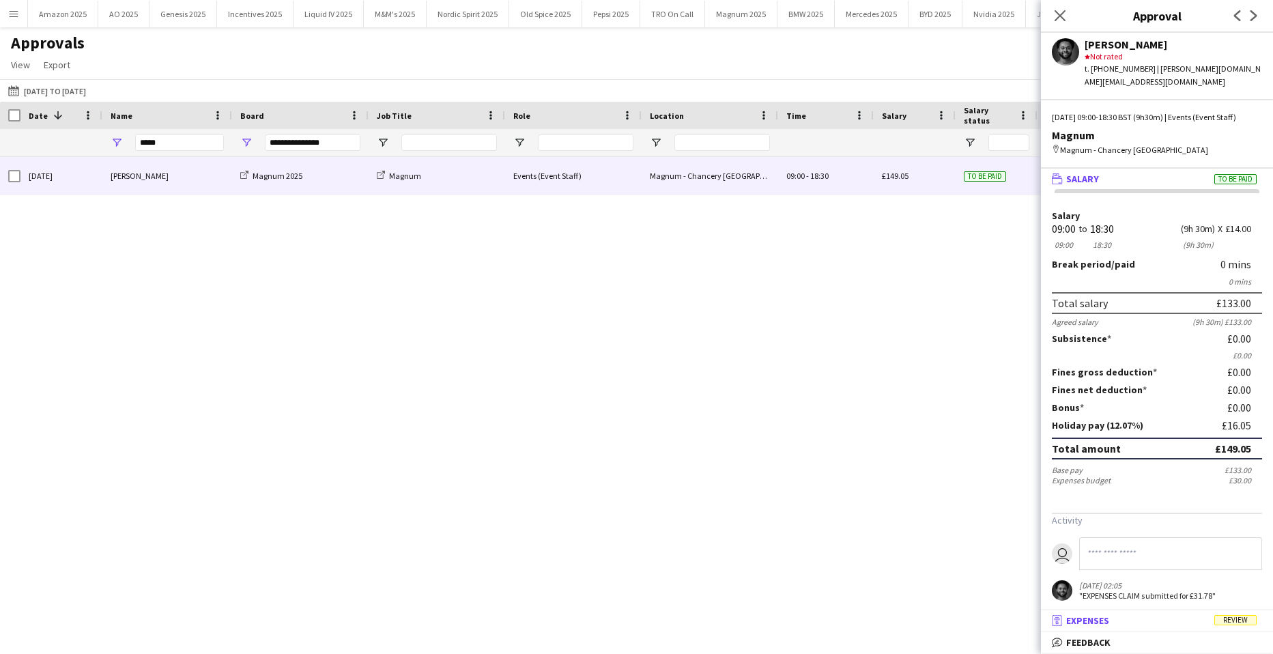
click at [1235, 618] on span "Review" at bounding box center [1235, 620] width 42 height 10
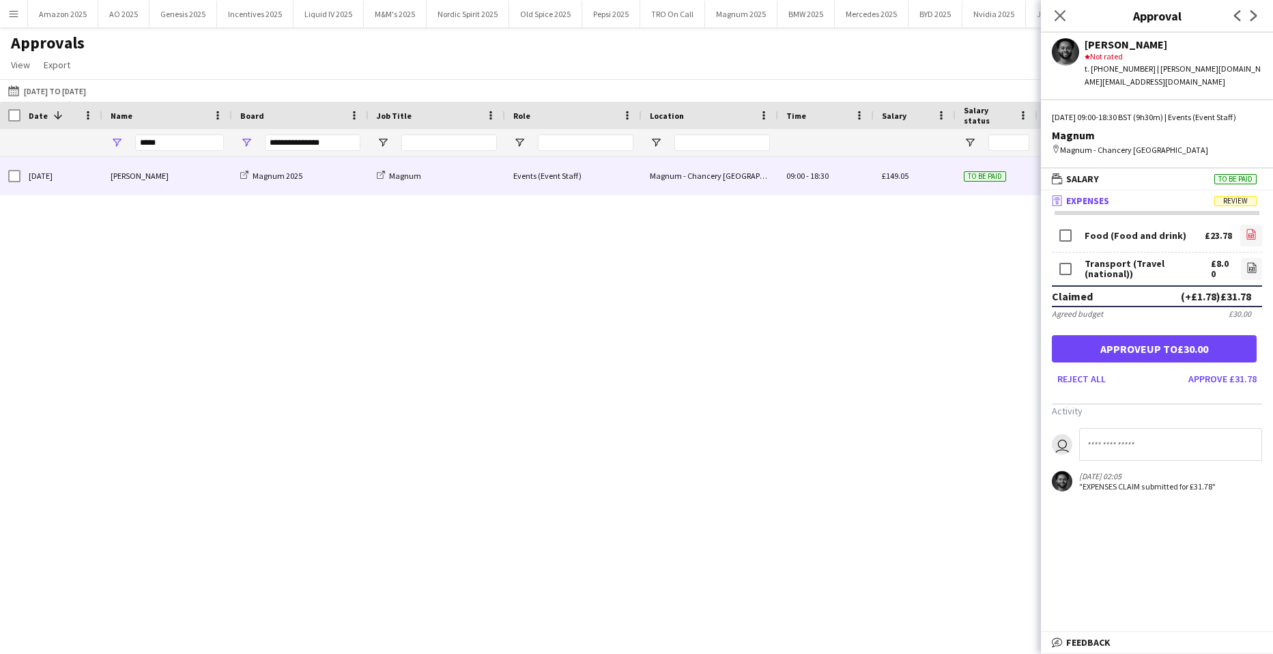
click at [1245, 233] on icon "file-image" at bounding box center [1250, 234] width 11 height 11
click at [1246, 267] on icon "file-image" at bounding box center [1251, 267] width 11 height 11
click at [1161, 343] on button "Approve up to £30.00" at bounding box center [1154, 348] width 205 height 27
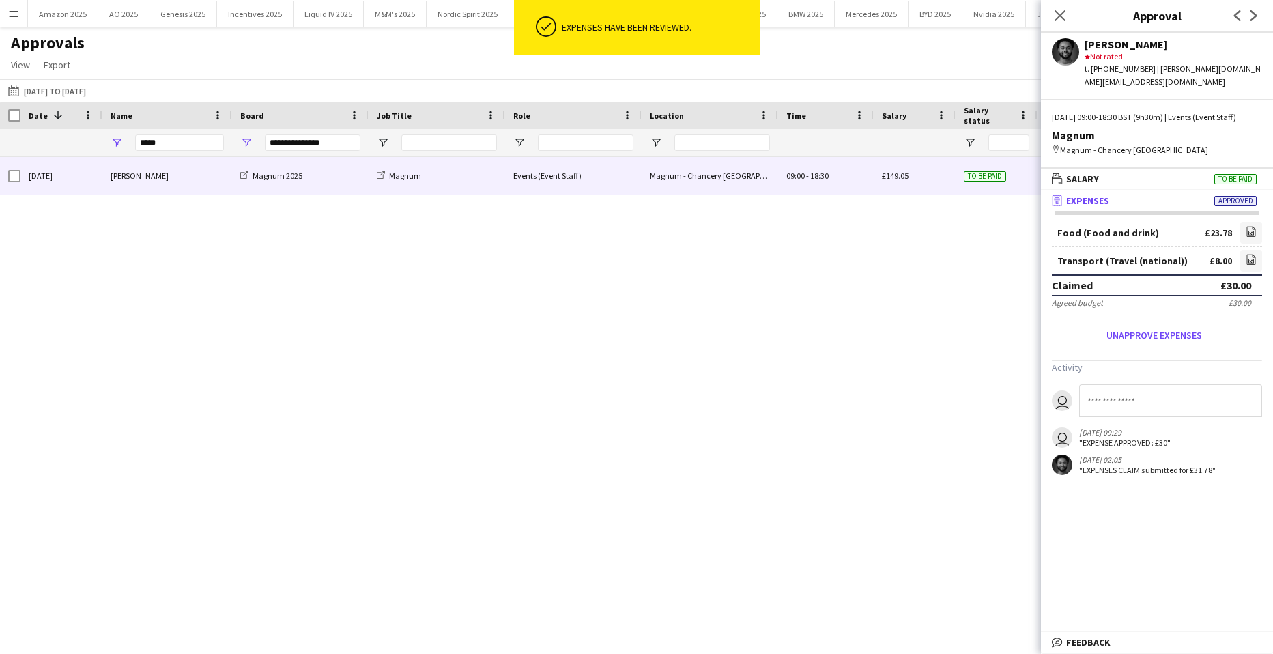
drag, startPoint x: 1060, startPoint y: 14, endPoint x: 551, endPoint y: 132, distance: 522.8
click at [1058, 14] on icon "Close pop-in" at bounding box center [1059, 15] width 11 height 11
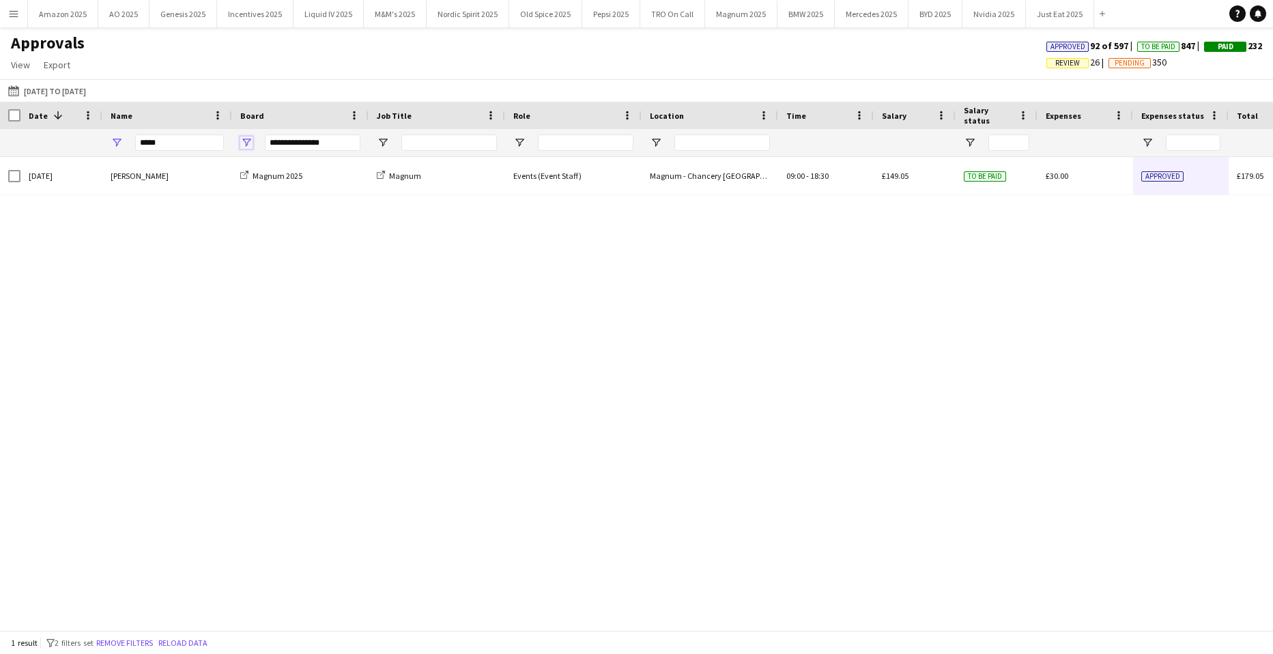
click at [249, 143] on span "Open Filter Menu" at bounding box center [246, 142] width 12 height 12
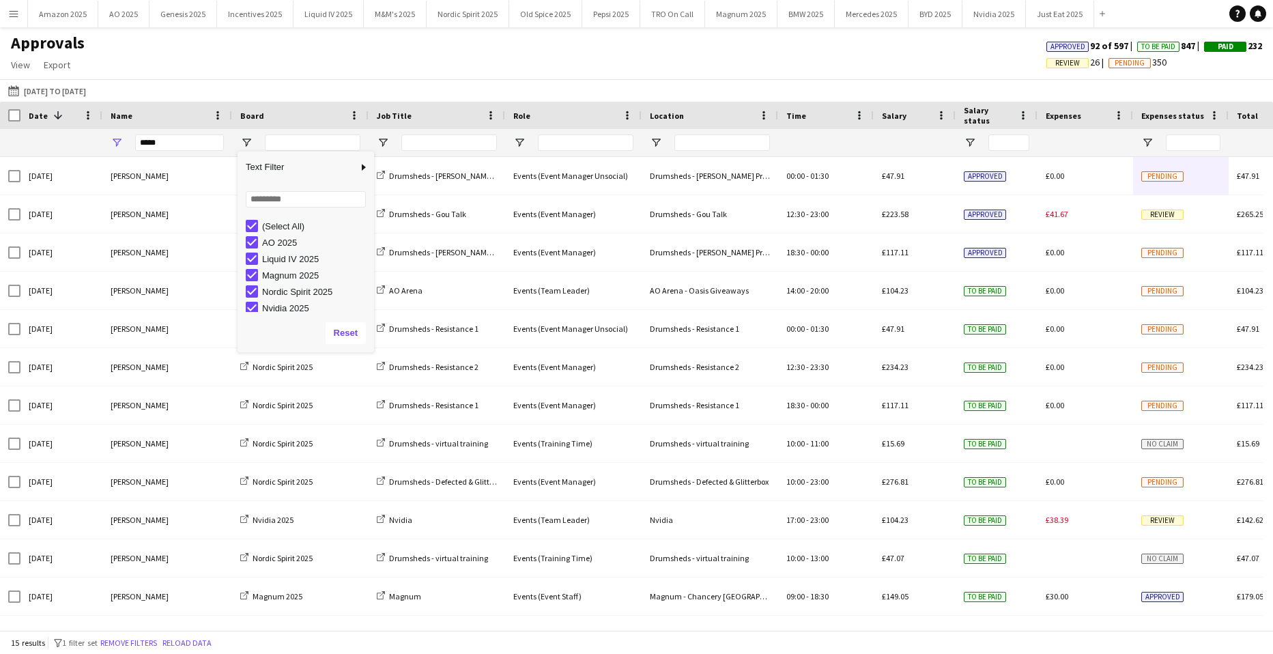
click at [281, 74] on div "Approvals View Customise view Customise filters Reset Filters Reset View Reset …" at bounding box center [636, 56] width 1273 height 46
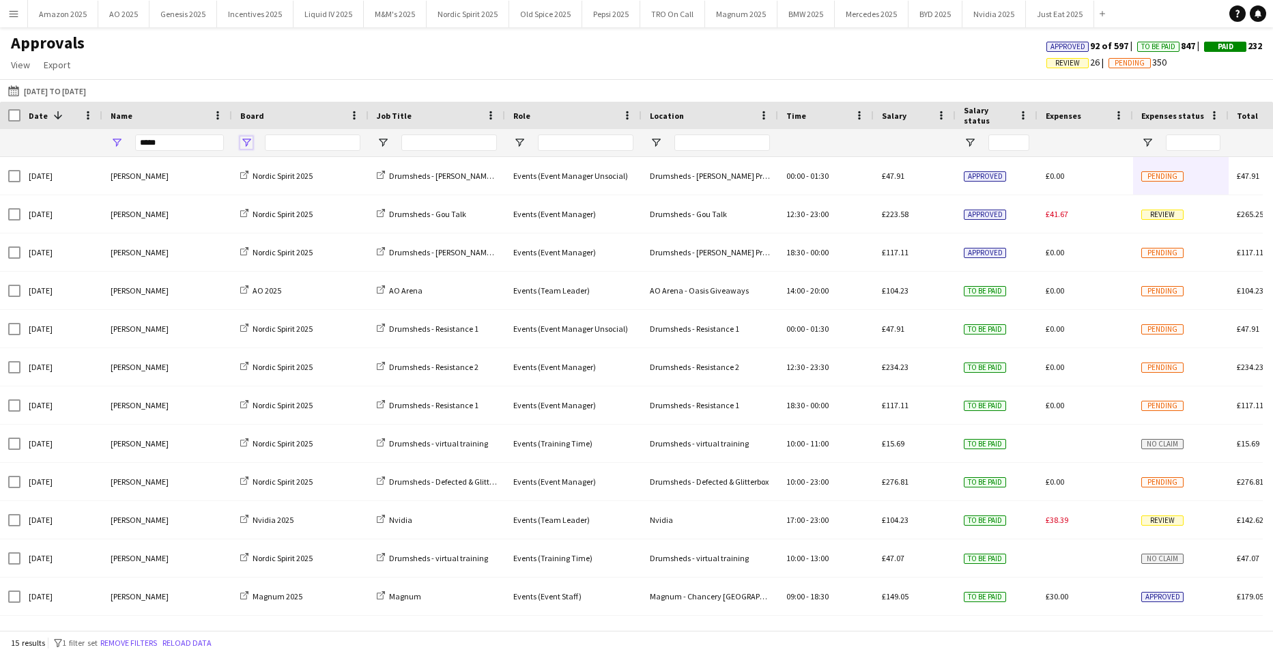
click at [251, 147] on span "Open Filter Menu" at bounding box center [246, 142] width 12 height 12
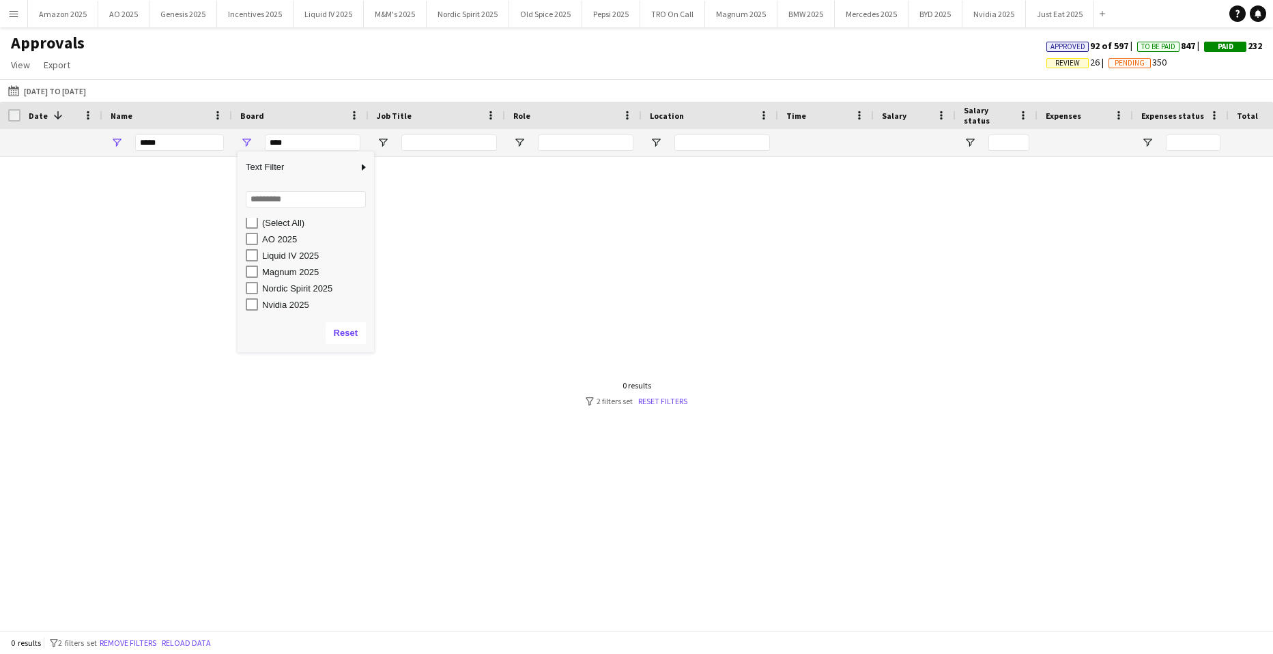
scroll to position [4, 0]
click at [302, 310] on div "Nvidia 2025" at bounding box center [310, 303] width 128 height 16
click at [299, 307] on div "Nvidia 2025" at bounding box center [316, 304] width 108 height 10
type input "**********"
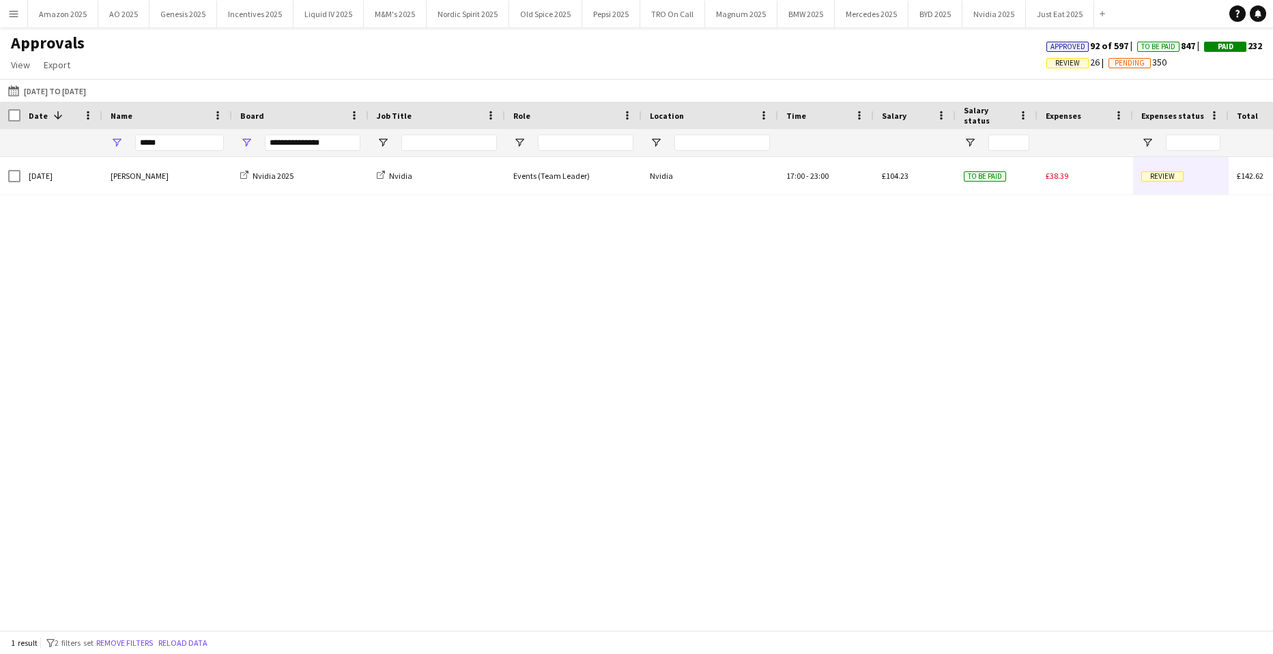
drag, startPoint x: 985, startPoint y: 333, endPoint x: 998, endPoint y: 319, distance: 18.9
click at [986, 333] on div "Thu, 18 Sep 2025 Brima Fullah Nvidia 2025 Nvidia Events (Team Leader) Nvidia 17…" at bounding box center [636, 388] width 1273 height 463
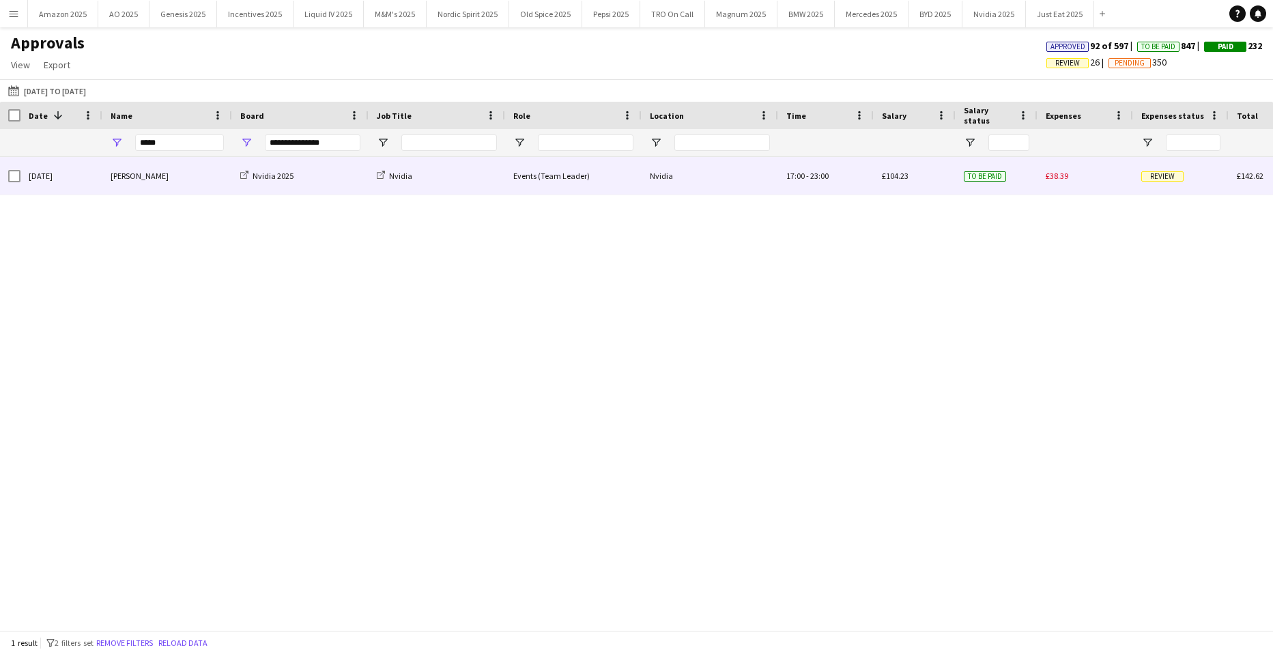
click at [1165, 179] on span "Review" at bounding box center [1162, 176] width 42 height 10
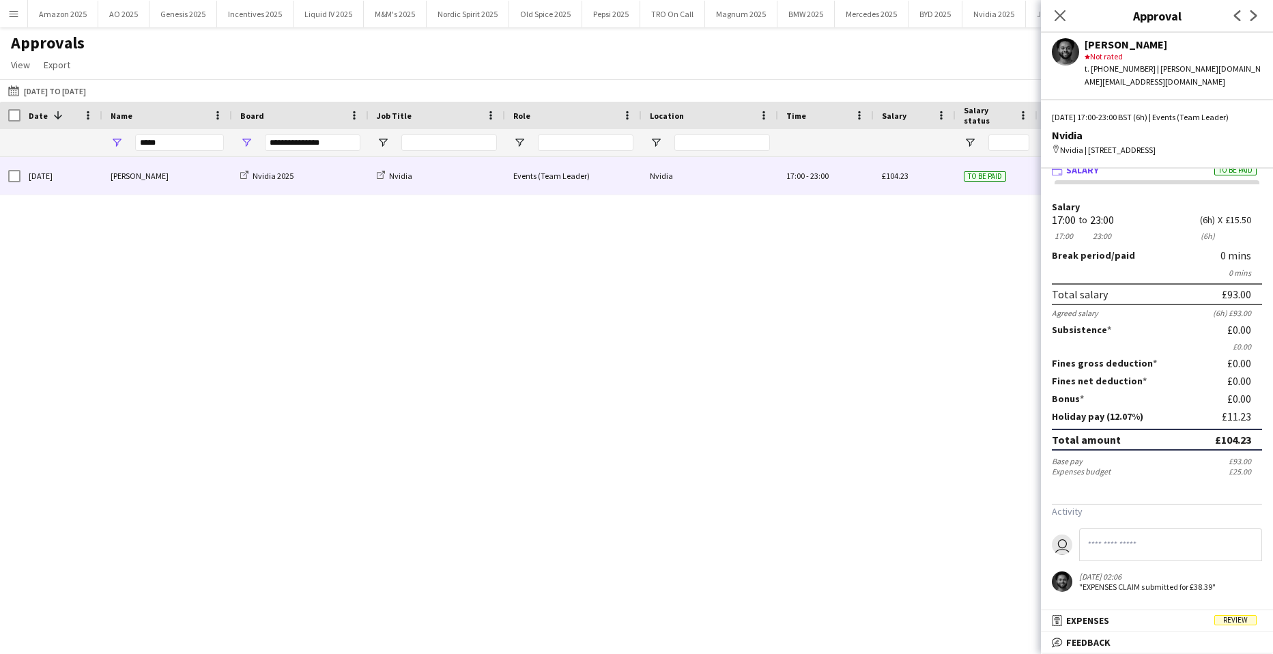
scroll to position [32, 0]
click at [1243, 636] on mat-panel-title "bubble-pencil Feedback" at bounding box center [1154, 642] width 227 height 12
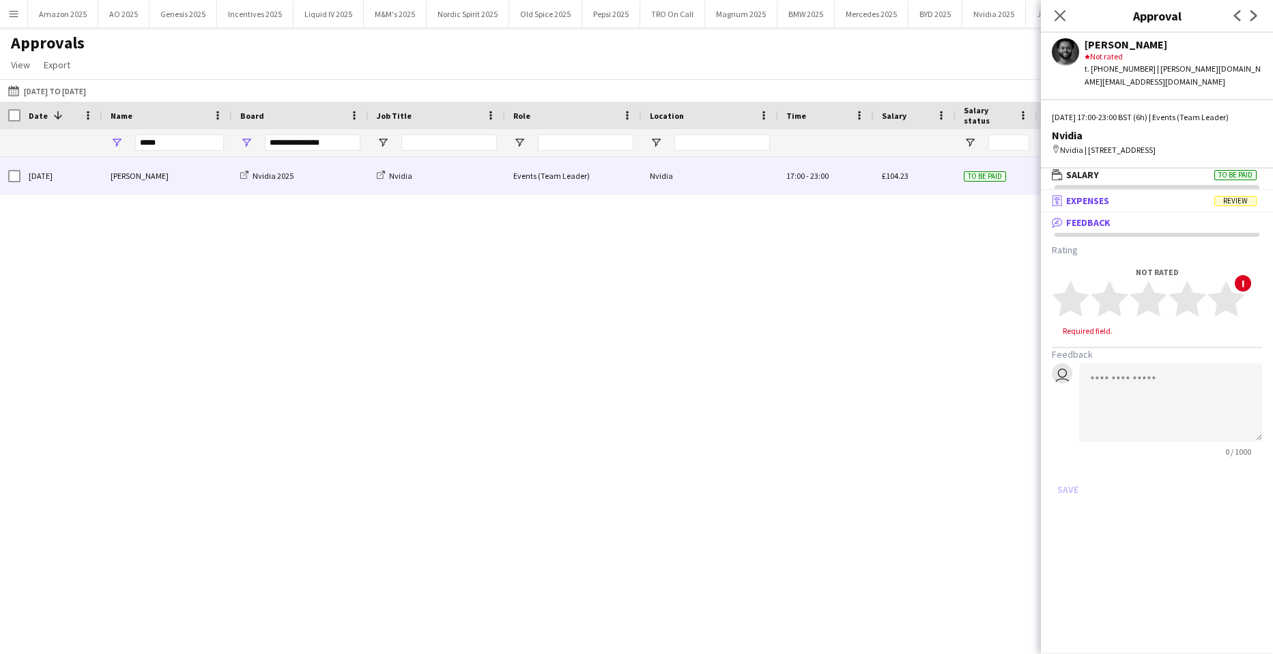
click at [1236, 206] on span "Review" at bounding box center [1235, 201] width 42 height 10
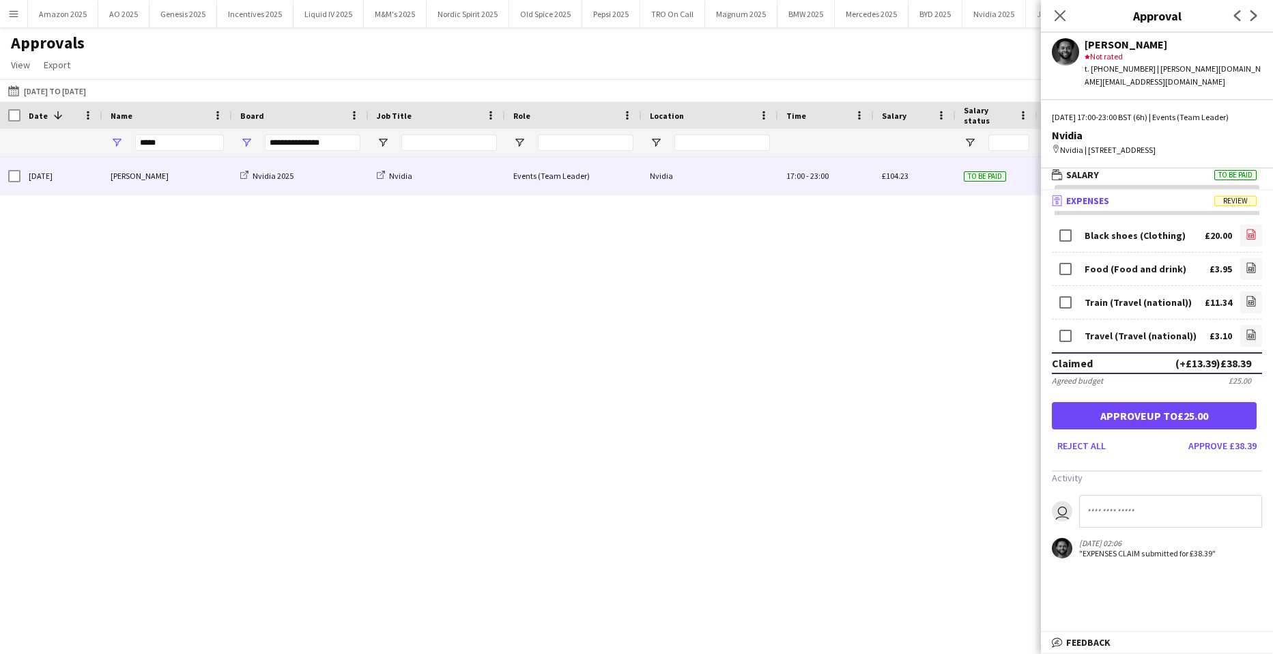
click at [1245, 240] on icon "file-image" at bounding box center [1250, 234] width 11 height 11
click at [1256, 273] on icon "file-image" at bounding box center [1250, 267] width 11 height 11
click at [1250, 309] on app-icon "file-image" at bounding box center [1250, 302] width 11 height 14
click at [1248, 338] on icon at bounding box center [1250, 336] width 5 height 4
click at [1193, 571] on div "Black shoes (Clothing) £20.00 file-image Food (Food and drink) £3.95 file-image…" at bounding box center [1157, 393] width 232 height 365
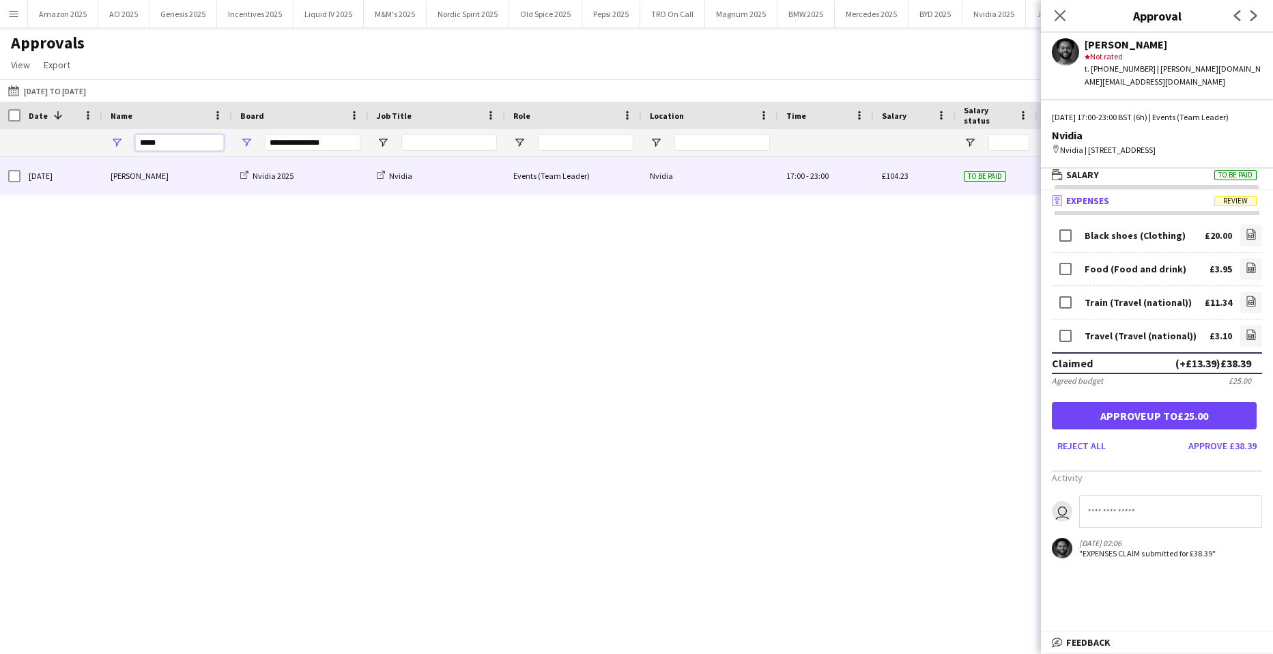
drag, startPoint x: 185, startPoint y: 140, endPoint x: 169, endPoint y: 232, distance: 93.6
click at [107, 145] on div "*****" at bounding box center [167, 142] width 130 height 27
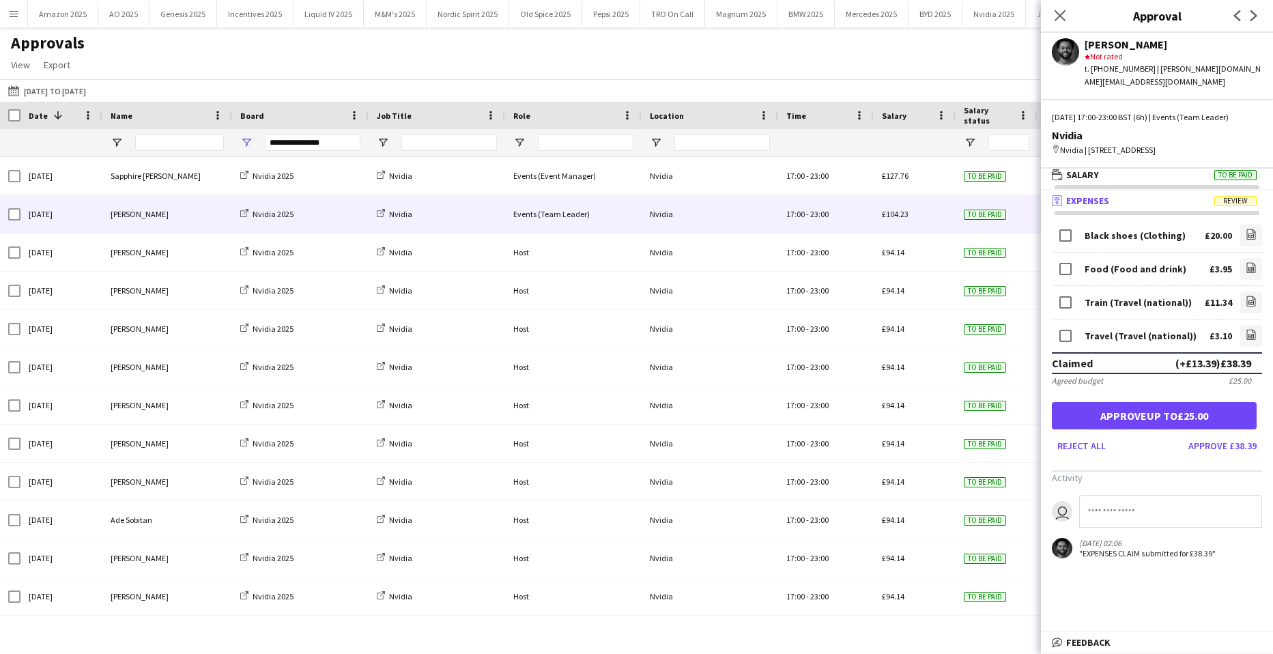
click at [244, 136] on div "**********" at bounding box center [300, 142] width 136 height 27
drag, startPoint x: 249, startPoint y: 141, endPoint x: 247, endPoint y: 148, distance: 7.8
click at [250, 142] on span "Open Filter Menu" at bounding box center [246, 142] width 12 height 12
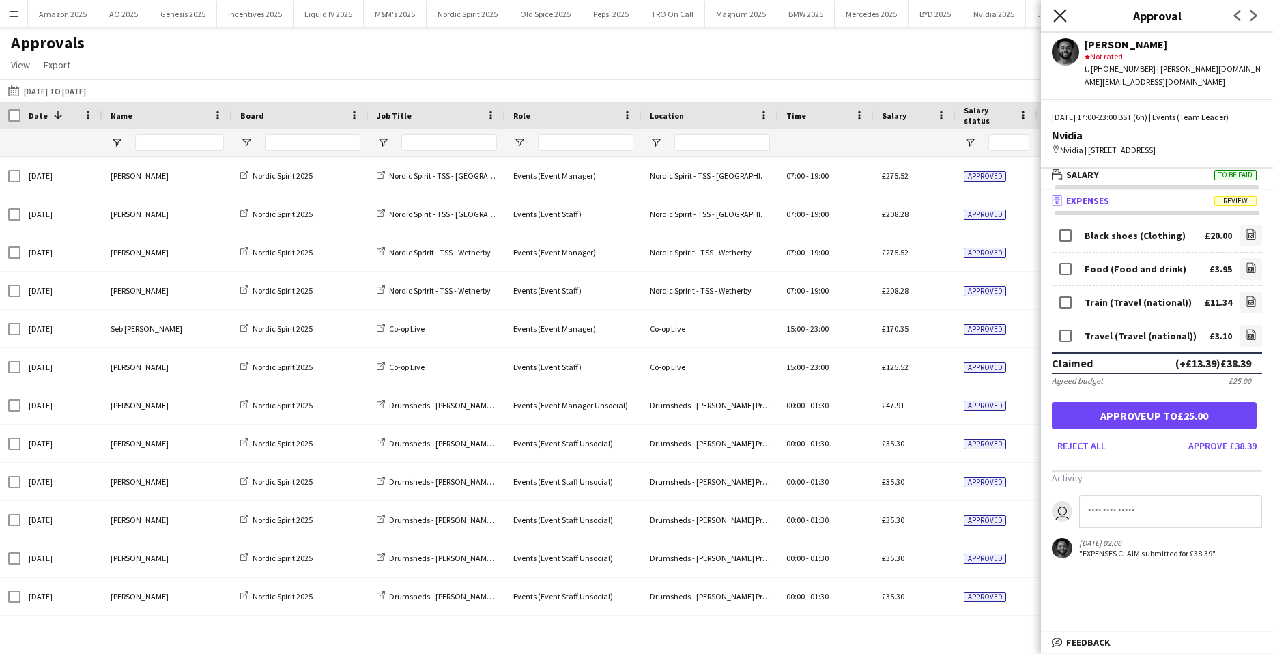
click at [1060, 14] on icon "Close pop-in" at bounding box center [1059, 15] width 13 height 13
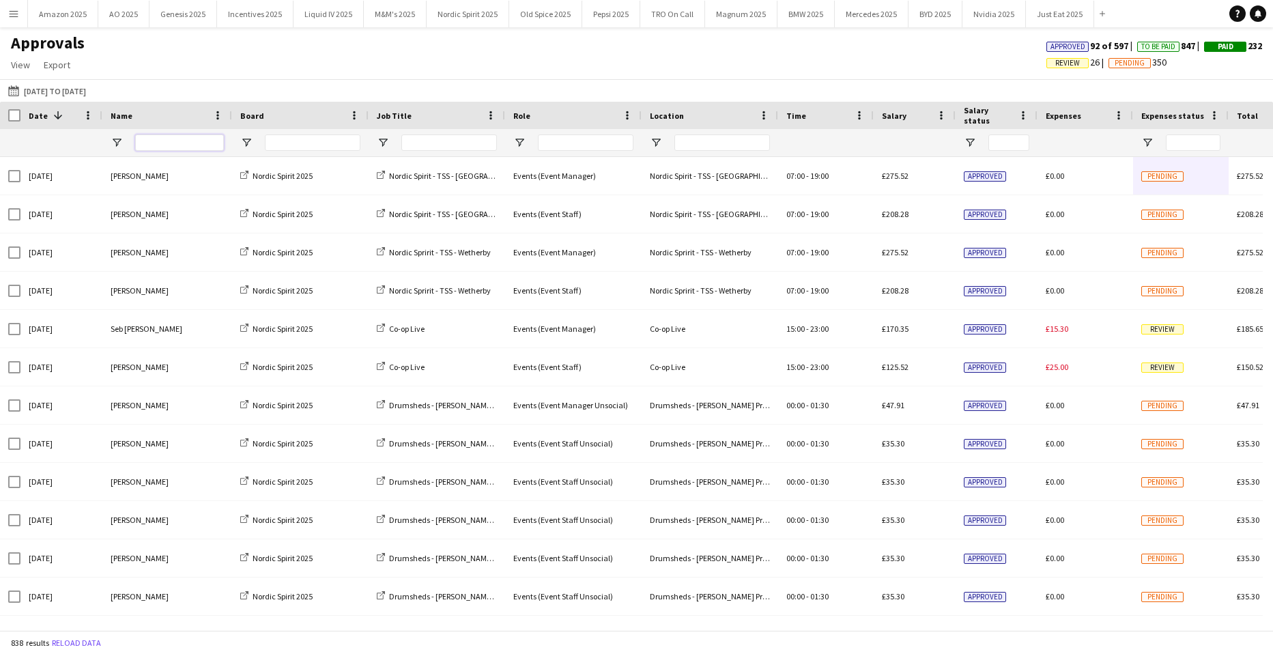
click at [202, 141] on input "Name Filter Input" at bounding box center [179, 142] width 89 height 16
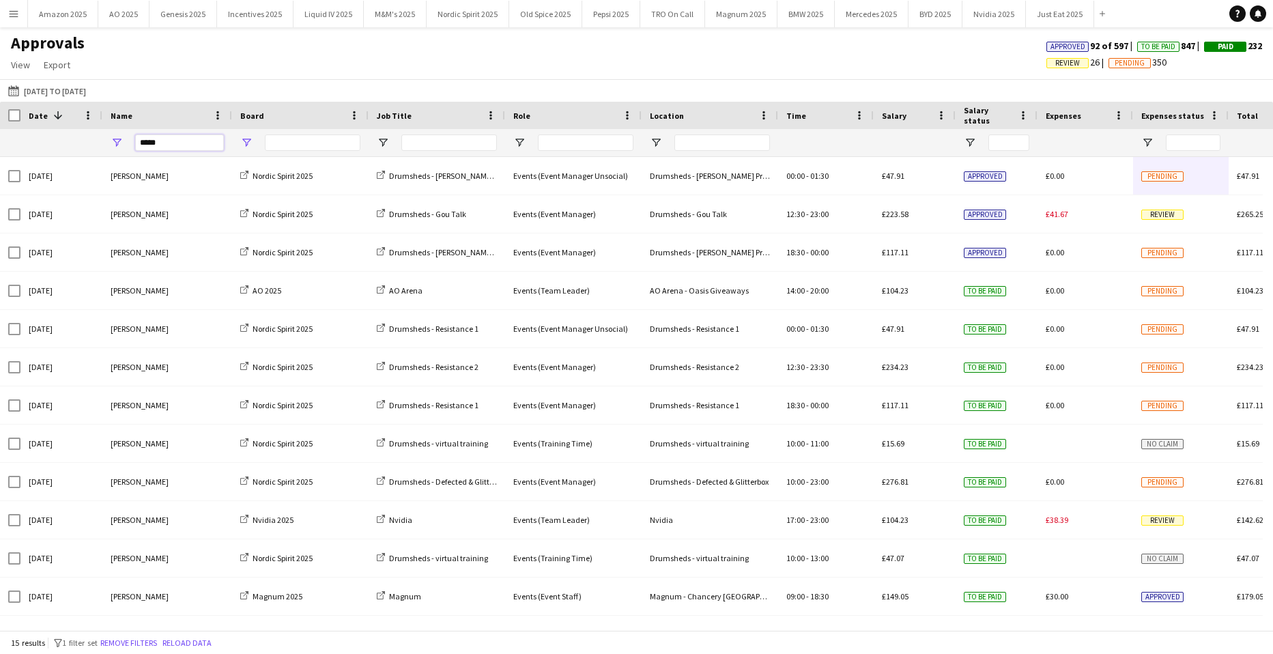
type input "*****"
click at [248, 141] on span "Open Filter Menu" at bounding box center [246, 142] width 12 height 12
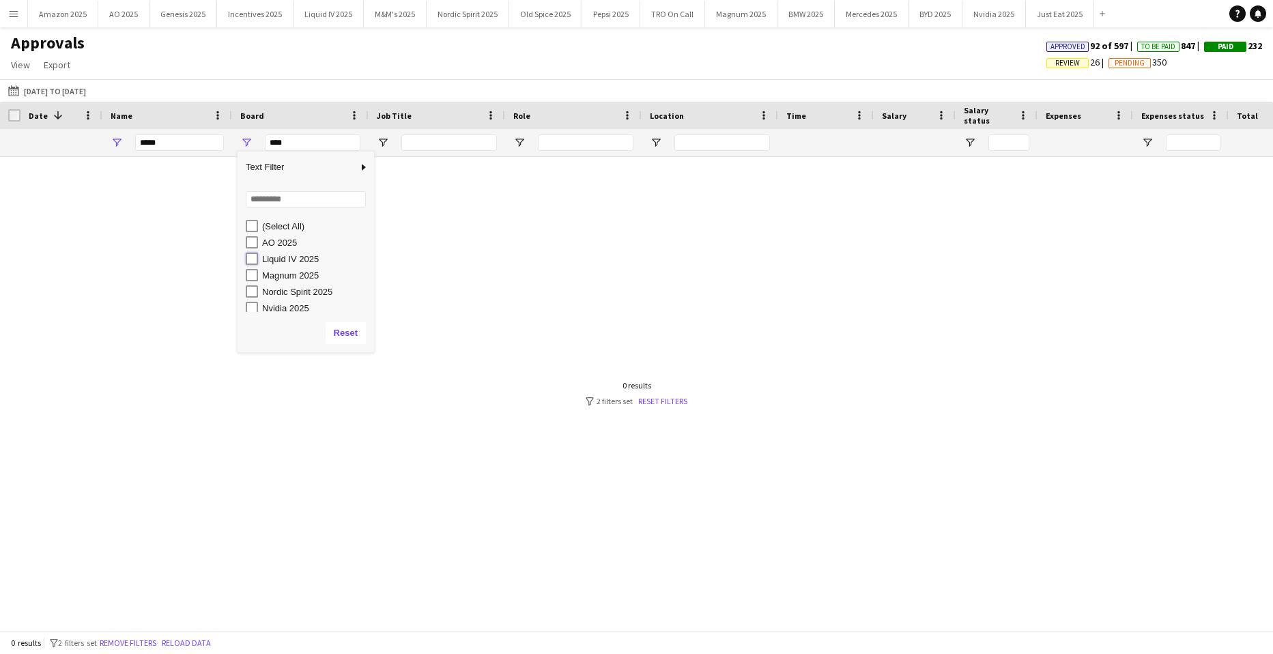
type input "**********"
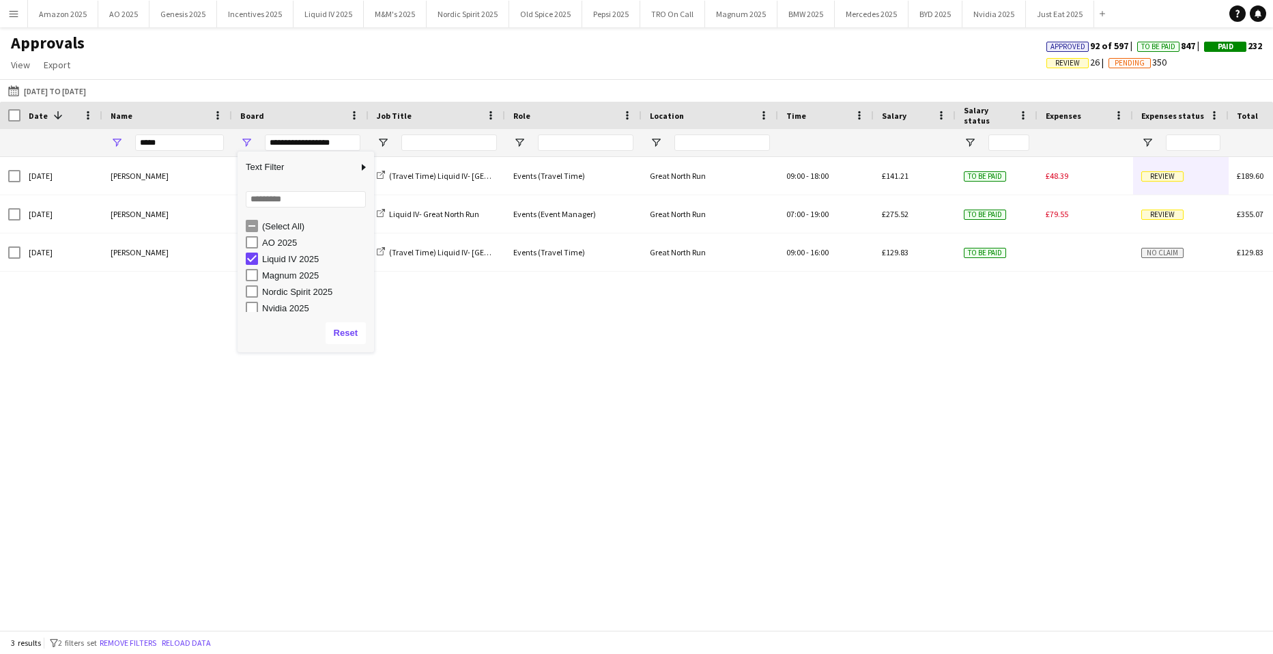
click at [964, 470] on div "Mon, 8 Sep 2025 Brima Fullah Liquid IV 2025 (Travel Time) Liquid IV- Great Nort…" at bounding box center [636, 388] width 1273 height 463
drag, startPoint x: 246, startPoint y: 143, endPoint x: 234, endPoint y: 230, distance: 87.4
click at [246, 143] on span "Open Filter Menu" at bounding box center [246, 142] width 12 height 12
click at [258, 227] on div "(Select All)" at bounding box center [310, 226] width 128 height 16
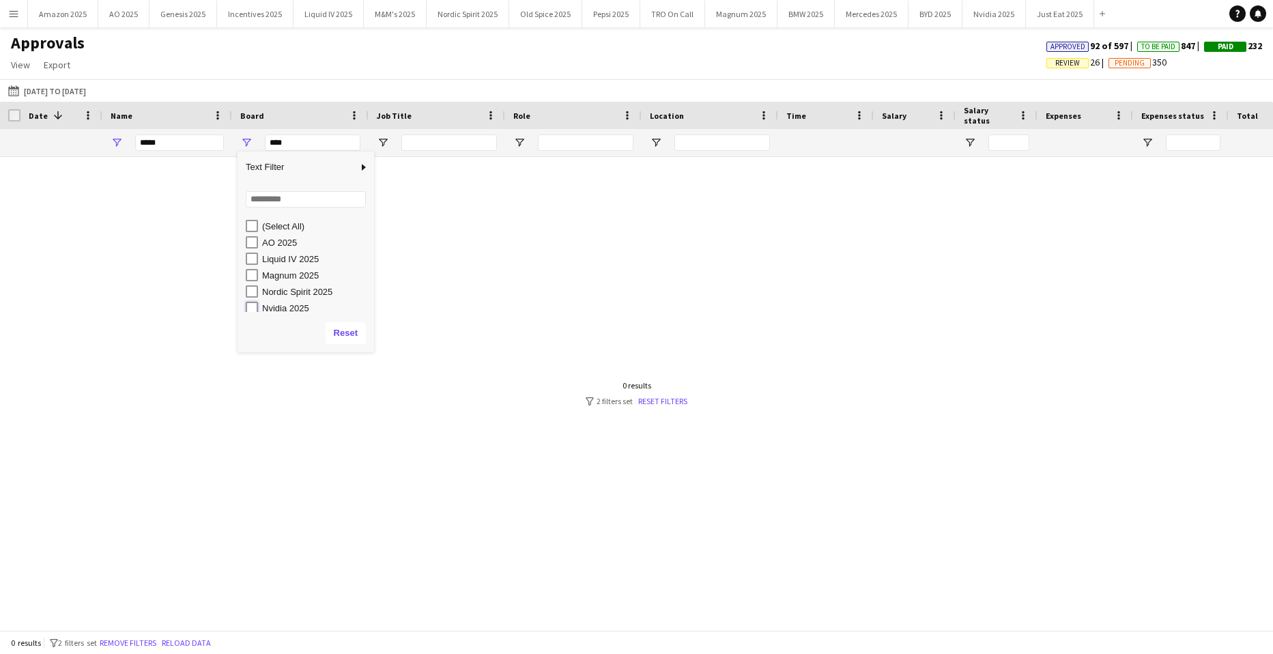
type input "**********"
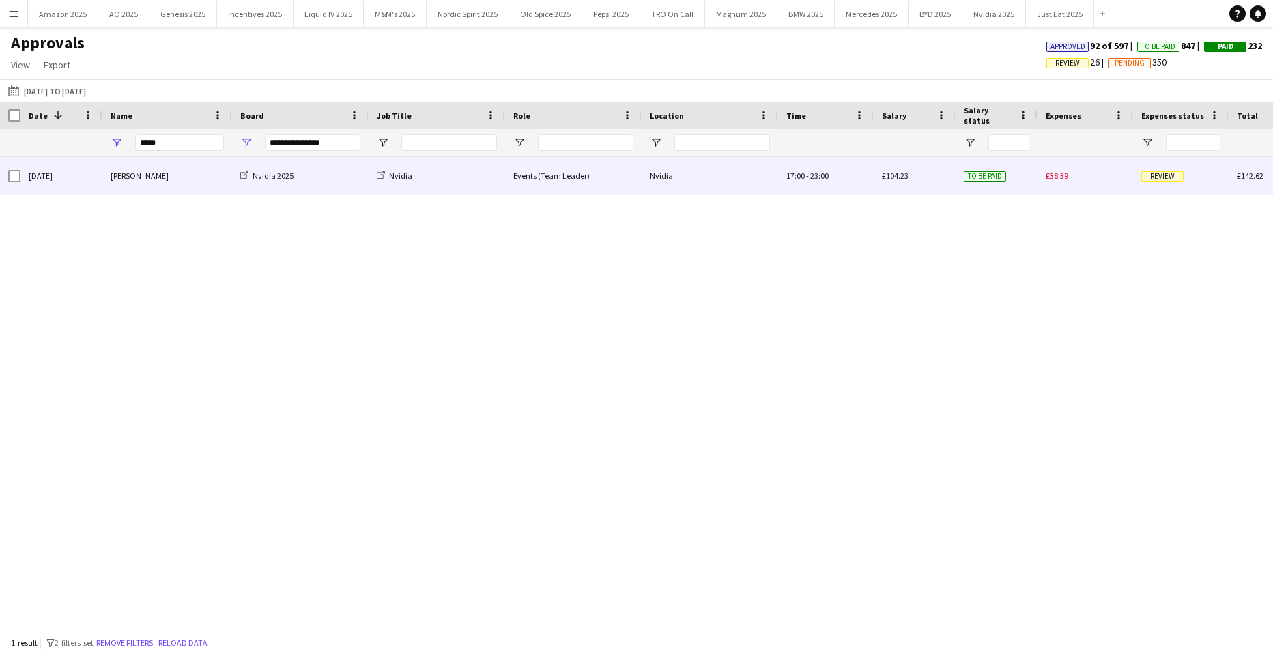
drag, startPoint x: 1140, startPoint y: 177, endPoint x: 1144, endPoint y: 189, distance: 12.1
click at [1141, 177] on div "Review" at bounding box center [1181, 176] width 96 height 38
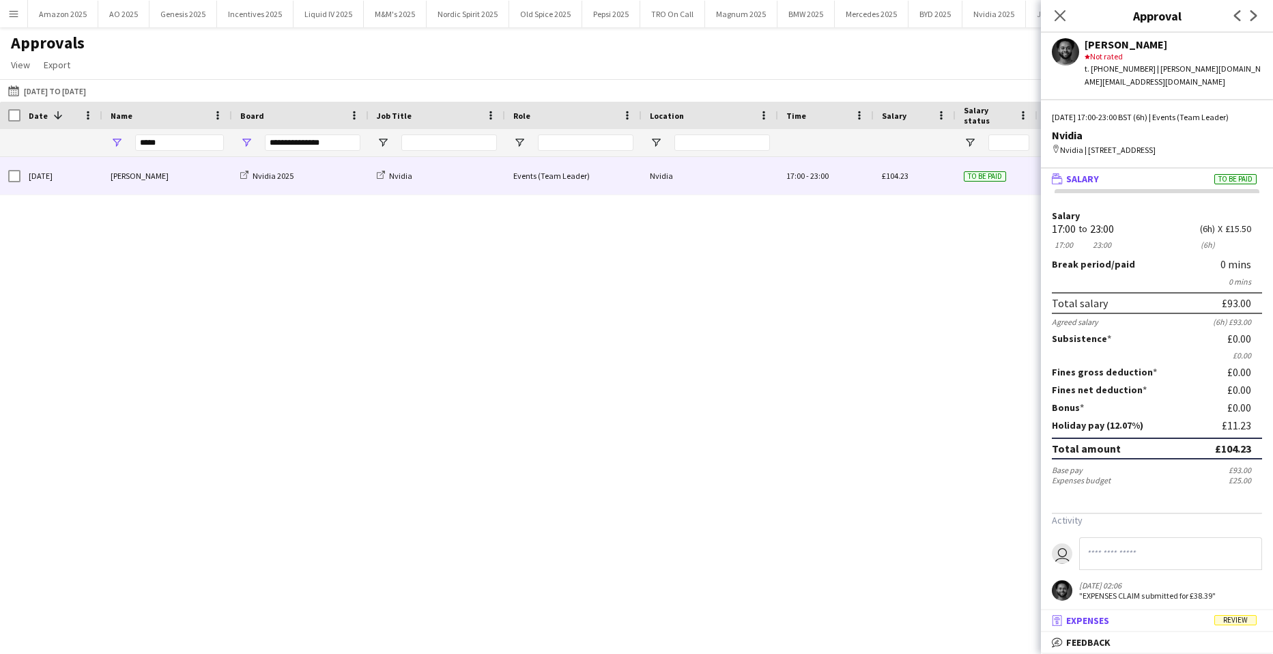
click at [1243, 623] on span "Review" at bounding box center [1235, 620] width 42 height 10
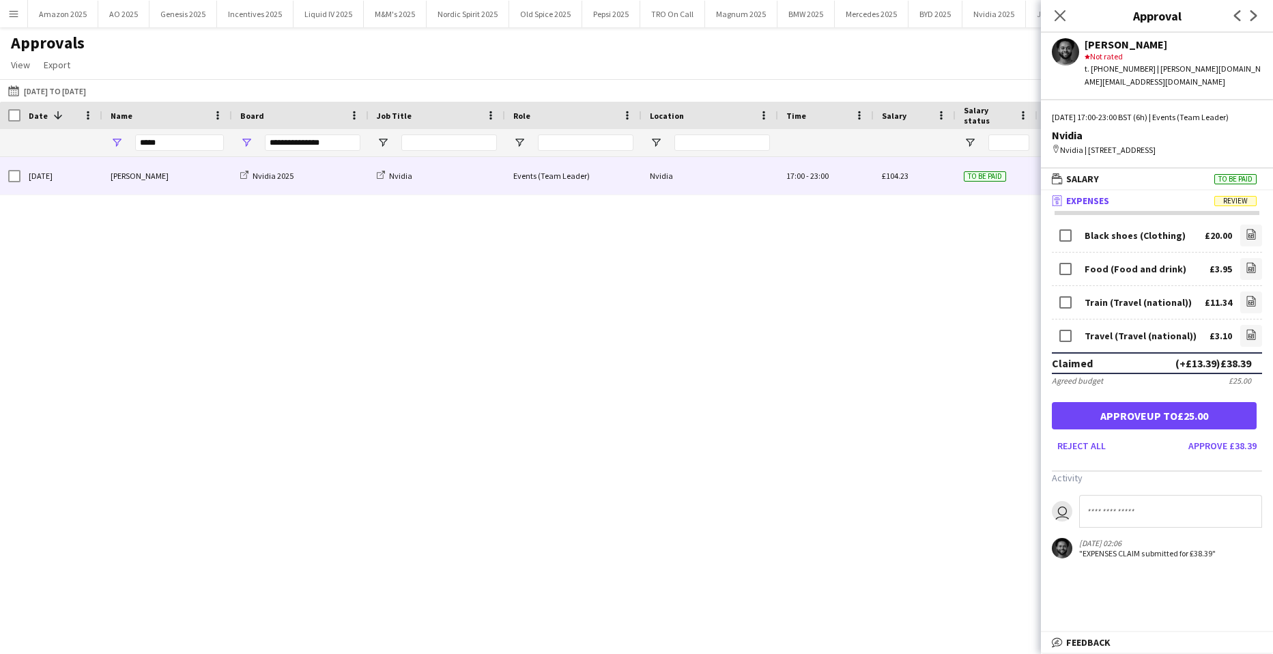
click at [48, 300] on div "Thu, 18 Sep 2025 Brima Fullah Nvidia 2025 Nvidia Events (Team Leader) Nvidia 17…" at bounding box center [636, 388] width 1273 height 463
drag, startPoint x: 175, startPoint y: 142, endPoint x: 31, endPoint y: 156, distance: 144.0
click at [48, 154] on div "**********" at bounding box center [832, 142] width 1665 height 27
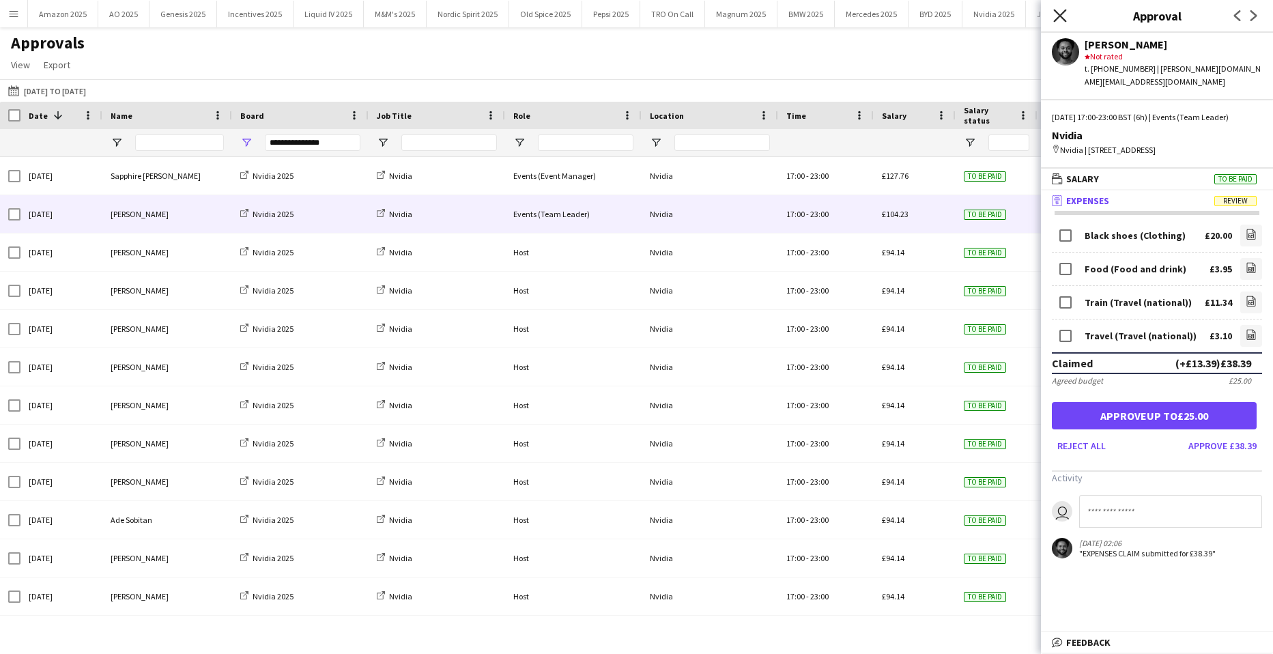
click at [1064, 16] on icon "Close pop-in" at bounding box center [1059, 15] width 13 height 13
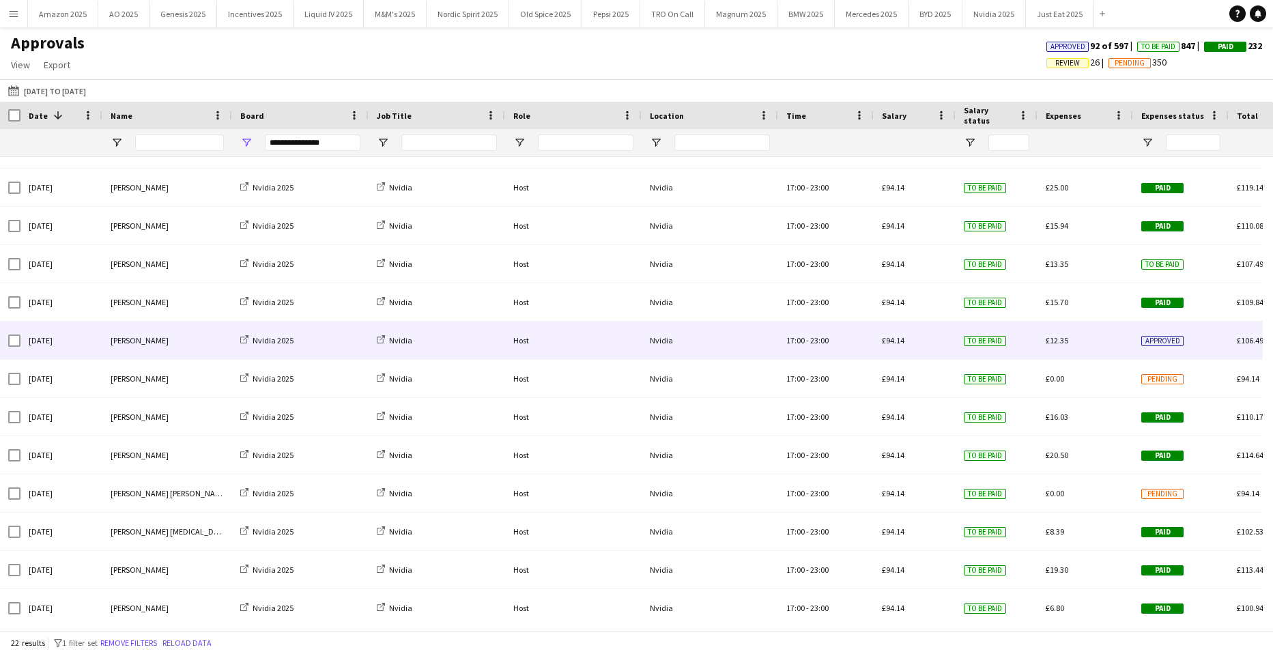
scroll to position [378, 0]
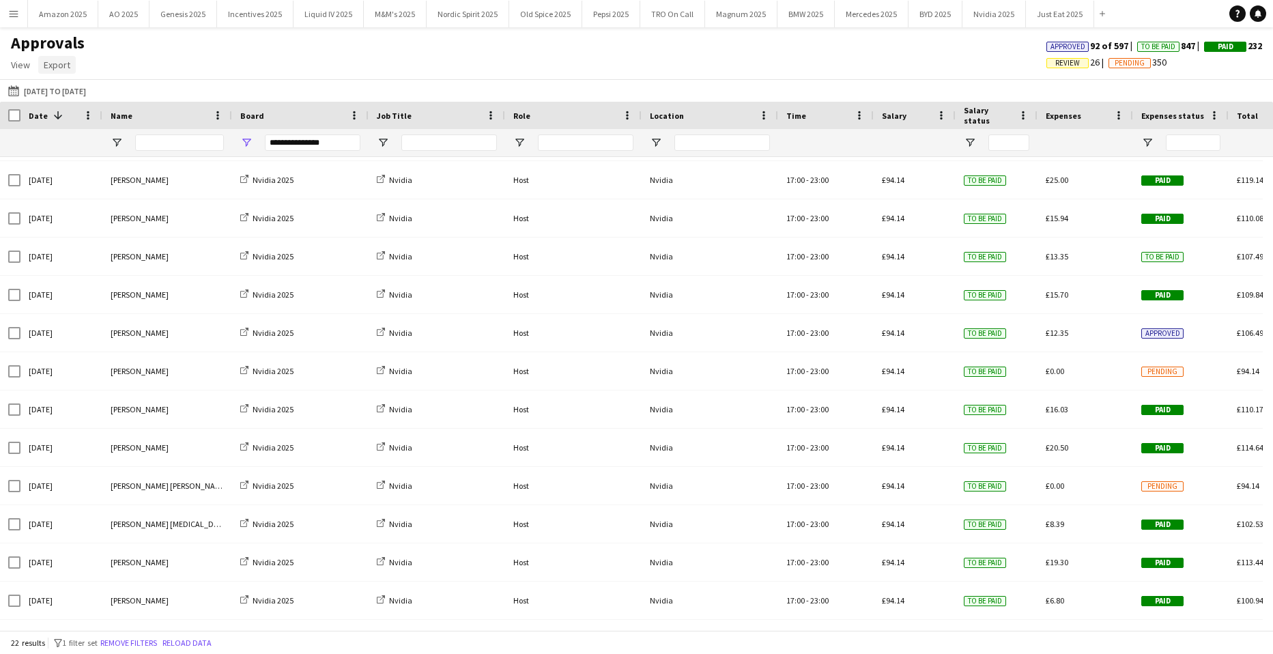
click at [57, 63] on span "Export" at bounding box center [57, 65] width 27 height 12
click at [109, 93] on link "Export as XLSX" at bounding box center [87, 94] width 96 height 29
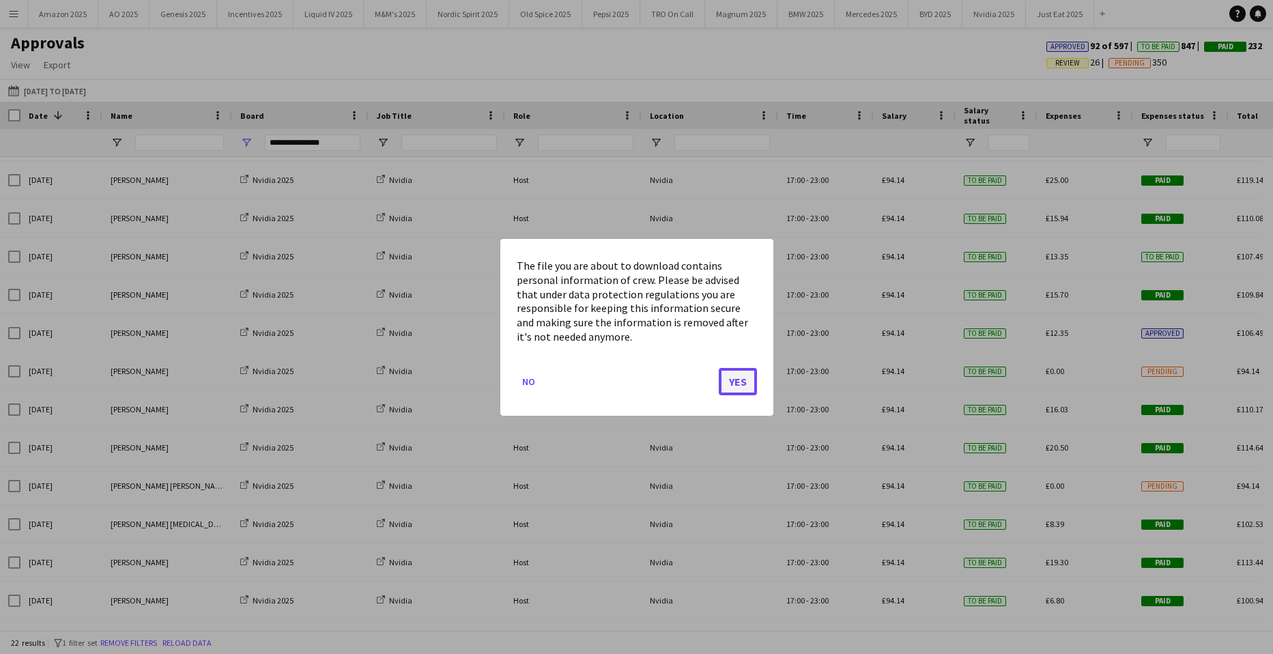
click at [725, 372] on button "Yes" at bounding box center [738, 380] width 38 height 27
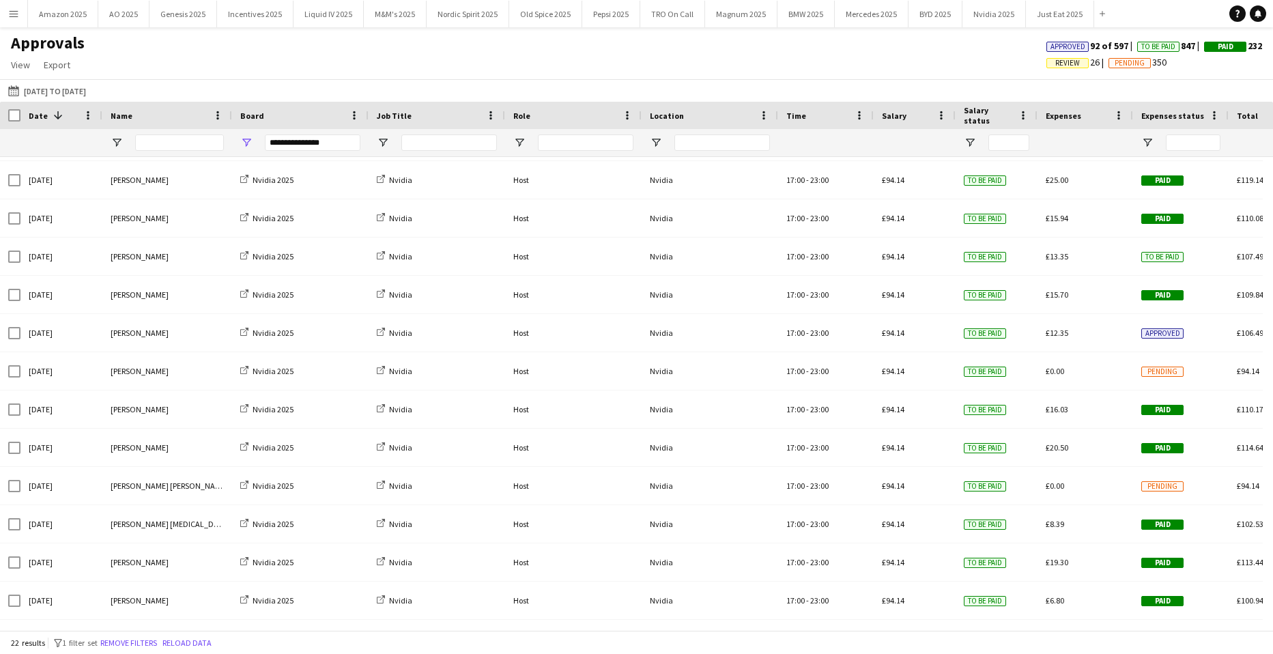
click at [764, 33] on div "Approvals View Customise view Customise filters Reset Filters Reset View Reset …" at bounding box center [636, 56] width 1273 height 46
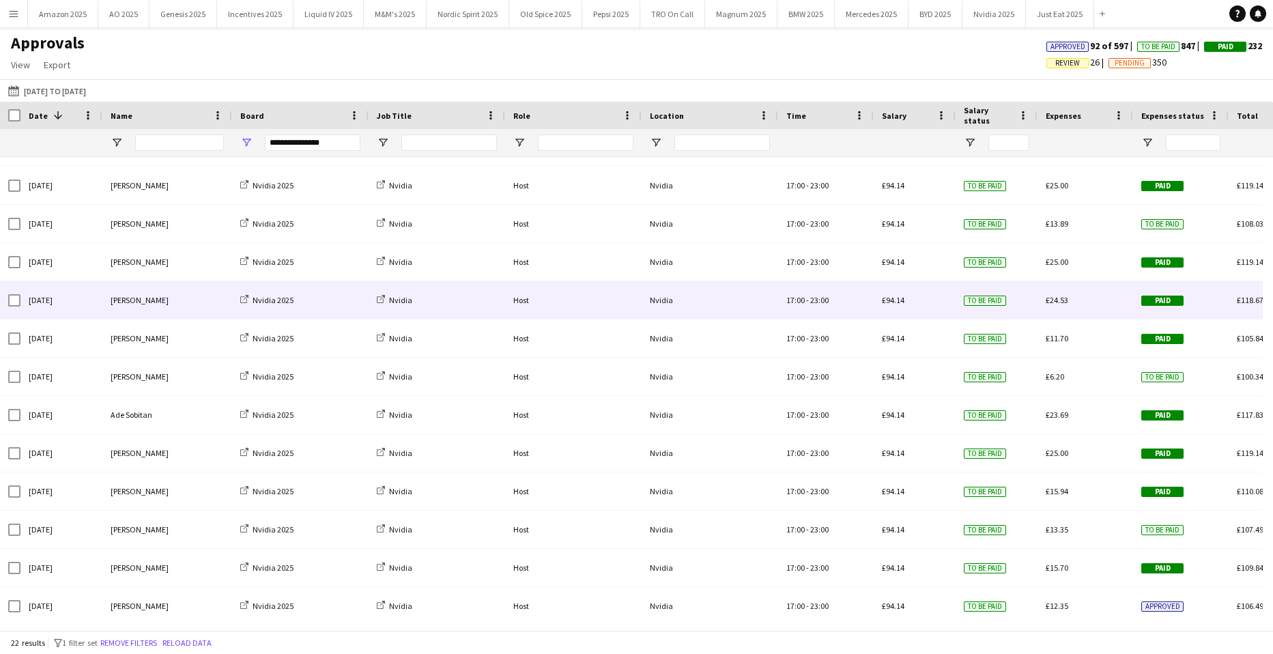
scroll to position [0, 0]
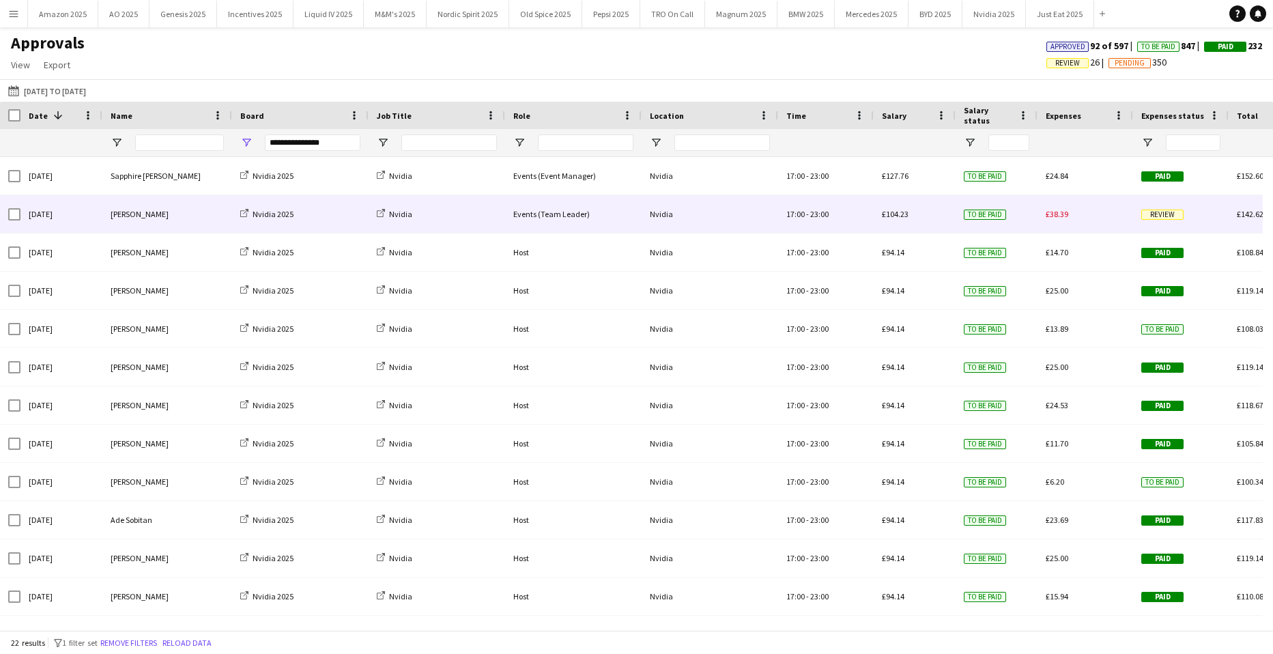
click at [1159, 212] on span "Review" at bounding box center [1162, 215] width 42 height 10
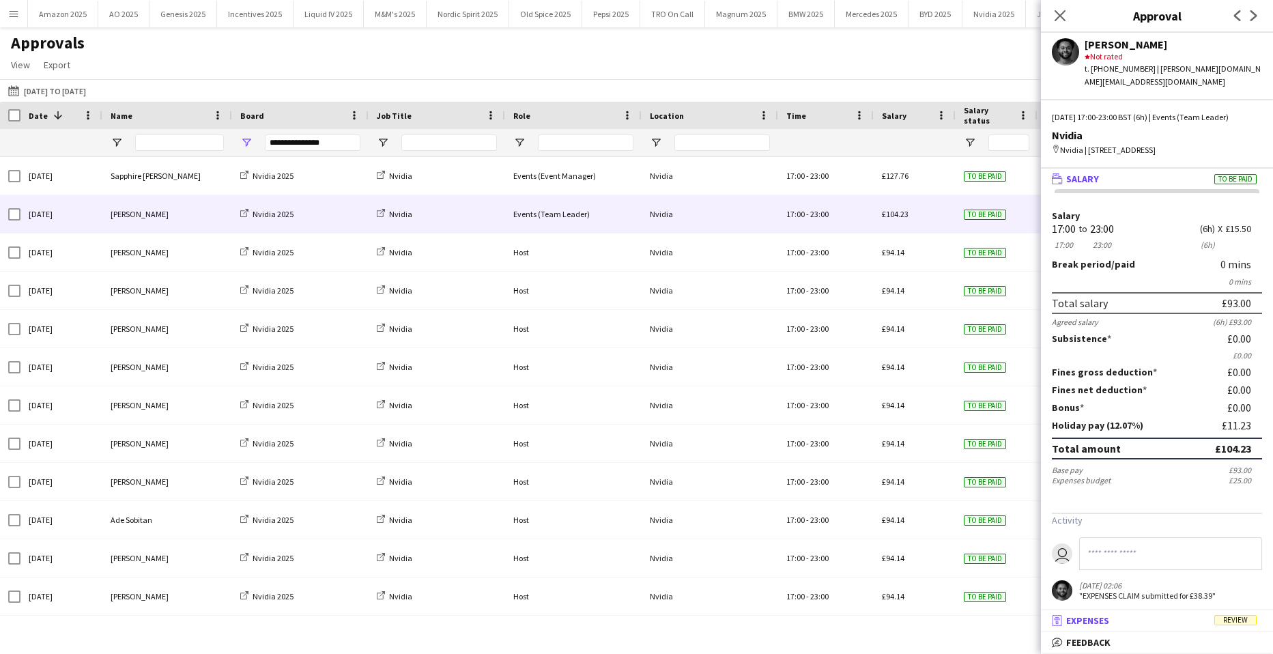
click at [1241, 629] on mat-expansion-panel-header "receipt Expenses Review" at bounding box center [1157, 620] width 232 height 20
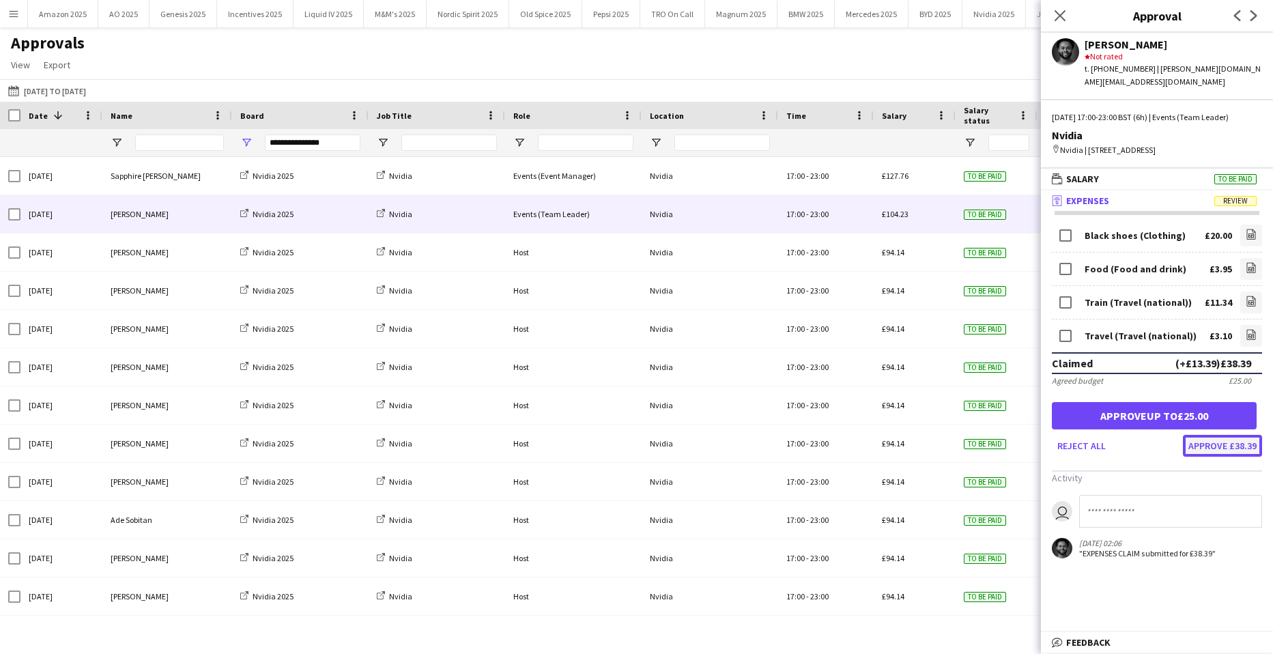
click at [1193, 457] on button "Approve £38.39" at bounding box center [1222, 446] width 79 height 22
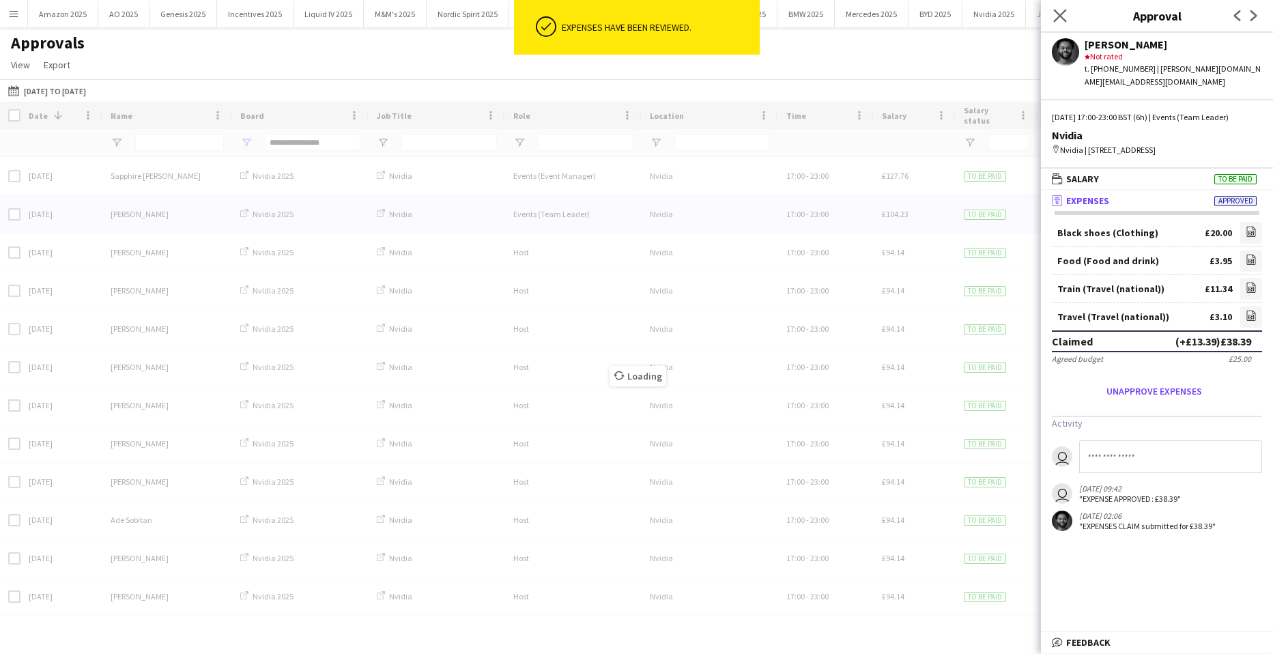
click at [1060, 8] on app-icon "Close pop-in" at bounding box center [1060, 16] width 20 height 20
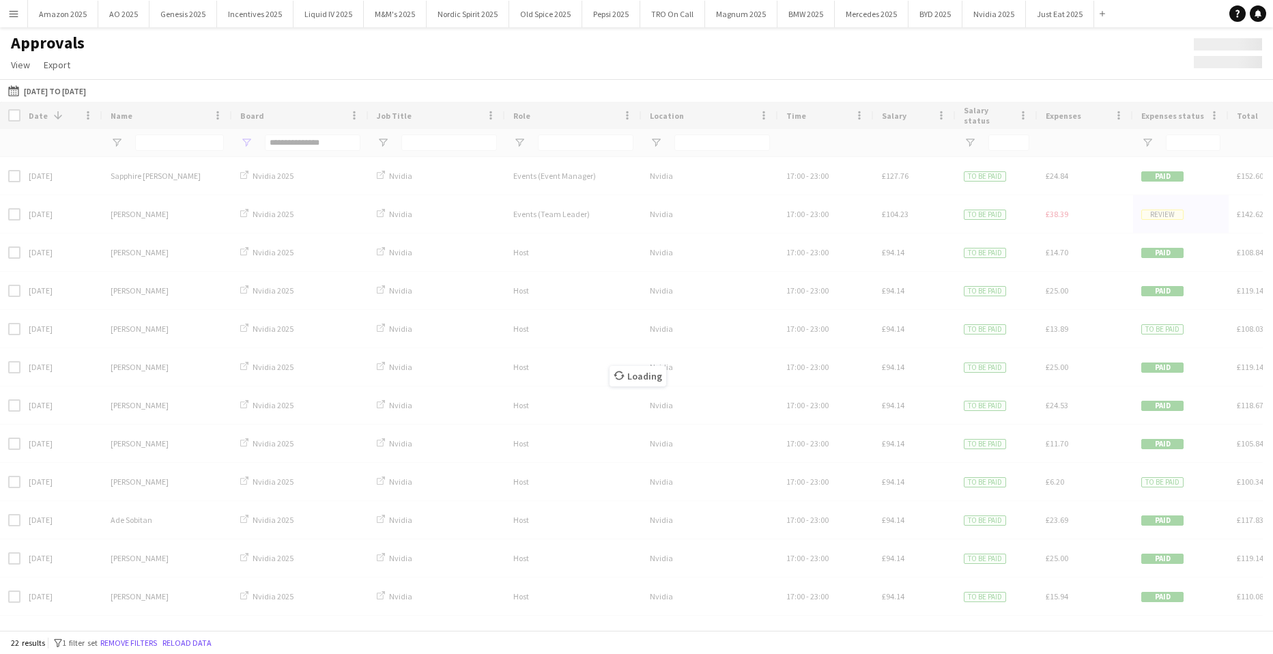
click at [244, 134] on div "Loading" at bounding box center [636, 366] width 1273 height 528
click at [246, 143] on div "Date 1 Name Board -" at bounding box center [636, 366] width 1273 height 528
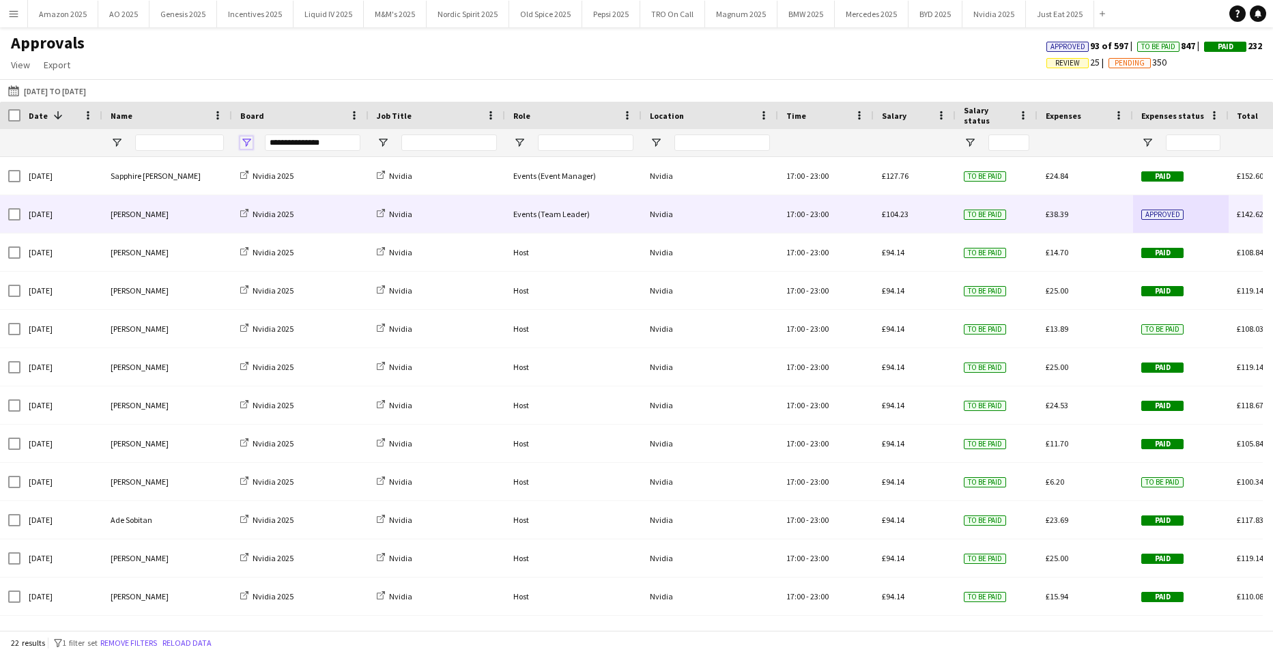
click at [246, 145] on span "Open Filter Menu" at bounding box center [246, 142] width 12 height 12
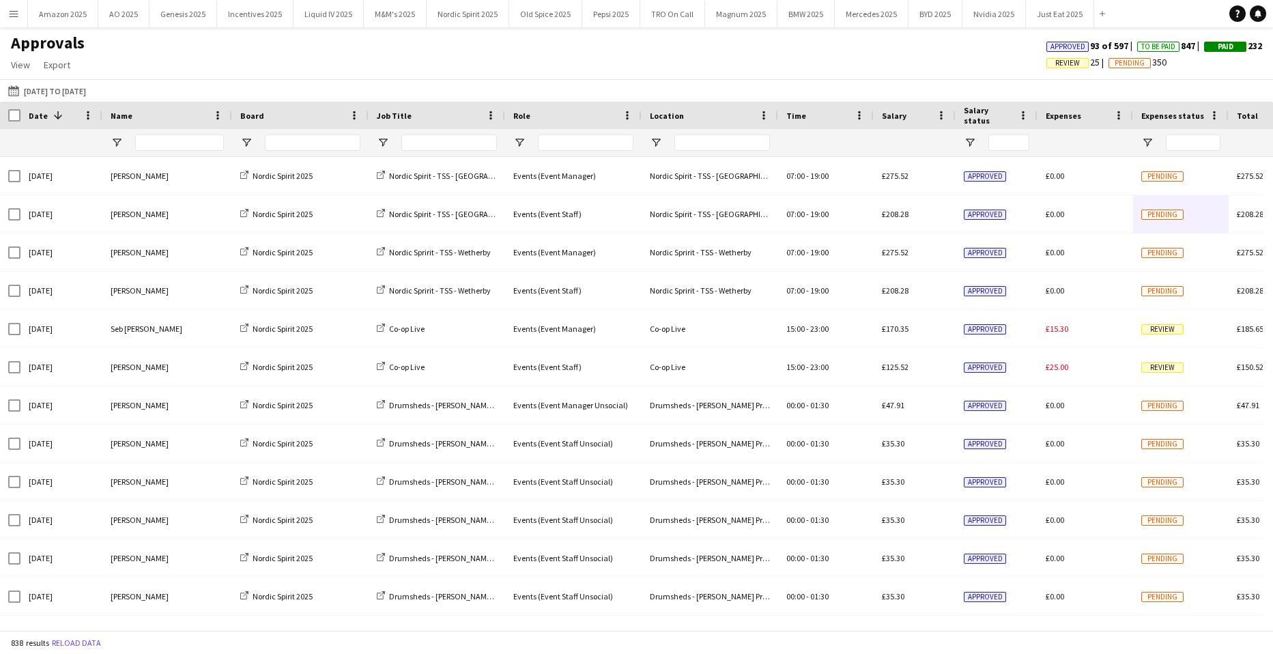
click at [349, 62] on div "Approvals View Customise view Customise filters Reset Filters Reset View Reset …" at bounding box center [636, 56] width 1273 height 46
click at [155, 144] on input "Name Filter Input" at bounding box center [179, 142] width 89 height 16
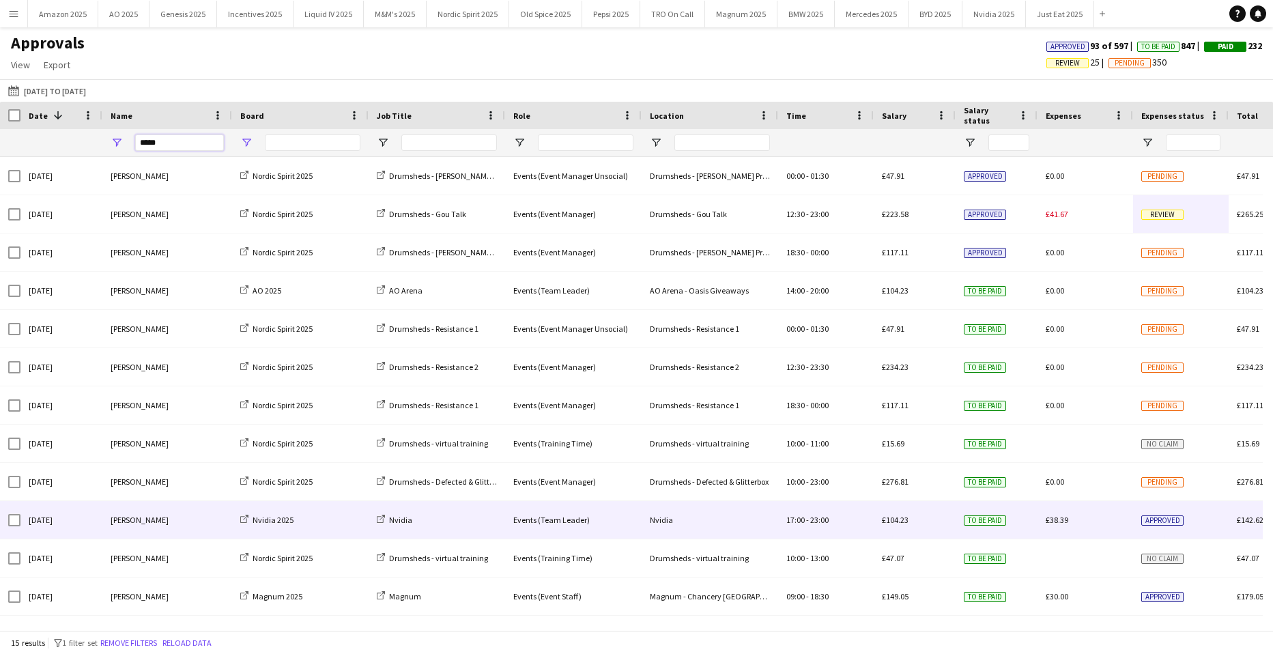
type input "*****"
drag, startPoint x: 250, startPoint y: 139, endPoint x: 248, endPoint y: 145, distance: 7.1
click at [250, 139] on span "Open Filter Menu" at bounding box center [246, 142] width 12 height 12
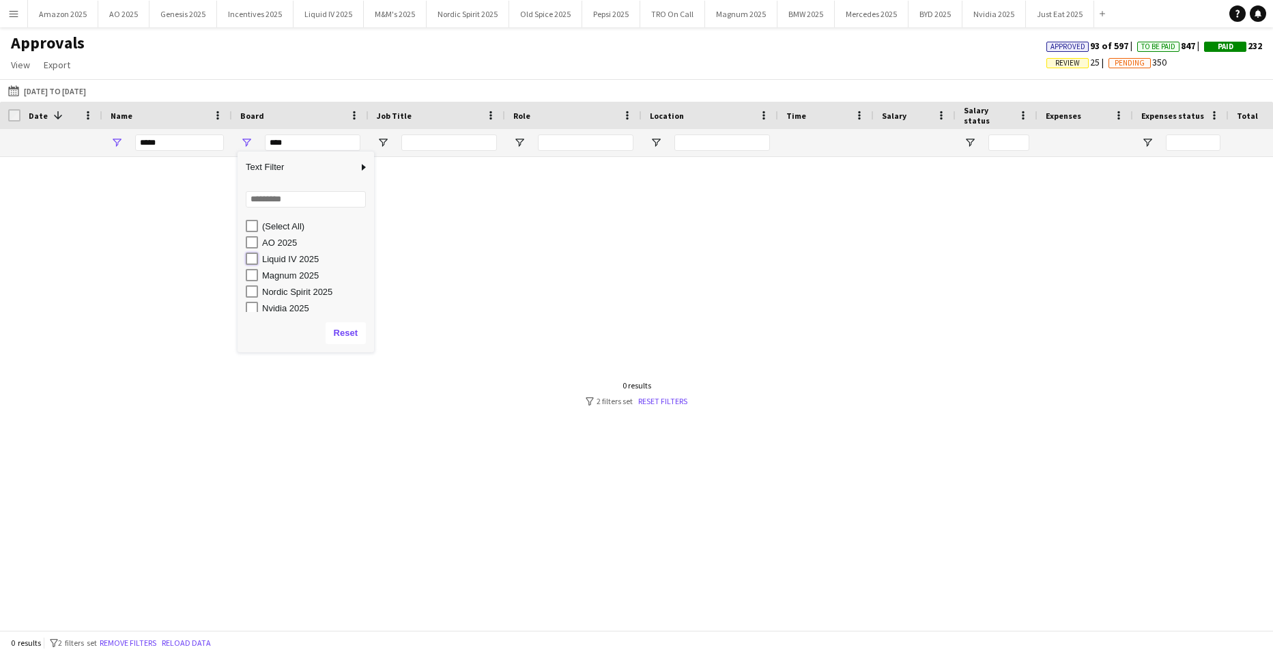
type input "**********"
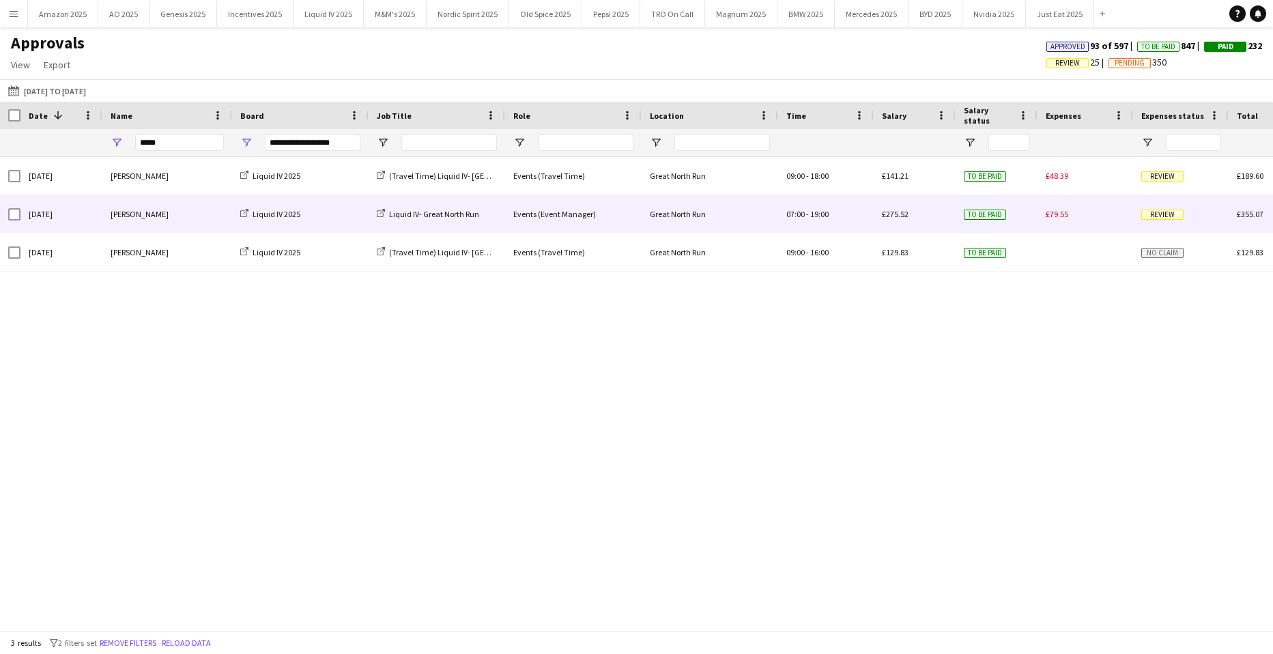
click at [1165, 219] on span "Review" at bounding box center [1162, 215] width 42 height 10
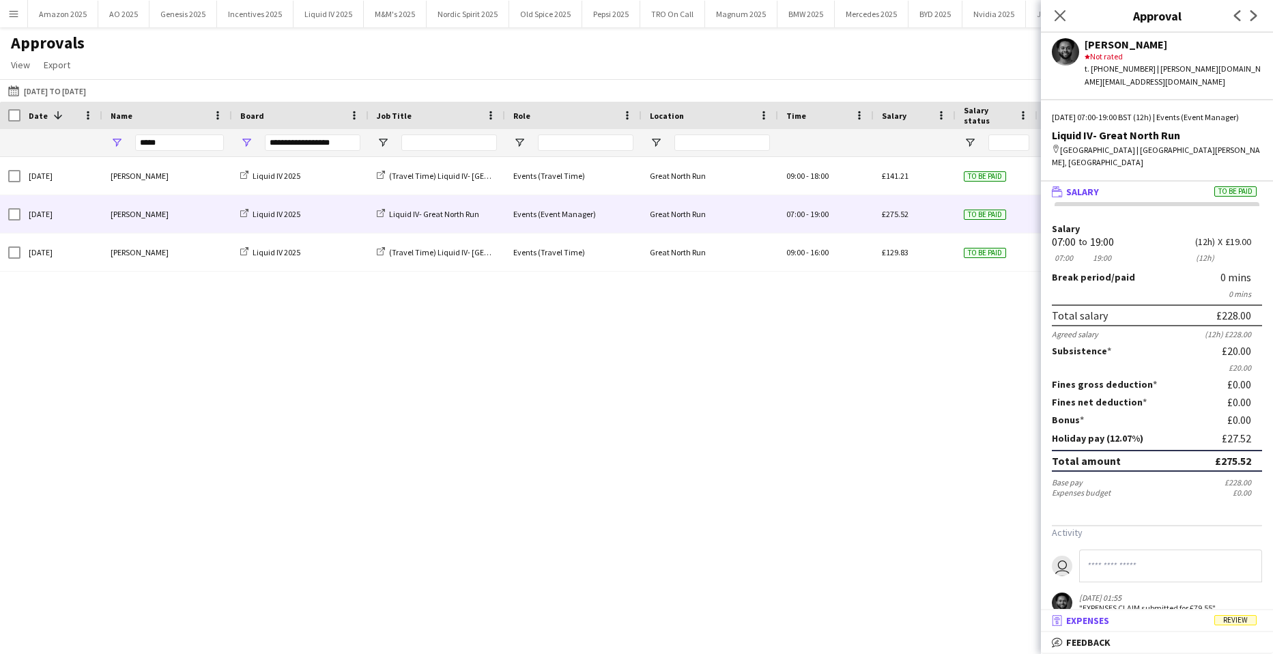
click at [1235, 620] on span "Review" at bounding box center [1235, 620] width 42 height 10
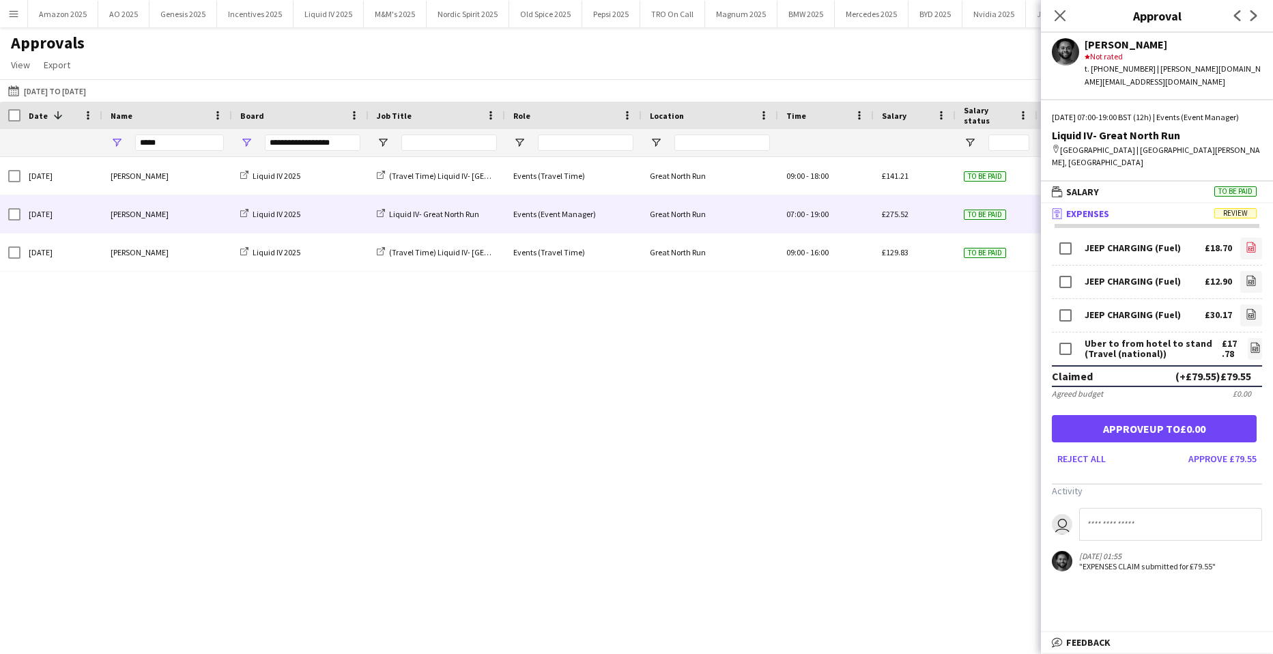
click at [1245, 242] on icon "file-image" at bounding box center [1250, 247] width 11 height 11
click at [1248, 280] on icon at bounding box center [1250, 282] width 5 height 4
click at [1247, 304] on link "file-image" at bounding box center [1251, 315] width 22 height 22
click at [1250, 342] on icon "file-image" at bounding box center [1255, 347] width 11 height 11
drag, startPoint x: 1217, startPoint y: 451, endPoint x: 1024, endPoint y: 163, distance: 346.7
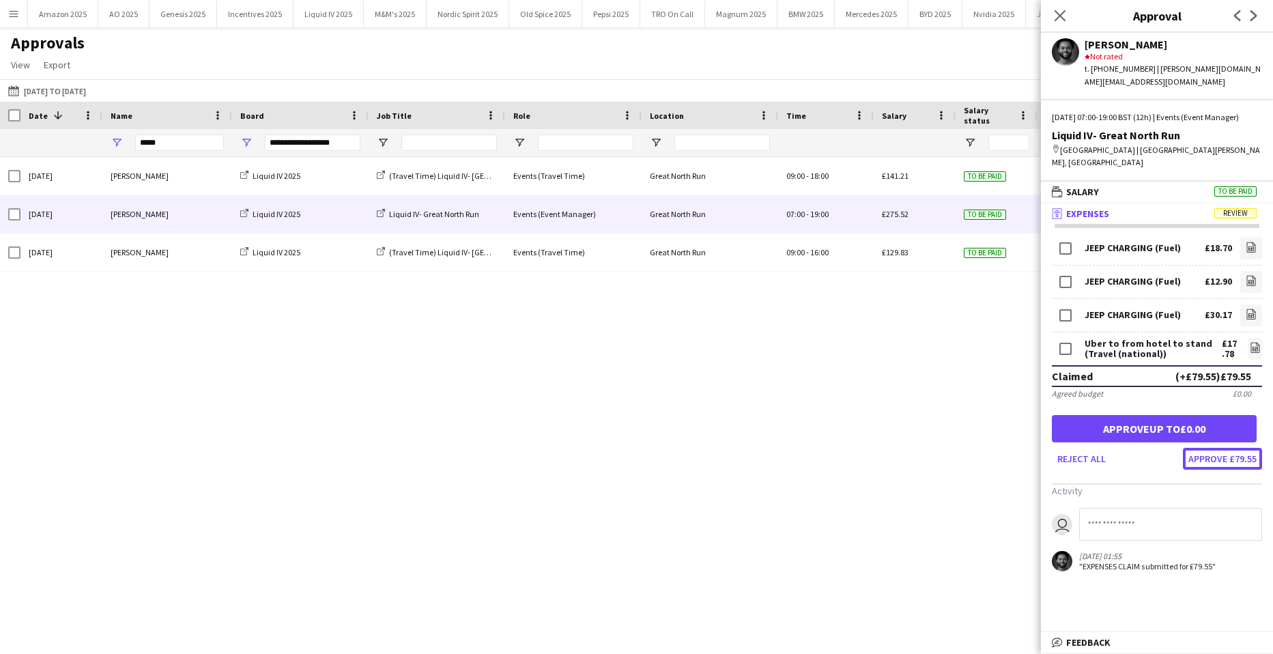
click at [1219, 450] on button "Approve £79.55" at bounding box center [1222, 459] width 79 height 22
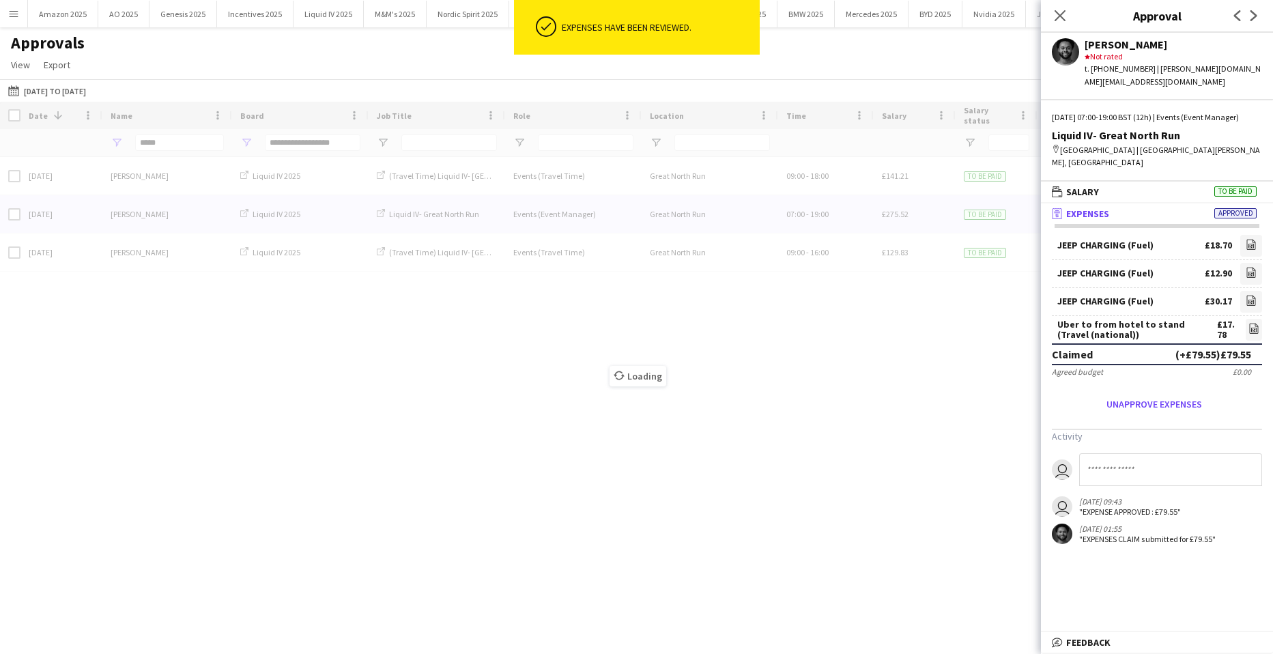
drag, startPoint x: 1059, startPoint y: 17, endPoint x: 1057, endPoint y: 29, distance: 11.8
click at [1059, 17] on icon at bounding box center [1059, 15] width 11 height 11
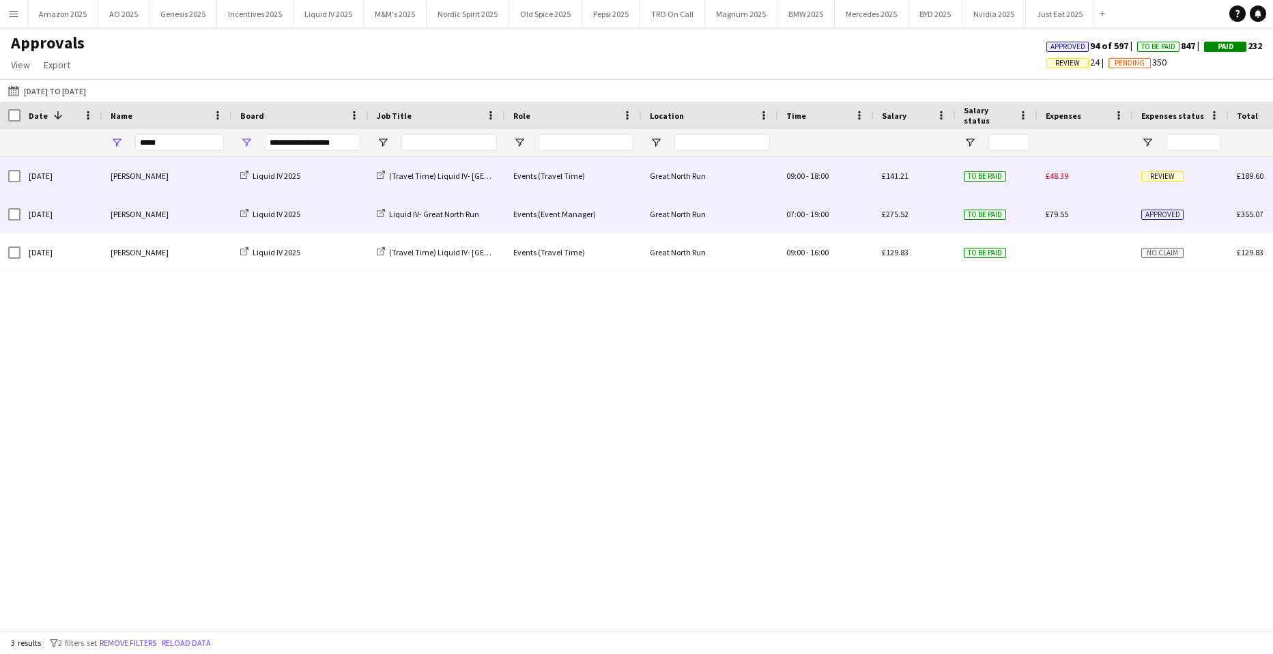
click at [1164, 173] on span "Review" at bounding box center [1162, 176] width 42 height 10
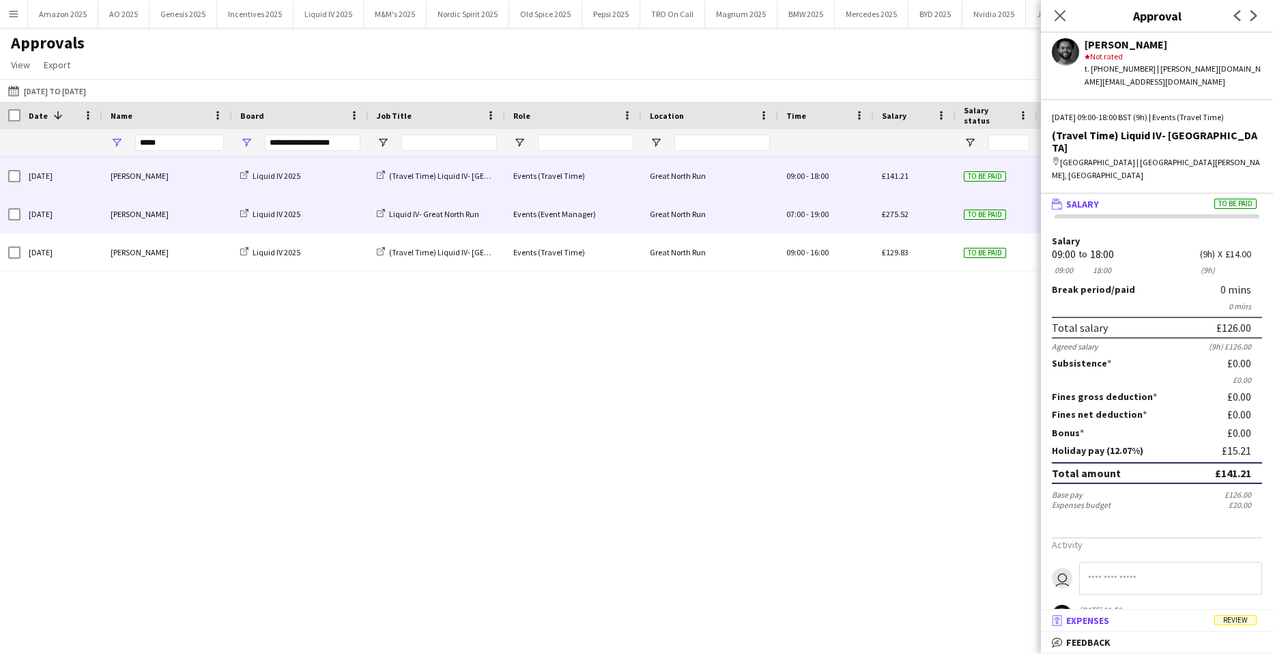
click at [1241, 620] on span "Review" at bounding box center [1235, 620] width 42 height 10
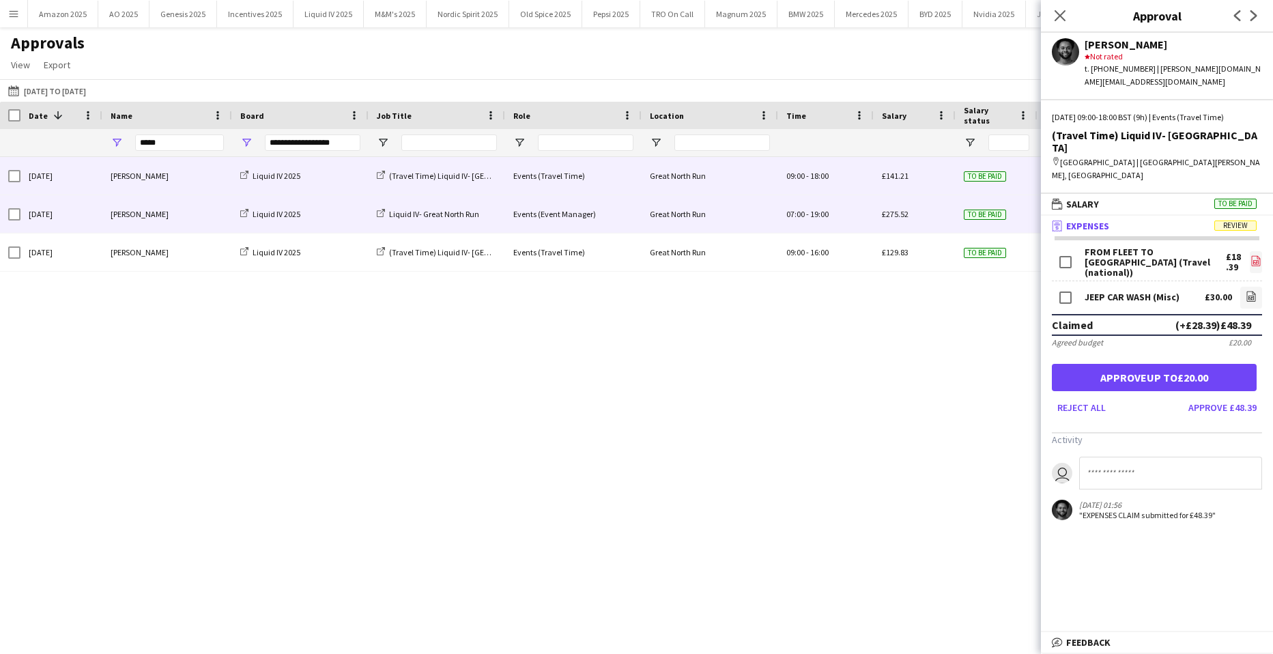
click at [1253, 260] on icon at bounding box center [1255, 262] width 5 height 4
click at [1245, 291] on icon "file-image" at bounding box center [1250, 296] width 11 height 11
click at [1204, 396] on button "Approve £48.39" at bounding box center [1222, 407] width 79 height 22
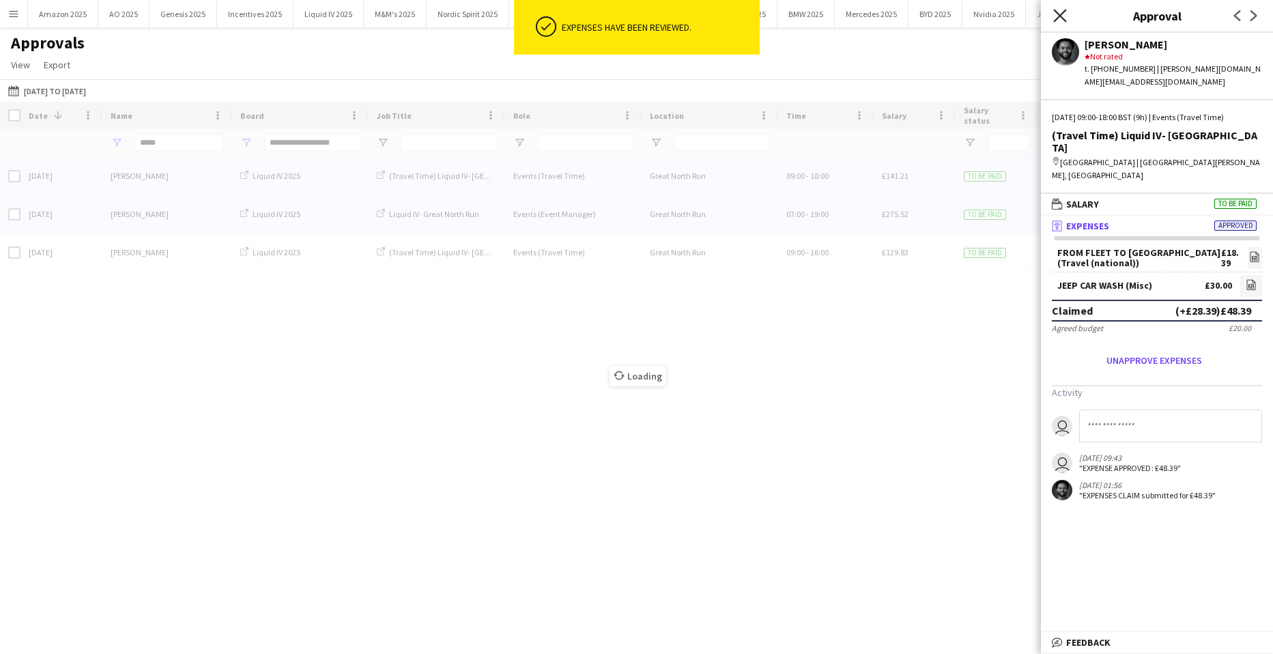
click at [1061, 16] on icon "Close pop-in" at bounding box center [1059, 15] width 13 height 13
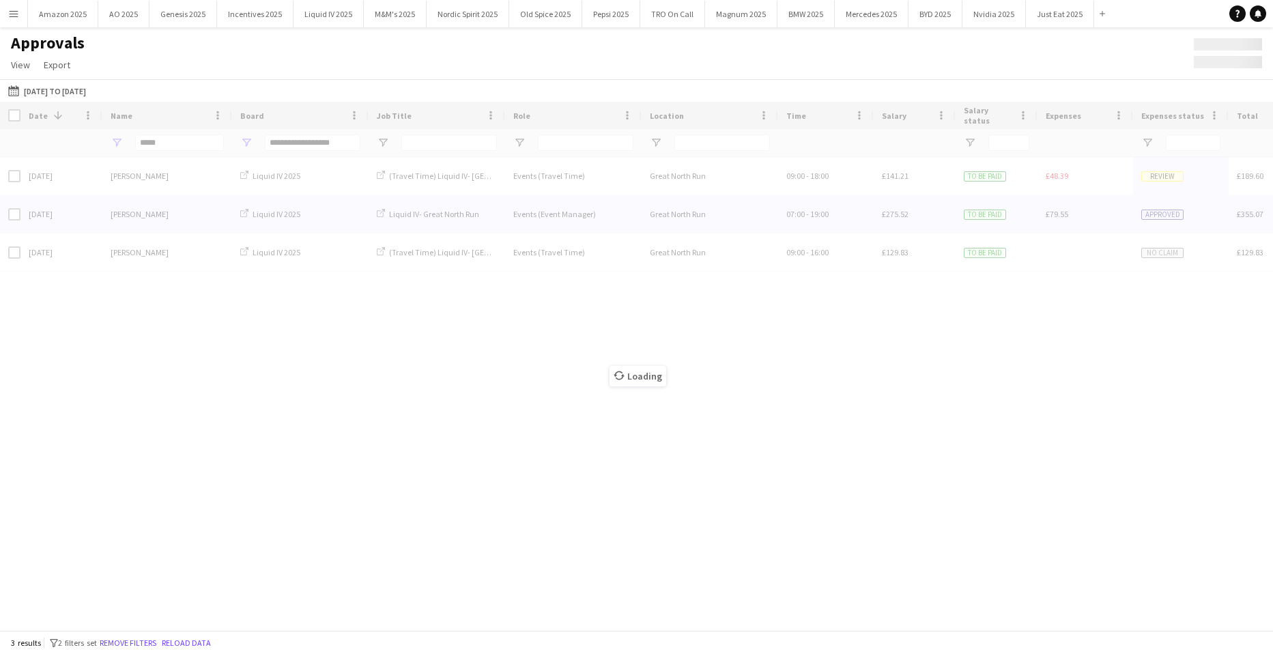
click at [246, 143] on div "Loading" at bounding box center [636, 366] width 1273 height 528
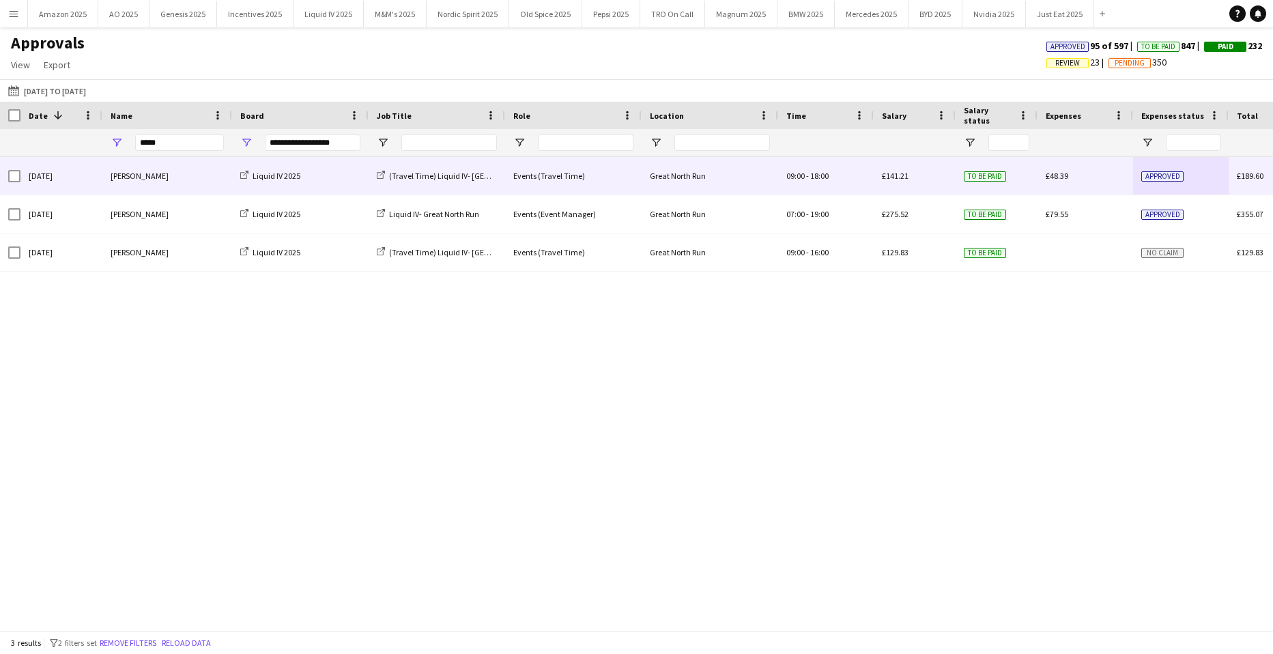
click at [252, 141] on div "**********" at bounding box center [300, 142] width 136 height 27
click at [248, 143] on span "Open Filter Menu" at bounding box center [246, 142] width 12 height 12
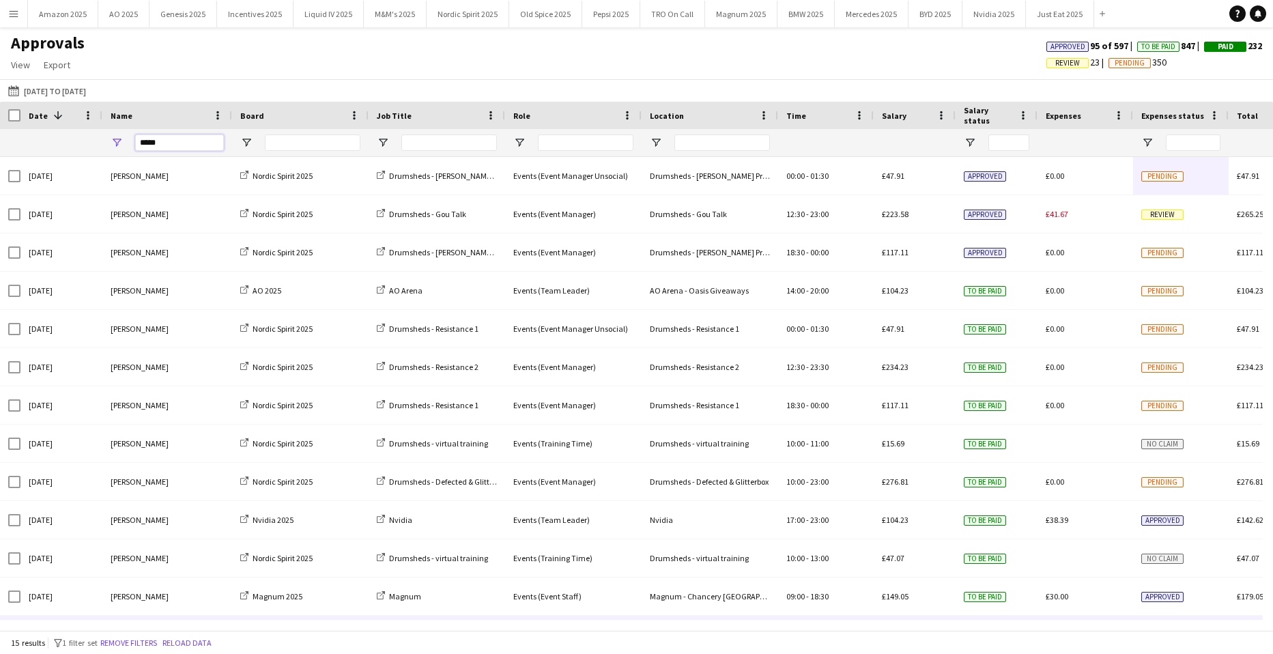
drag, startPoint x: 80, startPoint y: 132, endPoint x: -129, endPoint y: 126, distance: 208.9
click at [0, 126] on html "Menu Boards Boards Boards All jobs Status Workforce Workforce My Workforce Recr…" at bounding box center [636, 327] width 1273 height 654
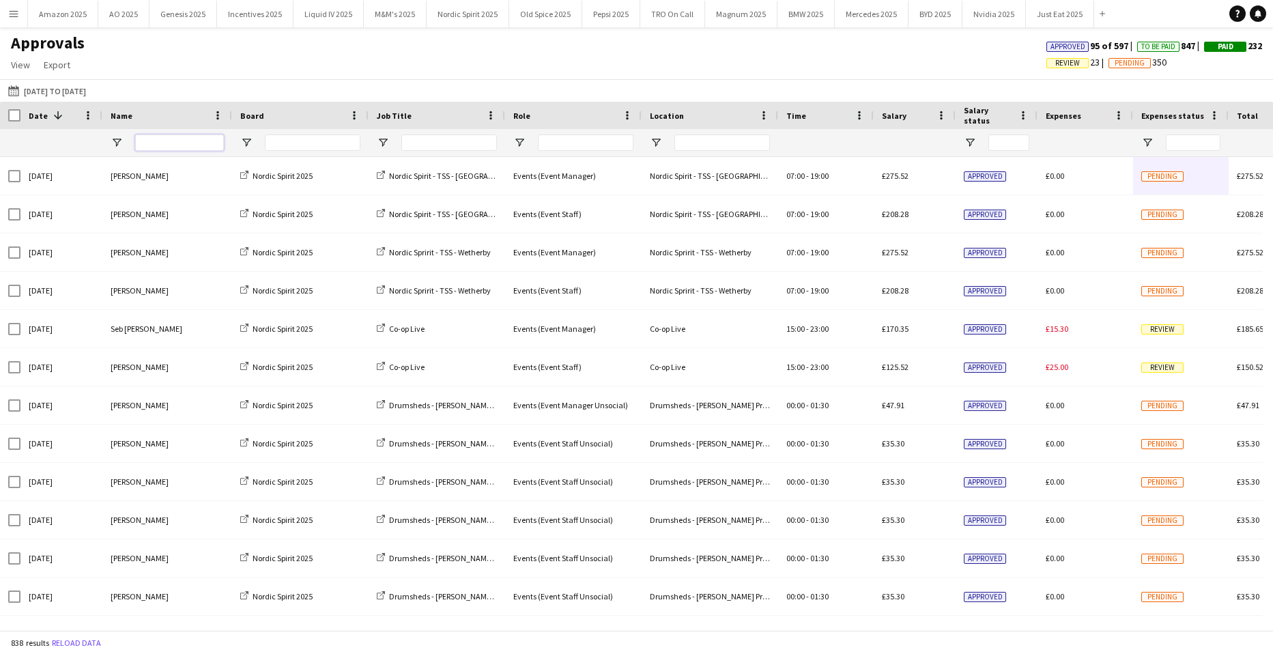
click at [203, 143] on input "Name Filter Input" at bounding box center [179, 142] width 89 height 16
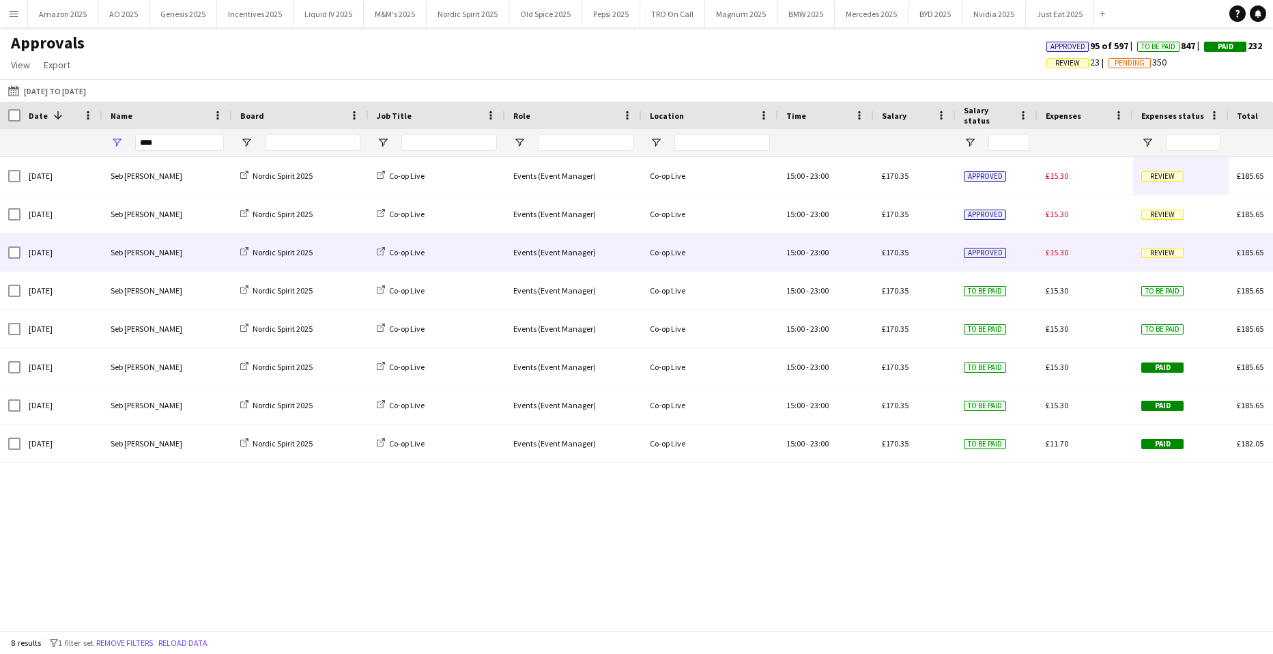
click at [1168, 250] on span "Review" at bounding box center [1162, 253] width 42 height 10
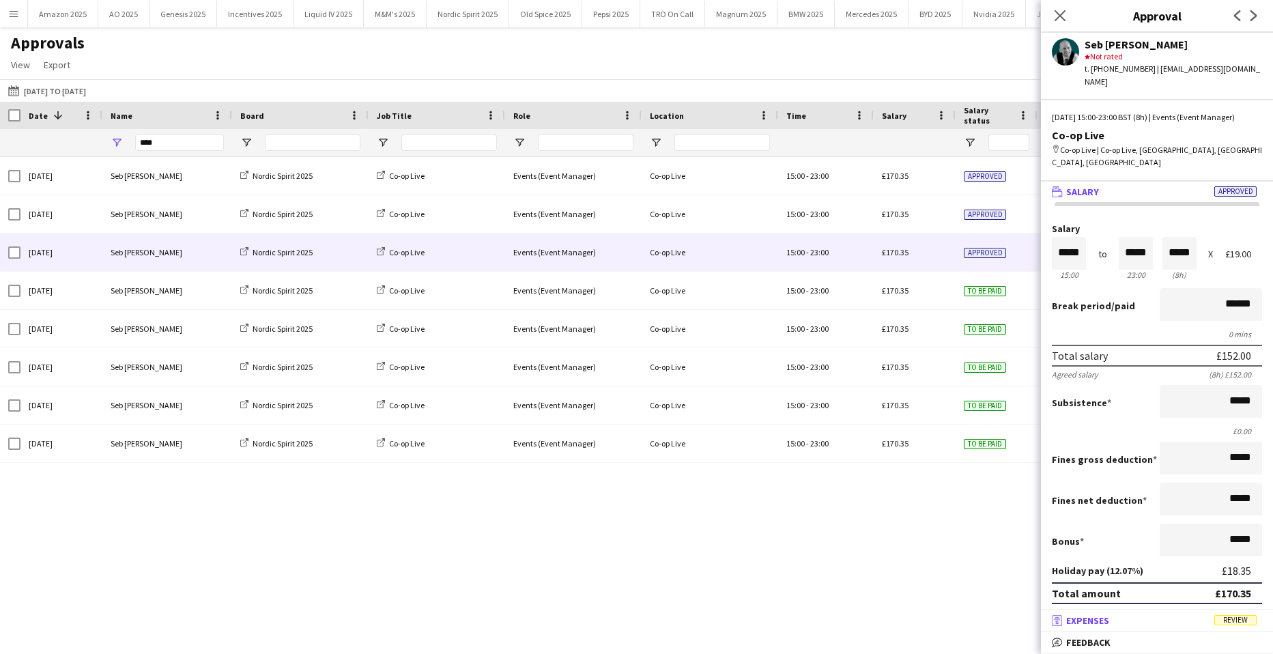
drag, startPoint x: 1253, startPoint y: 622, endPoint x: 1241, endPoint y: 555, distance: 67.9
click at [1252, 622] on span "Review" at bounding box center [1235, 620] width 42 height 10
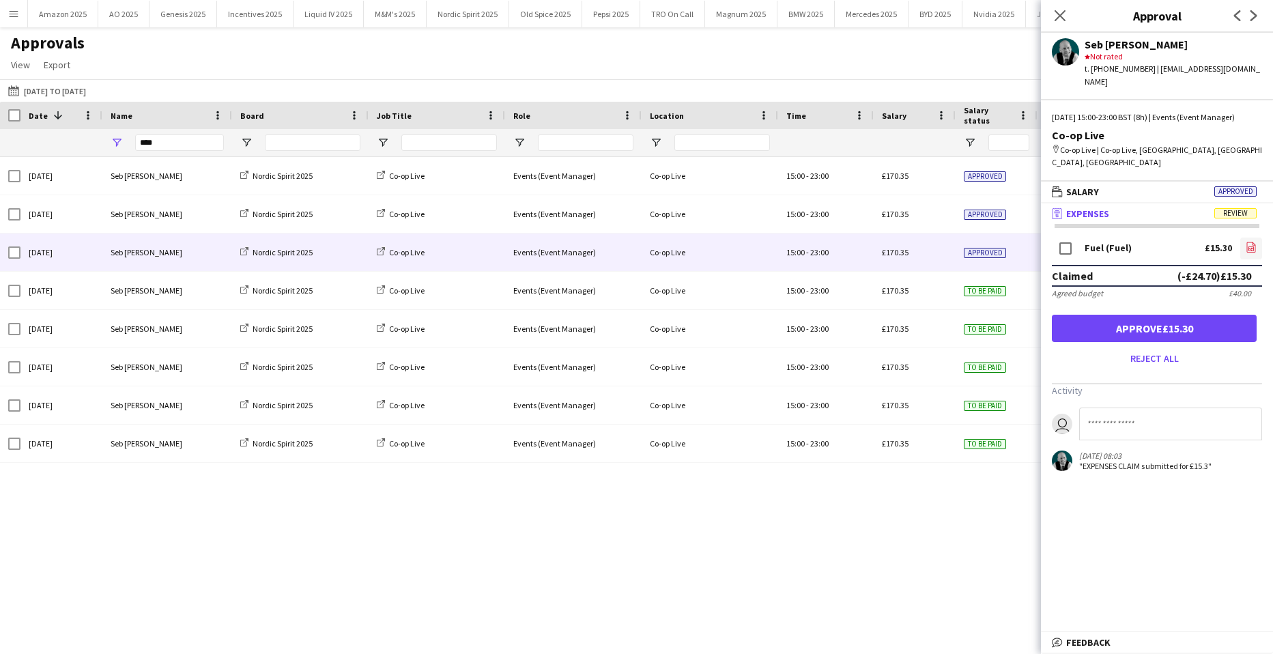
click at [1245, 242] on icon "file-image" at bounding box center [1250, 247] width 11 height 11
click at [1147, 315] on button "Approve £15.30" at bounding box center [1154, 328] width 205 height 27
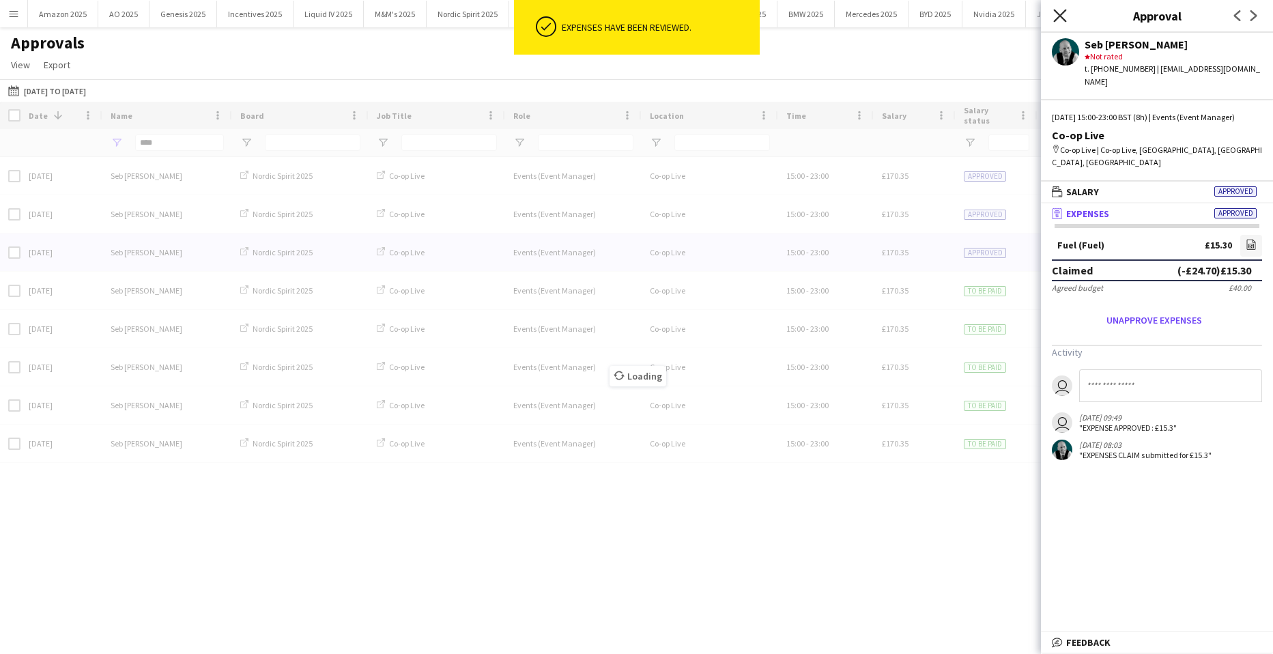
click at [1065, 14] on app-icon "Close pop-in" at bounding box center [1060, 16] width 20 height 20
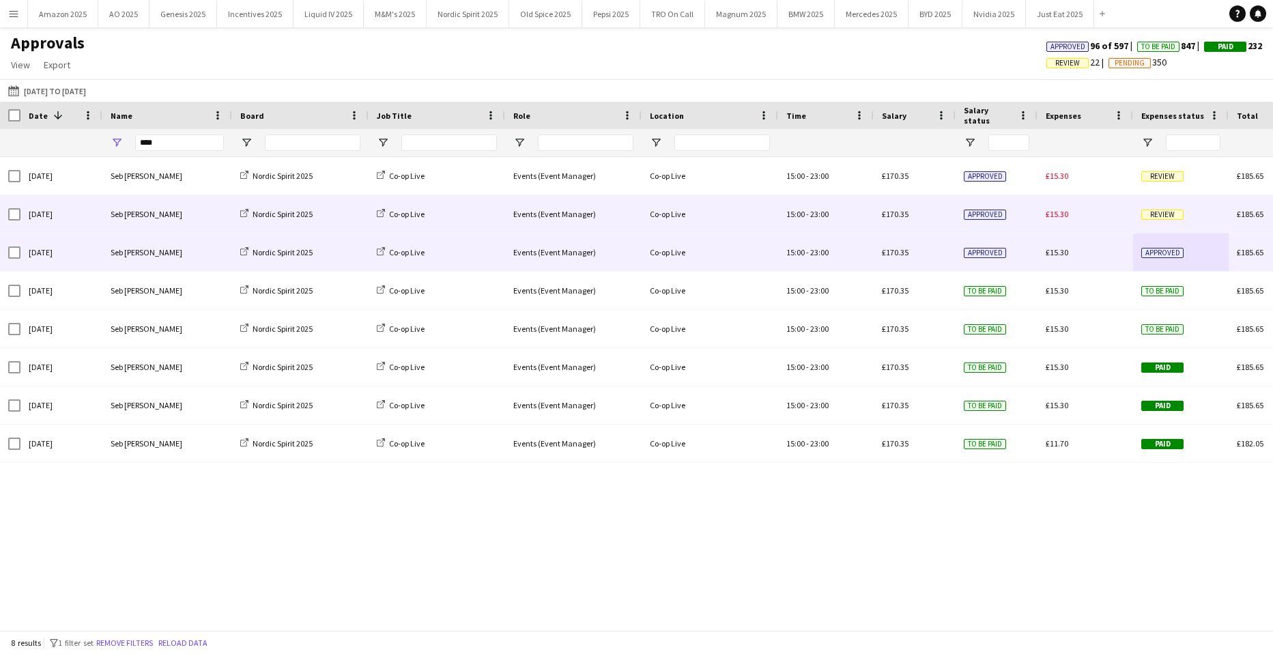
click at [1169, 207] on div "Review" at bounding box center [1181, 214] width 96 height 38
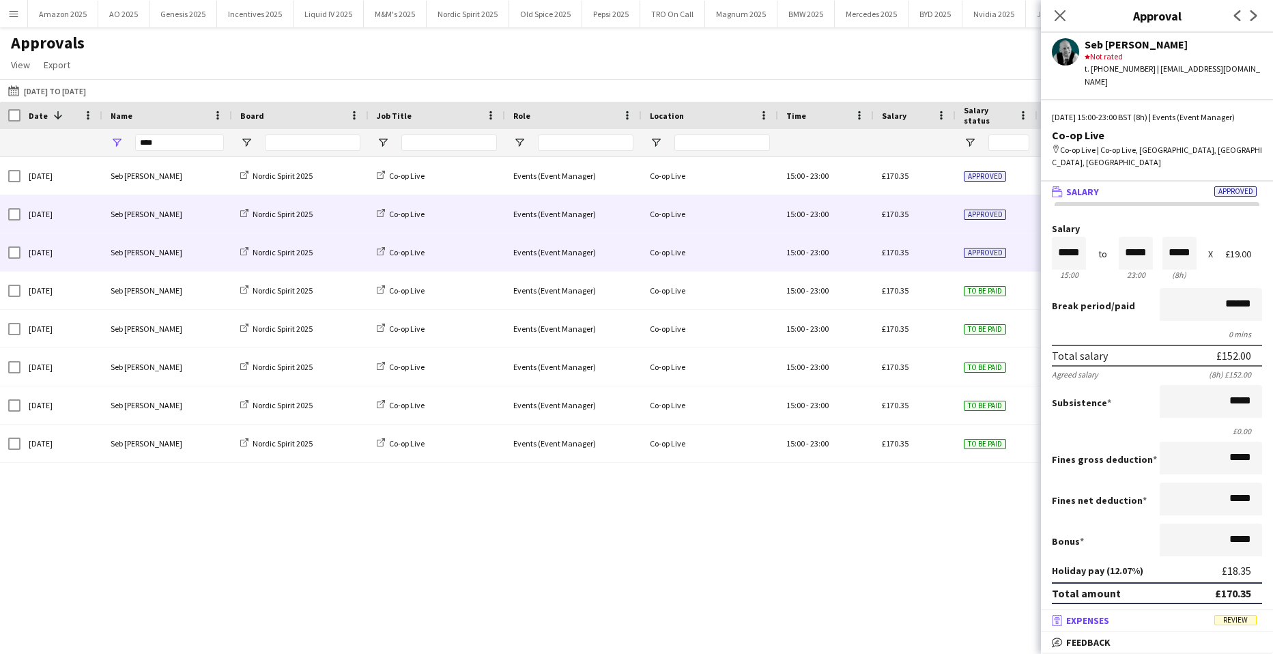
click at [1252, 611] on mat-expansion-panel-header "receipt Expenses Review" at bounding box center [1157, 620] width 232 height 20
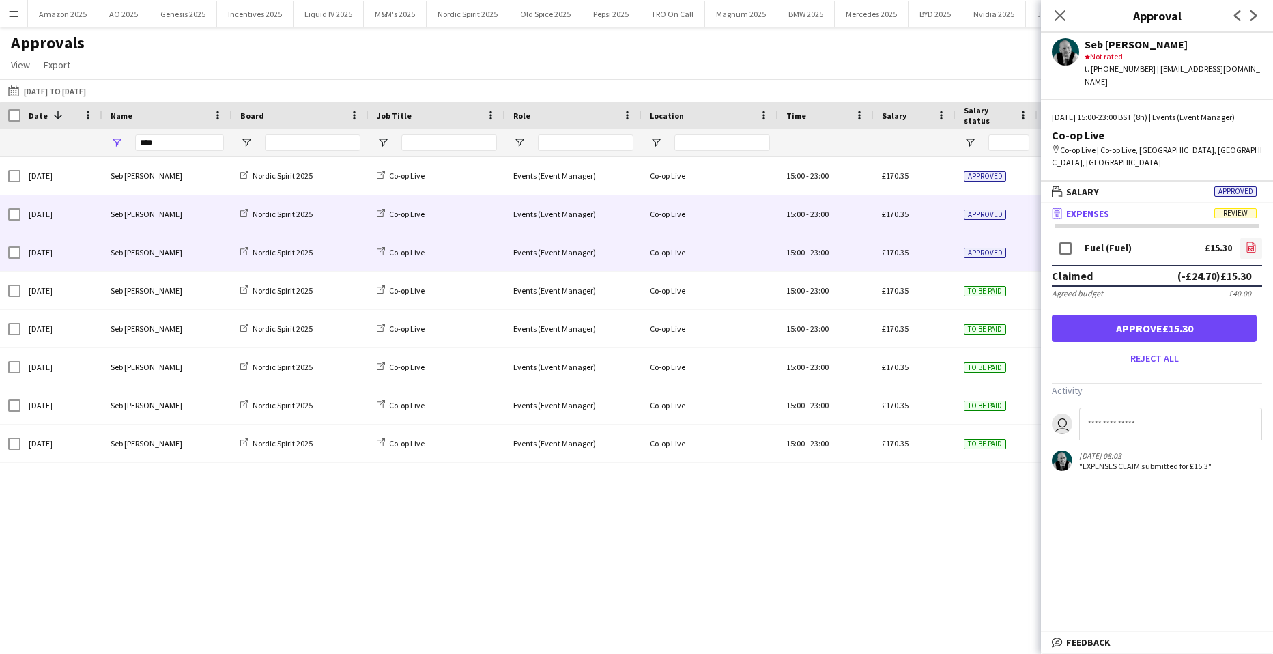
click at [1245, 242] on icon "file-image" at bounding box center [1250, 247] width 11 height 11
click at [1167, 315] on button "Approve £15.30" at bounding box center [1154, 328] width 205 height 27
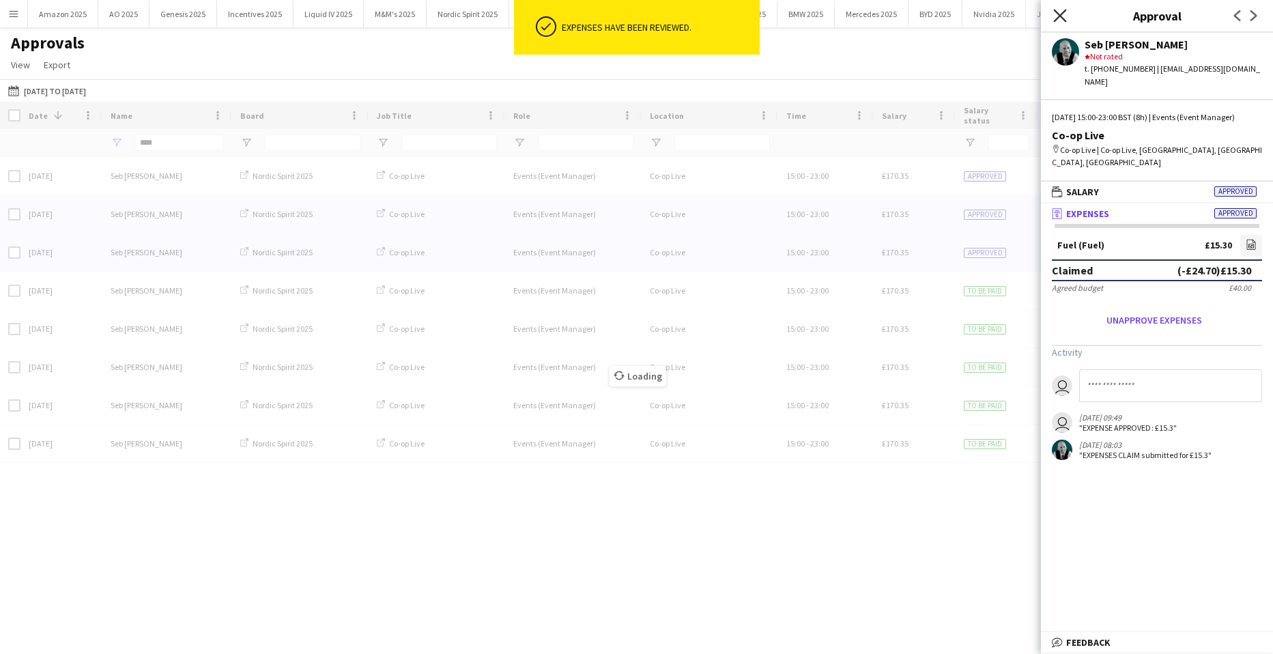
click at [1056, 14] on icon "Close pop-in" at bounding box center [1059, 15] width 13 height 13
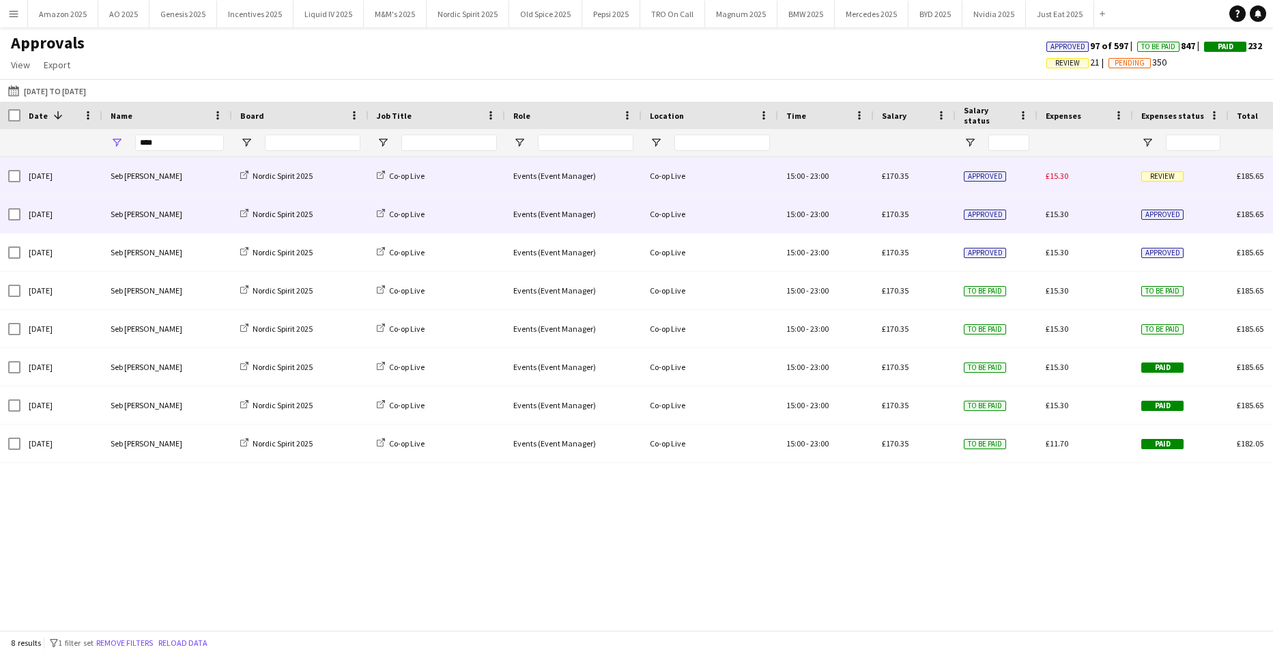
click at [1169, 174] on span "Review" at bounding box center [1162, 176] width 42 height 10
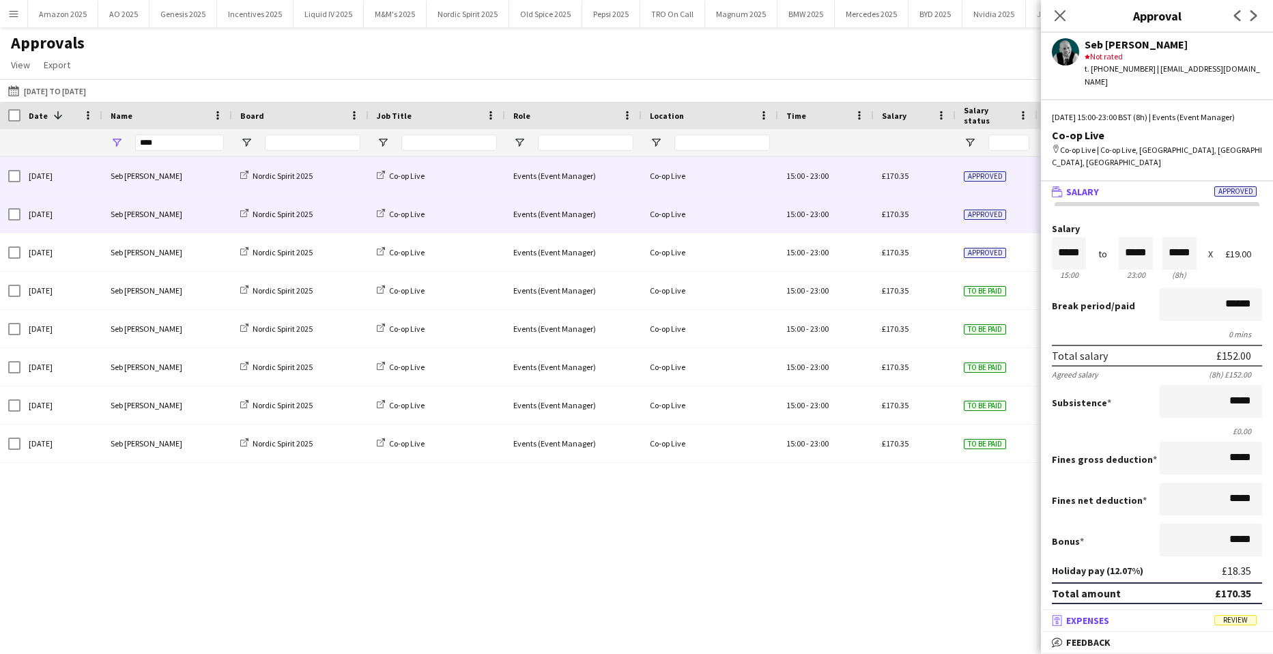
click at [1226, 611] on mat-expansion-panel-header "receipt Expenses Review" at bounding box center [1157, 620] width 232 height 20
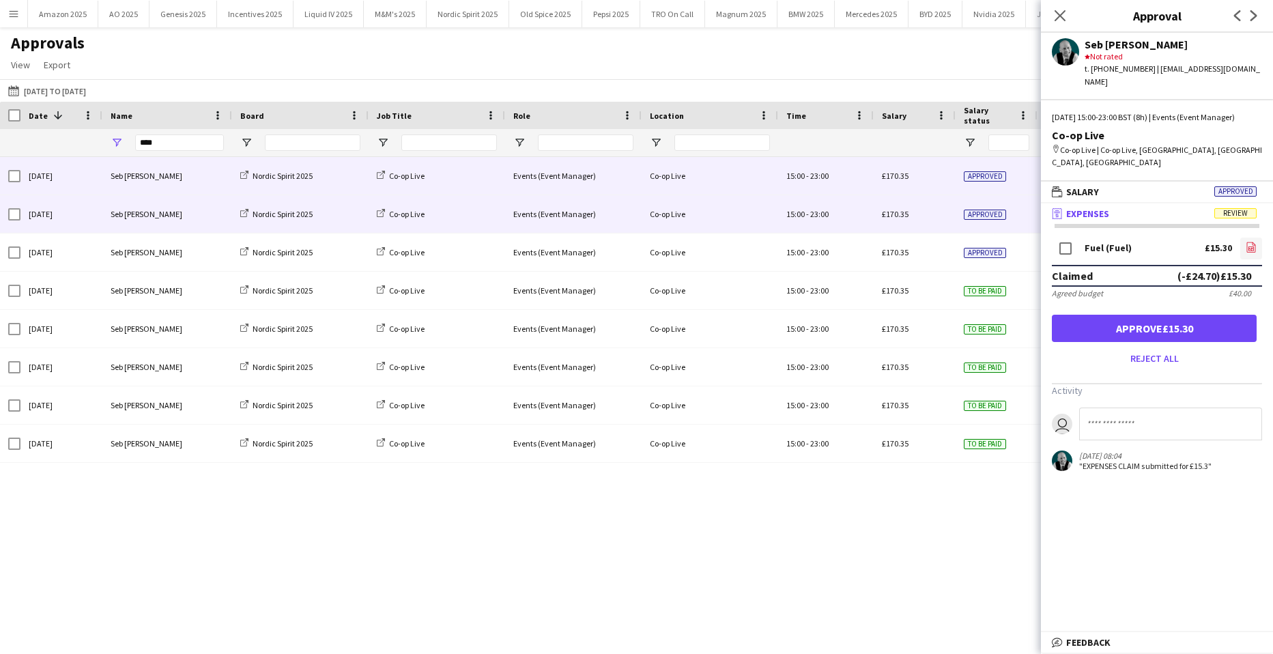
click at [1251, 247] on icon at bounding box center [1251, 247] width 1 height 1
click at [1208, 315] on button "Approve £15.30" at bounding box center [1154, 328] width 205 height 27
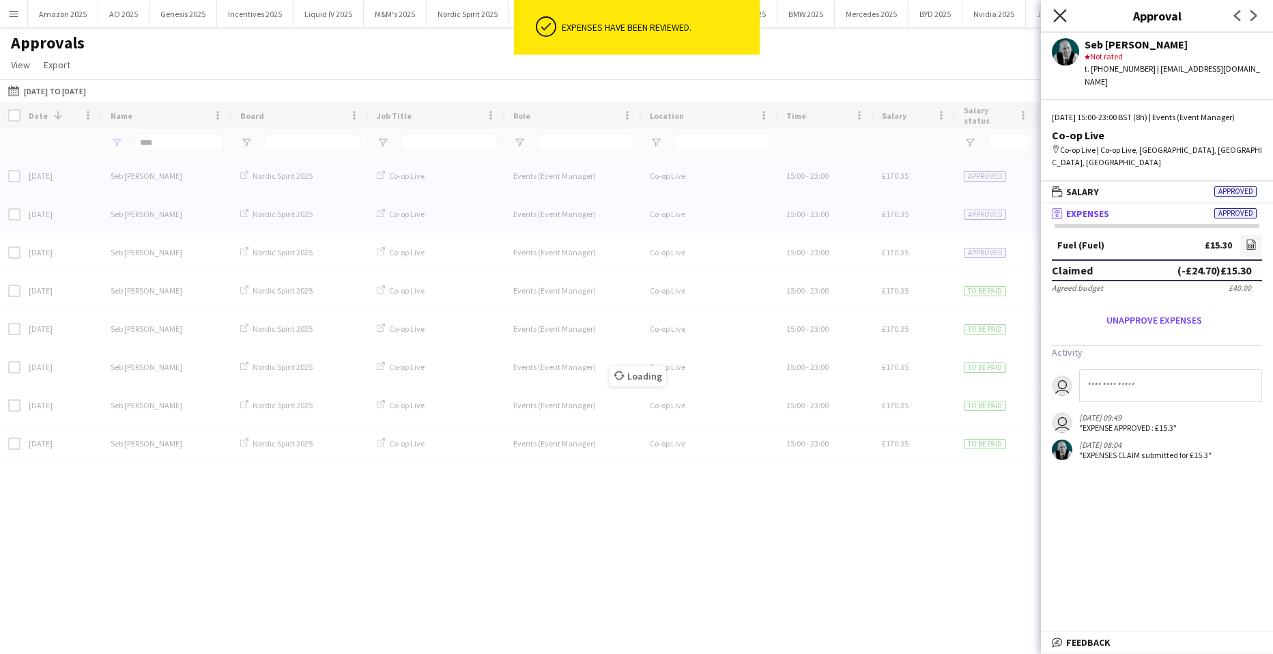
click at [1060, 11] on icon "Close pop-in" at bounding box center [1059, 15] width 13 height 13
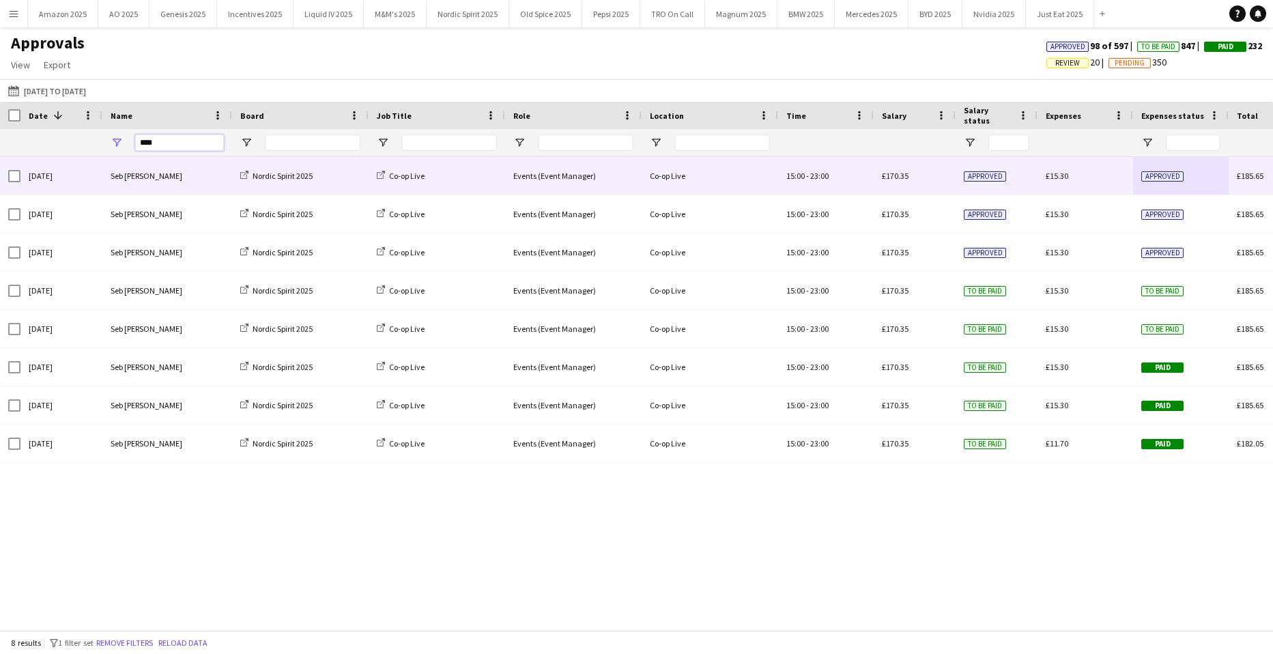
drag, startPoint x: 172, startPoint y: 142, endPoint x: 129, endPoint y: 221, distance: 90.1
click at [0, 156] on html "Menu Boards Boards Boards All jobs Status Workforce Workforce My Workforce Recr…" at bounding box center [636, 327] width 1273 height 654
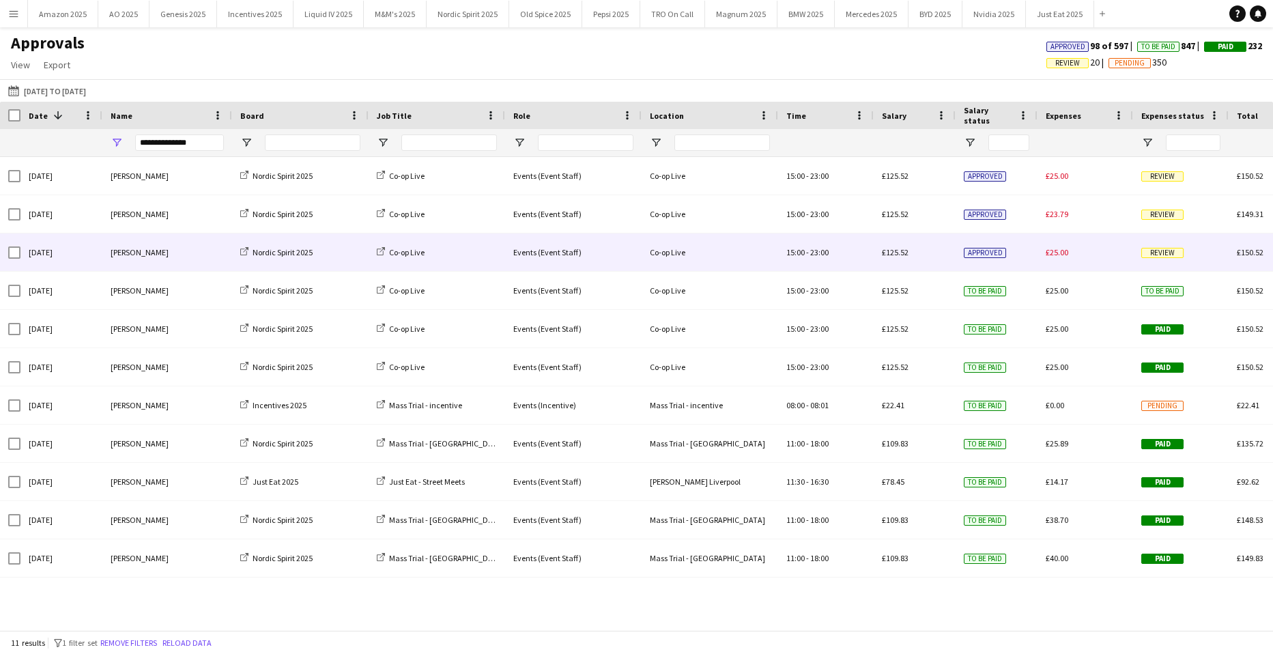
click at [1164, 246] on div "Review" at bounding box center [1181, 252] width 96 height 38
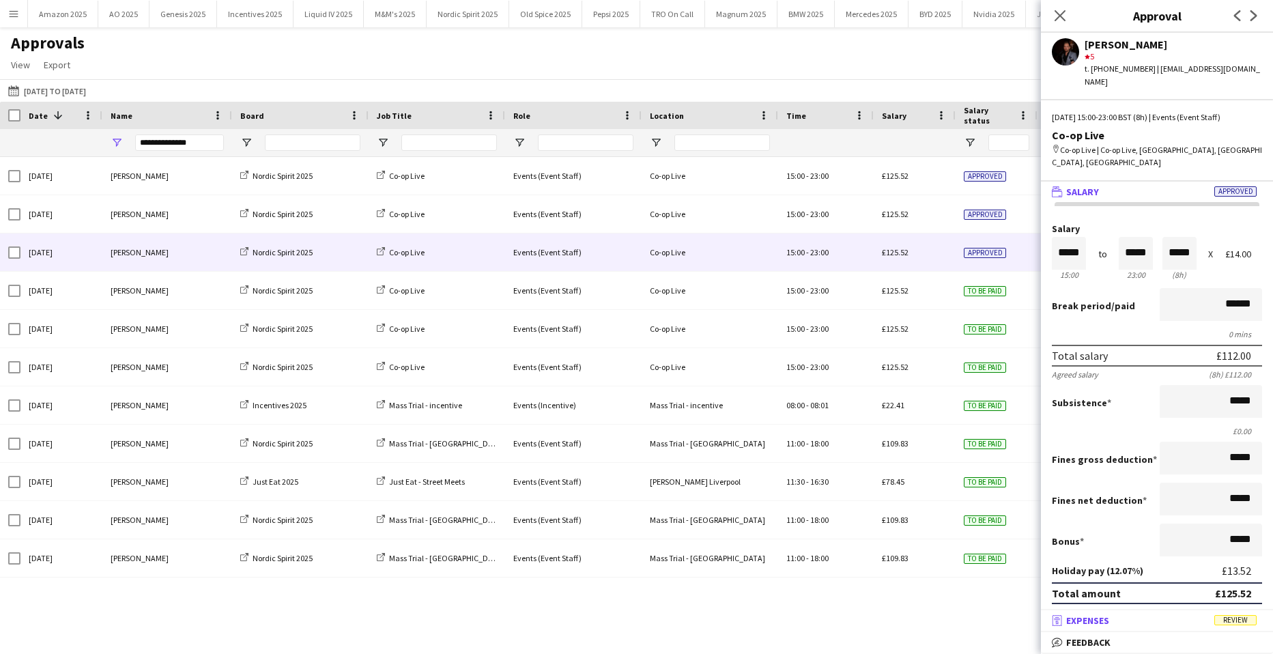
click at [1247, 618] on span "Review" at bounding box center [1235, 620] width 42 height 10
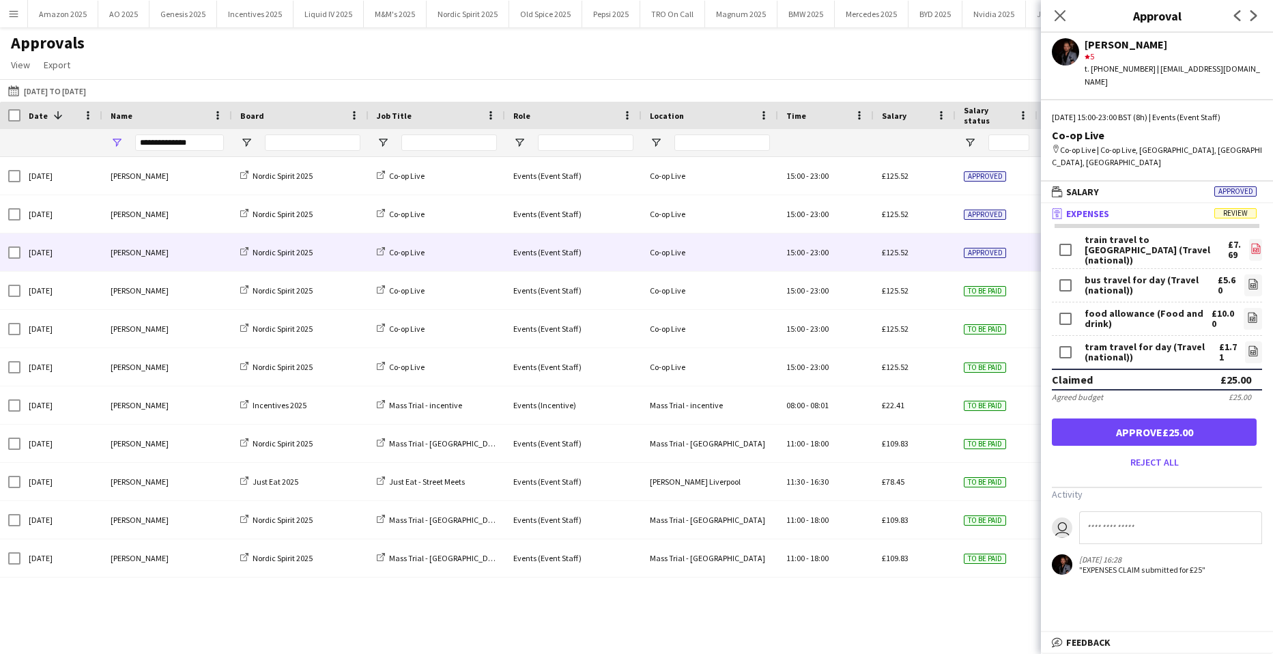
click at [1250, 243] on icon "file-image" at bounding box center [1255, 248] width 11 height 11
click at [1250, 278] on icon "file-image" at bounding box center [1252, 283] width 11 height 11
click at [1253, 312] on icon "file-image" at bounding box center [1252, 317] width 11 height 11
click at [1256, 345] on icon "file-image" at bounding box center [1252, 350] width 11 height 11
click at [1174, 418] on button "Approve £25.00" at bounding box center [1154, 431] width 205 height 27
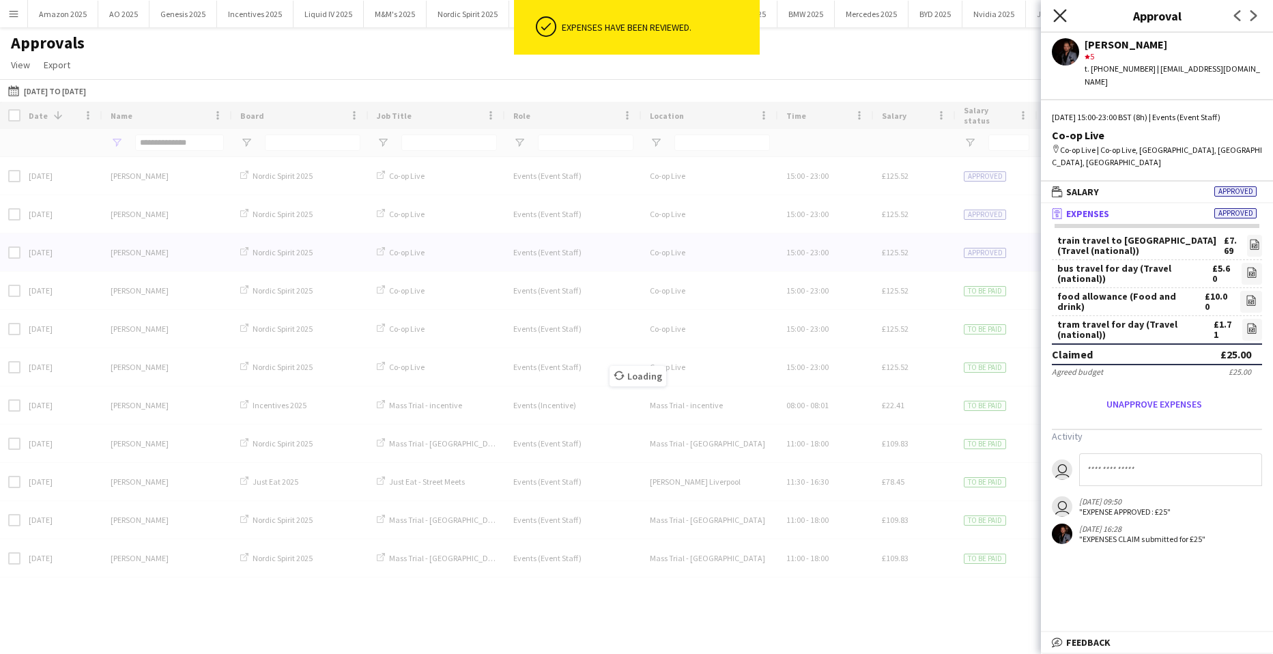
click at [1058, 15] on icon "Close pop-in" at bounding box center [1059, 15] width 13 height 13
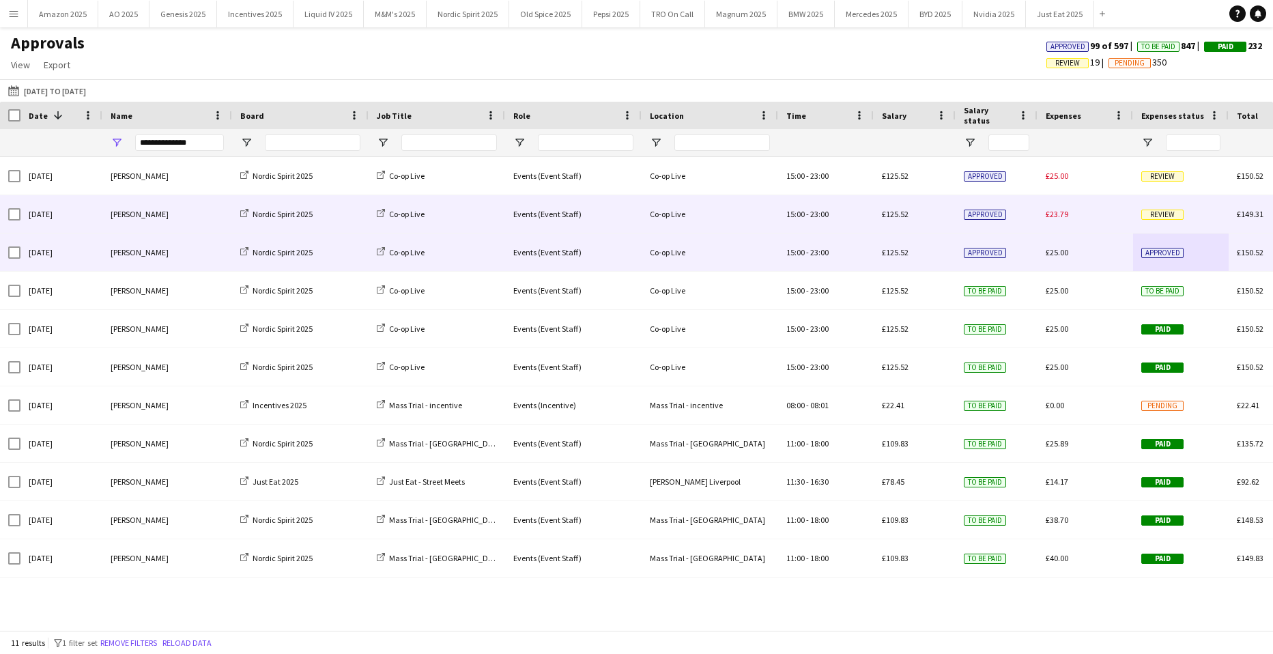
click at [1157, 214] on span "Review" at bounding box center [1162, 215] width 42 height 10
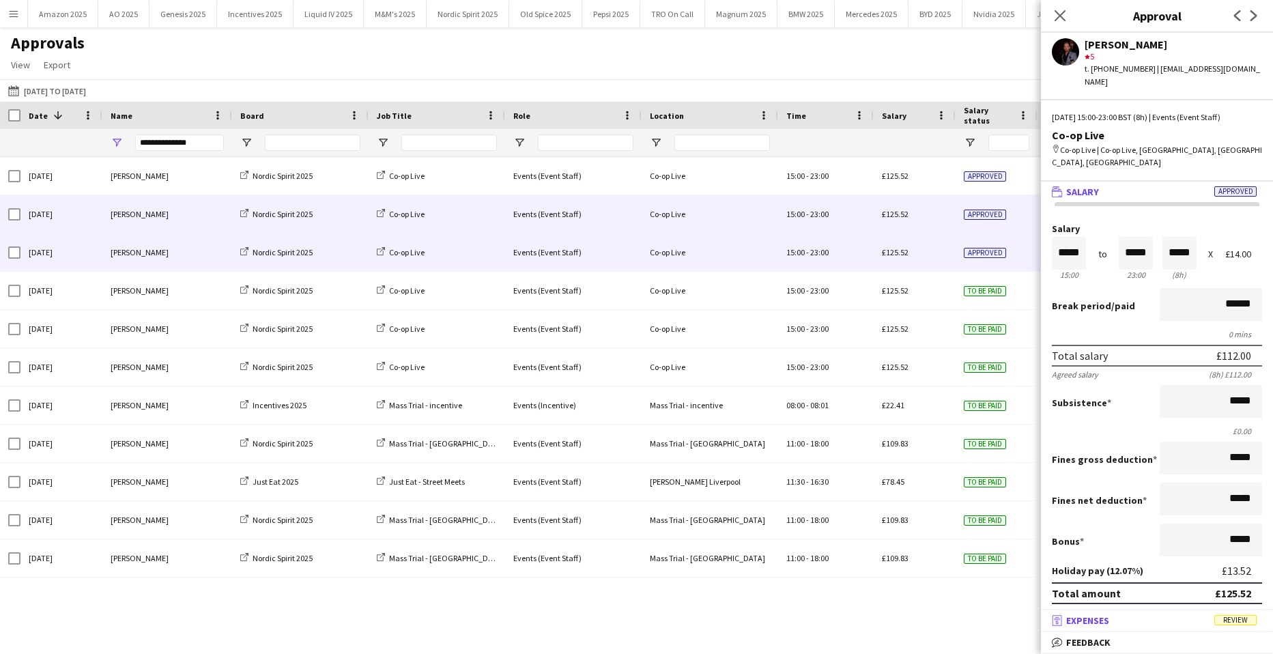
click at [1239, 621] on span "Review" at bounding box center [1235, 620] width 42 height 10
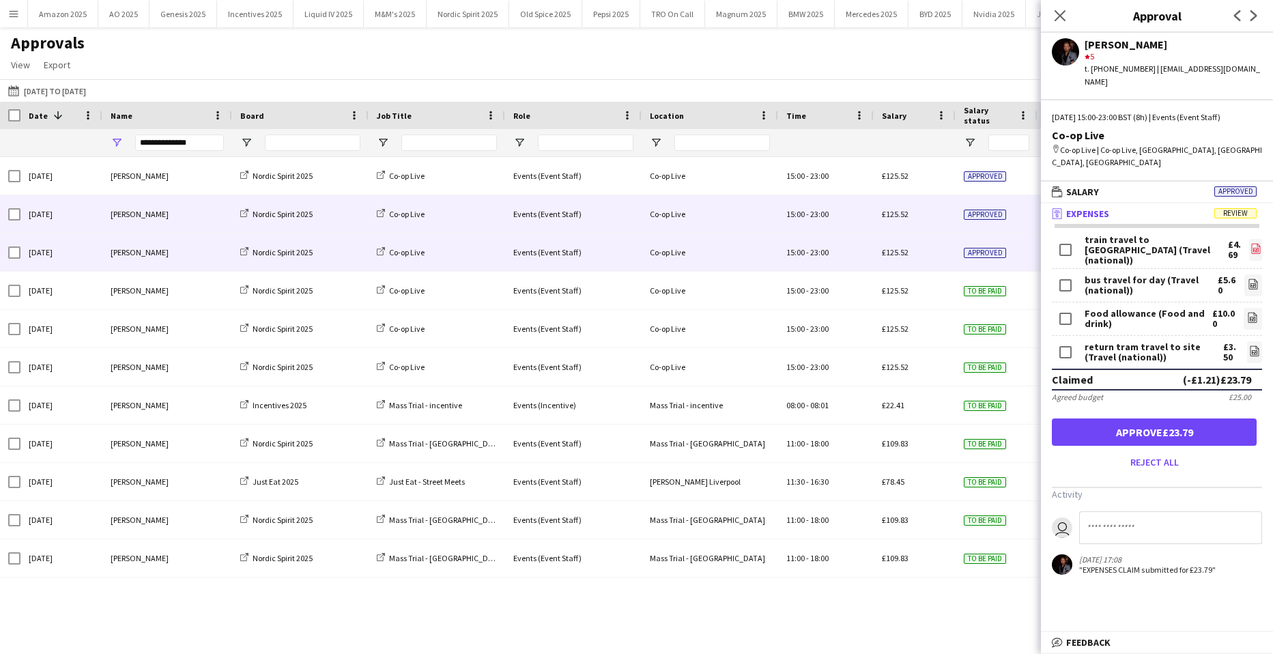
click at [1251, 244] on icon at bounding box center [1255, 249] width 9 height 10
click at [1247, 278] on icon "file-image" at bounding box center [1252, 283] width 11 height 11
click at [1247, 312] on icon "file-image" at bounding box center [1252, 317] width 11 height 11
click at [1249, 345] on icon "file-image" at bounding box center [1254, 350] width 11 height 11
drag, startPoint x: 1196, startPoint y: 409, endPoint x: 1127, endPoint y: 271, distance: 154.1
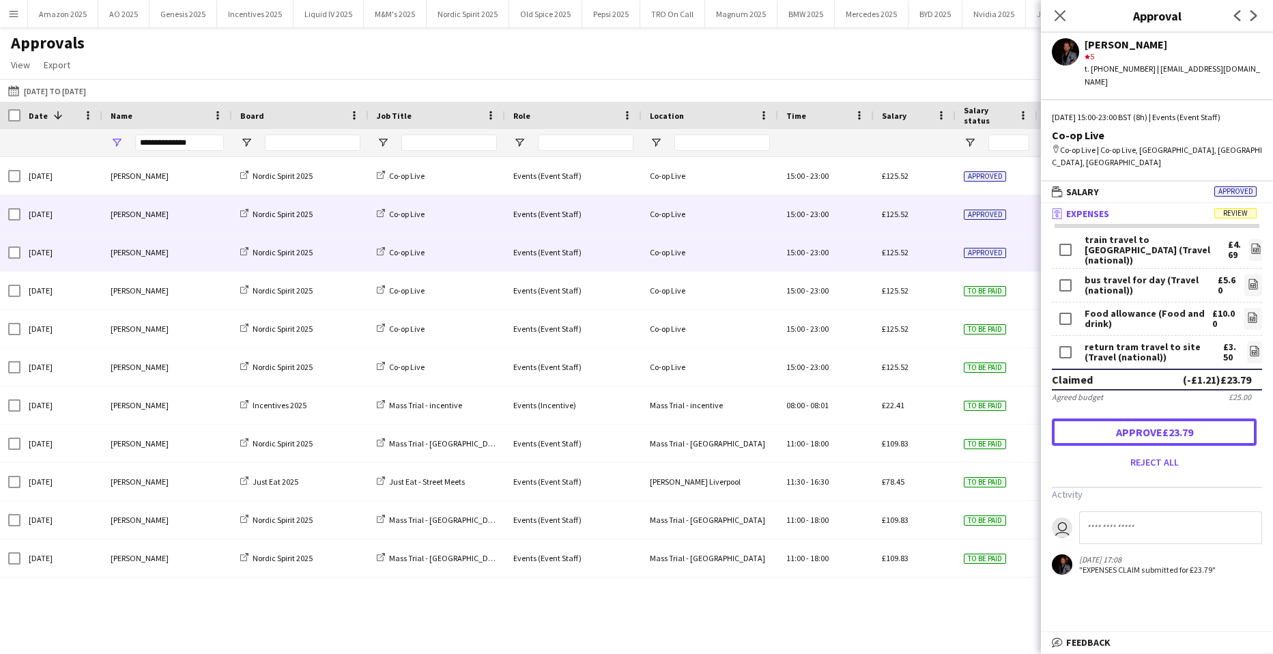
click at [1196, 418] on button "Approve £23.79" at bounding box center [1154, 431] width 205 height 27
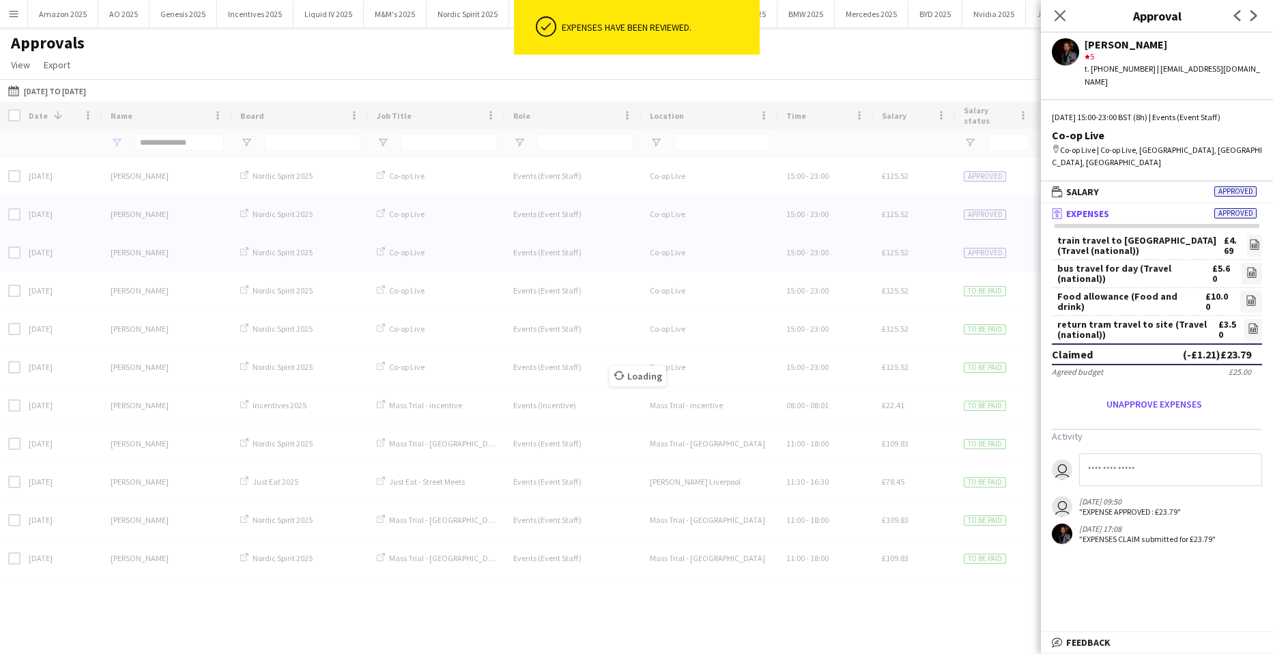
drag, startPoint x: 1055, startPoint y: 11, endPoint x: 1088, endPoint y: 66, distance: 64.0
click at [1055, 12] on icon at bounding box center [1059, 15] width 11 height 11
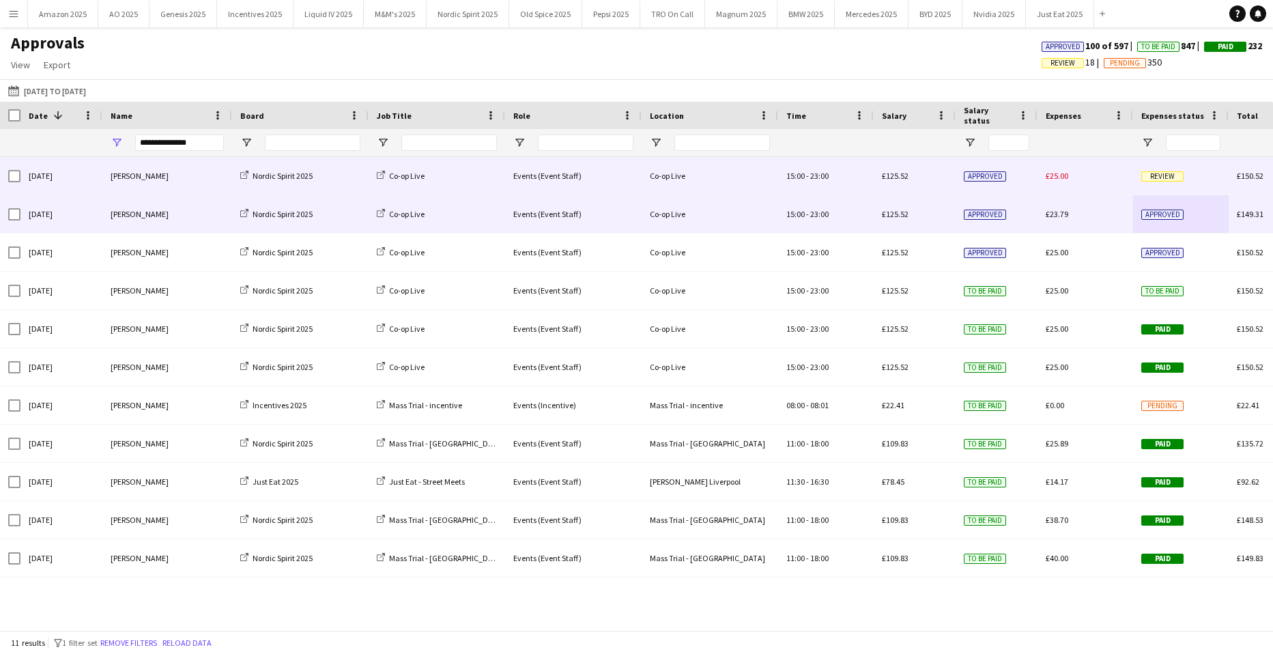
click at [1162, 175] on span "Review" at bounding box center [1162, 176] width 42 height 10
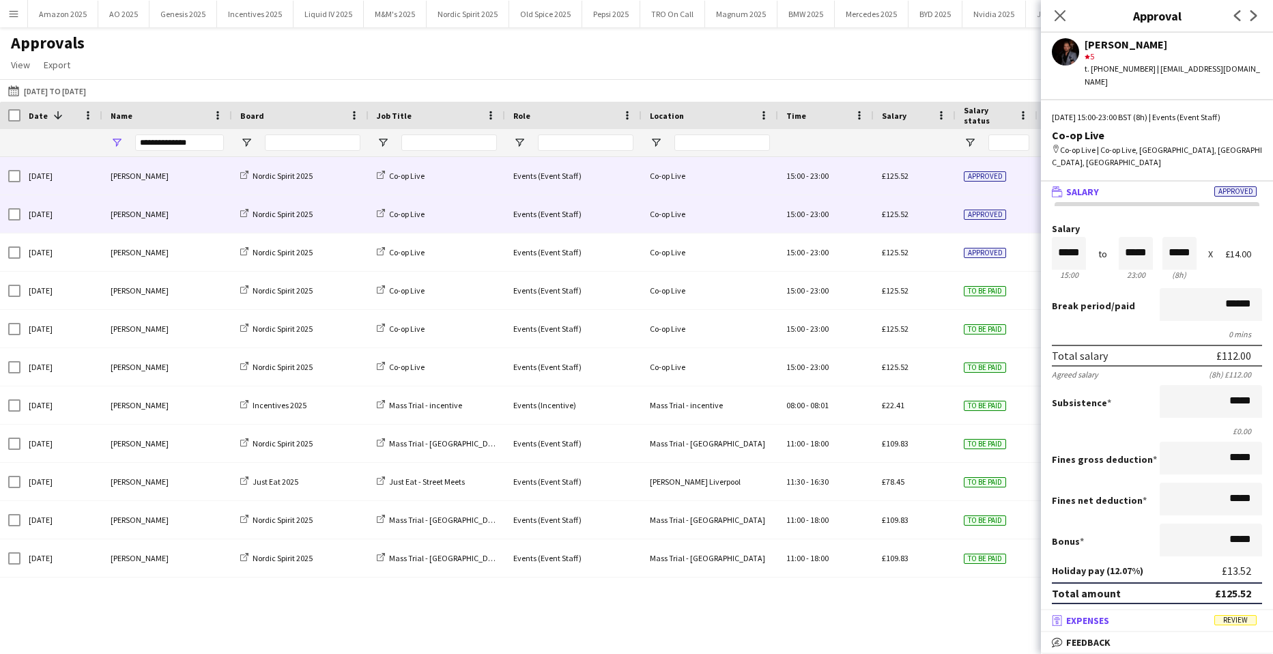
click at [1249, 615] on span "Review" at bounding box center [1235, 620] width 42 height 10
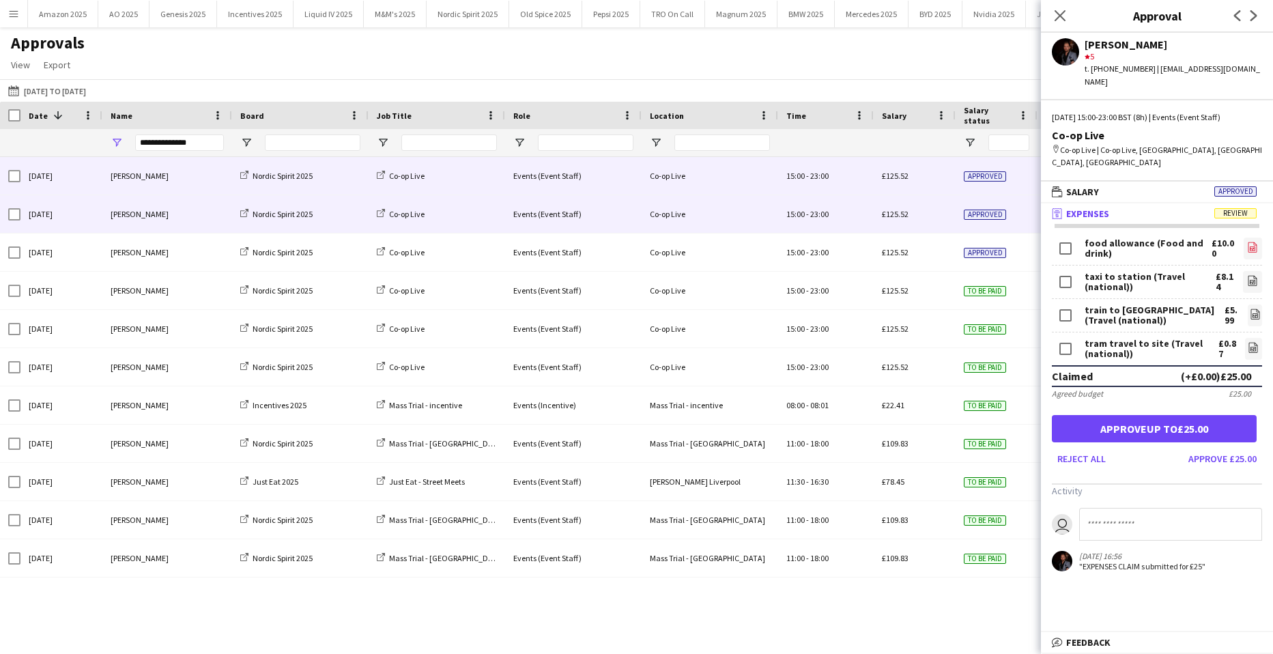
click at [1246, 237] on link "file-image" at bounding box center [1252, 248] width 18 height 22
click at [1247, 275] on icon "file-image" at bounding box center [1252, 280] width 11 height 11
click at [1252, 313] on icon at bounding box center [1254, 315] width 5 height 4
click at [1259, 338] on link "file-image" at bounding box center [1253, 349] width 17 height 22
click at [1197, 415] on button "Approve up to £25.00" at bounding box center [1154, 428] width 205 height 27
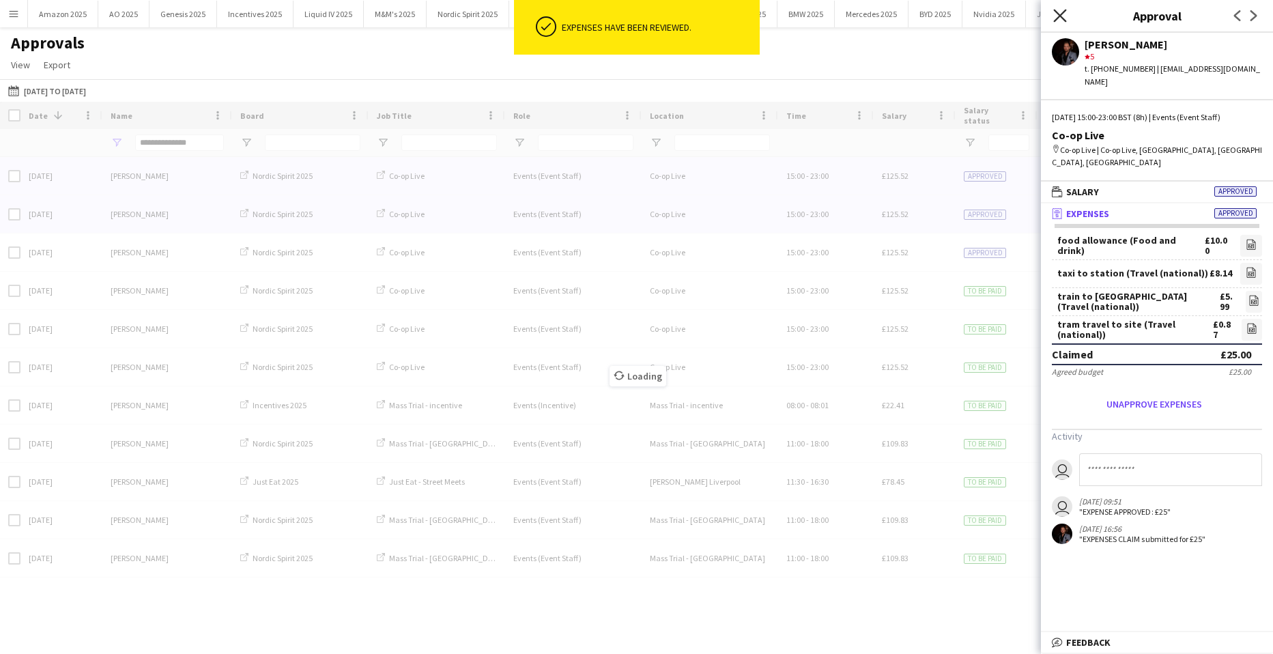
click at [1061, 17] on icon at bounding box center [1059, 15] width 13 height 13
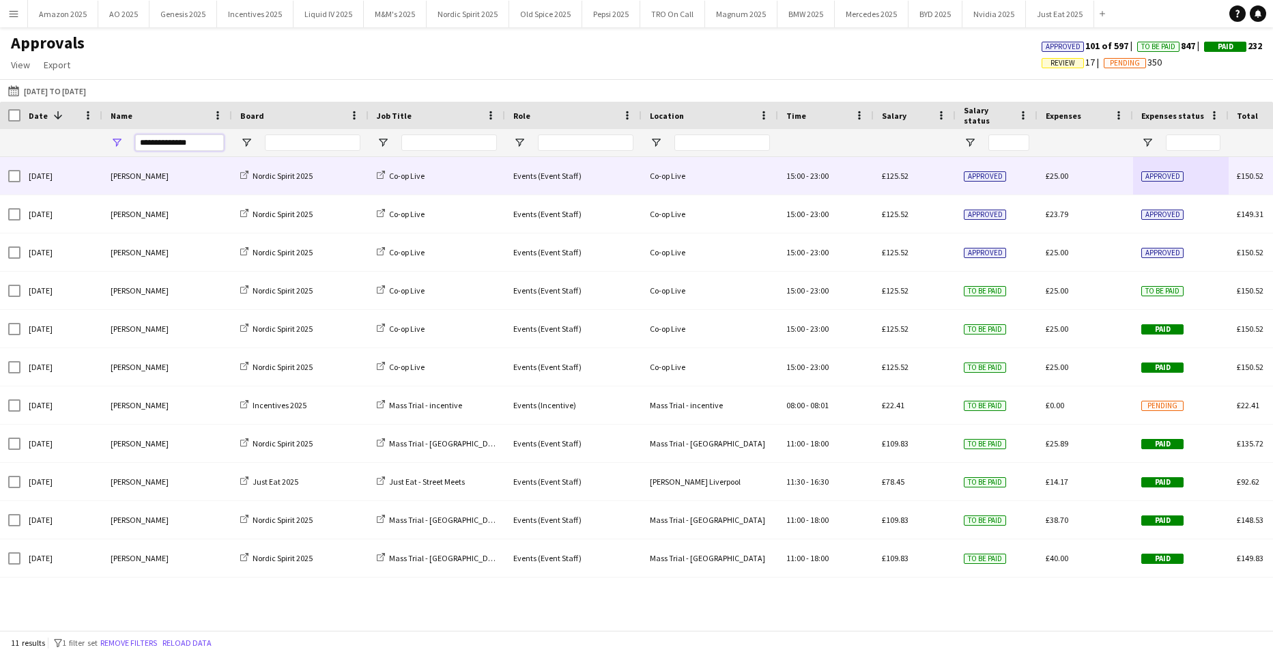
drag, startPoint x: 191, startPoint y: 143, endPoint x: -309, endPoint y: 178, distance: 501.4
click at [0, 178] on html "Menu Boards Boards Boards All jobs Status Workforce Workforce My Workforce Recr…" at bounding box center [636, 327] width 1273 height 654
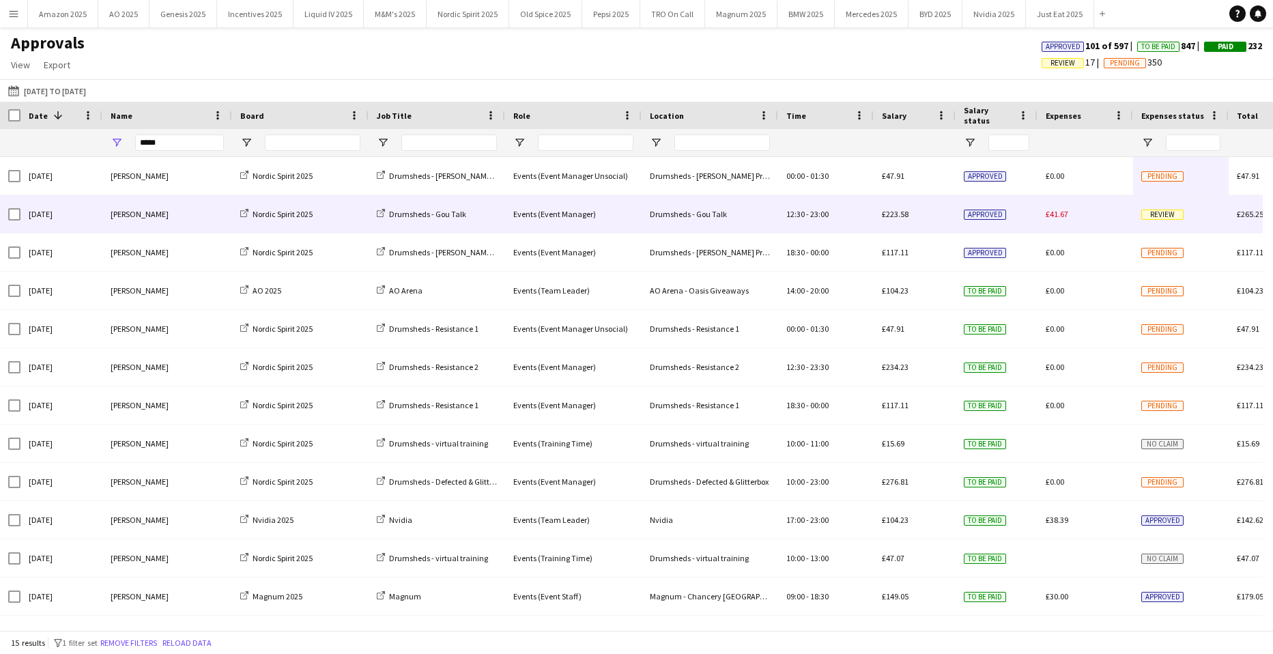
click at [1157, 217] on span "Review" at bounding box center [1162, 215] width 42 height 10
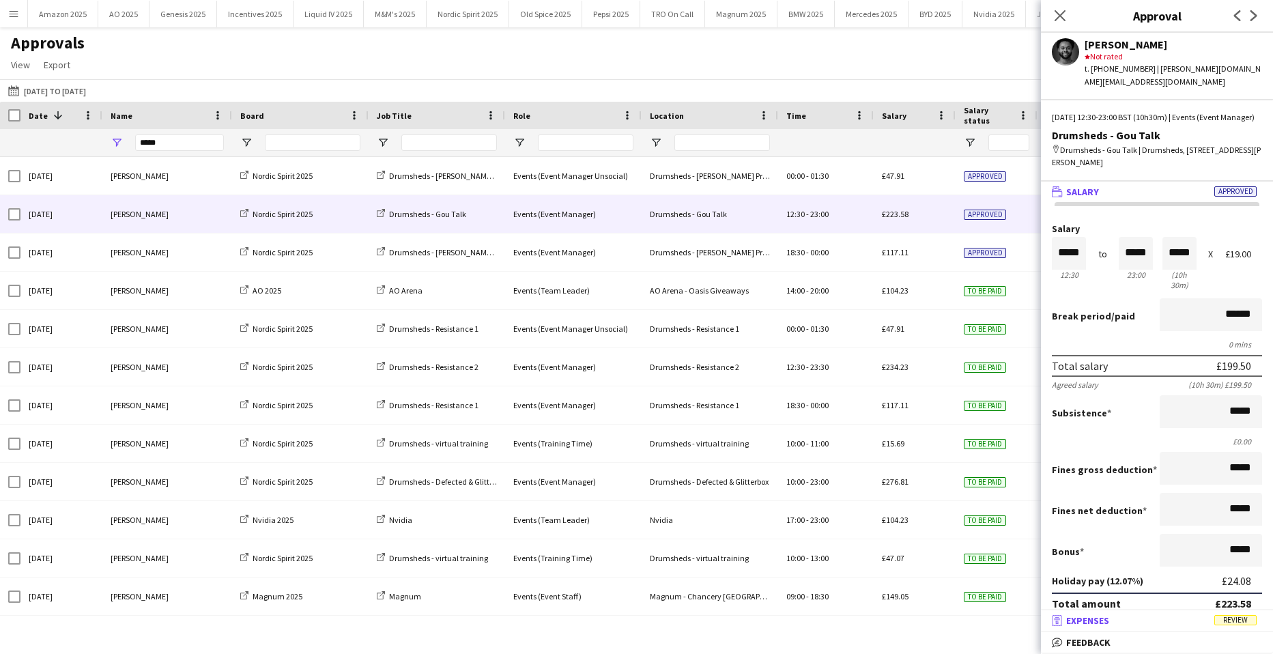
click at [1225, 620] on span "Review" at bounding box center [1235, 620] width 42 height 10
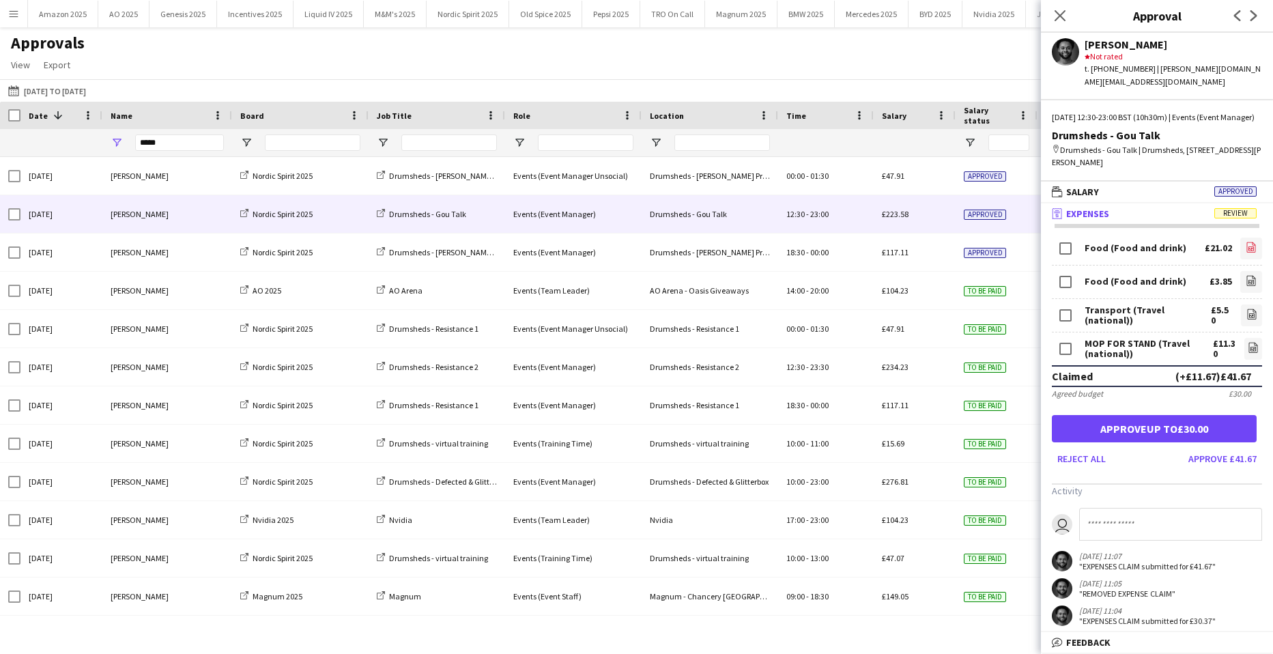
click at [1245, 250] on icon "file-image" at bounding box center [1250, 247] width 11 height 11
click at [1247, 278] on icon at bounding box center [1251, 280] width 9 height 10
click at [1246, 313] on icon "file-image" at bounding box center [1251, 313] width 11 height 11
click at [1247, 351] on icon "file-image" at bounding box center [1252, 347] width 11 height 11
drag, startPoint x: 1181, startPoint y: 458, endPoint x: 1125, endPoint y: 216, distance: 248.5
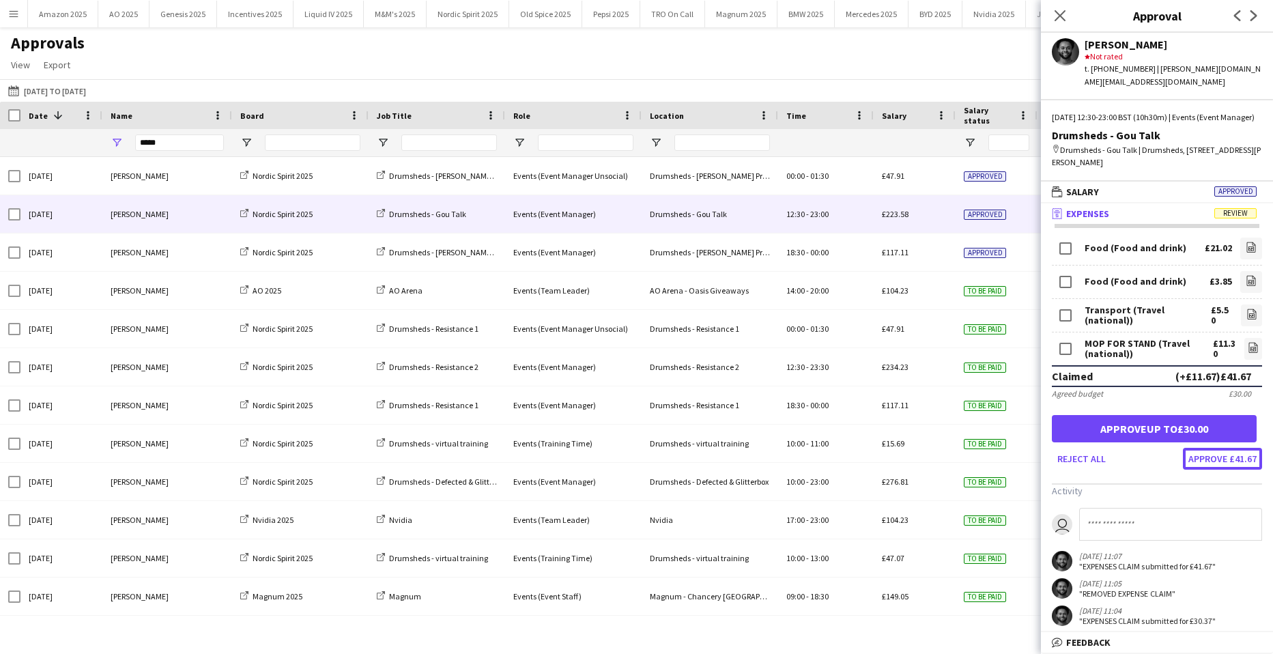
click at [1183, 446] on form "Food (Food and drink) £21.02 file-image Food (Food and drink) £3.85 file-image …" at bounding box center [1157, 352] width 232 height 235
click at [1228, 455] on button "Approve £41.67" at bounding box center [1222, 459] width 79 height 22
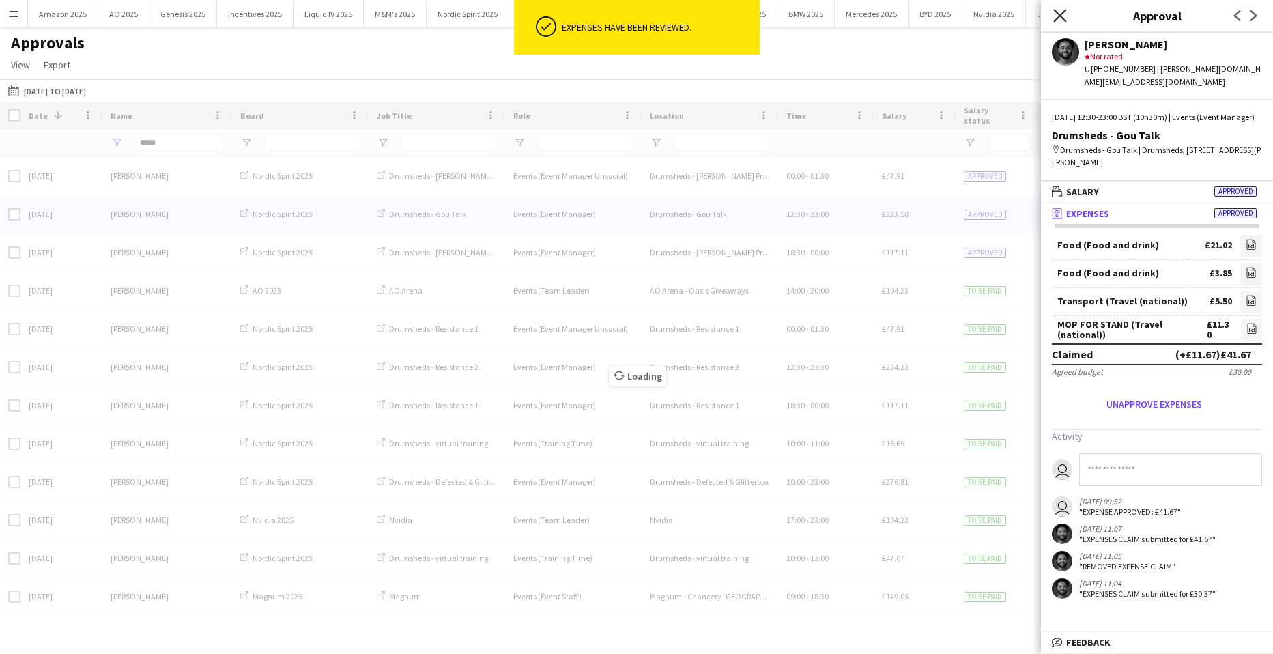
click at [1059, 14] on icon "Close pop-in" at bounding box center [1059, 15] width 13 height 13
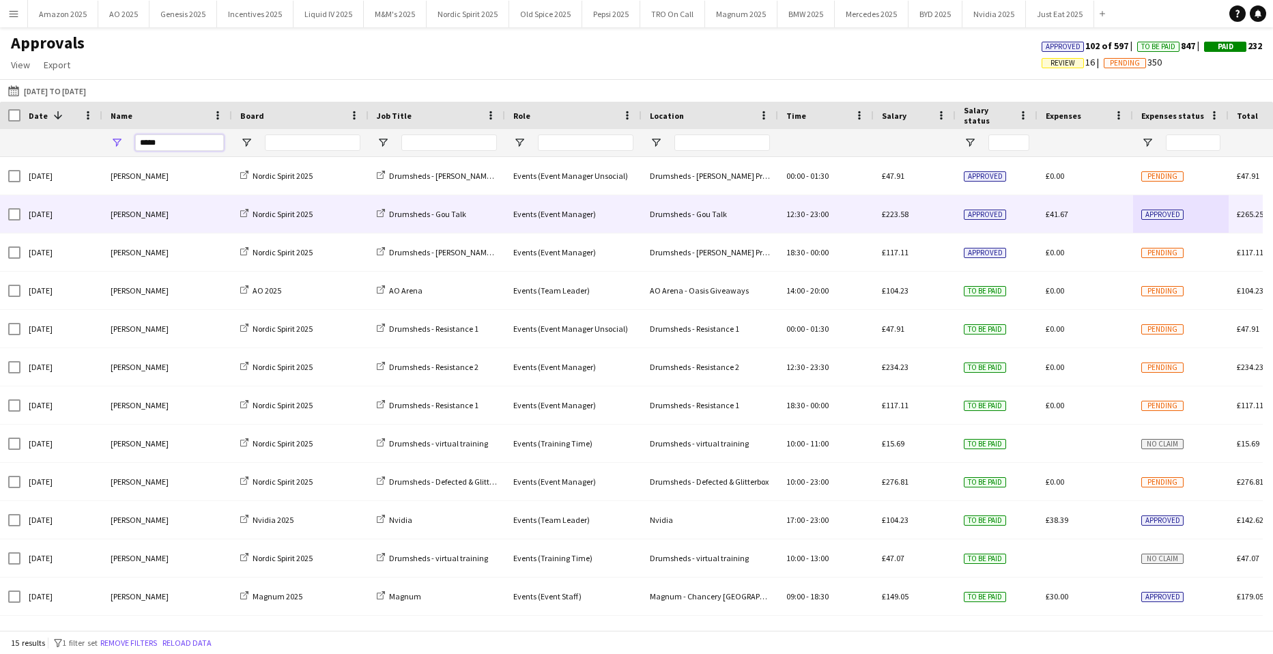
drag, startPoint x: 95, startPoint y: 136, endPoint x: -410, endPoint y: 139, distance: 505.0
click at [0, 139] on html "Menu Boards Boards Boards All jobs Status Workforce Workforce My Workforce Recr…" at bounding box center [636, 327] width 1273 height 654
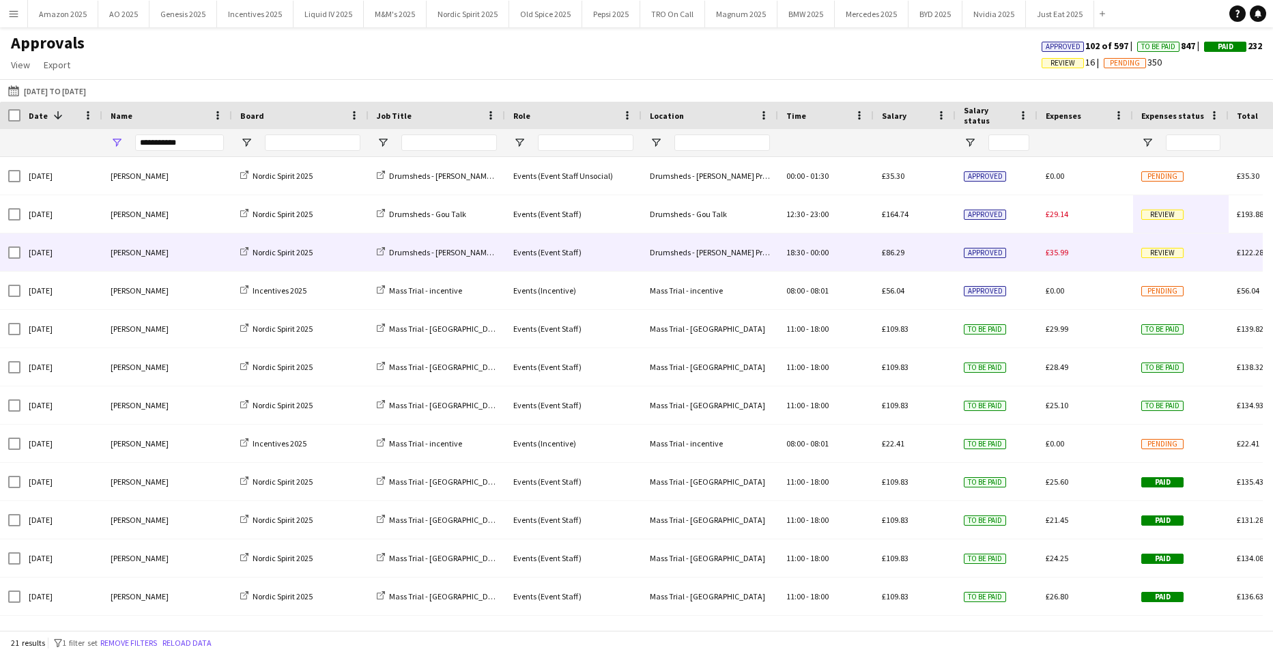
click at [1162, 249] on span "Review" at bounding box center [1162, 253] width 42 height 10
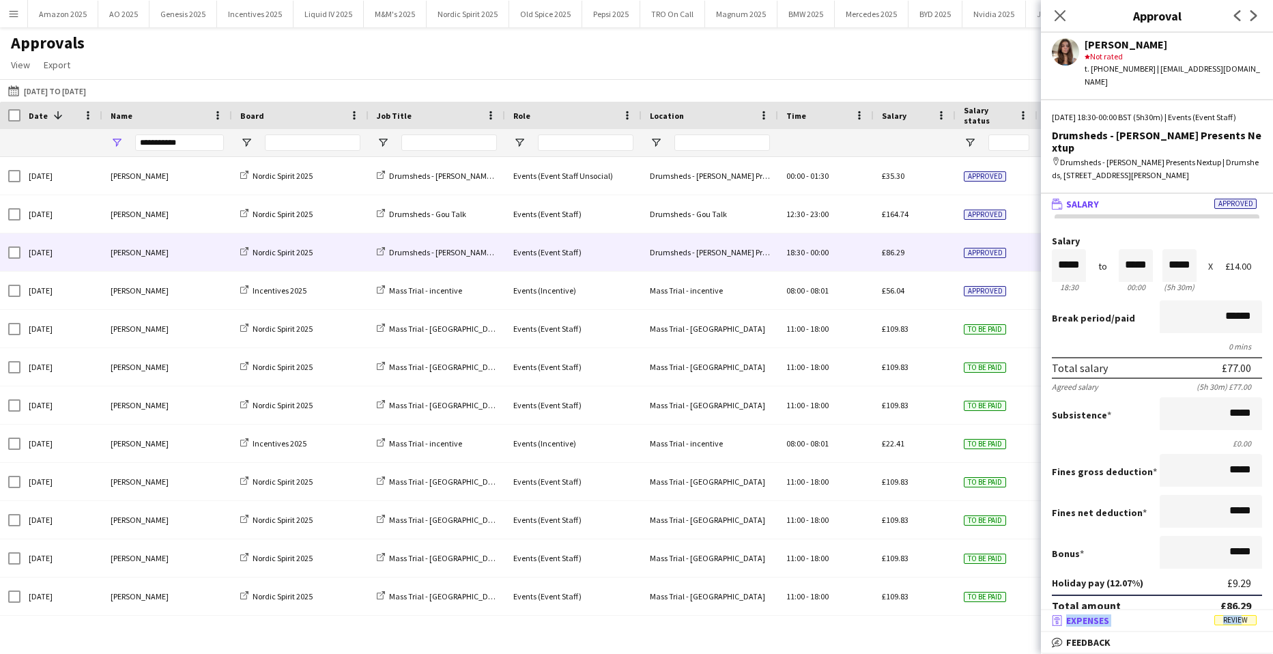
click at [1237, 611] on mat-accordion "wallet Salary Approved Salary ***** 18:30 to ***** 00:00 ***** (5h 30m) X £14.0…" at bounding box center [1157, 422] width 232 height 461
drag, startPoint x: 1237, startPoint y: 611, endPoint x: 1238, endPoint y: 628, distance: 16.4
click at [1238, 628] on mat-expansion-panel-header "receipt Expenses Review" at bounding box center [1157, 620] width 232 height 20
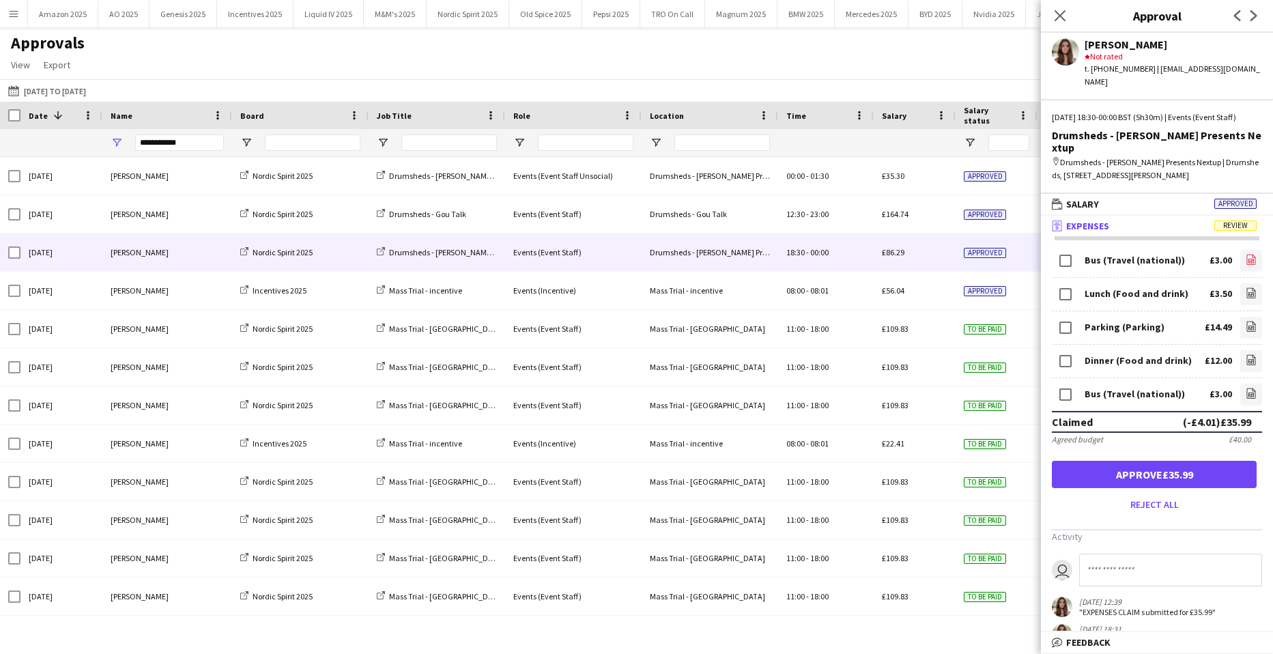
click at [1245, 254] on icon "file-image" at bounding box center [1250, 259] width 11 height 11
click at [1251, 293] on icon at bounding box center [1251, 293] width 1 height 1
click at [1245, 321] on app-icon "file-image" at bounding box center [1250, 328] width 11 height 14
click at [1245, 354] on icon "file-image" at bounding box center [1250, 359] width 11 height 11
click at [1251, 394] on icon at bounding box center [1251, 394] width 1 height 1
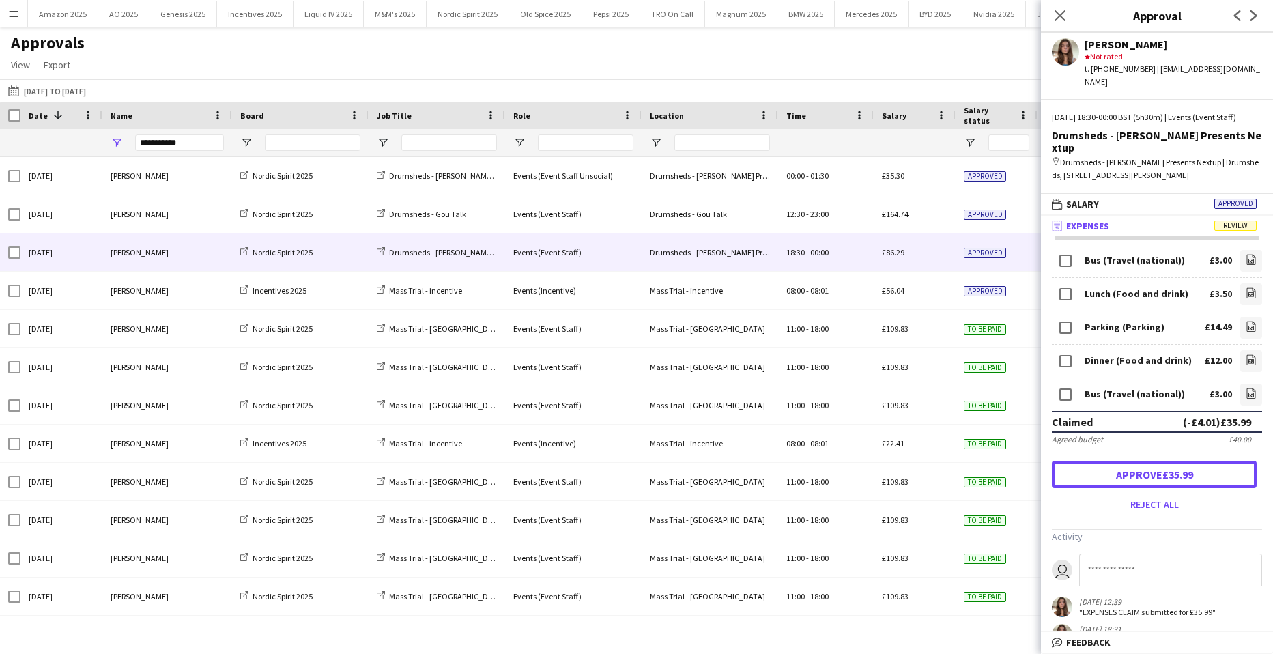
drag, startPoint x: 1192, startPoint y: 447, endPoint x: 1142, endPoint y: 281, distance: 173.1
click at [1192, 461] on button "Approve £35.99" at bounding box center [1154, 474] width 205 height 27
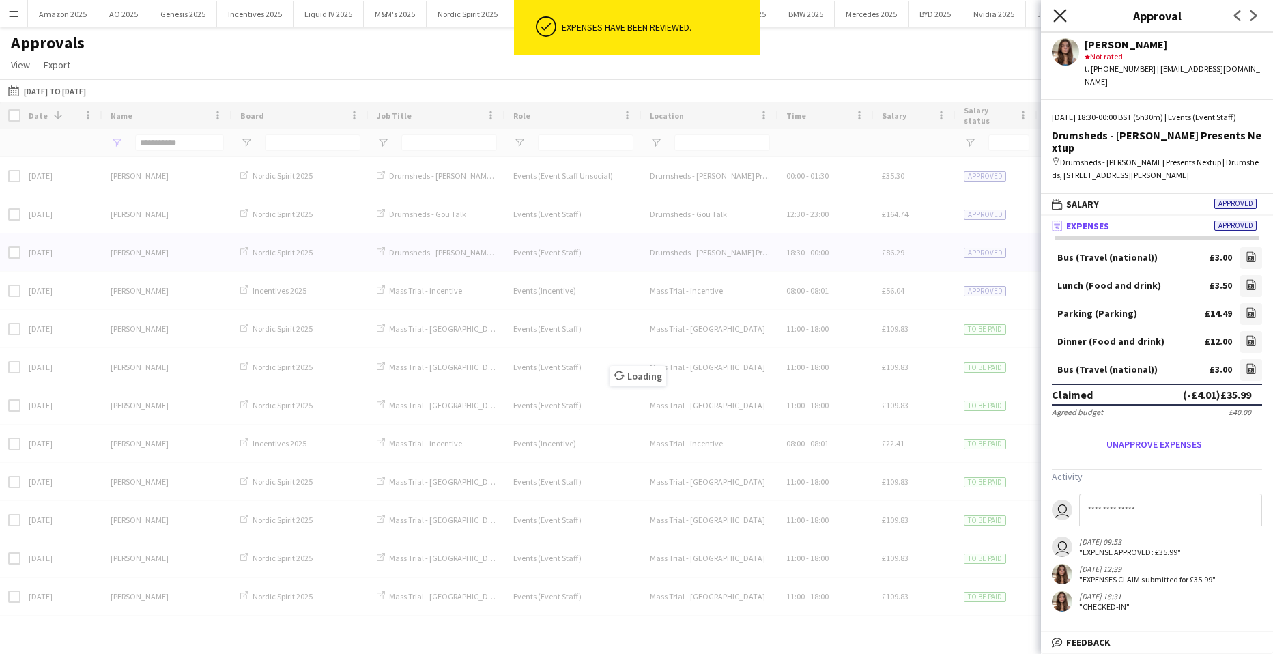
click at [1058, 14] on icon at bounding box center [1059, 15] width 13 height 13
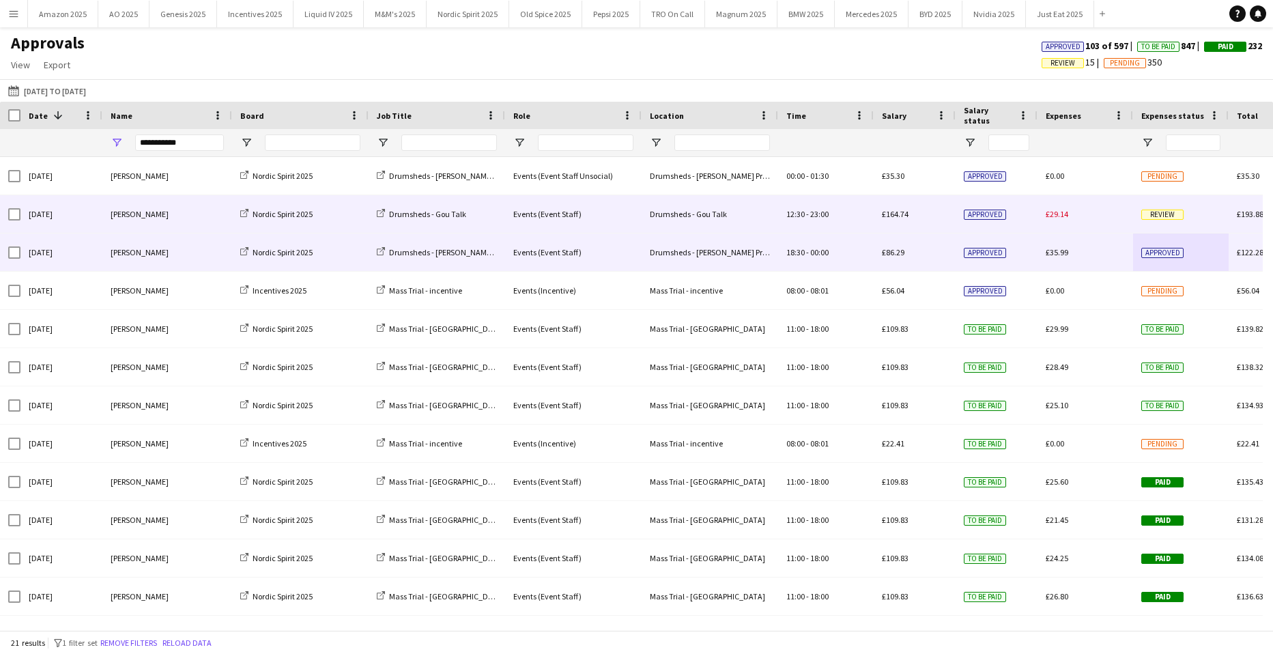
click at [1172, 211] on span "Review" at bounding box center [1162, 215] width 42 height 10
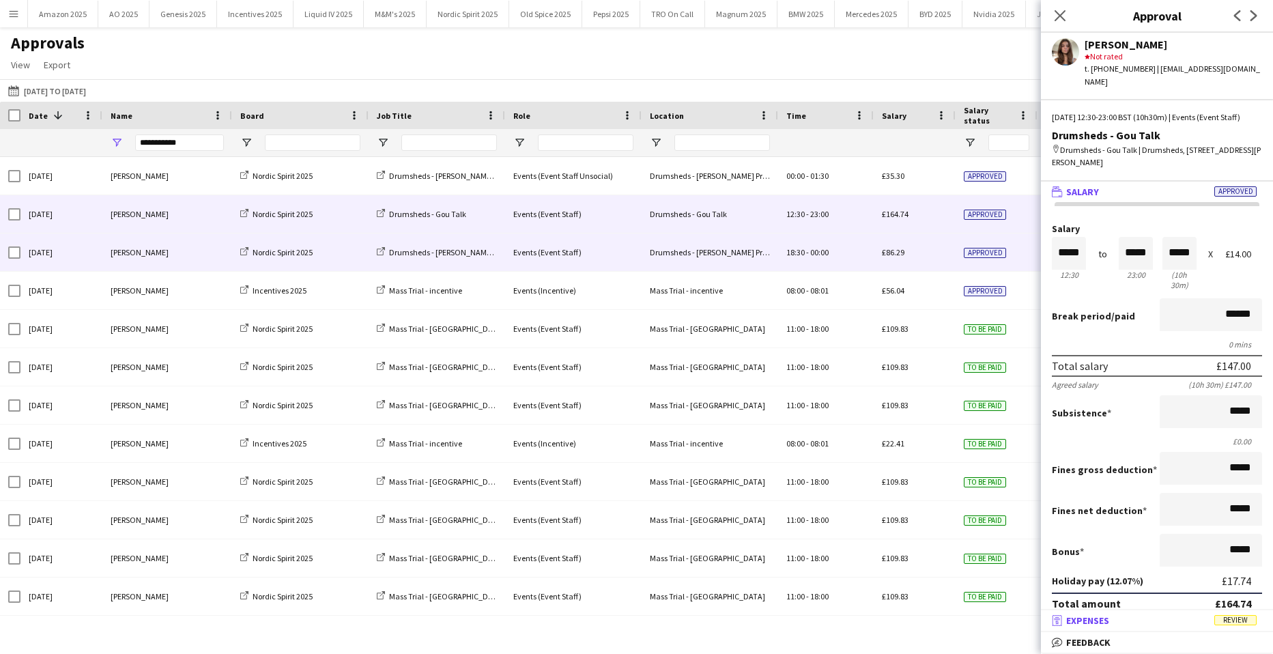
click at [1224, 623] on span "Review" at bounding box center [1235, 620] width 42 height 10
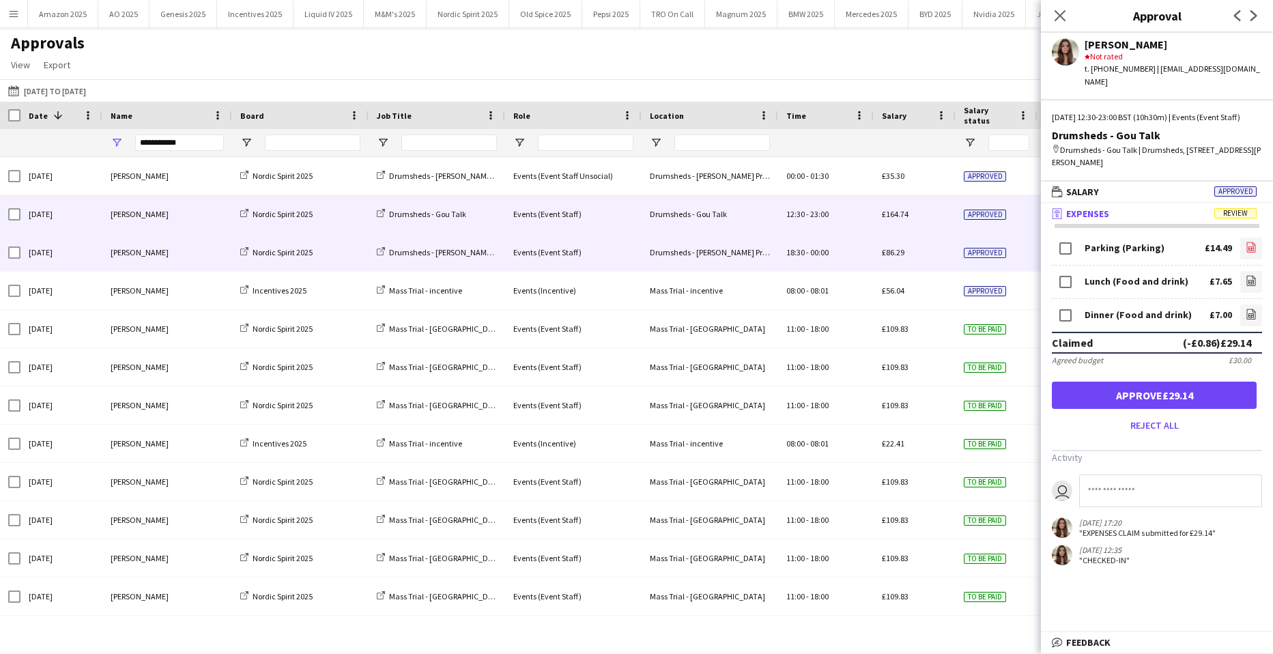
click at [1245, 250] on icon "file-image" at bounding box center [1250, 247] width 11 height 11
click at [1245, 283] on icon "file-image" at bounding box center [1250, 280] width 11 height 11
click at [1245, 317] on icon "file-image" at bounding box center [1250, 313] width 11 height 11
click at [1161, 395] on button "Approve £29.14" at bounding box center [1154, 394] width 205 height 27
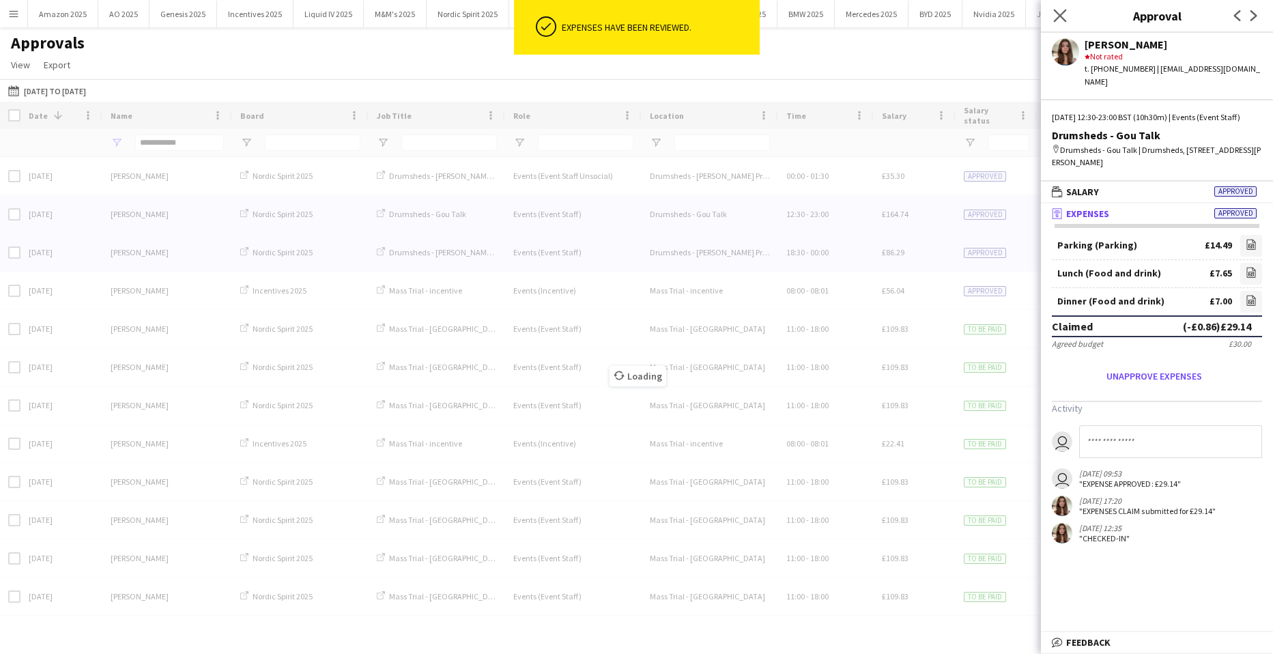
click at [1053, 17] on icon "Close pop-in" at bounding box center [1059, 15] width 13 height 13
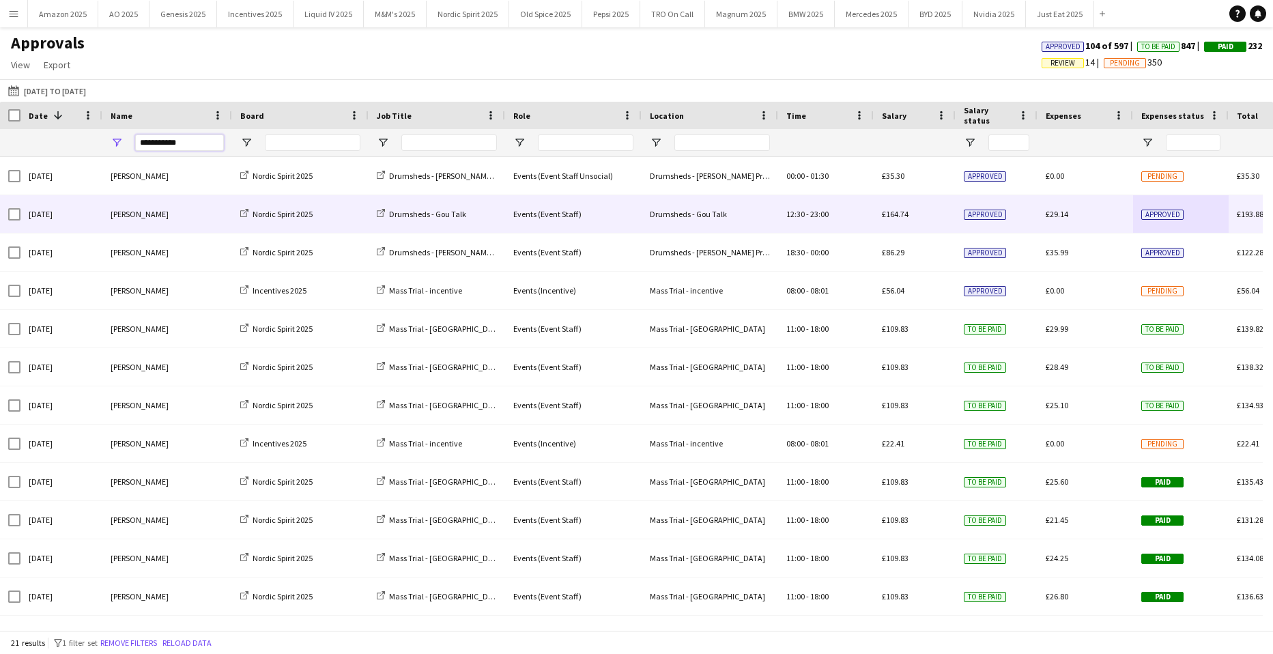
drag, startPoint x: 199, startPoint y: 147, endPoint x: -245, endPoint y: 131, distance: 444.5
click at [0, 131] on html "Menu Boards Boards Boards All jobs Status Workforce Workforce My Workforce Recr…" at bounding box center [636, 327] width 1273 height 654
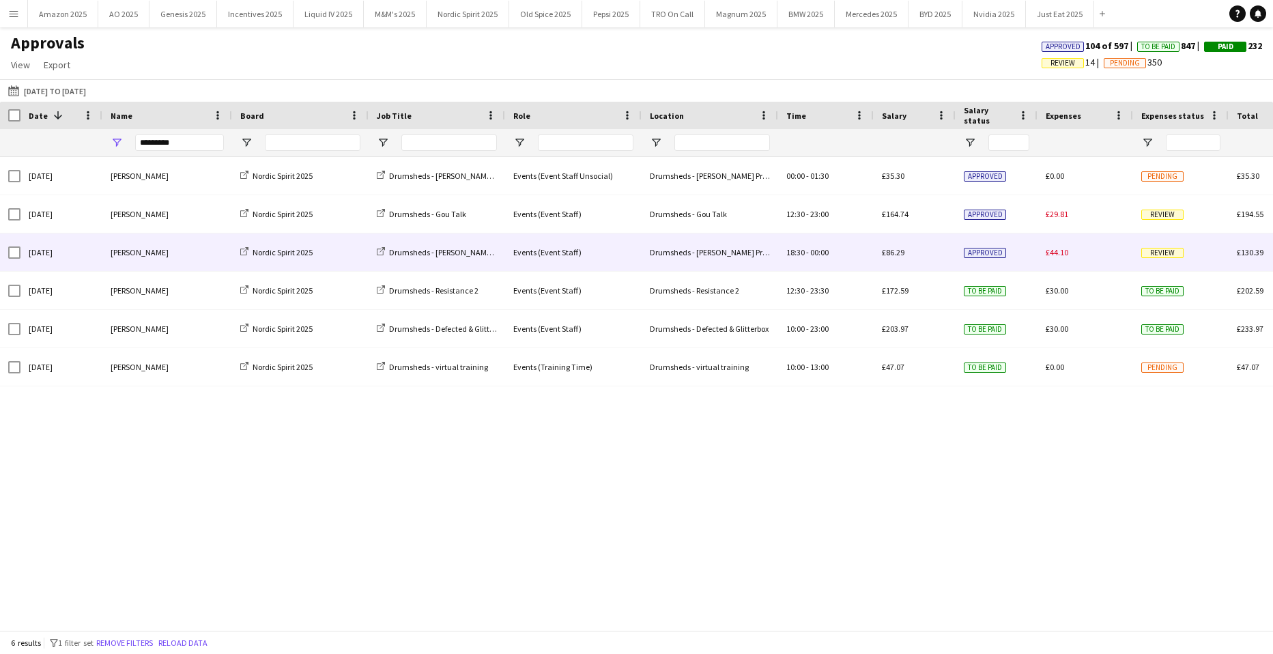
click at [1164, 243] on div "Review" at bounding box center [1181, 252] width 96 height 38
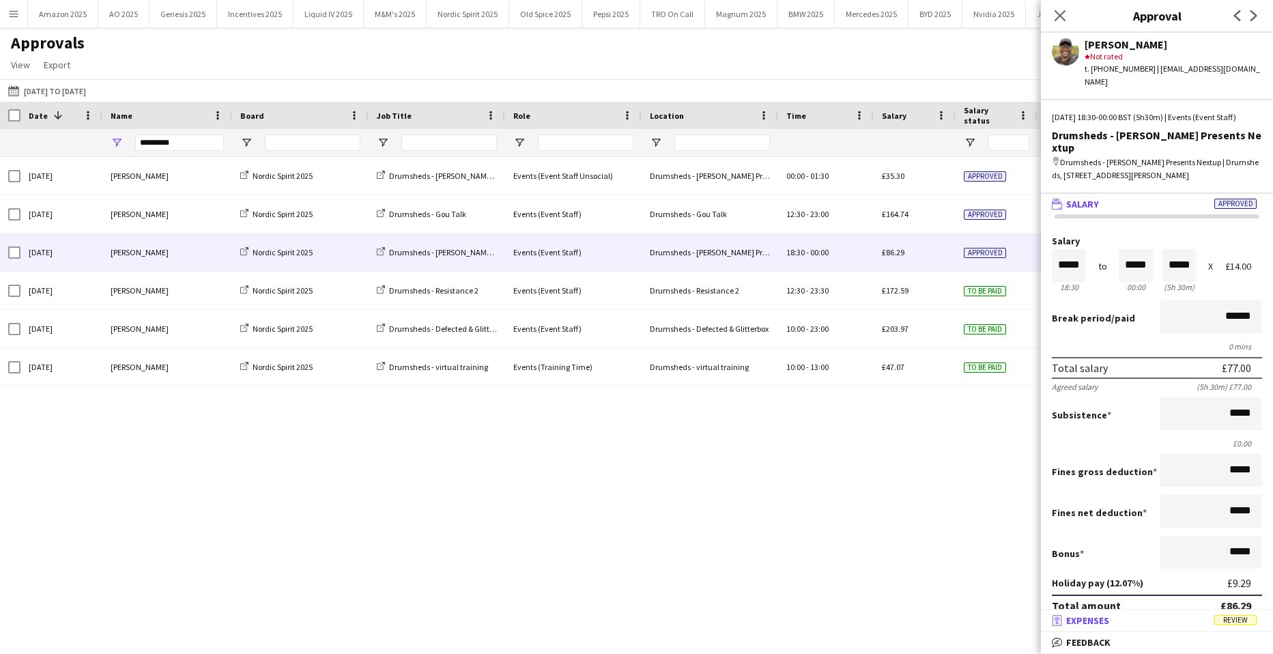
click at [1232, 621] on span "Review" at bounding box center [1235, 620] width 42 height 10
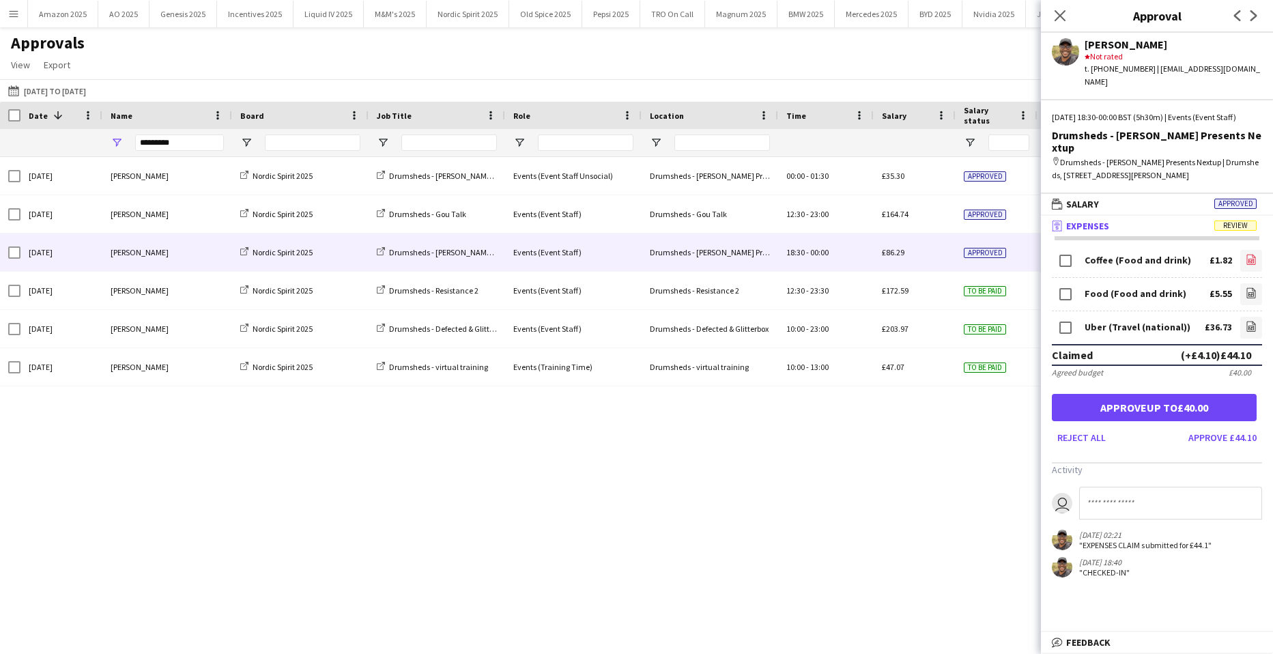
click at [1245, 254] on icon "file-image" at bounding box center [1250, 259] width 11 height 11
click at [1247, 288] on icon at bounding box center [1251, 293] width 9 height 10
click at [1246, 317] on link "file-image" at bounding box center [1251, 328] width 22 height 22
click at [1158, 394] on button "Approve up to £40.00" at bounding box center [1154, 407] width 205 height 27
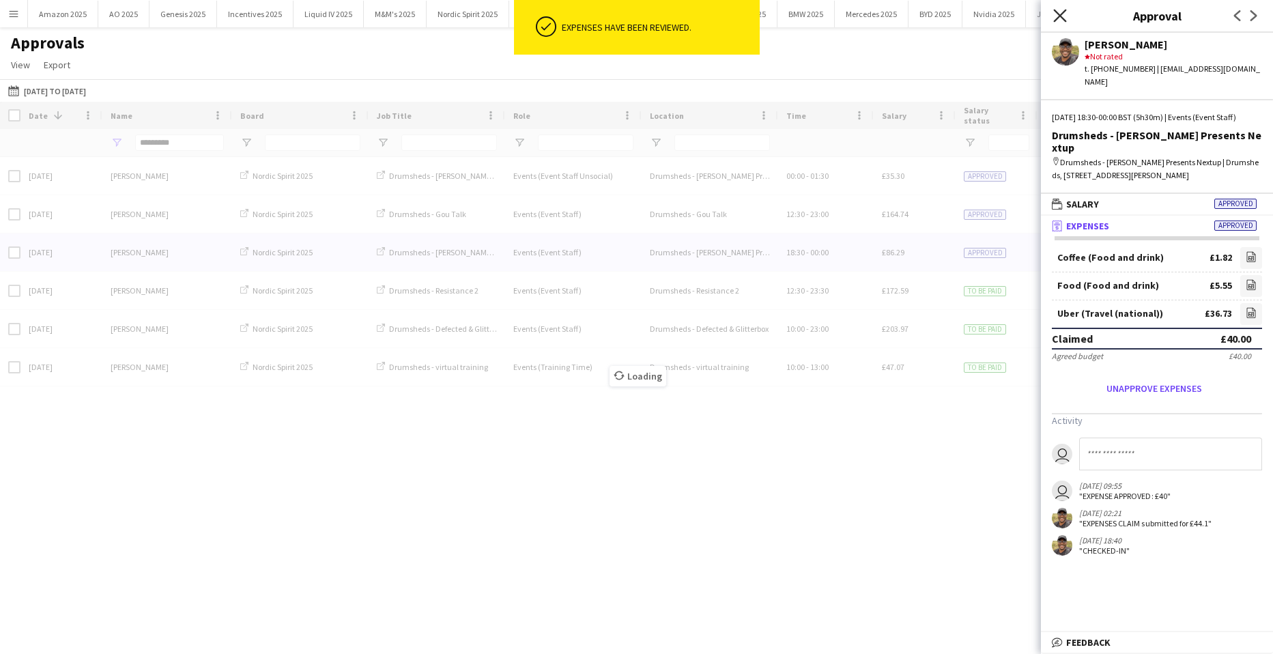
click at [1060, 14] on icon "Close pop-in" at bounding box center [1059, 15] width 13 height 13
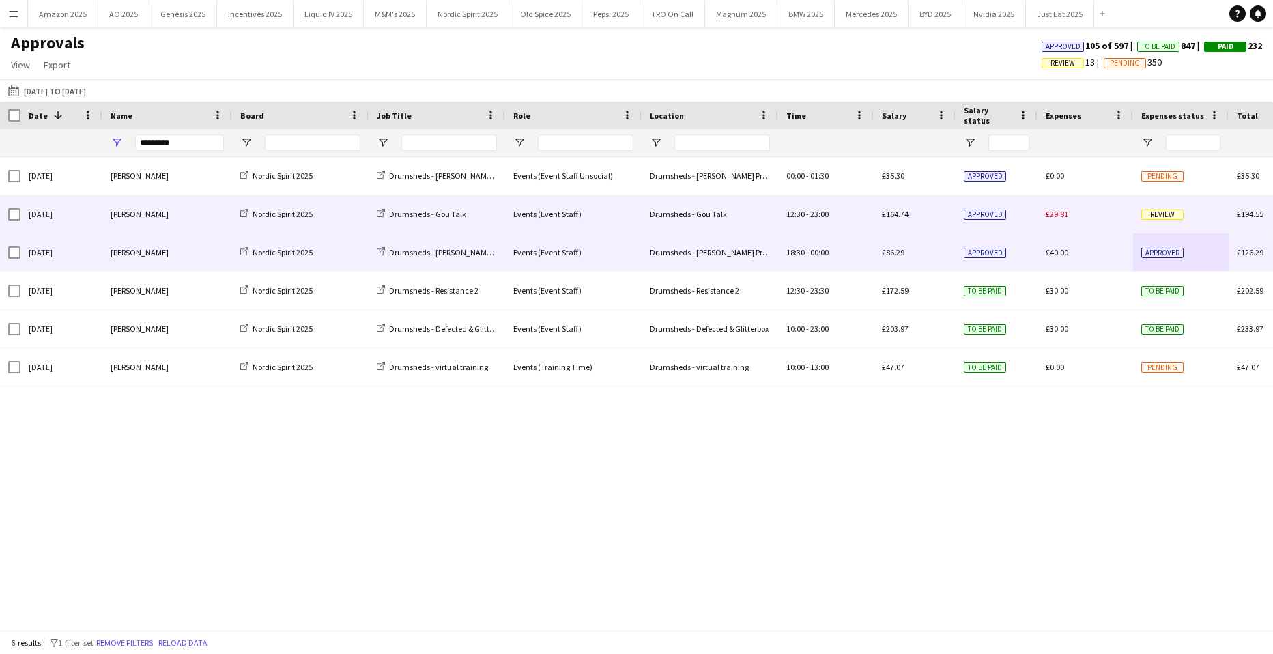
click at [1170, 213] on span "Review" at bounding box center [1162, 215] width 42 height 10
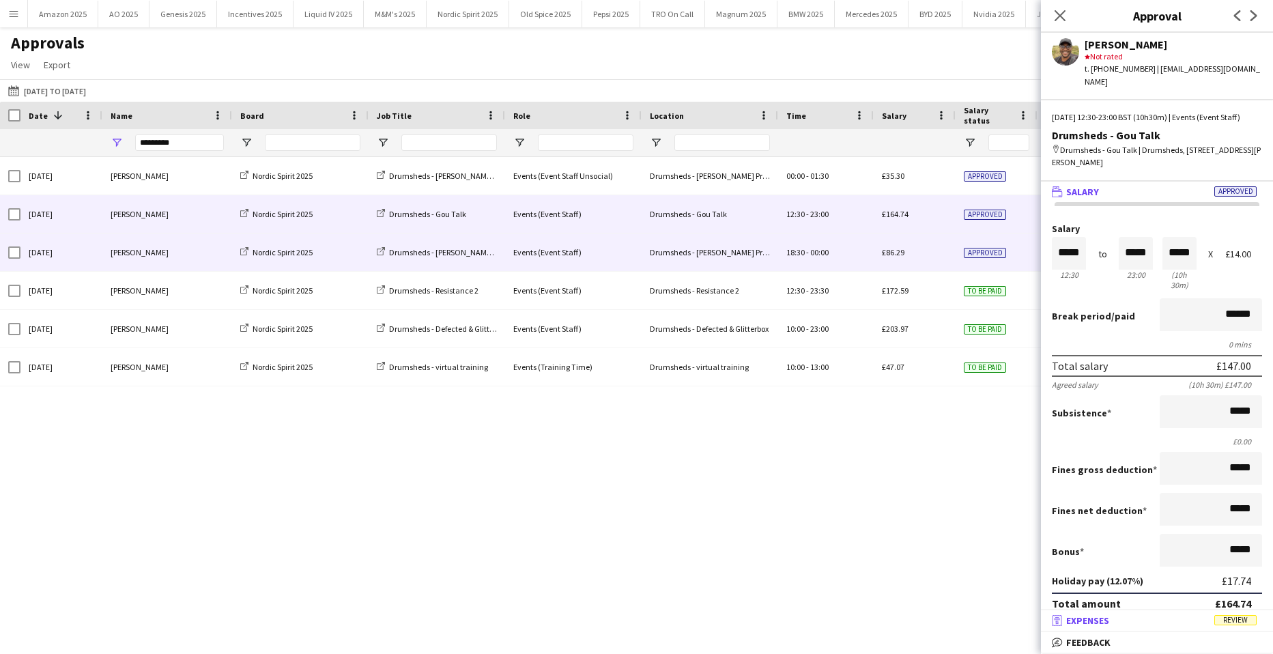
click at [1236, 617] on span "Review" at bounding box center [1235, 620] width 42 height 10
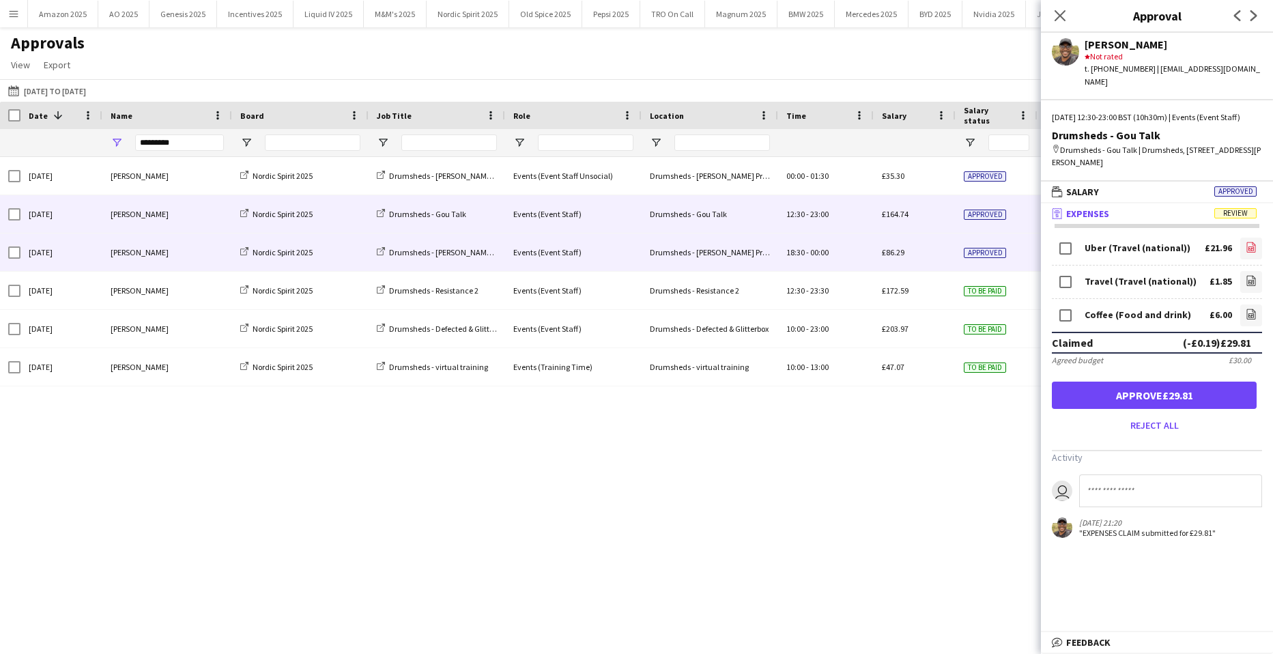
click at [1240, 254] on link "file-image" at bounding box center [1251, 248] width 22 height 22
click at [1245, 287] on app-icon "file-image" at bounding box center [1250, 282] width 11 height 14
click at [1252, 316] on form "Uber (Travel (national)) £21.96 file-image Travel (Travel (national)) £1.85 fil…" at bounding box center [1157, 335] width 232 height 201
click at [1240, 317] on link "file-image" at bounding box center [1251, 315] width 22 height 22
drag, startPoint x: 1160, startPoint y: 392, endPoint x: 1073, endPoint y: 281, distance: 141.4
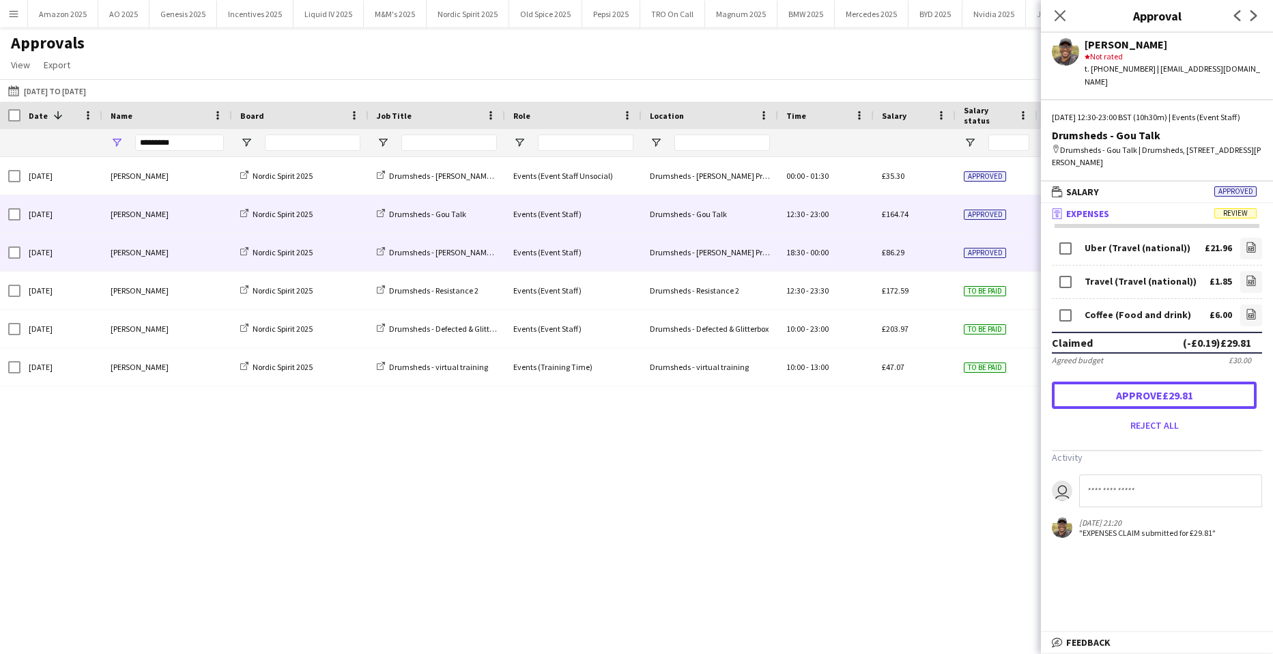
click at [1159, 388] on button "Approve £29.81" at bounding box center [1154, 394] width 205 height 27
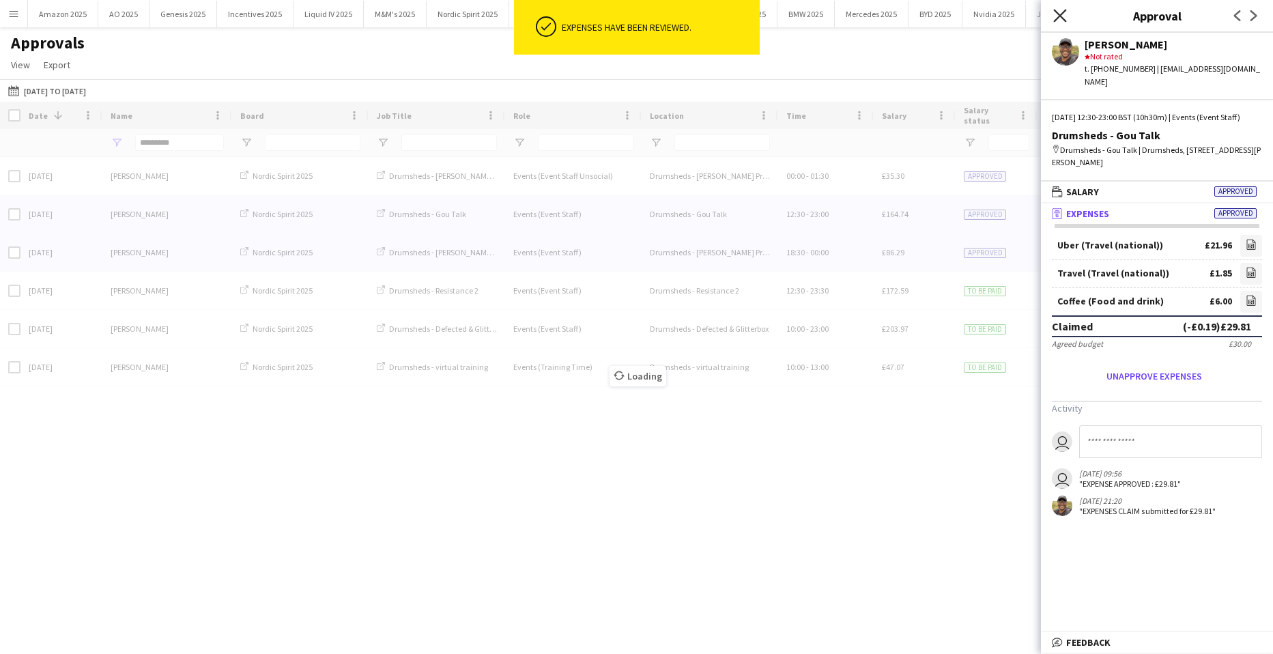
click at [1065, 18] on icon "Close pop-in" at bounding box center [1059, 15] width 13 height 13
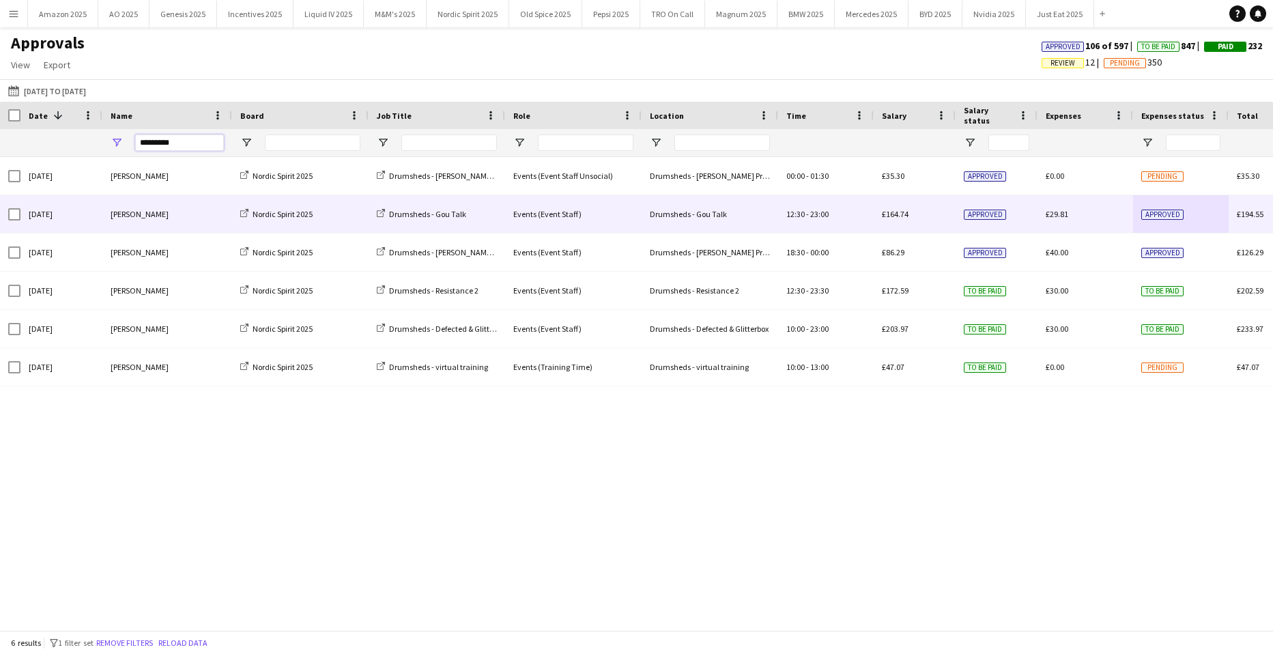
click at [197, 148] on input "*********" at bounding box center [179, 142] width 89 height 16
drag, startPoint x: 185, startPoint y: 146, endPoint x: -85, endPoint y: 135, distance: 269.8
click at [0, 135] on html "Menu Boards Boards Boards All jobs Status Workforce Workforce My Workforce Recr…" at bounding box center [636, 327] width 1273 height 654
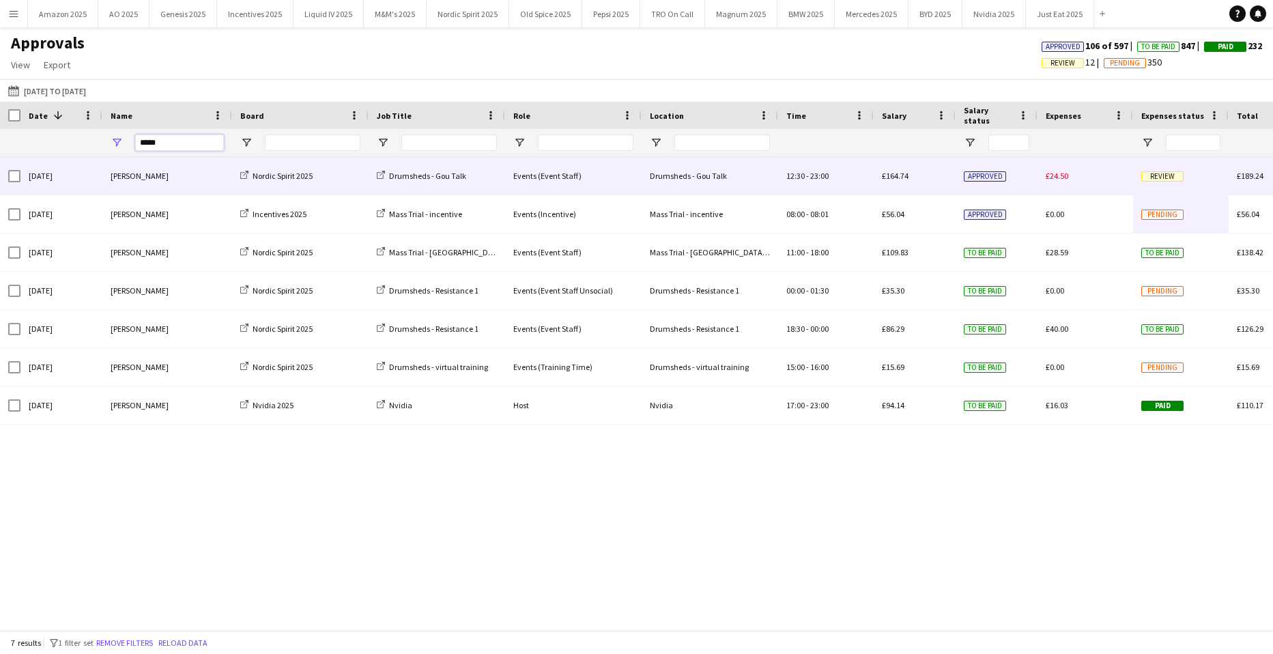
type input "*****"
click at [1157, 171] on span "Review" at bounding box center [1162, 176] width 42 height 10
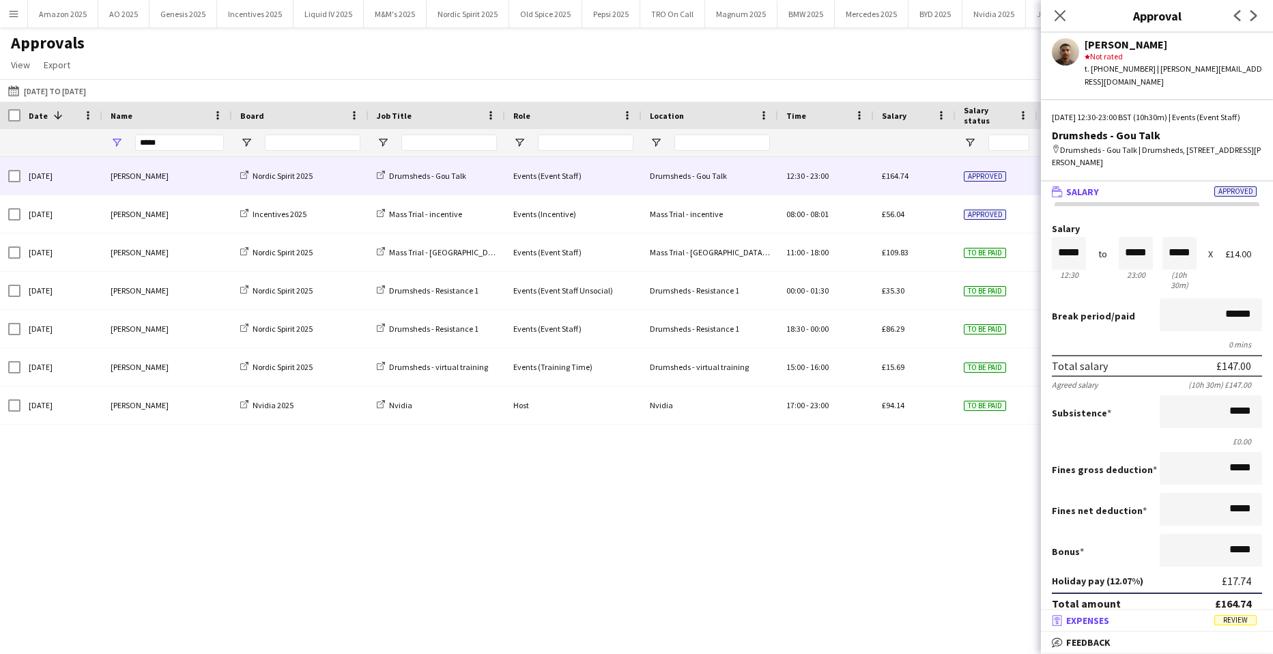
click at [1241, 618] on span "Review" at bounding box center [1235, 620] width 42 height 10
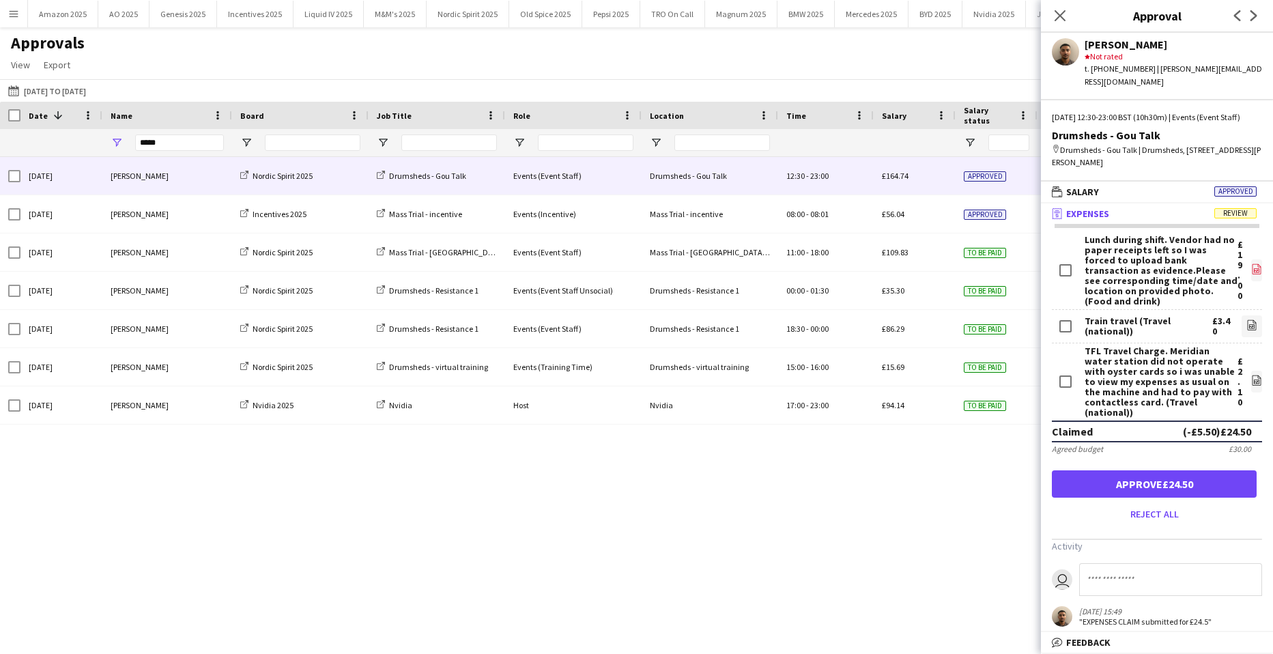
click at [1252, 266] on icon at bounding box center [1256, 269] width 9 height 10
click at [1246, 325] on icon "file-image" at bounding box center [1251, 324] width 11 height 11
click at [1246, 326] on icon "file-image" at bounding box center [1251, 324] width 11 height 11
click at [1251, 383] on icon "file-image" at bounding box center [1256, 380] width 11 height 11
click at [1132, 573] on input at bounding box center [1170, 579] width 183 height 33
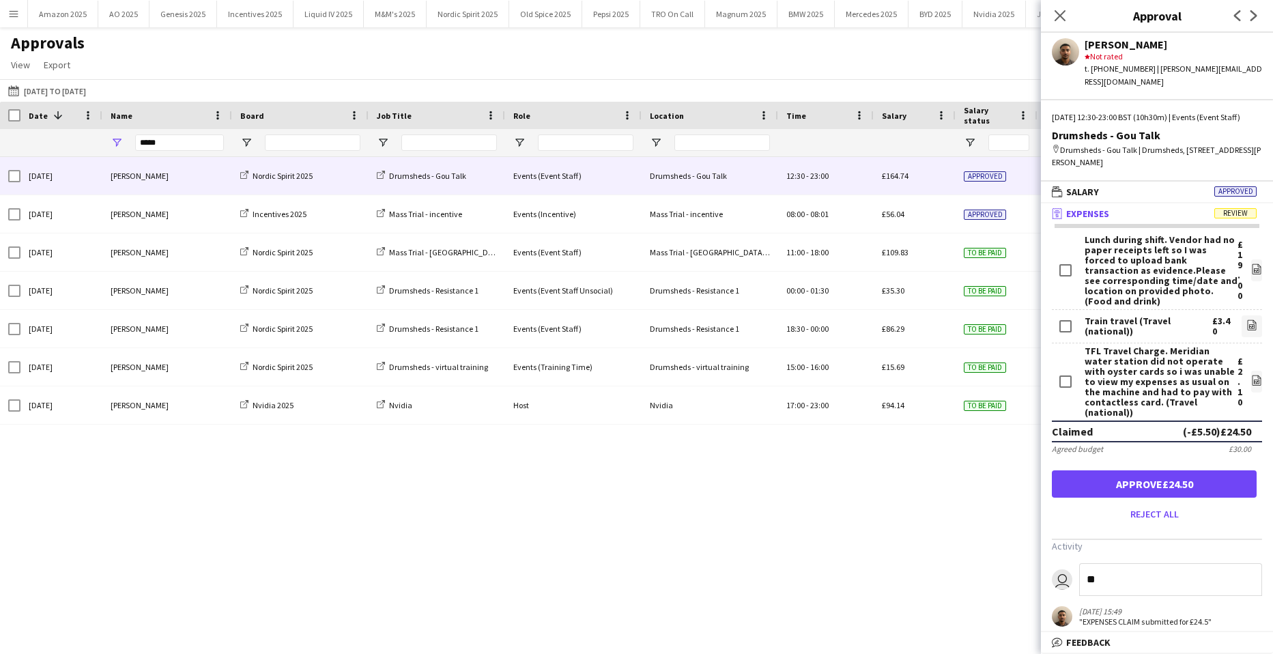
type input "*"
click at [1142, 472] on button "Approve £24.50" at bounding box center [1154, 483] width 205 height 27
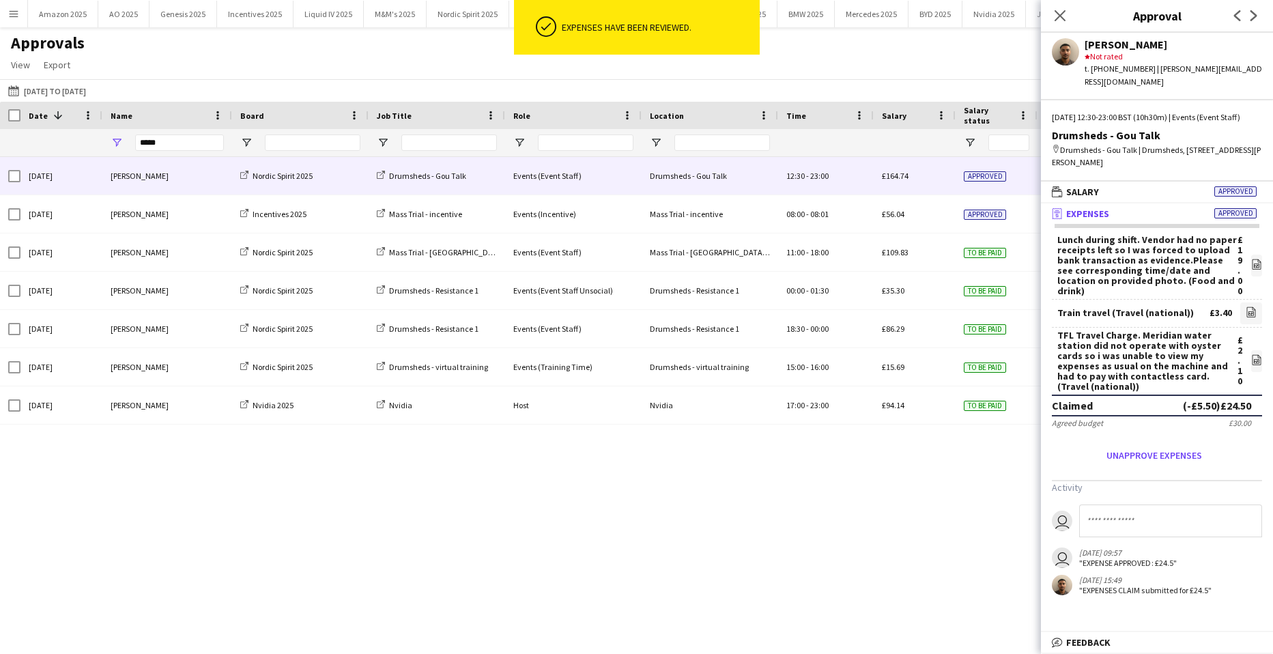
click at [1045, 13] on div "Close pop-in" at bounding box center [1060, 15] width 38 height 31
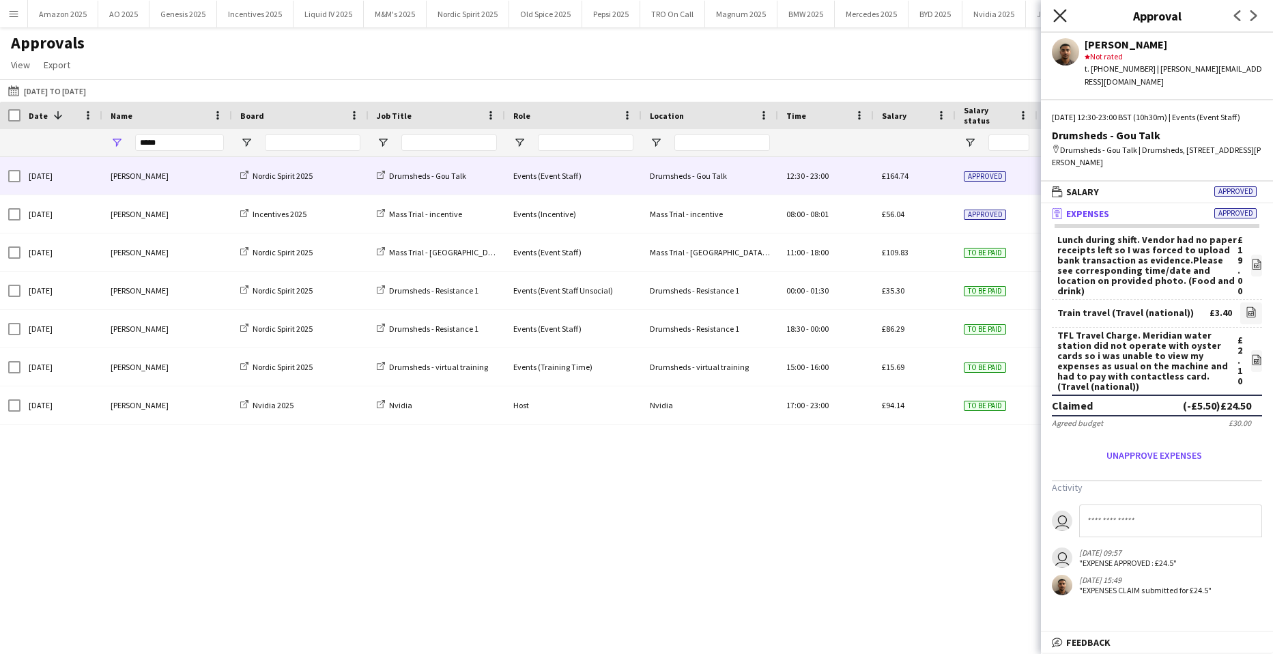
click at [1055, 13] on icon "Close pop-in" at bounding box center [1059, 15] width 13 height 13
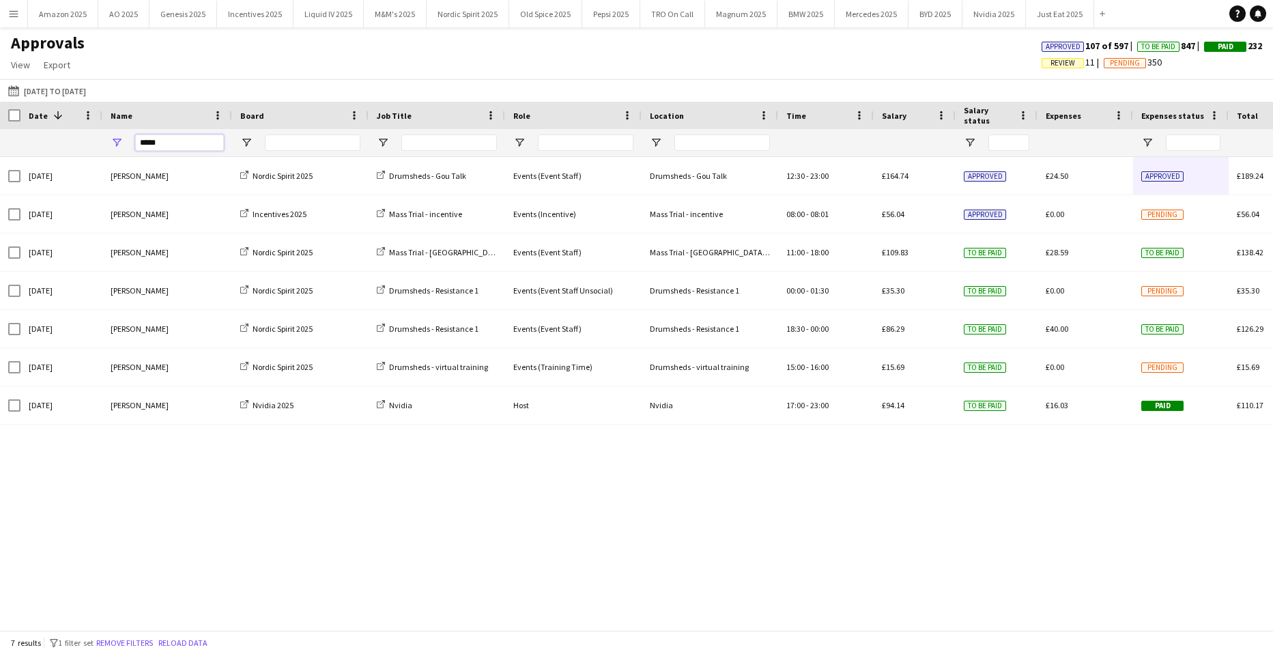
drag, startPoint x: 182, startPoint y: 148, endPoint x: -278, endPoint y: 190, distance: 461.9
click at [0, 190] on html "Menu Boards Boards Boards All jobs Status Workforce Workforce My Workforce Recr…" at bounding box center [636, 327] width 1273 height 654
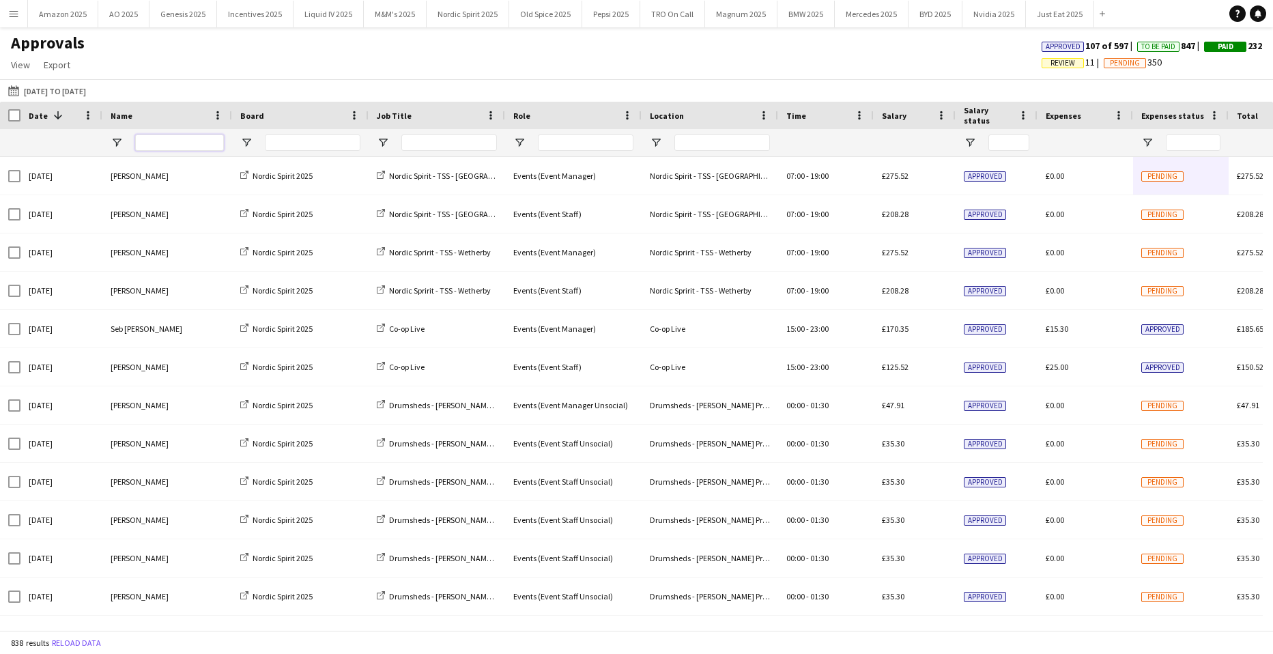
click at [173, 146] on input "Name Filter Input" at bounding box center [179, 142] width 89 height 16
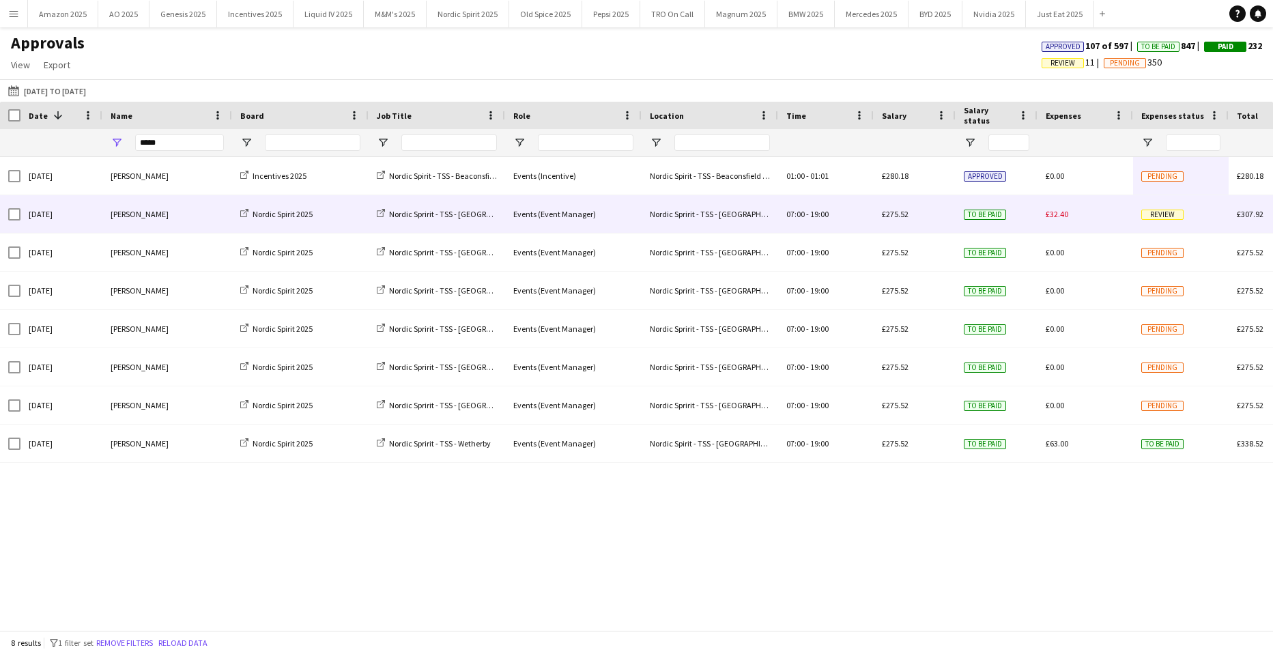
click at [1153, 219] on span "Review" at bounding box center [1162, 215] width 42 height 10
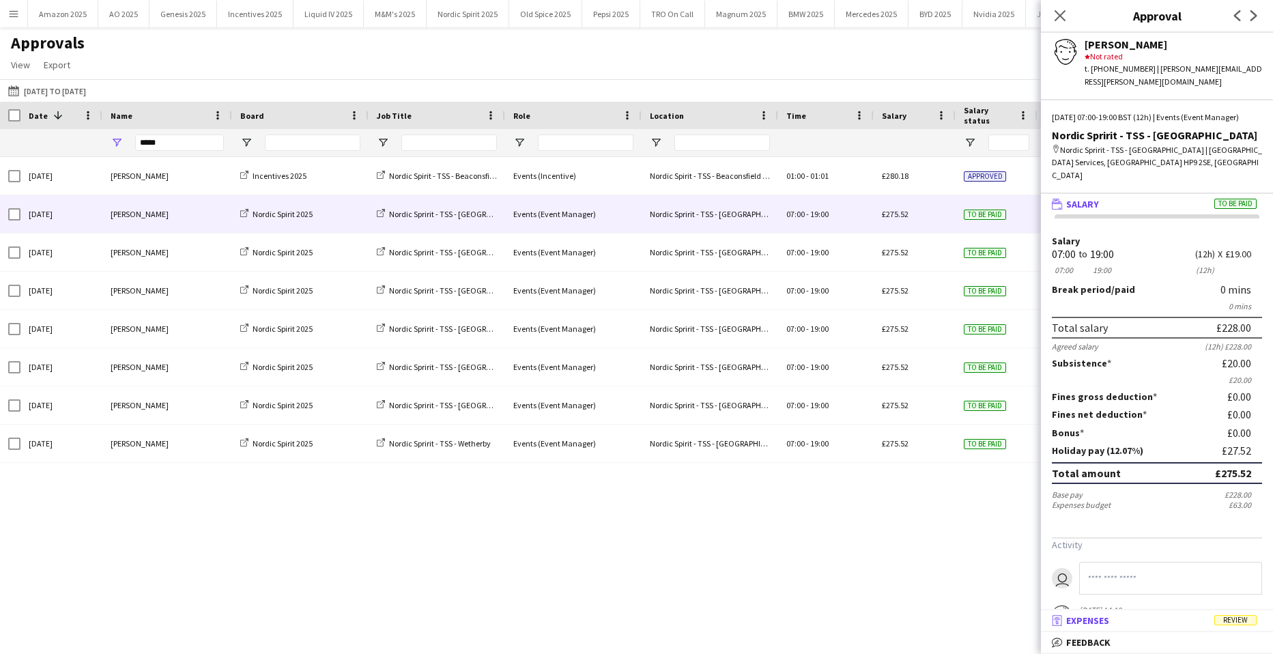
click at [1238, 629] on mat-expansion-panel-header "receipt Expenses Review" at bounding box center [1157, 620] width 232 height 20
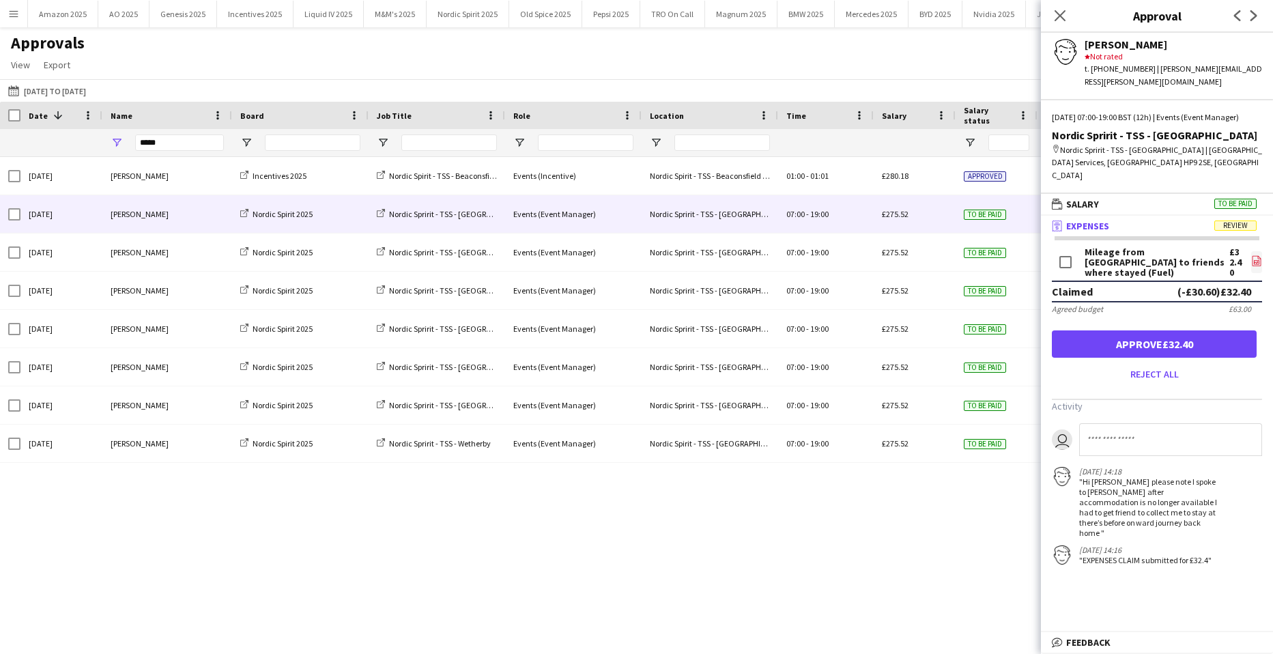
click at [1252, 256] on icon at bounding box center [1256, 261] width 9 height 10
click at [1189, 330] on button "Approve £32.40" at bounding box center [1154, 343] width 205 height 27
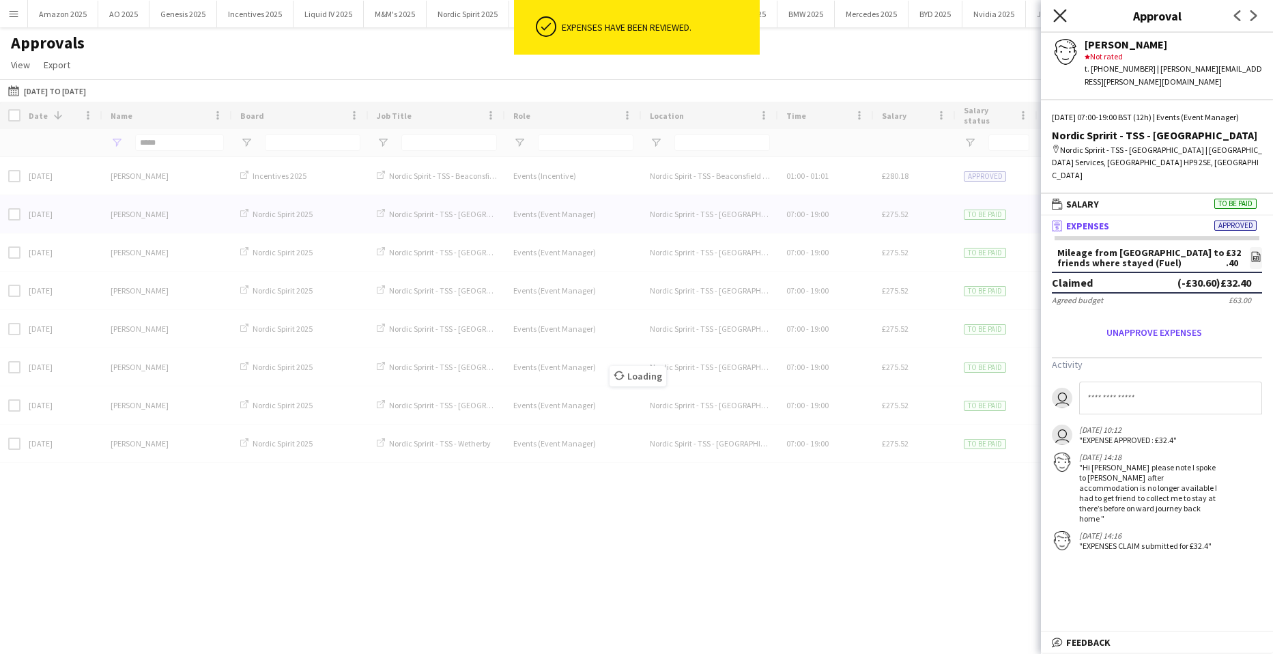
click at [1061, 16] on icon "Close pop-in" at bounding box center [1059, 15] width 13 height 13
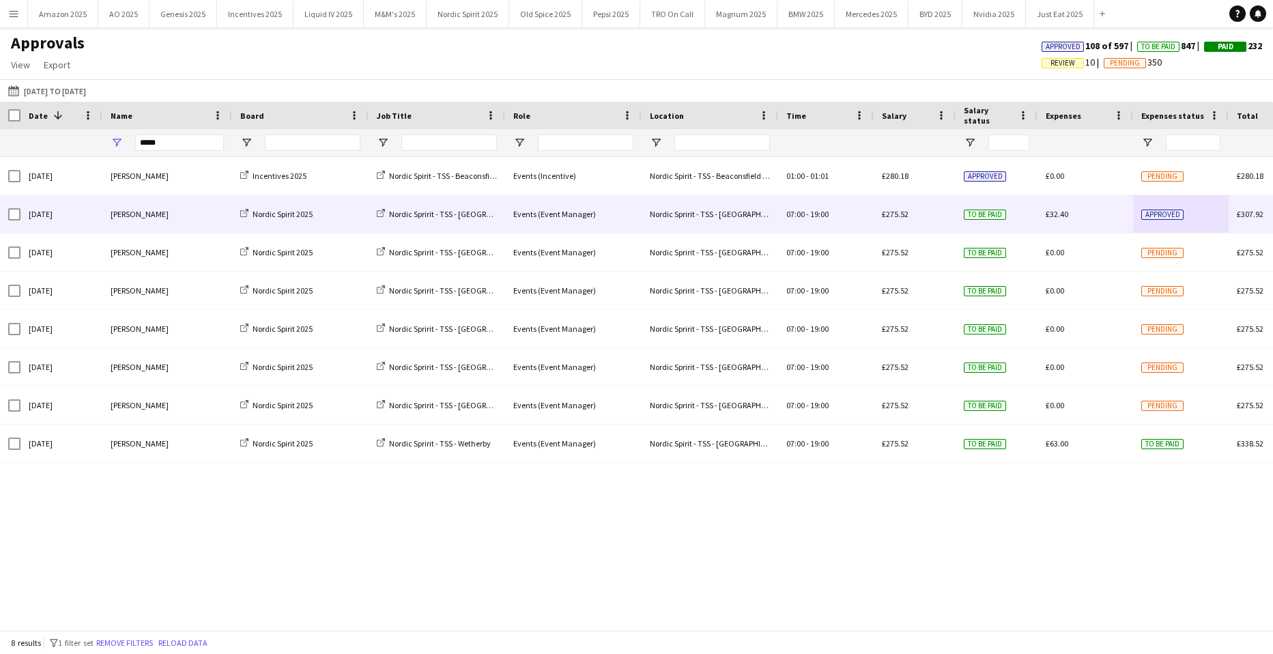
click at [1155, 532] on div "Sun, 28 Sep 2025 terry Gregory Incentives 2025 Nordic Spirit - TSS - Beaconsfie…" at bounding box center [636, 388] width 1273 height 463
drag, startPoint x: 177, startPoint y: 143, endPoint x: -246, endPoint y: 174, distance: 424.2
click at [0, 174] on html "Menu Boards Boards Boards All jobs Status Workforce Workforce My Workforce Recr…" at bounding box center [636, 327] width 1273 height 654
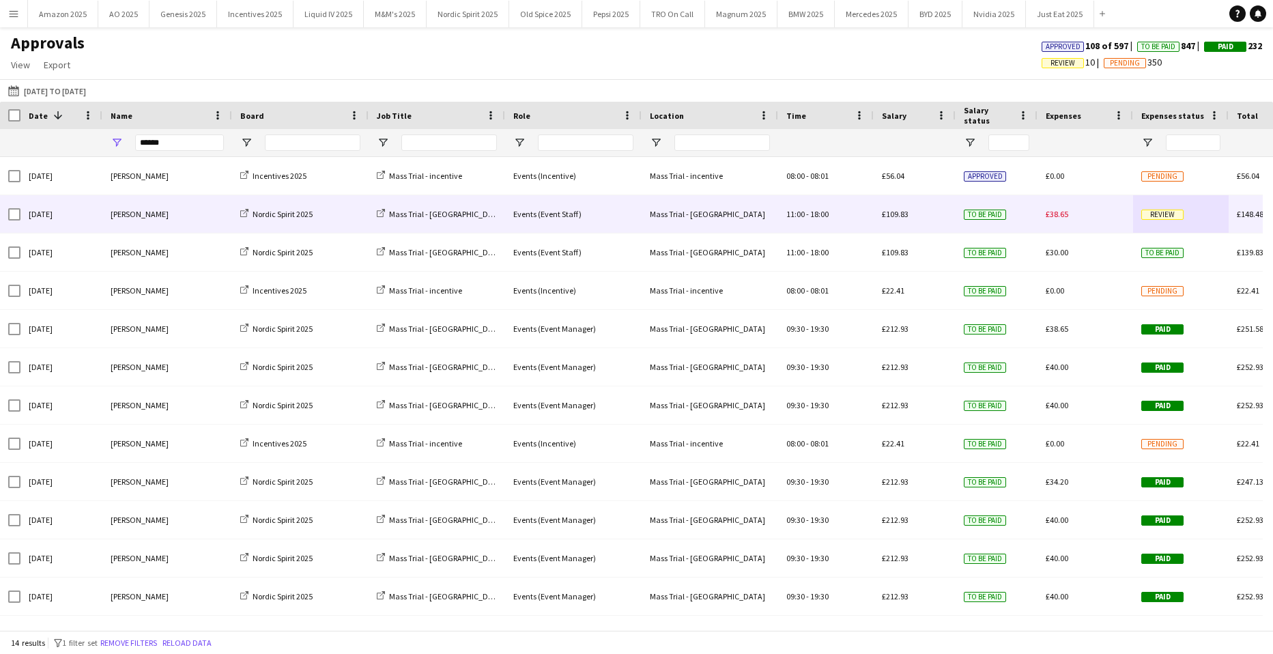
click at [1153, 205] on div "Review" at bounding box center [1181, 214] width 96 height 38
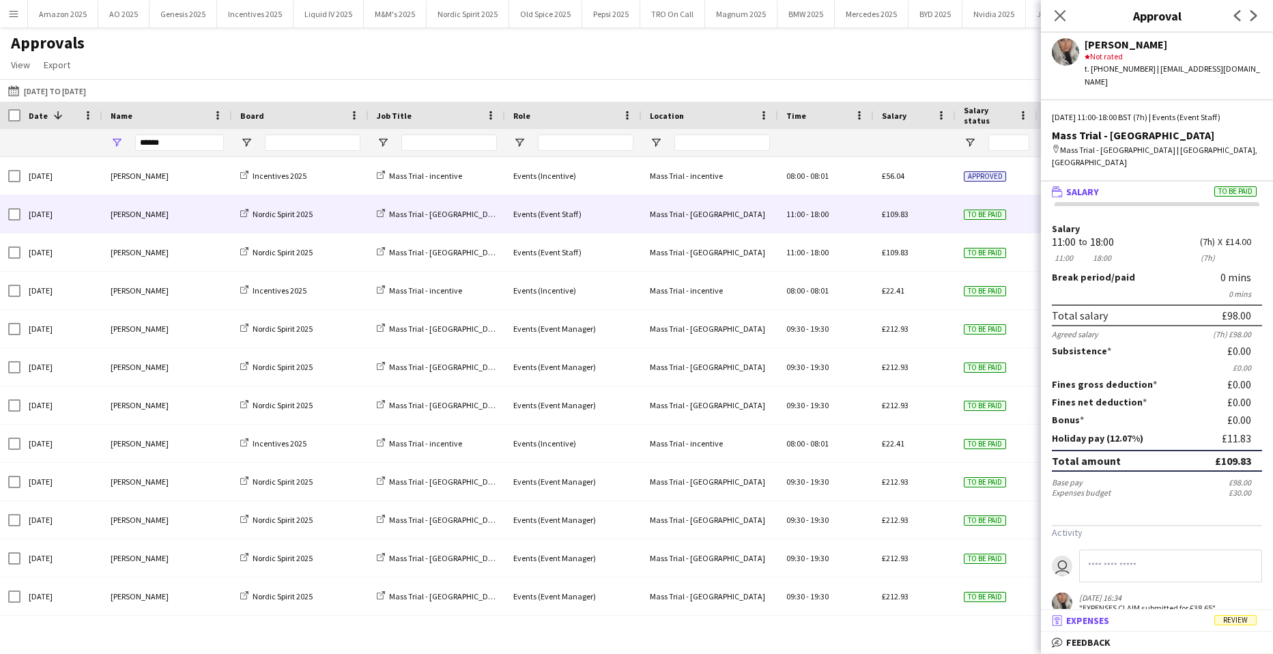
click at [1228, 616] on span "Review" at bounding box center [1235, 620] width 42 height 10
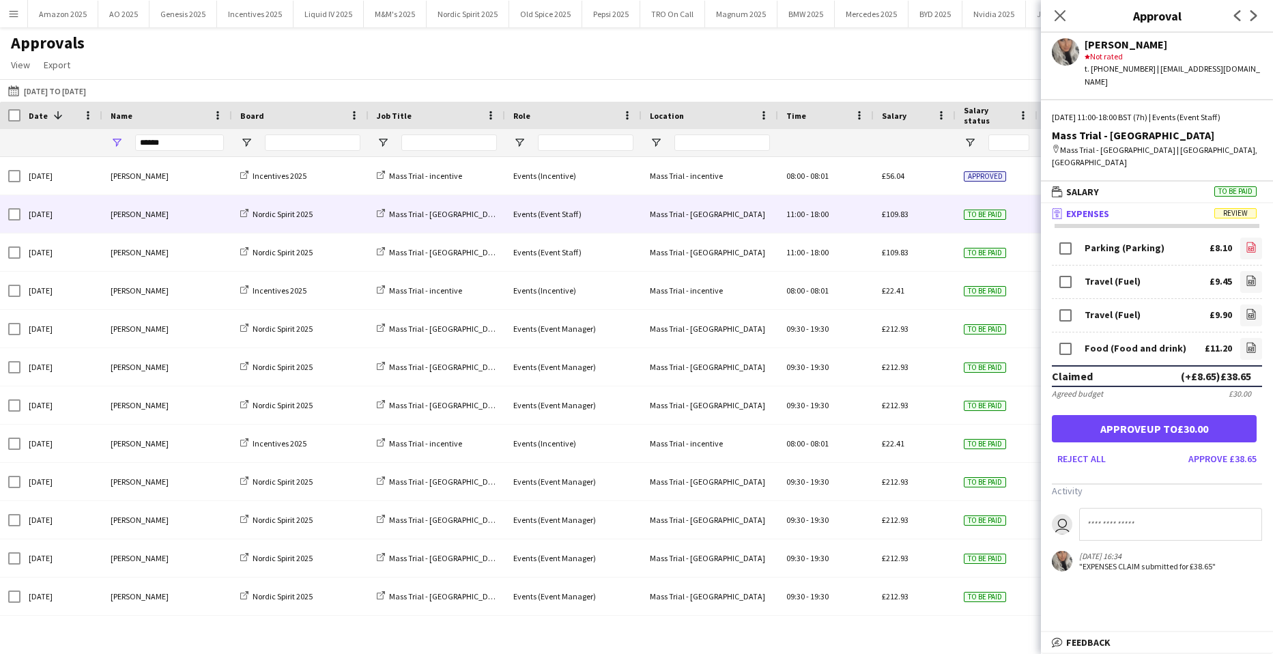
click at [1245, 242] on icon "file-image" at bounding box center [1250, 247] width 11 height 11
click at [1247, 271] on link "file-image" at bounding box center [1251, 282] width 22 height 22
click at [1245, 308] on icon "file-image" at bounding box center [1250, 313] width 11 height 11
click at [1245, 342] on icon "file-image" at bounding box center [1250, 347] width 11 height 11
click at [1128, 415] on button "Approve up to £30.00" at bounding box center [1154, 428] width 205 height 27
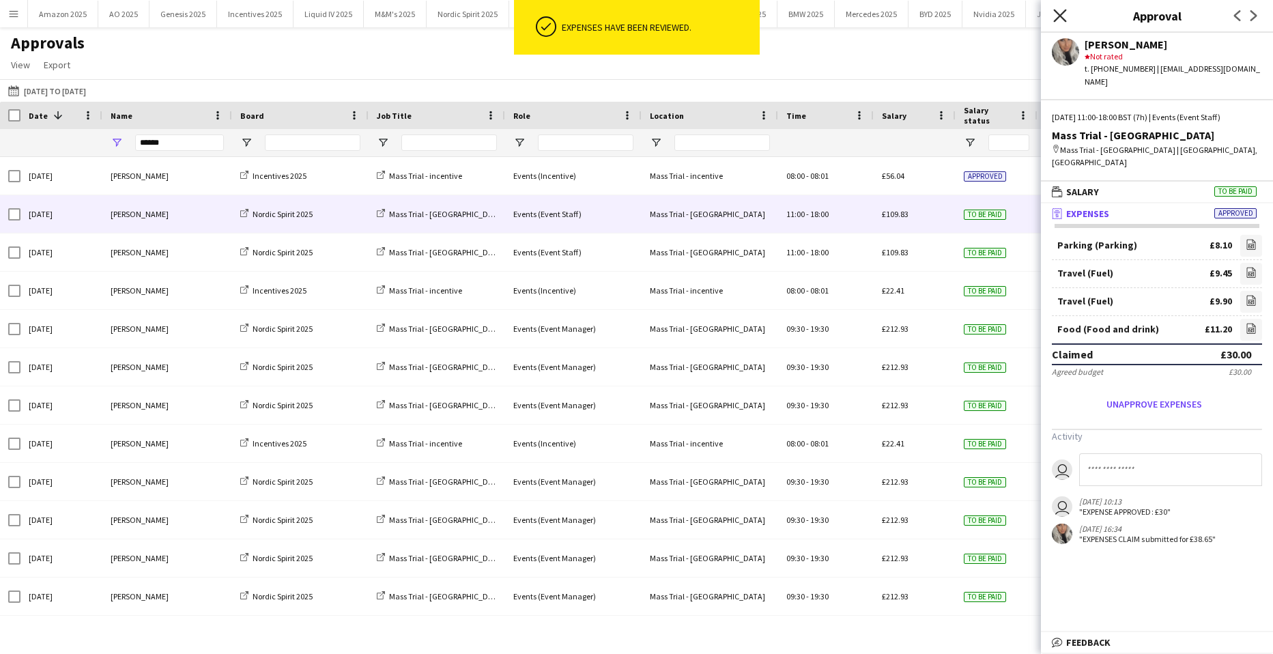
click at [1058, 17] on icon at bounding box center [1059, 15] width 13 height 13
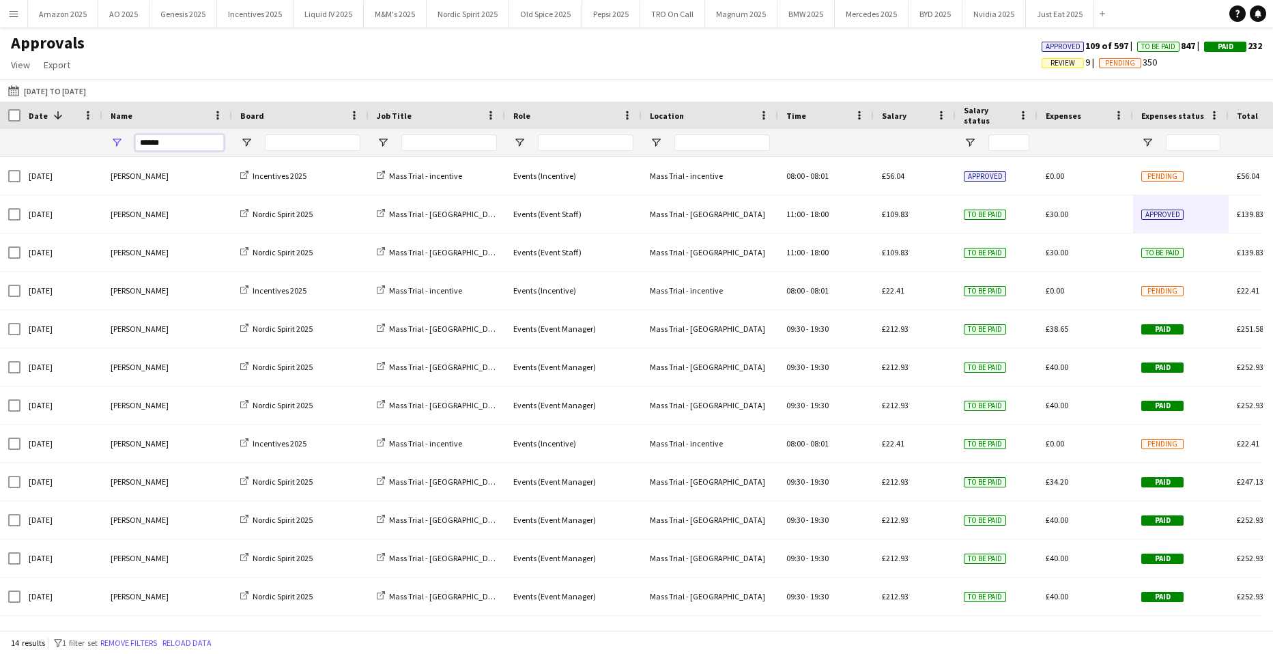
drag, startPoint x: 175, startPoint y: 146, endPoint x: -408, endPoint y: 184, distance: 584.0
click at [0, 184] on html "Menu Boards Boards Boards All jobs Status Workforce Workforce My Workforce Recr…" at bounding box center [636, 327] width 1273 height 654
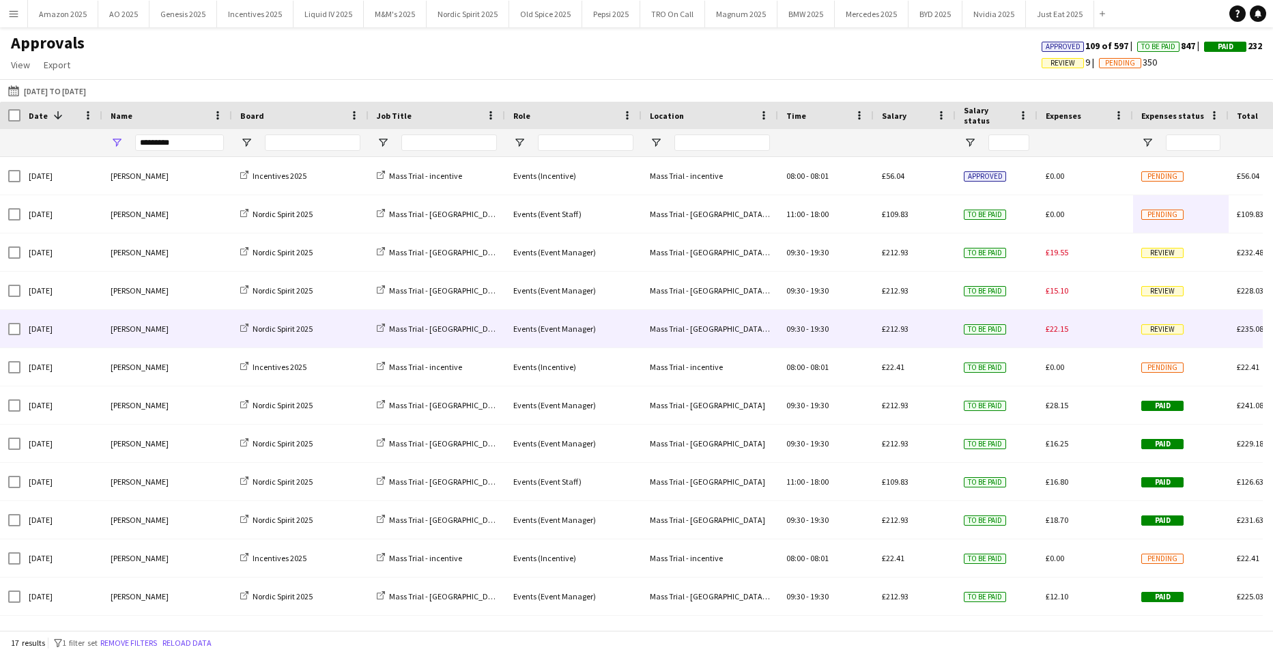
drag, startPoint x: 1156, startPoint y: 321, endPoint x: 1159, endPoint y: 328, distance: 7.0
click at [1156, 321] on div "Review" at bounding box center [1181, 329] width 96 height 38
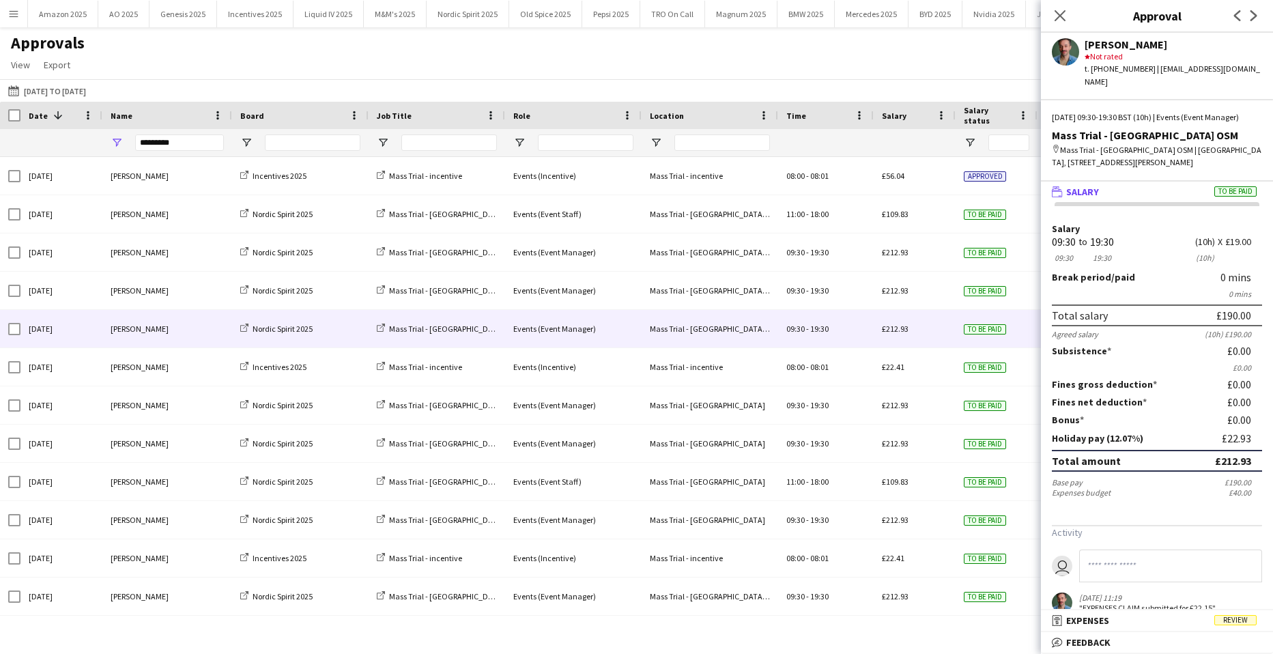
click at [1239, 612] on mat-expansion-panel-header "receipt Expenses Review" at bounding box center [1157, 620] width 232 height 20
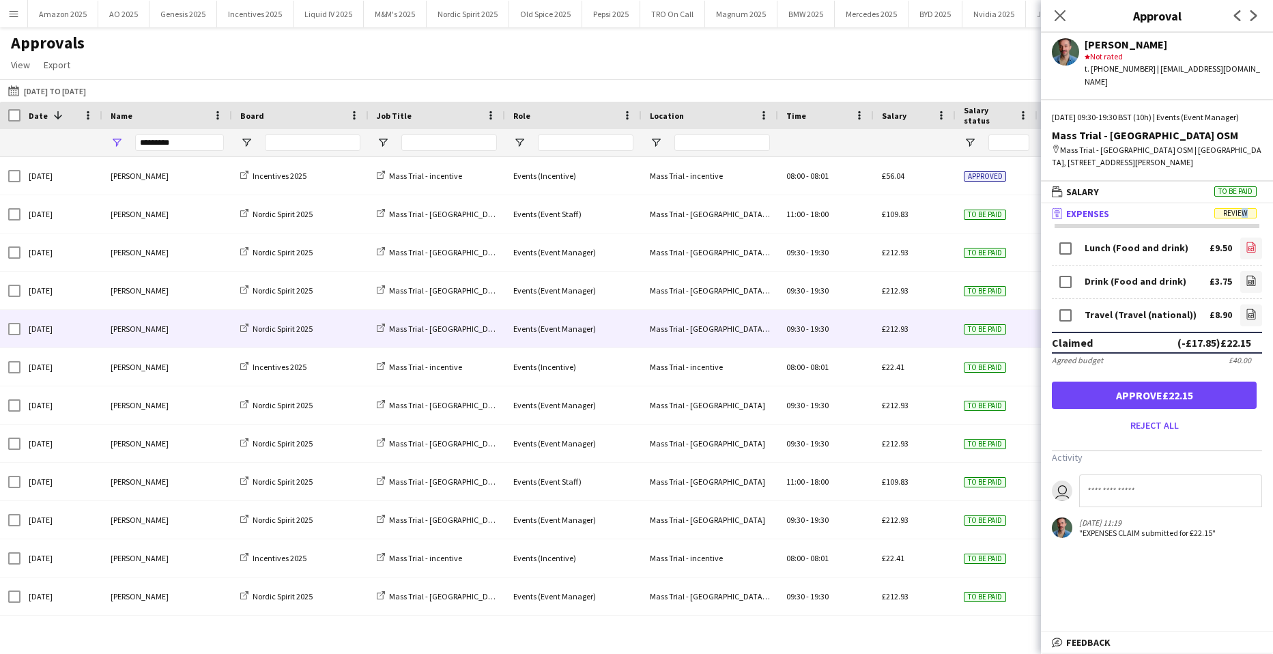
click at [1248, 246] on icon at bounding box center [1250, 248] width 5 height 4
click at [1248, 280] on icon at bounding box center [1250, 282] width 5 height 4
click at [1245, 313] on icon "file-image" at bounding box center [1250, 313] width 11 height 11
drag, startPoint x: 1155, startPoint y: 401, endPoint x: 1150, endPoint y: 418, distance: 17.1
click at [1155, 402] on button "Approve £22.15" at bounding box center [1154, 394] width 205 height 27
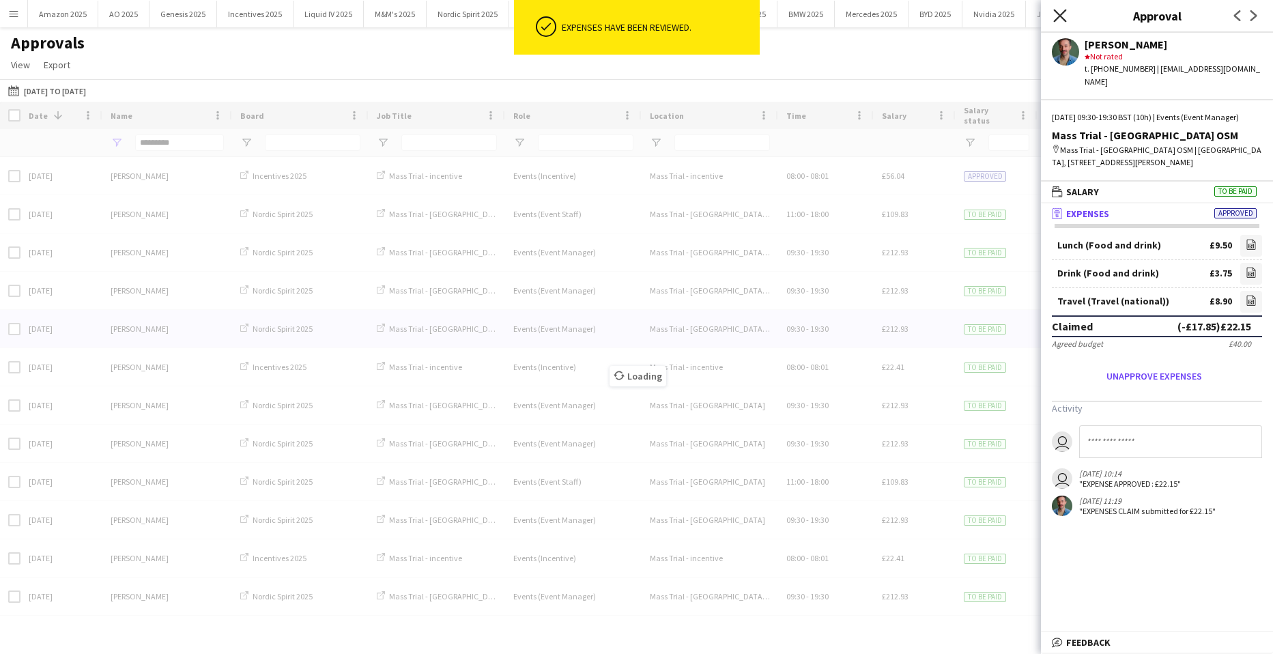
click at [1063, 21] on icon "Close pop-in" at bounding box center [1059, 15] width 13 height 13
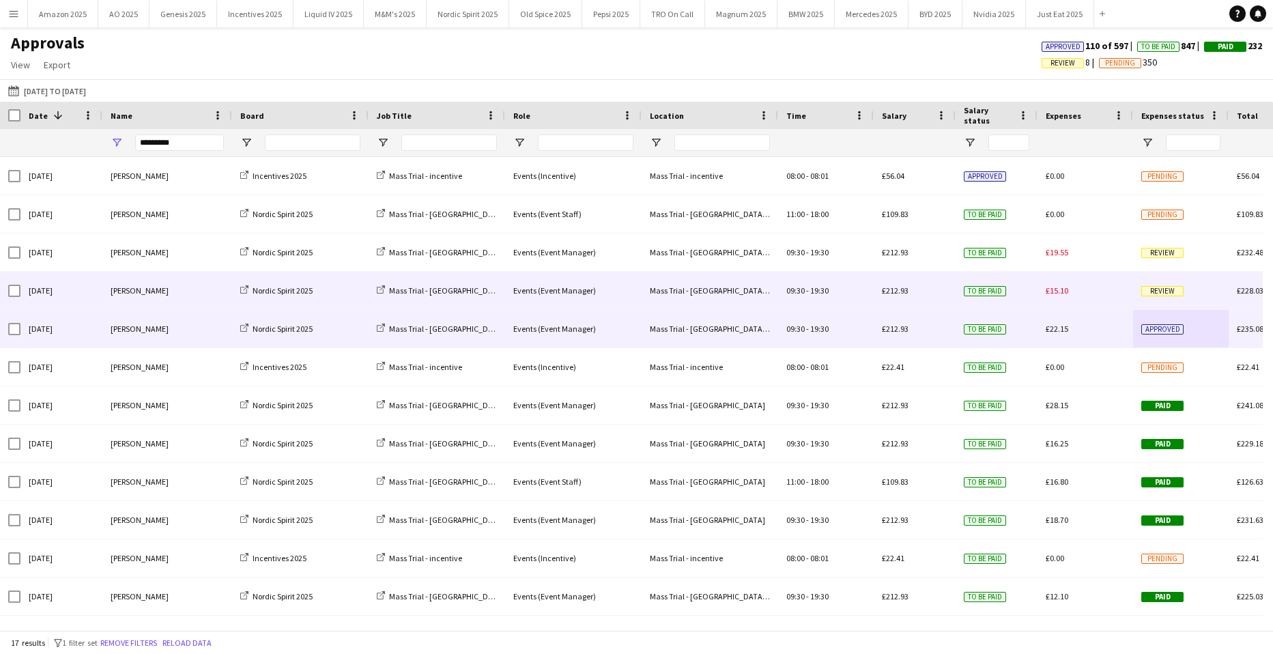
click at [1168, 298] on div "Review" at bounding box center [1181, 291] width 96 height 38
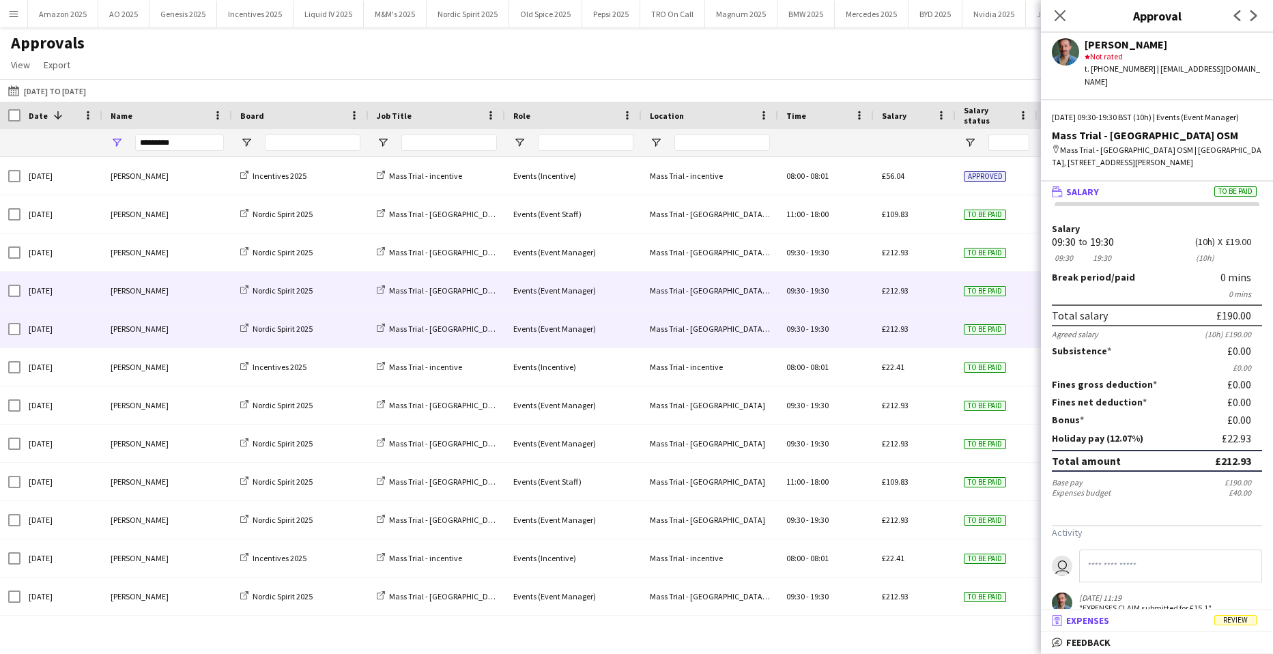
click at [1235, 624] on span "Review" at bounding box center [1235, 620] width 42 height 10
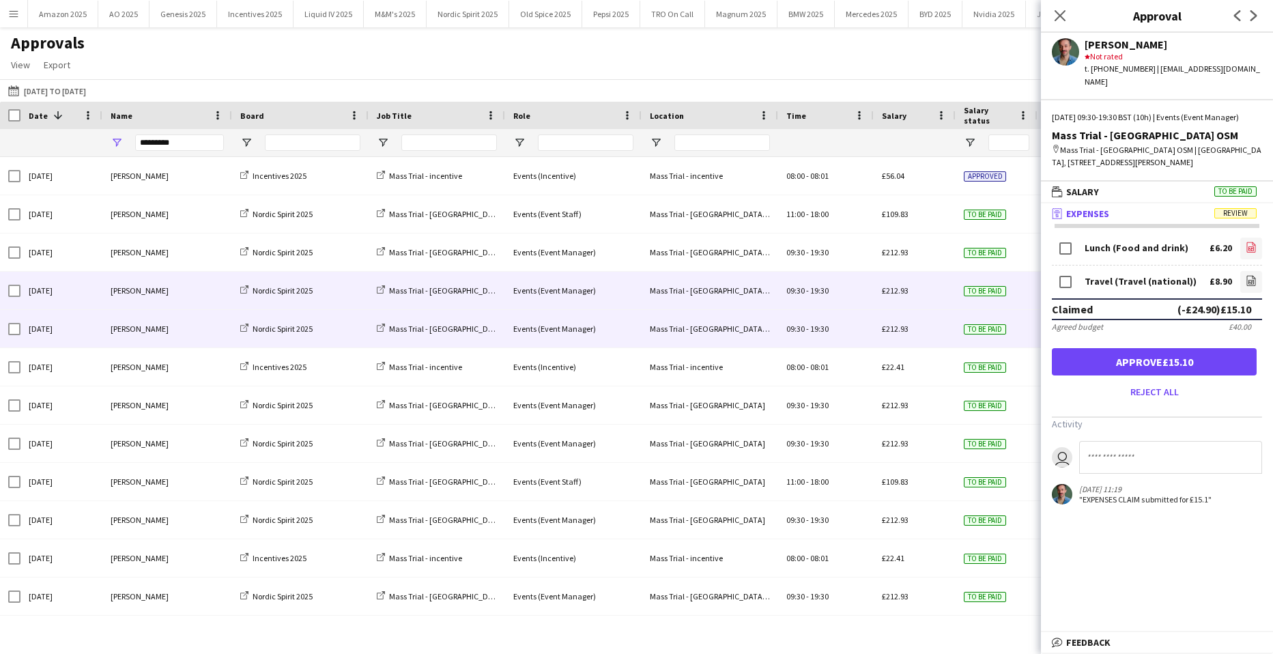
click at [1247, 250] on icon at bounding box center [1251, 247] width 9 height 10
click at [1240, 273] on link "file-image" at bounding box center [1251, 282] width 22 height 22
drag, startPoint x: 1194, startPoint y: 358, endPoint x: 1187, endPoint y: 339, distance: 19.4
click at [1194, 358] on button "Approve £15.10" at bounding box center [1154, 361] width 205 height 27
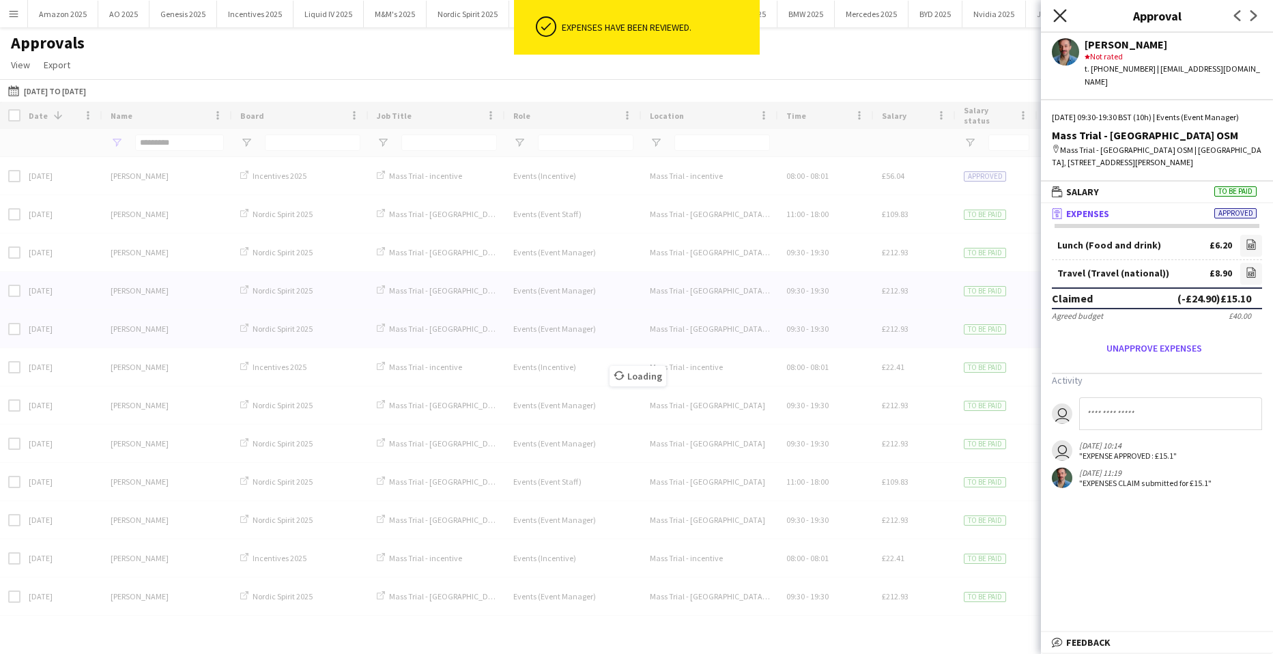
click at [1059, 16] on icon at bounding box center [1059, 15] width 13 height 13
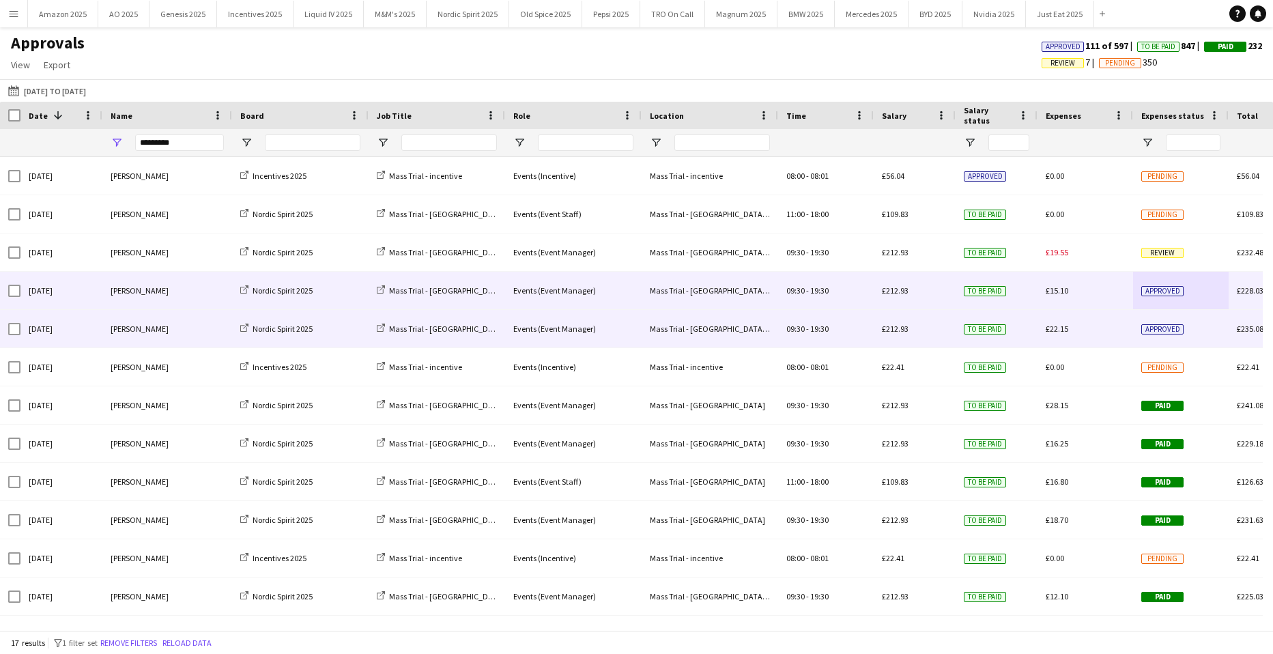
click at [1175, 330] on span "Approved" at bounding box center [1162, 329] width 42 height 10
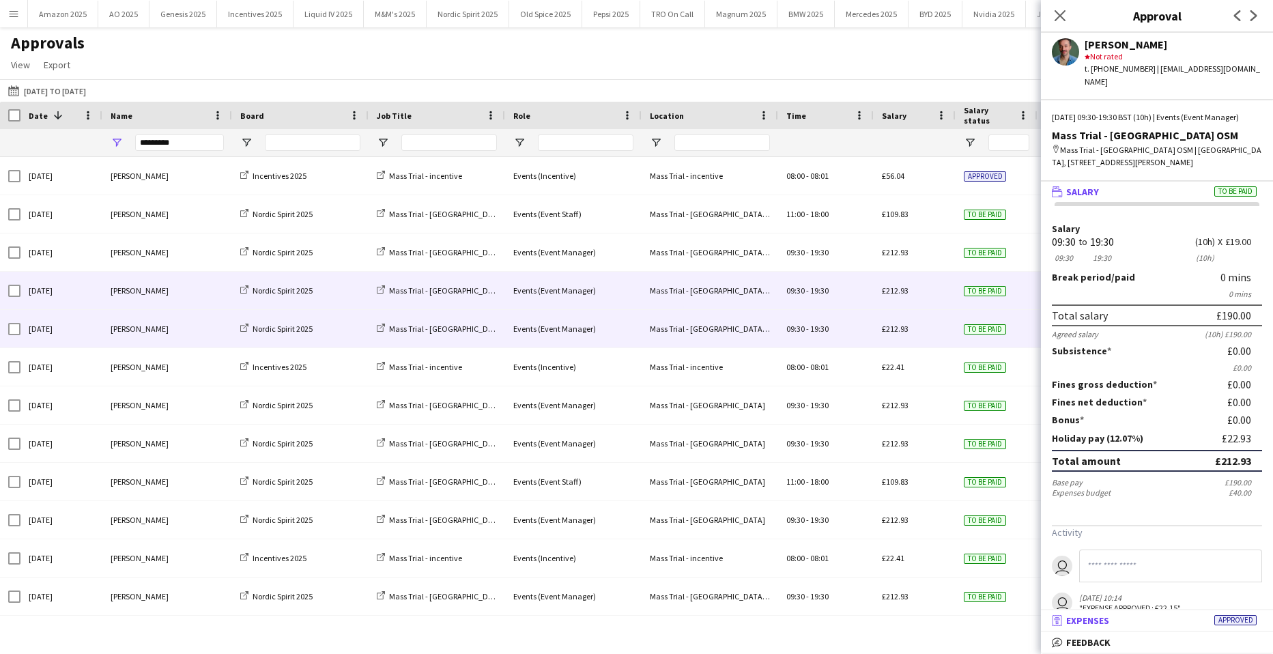
click at [1241, 622] on span "Approved" at bounding box center [1235, 620] width 42 height 10
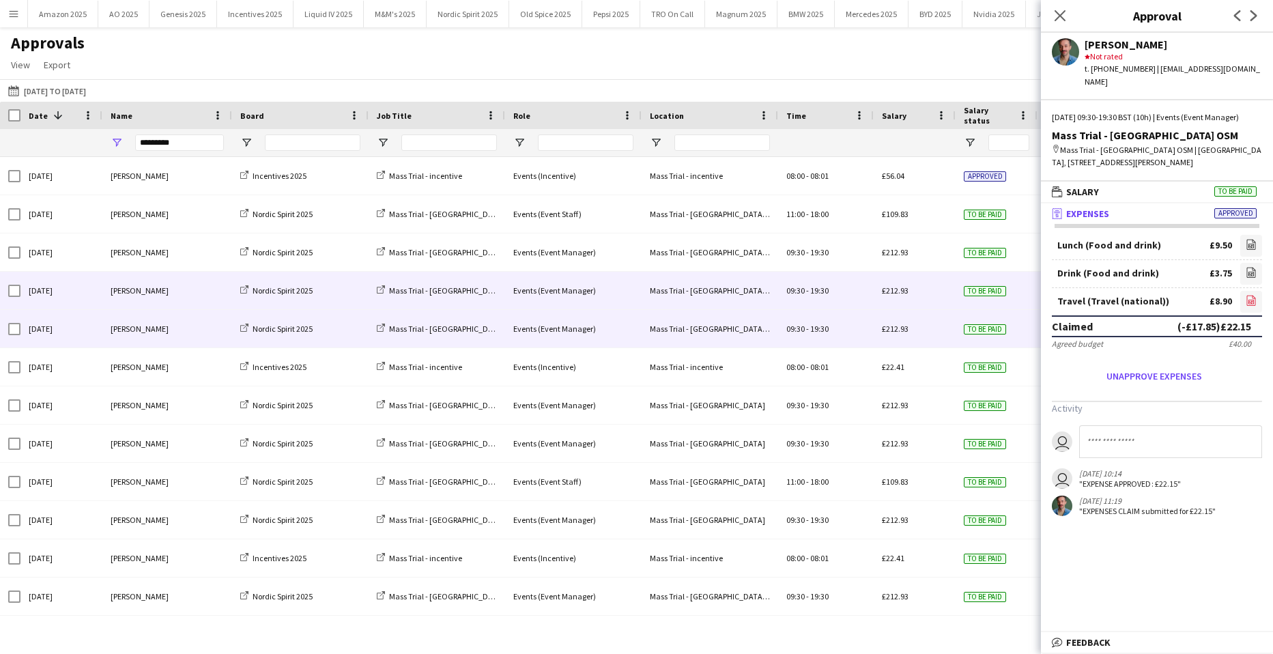
click at [1245, 306] on app-icon "file-image" at bounding box center [1250, 302] width 11 height 14
click at [1055, 14] on icon "Close pop-in" at bounding box center [1059, 15] width 13 height 13
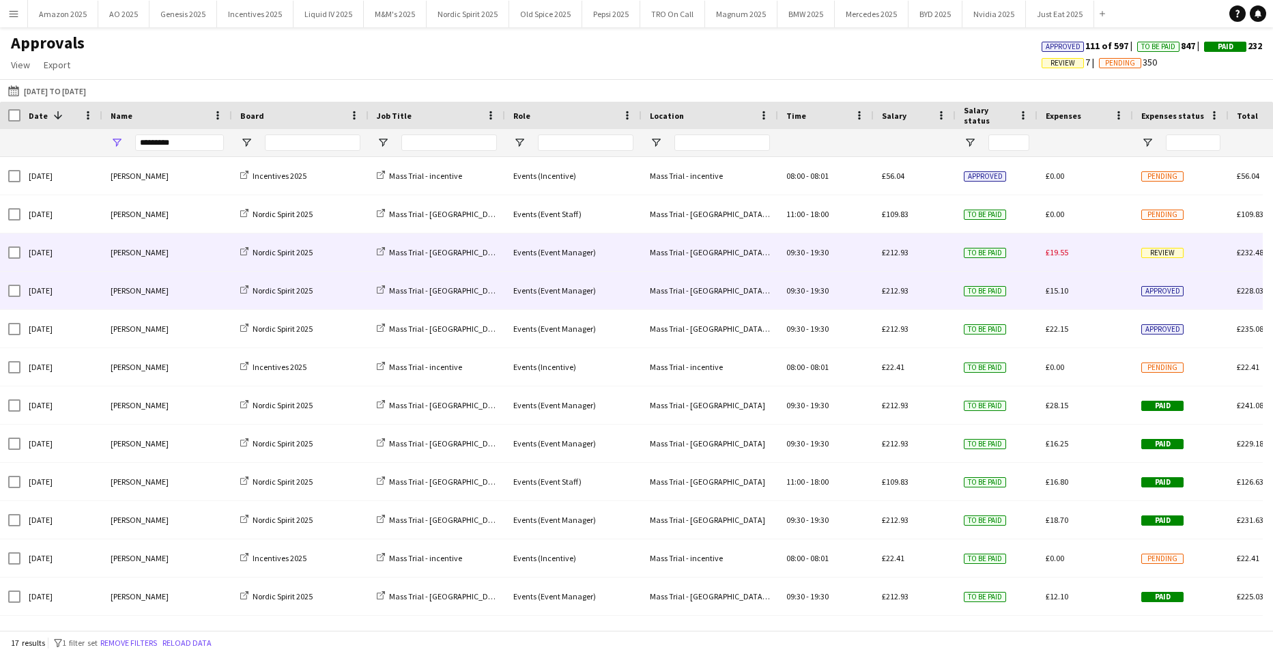
click at [1172, 252] on span "Review" at bounding box center [1162, 253] width 42 height 10
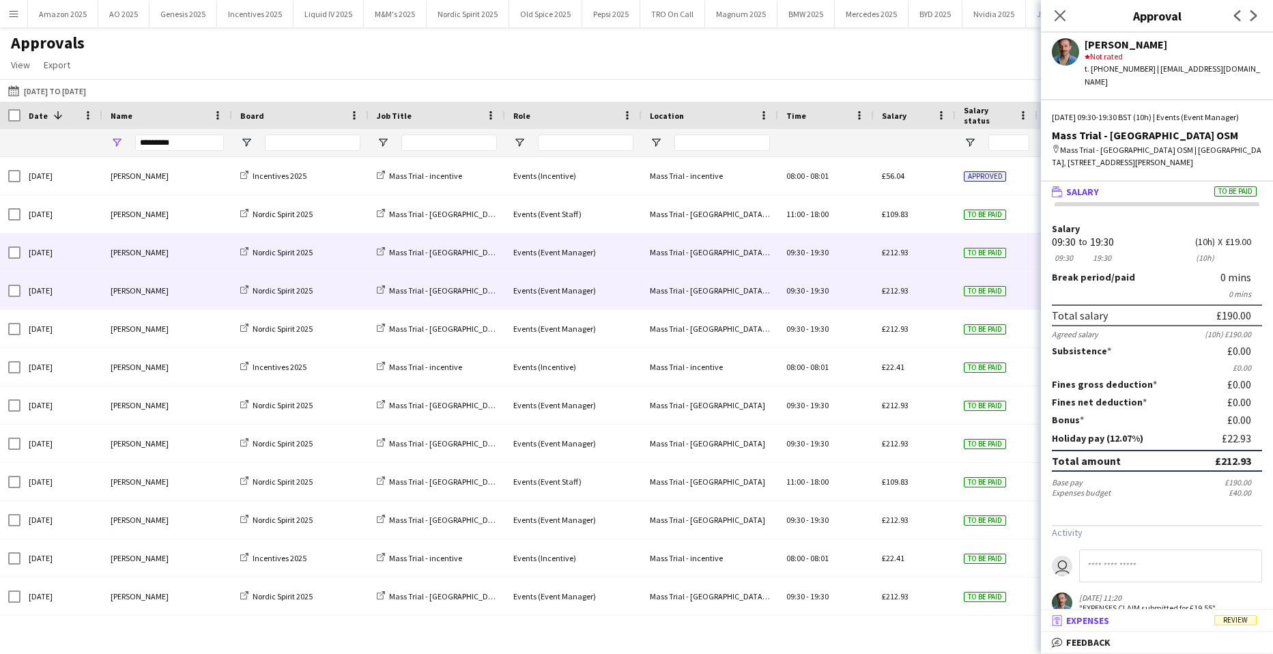
click at [1240, 614] on mat-panel-title "receipt Expenses Review" at bounding box center [1154, 620] width 227 height 12
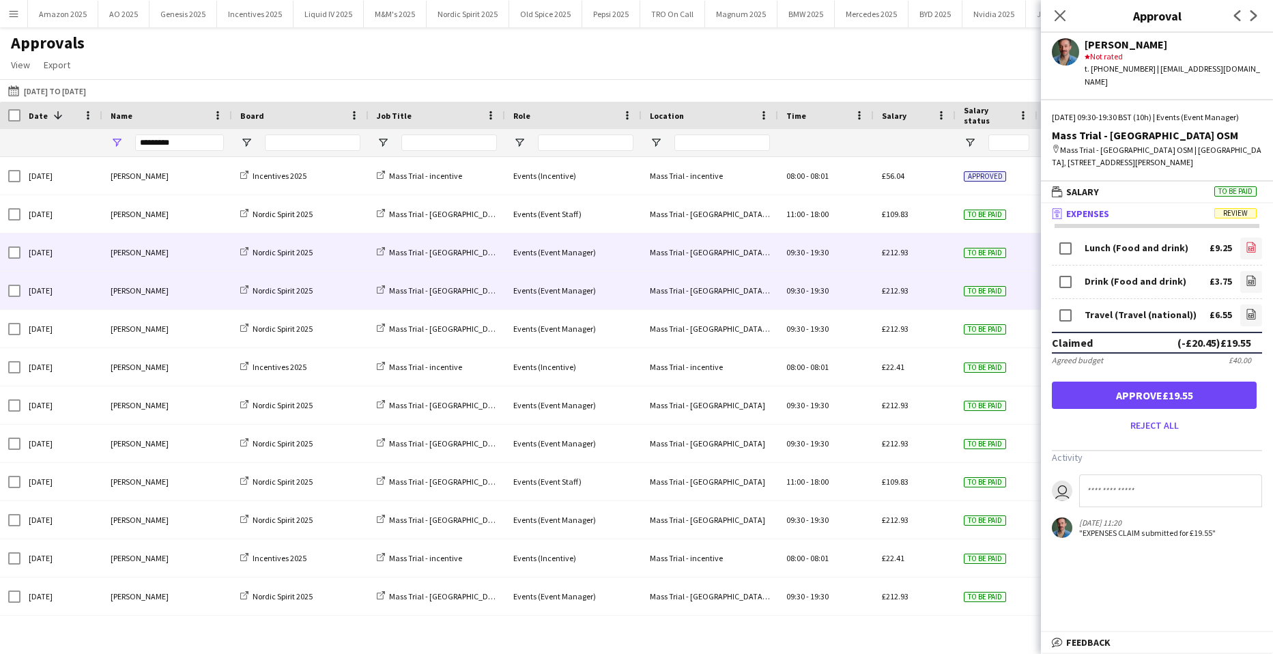
click at [1245, 251] on icon "file-image" at bounding box center [1250, 247] width 11 height 11
click at [1247, 280] on icon at bounding box center [1251, 280] width 9 height 10
click at [1245, 310] on icon "file-image" at bounding box center [1250, 313] width 11 height 11
click at [1196, 395] on button "Approve £19.55" at bounding box center [1154, 394] width 205 height 27
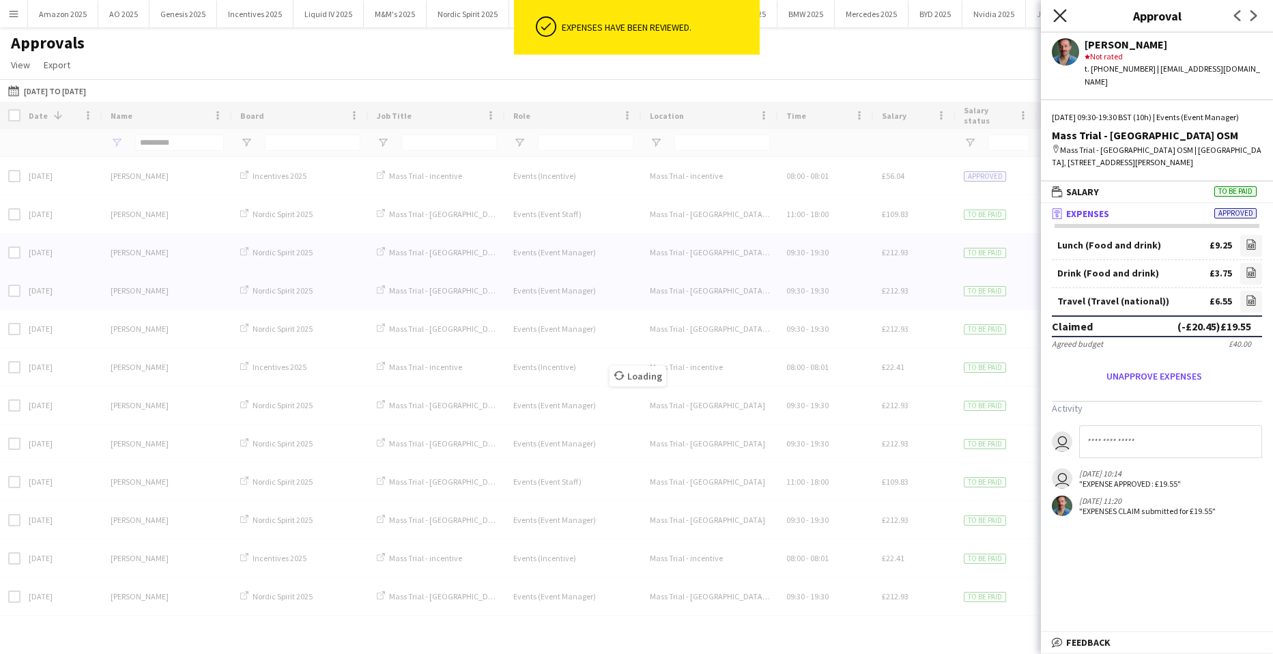
click at [1065, 20] on icon at bounding box center [1059, 15] width 13 height 13
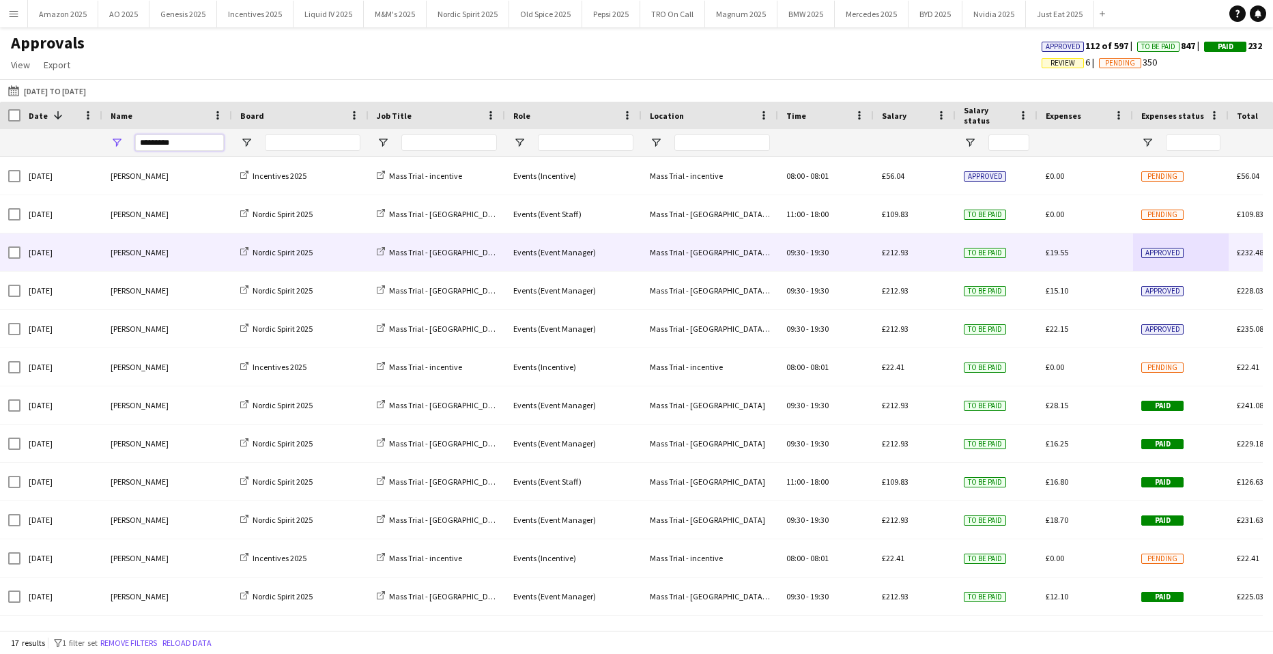
drag, startPoint x: 189, startPoint y: 140, endPoint x: -389, endPoint y: 226, distance: 584.4
click at [0, 226] on html "Menu Boards Boards Boards All jobs Status Workforce Workforce My Workforce Recr…" at bounding box center [636, 327] width 1273 height 654
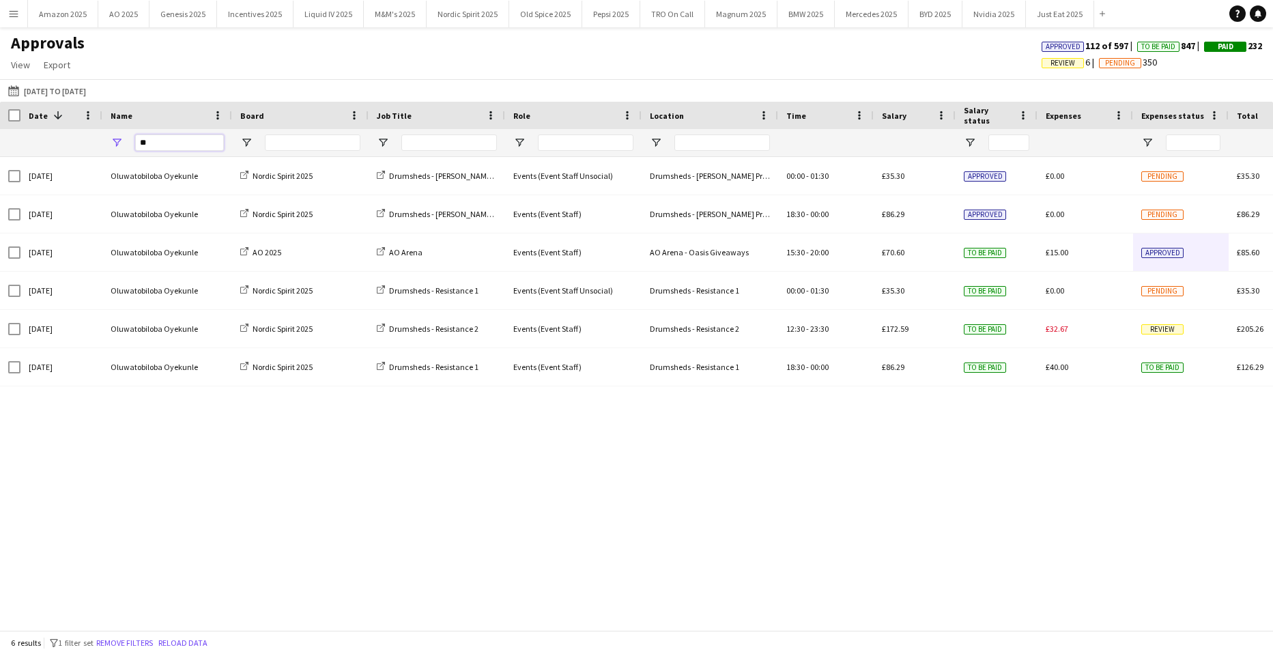
type input "*"
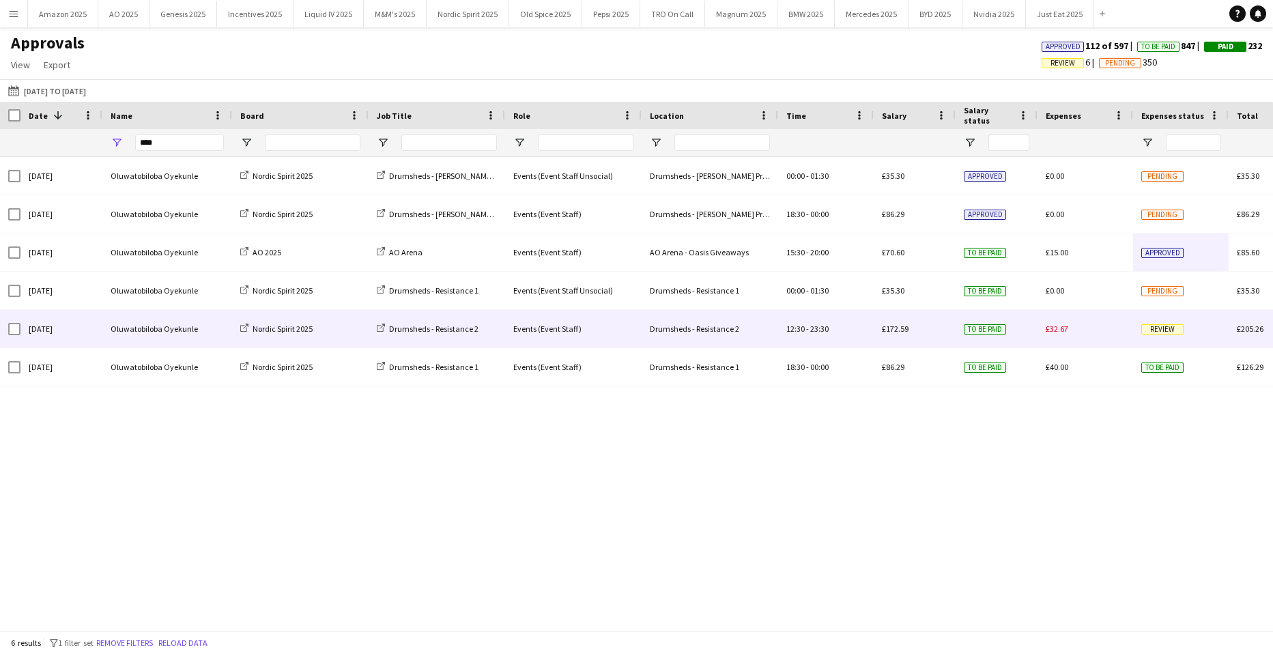
drag, startPoint x: 1171, startPoint y: 331, endPoint x: 1172, endPoint y: 349, distance: 17.8
click at [1170, 331] on span "Review" at bounding box center [1162, 329] width 42 height 10
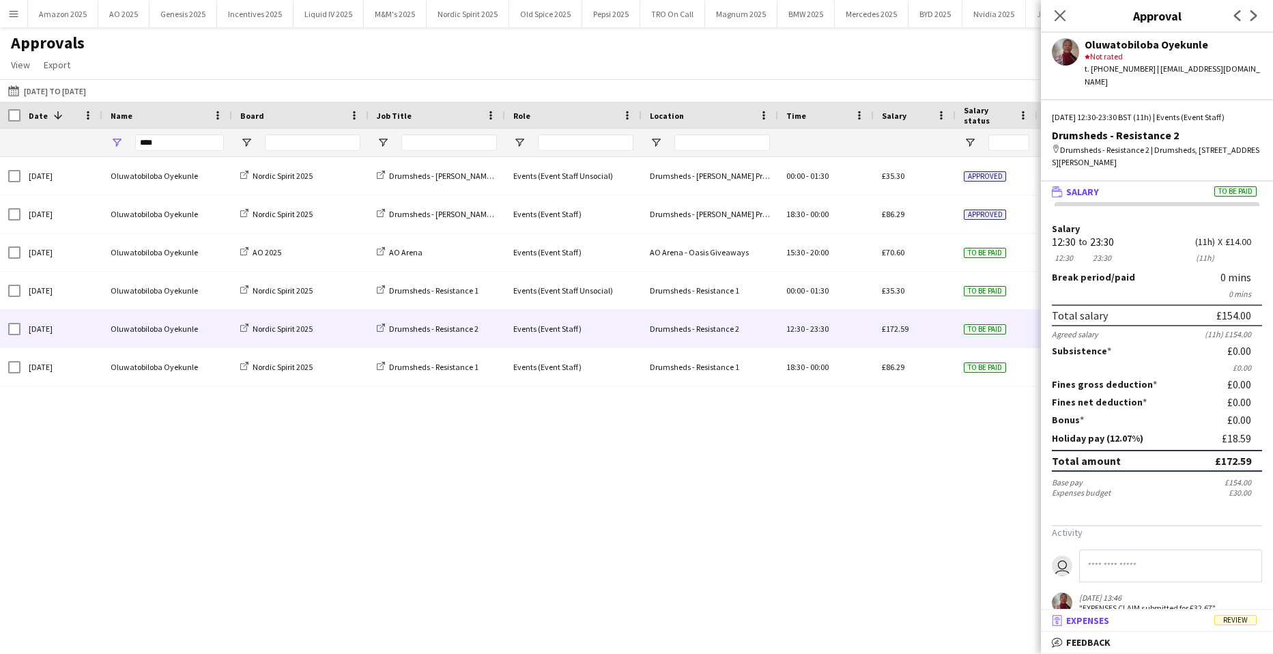
click at [1228, 613] on mat-expansion-panel-header "receipt Expenses Review" at bounding box center [1157, 620] width 232 height 20
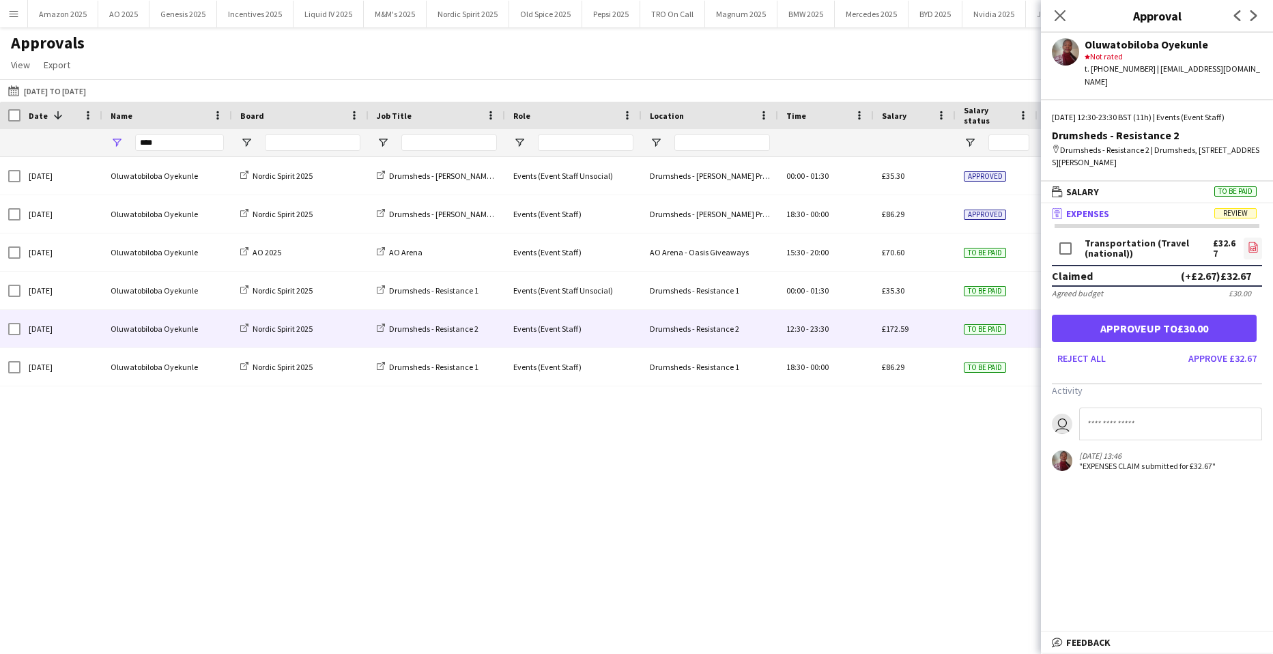
click at [1250, 249] on icon at bounding box center [1252, 248] width 5 height 4
click at [1103, 324] on button "Approve up to £30.00" at bounding box center [1154, 328] width 205 height 27
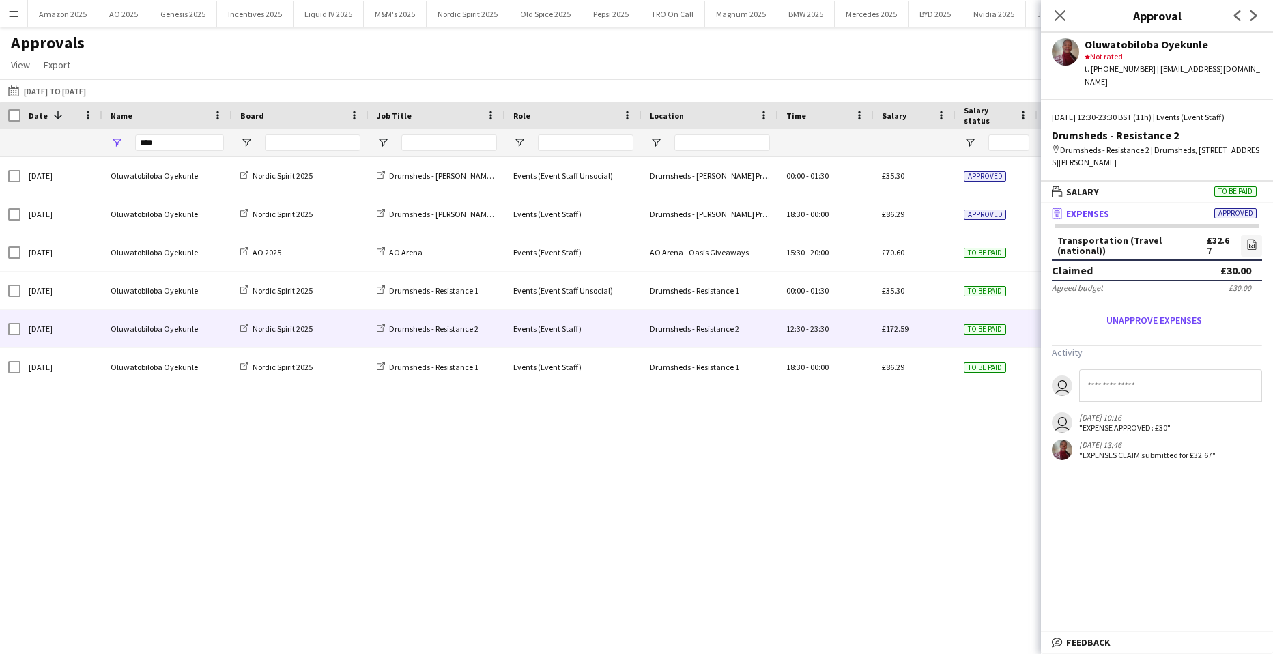
drag, startPoint x: 748, startPoint y: 601, endPoint x: 873, endPoint y: 482, distance: 171.9
click at [748, 601] on div "Sat, 4 Oct 2025 Oluwatobiloba Oyekunle Nordic Spirit 2025 Drumsheds - Max Dean …" at bounding box center [636, 388] width 1273 height 463
click at [1063, 12] on icon at bounding box center [1059, 15] width 13 height 13
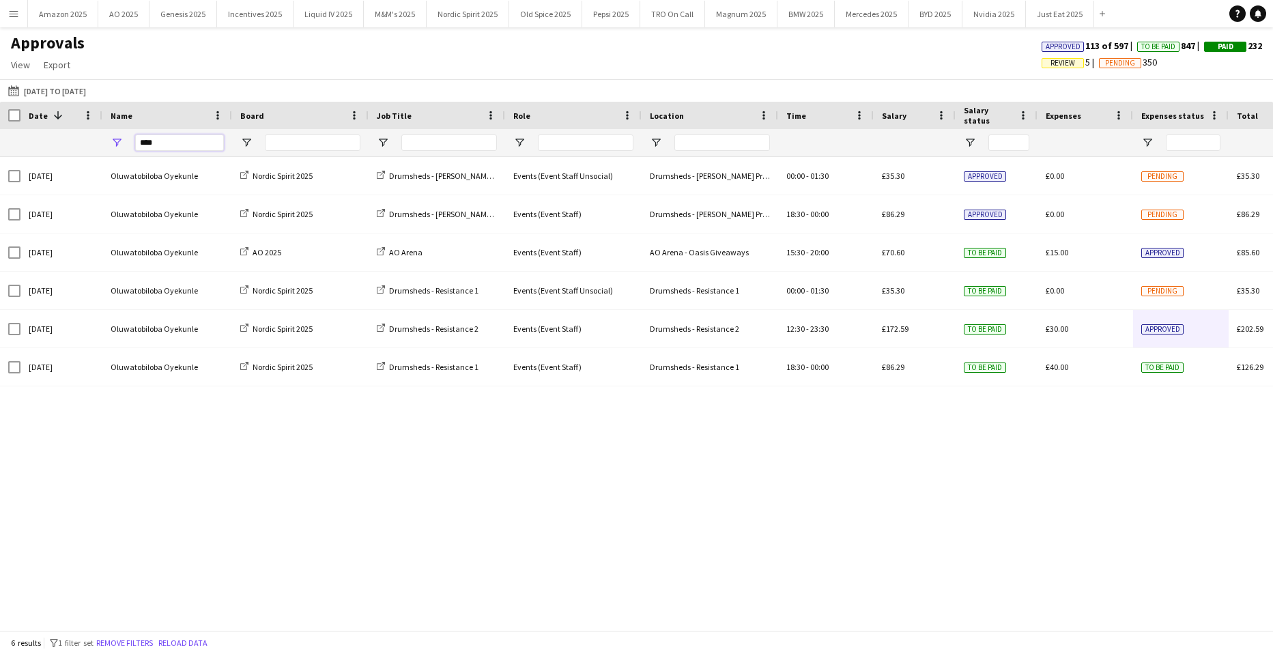
drag, startPoint x: 200, startPoint y: 141, endPoint x: -454, endPoint y: 203, distance: 656.8
click at [0, 203] on html "Menu Boards Boards Boards All jobs Status Workforce Workforce My Workforce Recr…" at bounding box center [636, 327] width 1273 height 654
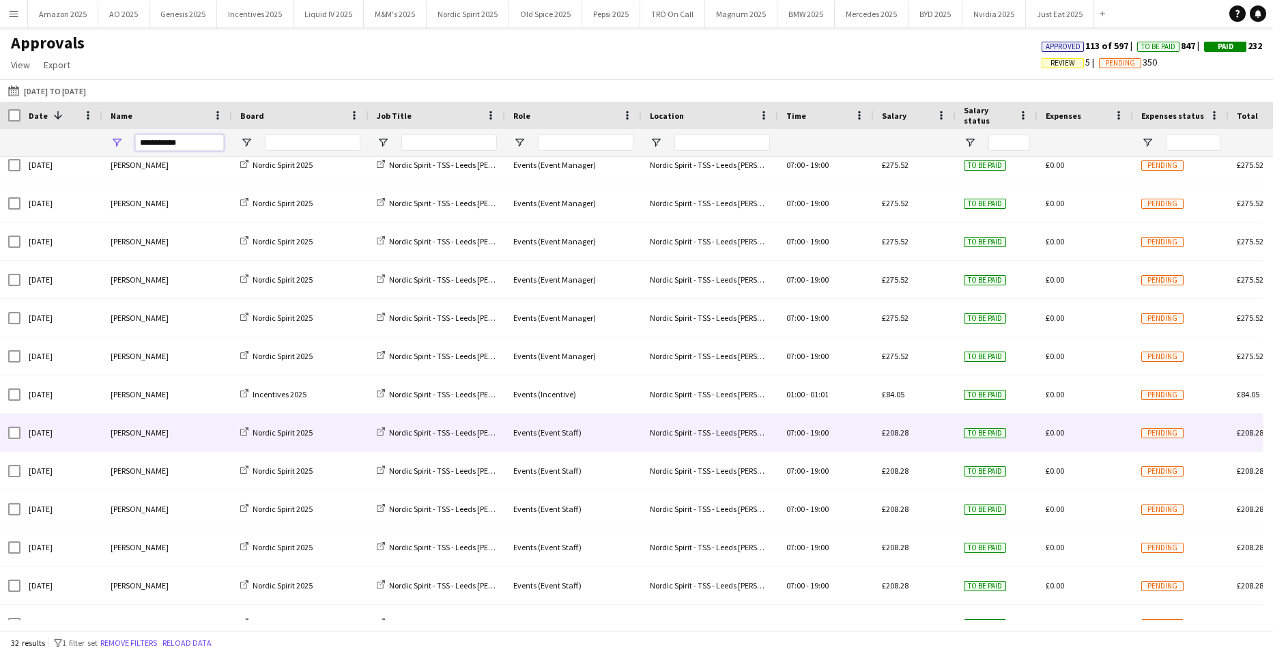
scroll to position [760, 0]
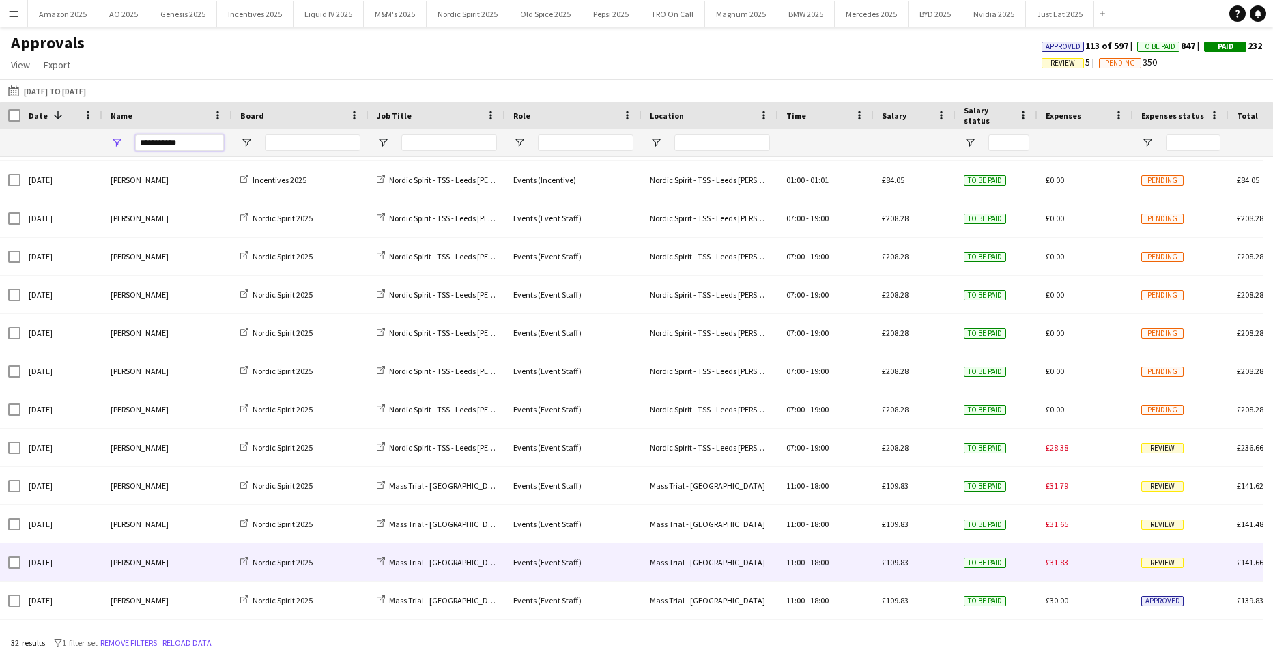
type input "**********"
click at [1167, 562] on span "Review" at bounding box center [1162, 563] width 42 height 10
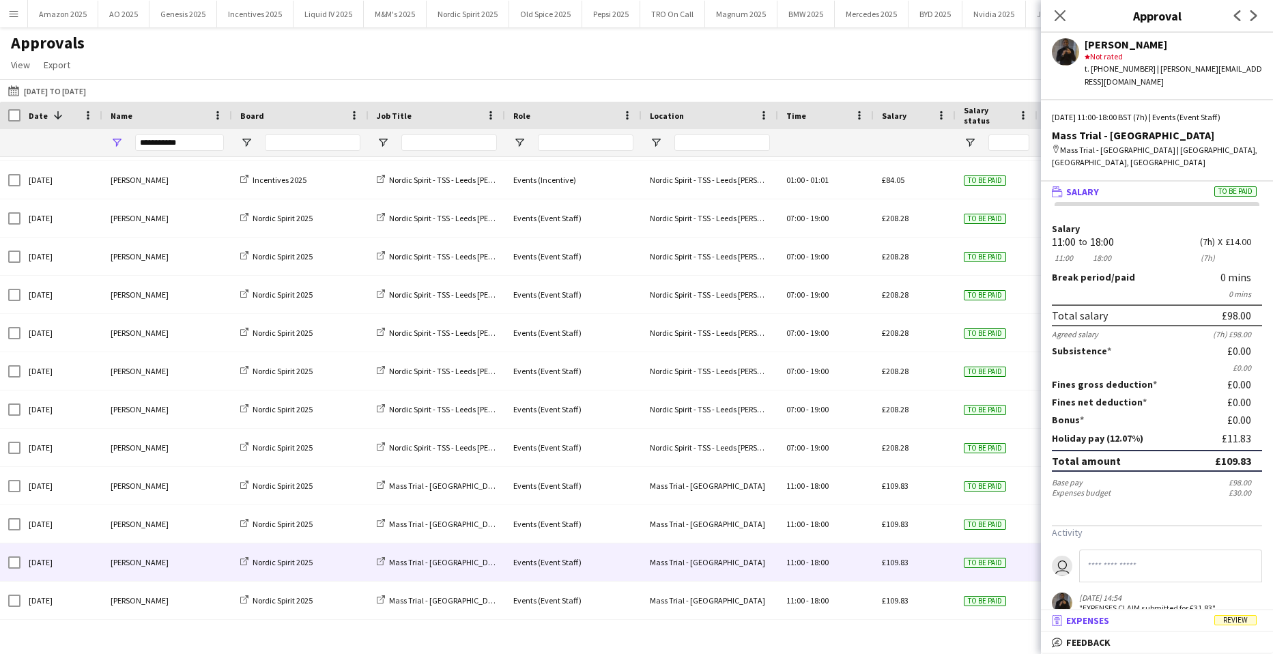
click at [1236, 617] on span "Review" at bounding box center [1235, 620] width 42 height 10
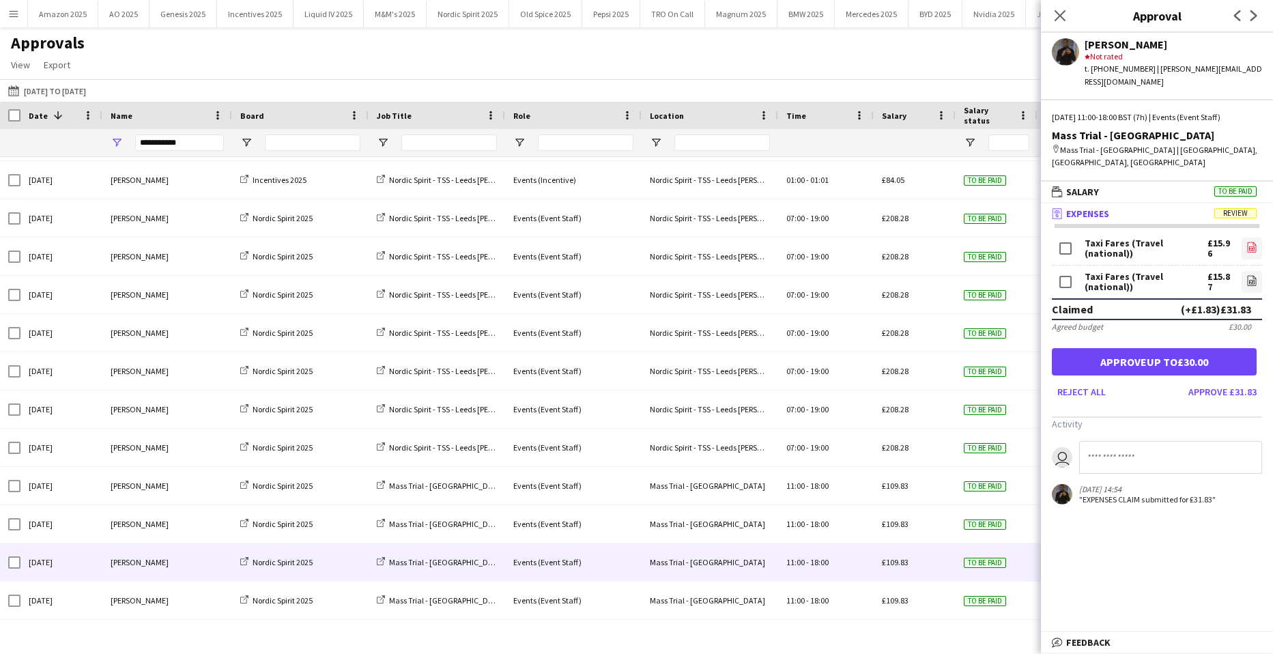
click at [1246, 242] on icon "file-image" at bounding box center [1251, 247] width 11 height 11
click at [1242, 271] on link "file-image" at bounding box center [1251, 282] width 20 height 22
click at [1127, 348] on button "Approve up to £30.00" at bounding box center [1154, 361] width 205 height 27
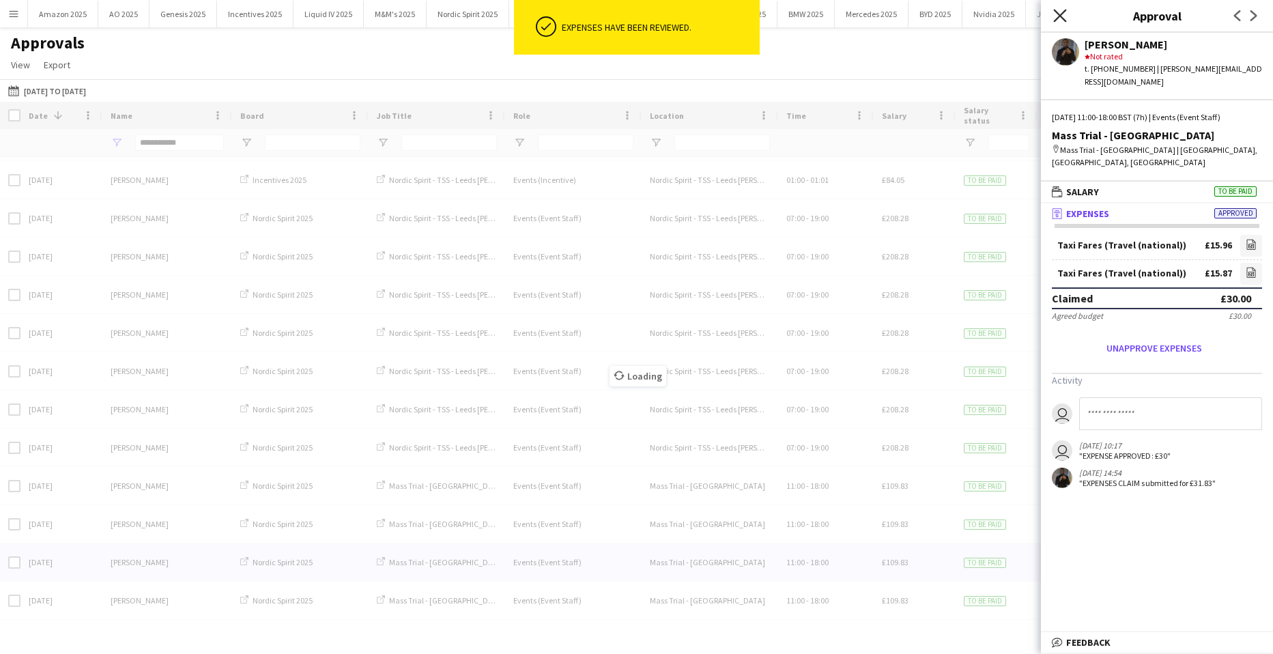
click at [1064, 16] on icon "Close pop-in" at bounding box center [1059, 15] width 13 height 13
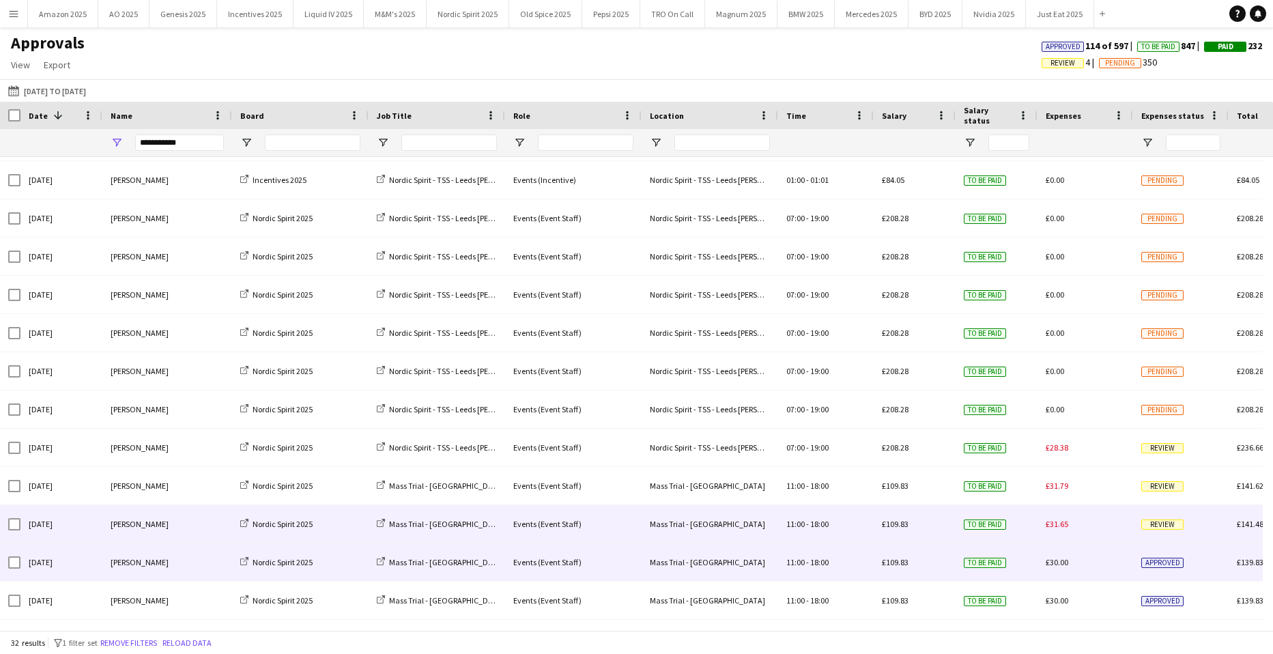
click at [1163, 528] on span "Review" at bounding box center [1162, 524] width 42 height 10
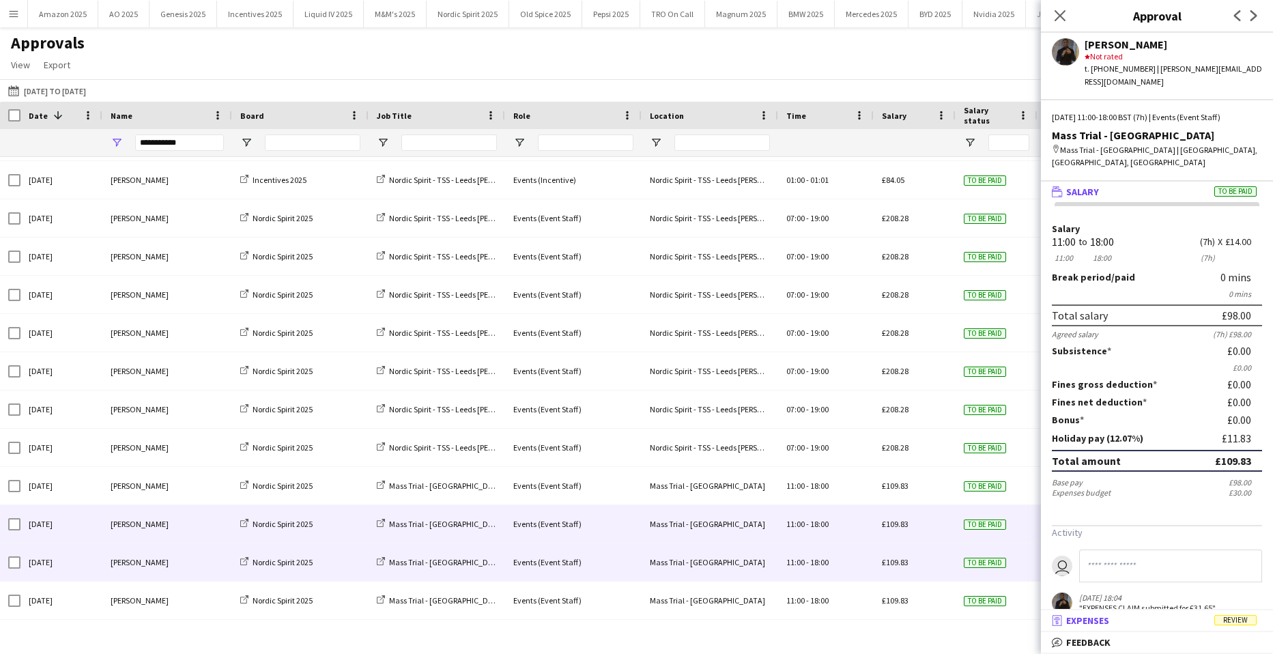
click at [1245, 619] on span "Review" at bounding box center [1235, 620] width 42 height 10
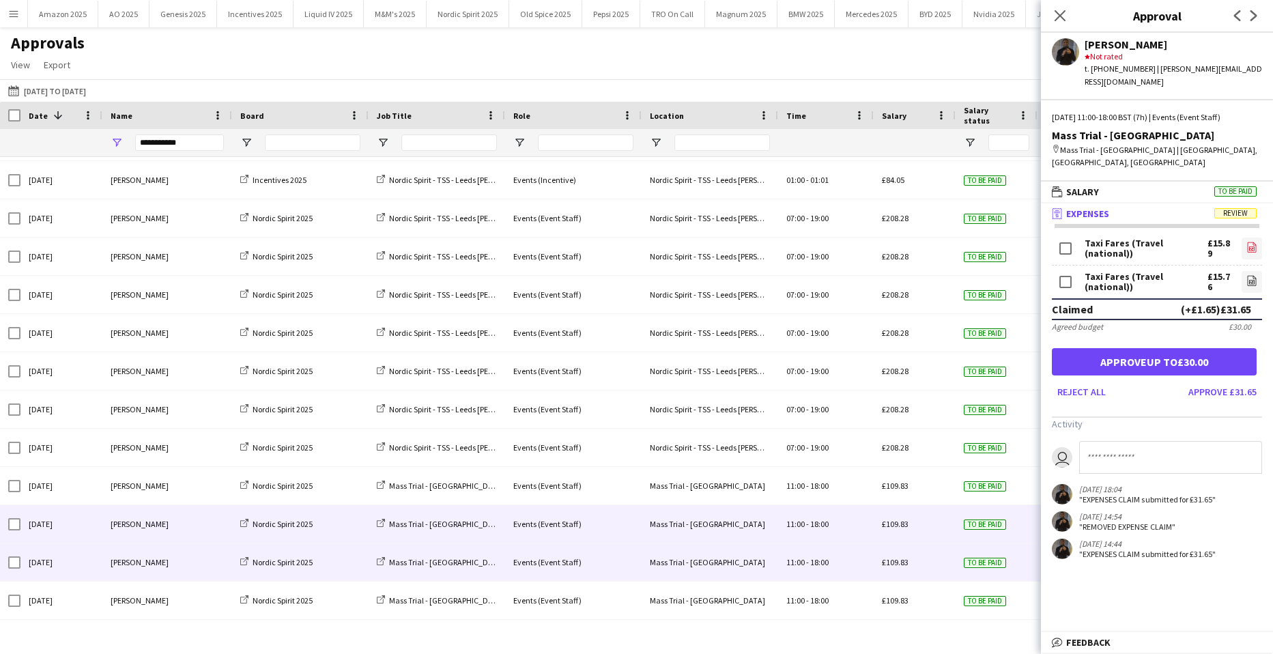
click at [1246, 242] on icon "file-image" at bounding box center [1251, 247] width 11 height 11
click at [1249, 280] on icon at bounding box center [1251, 282] width 5 height 4
click at [1193, 348] on button "Approve up to £30.00" at bounding box center [1154, 361] width 205 height 27
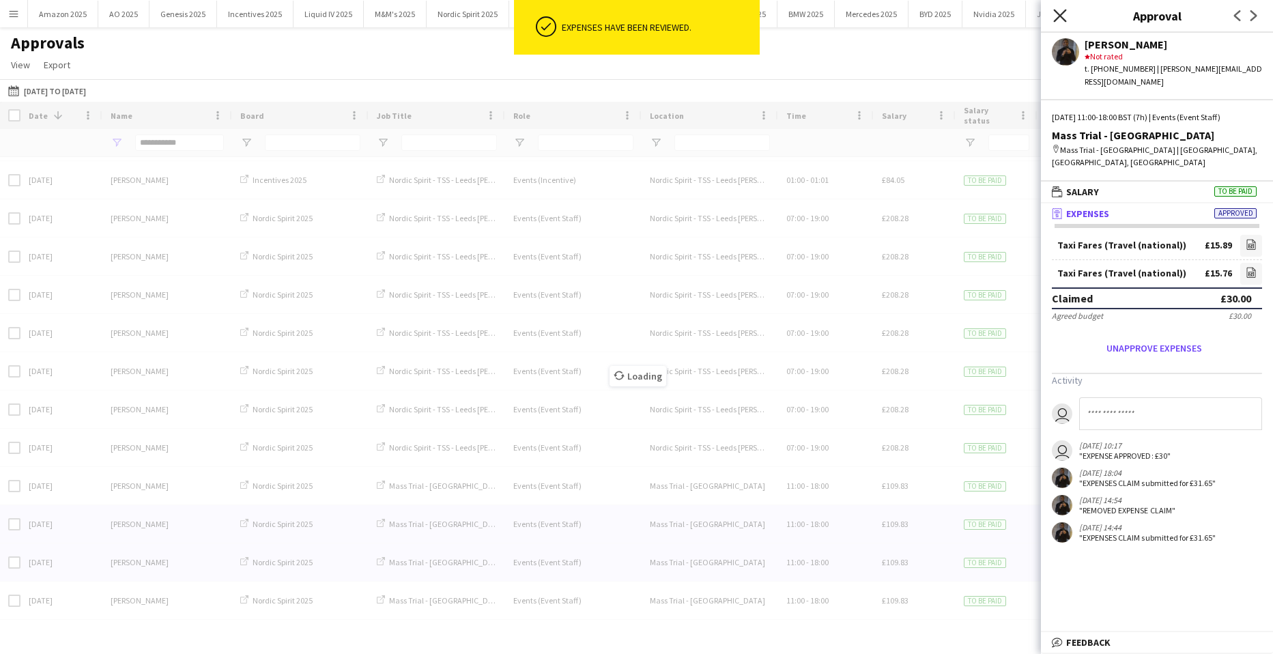
click at [1060, 16] on icon at bounding box center [1059, 15] width 13 height 13
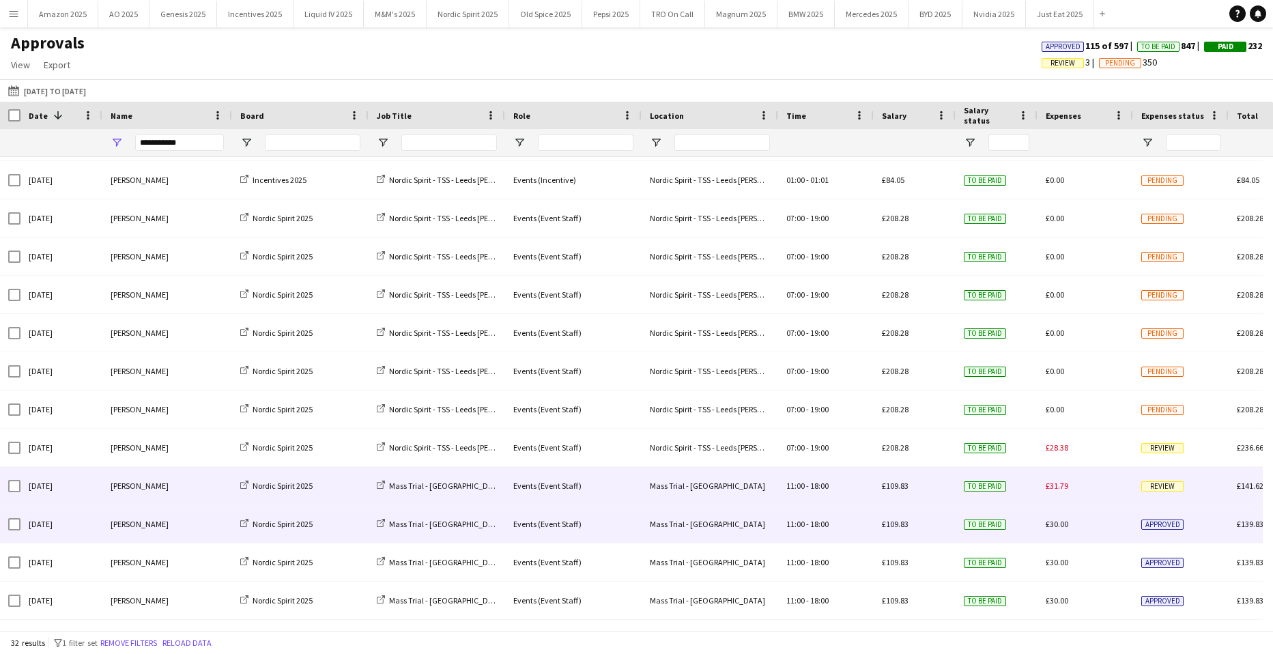
click at [1170, 487] on span "Review" at bounding box center [1162, 486] width 42 height 10
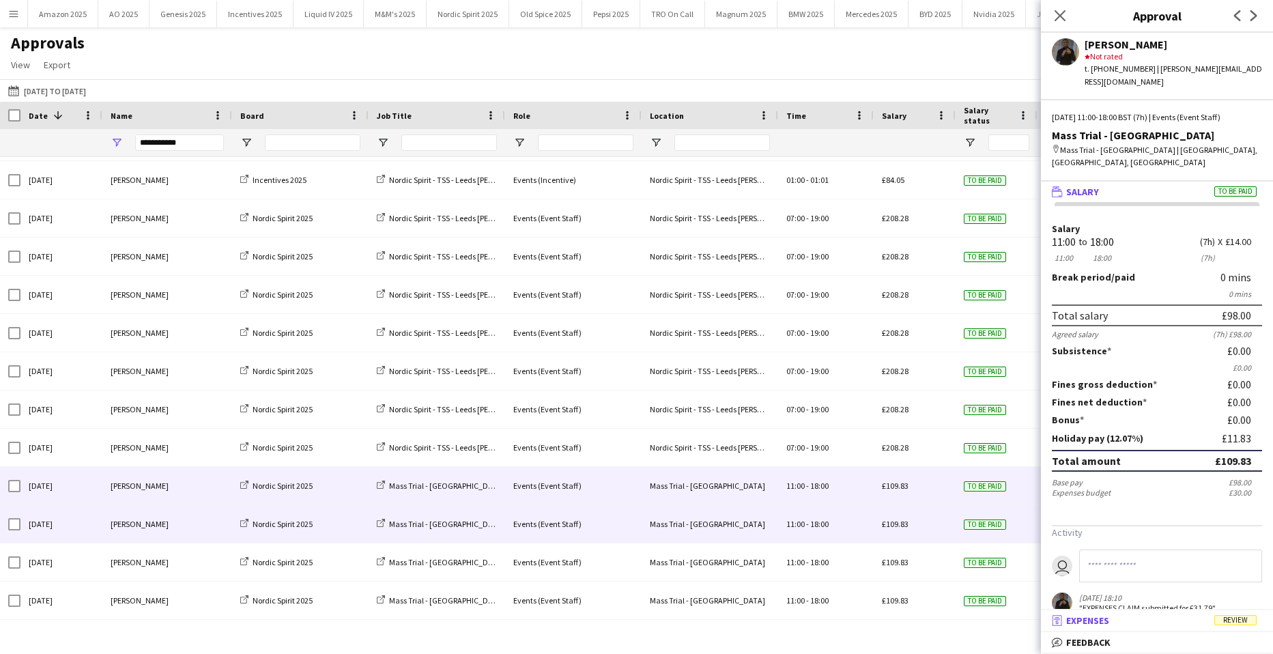
click at [1243, 621] on span "Review" at bounding box center [1235, 620] width 42 height 10
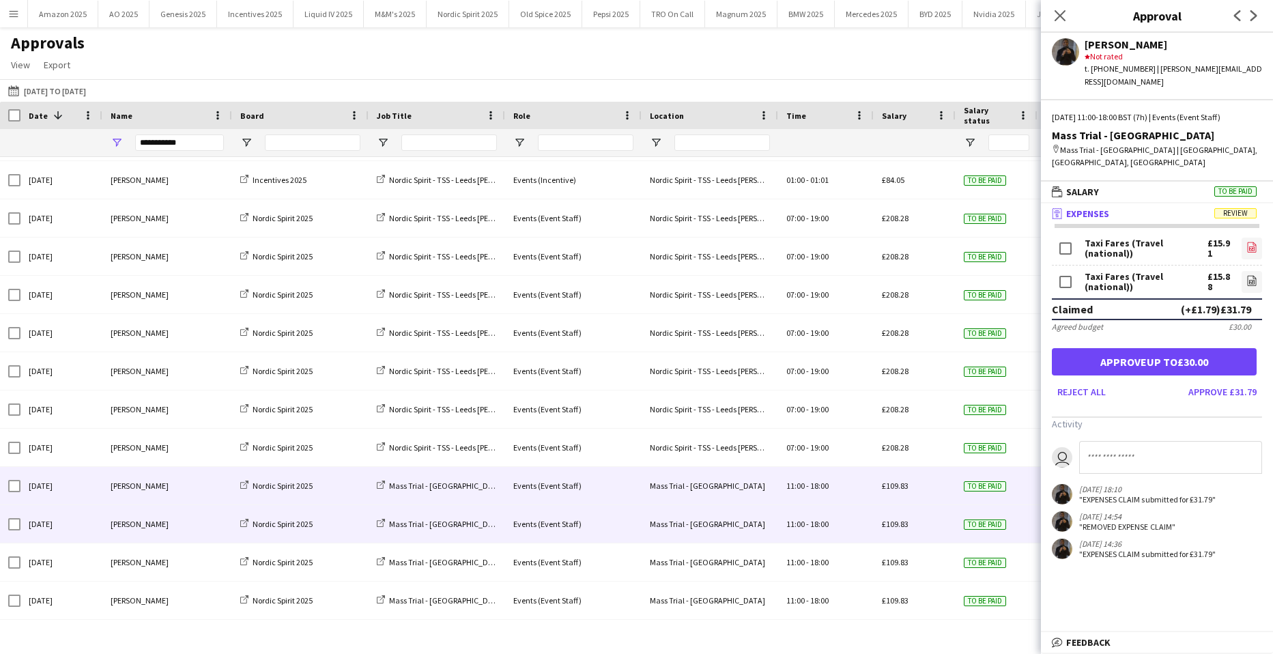
click at [1248, 237] on link "file-image" at bounding box center [1251, 248] width 20 height 22
click at [1246, 275] on icon "file-image" at bounding box center [1251, 280] width 11 height 11
click at [1185, 348] on button "Approve up to £30.00" at bounding box center [1154, 361] width 205 height 27
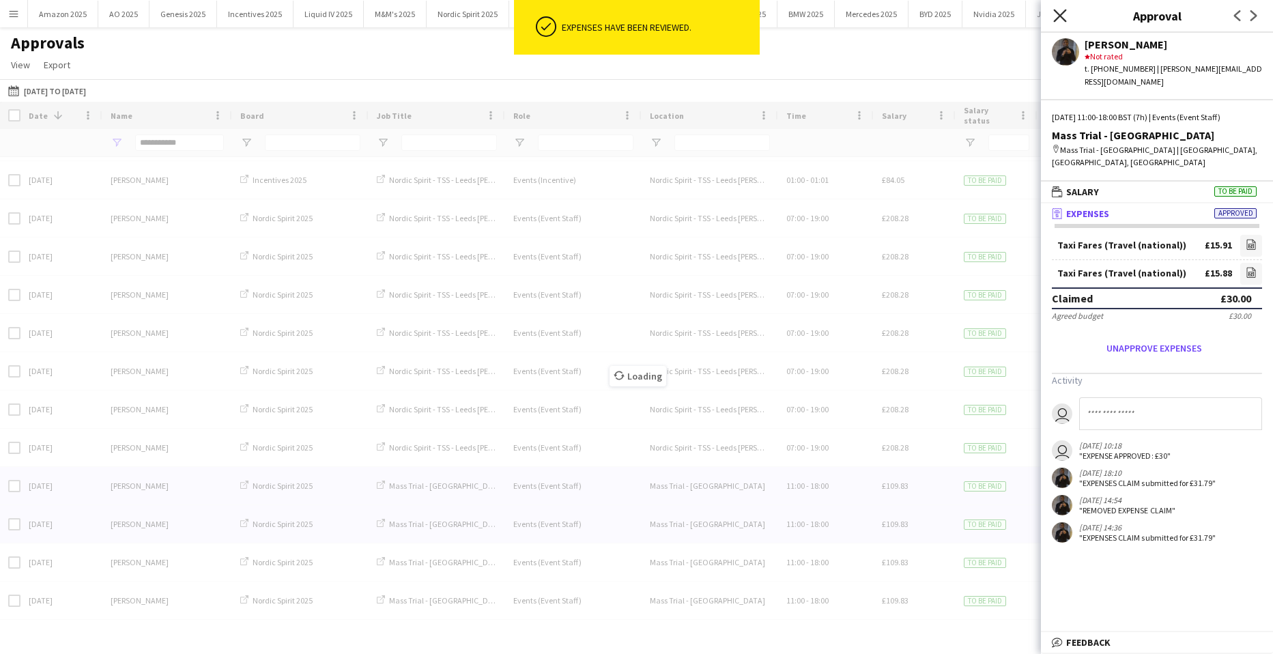
click at [1057, 11] on icon "Close pop-in" at bounding box center [1059, 15] width 13 height 13
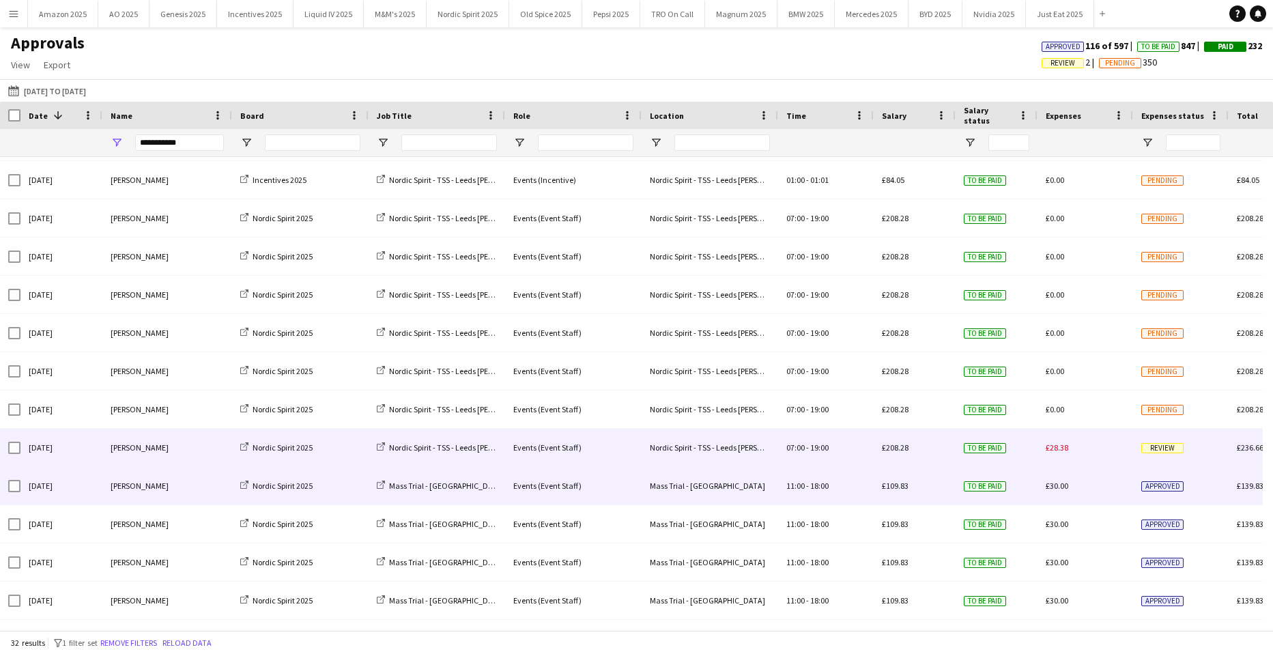
click at [1175, 452] on span "Review" at bounding box center [1162, 448] width 42 height 10
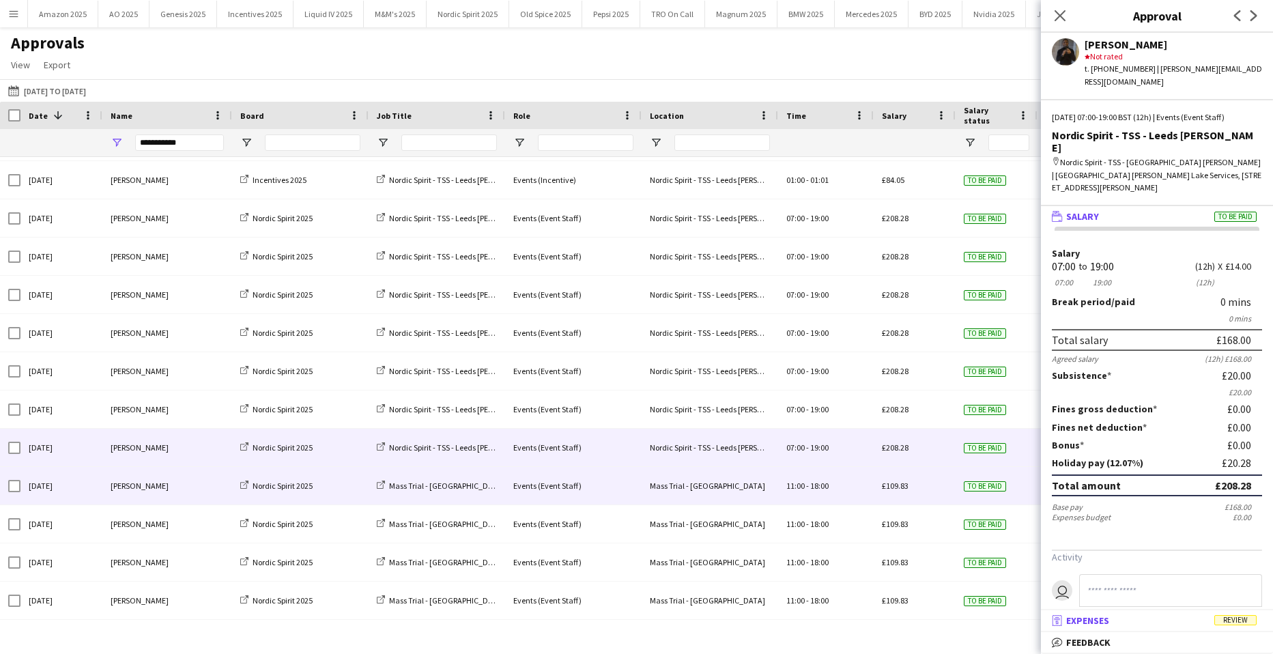
click at [1239, 613] on mat-expansion-panel-header "receipt Expenses Review" at bounding box center [1157, 620] width 232 height 20
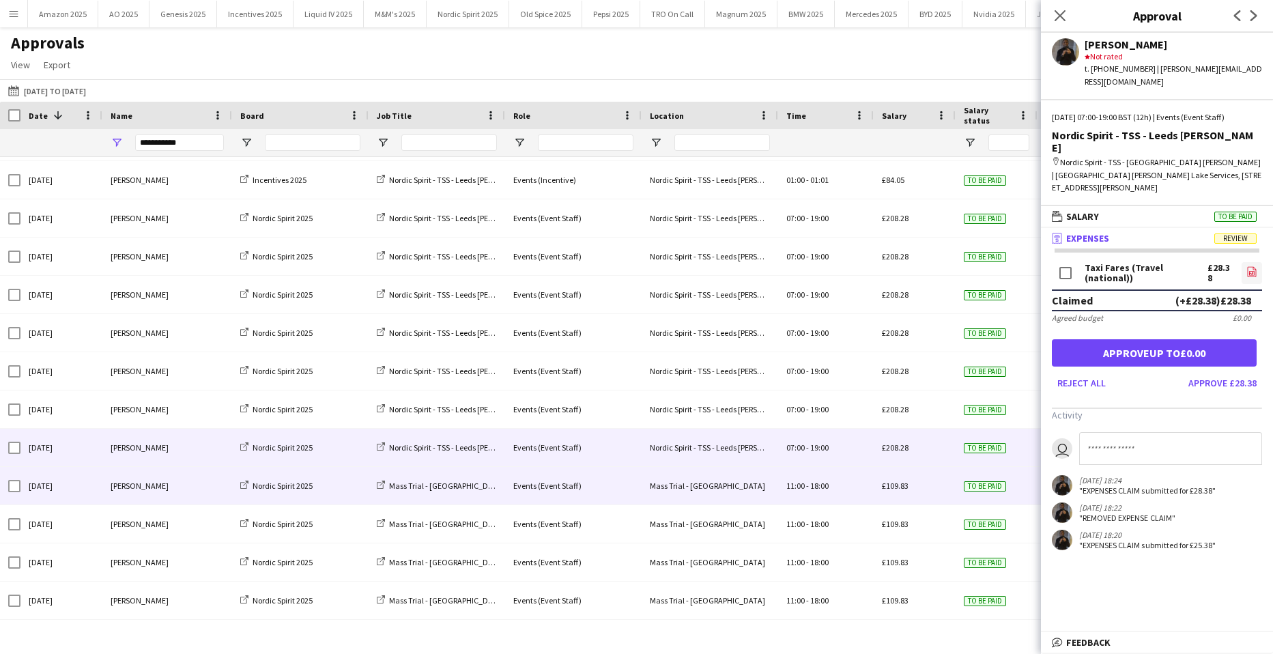
click at [1247, 267] on icon at bounding box center [1251, 272] width 9 height 10
click at [1209, 339] on button "Approve up to £0.00" at bounding box center [1154, 352] width 205 height 27
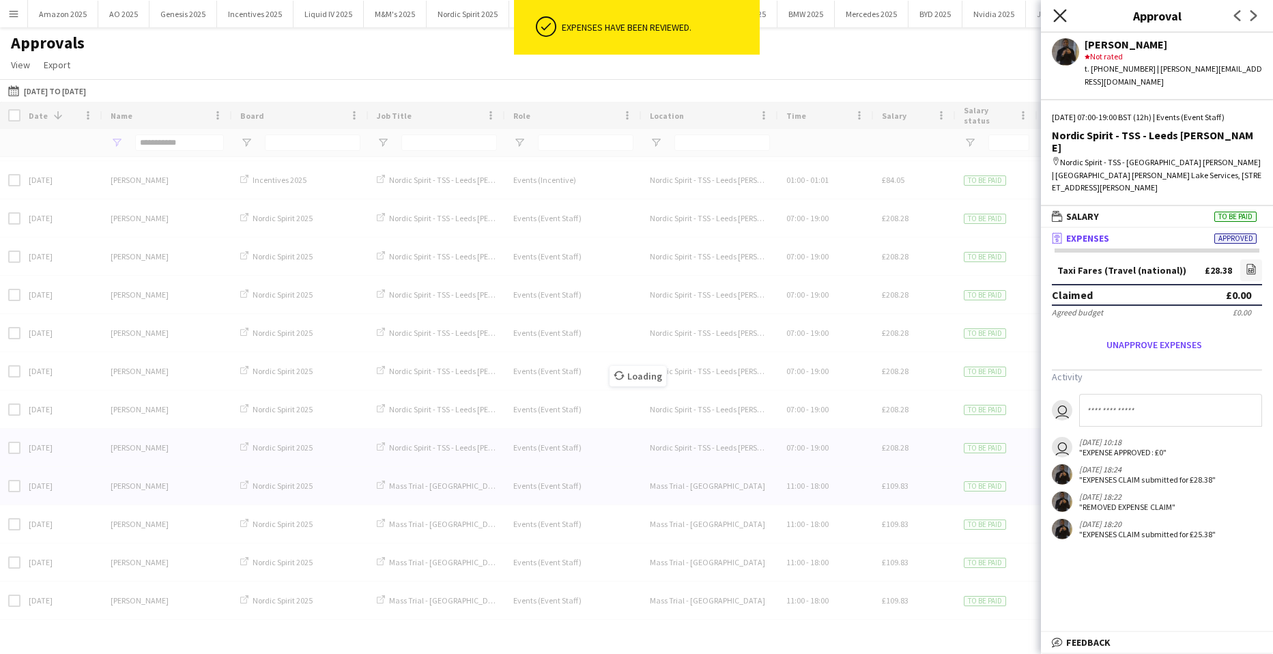
click at [1058, 13] on icon "Close pop-in" at bounding box center [1059, 15] width 13 height 13
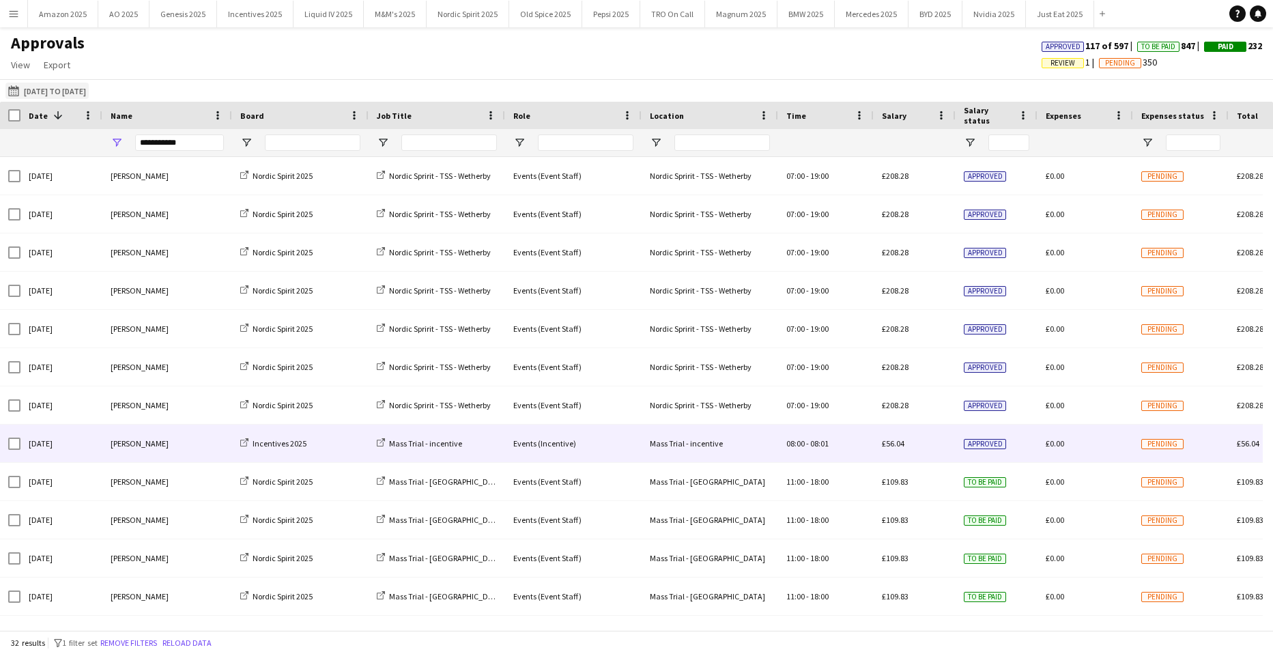
scroll to position [0, 0]
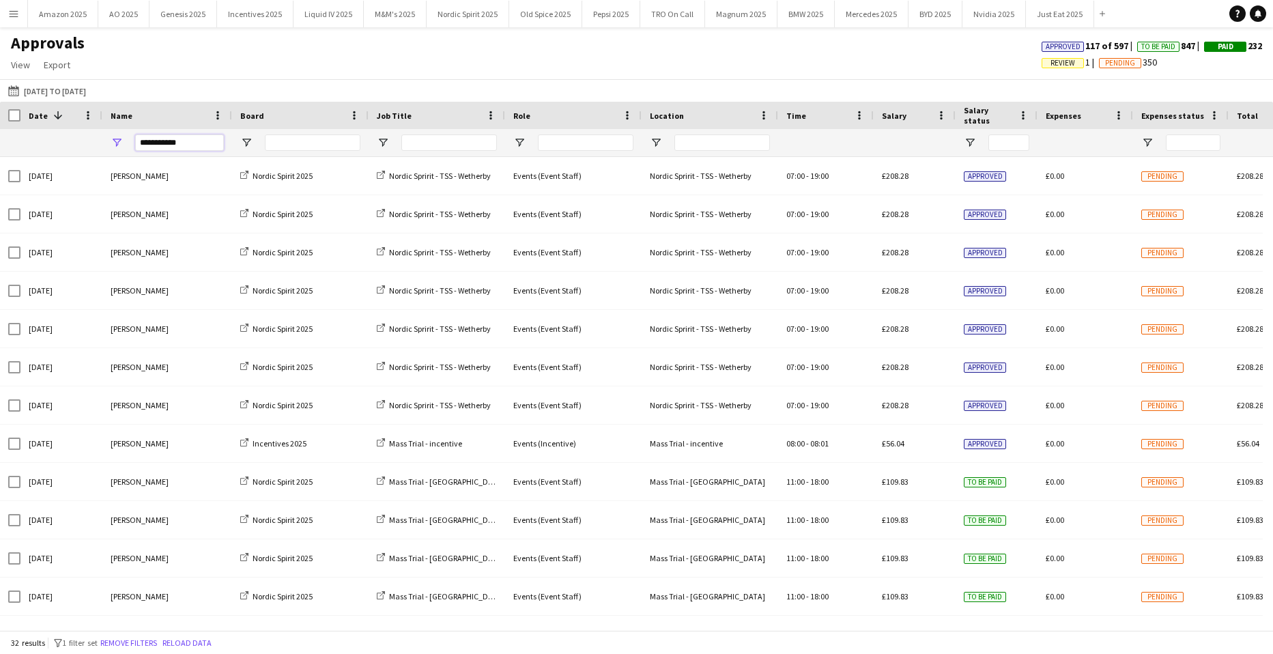
drag, startPoint x: 210, startPoint y: 140, endPoint x: -413, endPoint y: 151, distance: 623.2
click at [0, 151] on html "Menu Boards Boards Boards All jobs Status Workforce Workforce My Workforce Recr…" at bounding box center [636, 327] width 1273 height 654
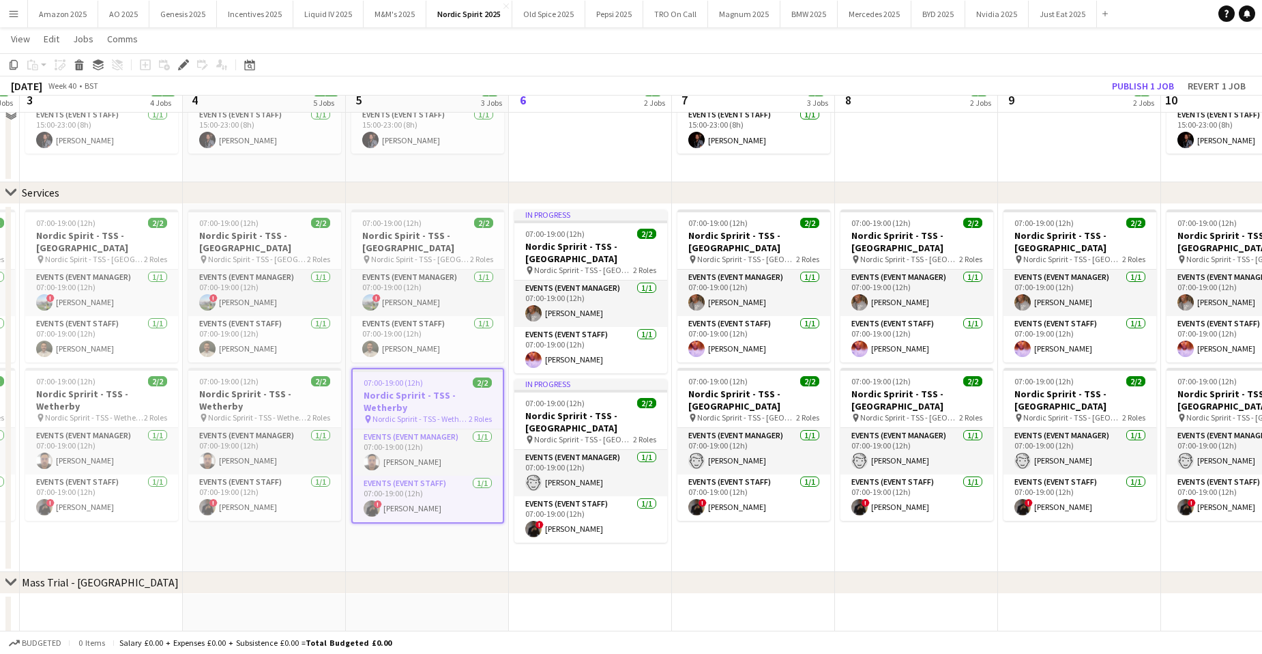
scroll to position [341, 0]
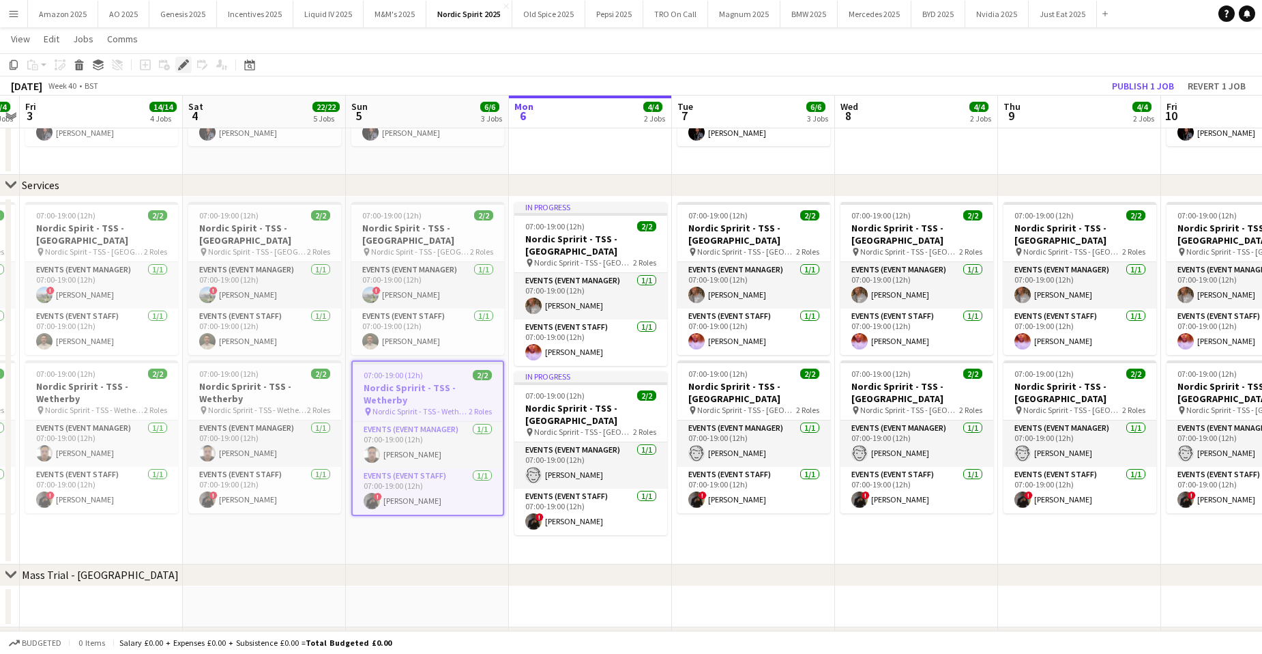
click at [179, 68] on icon at bounding box center [179, 68] width 3 height 3
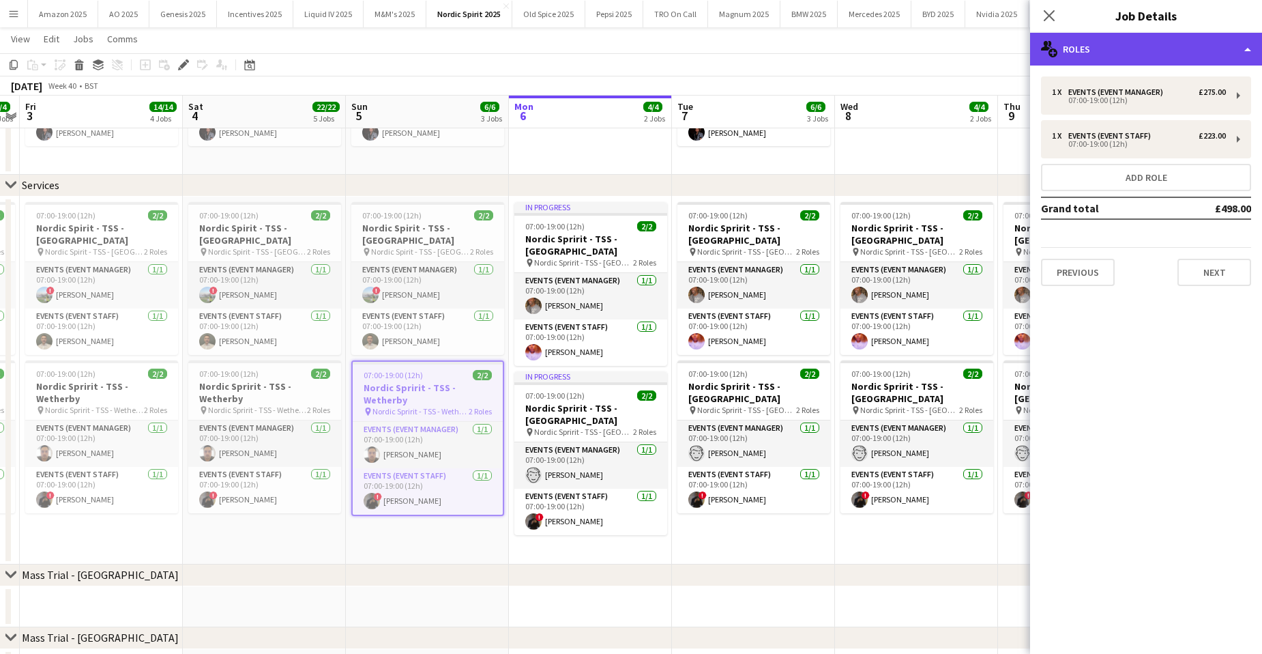
click at [1226, 45] on div "multiple-users-add Roles" at bounding box center [1146, 49] width 232 height 33
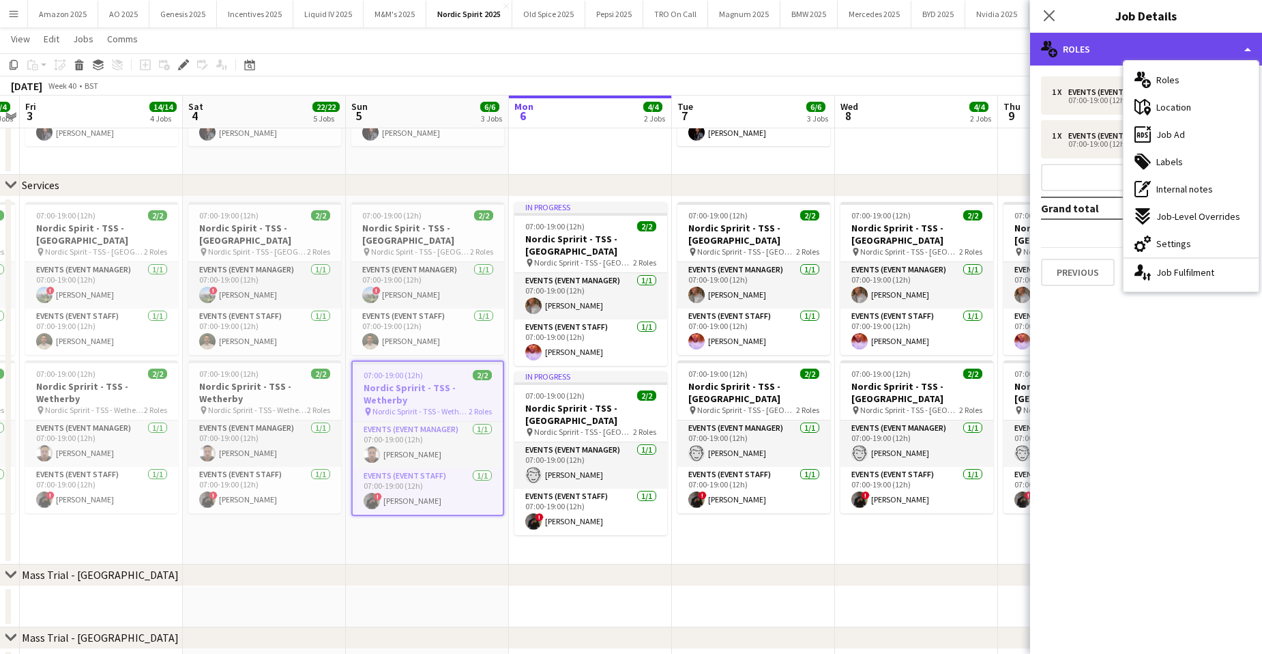
click at [1226, 45] on div "multiple-users-add Roles" at bounding box center [1146, 49] width 232 height 33
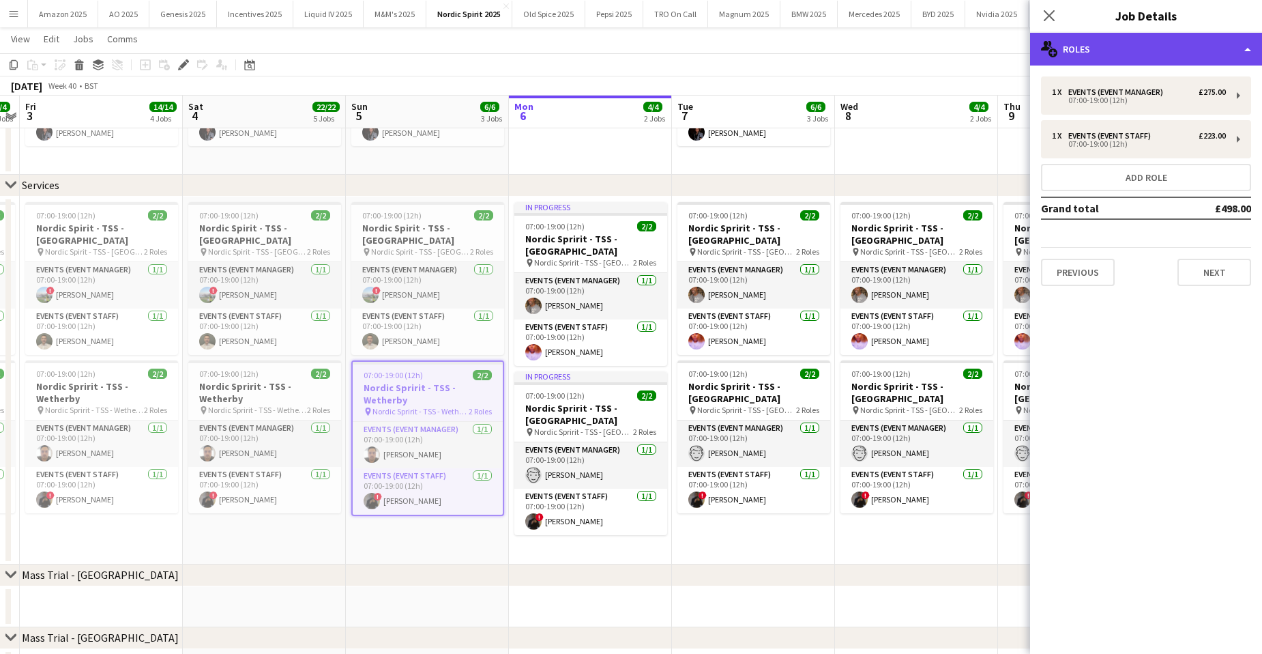
click at [1228, 52] on div "multiple-users-add Roles" at bounding box center [1146, 49] width 232 height 33
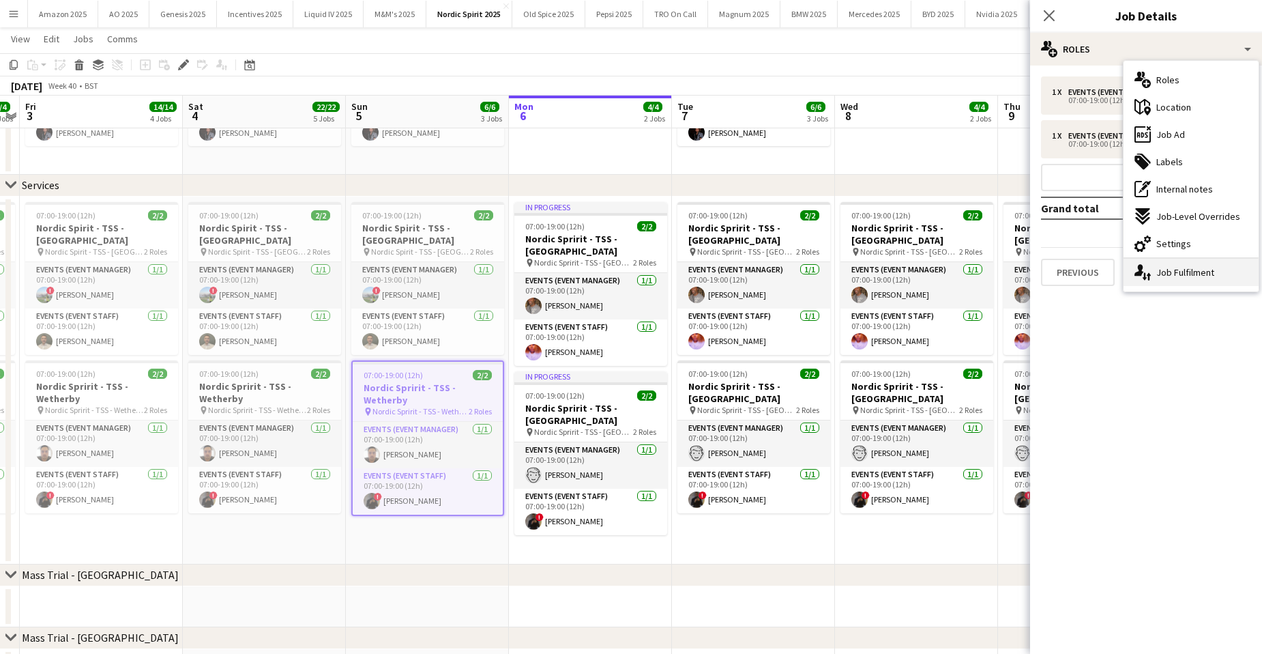
click at [1235, 268] on div "single-neutral-actions-up-down Job Fulfilment" at bounding box center [1191, 272] width 135 height 27
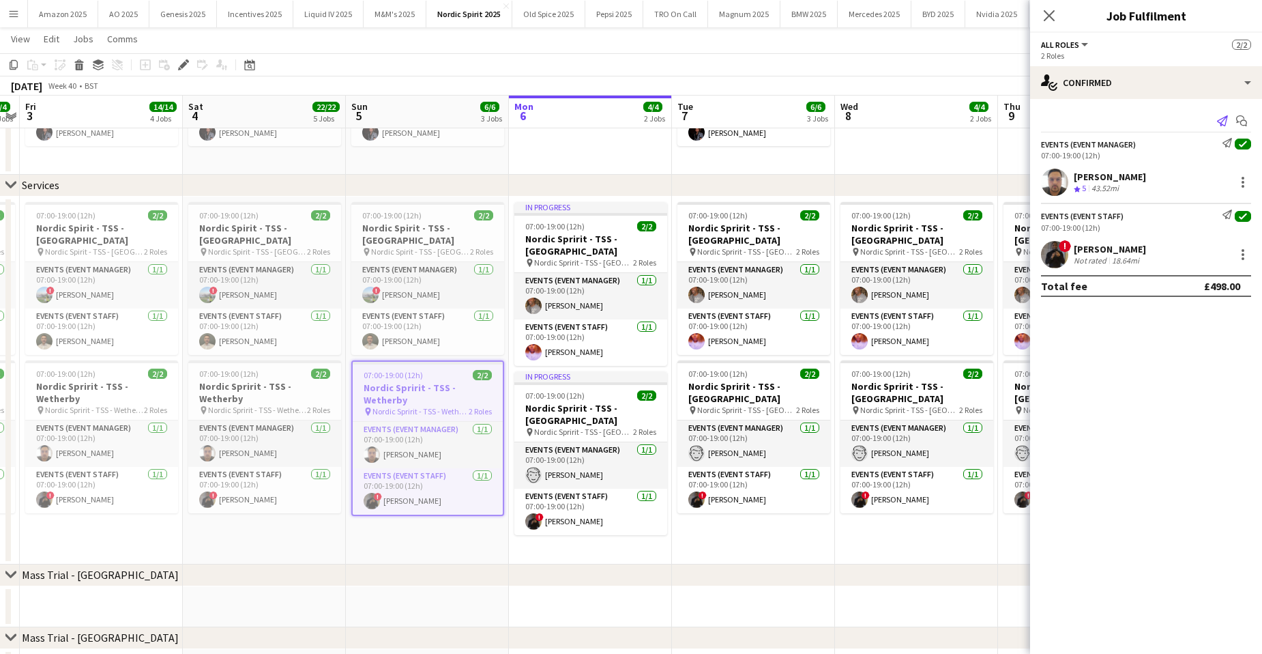
click at [1221, 119] on icon at bounding box center [1222, 120] width 11 height 11
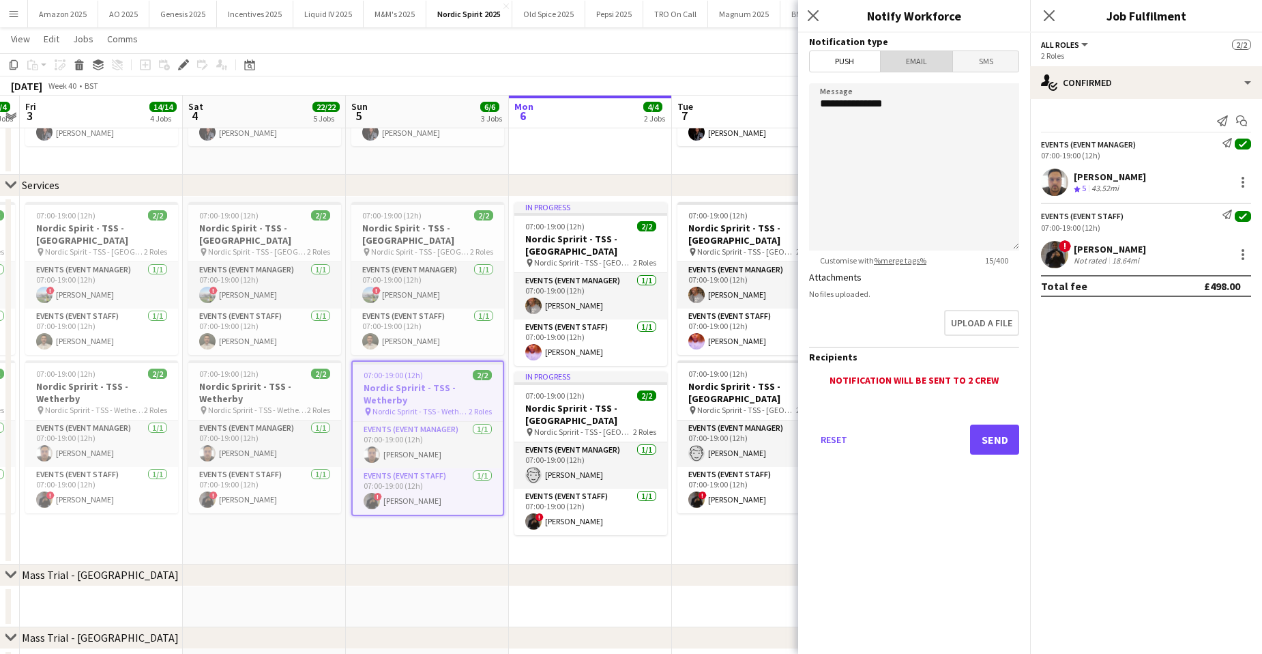
click at [918, 64] on span "Email" at bounding box center [917, 61] width 72 height 20
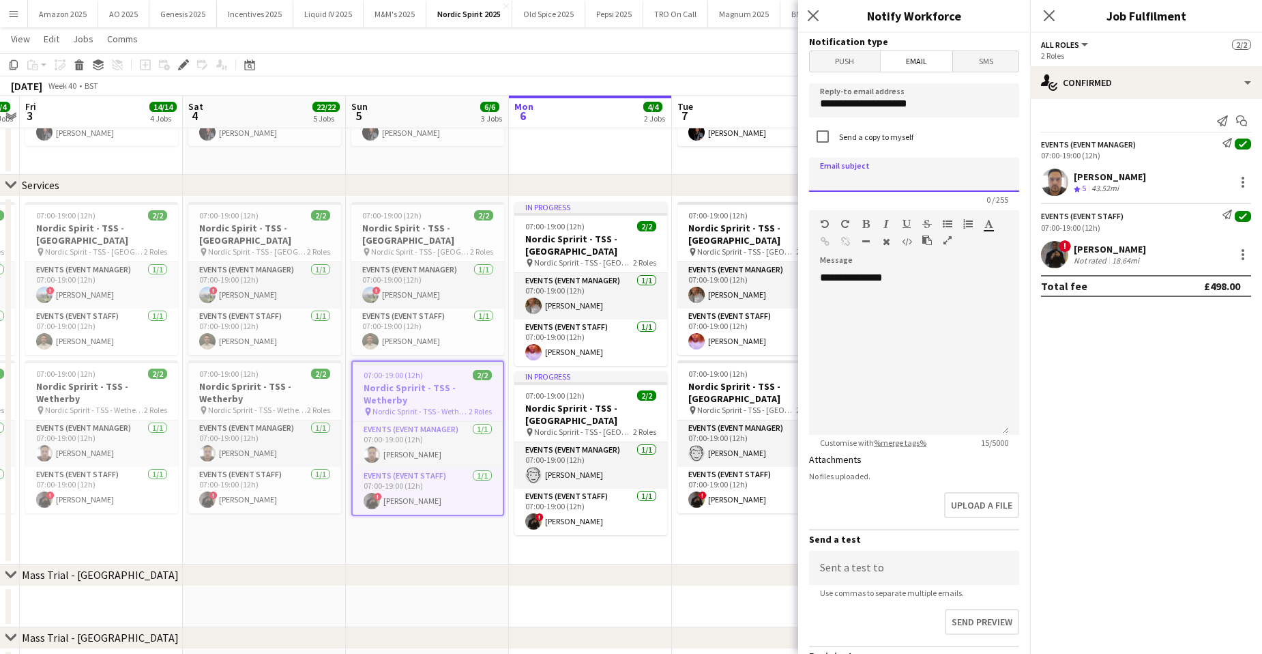
click at [869, 175] on input at bounding box center [914, 175] width 210 height 34
type input "*"
drag, startPoint x: 1053, startPoint y: 13, endPoint x: 1049, endPoint y: 21, distance: 9.2
click at [1053, 14] on icon "Close pop-in" at bounding box center [1049, 15] width 13 height 13
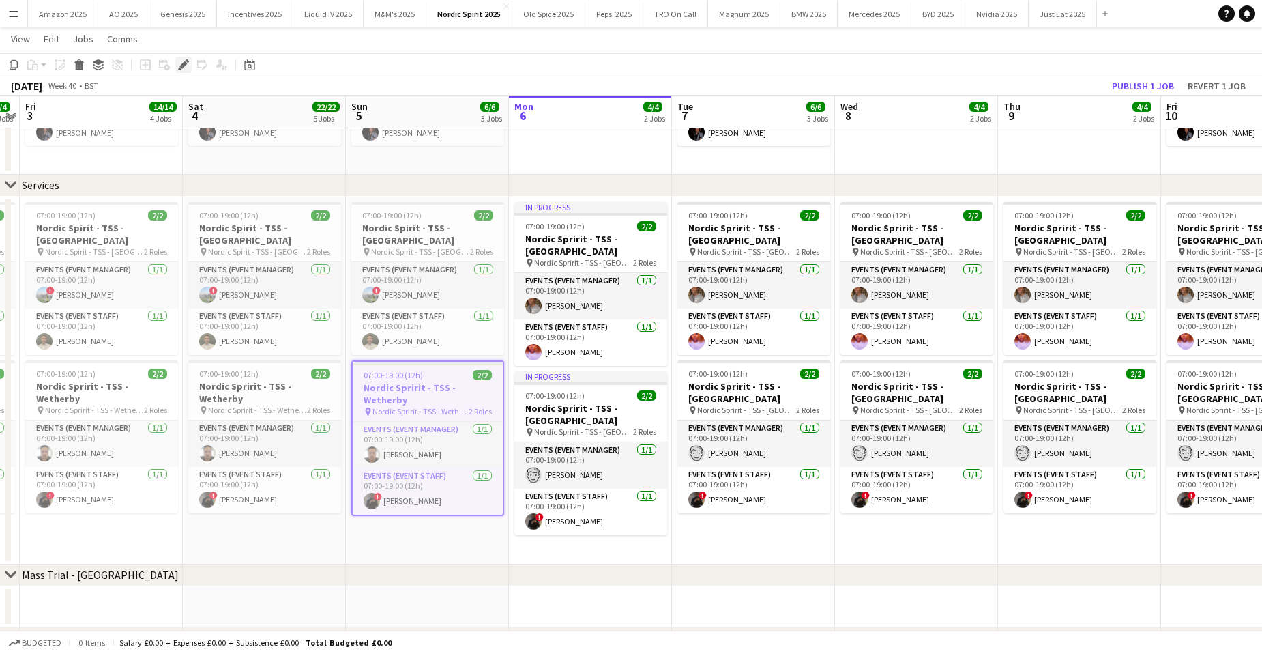
click at [182, 63] on icon "Edit" at bounding box center [183, 64] width 11 height 11
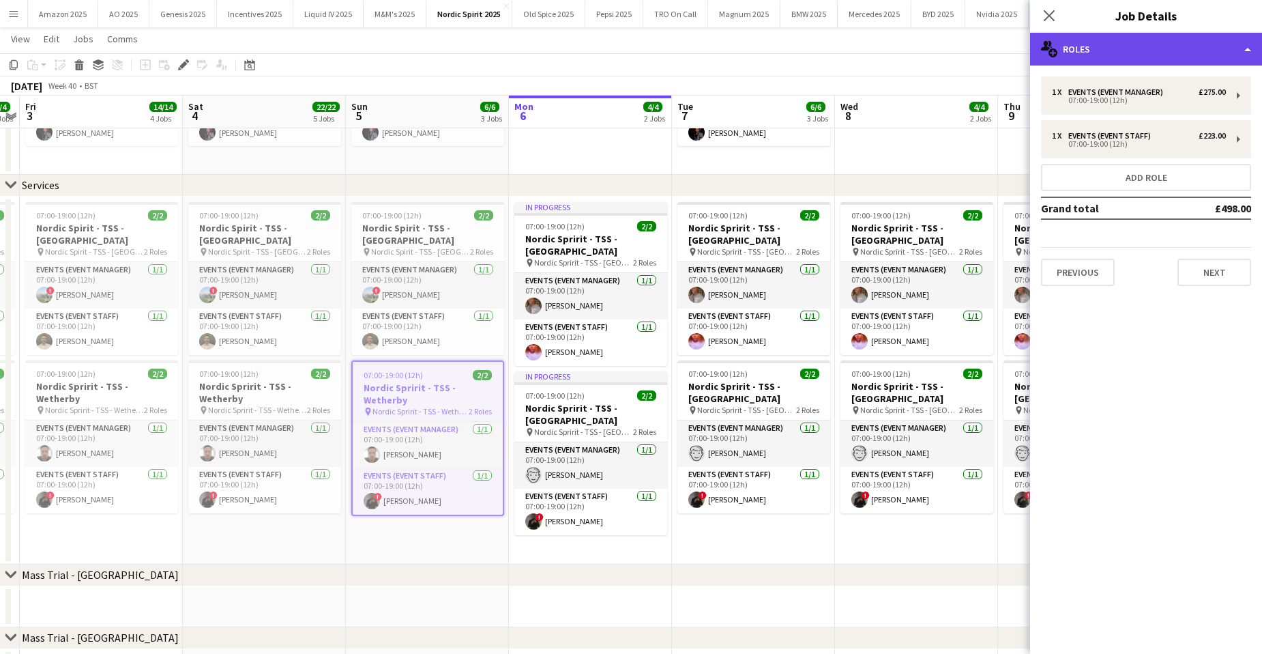
click at [1235, 55] on div "multiple-users-add Roles" at bounding box center [1146, 49] width 232 height 33
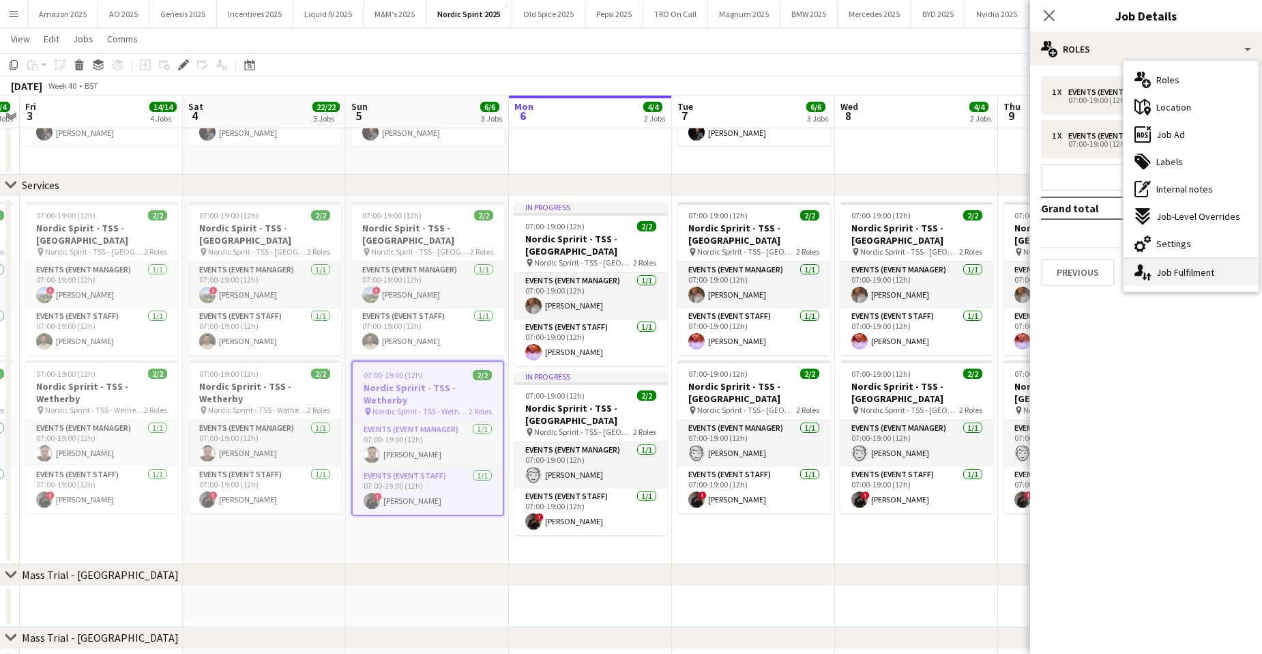
click at [1208, 268] on div "single-neutral-actions-up-down Job Fulfilment" at bounding box center [1191, 272] width 135 height 27
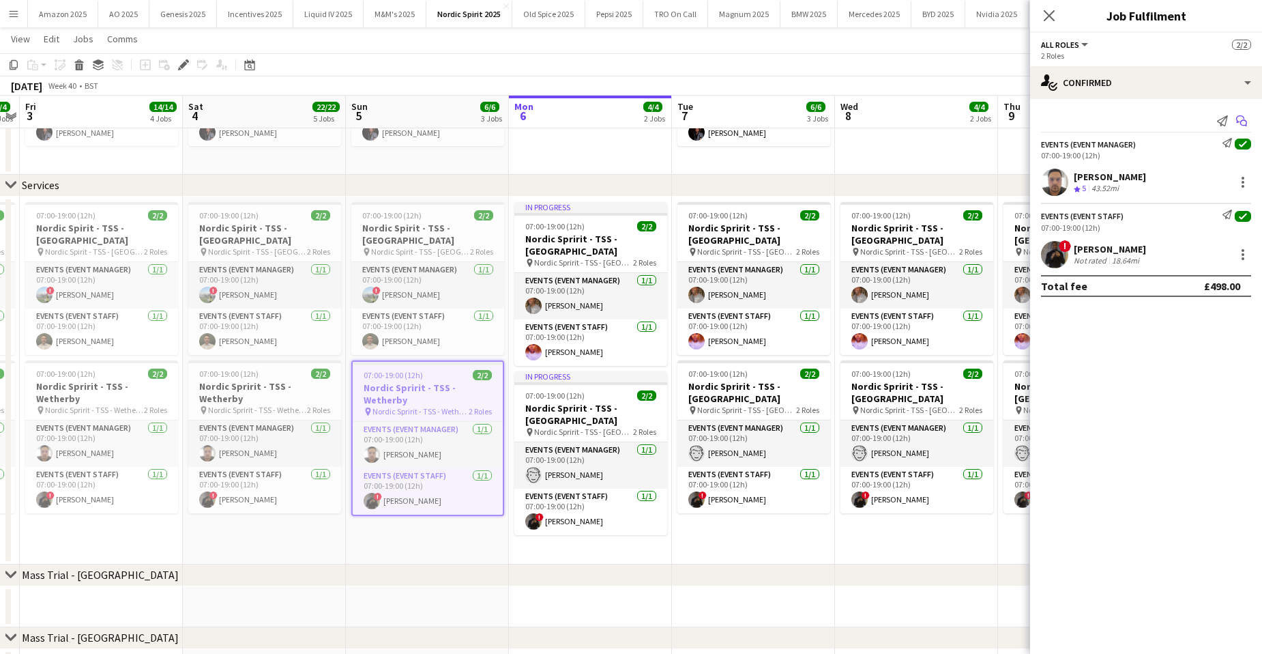
click at [1241, 122] on icon at bounding box center [1244, 123] width 7 height 7
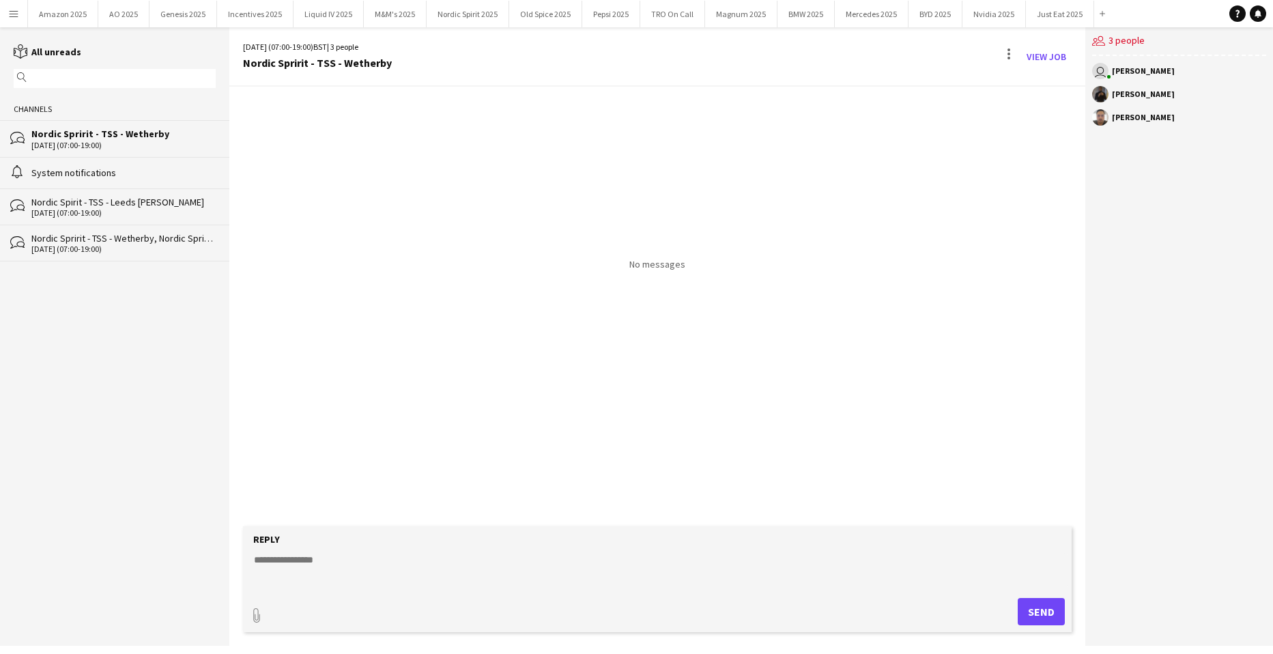
click at [401, 117] on div "No messages" at bounding box center [657, 179] width 856 height 184
click at [312, 545] on div "Reply" at bounding box center [657, 539] width 815 height 12
click at [321, 560] on textarea at bounding box center [659, 570] width 815 height 35
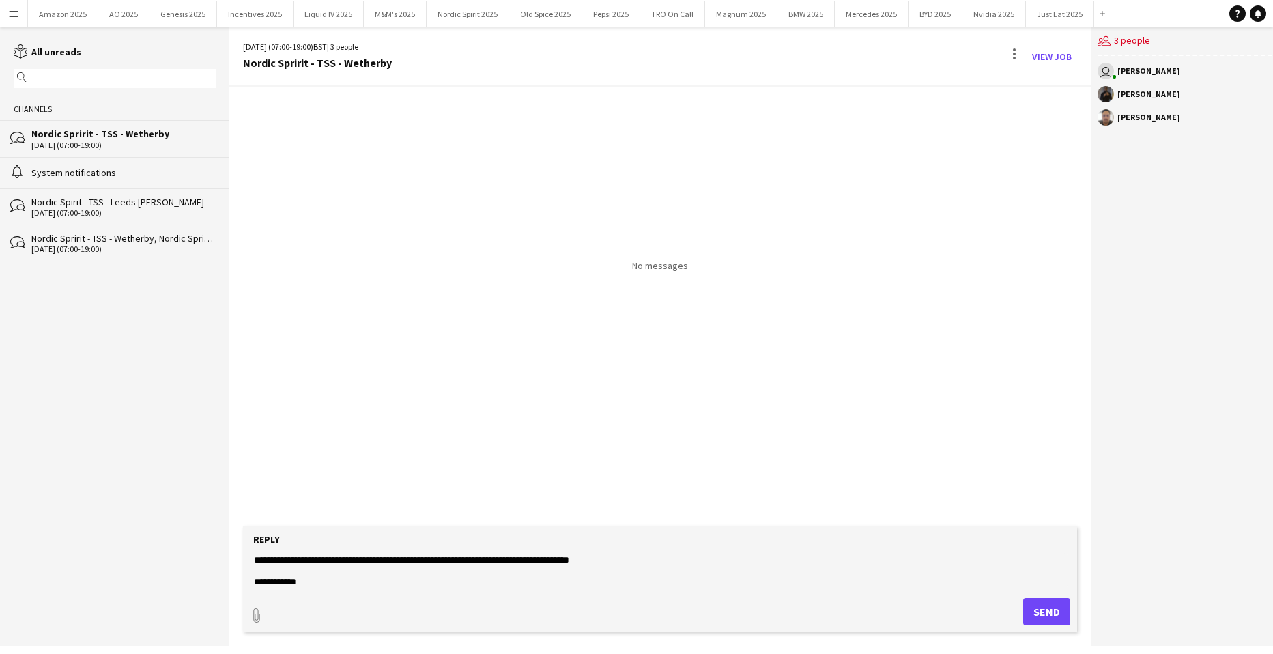
scroll to position [55, 0]
type textarea "**********"
click at [1054, 614] on button "Send" at bounding box center [1046, 611] width 47 height 27
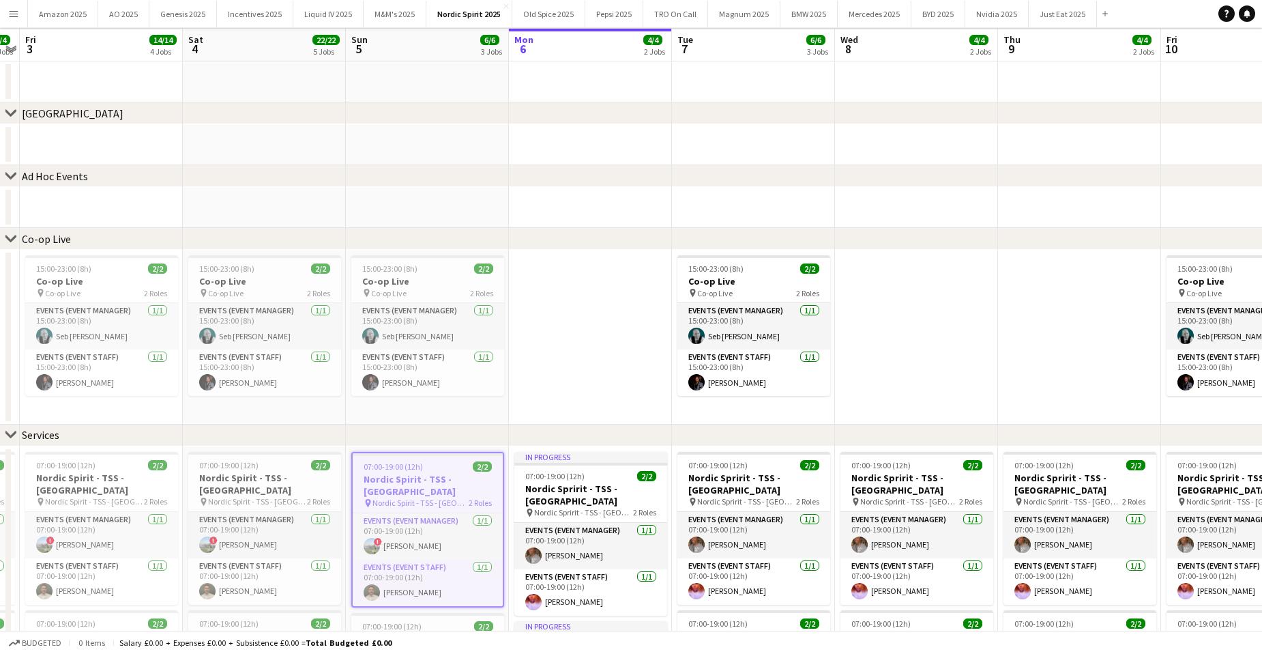
scroll to position [205, 0]
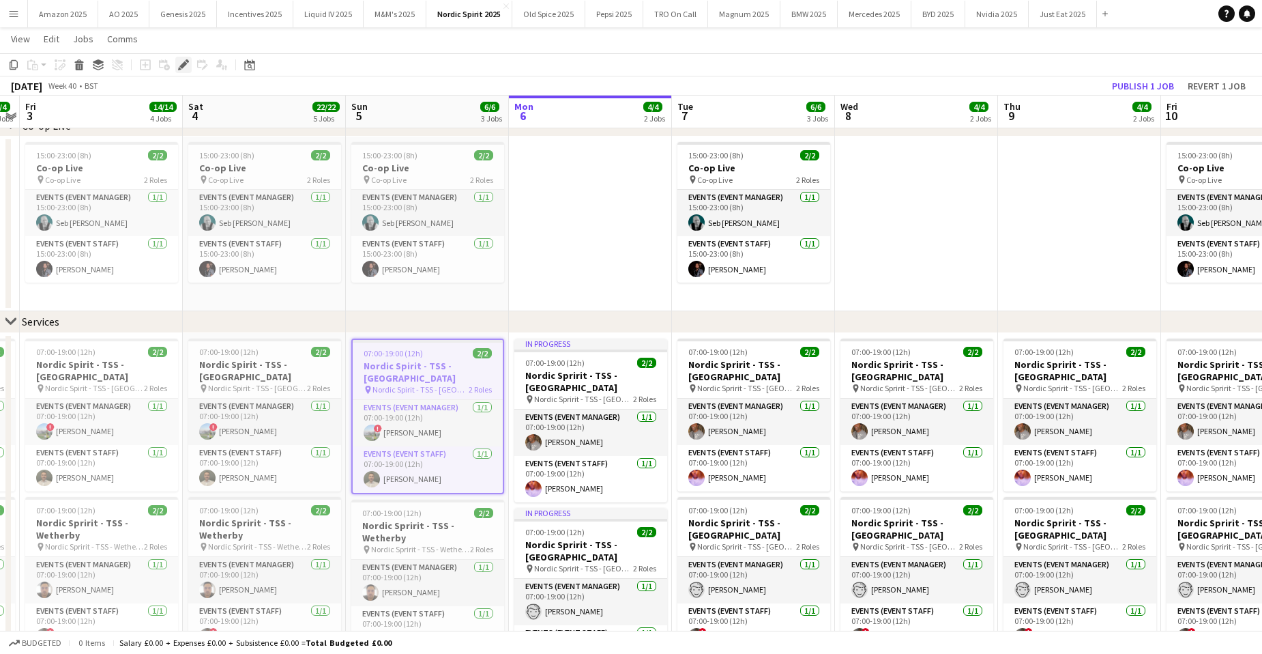
click at [182, 65] on icon at bounding box center [183, 65] width 8 height 8
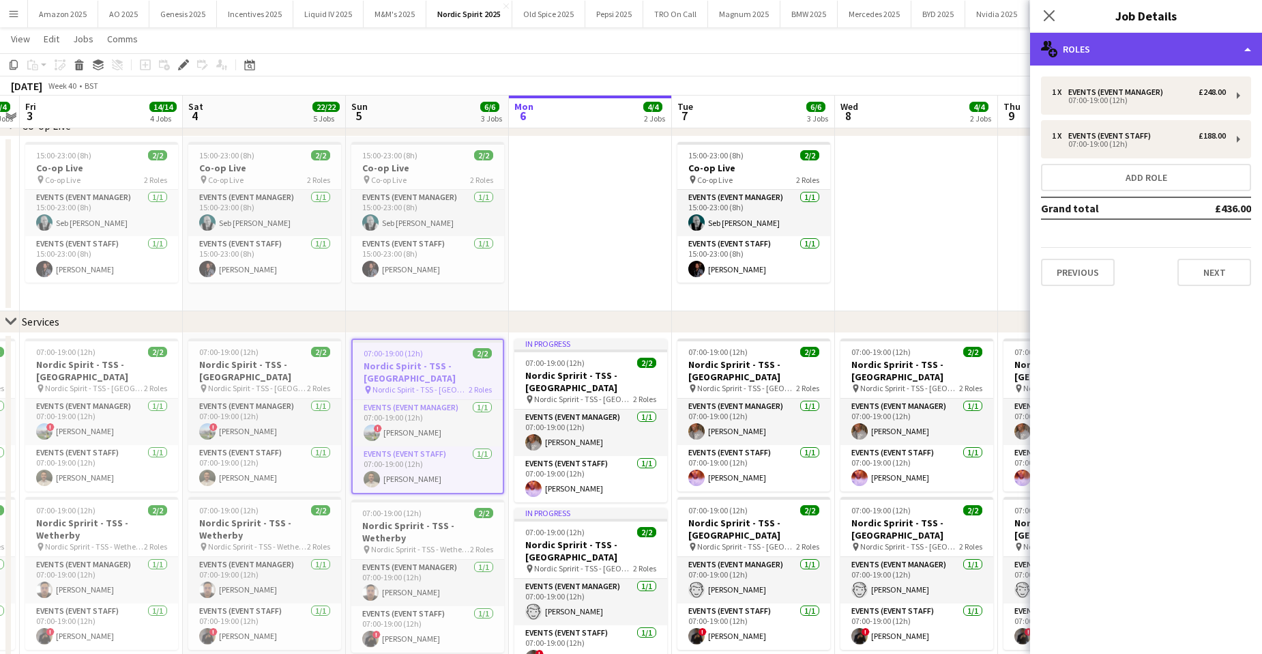
click at [1243, 40] on div "multiple-users-add Roles" at bounding box center [1146, 49] width 232 height 33
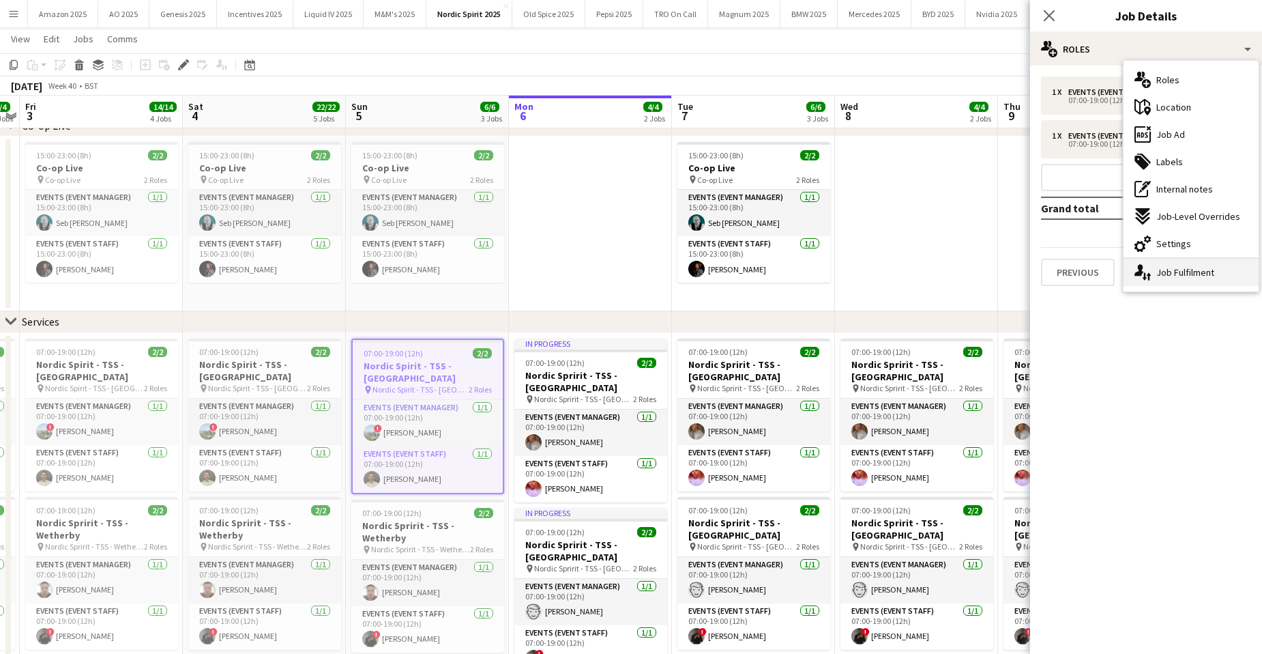
click at [1191, 268] on div "single-neutral-actions-up-down Job Fulfilment" at bounding box center [1191, 272] width 135 height 27
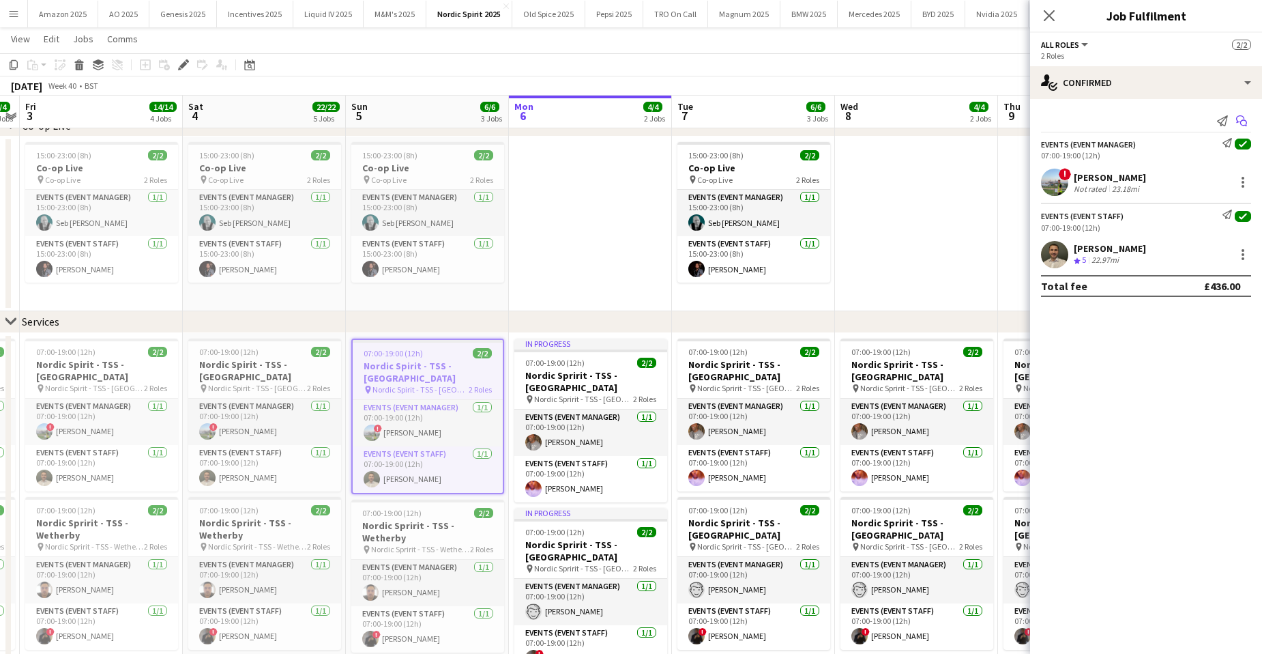
click at [1242, 122] on icon "Start chat" at bounding box center [1242, 120] width 11 height 11
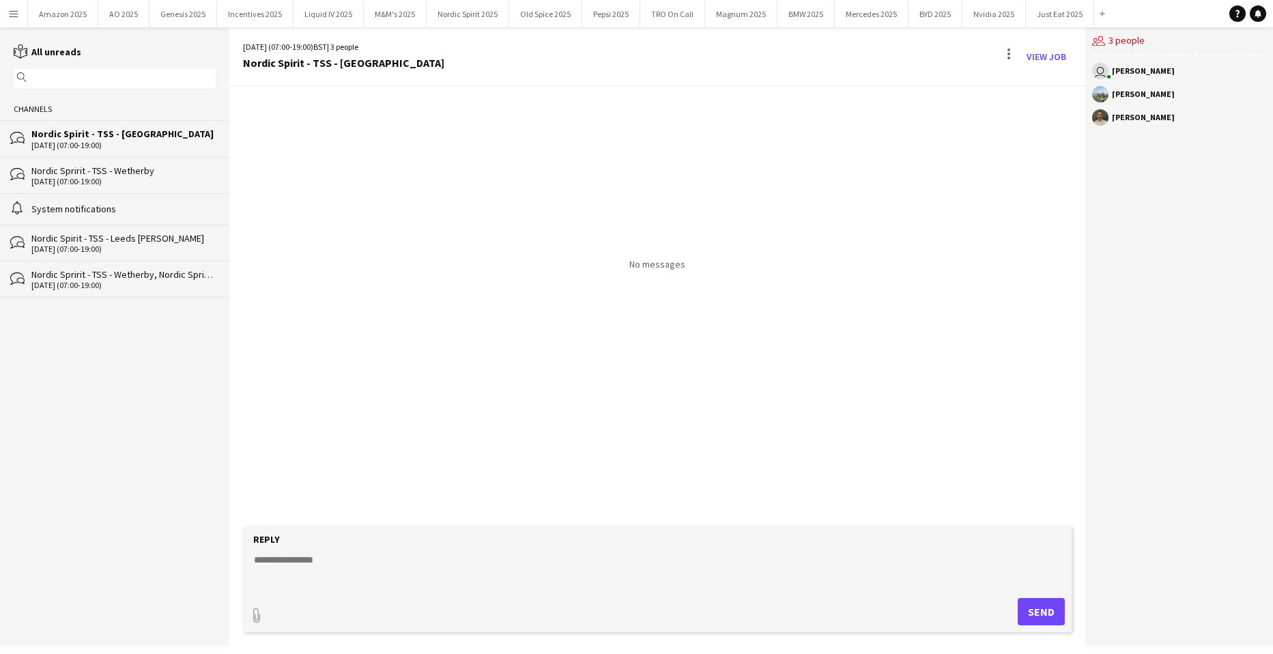
click at [109, 170] on div "Nordic Spririt - TSS - Wetherby" at bounding box center [123, 170] width 184 height 12
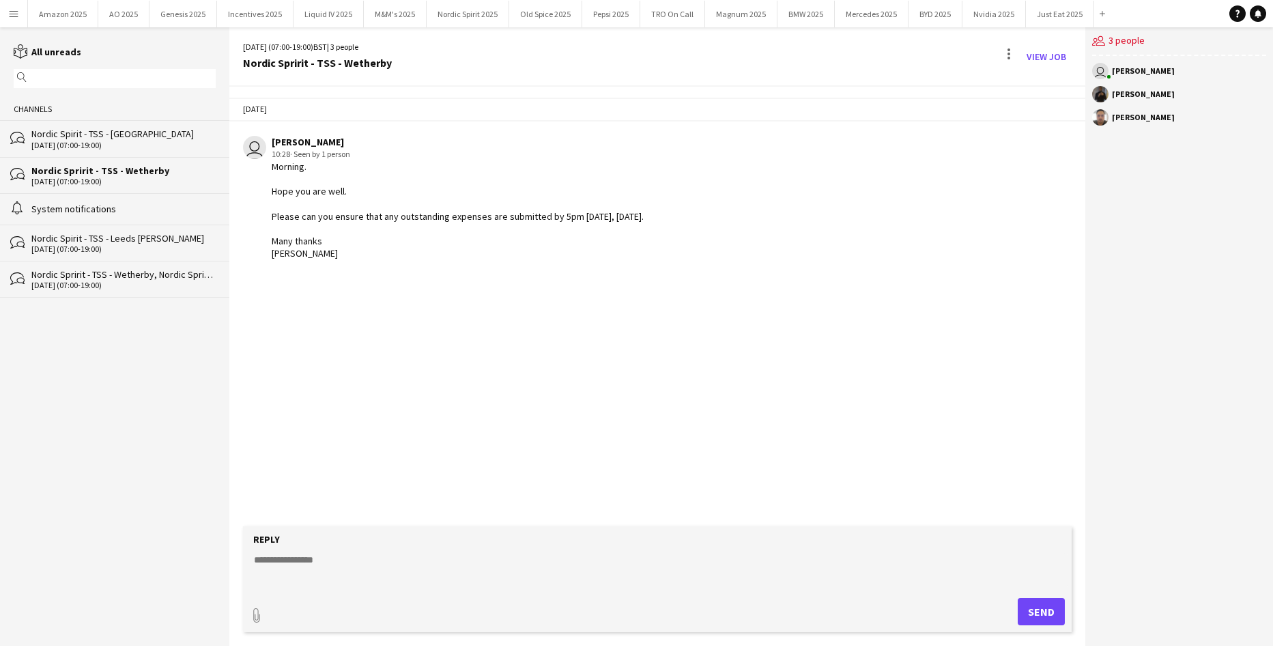
drag, startPoint x: 327, startPoint y: 253, endPoint x: 270, endPoint y: 167, distance: 103.9
click at [270, 167] on div "user Sylvia Murray 10:28 · Seen by 1 person Morning. Hope you are well. Please …" at bounding box center [585, 198] width 684 height 124
copy div "Morning. Hope you are well. Please can you ensure that any outstanding expenses…"
click at [44, 134] on div "Nordic Spirit - TSS - [GEOGRAPHIC_DATA]" at bounding box center [123, 134] width 184 height 12
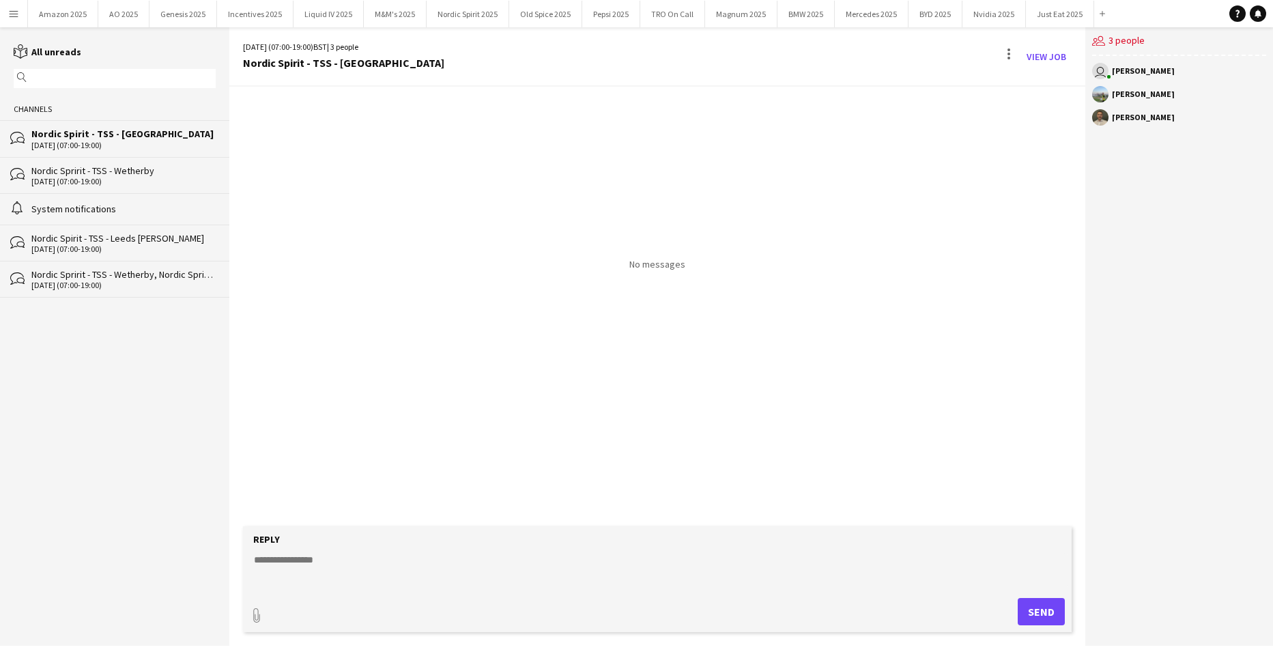
click at [326, 558] on textarea at bounding box center [659, 570] width 815 height 35
paste textarea "**********"
click at [320, 559] on textarea "**********" at bounding box center [659, 570] width 815 height 35
click at [363, 576] on textarea "**********" at bounding box center [659, 570] width 815 height 35
type textarea "**********"
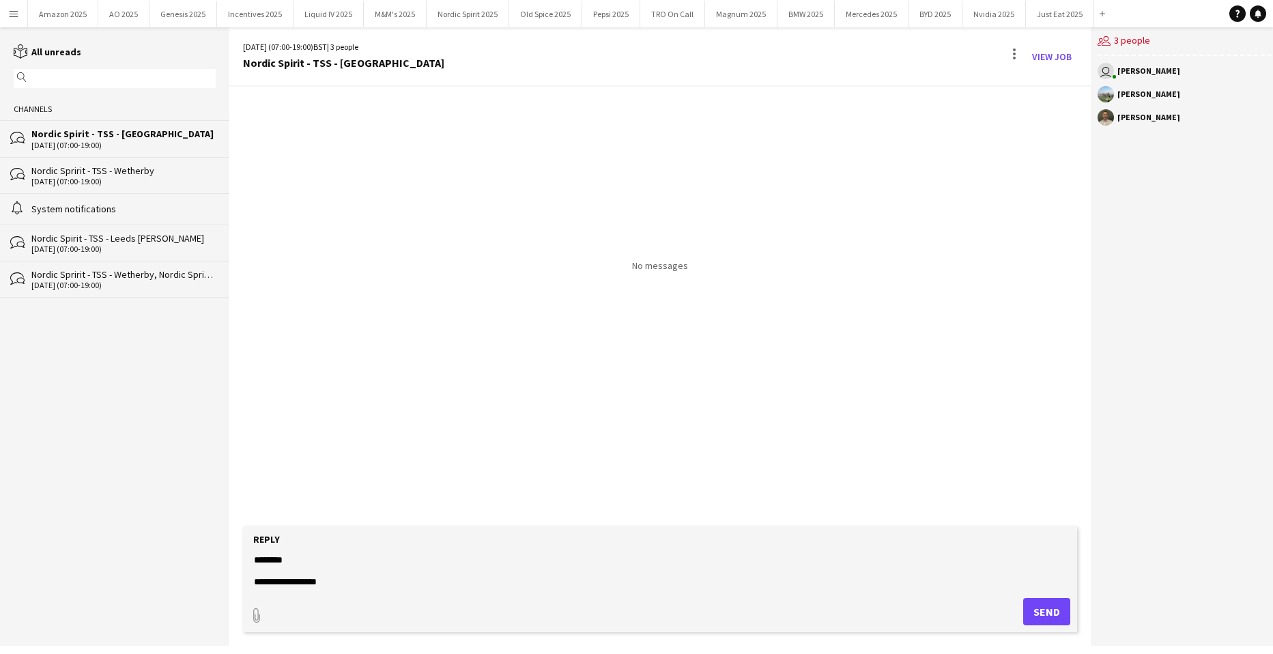
drag, startPoint x: 690, startPoint y: 608, endPoint x: 682, endPoint y: 602, distance: 9.7
click at [690, 607] on div "paperclip Send" at bounding box center [660, 611] width 820 height 27
click at [665, 559] on textarea "**********" at bounding box center [659, 570] width 815 height 35
click at [1044, 608] on button "Send" at bounding box center [1046, 611] width 47 height 27
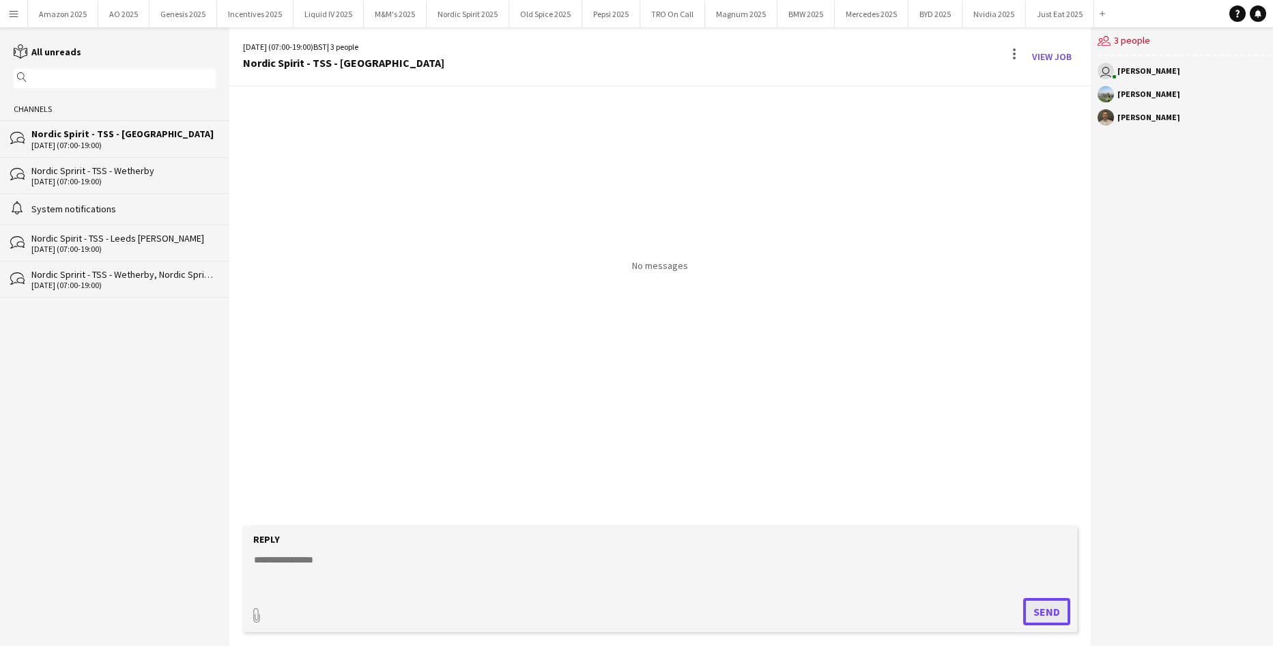
scroll to position [0, 0]
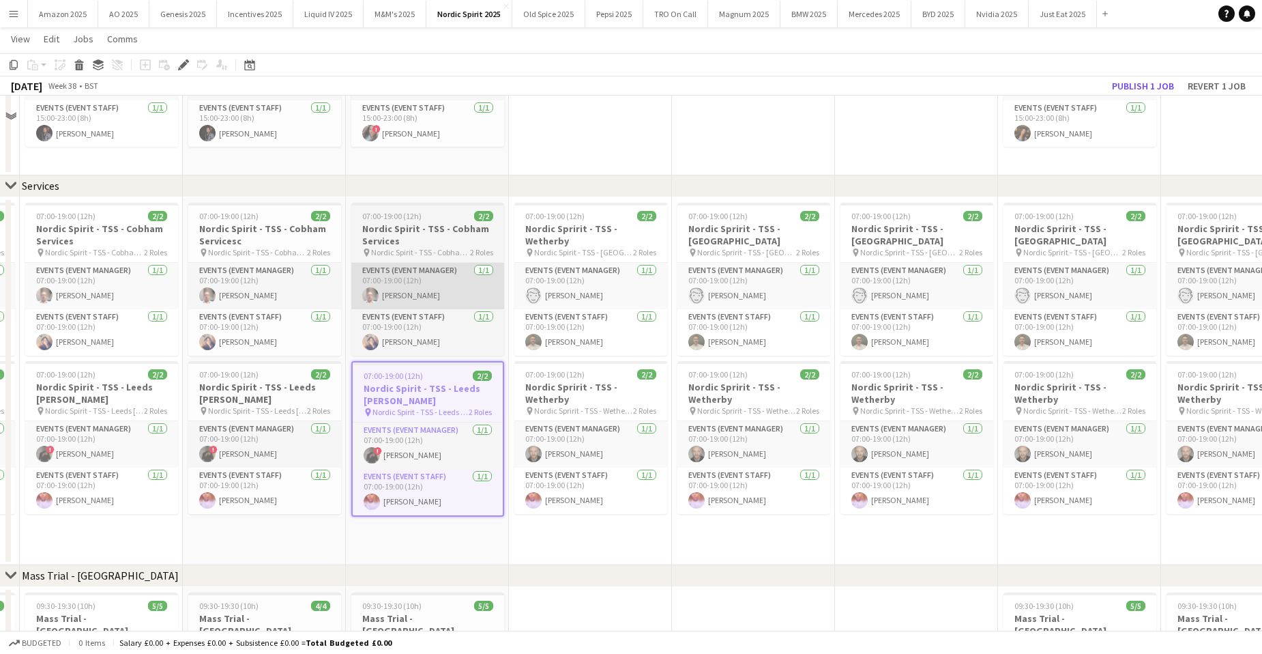
scroll to position [341, 0]
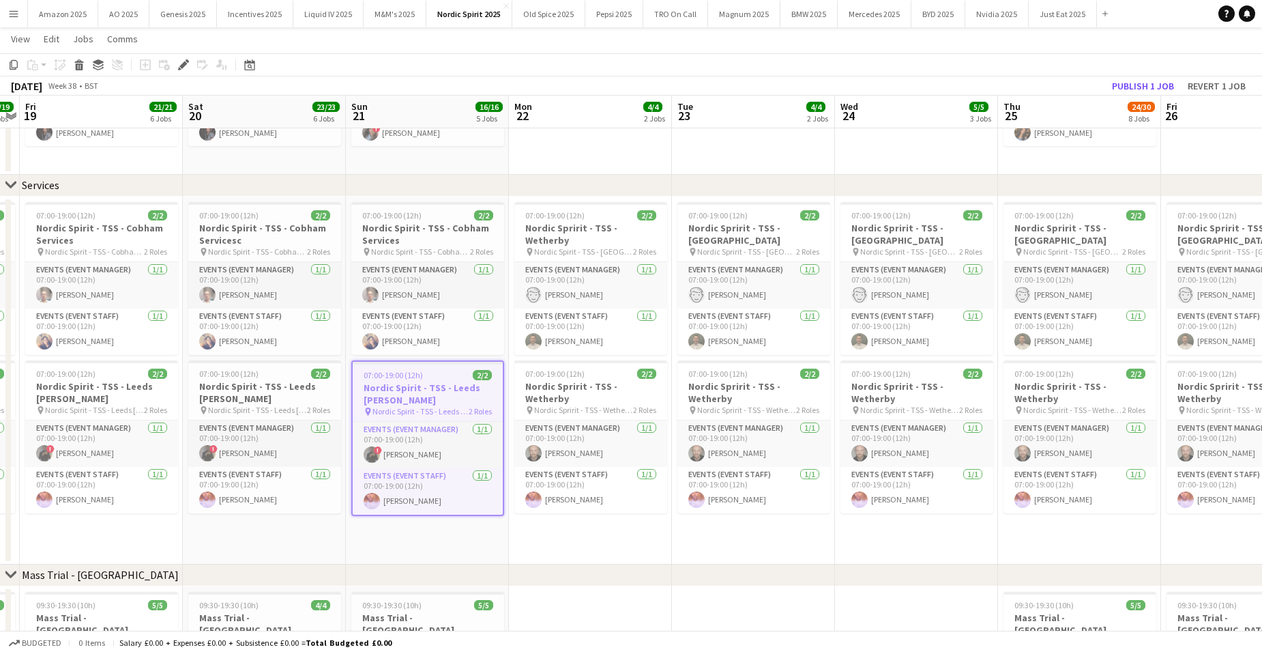
drag, startPoint x: 183, startPoint y: 59, endPoint x: 1005, endPoint y: 55, distance: 822.3
click at [183, 59] on icon "Edit" at bounding box center [183, 64] width 11 height 11
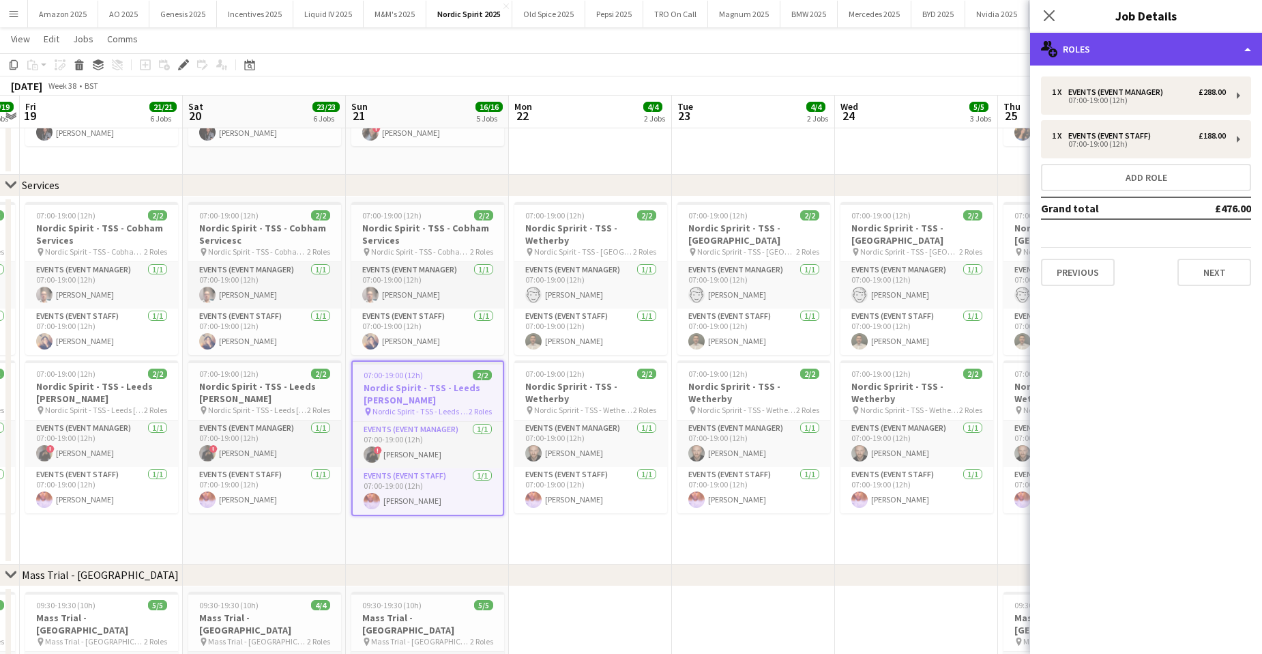
click at [1215, 52] on div "multiple-users-add Roles" at bounding box center [1146, 49] width 232 height 33
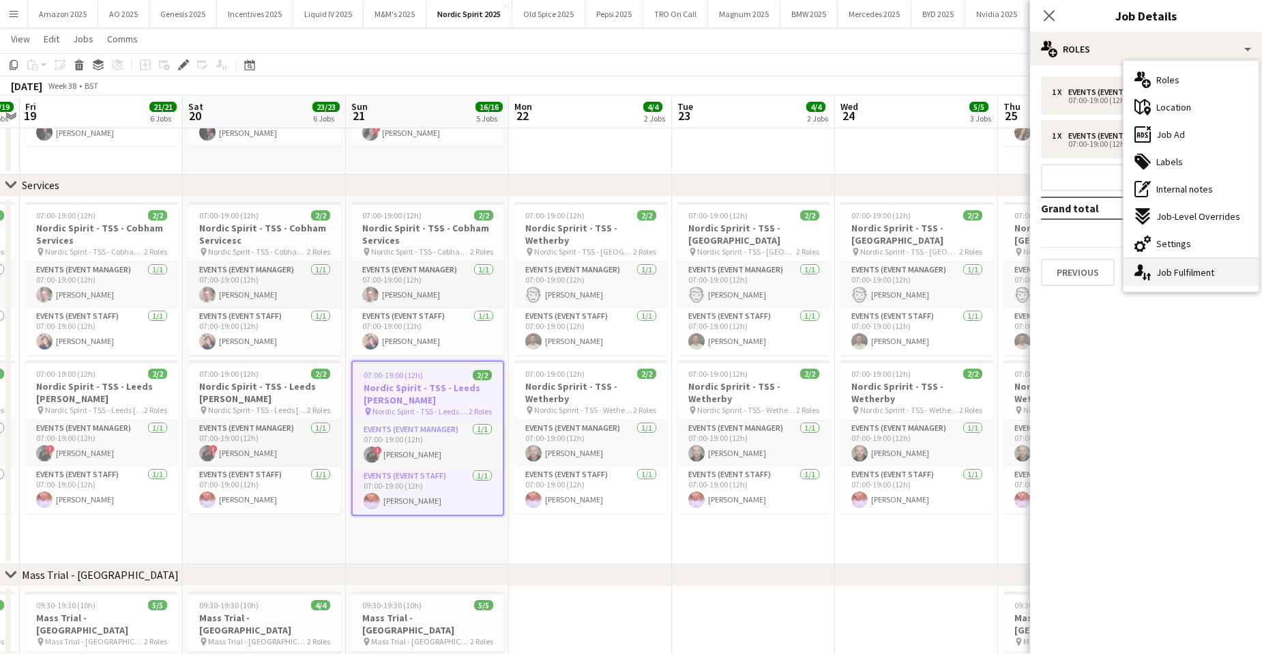
click at [1210, 273] on div "single-neutral-actions-up-down Job Fulfilment" at bounding box center [1191, 272] width 135 height 27
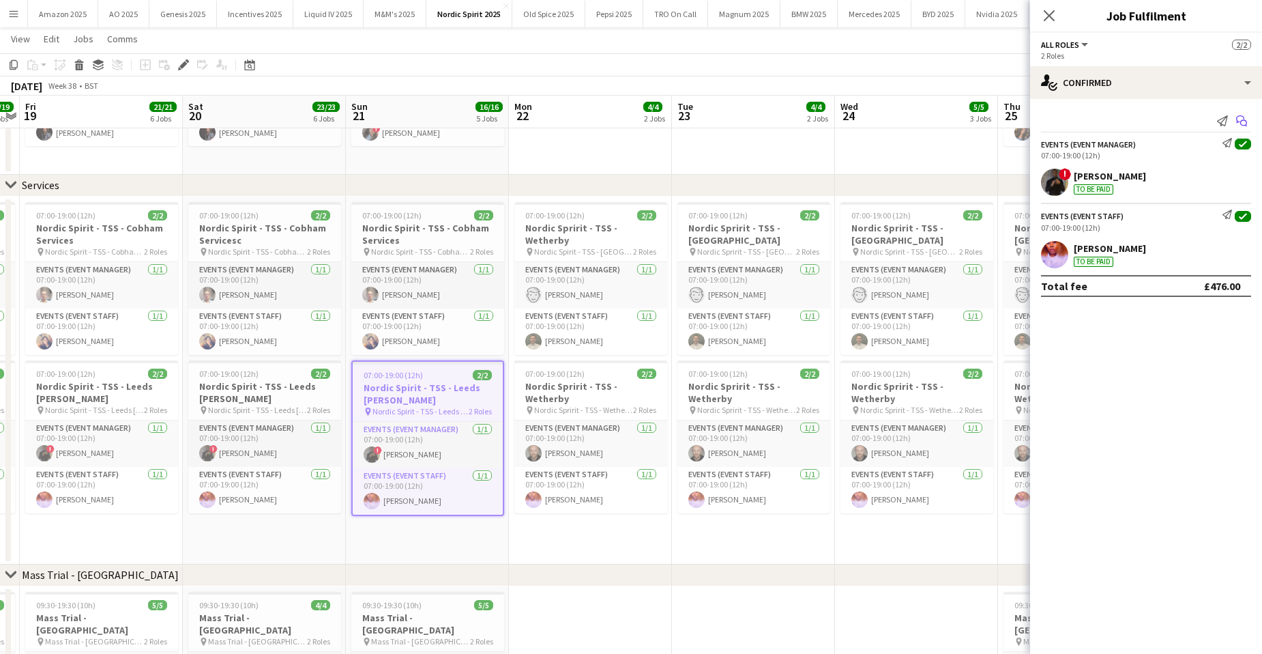
click at [1243, 119] on icon "Start chat" at bounding box center [1242, 120] width 11 height 11
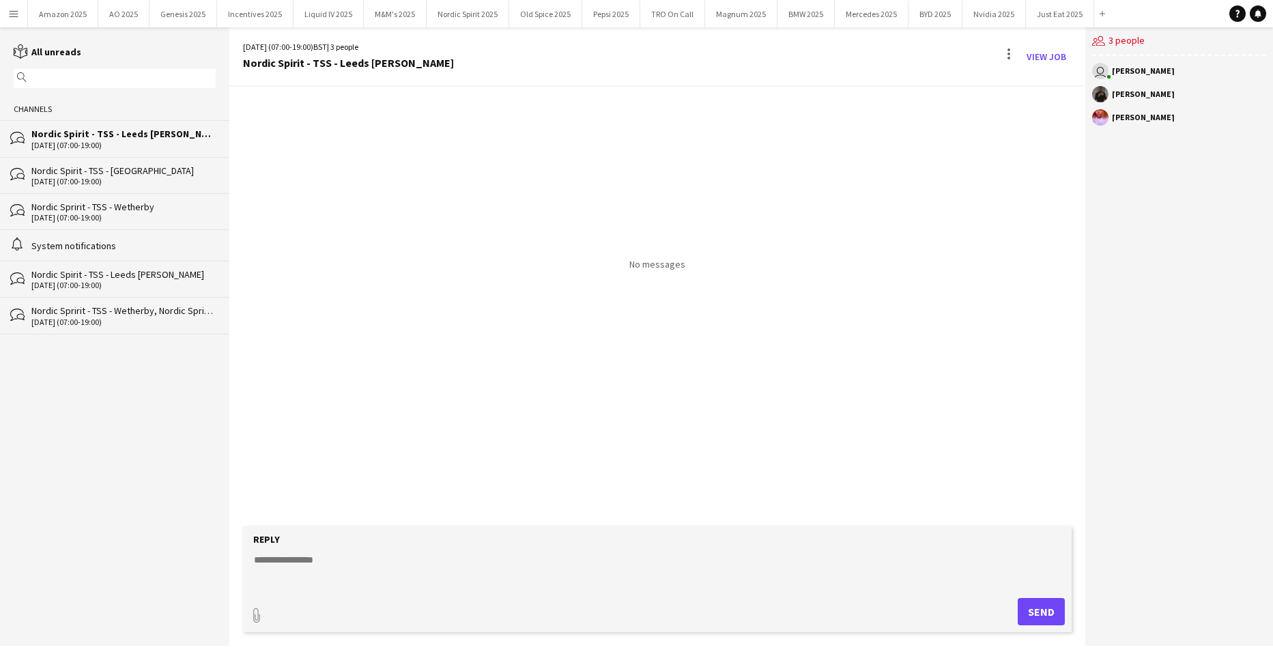
click at [345, 559] on textarea at bounding box center [659, 570] width 815 height 35
paste textarea "**********"
click at [319, 553] on textarea "**********" at bounding box center [659, 570] width 815 height 35
type textarea "**********"
click at [1026, 615] on button "Send" at bounding box center [1046, 611] width 47 height 27
